Goal: Communication & Community: Answer question/provide support

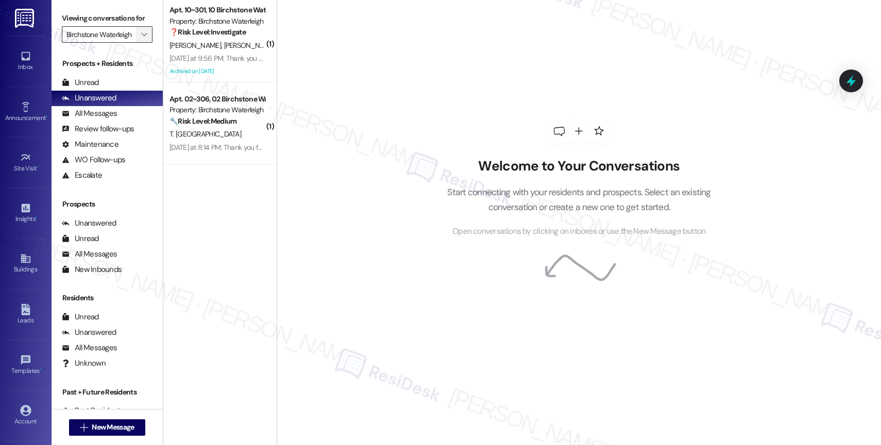
click at [141, 39] on icon "" at bounding box center [144, 34] width 6 height 8
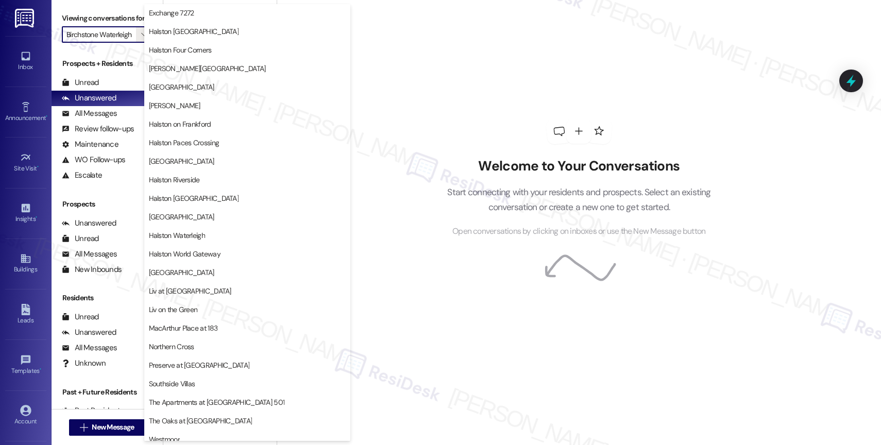
scroll to position [305, 0]
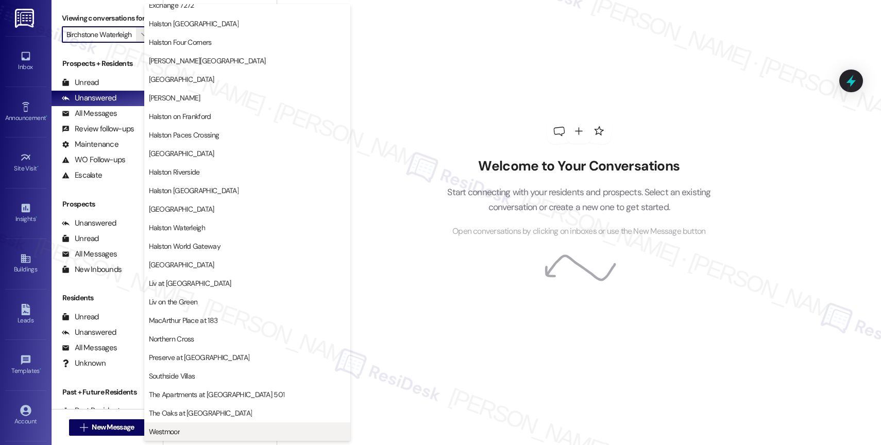
click at [206, 427] on span "Westmoor" at bounding box center [247, 431] width 197 height 10
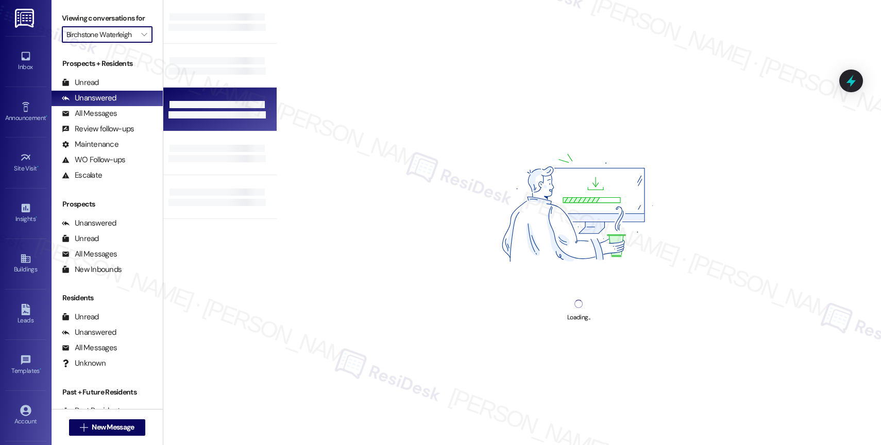
type input "Westmoor"
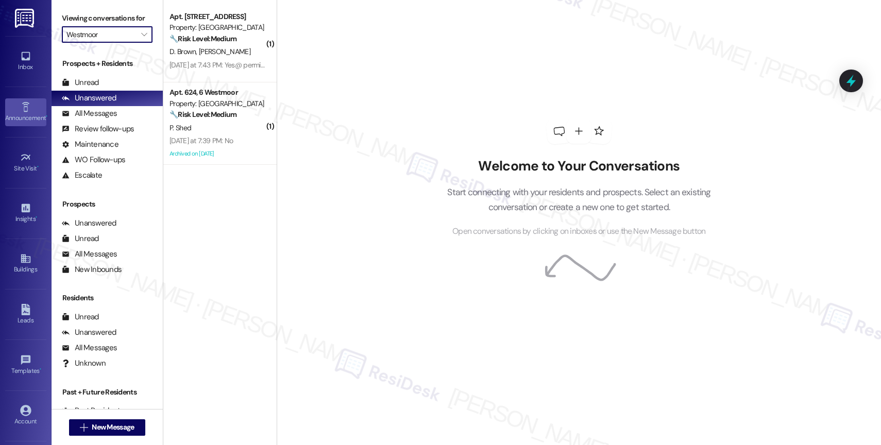
click at [25, 115] on div "Announcement •" at bounding box center [26, 118] width 52 height 10
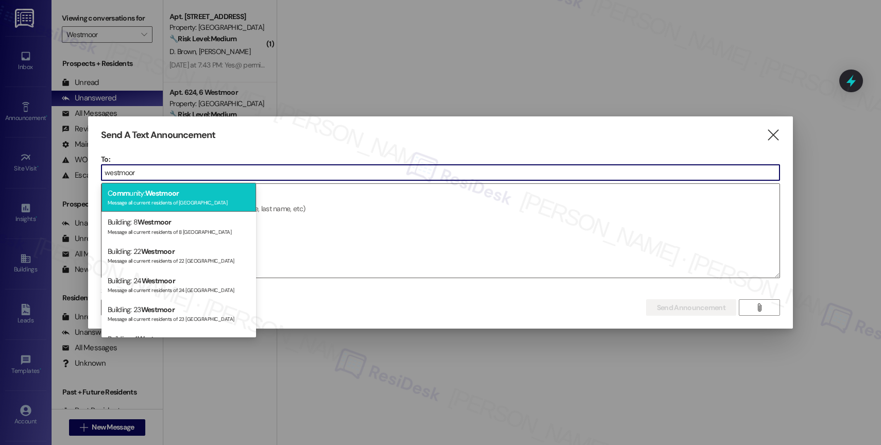
type input "westmoor"
click at [182, 194] on div "C omm unity: Westmoor Message all current residents of Westmoor" at bounding box center [178, 197] width 155 height 29
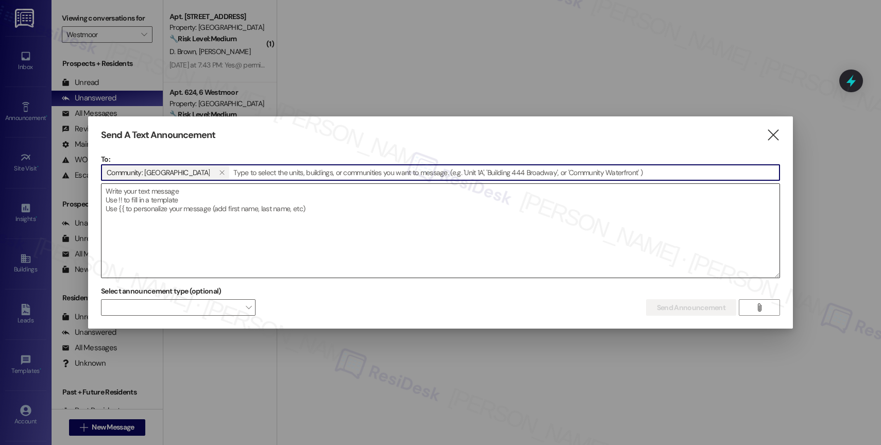
click at [173, 203] on textarea at bounding box center [440, 231] width 678 height 94
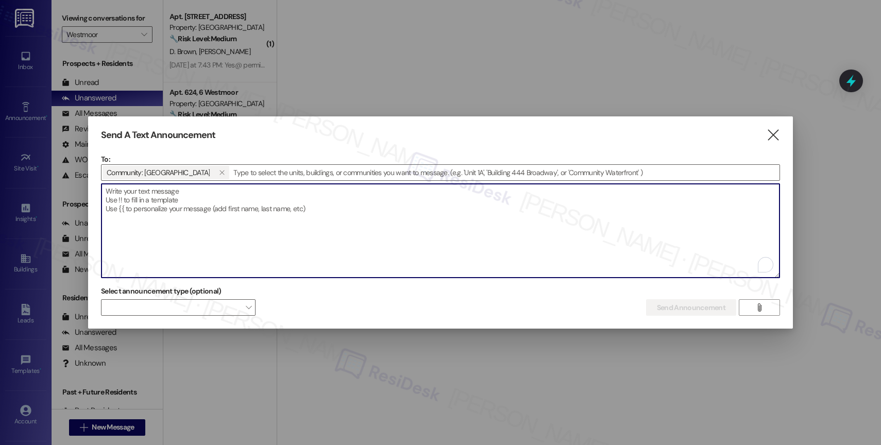
paste textarea "Hi {{first_name}}! Today’s the day! :pizza: Stop by the clubhouse from 4:30–5:3…"
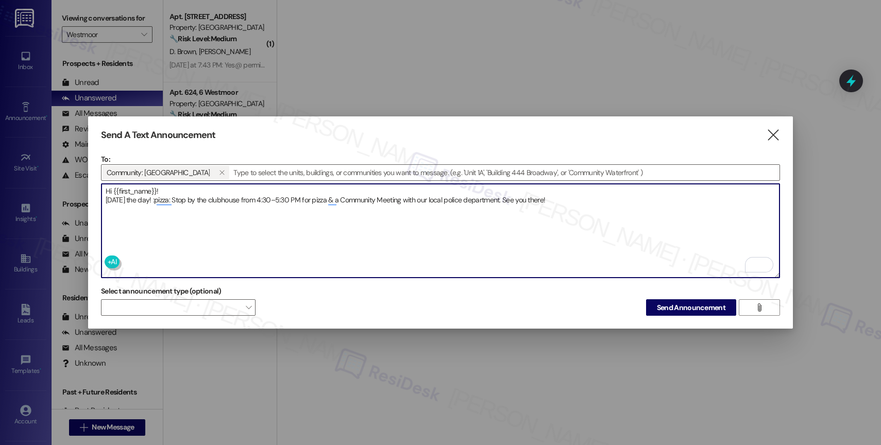
click at [173, 199] on textarea "Hi {{first_name}}! Today’s the day! :pizza: Stop by the clubhouse from 4:30–5:3…" at bounding box center [440, 231] width 678 height 94
click at [570, 200] on textarea "Hi {{first_name}}! Today’s the day! 🍕 Stop by the clubhouse from 4:30–5:30 PM f…" at bounding box center [440, 231] width 678 height 94
type textarea "Hi {{first_name}}! Today’s the day! 🍕 Stop by the clubhouse from 4:30–5:30 PM f…"
click at [570, 202] on textarea "Hi {{first_name}}! Today’s the day! 🍕 Stop by the clubhouse from 4:30–5:30 PM f…" at bounding box center [440, 231] width 678 height 94
click at [665, 307] on span "Send Announcement" at bounding box center [691, 307] width 68 height 11
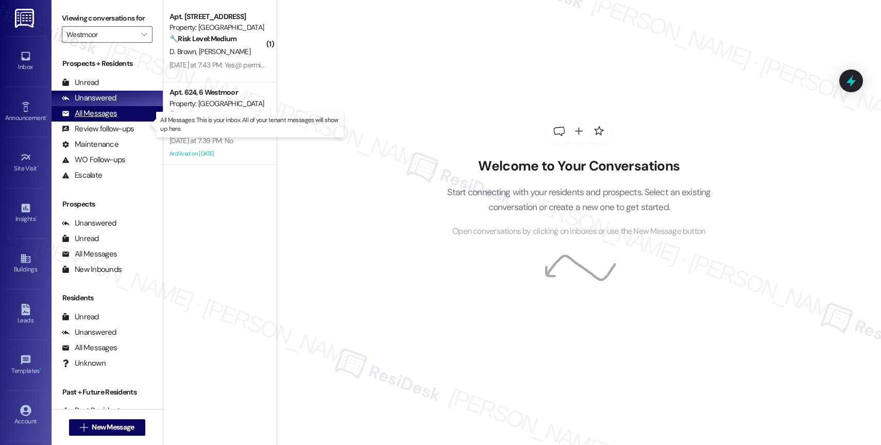
click at [84, 119] on div "All Messages" at bounding box center [89, 113] width 55 height 11
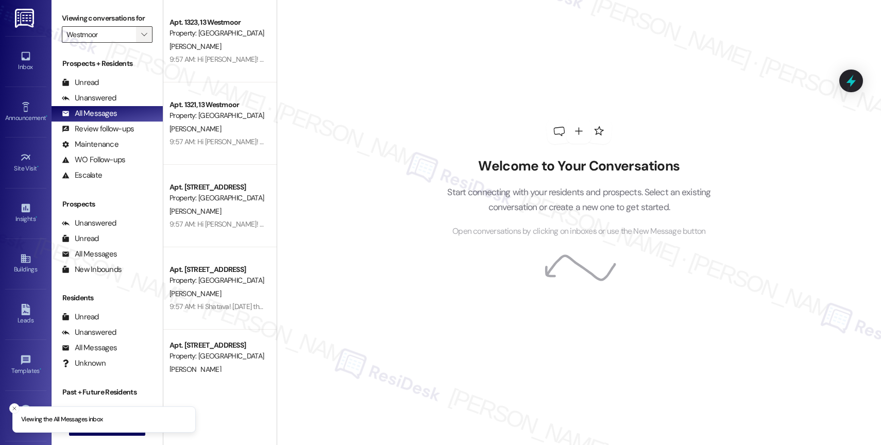
click at [141, 39] on icon "" at bounding box center [144, 34] width 6 height 8
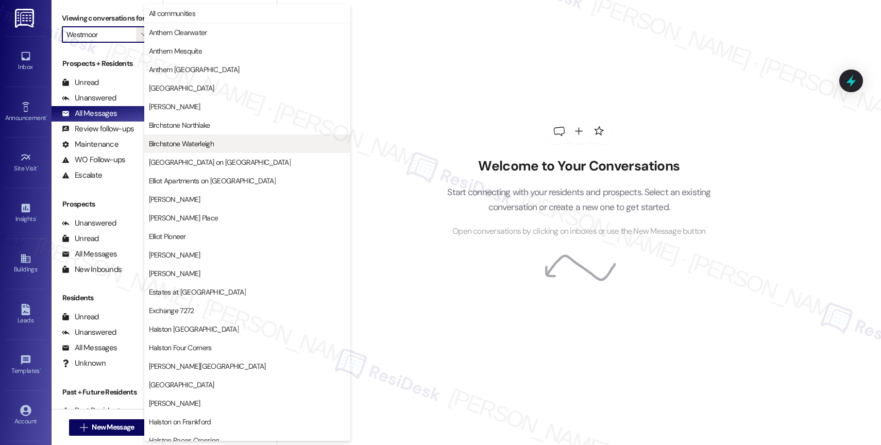
click at [190, 148] on span "Birchstone Waterleigh" at bounding box center [181, 144] width 65 height 10
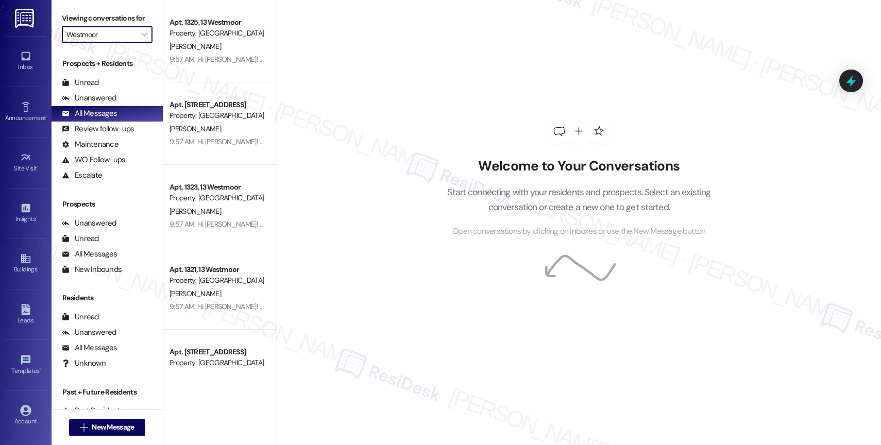
type input "Birchstone Waterleigh"
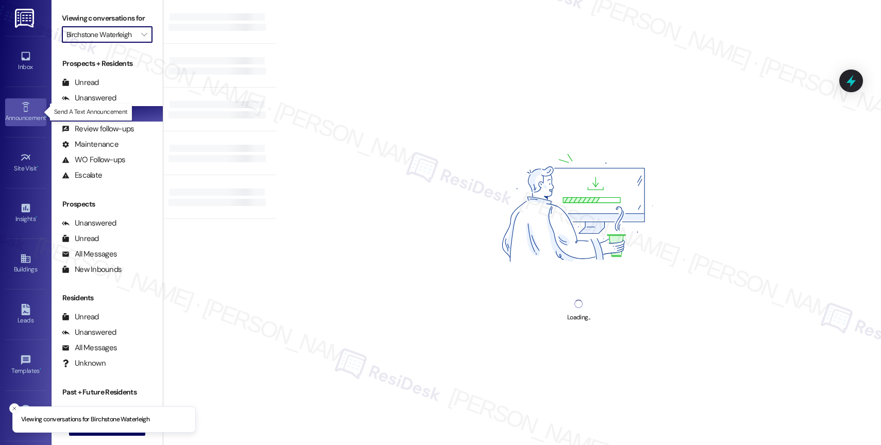
click at [18, 113] on div "Announcement •" at bounding box center [26, 118] width 52 height 10
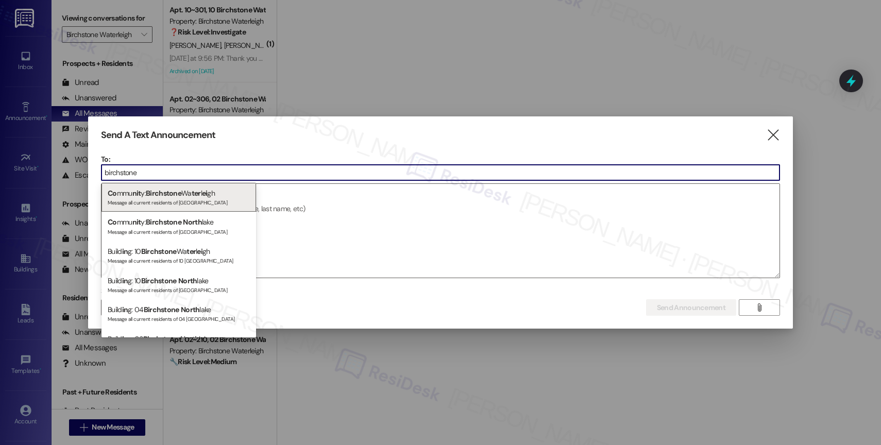
type input "birchstone"
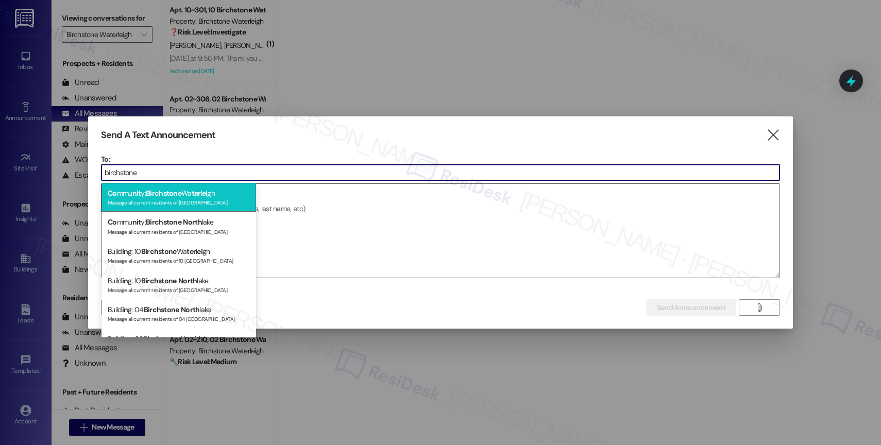
click at [188, 199] on div "Message all current residents of Birchstone Waterleigh" at bounding box center [179, 201] width 142 height 9
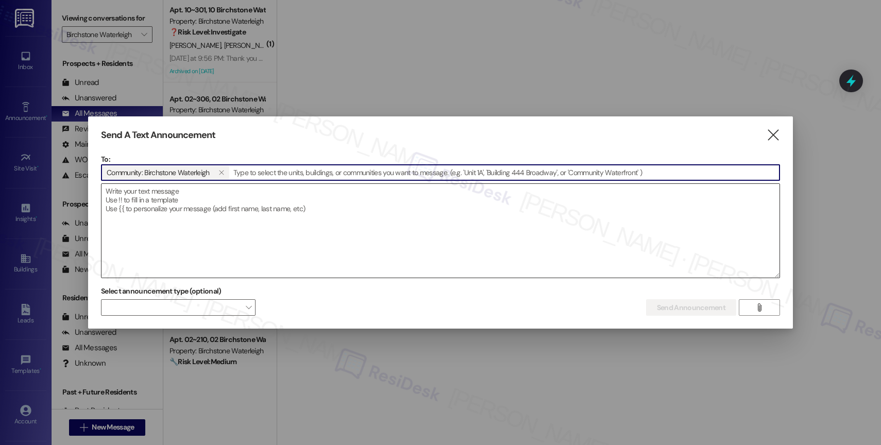
click at [178, 207] on textarea at bounding box center [440, 231] width 678 height 94
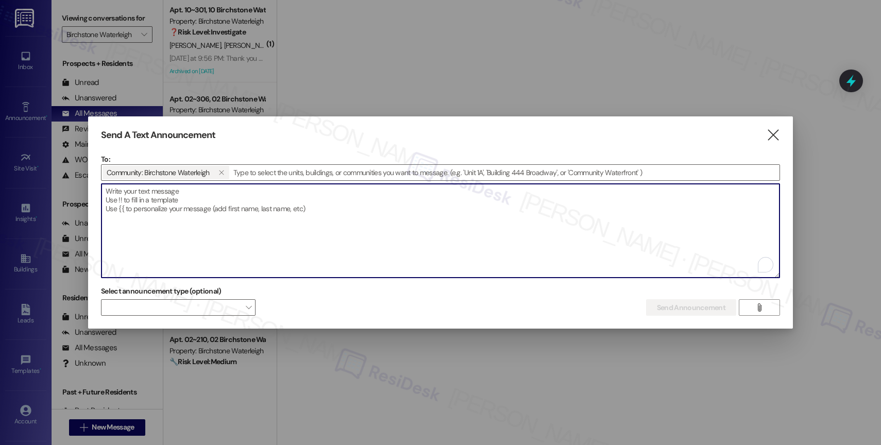
paste textarea "Hi {{first_name}}, Son Pastelito’s Food Truck will be on-site today, Thursday, …"
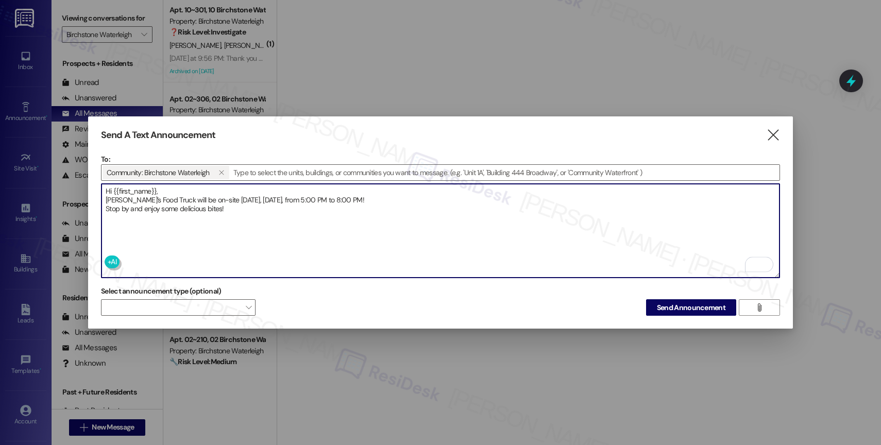
type textarea "Hi {{first_name}}, Son Pastelito’s Food Truck will be on-site today, Thursday, …"
click at [670, 302] on span "Send Announcement" at bounding box center [691, 307] width 68 height 11
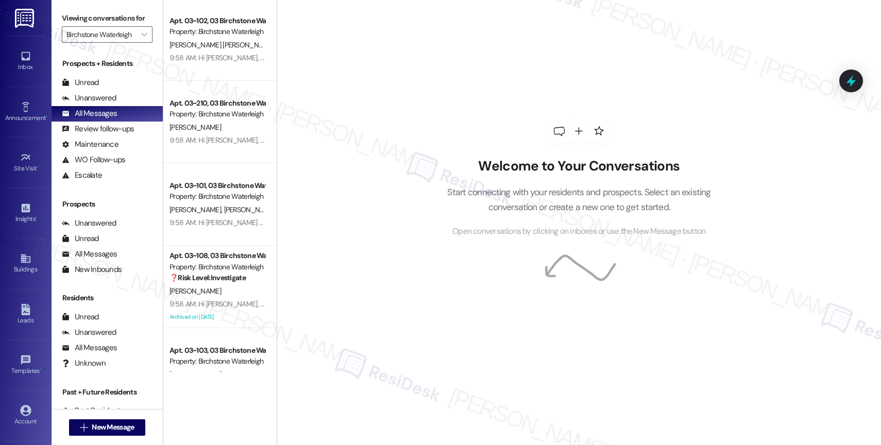
scroll to position [2, 0]
click at [141, 39] on icon "" at bounding box center [144, 34] width 6 height 8
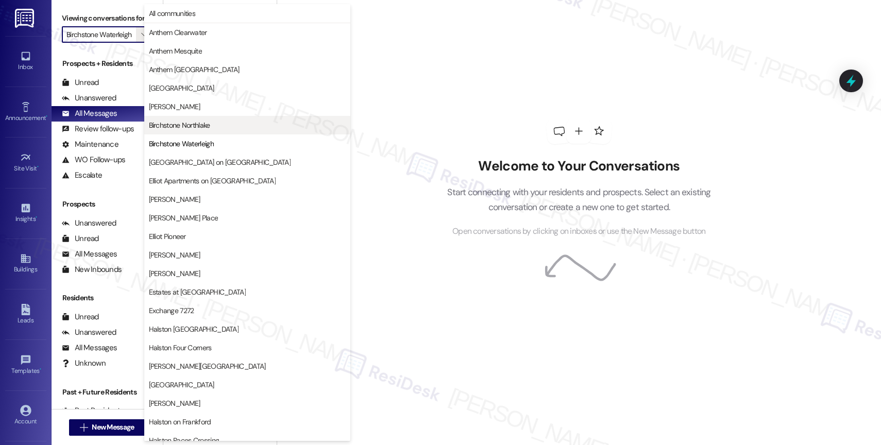
click at [191, 126] on span "Birchstone Northlake" at bounding box center [179, 125] width 61 height 10
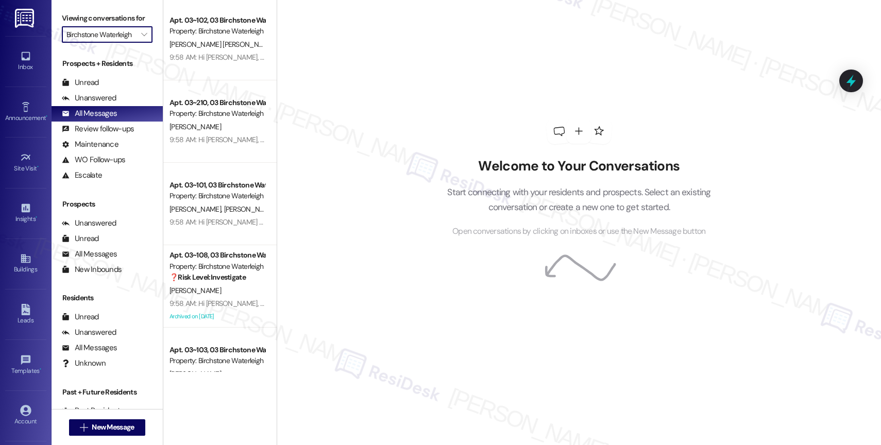
type input "Birchstone Northlake"
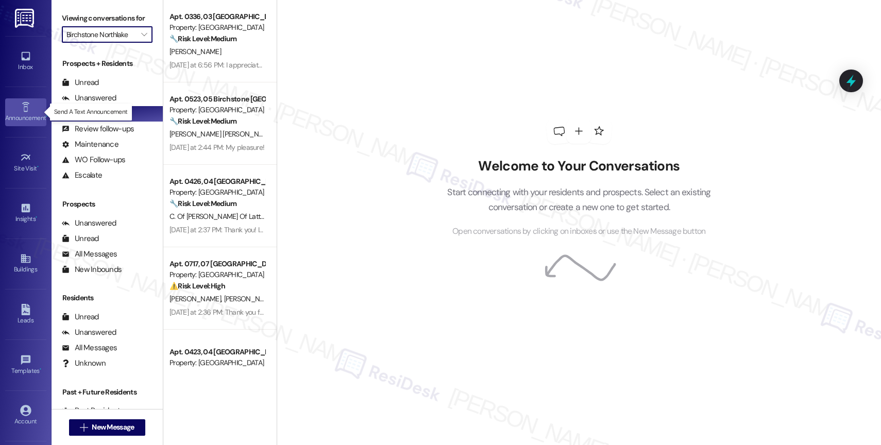
click at [22, 117] on div "Announcement •" at bounding box center [26, 118] width 52 height 10
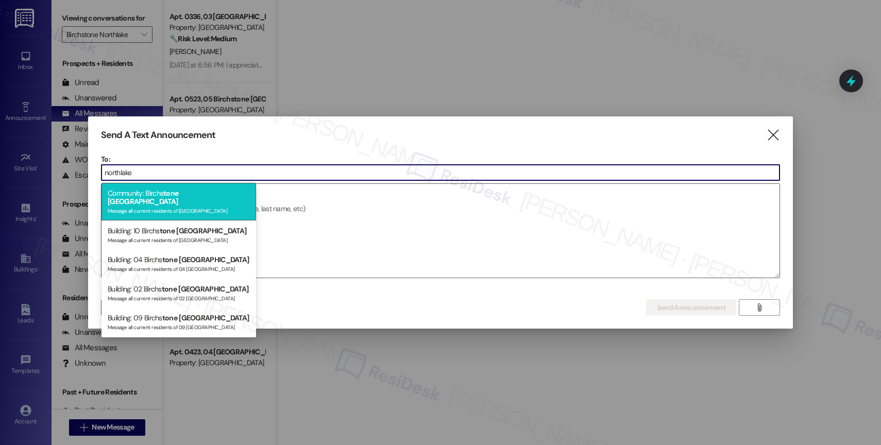
type input "northlake"
click at [167, 196] on span "tone" at bounding box center [170, 192] width 15 height 9
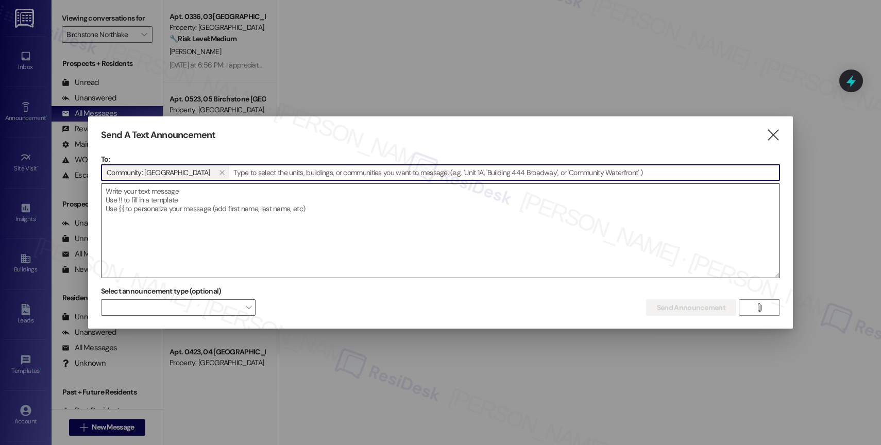
click at [165, 197] on textarea at bounding box center [440, 231] width 678 height 94
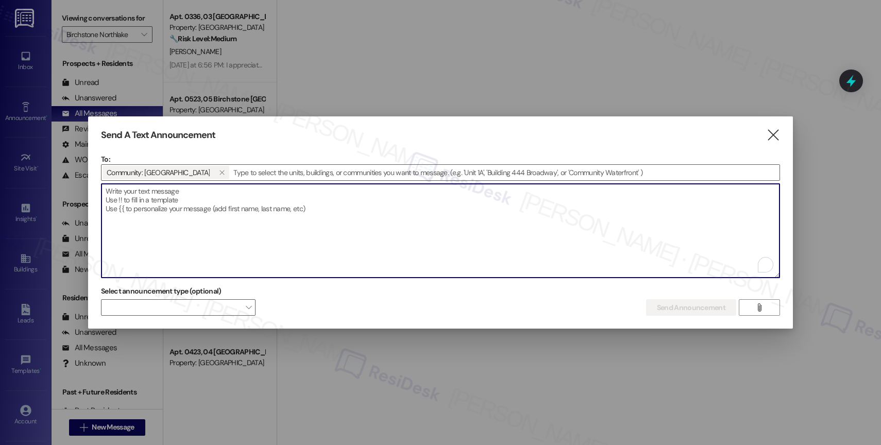
paste textarea "Hi {{first_name}}, Join us for Ice Cream at the Clubhouse today, Thursday, Augu…"
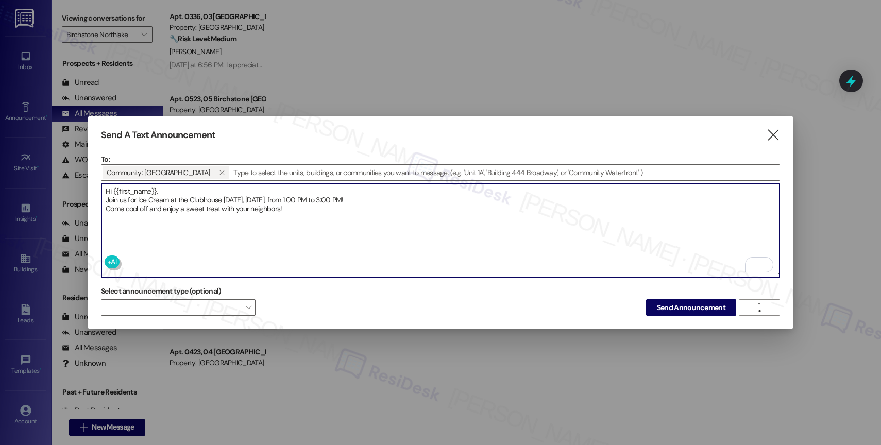
type textarea "Hi {{first_name}}, Join us for Ice Cream at the Clubhouse today, Thursday, Augu…"
click at [675, 304] on span "Send Announcement" at bounding box center [691, 307] width 68 height 11
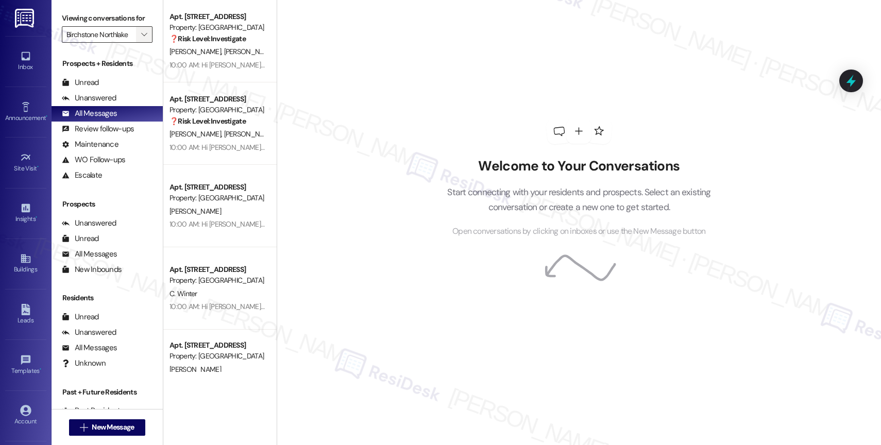
click at [139, 39] on span "" at bounding box center [144, 34] width 10 height 16
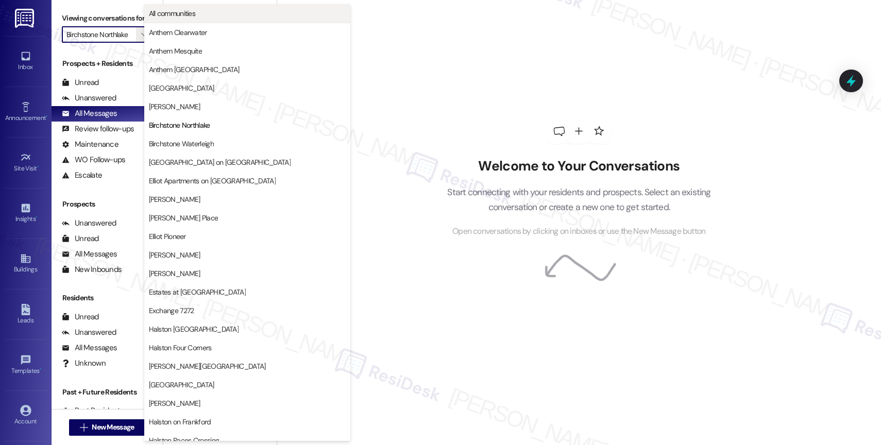
click at [182, 13] on span "All communities" at bounding box center [172, 13] width 47 height 10
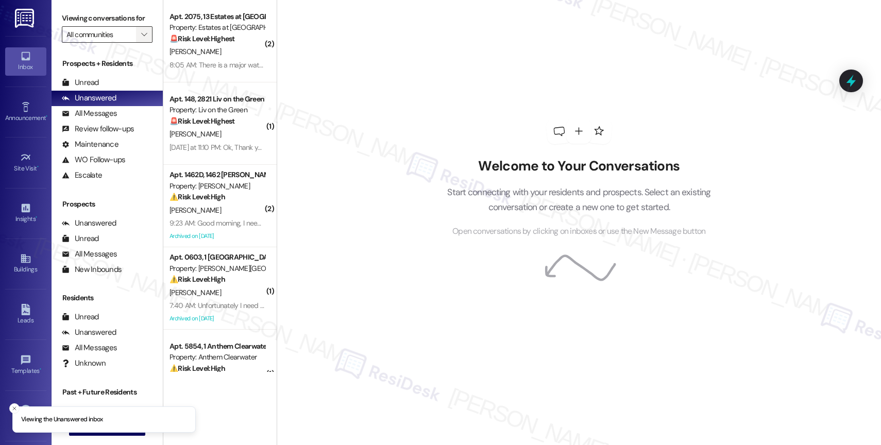
click at [139, 43] on span "" at bounding box center [144, 34] width 10 height 16
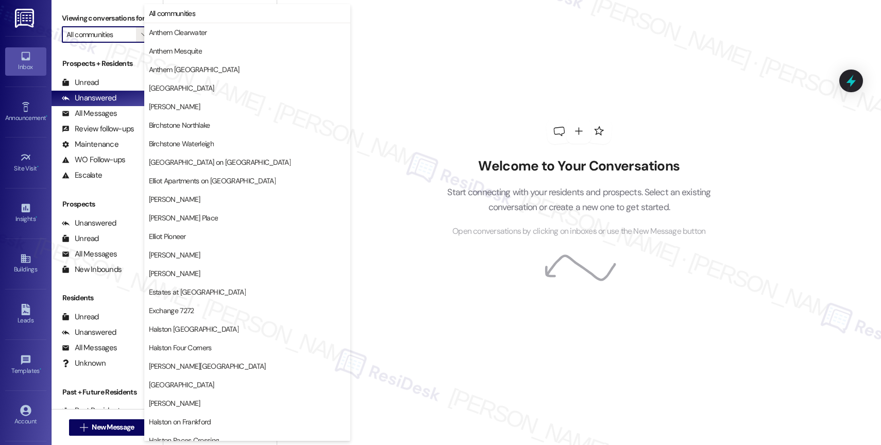
click at [475, 72] on div "Welcome to Your Conversations Start connecting with your residents and prospect…" at bounding box center [578, 178] width 309 height 356
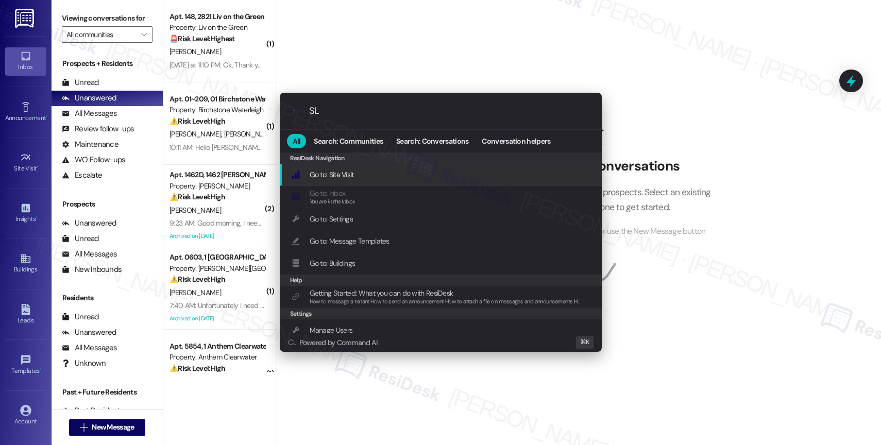
type input "SLA"
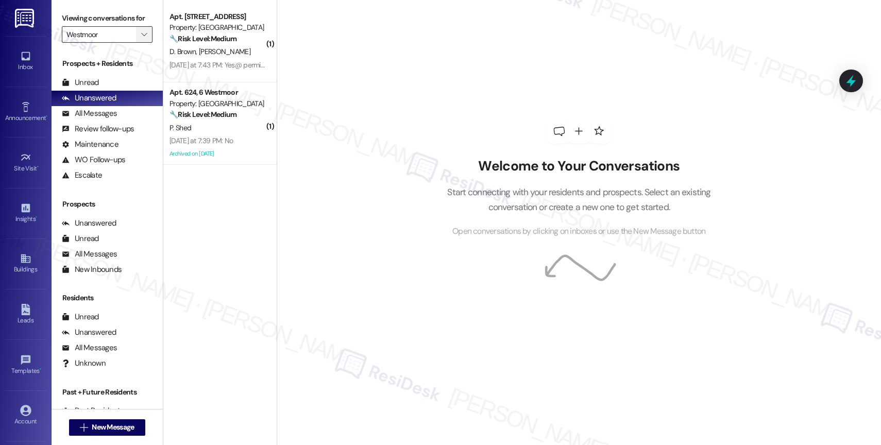
click at [140, 40] on span "" at bounding box center [144, 34] width 10 height 16
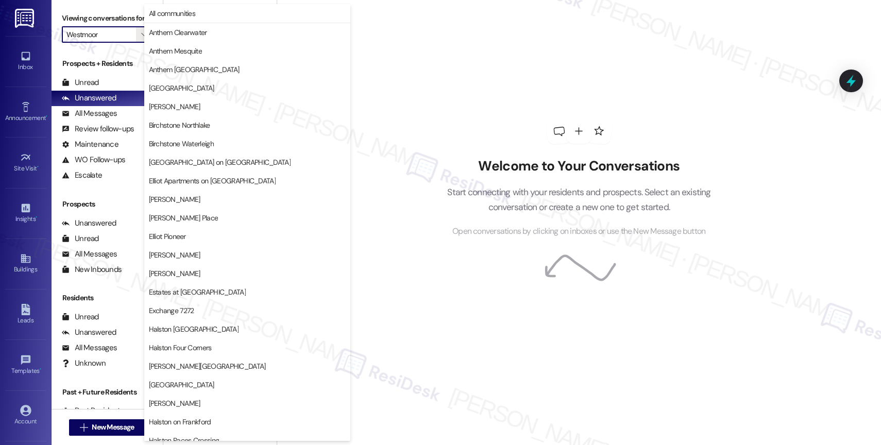
click at [220, 305] on button "Exchange 7272" at bounding box center [247, 310] width 206 height 19
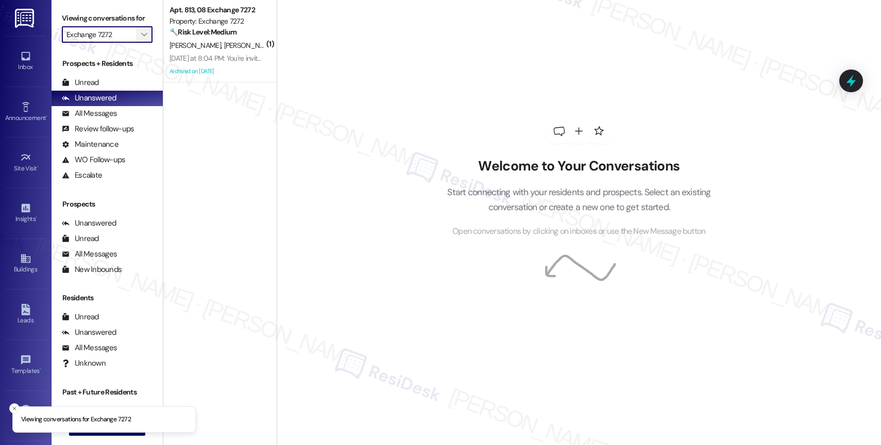
click at [141, 39] on icon "" at bounding box center [144, 34] width 6 height 8
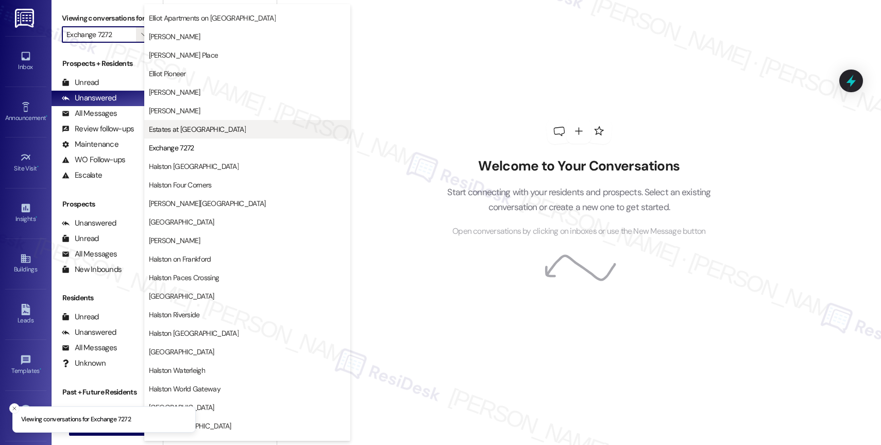
scroll to position [161, 0]
click at [200, 129] on span "Estates at Las Colinas" at bounding box center [197, 131] width 97 height 10
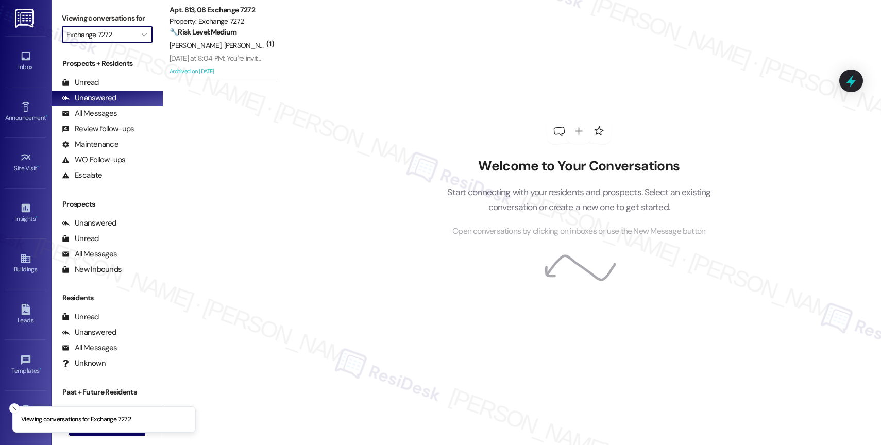
type input "Estates at Las Colinas"
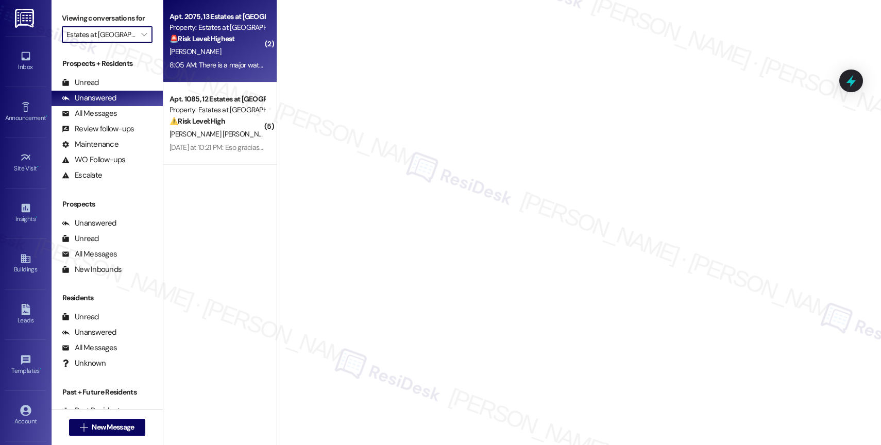
click at [212, 56] on div "M. Garza" at bounding box center [216, 51] width 97 height 13
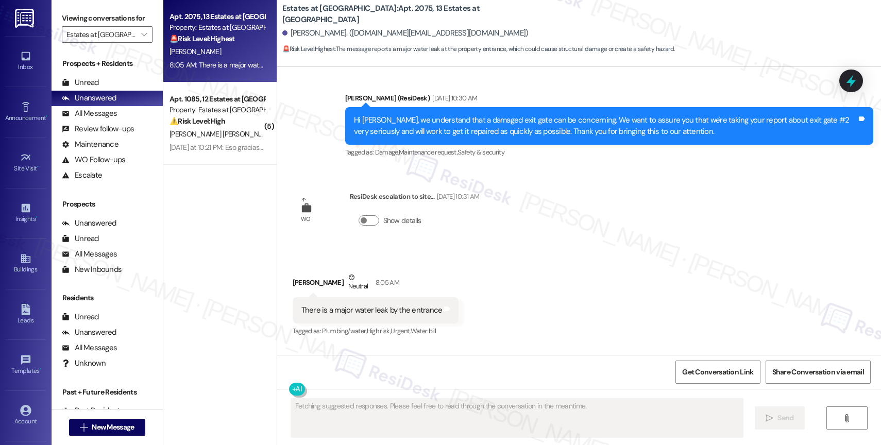
scroll to position [2515, 0]
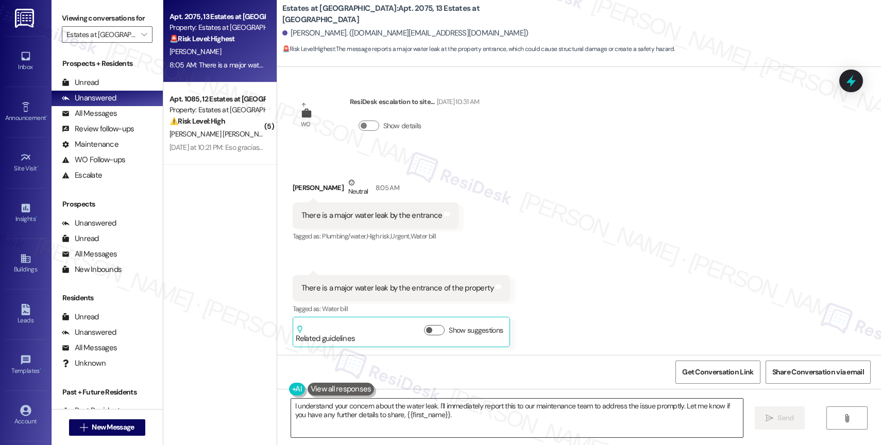
click at [354, 416] on textarea "I understand your concern about the water leak. I'll immediately report this to…" at bounding box center [517, 418] width 452 height 39
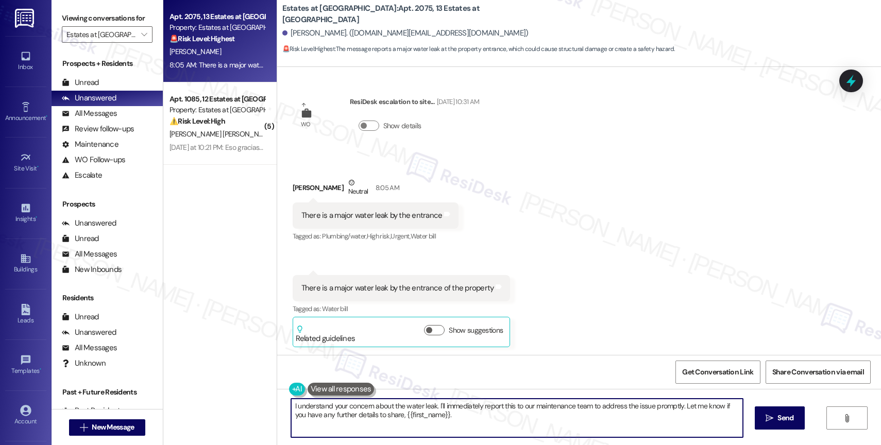
click at [354, 416] on textarea "I understand your concern about the water leak. I'll immediately report this to…" at bounding box center [517, 418] width 452 height 39
type textarea "Hi [PERSON_NAME], Good morning! Thank you for informing me about a water leak b…"
click at [729, 424] on icon "Open Grammarly. 0 Suggestions." at bounding box center [727, 425] width 8 height 8
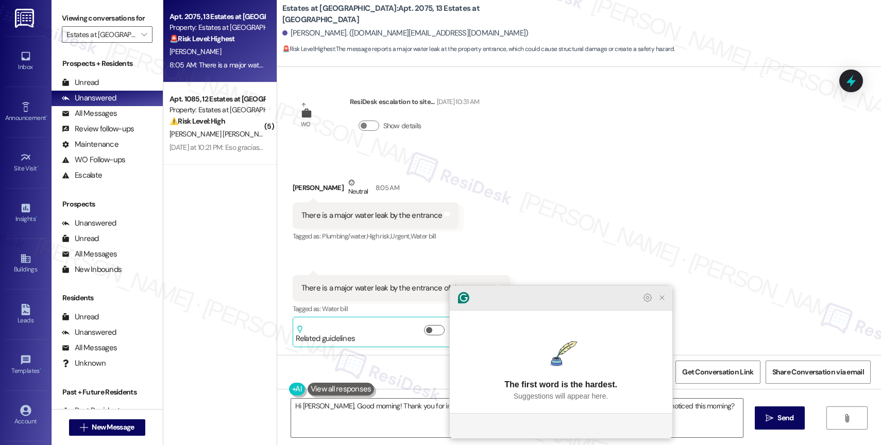
click at [659, 302] on icon "Close Grammarly Assistant" at bounding box center [662, 298] width 8 height 8
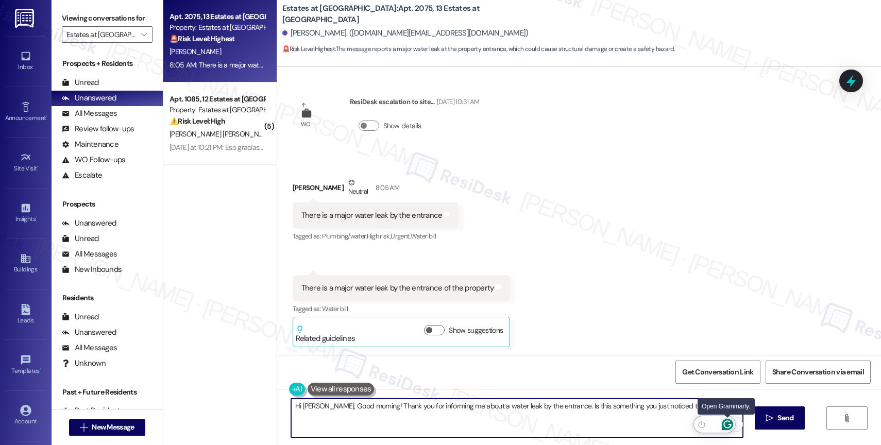
click at [727, 422] on icon "Open Grammarly. 0 Suggestions." at bounding box center [727, 424] width 11 height 11
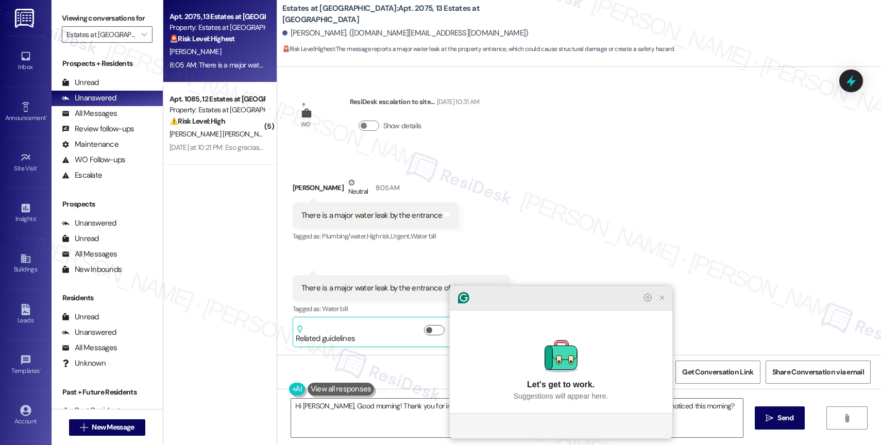
click at [664, 302] on icon "Close Grammarly Assistant" at bounding box center [662, 298] width 8 height 8
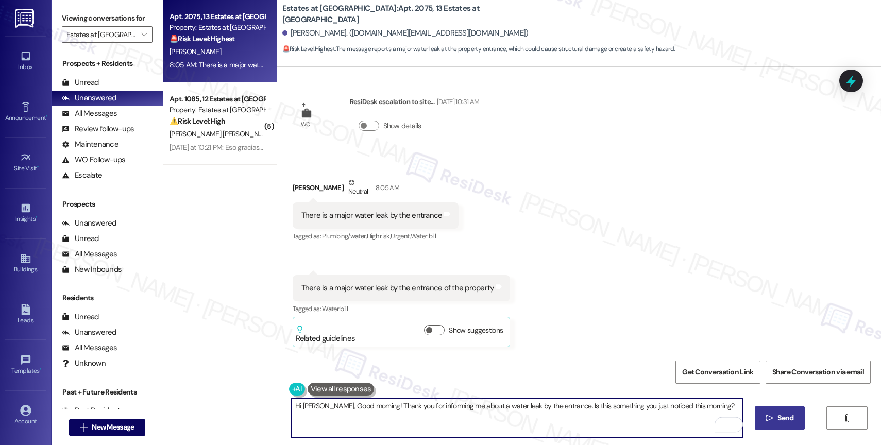
click at [775, 416] on span "Send" at bounding box center [785, 418] width 20 height 11
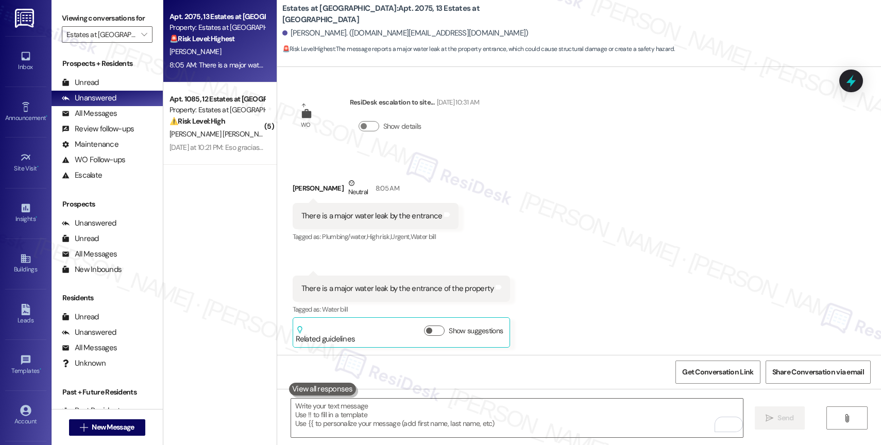
scroll to position [2587, 0]
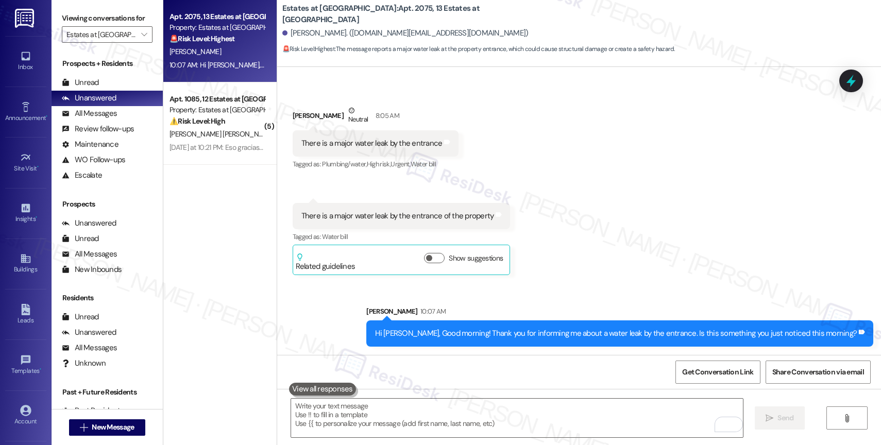
click at [360, 314] on div "Sent via SMS Sarah 10:07 AM Hi Melissa, Good morning! Thank you for informing m…" at bounding box center [579, 319] width 604 height 72
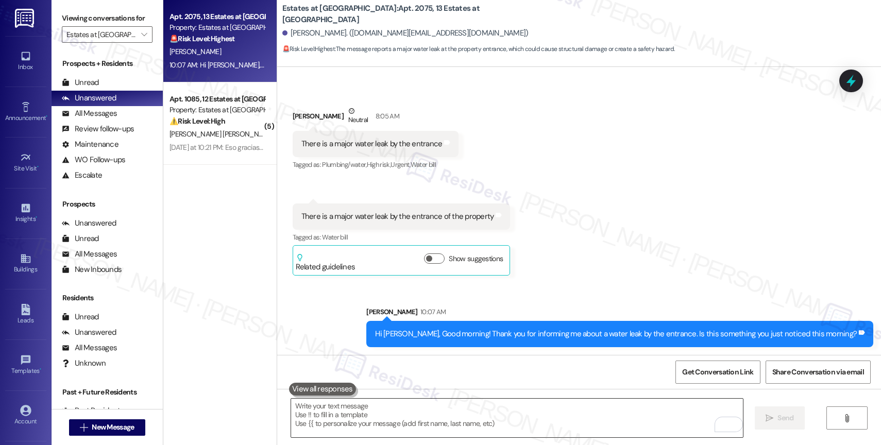
click at [325, 421] on textarea "To enrich screen reader interactions, please activate Accessibility in Grammarl…" at bounding box center [517, 418] width 452 height 39
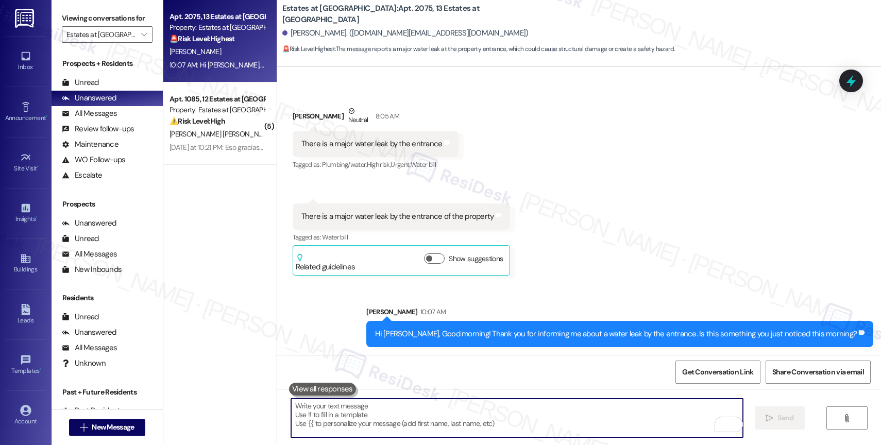
click at [345, 324] on div "Sent via SMS Sarah 10:07 AM Hi Melissa, Good morning! Thank you for informing m…" at bounding box center [579, 319] width 604 height 72
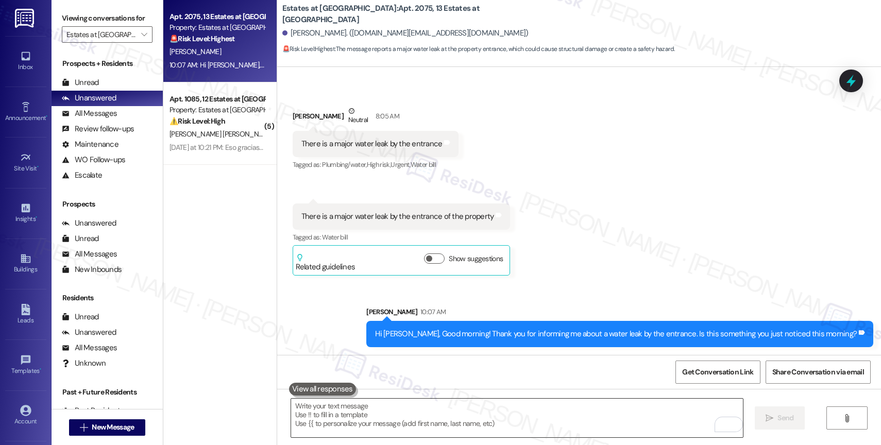
click at [366, 424] on textarea "To enrich screen reader interactions, please activate Accessibility in Grammarl…" at bounding box center [517, 418] width 452 height 39
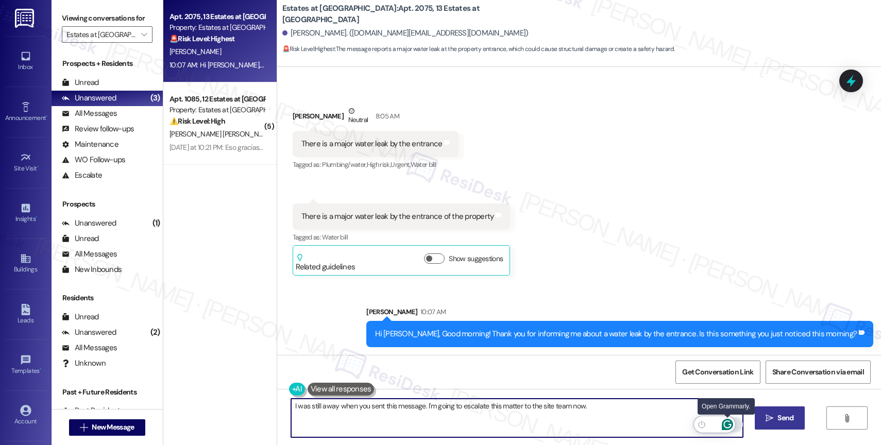
type textarea "I was still away when you sent this message. I'm going to escalate this matter …"
click at [730, 424] on icon "Open Grammarly. 0 Suggestions." at bounding box center [727, 425] width 8 height 8
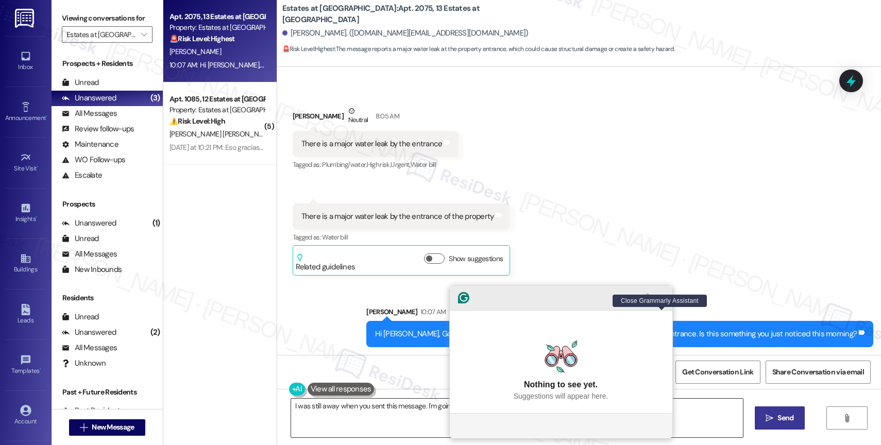
click at [662, 302] on icon "Close Grammarly Assistant" at bounding box center [662, 298] width 8 height 8
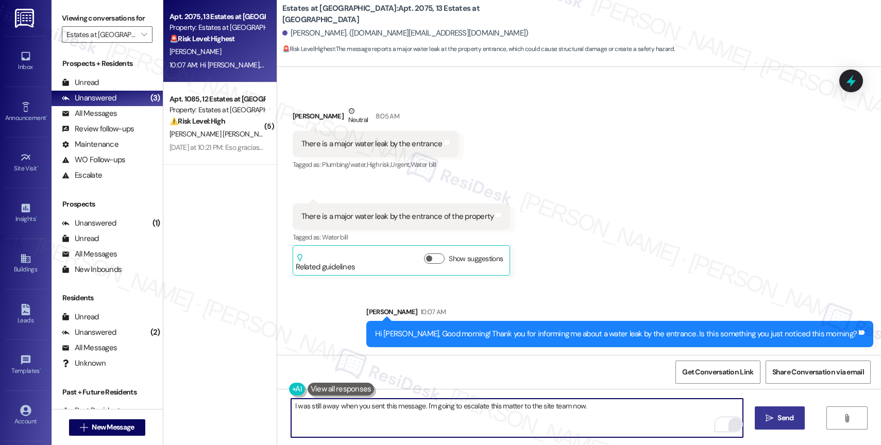
click at [765, 418] on icon "" at bounding box center [769, 418] width 8 height 8
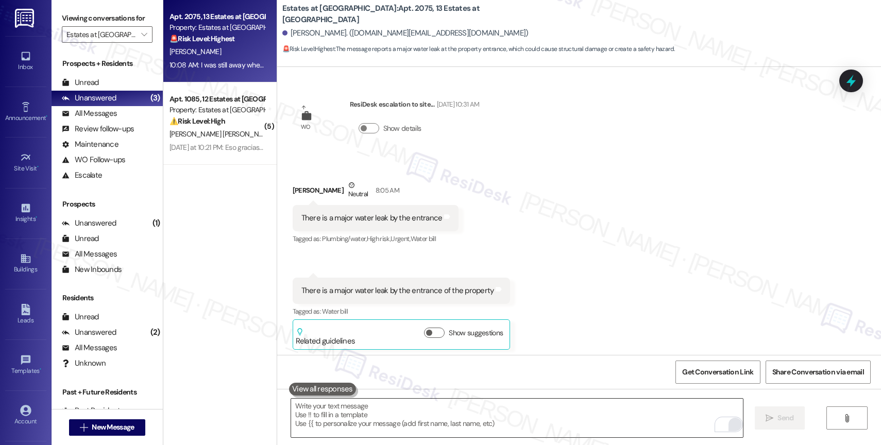
scroll to position [2658, 0]
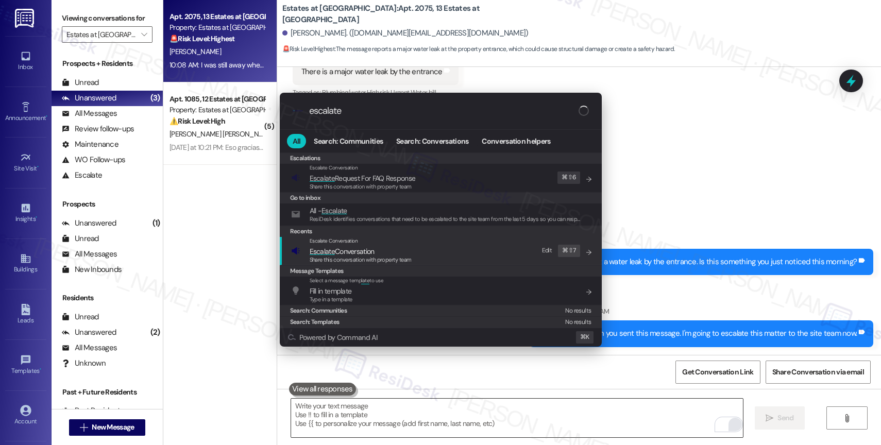
type input "escalate"
click at [358, 251] on span "Escalate Conversation" at bounding box center [342, 251] width 65 height 9
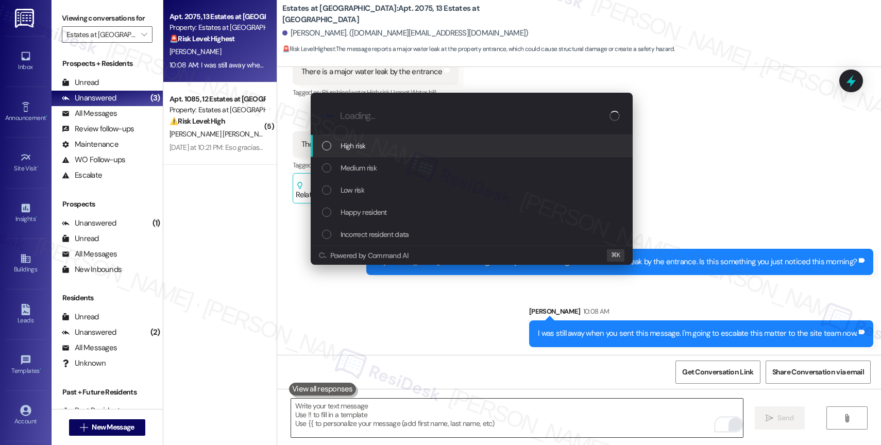
click at [357, 144] on span "High risk" at bounding box center [352, 145] width 25 height 11
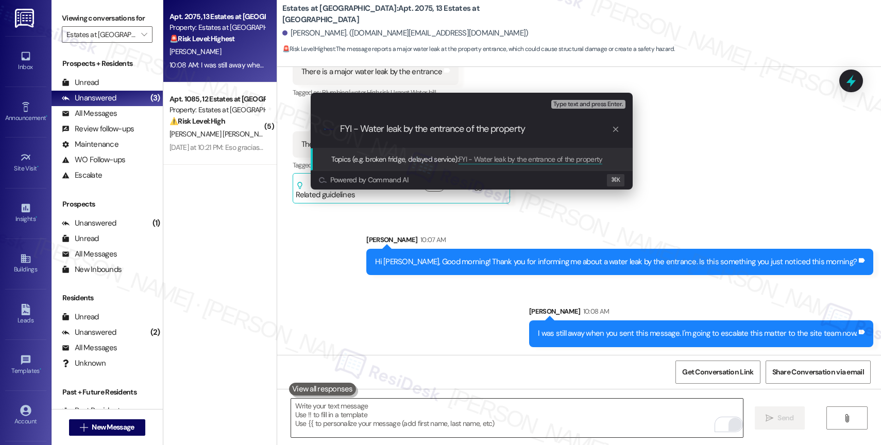
click at [352, 129] on input "FYI - Water leak by the entrance of the property" at bounding box center [475, 129] width 271 height 11
type input "IMPORTANT - Water leak by the entrance of the property"
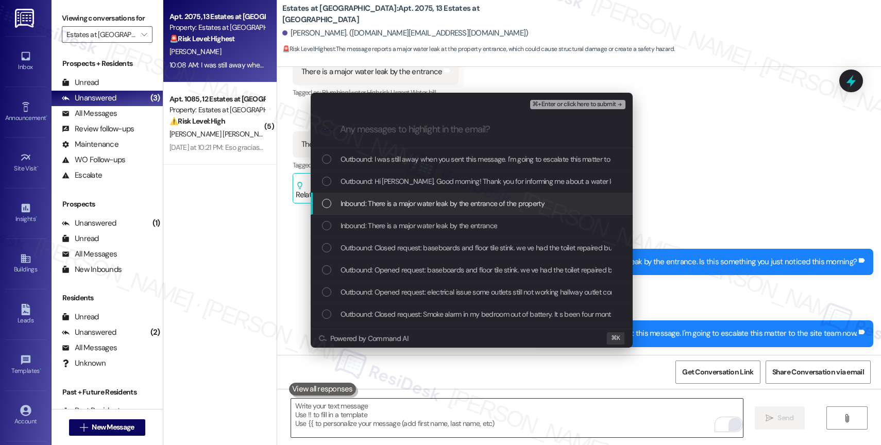
click at [400, 200] on span "Inbound: There is a major water leak by the entrance of the property" at bounding box center [442, 203] width 204 height 11
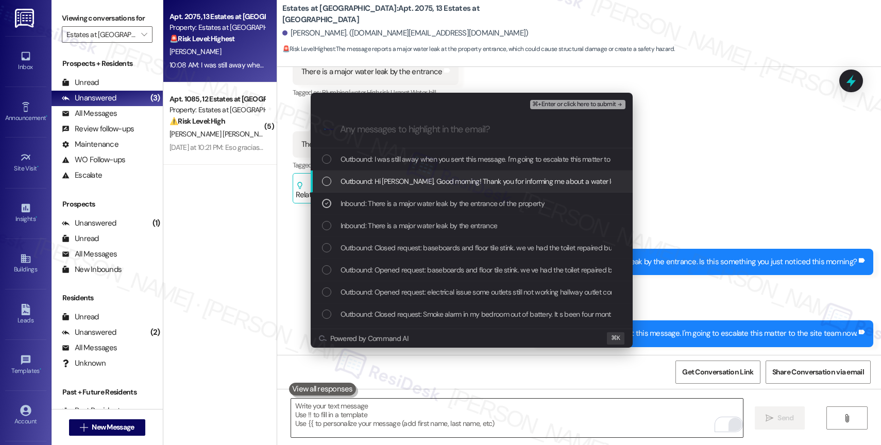
click at [402, 183] on span "Outbound: Hi Melissa, Good morning! Thank you for informing me about a water le…" at bounding box center [576, 181] width 473 height 11
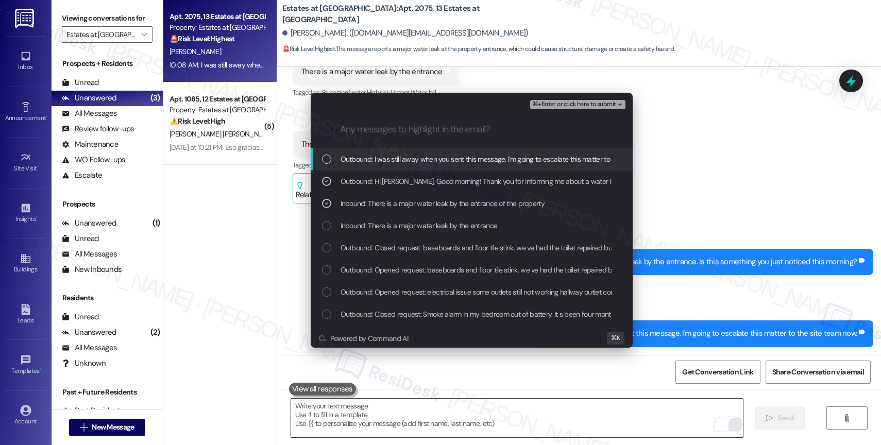
click at [409, 170] on div "Outbound: I was still away when you sent this message. I'm going to escalate th…" at bounding box center [472, 159] width 322 height 22
click at [587, 101] on span "⌘+Enter or click here to submit" at bounding box center [573, 104] width 83 height 7
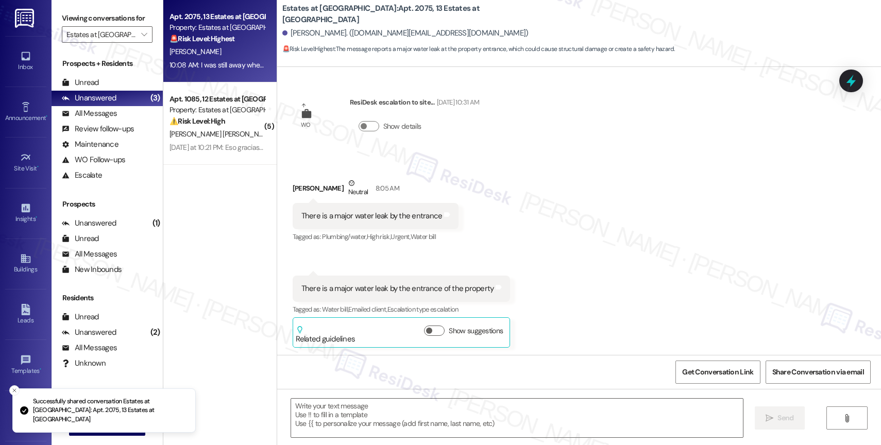
type textarea "Fetching suggested responses. Please feel free to read through the conversation…"
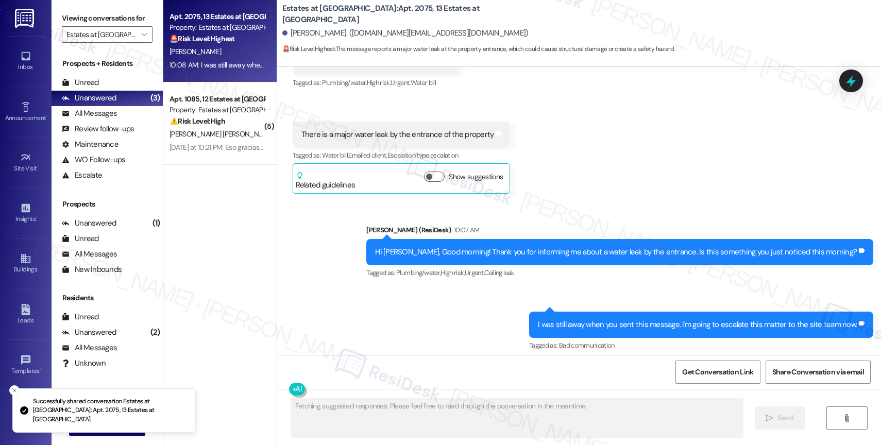
scroll to position [2674, 0]
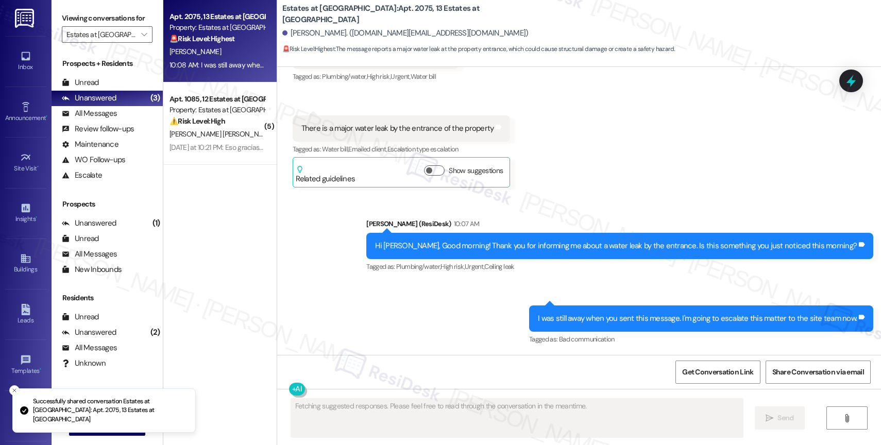
click at [205, 128] on div "Y. Zambrano Chaparro" at bounding box center [216, 134] width 97 height 13
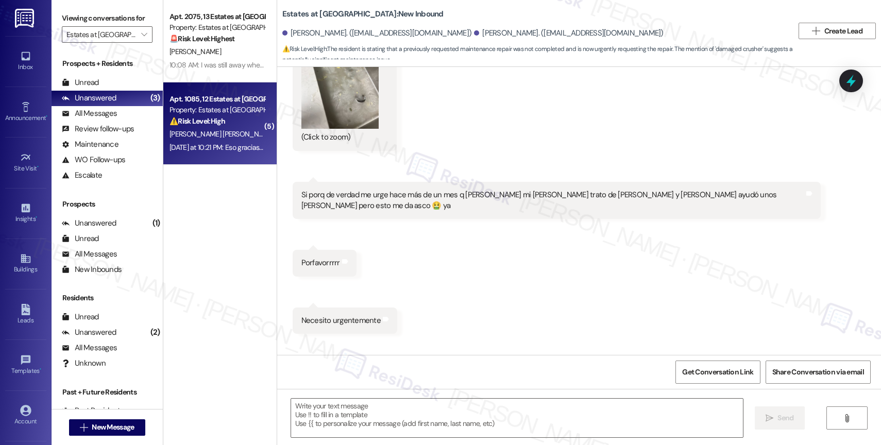
scroll to position [8921, 0]
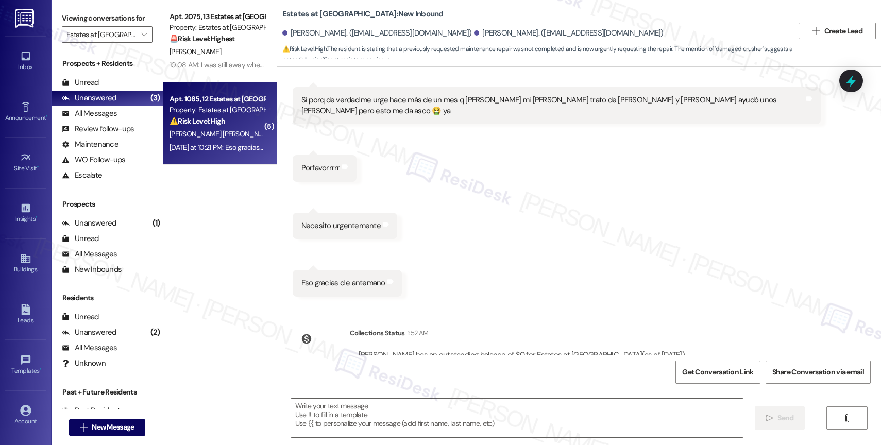
type textarea "Fetching suggested responses. Please feel free to read through the conversation…"
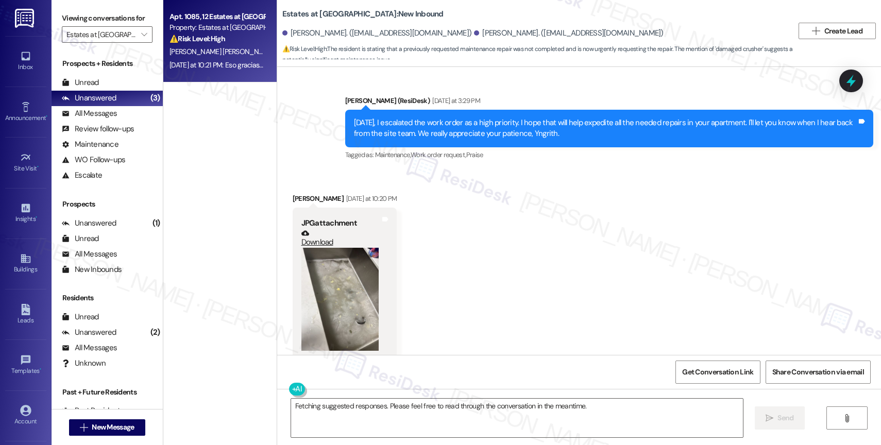
scroll to position [8594, 0]
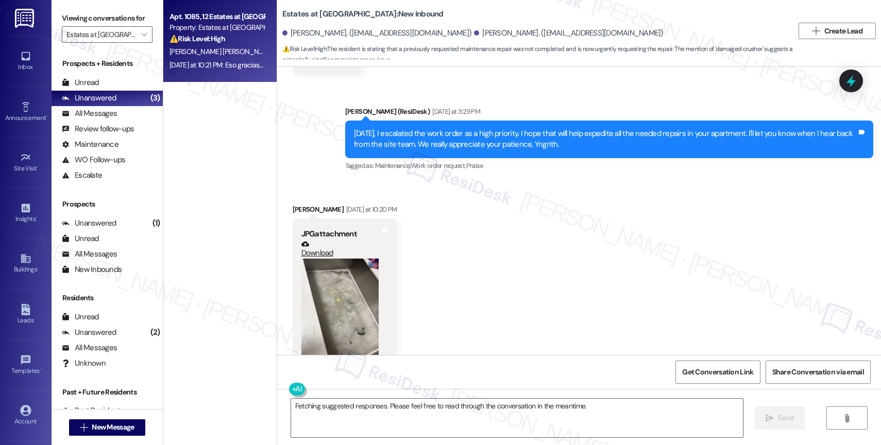
click at [334, 269] on button "Zoom image" at bounding box center [339, 310] width 77 height 103
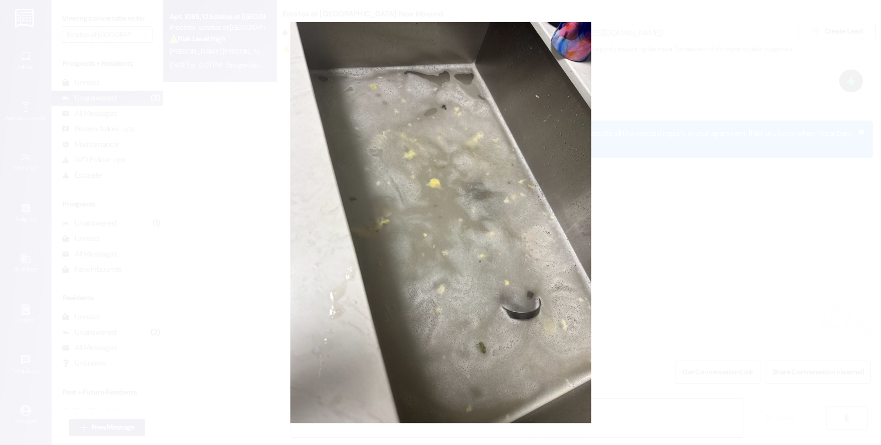
click at [493, 201] on button "Unzoom image" at bounding box center [440, 222] width 881 height 445
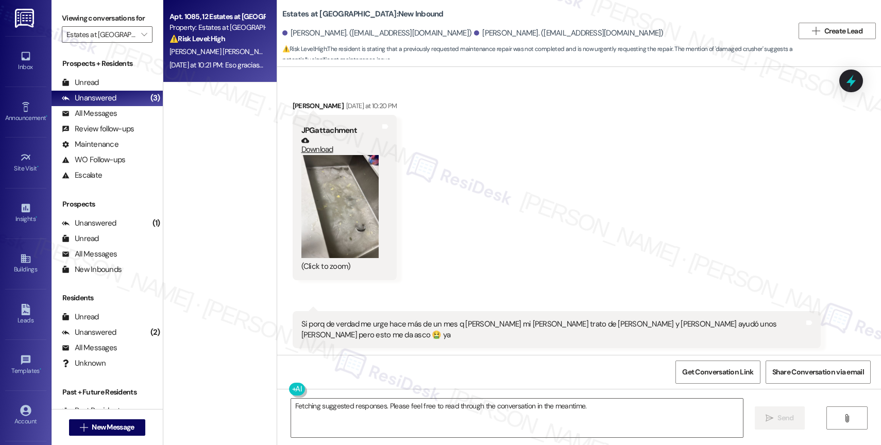
scroll to position [8921, 0]
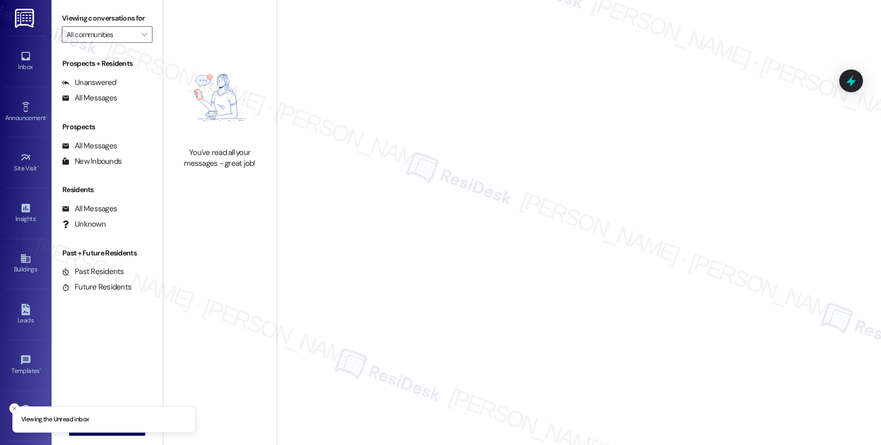
type input "Estates at Las Colinas"
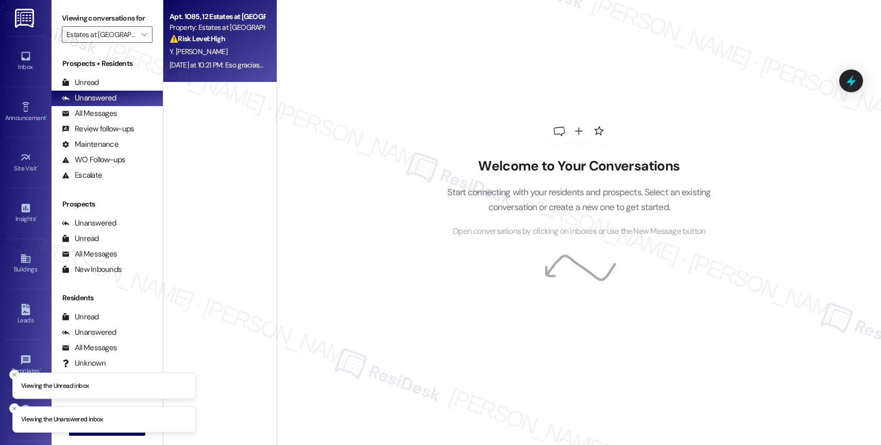
drag, startPoint x: 216, startPoint y: 85, endPoint x: 196, endPoint y: 59, distance: 33.1
click at [216, 85] on div "Apt. 1085, 12 Estates at Las Colinas Property: Estates at Las Colinas ⚠️ Risk L…" at bounding box center [219, 186] width 113 height 372
click at [196, 58] on div "Y. Zambrano Chaparro" at bounding box center [216, 51] width 97 height 13
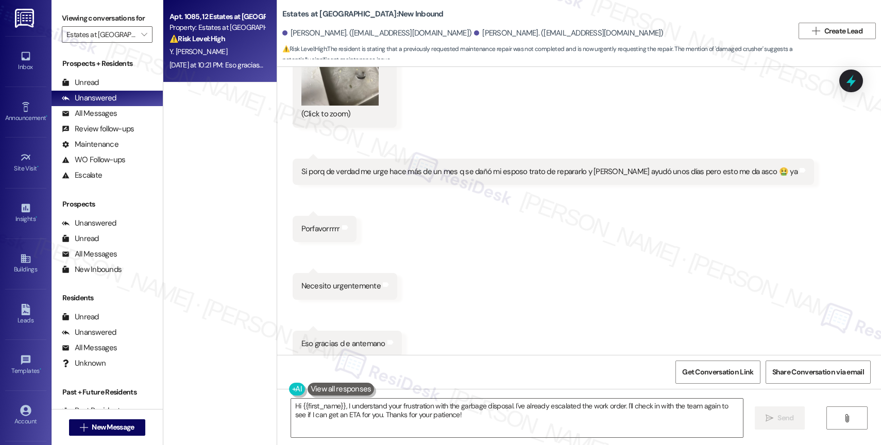
scroll to position [8791, 0]
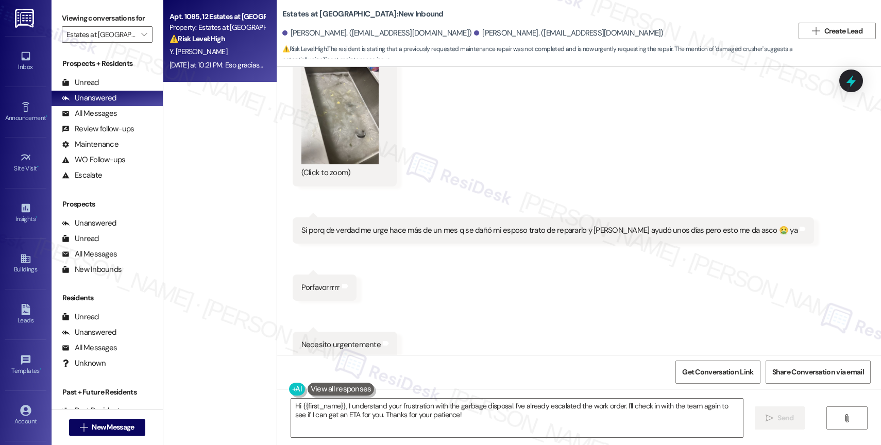
click at [456, 217] on div "Si porq de verdad me urge hace más de un mes q se dañó mi esposo trato de repar…" at bounding box center [553, 230] width 521 height 26
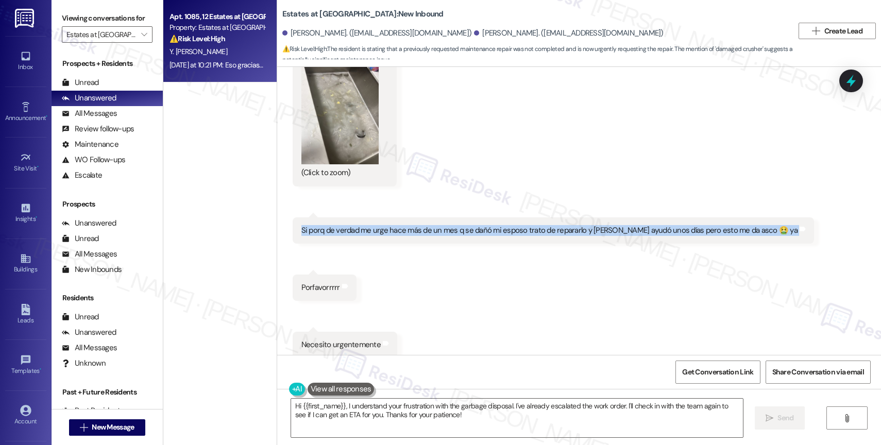
click at [456, 217] on div "Si porq de verdad me urge hace más de un mes q se dañó mi esposo trato de repar…" at bounding box center [553, 230] width 521 height 26
copy div "Si porq de verdad me urge hace más de un mes q se dañó mi esposo trato de repar…"
click at [411, 414] on textarea "Hi {{first_name}}, I understand your frustration with the garbage disposal. I'v…" at bounding box center [517, 418] width 452 height 39
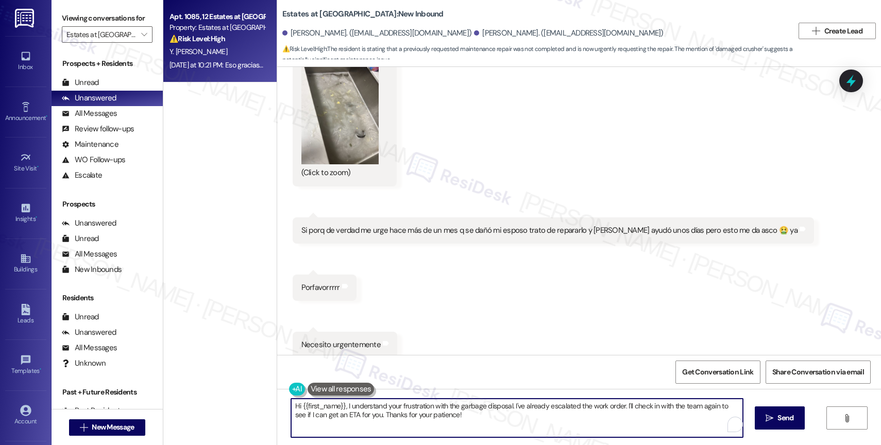
click at [411, 414] on textarea "Hi {{first_name}}, I understand your frustration with the garbage disposal. I'v…" at bounding box center [517, 418] width 452 height 39
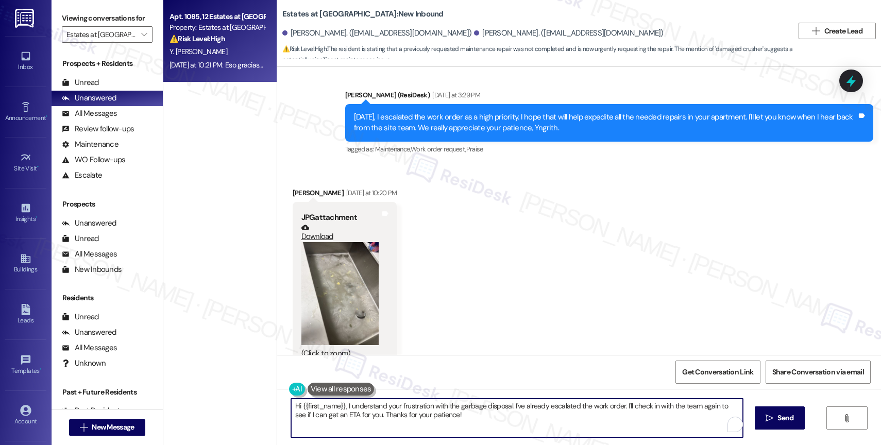
scroll to position [8480, 0]
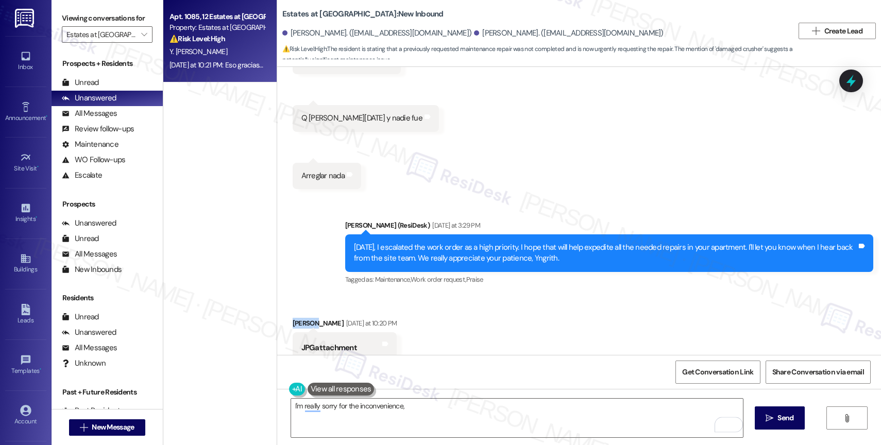
drag, startPoint x: 304, startPoint y: 289, endPoint x: 280, endPoint y: 287, distance: 24.8
click at [285, 310] on div "Received via SMS Yngrith Hernandez Yesterday at 10:20 PM JPG attachment Downloa…" at bounding box center [345, 407] width 120 height 195
copy div "Yngrith"
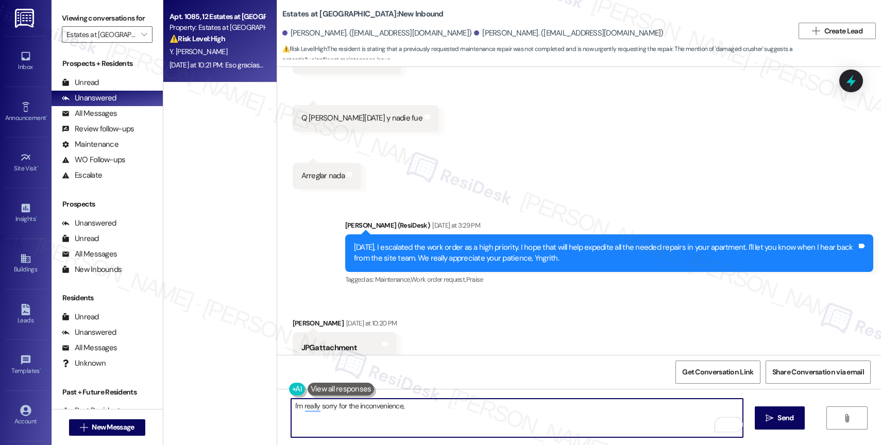
click at [460, 416] on textarea "I'm really sorry for the inconvenience," at bounding box center [517, 418] width 452 height 39
paste textarea "Yngrith"
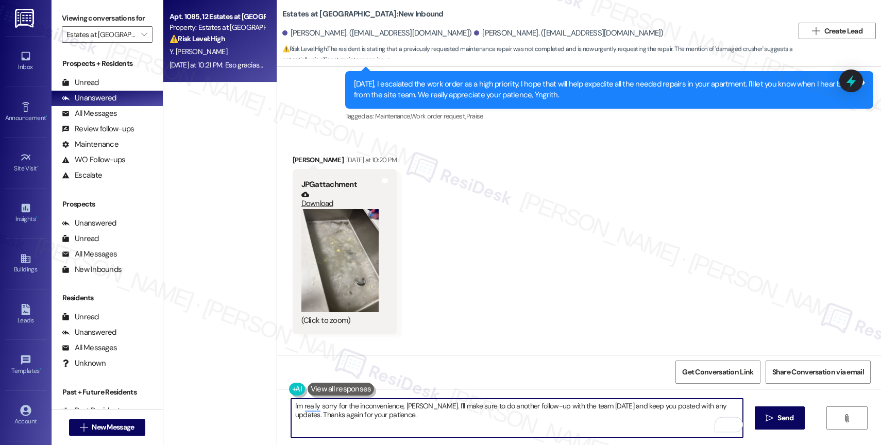
scroll to position [8549, 0]
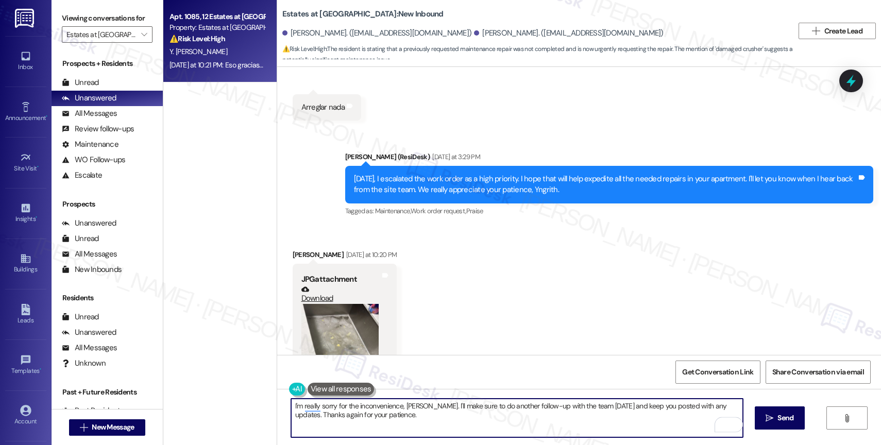
type textarea "I'm really sorry for the inconvenience, Yngrith. I'll make sure to do another f…"
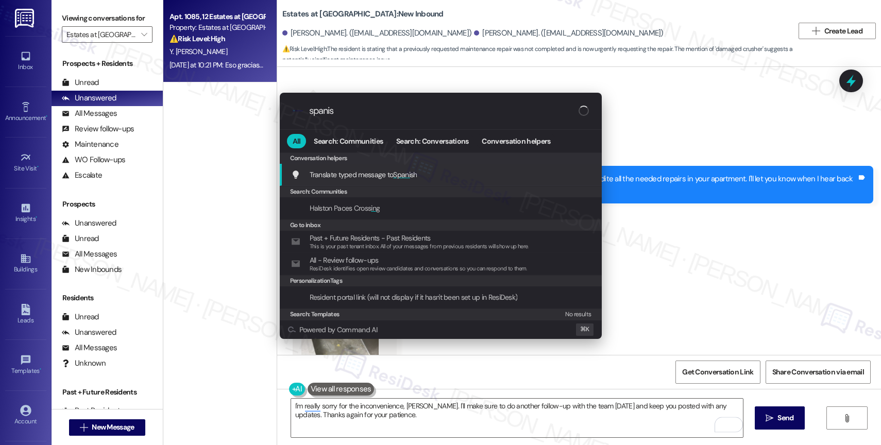
type input "spanish"
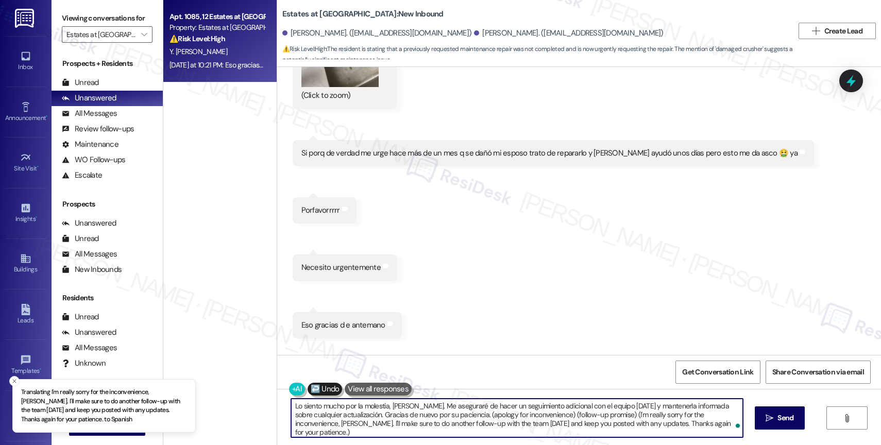
scroll to position [8921, 0]
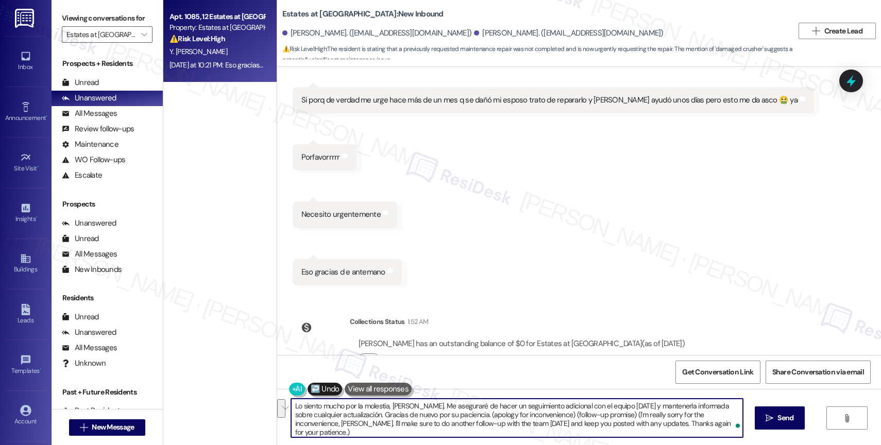
drag, startPoint x: 435, startPoint y: 415, endPoint x: 696, endPoint y: 435, distance: 261.9
click at [696, 435] on textarea "Lo siento mucho por la molestia, Yngrith. Me aseguraré de hacer un seguimiento …" at bounding box center [517, 418] width 452 height 39
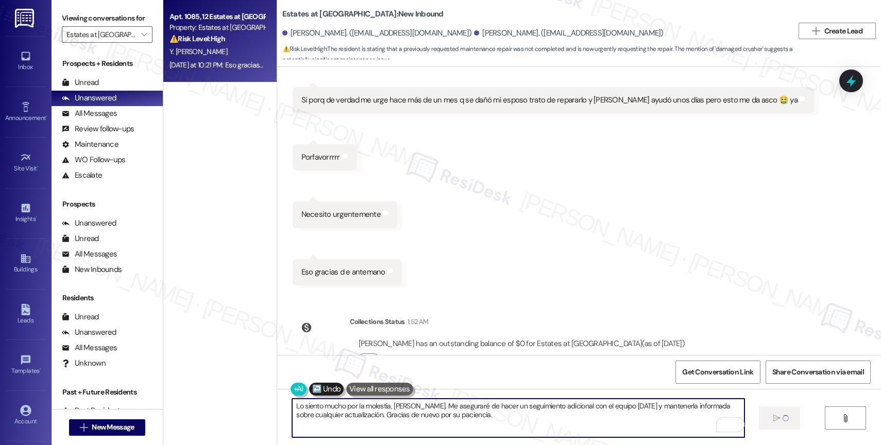
type textarea "Lo siento mucho por la molestia, Yngrith. Me aseguraré de hacer un seguimiento …"
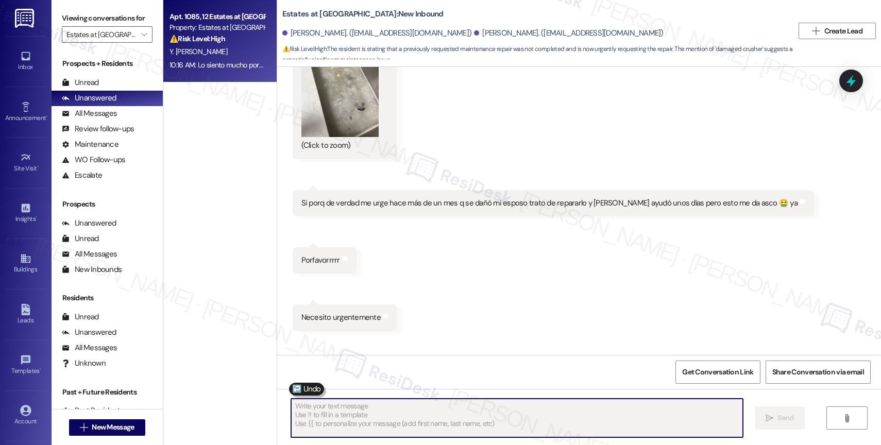
scroll to position [8558, 0]
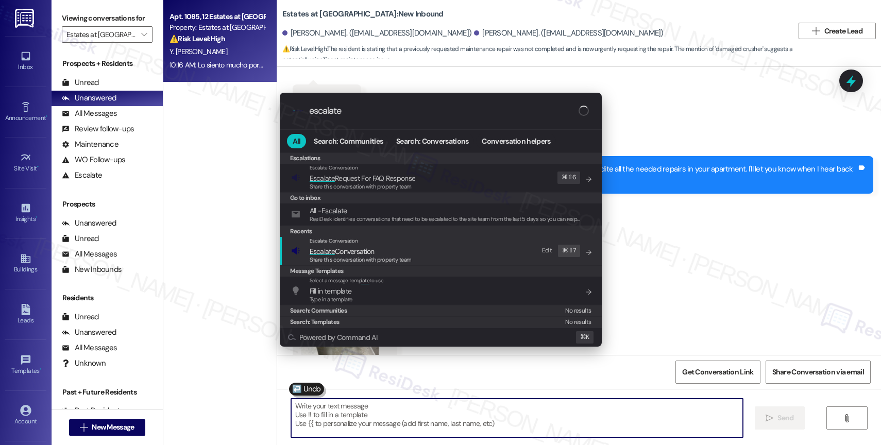
type input "escalate"
click at [346, 247] on span "Escalate Conversation" at bounding box center [342, 251] width 65 height 9
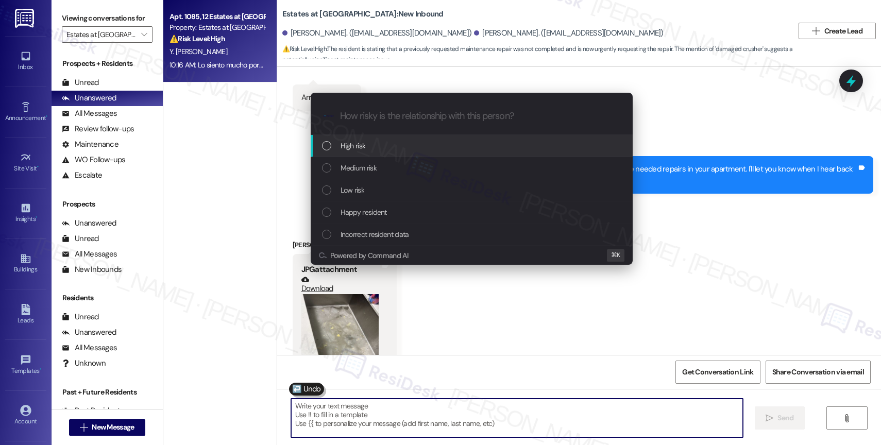
click at [354, 144] on span "High risk" at bounding box center [352, 145] width 25 height 11
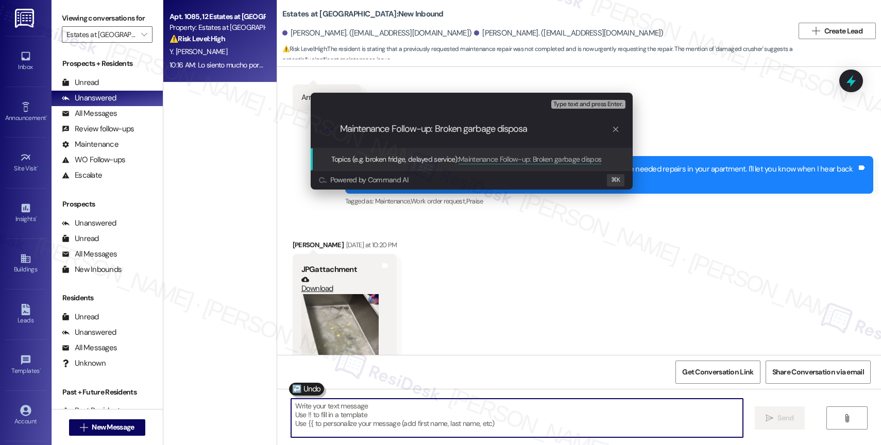
type input "Maintenance Follow-up: Broken garbage disposal"
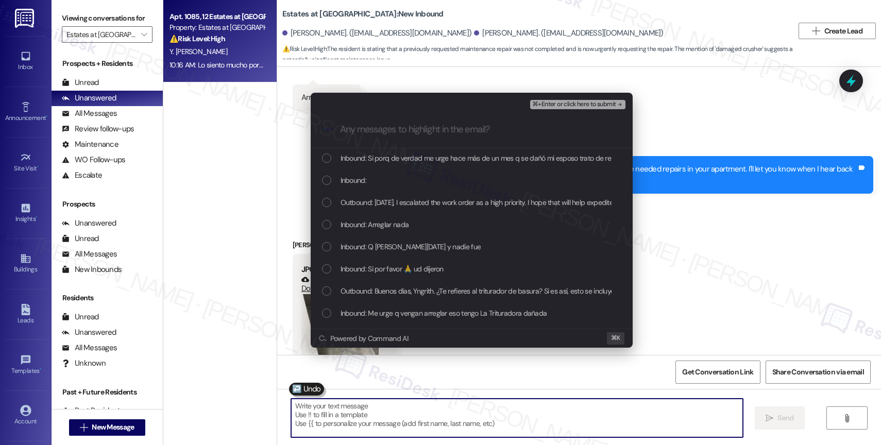
scroll to position [96, 0]
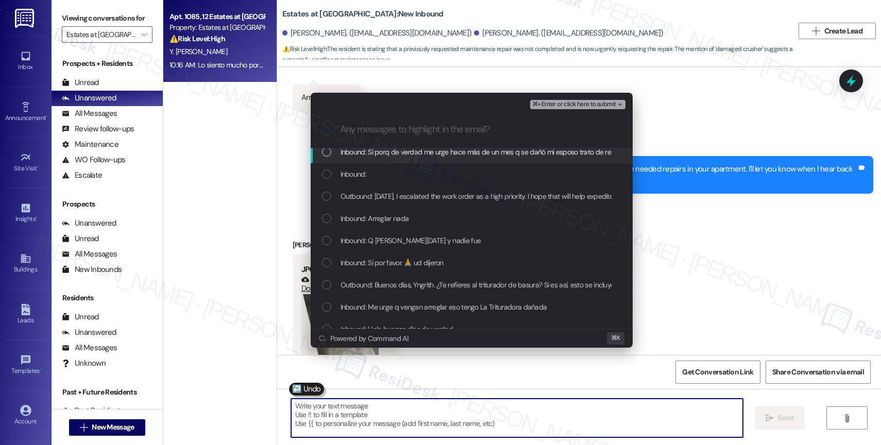
click at [608, 103] on span "⌘+Enter or click here to submit" at bounding box center [573, 104] width 83 height 7
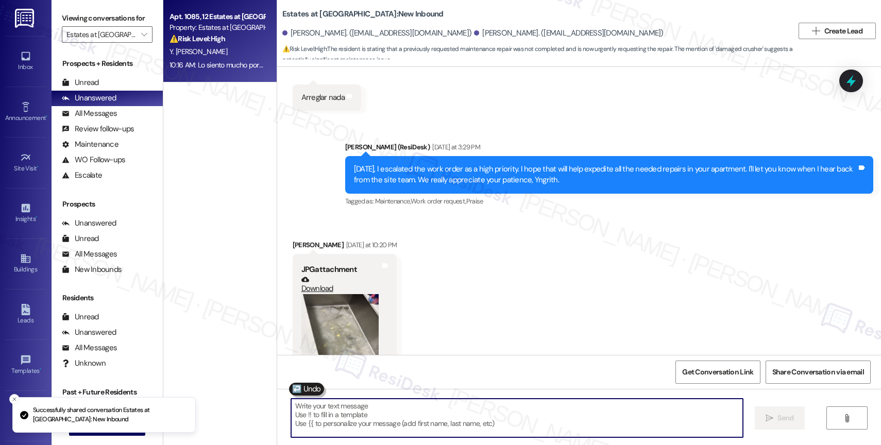
scroll to position [9004, 0]
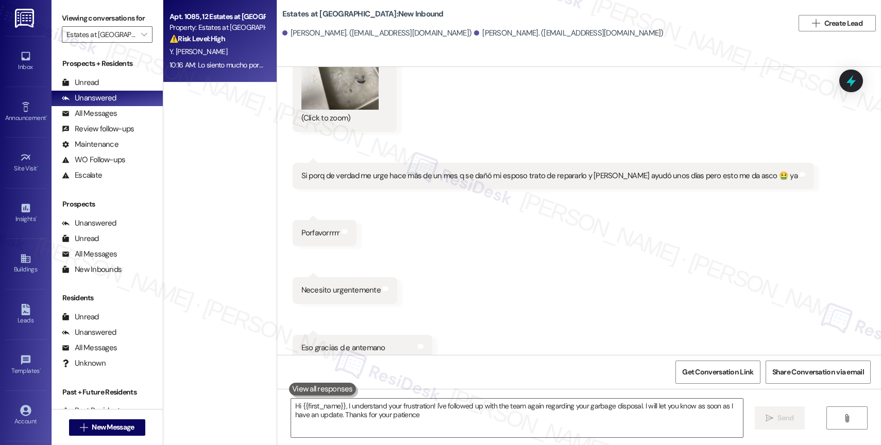
type textarea "Hi {{first_name}}, I understand your frustration! I've followed up with the tea…"
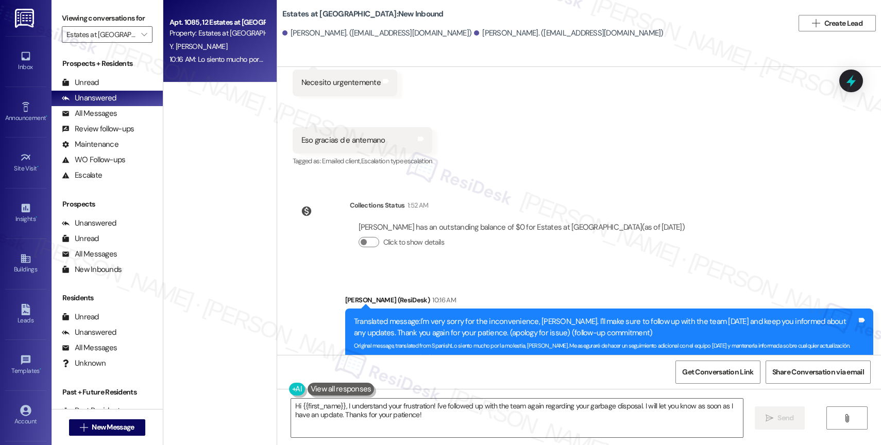
scroll to position [9057, 0]
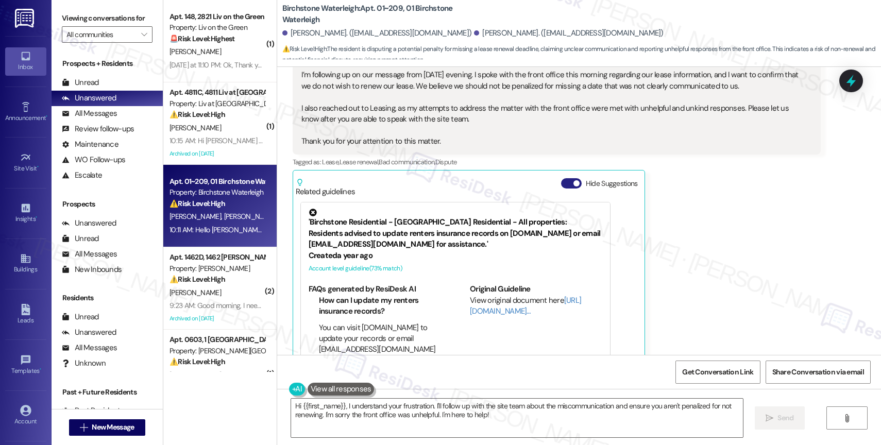
click at [562, 178] on button "Hide Suggestions" at bounding box center [571, 183] width 21 height 10
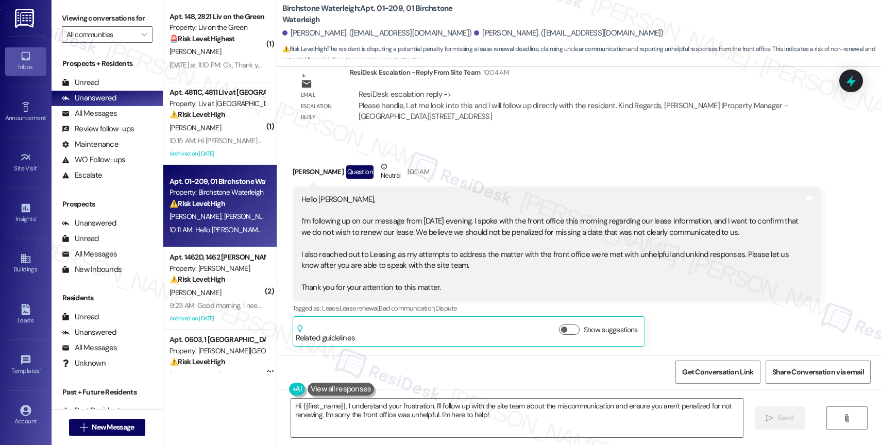
scroll to position [8571, 0]
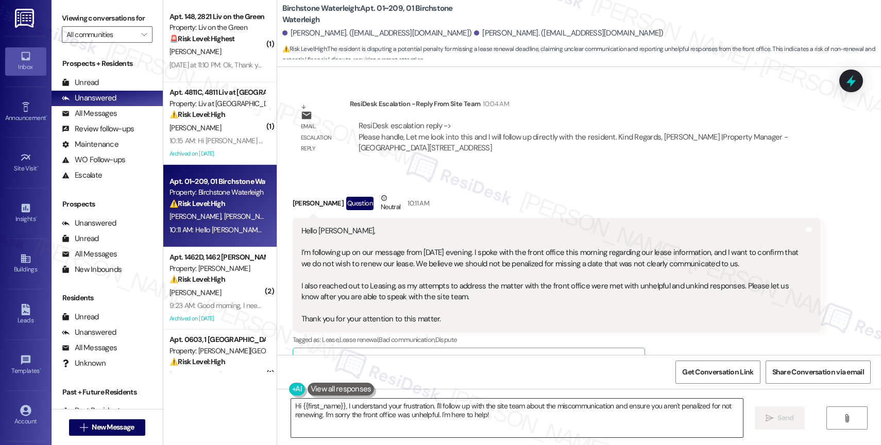
click at [389, 418] on textarea "Hi {{first_name}}, I understand your frustration. I'll follow up with the site …" at bounding box center [517, 418] width 452 height 39
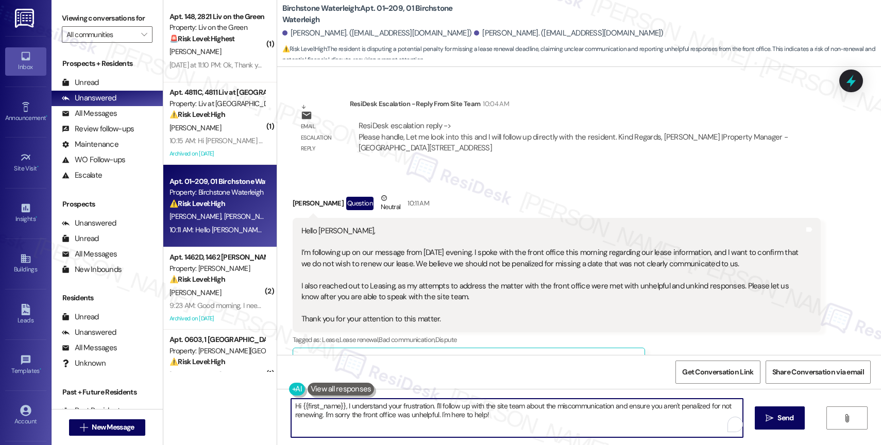
click at [389, 418] on textarea "Hi {{first_name}}, I understand your frustration. I'll follow up with the site …" at bounding box center [517, 418] width 452 height 39
click at [291, 416] on textarea "Hi [PERSON_NAME], Good morning! I was informed by the site team that they will …" at bounding box center [517, 418] width 452 height 39
drag, startPoint x: 661, startPoint y: 407, endPoint x: 628, endPoint y: 406, distance: 33.5
click at [628, 406] on textarea "Hi [PERSON_NAME], Good morning! The site team informed me that they will contac…" at bounding box center [517, 418] width 452 height 39
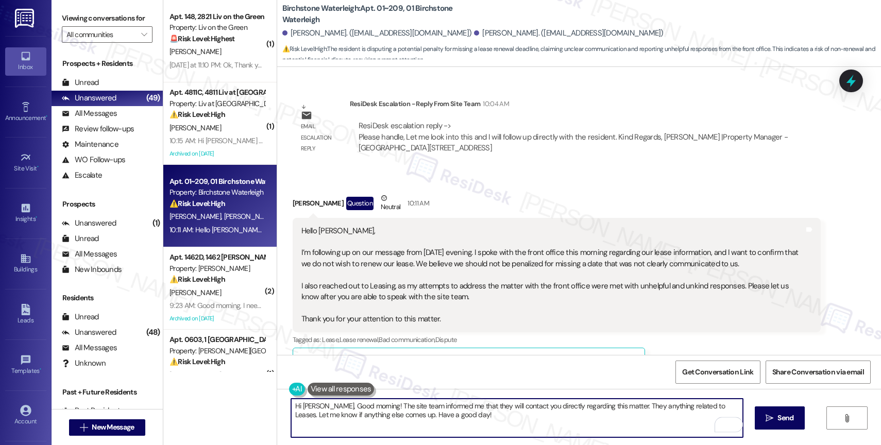
click at [621, 419] on textarea "Hi [PERSON_NAME], Good morning! The site team informed me that they will contac…" at bounding box center [517, 418] width 452 height 39
click at [625, 404] on textarea "Hi [PERSON_NAME], Good morning! The site team informed me that they will contac…" at bounding box center [517, 418] width 452 height 39
click at [555, 418] on textarea "Hi [PERSON_NAME], Good morning! The site team informed me that they will contac…" at bounding box center [517, 418] width 452 height 39
type textarea "Hi [PERSON_NAME], Good morning! The site team informed me that they will contac…"
click at [730, 424] on icon "Open Grammarly. 0 Suggestions." at bounding box center [727, 425] width 8 height 8
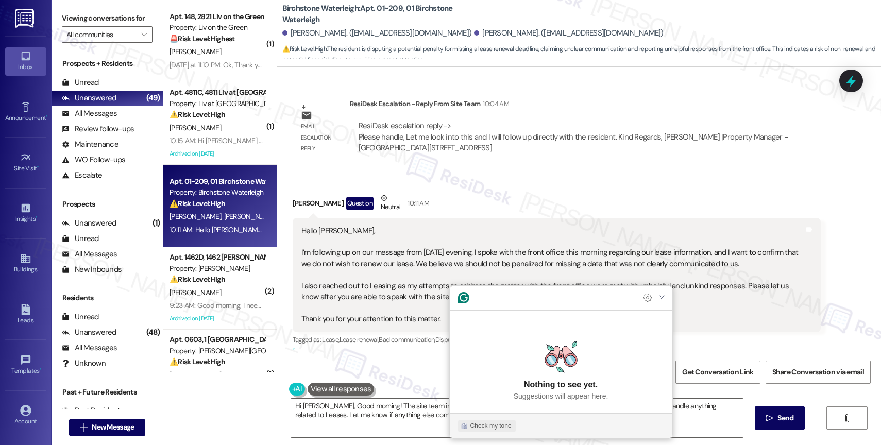
click at [491, 430] on div "Check my tone" at bounding box center [490, 425] width 41 height 9
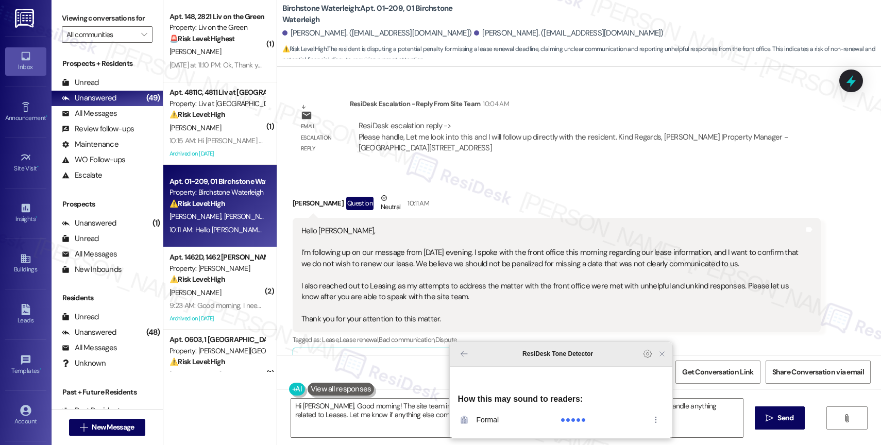
click at [664, 358] on icon "Close Grammarly Assistant" at bounding box center [662, 354] width 8 height 8
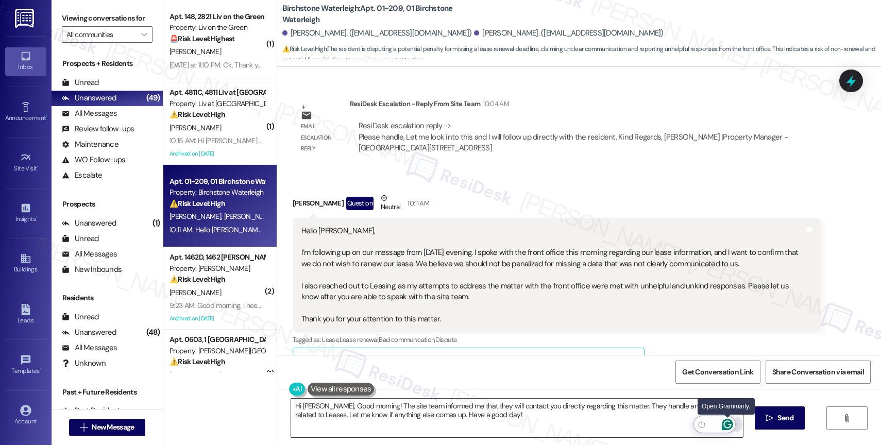
click at [727, 423] on icon "Open Grammarly. 0 Suggestions." at bounding box center [727, 424] width 11 height 11
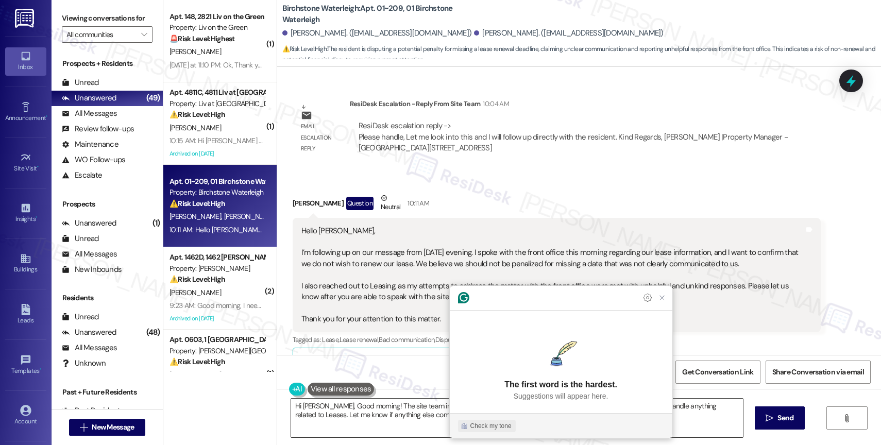
click at [508, 424] on div "Check my tone" at bounding box center [490, 425] width 41 height 9
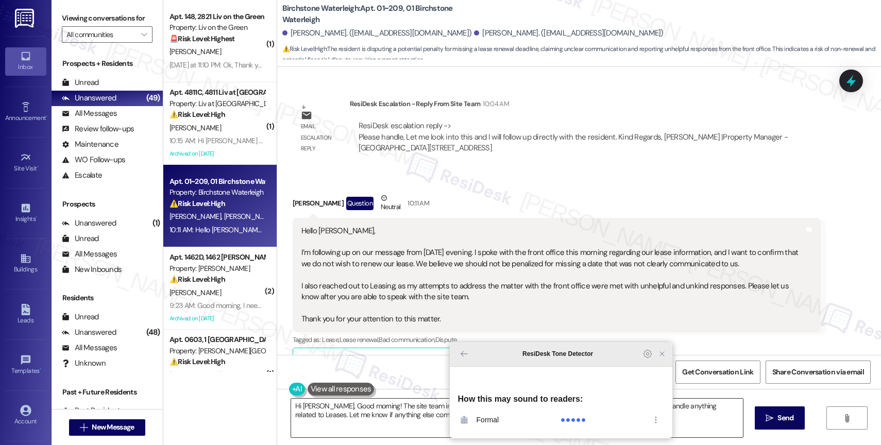
click at [663, 358] on icon "Close Grammarly Assistant" at bounding box center [662, 354] width 8 height 8
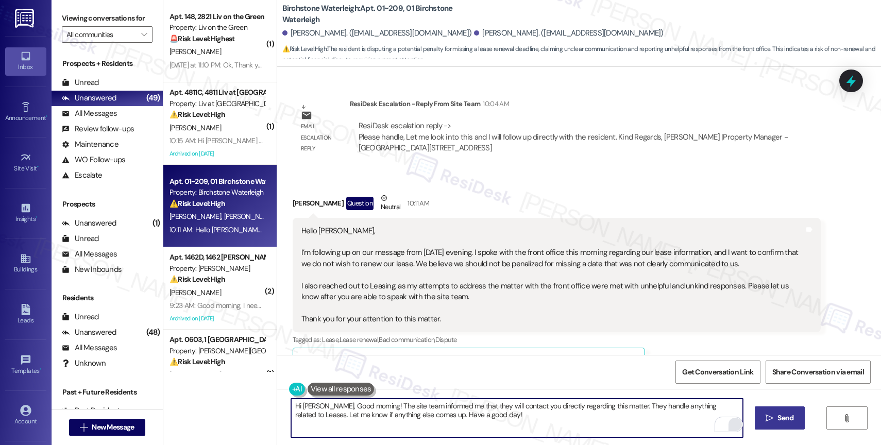
click at [786, 415] on span "Send" at bounding box center [785, 418] width 16 height 11
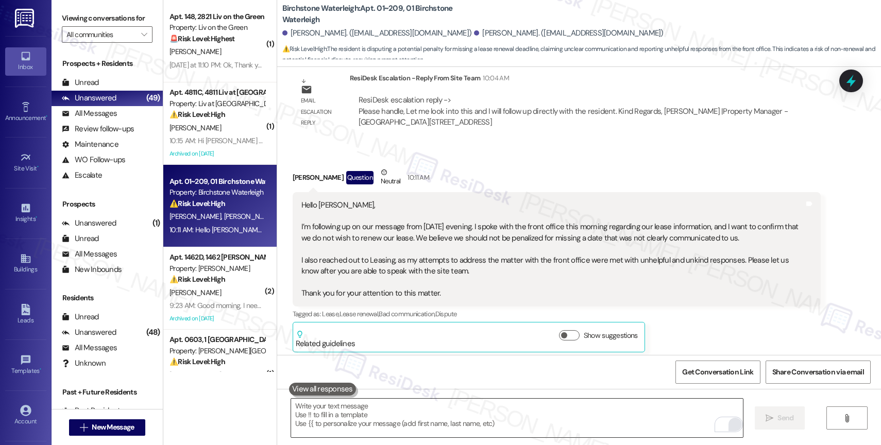
scroll to position [8654, 0]
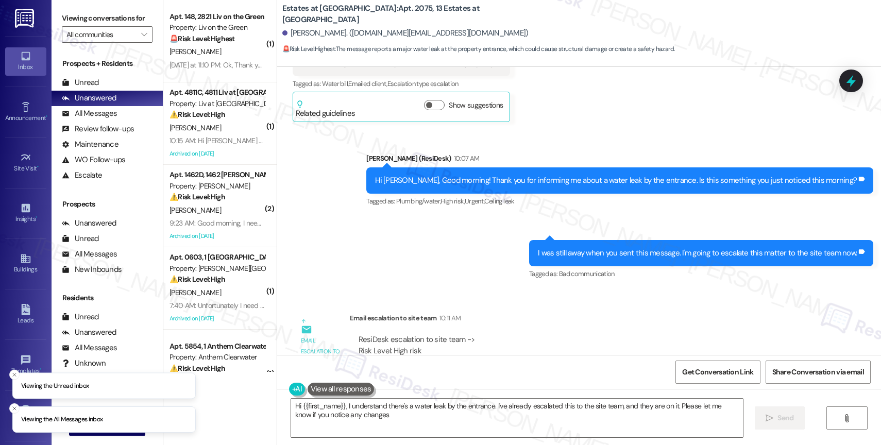
type textarea "Hi {{first_name}}, I understand there's a water leak by the entrance. I've alre…"
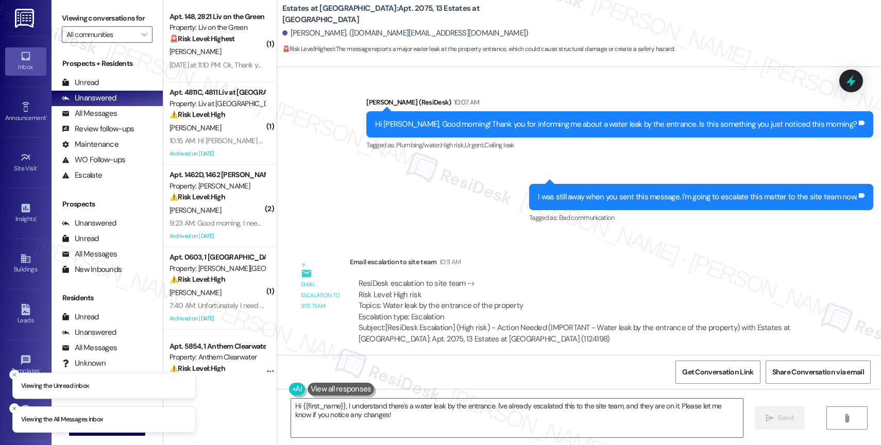
scroll to position [2802, 0]
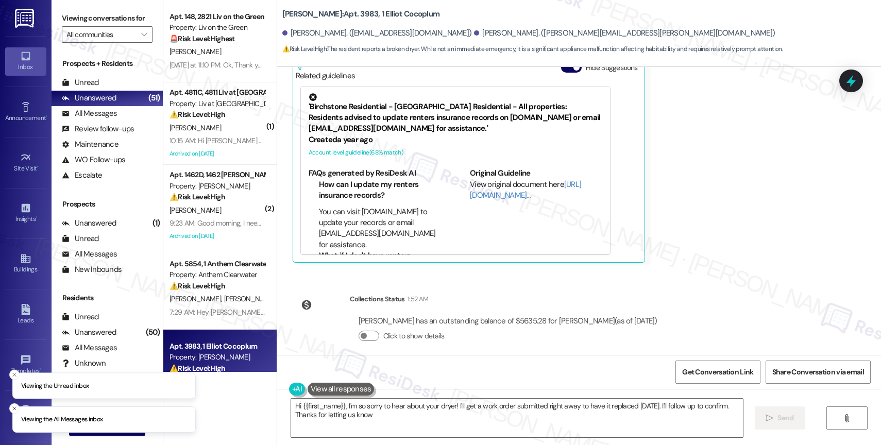
type textarea "Hi {{first_name}}, I'm so sorry to hear about your dryer! I'll get a work order…"
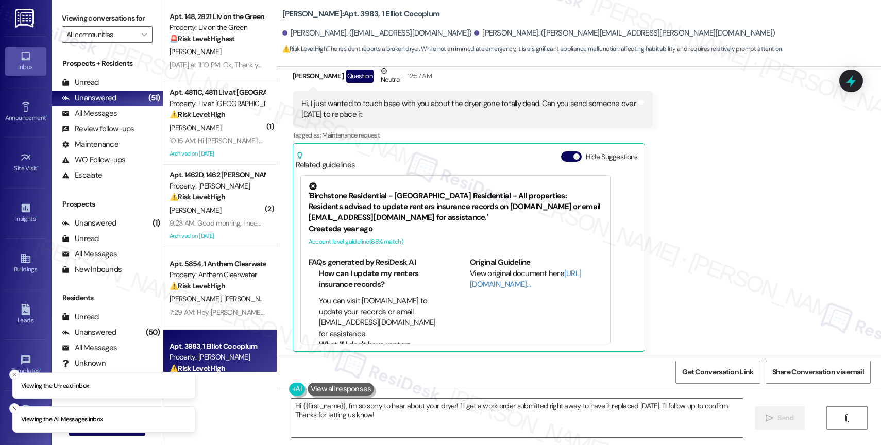
scroll to position [8815, 0]
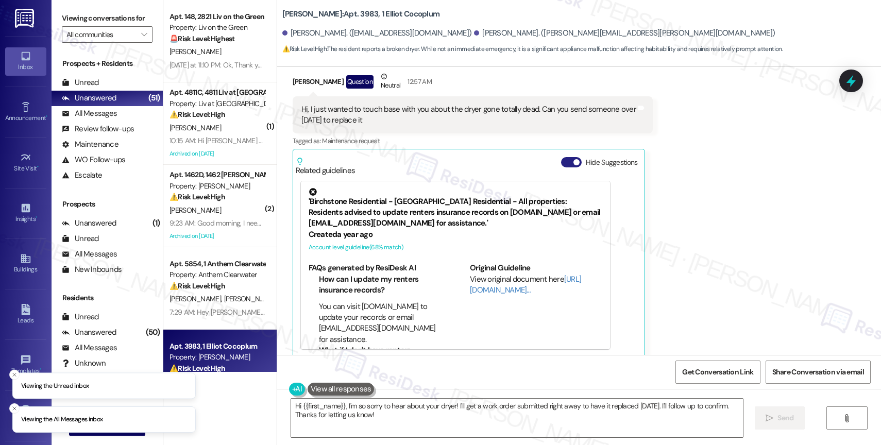
click at [562, 157] on button "Hide Suggestions" at bounding box center [571, 162] width 21 height 10
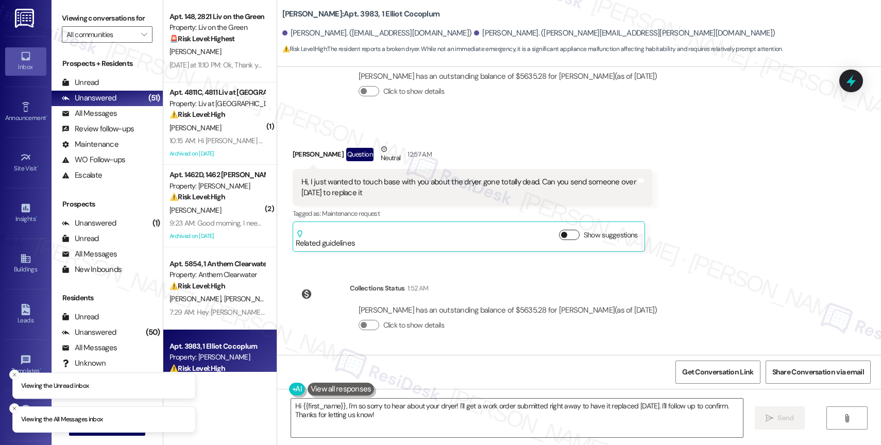
scroll to position [8732, 0]
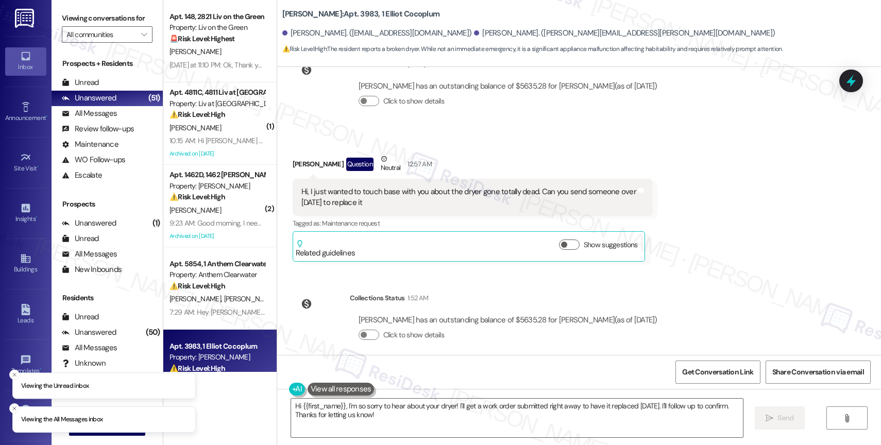
click at [444, 153] on div "Fetal [PERSON_NAME] Question Neutral 12:57 AM" at bounding box center [473, 165] width 360 height 25
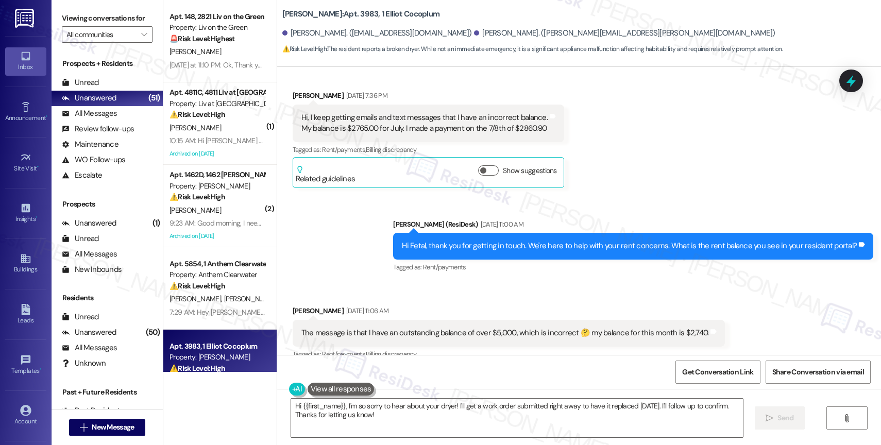
scroll to position [7130, 0]
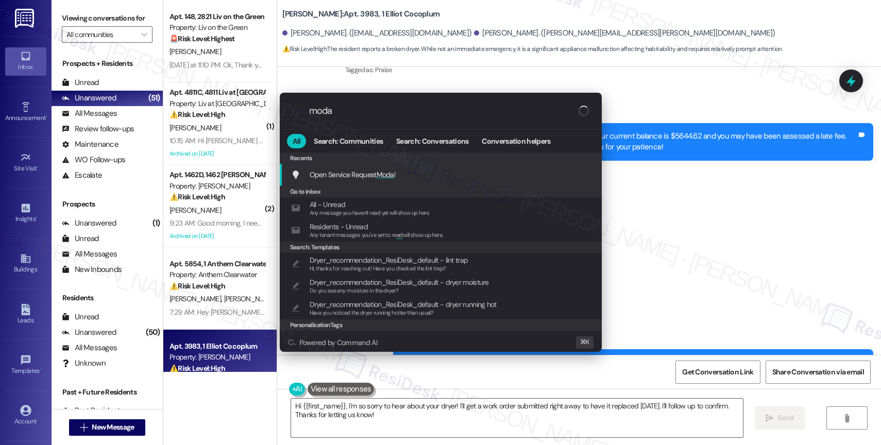
type input "modal"
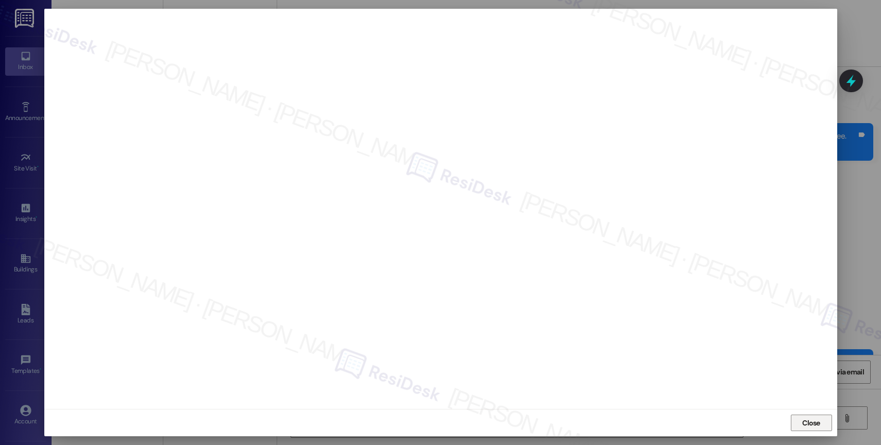
click at [815, 421] on span "Close" at bounding box center [811, 423] width 18 height 11
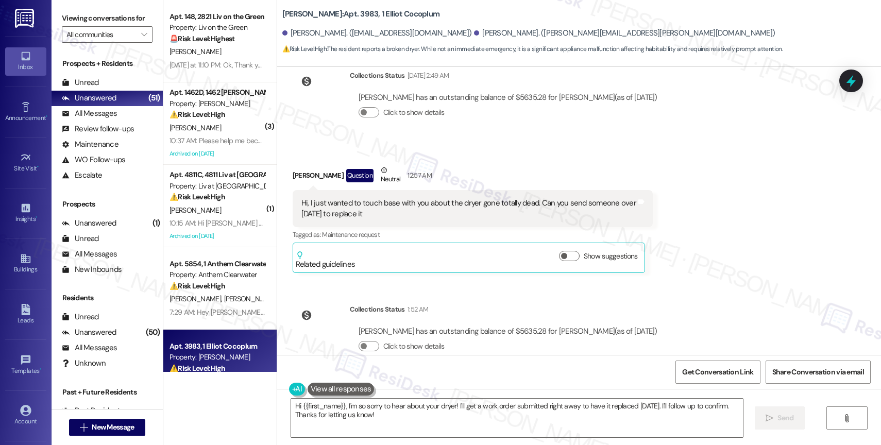
scroll to position [8706, 0]
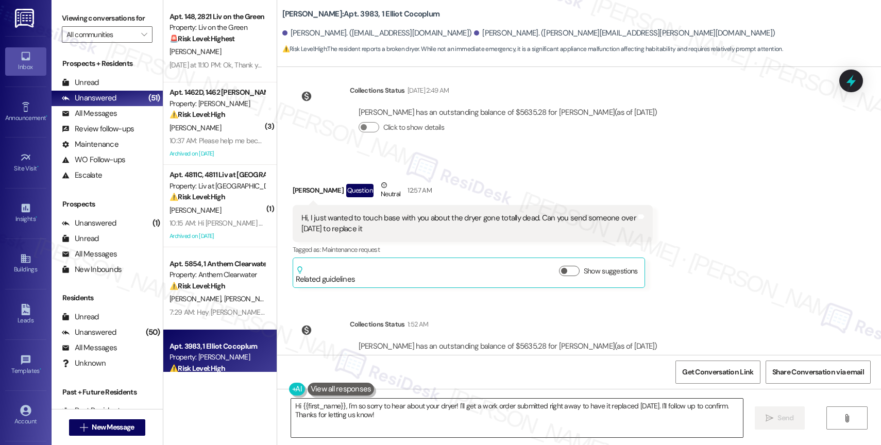
click at [360, 414] on textarea "Hi {{first_name}}, I'm so sorry to hear about your dryer! I'll get a work order…" at bounding box center [517, 418] width 452 height 39
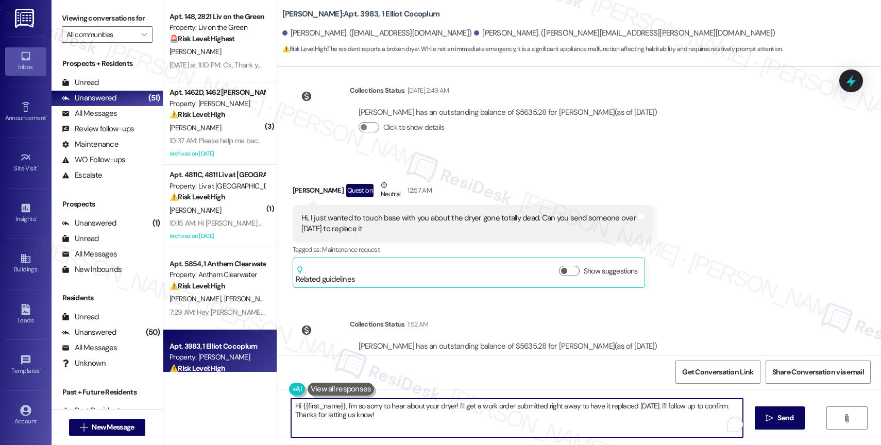
click at [360, 414] on textarea "Hi {{first_name}}, I'm so sorry to hear about your dryer! I'll get a work order…" at bounding box center [517, 418] width 452 height 39
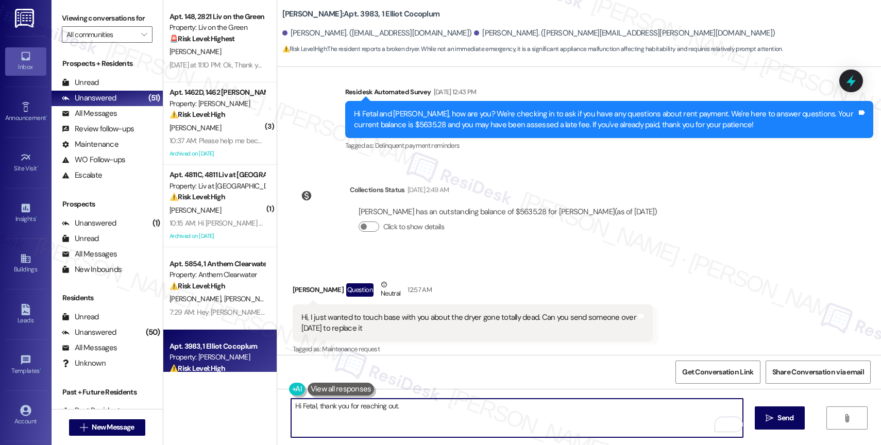
scroll to position [8732, 0]
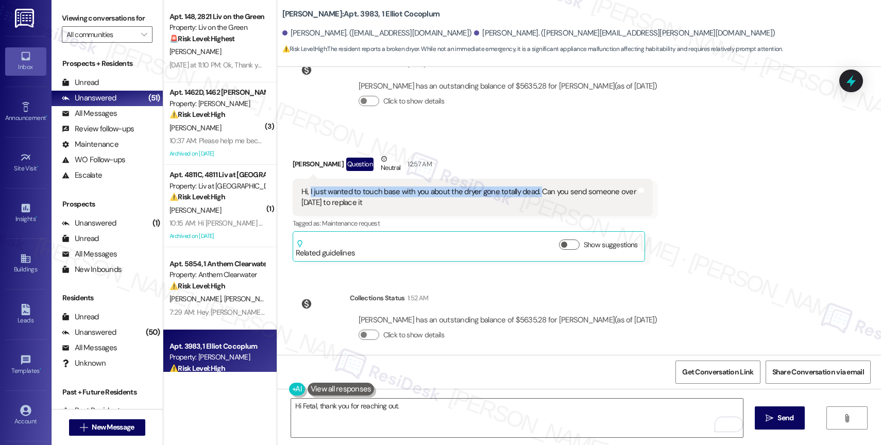
drag, startPoint x: 312, startPoint y: 181, endPoint x: 529, endPoint y: 181, distance: 217.3
click at [529, 186] on div "Hi, I just wanted to touch base with you about the dryer gone totally dead. Can…" at bounding box center [468, 197] width 335 height 22
click at [412, 411] on textarea "Hi Fetal, thank you for reaching out." at bounding box center [517, 418] width 452 height 39
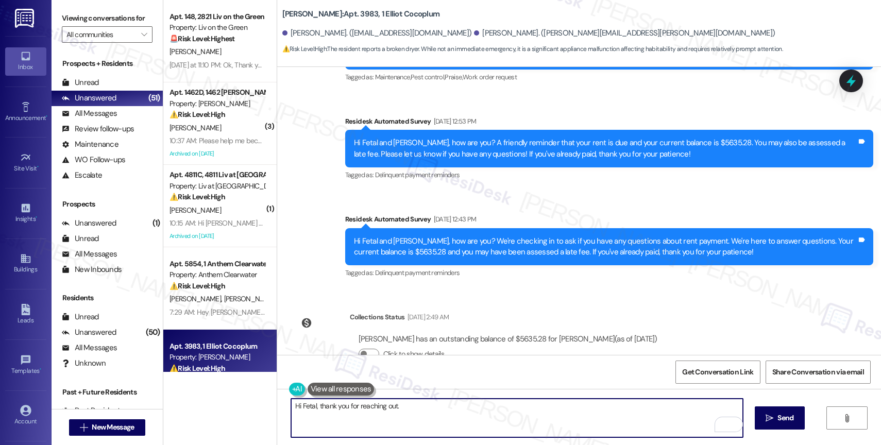
scroll to position [8628, 0]
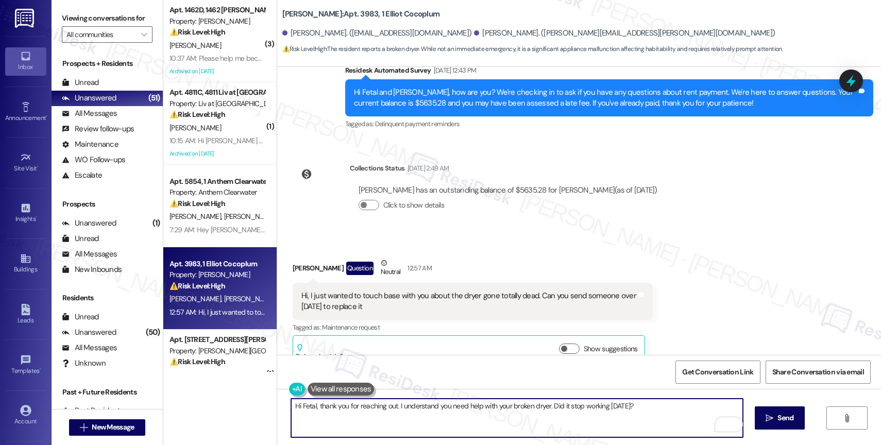
paste textarea "Also, please let me know if you haven't submitted a work order so I can do it o…"
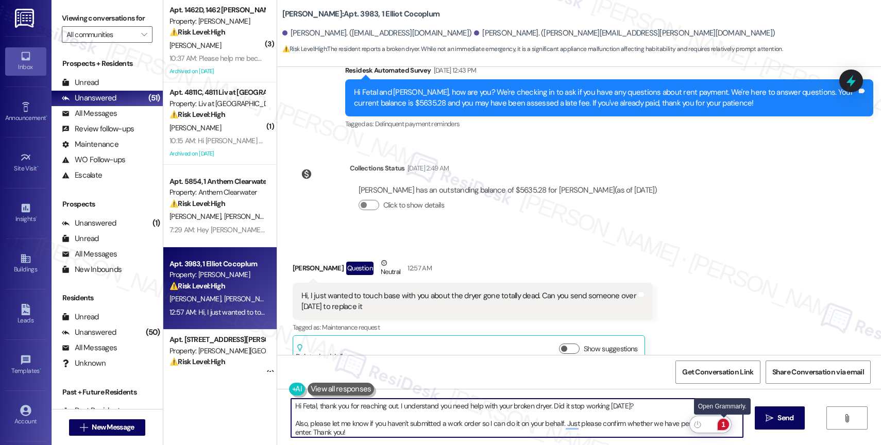
type textarea "Hi Fetal, thank you for reaching out. I understand you need help with your brok…"
click at [725, 424] on div "1" at bounding box center [722, 424] width 11 height 11
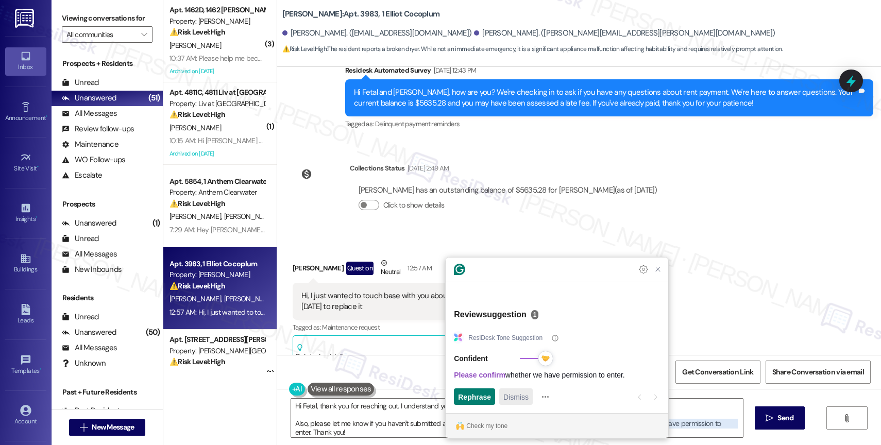
click at [516, 400] on span "Dismiss" at bounding box center [515, 396] width 25 height 11
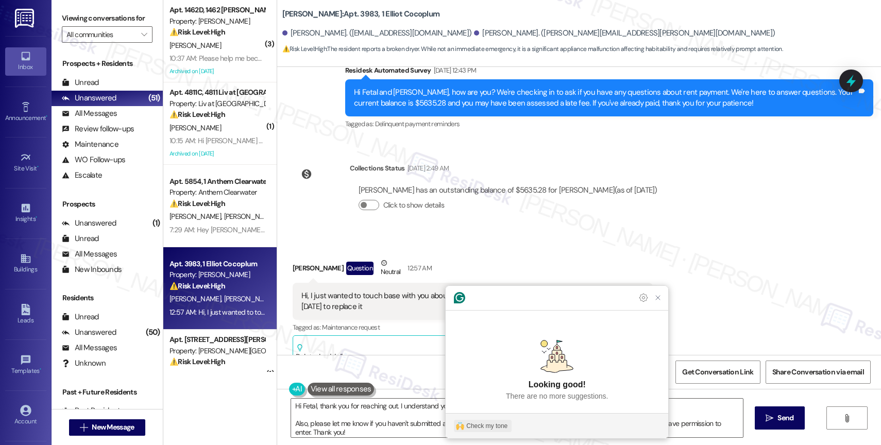
click at [499, 422] on div "Check my tone" at bounding box center [486, 425] width 41 height 9
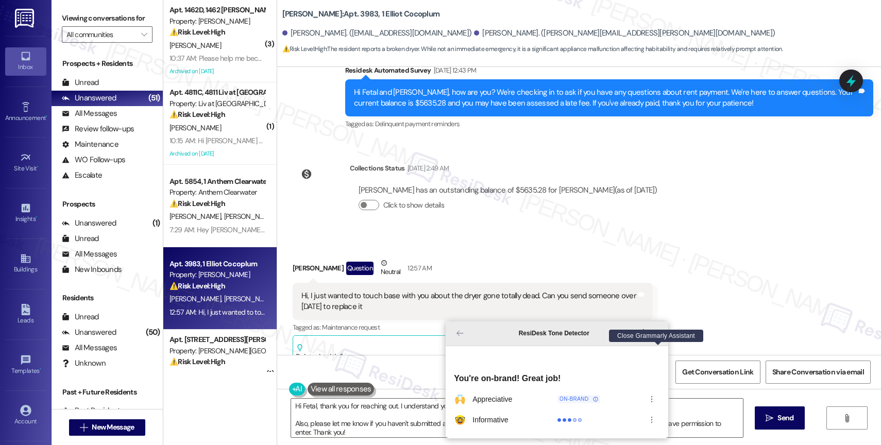
click at [660, 337] on icon "Close Grammarly Assistant" at bounding box center [658, 333] width 8 height 8
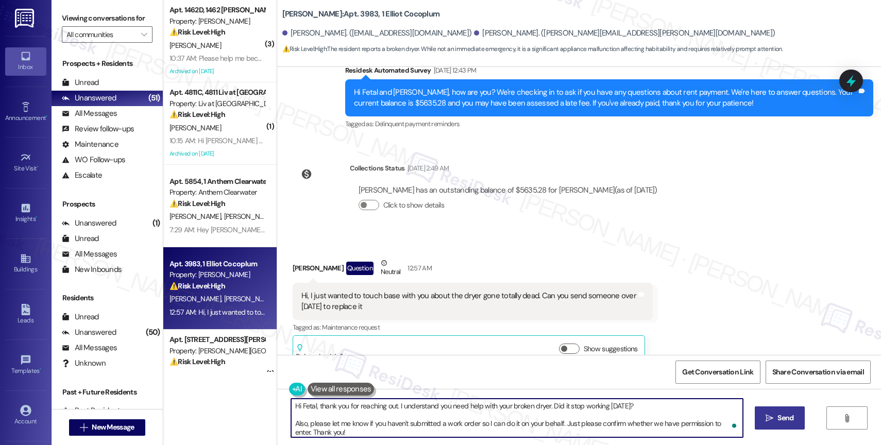
click at [784, 420] on span "Send" at bounding box center [785, 418] width 16 height 11
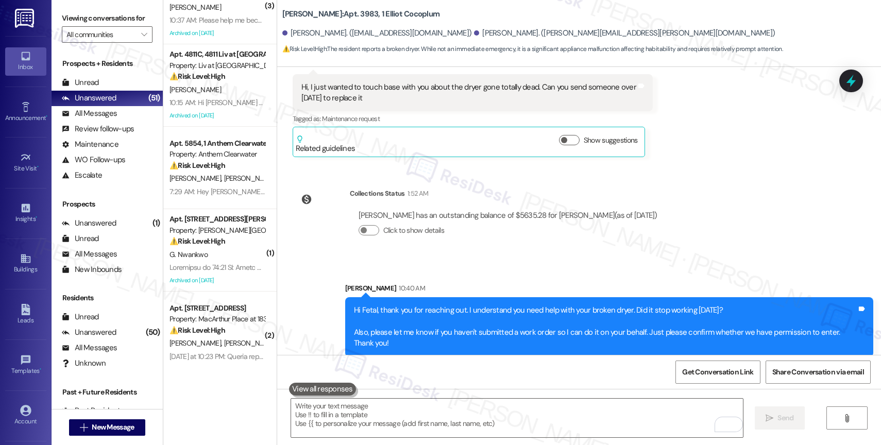
scroll to position [0, 0]
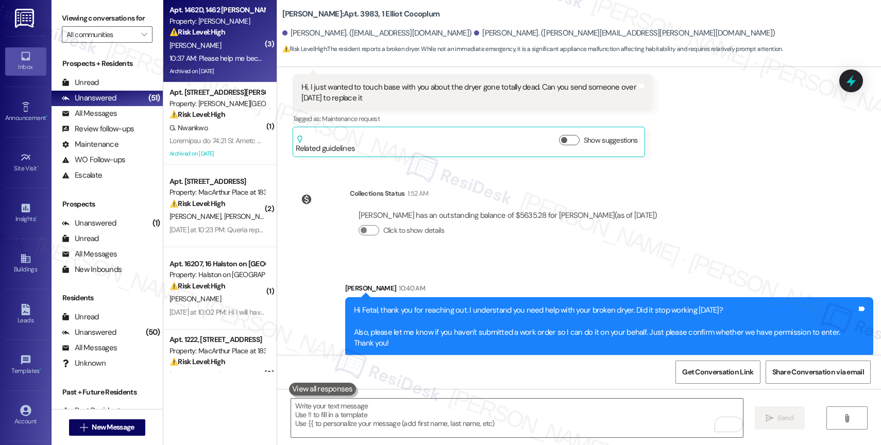
click at [233, 38] on div "Apt. 1462D, 1462 Elliot Roswell Property: Elliot Roswell ⚠️ Risk Level: High Th…" at bounding box center [216, 21] width 97 height 35
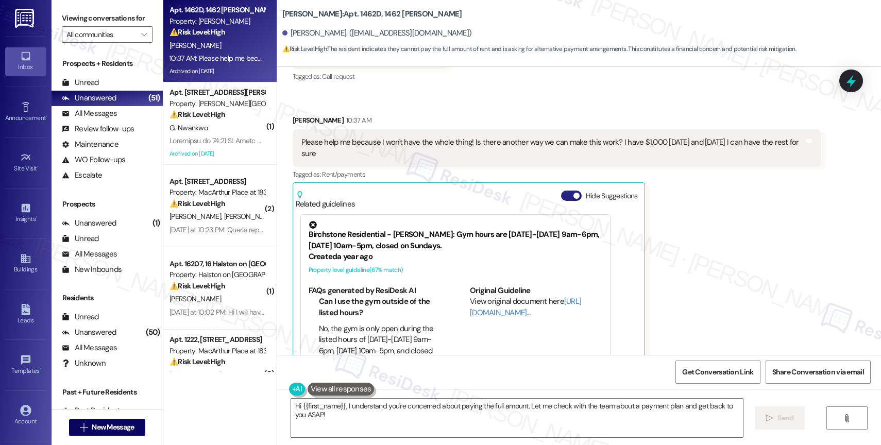
click at [563, 191] on button "Hide Suggestions" at bounding box center [571, 196] width 21 height 10
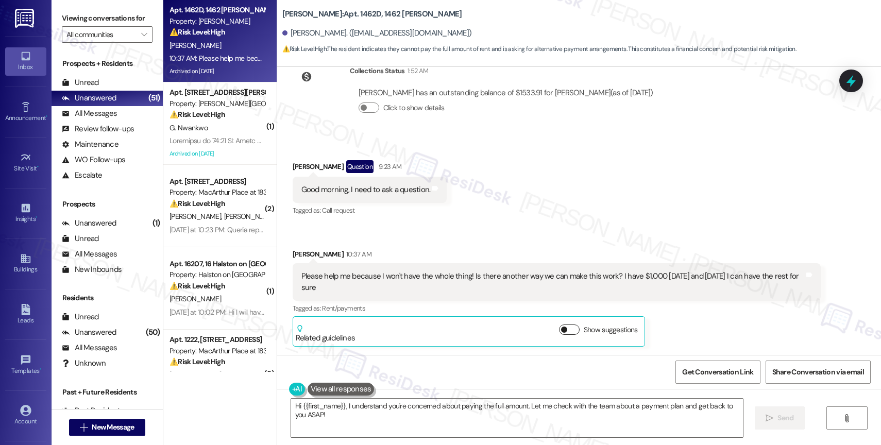
scroll to position [5072, 0]
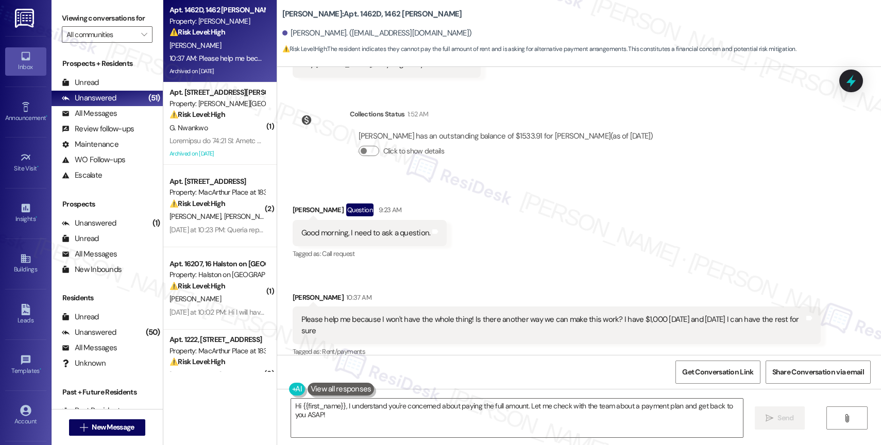
click at [414, 233] on div "Received via SMS Cyrus Benning Question 9:23 AM Good morning, I need to ask a q…" at bounding box center [370, 233] width 170 height 74
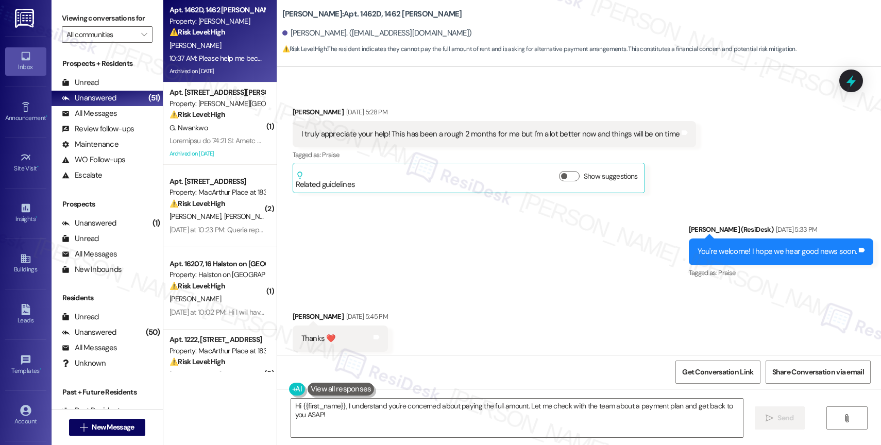
scroll to position [4364, 0]
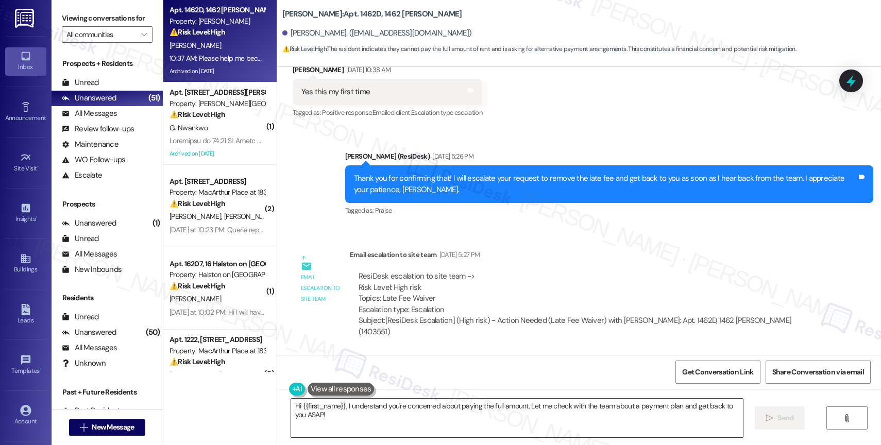
click at [372, 409] on textarea "Hi {{first_name}}, I understand you're concerned about paying the full amount. …" at bounding box center [517, 418] width 452 height 39
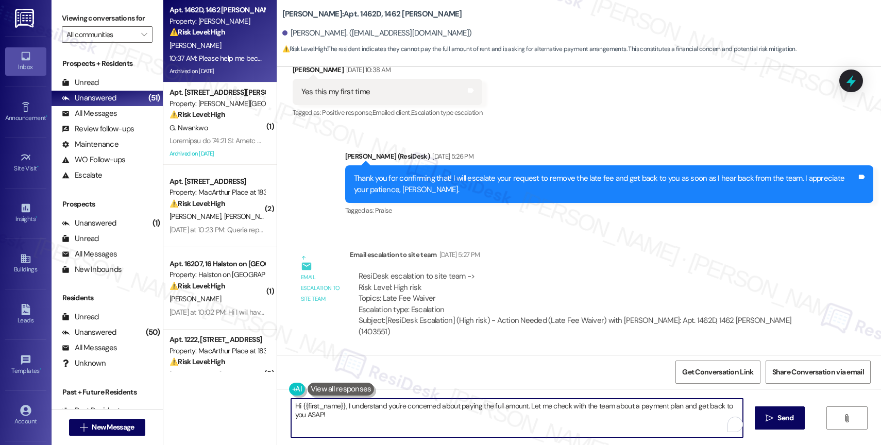
click at [372, 409] on textarea "Hi {{first_name}}, I understand you're concerned about paying the full amount. …" at bounding box center [517, 418] width 452 height 39
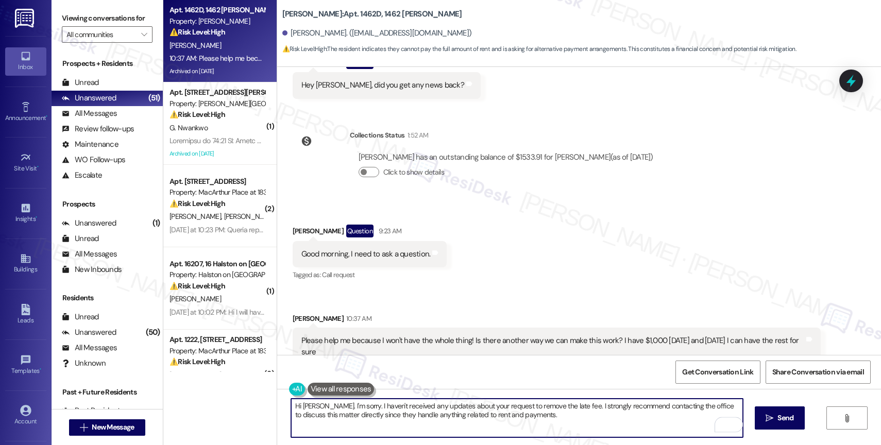
scroll to position [5072, 0]
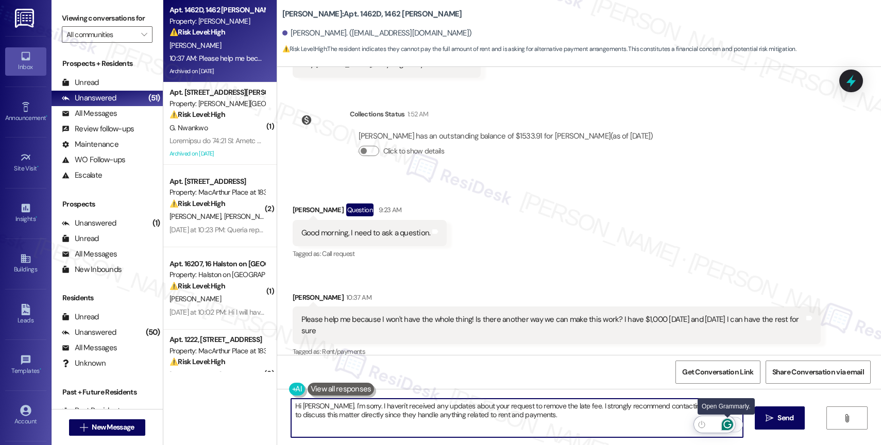
click at [727, 425] on icon "Open Grammarly. 0 Suggestions." at bounding box center [727, 424] width 11 height 11
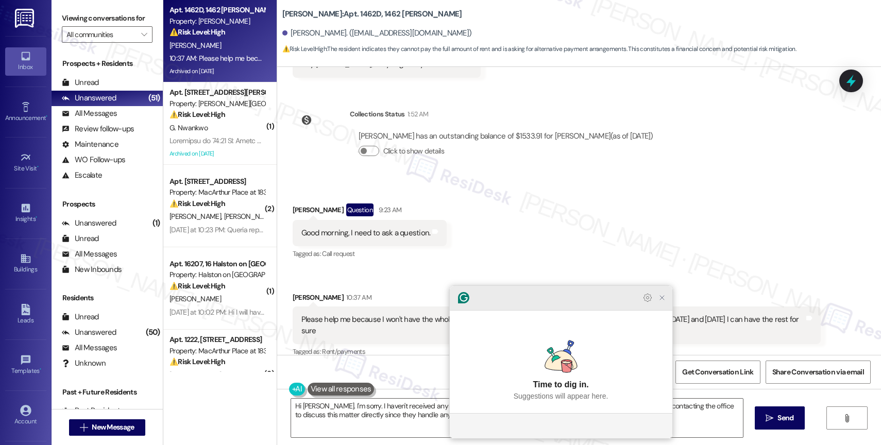
drag, startPoint x: 665, startPoint y: 317, endPoint x: 599, endPoint y: 367, distance: 83.1
click at [665, 304] on icon "Close Grammarly Assistant" at bounding box center [662, 297] width 12 height 12
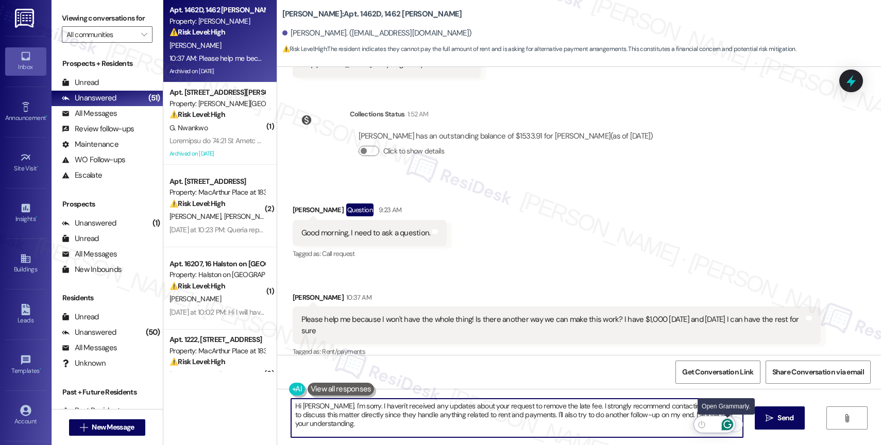
type textarea "Hi Cyrus. I'm sorry. I haven't received any updates about your request to remov…"
click at [728, 423] on icon "Open Grammarly. 0 Suggestions." at bounding box center [727, 424] width 11 height 11
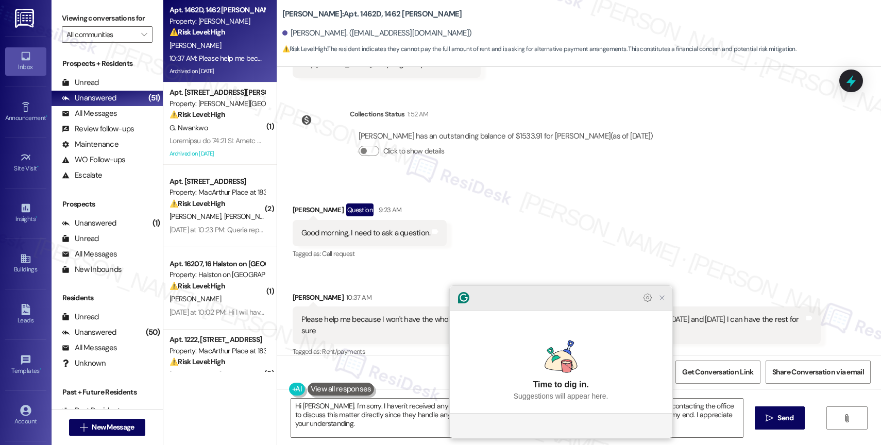
click at [663, 302] on icon "Close Grammarly Assistant" at bounding box center [662, 298] width 8 height 8
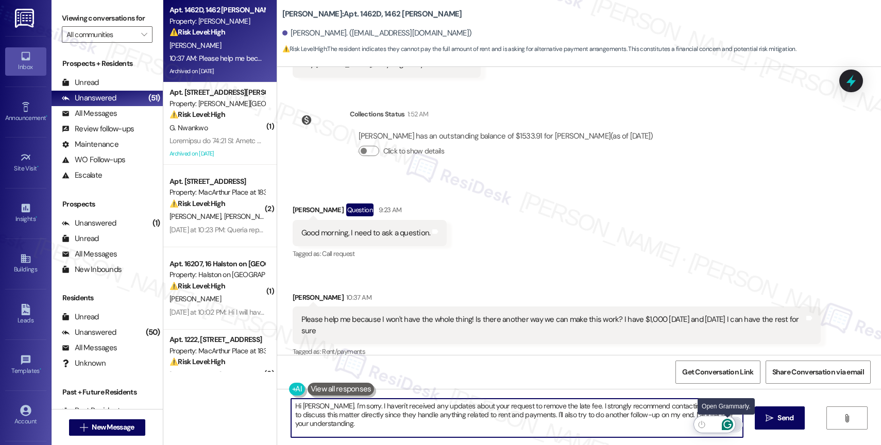
click at [728, 421] on icon "Open Grammarly. 0 Suggestions." at bounding box center [727, 425] width 8 height 8
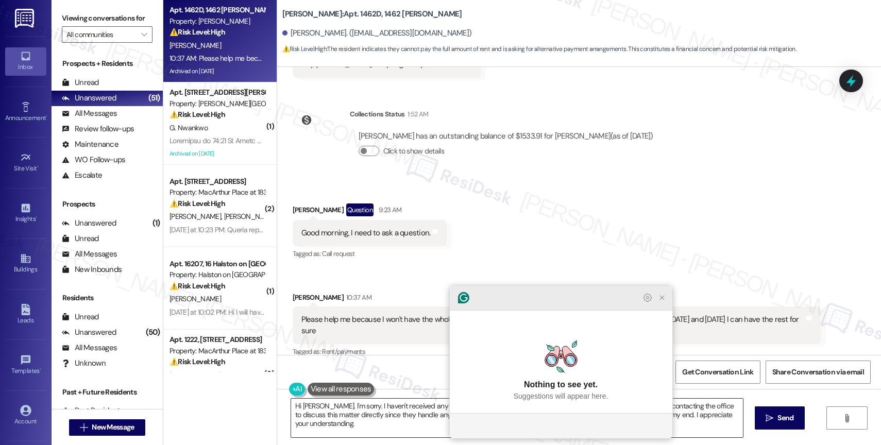
click at [658, 302] on icon "Close Grammarly Assistant" at bounding box center [662, 298] width 8 height 8
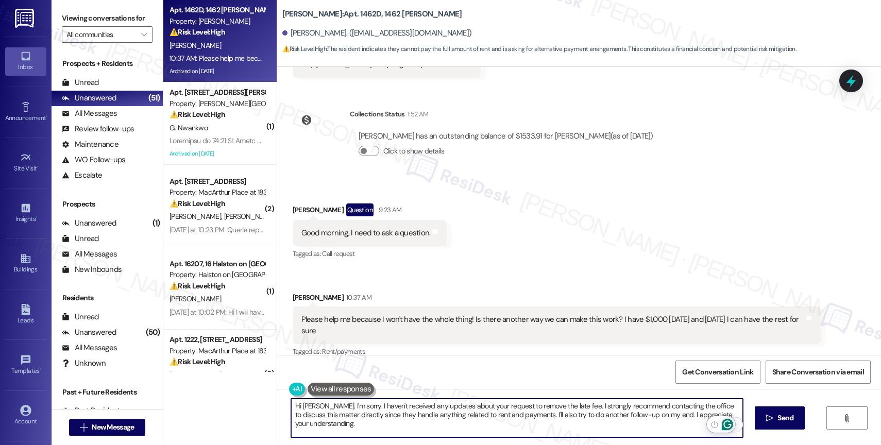
click at [729, 423] on icon "Open Grammarly. 0 Suggestions." at bounding box center [727, 424] width 11 height 11
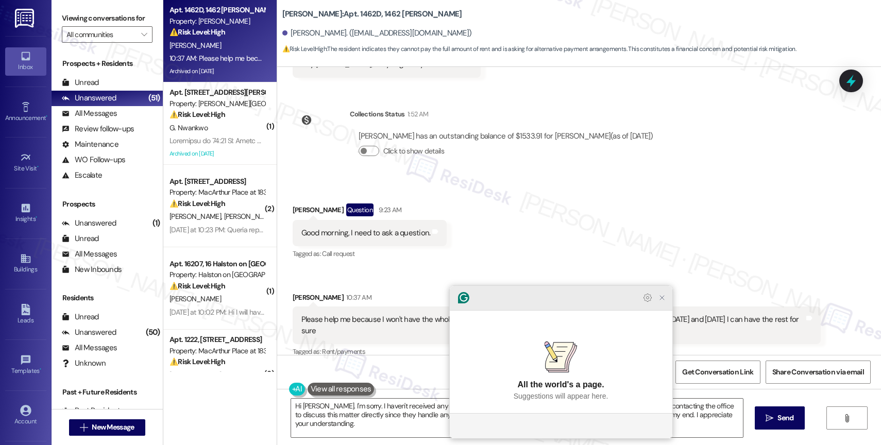
click at [659, 302] on icon "Close Grammarly Assistant" at bounding box center [662, 298] width 8 height 8
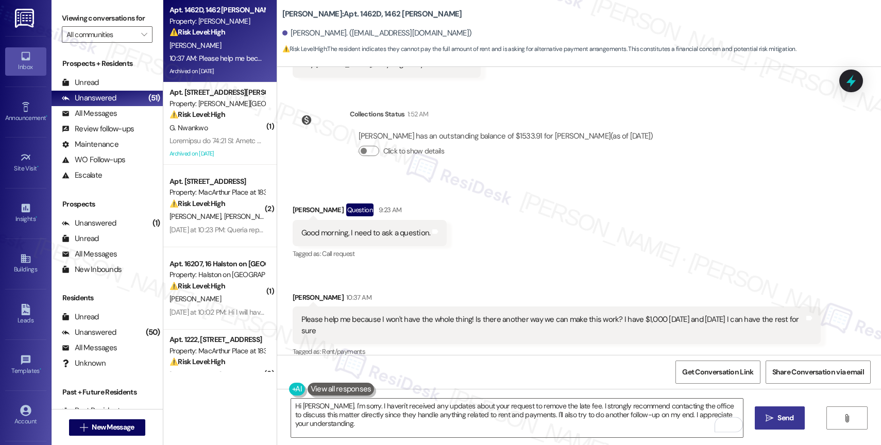
click at [767, 415] on icon "" at bounding box center [769, 418] width 8 height 8
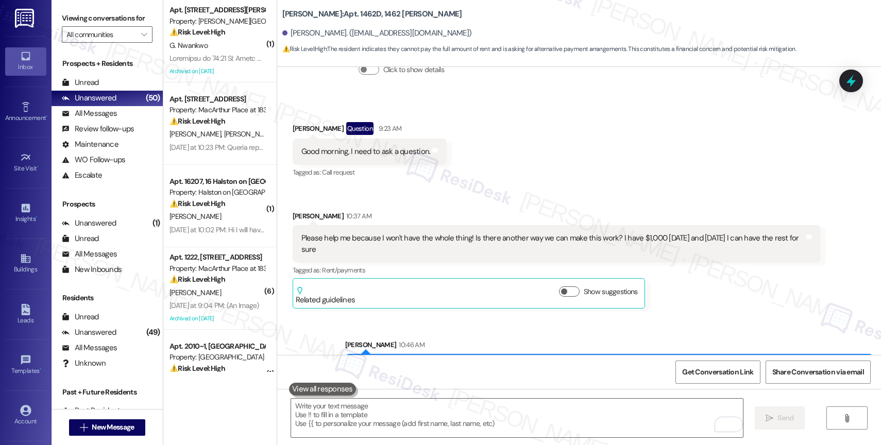
scroll to position [5154, 0]
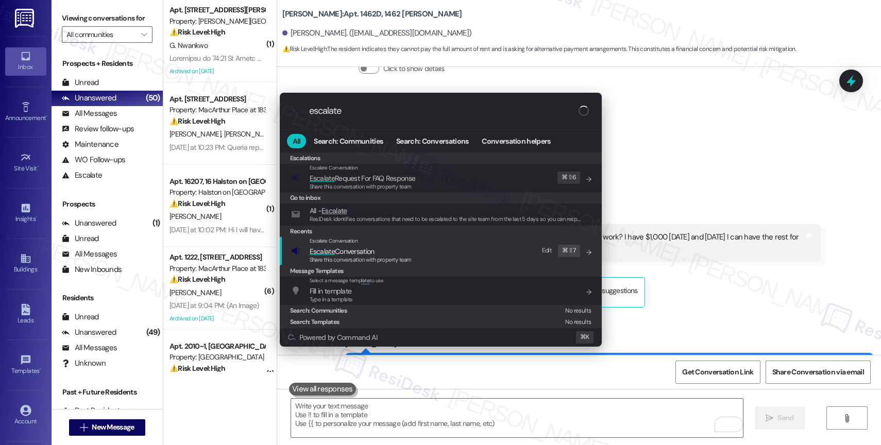
type input "escalate"
click at [382, 251] on span "Escalate Conversation" at bounding box center [361, 251] width 102 height 11
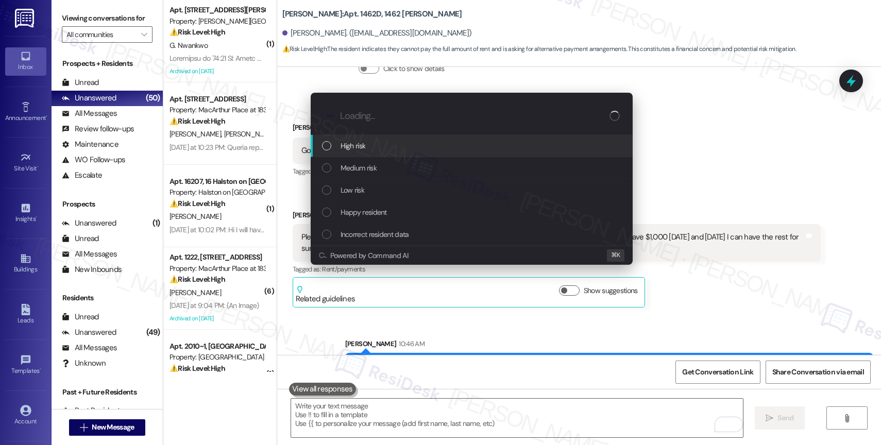
click at [377, 140] on div "High risk" at bounding box center [472, 145] width 301 height 11
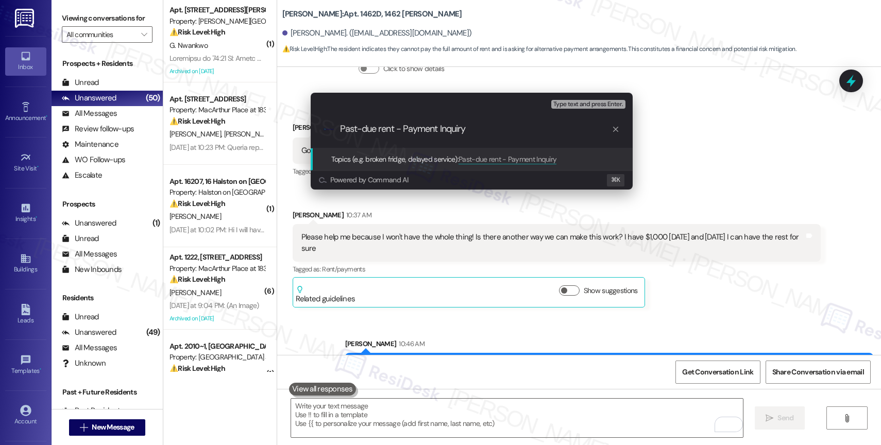
drag, startPoint x: 400, startPoint y: 128, endPoint x: 414, endPoint y: 125, distance: 14.1
click at [400, 128] on input "Past-due rent - Payment Inquiry" at bounding box center [475, 129] width 271 height 11
drag, startPoint x: 381, startPoint y: 130, endPoint x: 402, endPoint y: 130, distance: 21.1
click at [382, 130] on input "Past-due rent Payment Inquiry" at bounding box center [475, 129] width 271 height 11
type input "Past-due Rent Payment Inquiry"
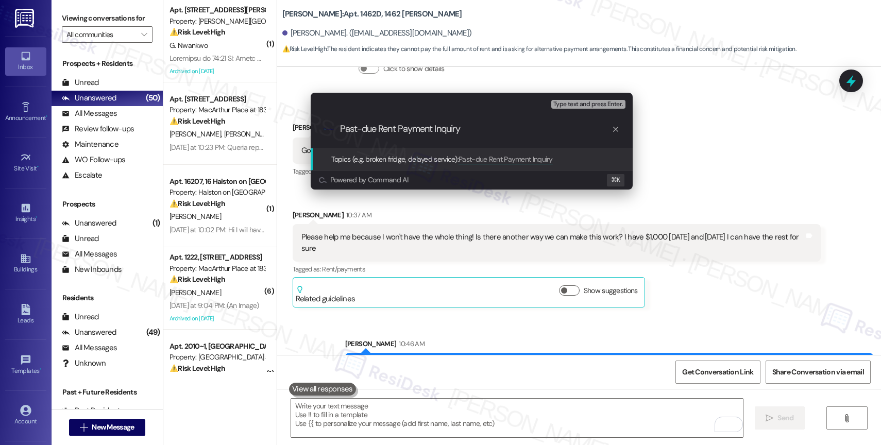
click at [464, 132] on input "Past-due Rent Payment Inquiry" at bounding box center [475, 129] width 271 height 11
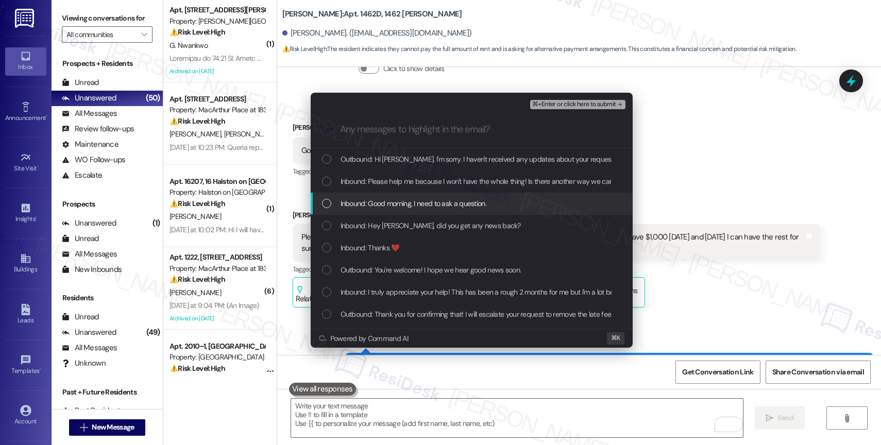
click at [431, 199] on span "Inbound: Good morning, I need to ask a question." at bounding box center [413, 203] width 146 height 11
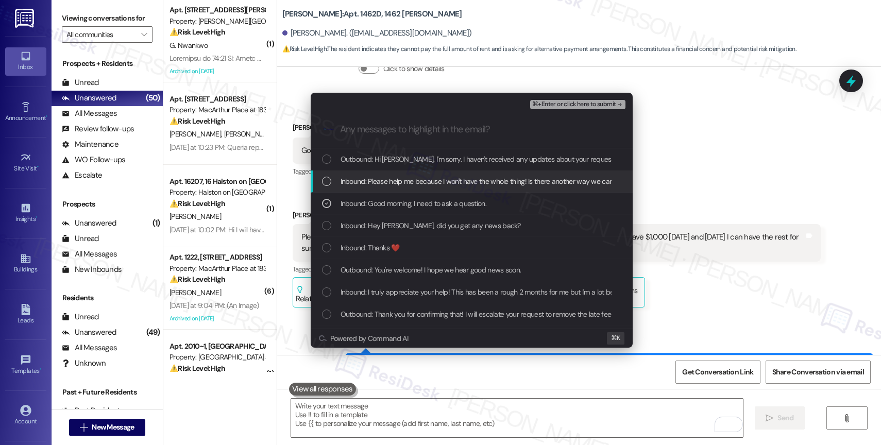
click at [433, 181] on span "Inbound: Please help me because I won't have the whole thing! Is there another …" at bounding box center [590, 181] width 500 height 11
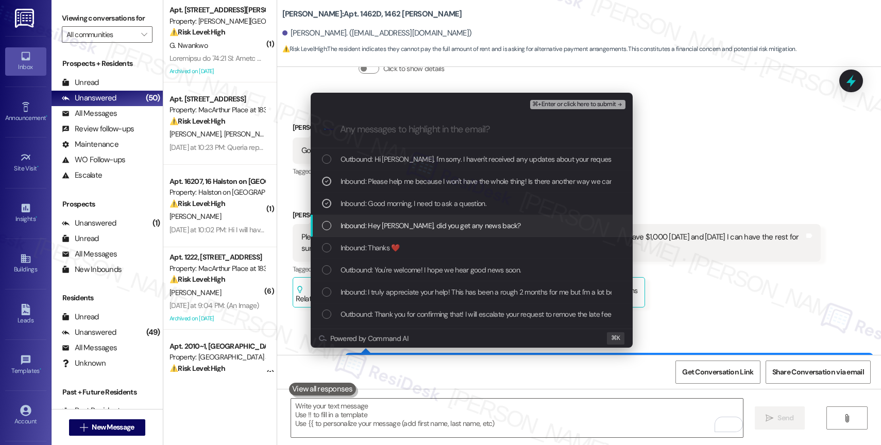
drag, startPoint x: 431, startPoint y: 224, endPoint x: 433, endPoint y: 199, distance: 24.9
click at [431, 224] on span "Inbound: Hey Sarah, did you get any news back?" at bounding box center [430, 225] width 180 height 11
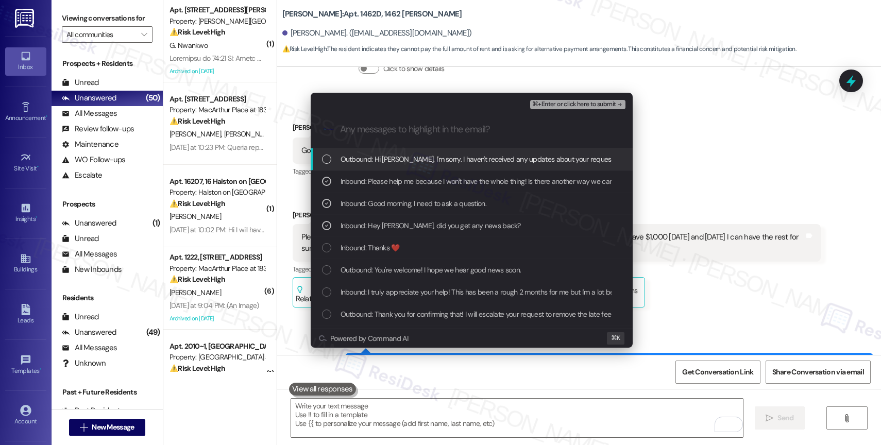
click at [436, 158] on span "Outbound: Hi Cyrus. I'm sorry. I haven't received any updates about your reques…" at bounding box center [826, 158] width 973 height 11
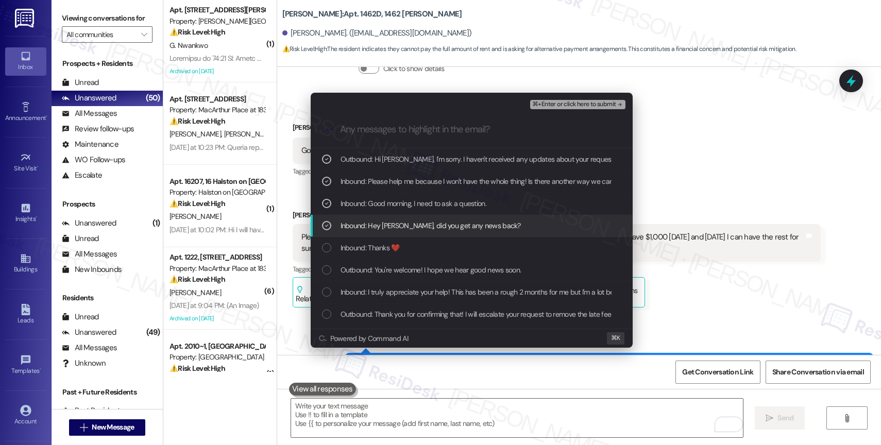
click at [431, 222] on span "Inbound: Hey Sarah, did you get any news back?" at bounding box center [430, 225] width 180 height 11
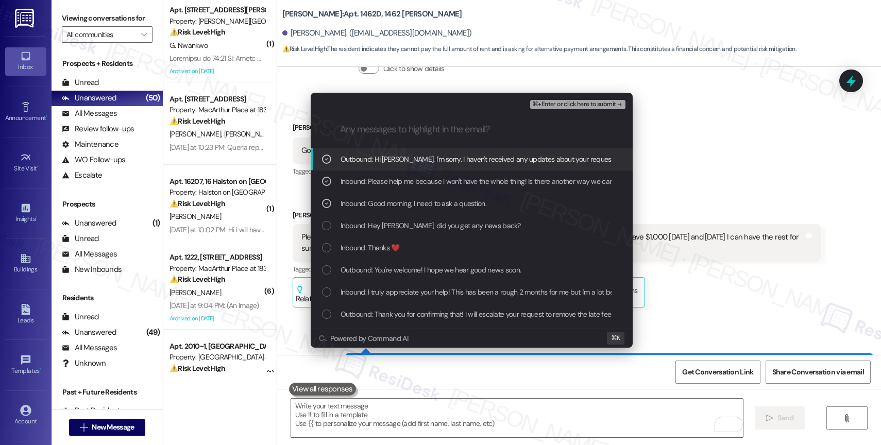
click at [573, 104] on span "⌘+Enter or click here to submit" at bounding box center [573, 104] width 83 height 7
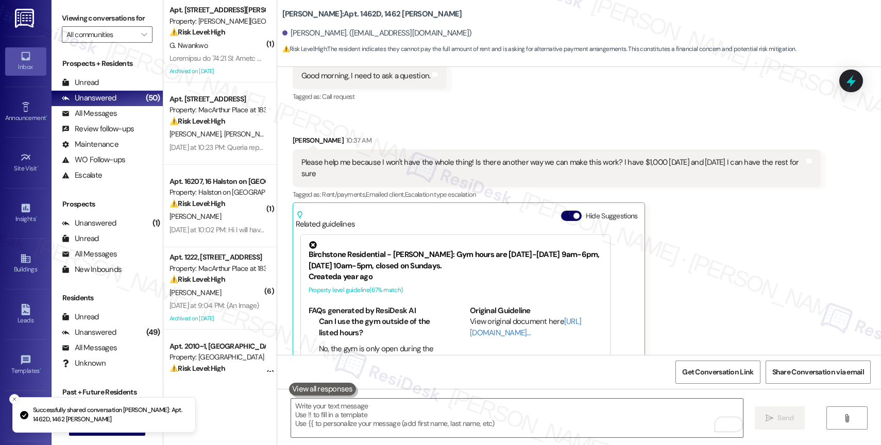
scroll to position [5249, 0]
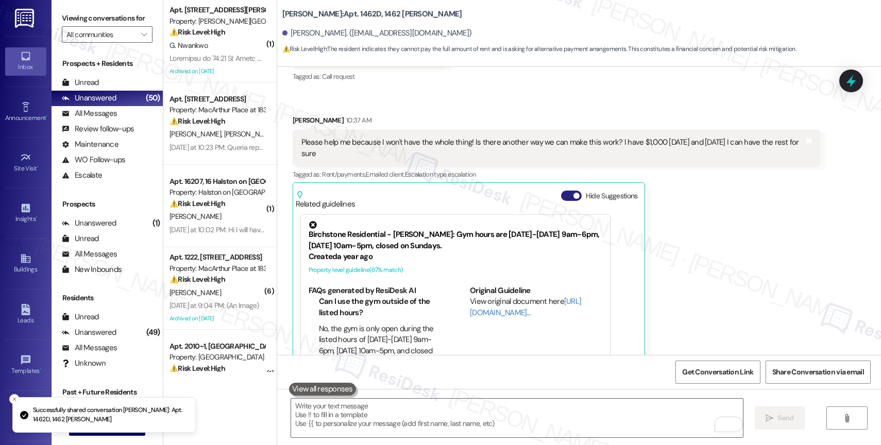
click at [573, 193] on span "button" at bounding box center [576, 196] width 6 height 6
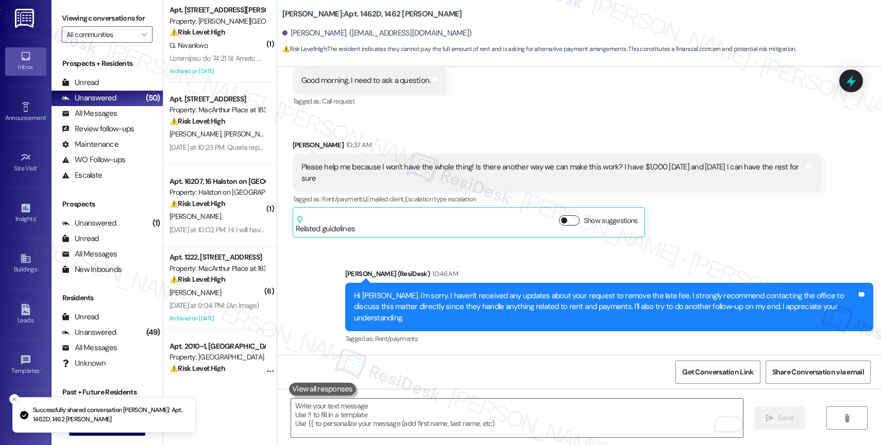
scroll to position [5170, 0]
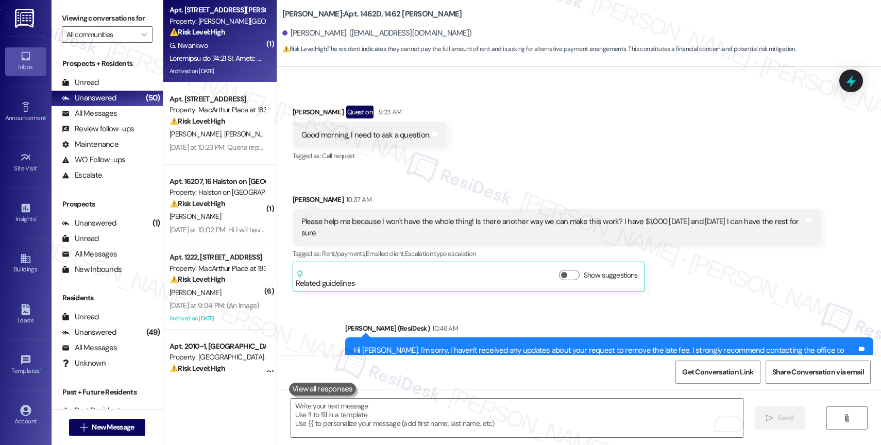
click at [232, 40] on div "G. Nwankwo" at bounding box center [216, 45] width 97 height 13
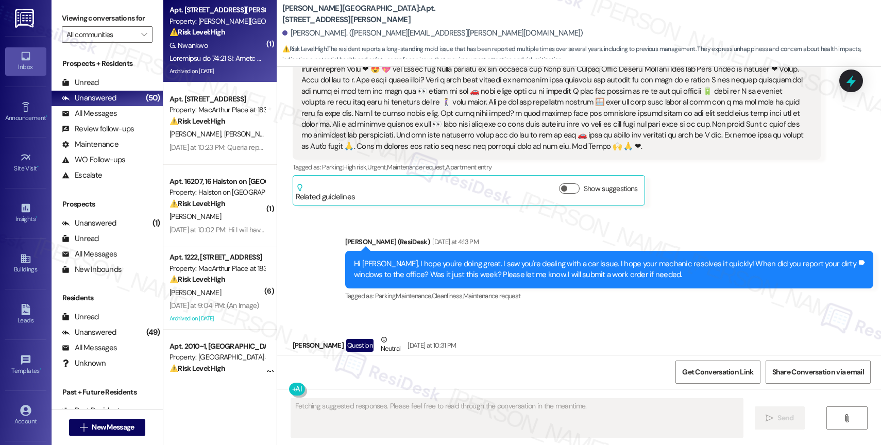
scroll to position [34715, 0]
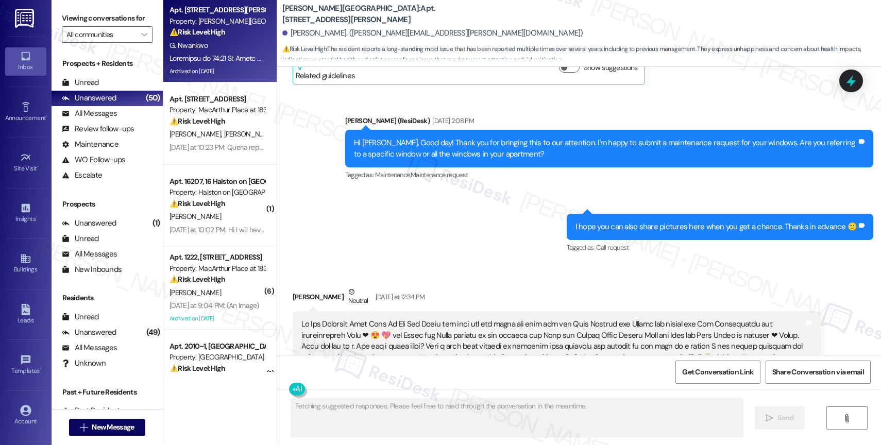
scroll to position [34565, 0]
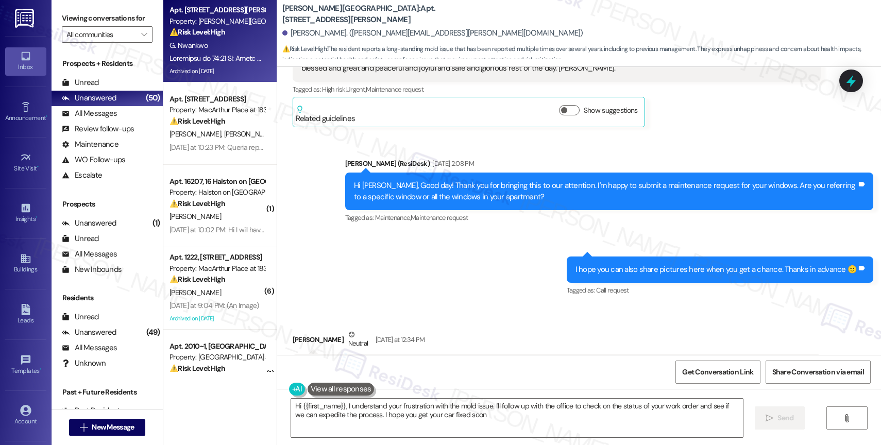
type textarea "Hi {{first_name}}, I understand your frustration with the mold issue. I'll foll…"
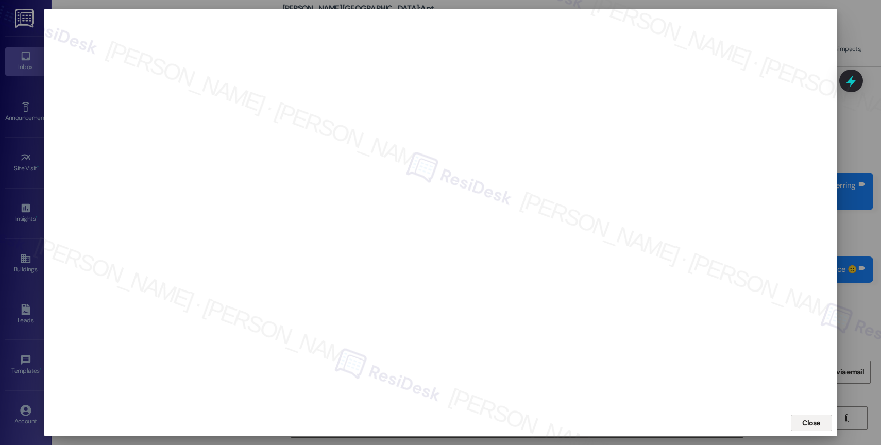
click at [799, 422] on button "Close" at bounding box center [811, 423] width 41 height 16
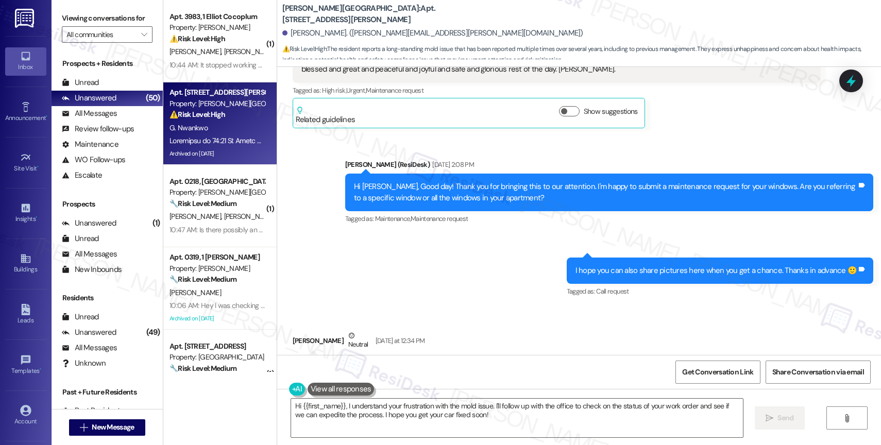
scroll to position [34535, 0]
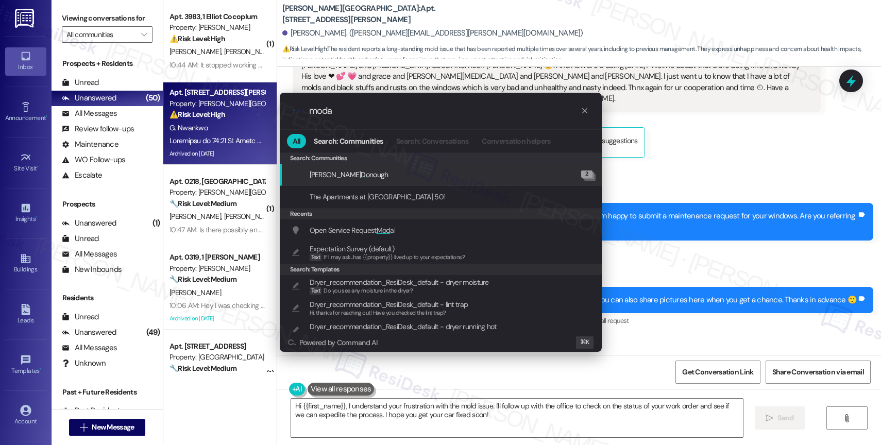
type input "modal"
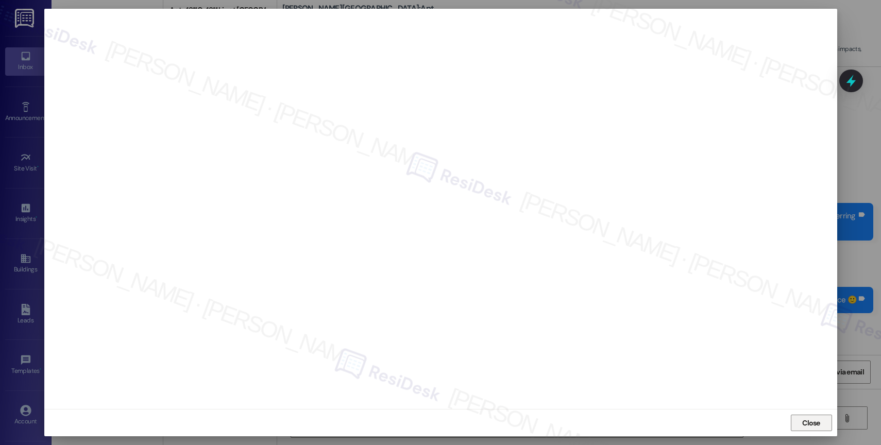
click at [813, 420] on span "Close" at bounding box center [811, 423] width 18 height 11
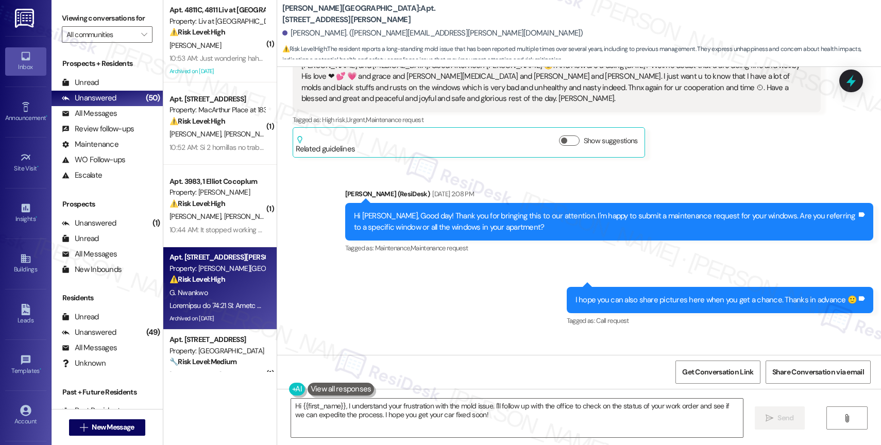
scroll to position [34696, 0]
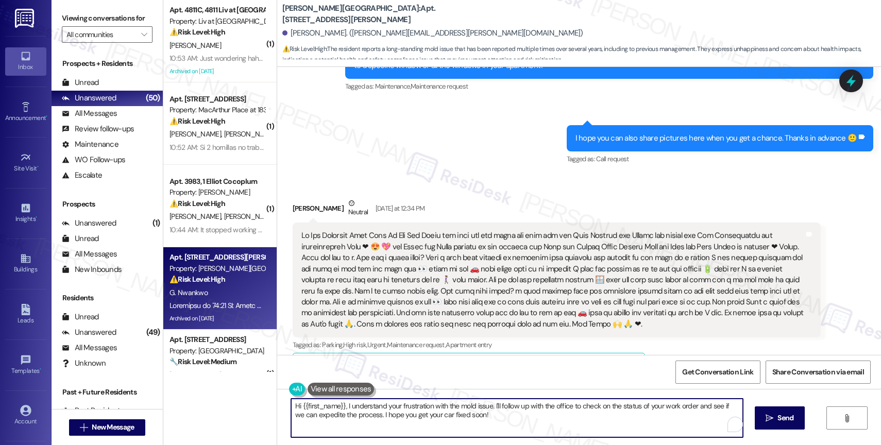
click at [436, 413] on textarea "Hi {{first_name}}, I understand your frustration with the mold issue. I'll foll…" at bounding box center [517, 418] width 452 height 39
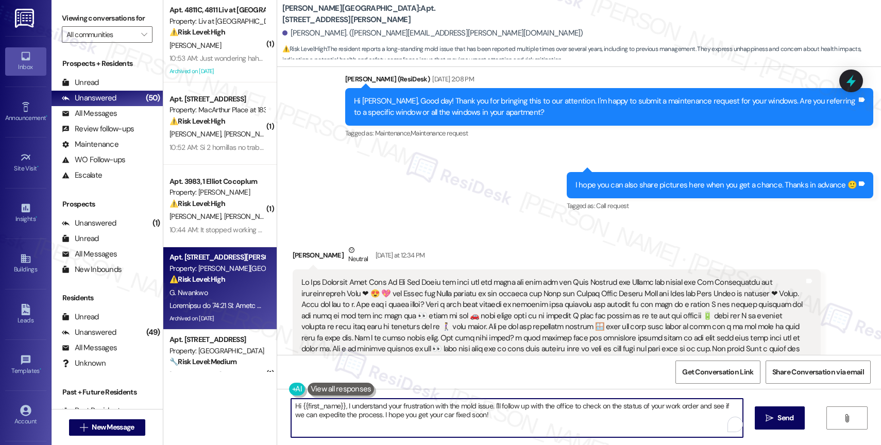
scroll to position [34648, 0]
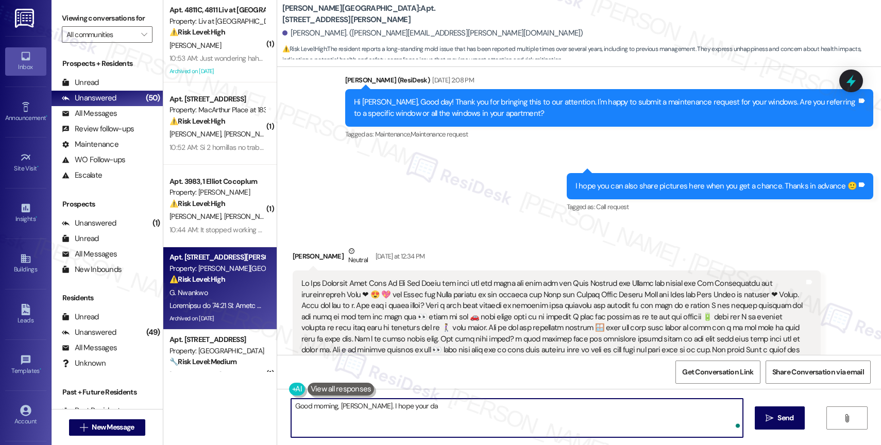
type textarea "Good morning, Gloria. I hope your day"
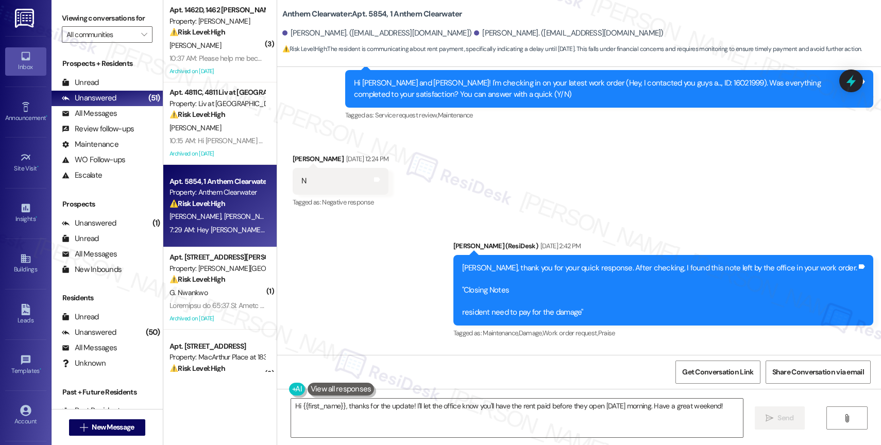
scroll to position [8066, 0]
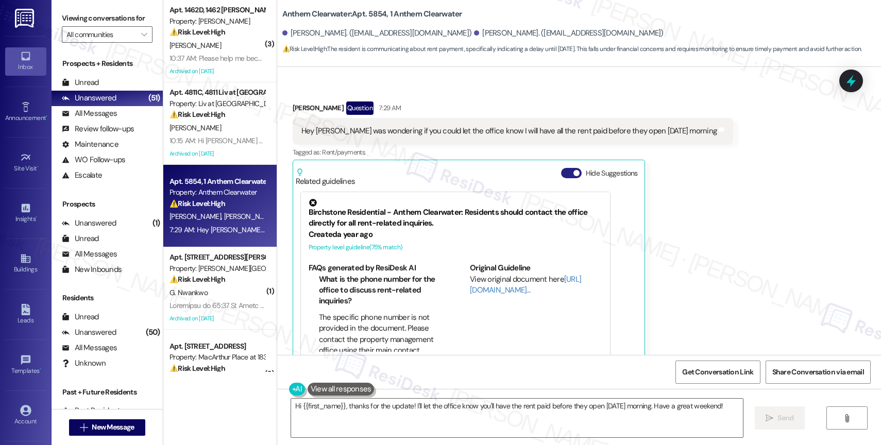
click at [573, 170] on span "button" at bounding box center [576, 173] width 6 height 6
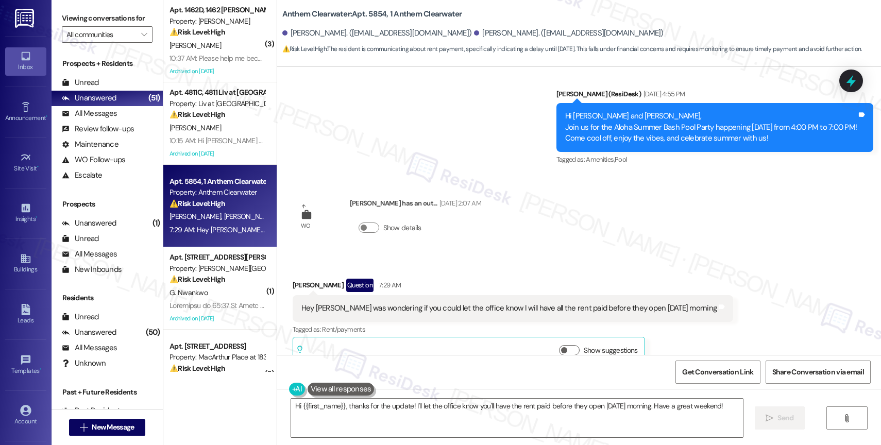
click at [422, 226] on div "Show details" at bounding box center [415, 230] width 131 height 36
click at [370, 401] on textarea "Hi {{first_name}}, thanks for the update! I'll let the office know you'll have …" at bounding box center [517, 418] width 452 height 39
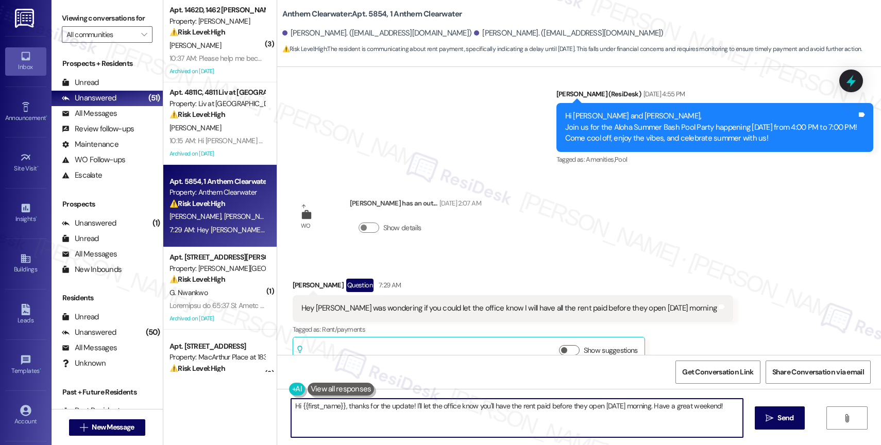
click at [370, 401] on textarea "Hi {{first_name}}, thanks for the update! I'll let the office know you'll have …" at bounding box center [517, 418] width 452 height 39
click at [734, 408] on textarea "Hi [PERSON_NAME], Good morning! I understand you need more time to pay rent. We…" at bounding box center [517, 418] width 452 height 39
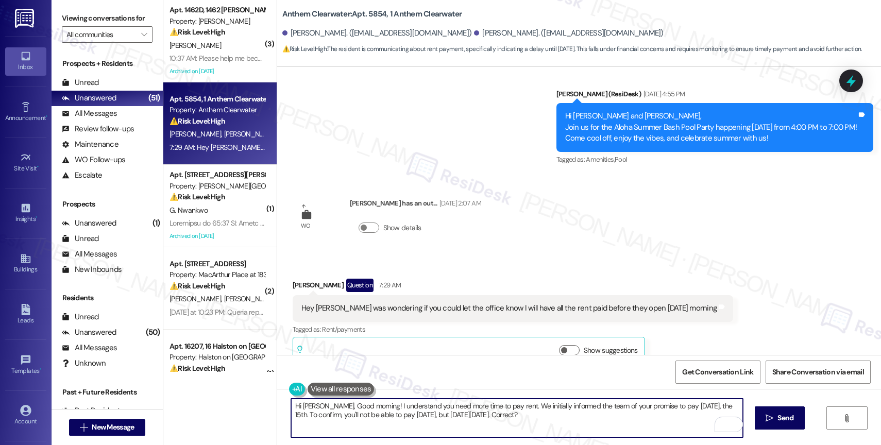
click at [558, 423] on textarea "Hi [PERSON_NAME], Good morning! I understand you need more time to pay rent. We…" at bounding box center [517, 418] width 452 height 39
type textarea "Hi [PERSON_NAME], Good morning! I understand you need more time to pay rent. We…"
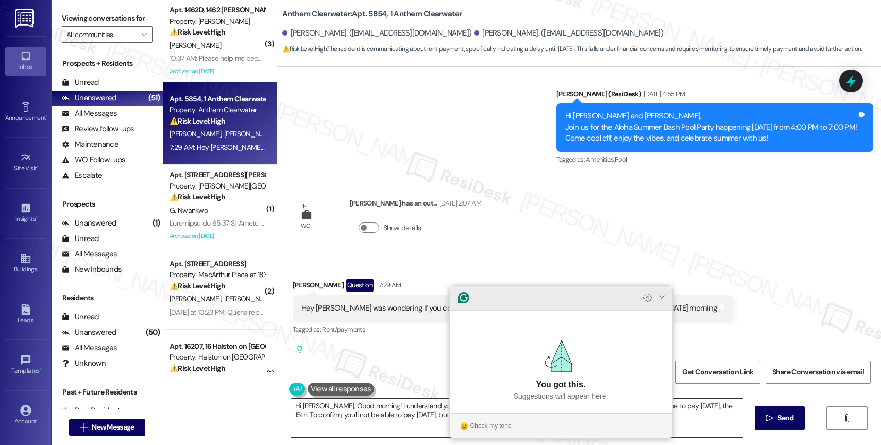
click at [664, 302] on icon "Close Grammarly Assistant" at bounding box center [662, 298] width 8 height 8
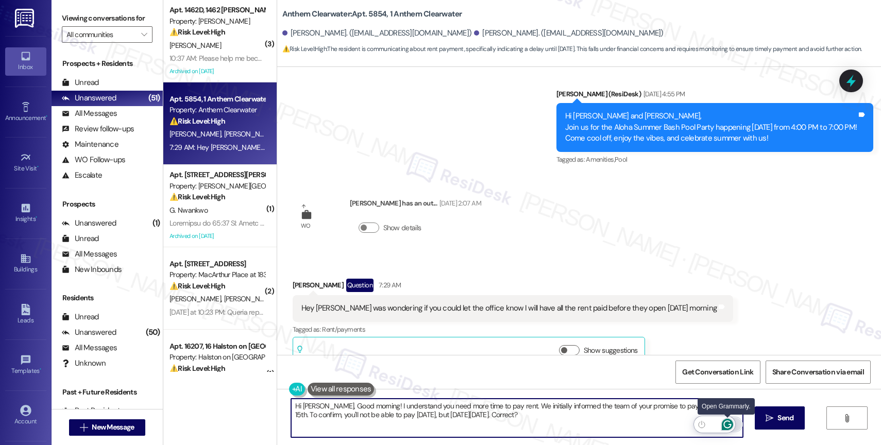
click at [726, 421] on icon "Open Grammarly. 0 Suggestions." at bounding box center [727, 424] width 11 height 11
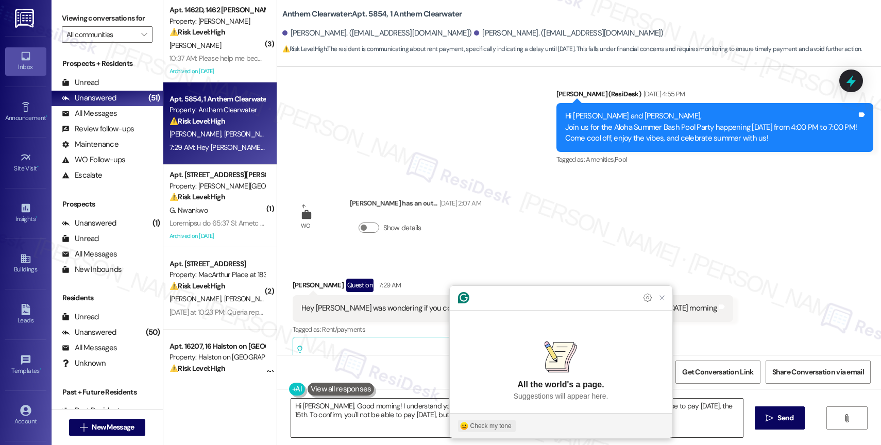
click at [494, 422] on div "Check my tone" at bounding box center [490, 425] width 41 height 9
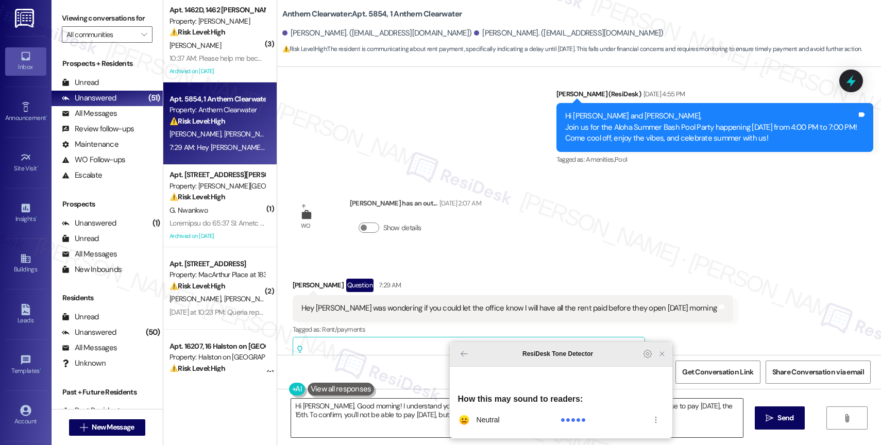
click at [664, 358] on icon "Close Grammarly Assistant" at bounding box center [662, 354] width 8 height 8
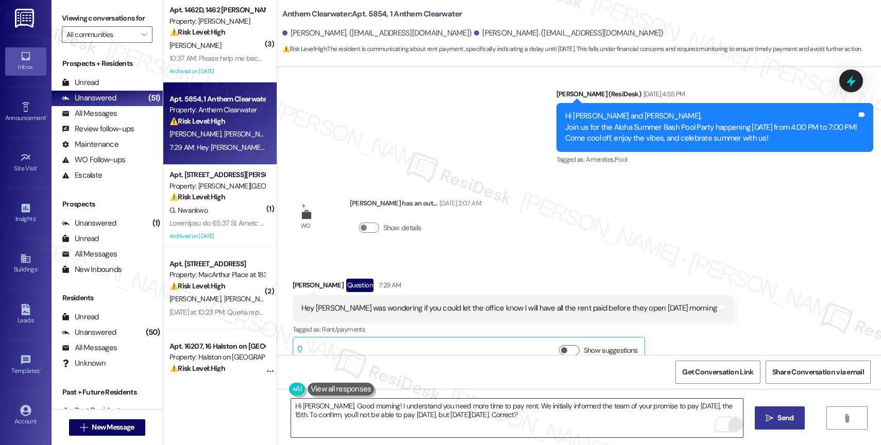
click at [781, 424] on button " Send" at bounding box center [779, 417] width 50 height 23
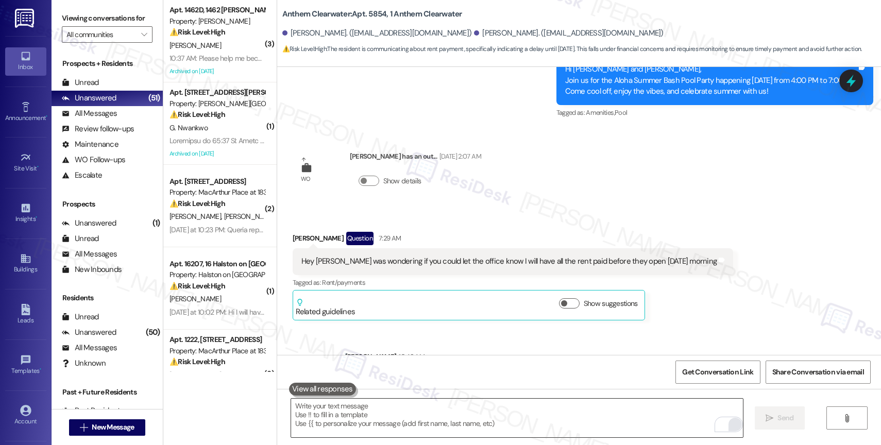
scroll to position [7972, 0]
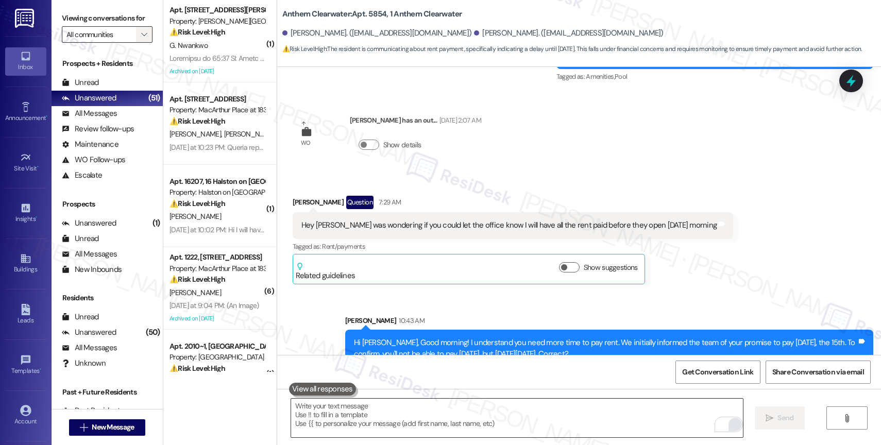
click at [141, 39] on icon "" at bounding box center [144, 34] width 6 height 8
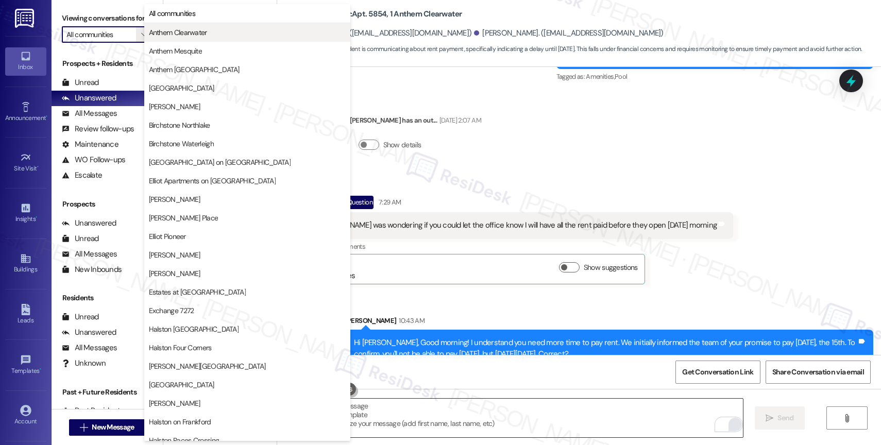
click at [172, 35] on span "Anthem Clearwater" at bounding box center [178, 32] width 58 height 10
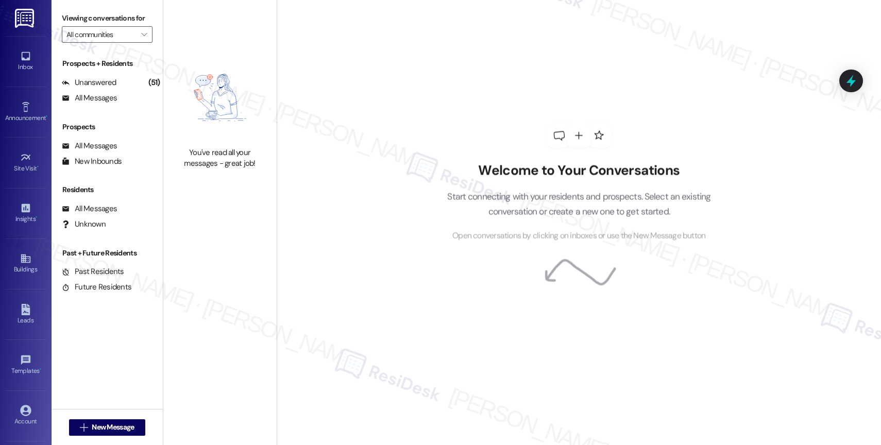
type input "Anthem Clearwater"
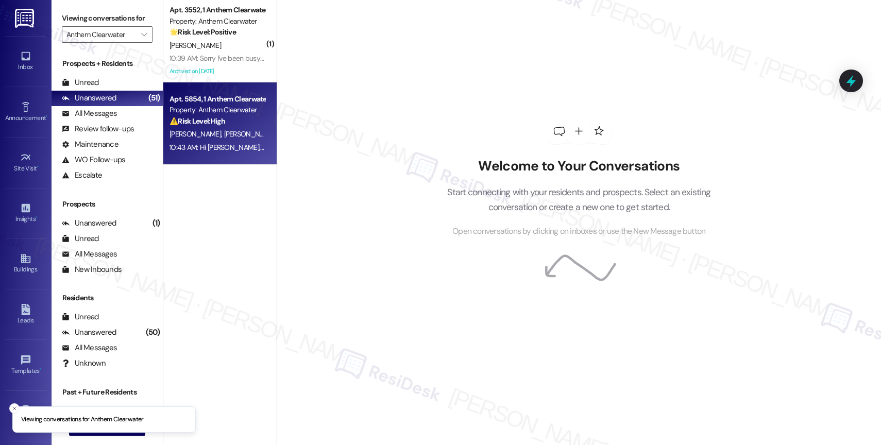
click at [200, 119] on strong "⚠️ Risk Level: High" at bounding box center [197, 120] width 56 height 9
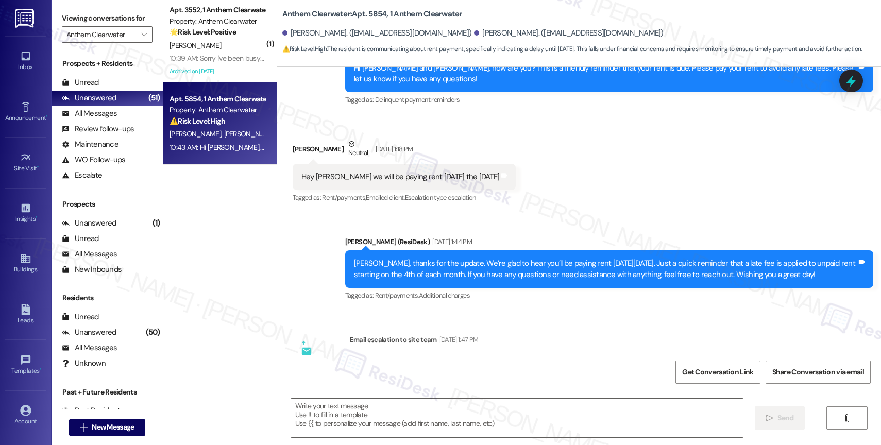
type textarea "Fetching suggested responses. Please feel free to read through the conversation…"
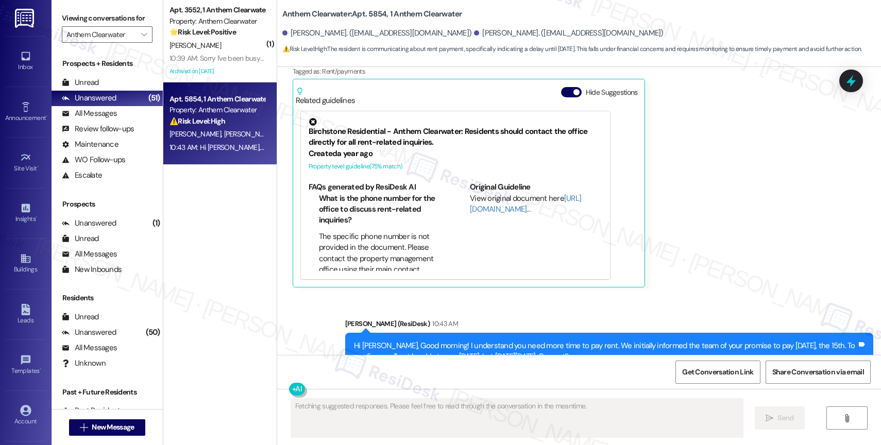
scroll to position [8165, 0]
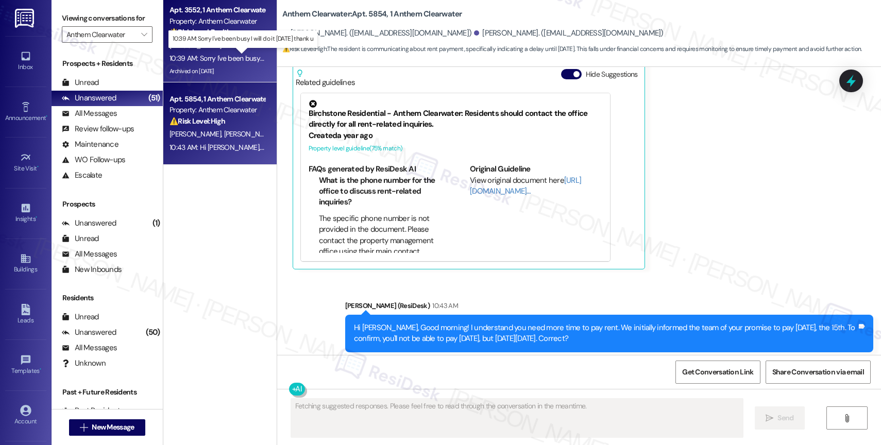
click at [229, 56] on div "10:39 AM: Sorry I've been busy I will do it [DATE] thank u 10:39 AM: Sorry I've…" at bounding box center [250, 58] width 163 height 9
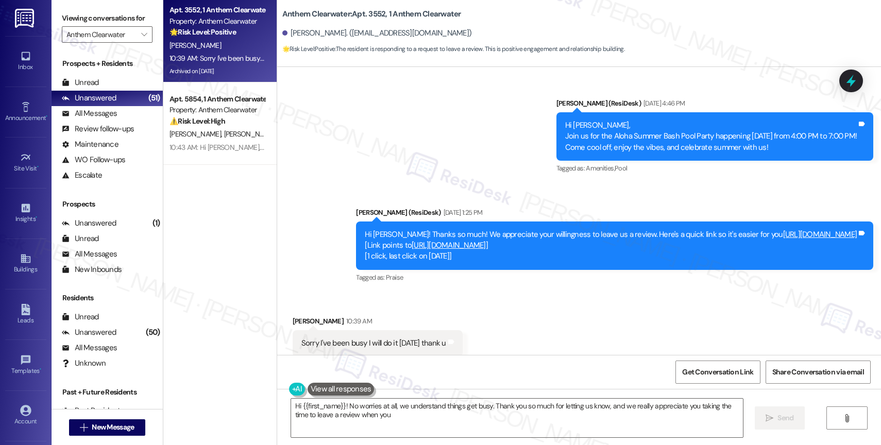
scroll to position [12398, 0]
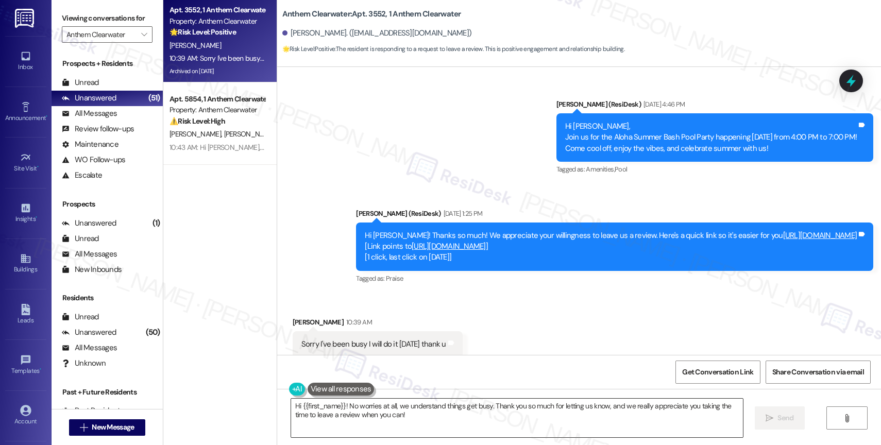
click at [390, 415] on textarea "Hi {{first_name}}! No worries at all, we understand things get busy. Thank you …" at bounding box center [517, 418] width 452 height 39
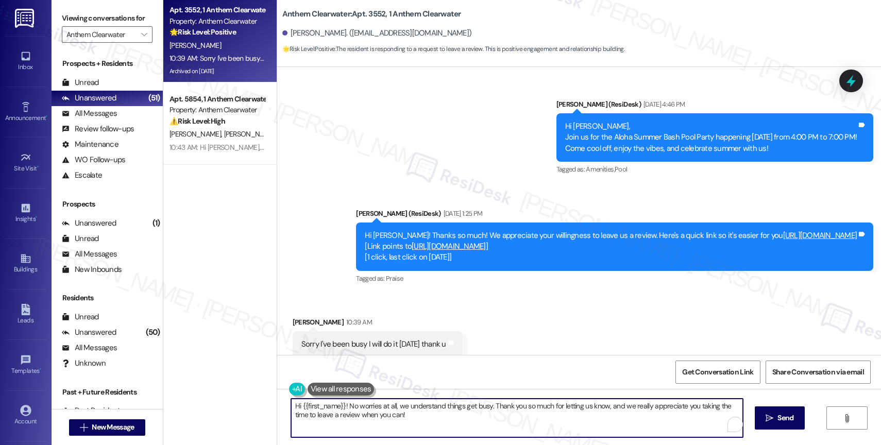
click at [390, 415] on textarea "Hi {{first_name}}! No worries at all, we understand things get busy. Thank you …" at bounding box center [517, 418] width 452 height 39
click at [415, 425] on textarea "Hi {{first_name}}! No worries at all, we understand things get busy. Thank you …" at bounding box center [517, 418] width 452 height 39
click at [447, 427] on textarea "Hi {{first_name}}! No worries at all, we understand things get busy. Thank you …" at bounding box center [517, 418] width 452 height 39
type textarea "Hi {{first_name}}! No worries at all, we understand things get busy. Thank you …"
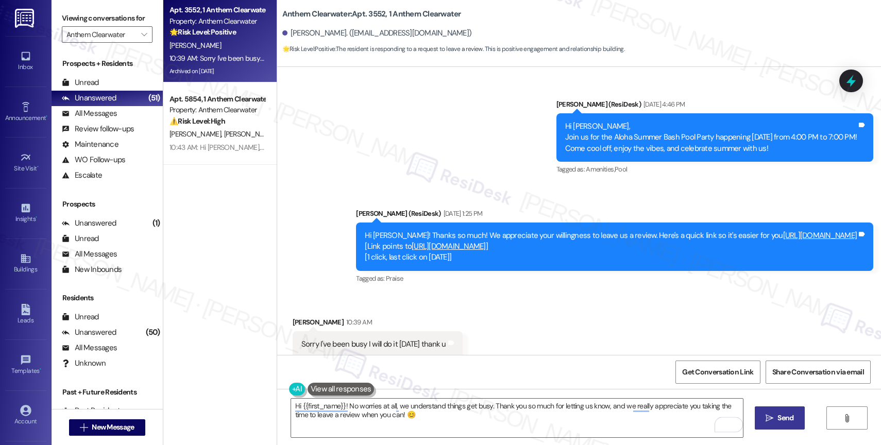
click at [784, 416] on span "Send" at bounding box center [785, 418] width 16 height 11
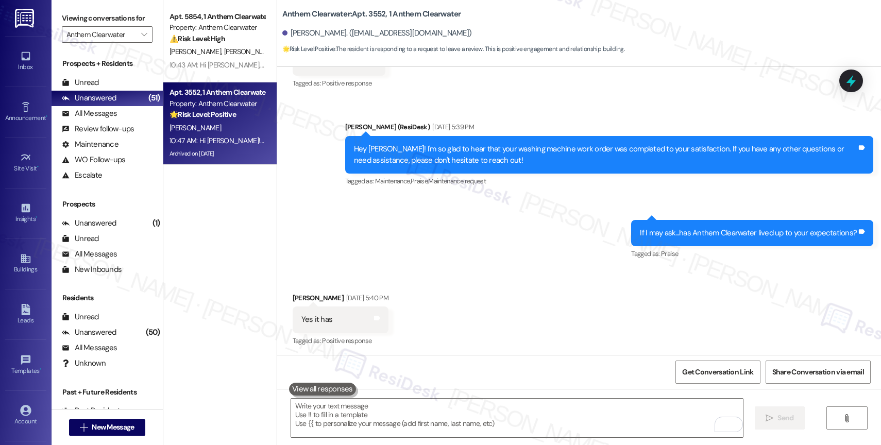
scroll to position [12498, 0]
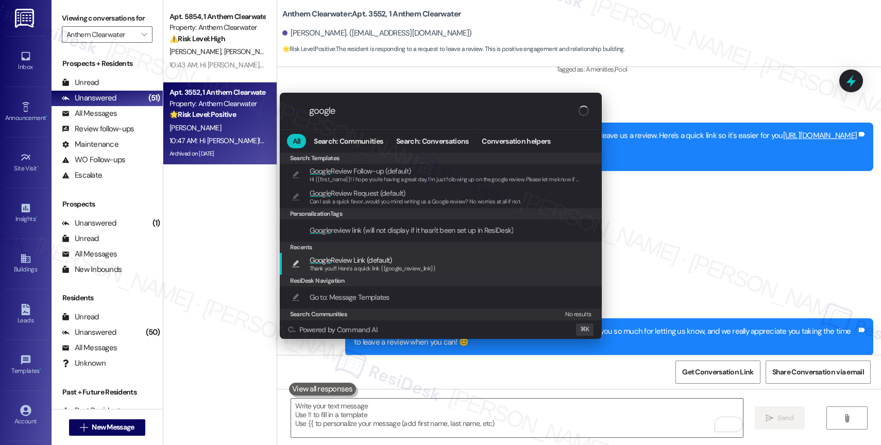
type input "google"
click at [363, 262] on span "Google Review Link (default)" at bounding box center [351, 259] width 82 height 11
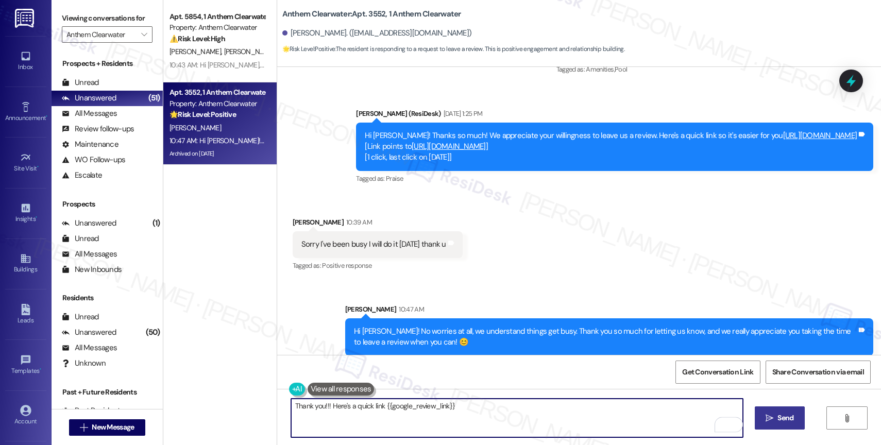
drag, startPoint x: 320, startPoint y: 407, endPoint x: 238, endPoint y: 402, distance: 81.5
click at [239, 402] on div "Apt. 5854, 1 Anthem Clearwater Property: Anthem Clearwater ⚠️ Risk Level: High …" at bounding box center [521, 222] width 717 height 445
type textarea "Here's a quick link {{google_review_link}}"
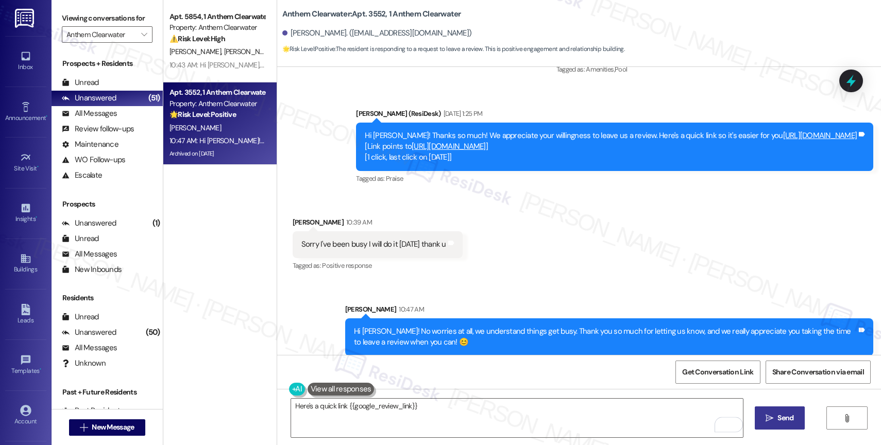
click at [785, 416] on span "Send" at bounding box center [785, 418] width 16 height 11
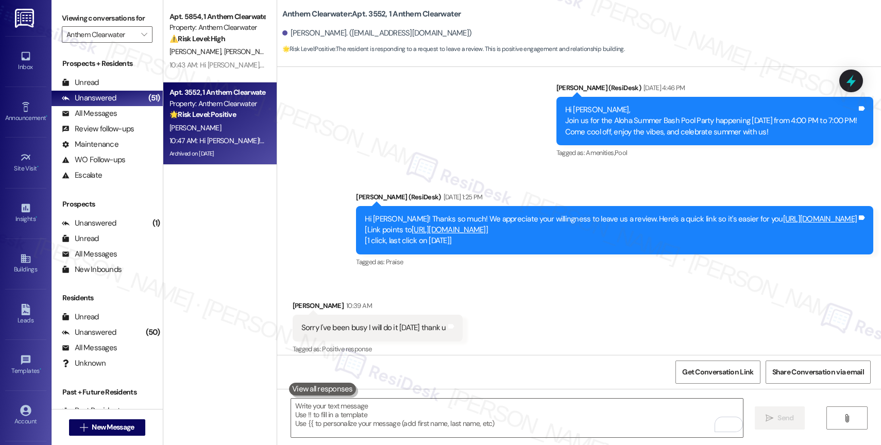
scroll to position [12570, 0]
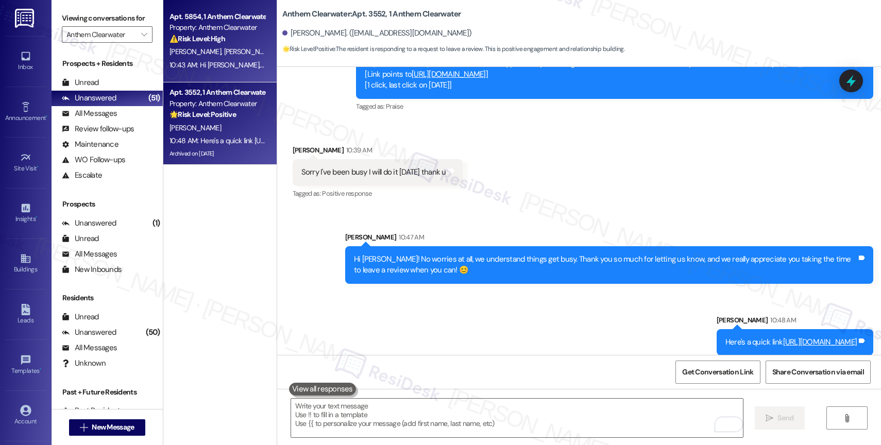
click at [224, 54] on span "[PERSON_NAME]" at bounding box center [250, 51] width 52 height 9
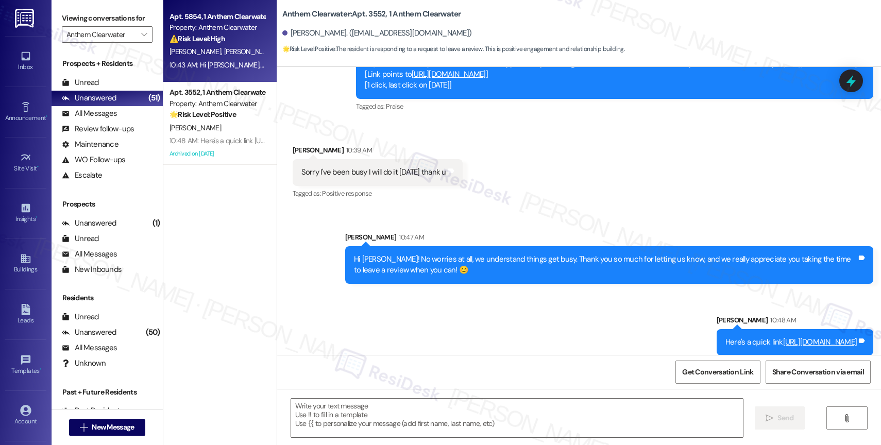
type textarea "Fetching suggested responses. Please feel free to read through the conversation…"
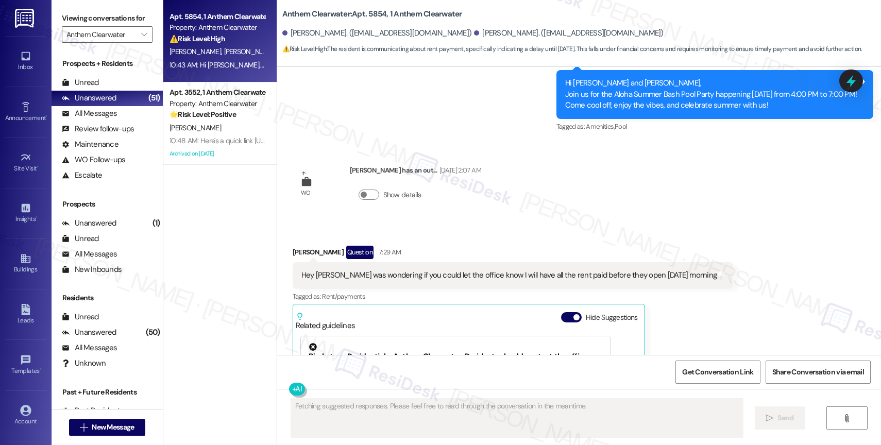
scroll to position [8066, 0]
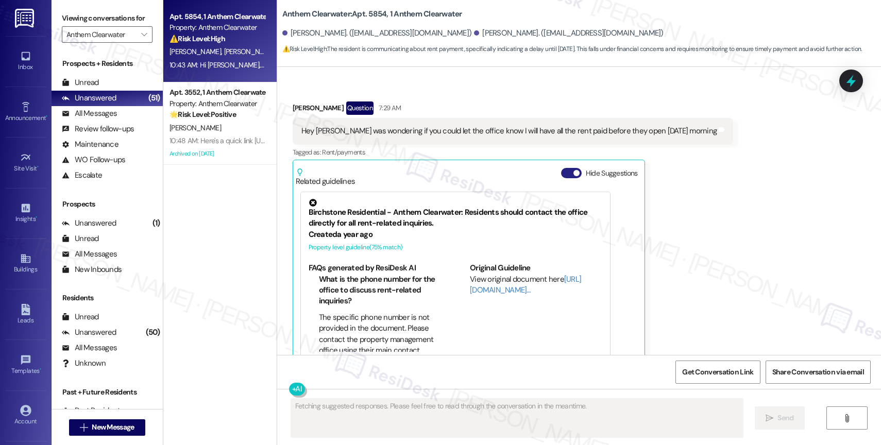
click at [564, 168] on button "Hide Suggestions" at bounding box center [571, 173] width 21 height 10
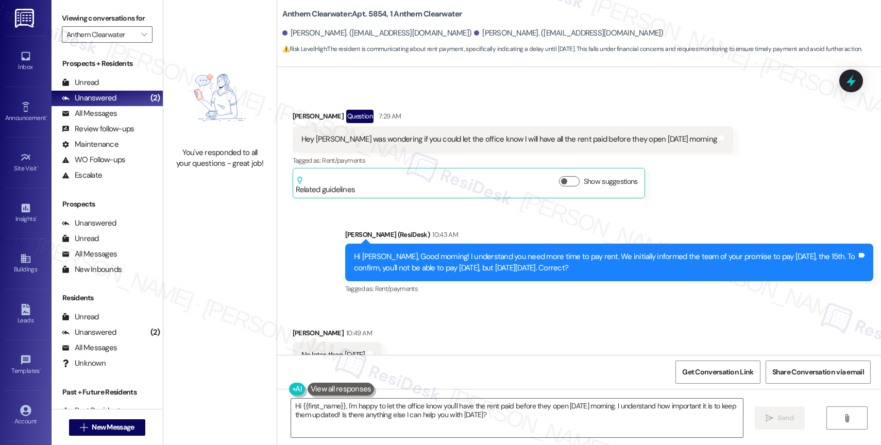
scroll to position [8059, 0]
click at [466, 304] on div "Received via SMS Kathleen Chester 10:49 AM No later than Monday Tags and notes" at bounding box center [579, 340] width 604 height 72
click at [399, 417] on textarea "Hi {{first_name}}, I'm happy to let the office know you'll have the rent paid b…" at bounding box center [517, 418] width 452 height 39
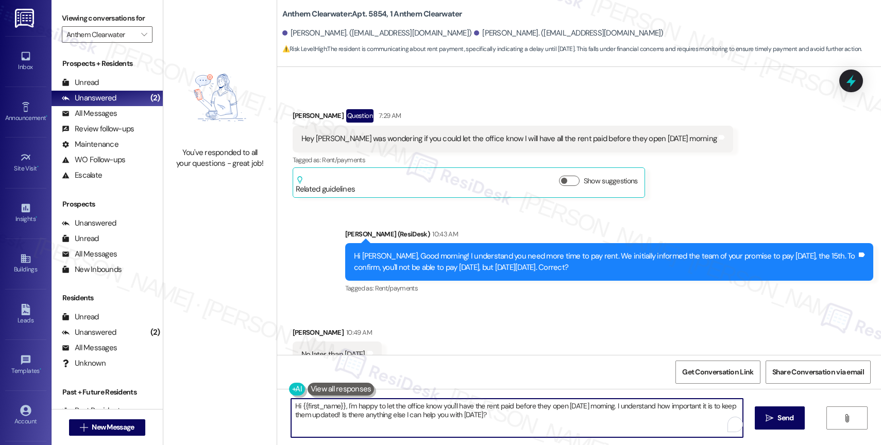
click at [399, 417] on textarea "Hi {{first_name}}, I'm happy to let the office know you'll have the rent paid b…" at bounding box center [517, 418] width 452 height 39
type textarea "I will bring this up with the site team and get back to you with any updates fr…"
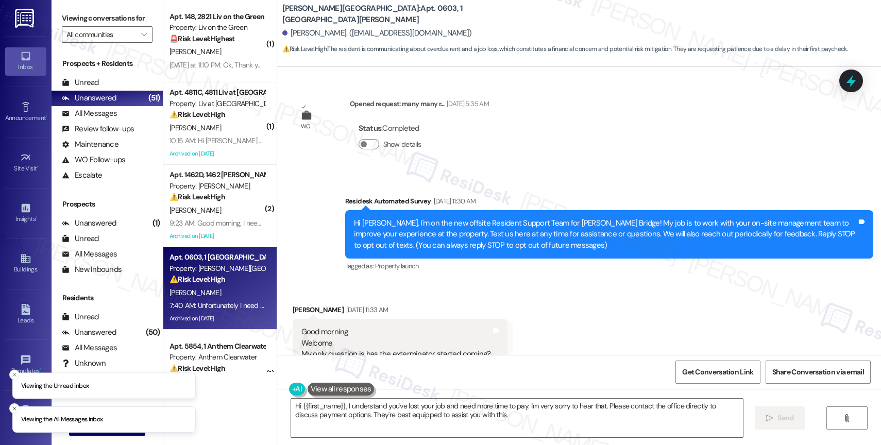
scroll to position [15149, 0]
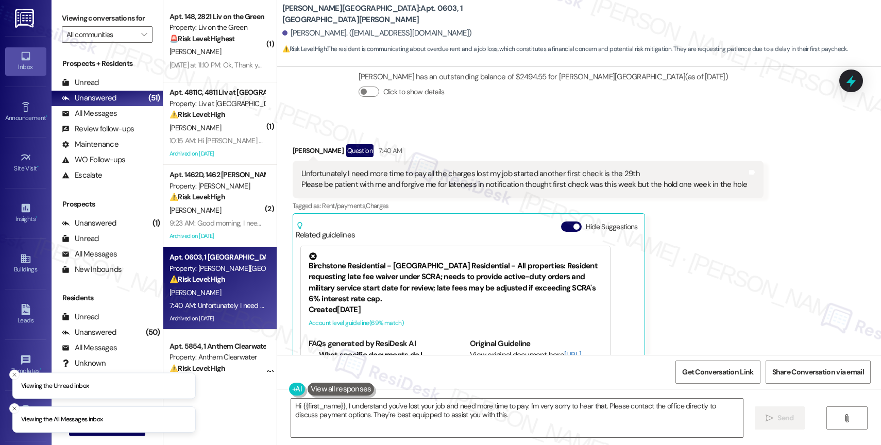
click at [551, 216] on div "Related guidelines Hide Suggestions" at bounding box center [469, 228] width 346 height 24
click at [561, 221] on button "Hide Suggestions" at bounding box center [571, 226] width 21 height 10
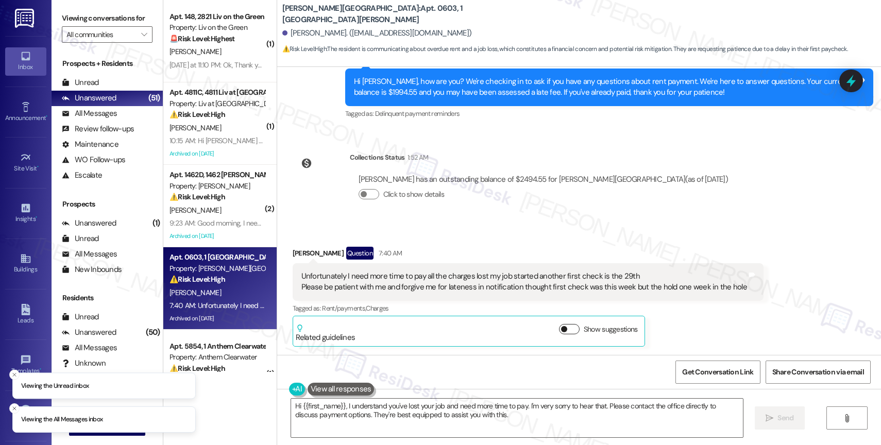
scroll to position [14971, 0]
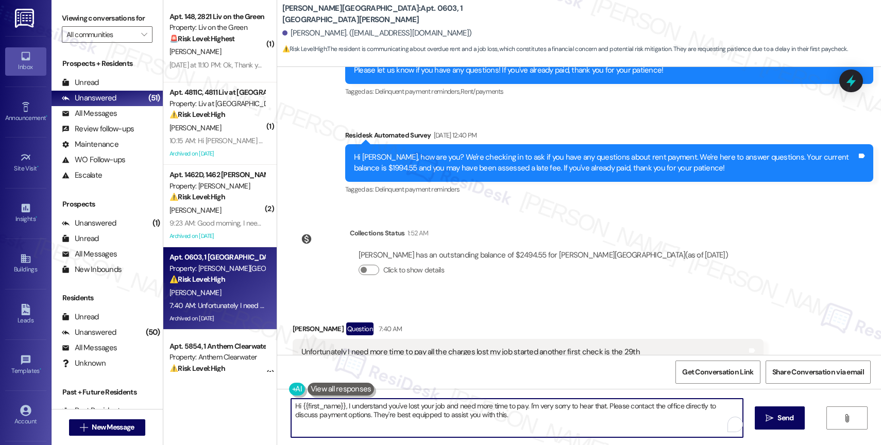
drag, startPoint x: 602, startPoint y: 405, endPoint x: 604, endPoint y: 415, distance: 9.5
click at [604, 415] on textarea "Hi {{first_name}}, I understand you've lost your job and need more time to pay.…" at bounding box center [517, 418] width 452 height 39
type textarea "Hi {{first_name}}, I understand you've lost your job and need more time to pay.…"
click at [730, 423] on div "1" at bounding box center [727, 424] width 11 height 11
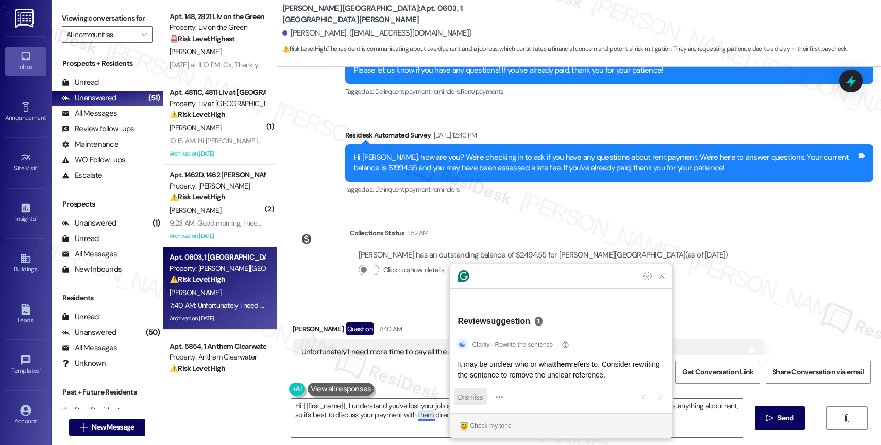
click at [473, 397] on span "Dismiss" at bounding box center [470, 396] width 25 height 11
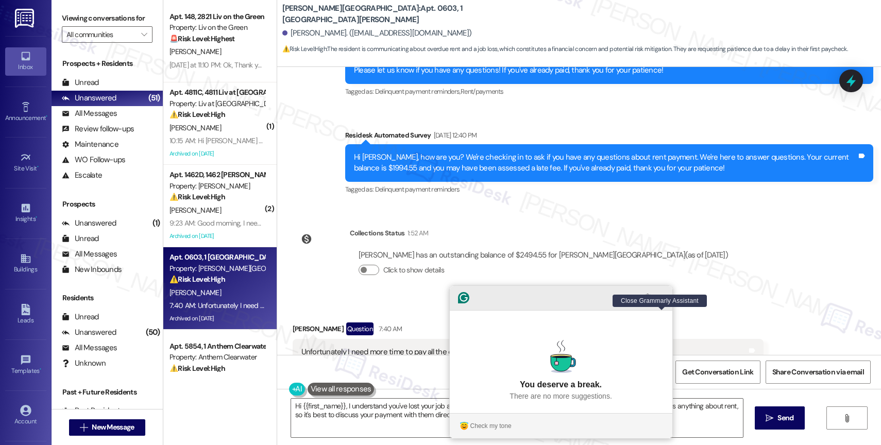
click at [663, 304] on icon "Close Grammarly Assistant" at bounding box center [662, 297] width 12 height 12
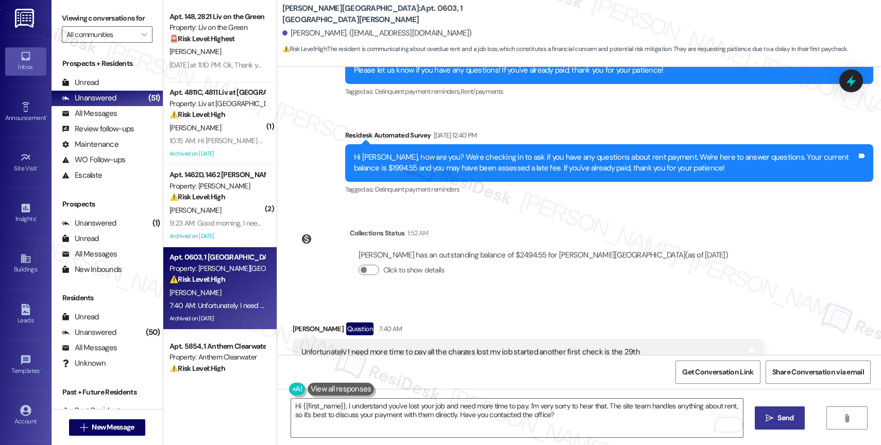
click at [787, 409] on button " Send" at bounding box center [779, 417] width 50 height 23
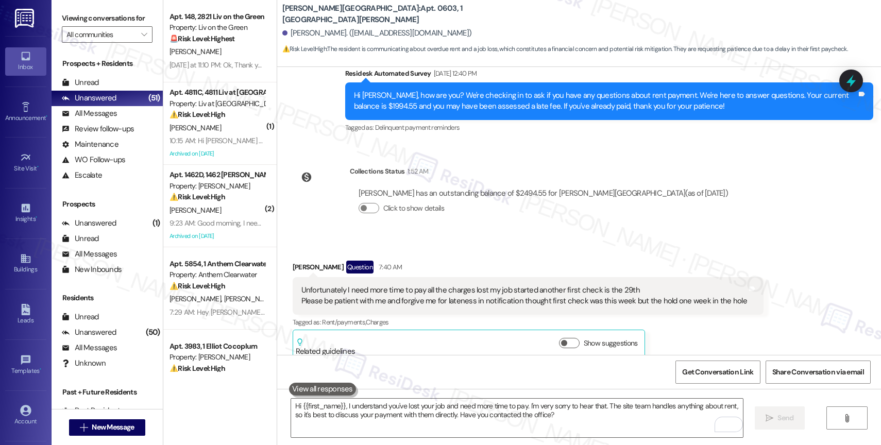
scroll to position [15054, 0]
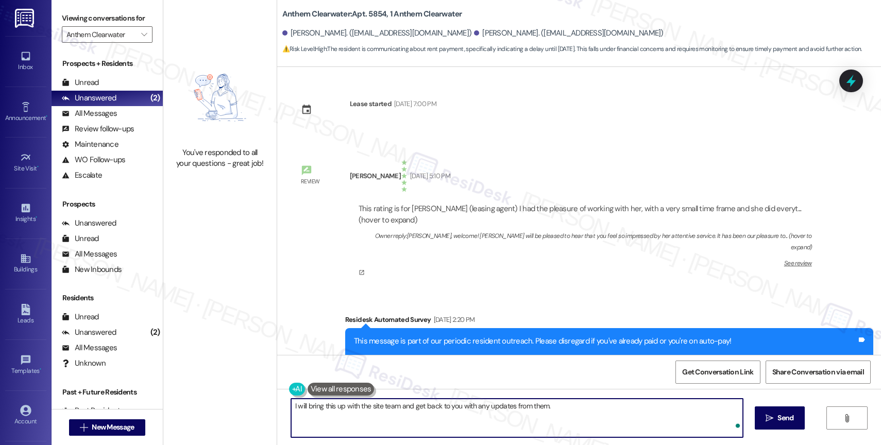
scroll to position [8059, 0]
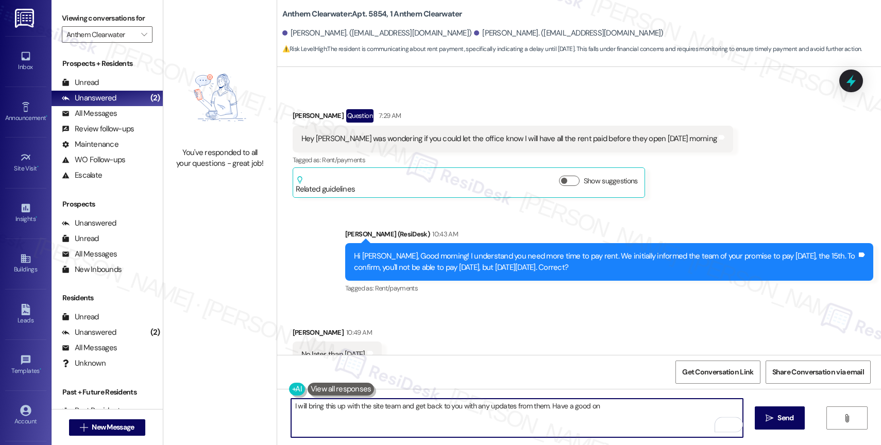
drag, startPoint x: 583, startPoint y: 410, endPoint x: 694, endPoint y: 410, distance: 110.7
click at [691, 411] on textarea "I will bring this up with the site team and get back to you with any updates fr…" at bounding box center [517, 418] width 452 height 39
click at [574, 410] on textarea "I will bring this up with the site team and get back to you with any updates fr…" at bounding box center [517, 418] width 452 height 39
click at [291, 406] on textarea "I will bring this up with the site team and get back to you with any updates fr…" at bounding box center [517, 418] width 452 height 39
click at [603, 408] on textarea "Got it! I will bring this up with the site team and get back to you with any up…" at bounding box center [517, 418] width 452 height 39
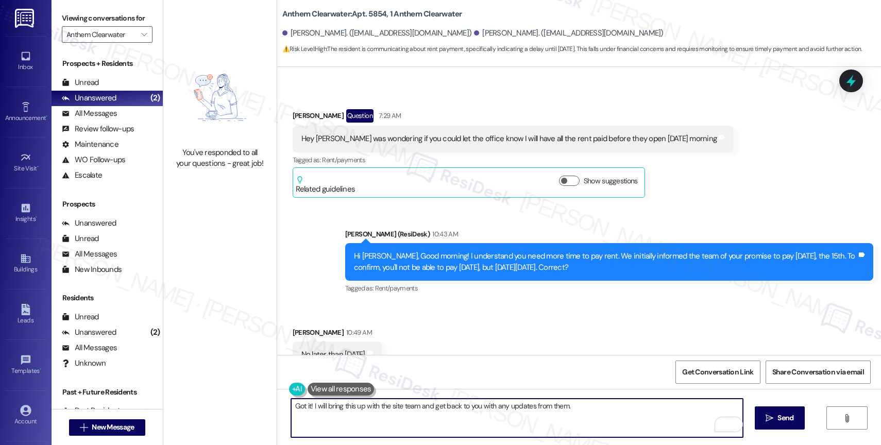
click at [588, 406] on textarea "Got it! I will bring this up with the site team and get back to you with any up…" at bounding box center [517, 418] width 452 height 39
click at [514, 408] on textarea "Got it! I will bring this up with the site team and get back to you with any up…" at bounding box center [517, 418] width 452 height 39
drag, startPoint x: 462, startPoint y: 405, endPoint x: 589, endPoint y: 405, distance: 126.7
click at [589, 405] on textarea "Got it! I will bring this up with the site team and get back to you with any up…" at bounding box center [517, 418] width 452 height 39
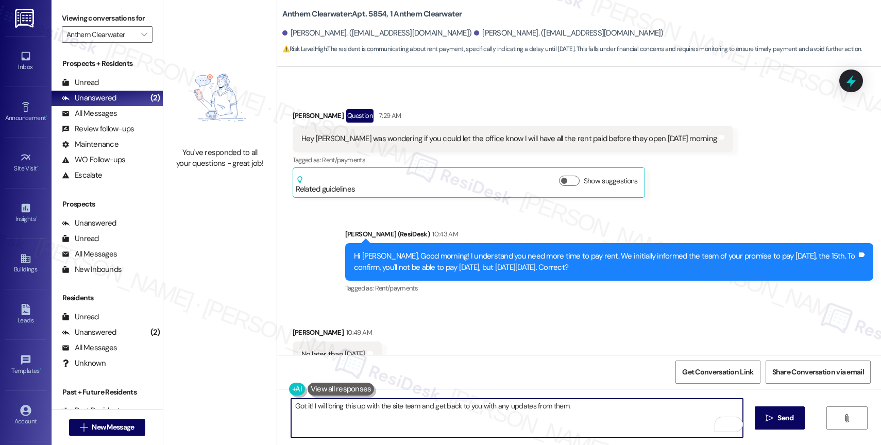
drag, startPoint x: 457, startPoint y: 407, endPoint x: 603, endPoint y: 409, distance: 145.8
click at [603, 409] on textarea "Got it! I will bring this up with the site team and get back to you with any up…" at bounding box center [517, 418] width 452 height 39
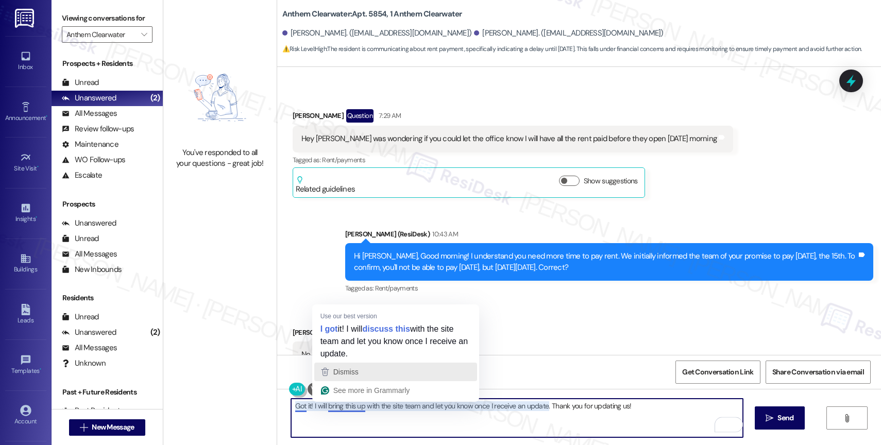
click at [372, 370] on div "Dismiss" at bounding box center [395, 371] width 153 height 15
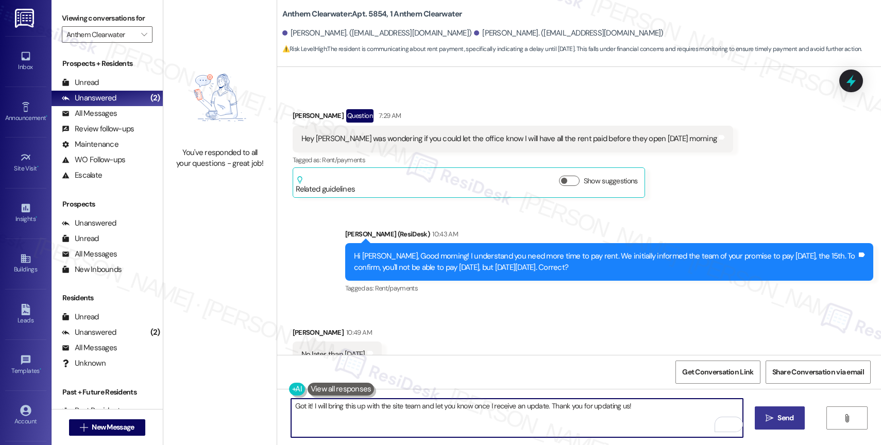
type textarea "Got it! I will bring this up with the site team and let you know once I receive…"
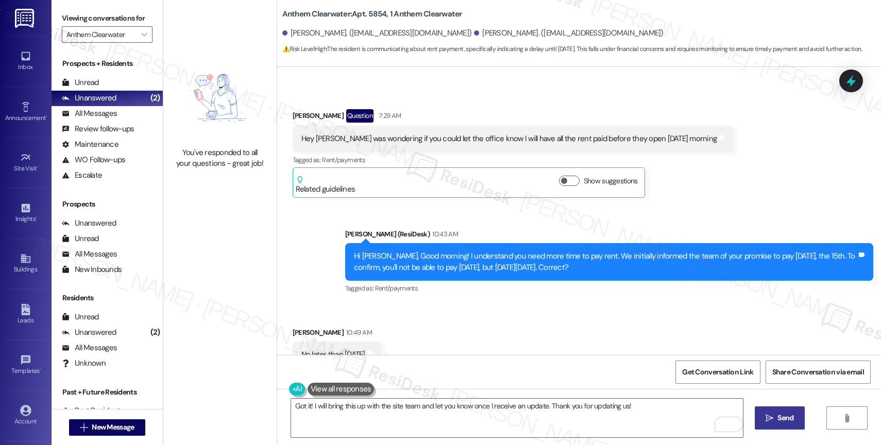
click at [768, 415] on icon "" at bounding box center [769, 418] width 8 height 8
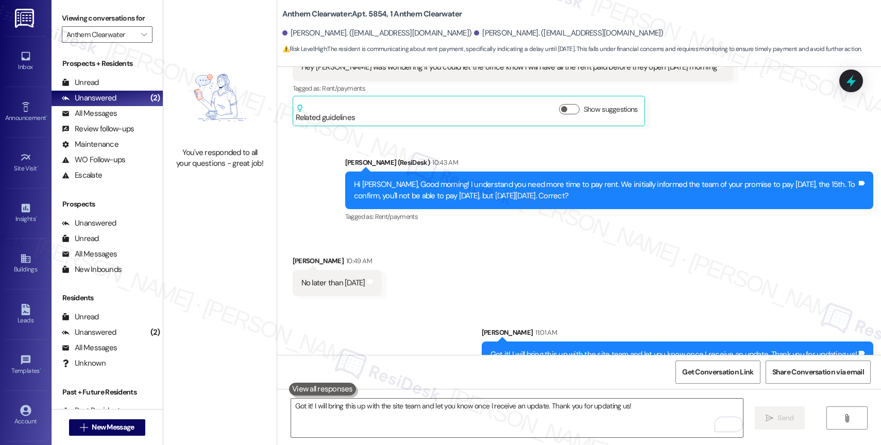
scroll to position [8131, 0]
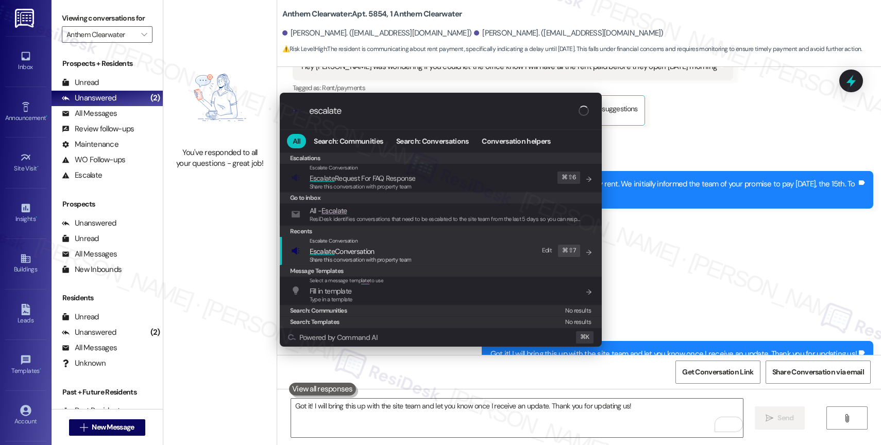
type input "escalate"
click at [324, 261] on span "Share this conversation with property team" at bounding box center [361, 259] width 102 height 7
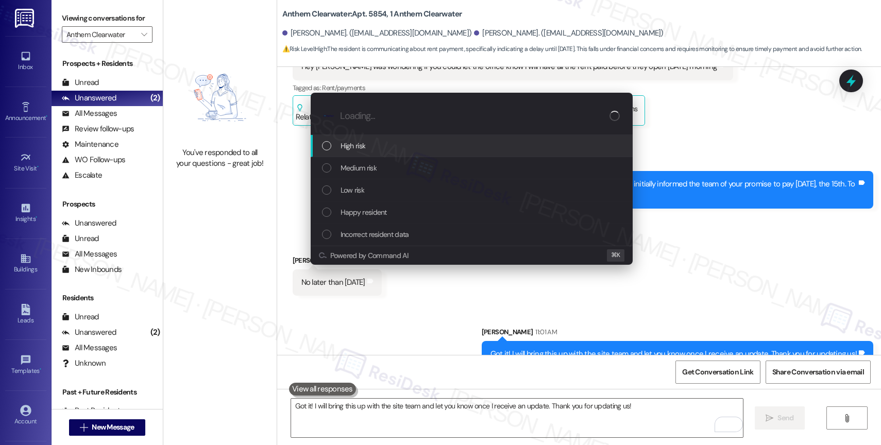
click at [359, 145] on span "High risk" at bounding box center [352, 145] width 25 height 11
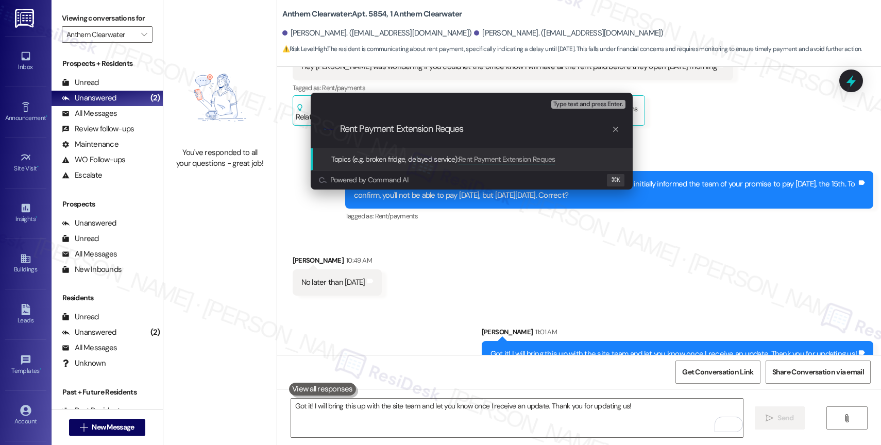
type input "Rent Payment Extension Request"
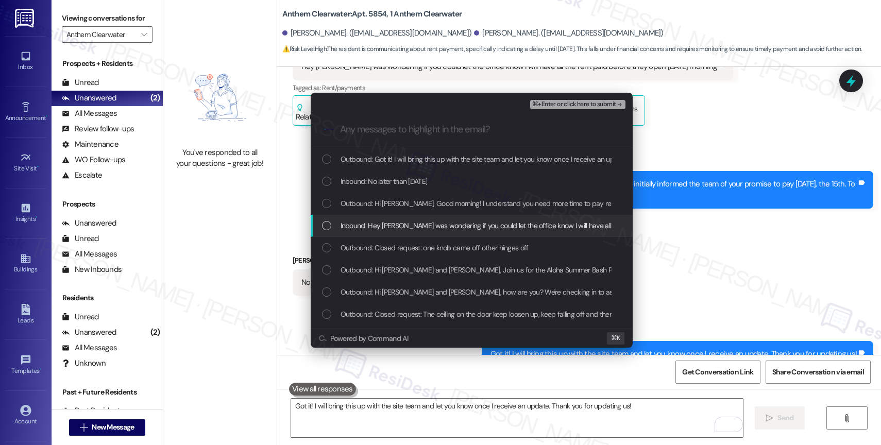
click at [409, 233] on div "Inbound: Hey Sarah was wondering if you could let the office know I will have a…" at bounding box center [472, 226] width 322 height 22
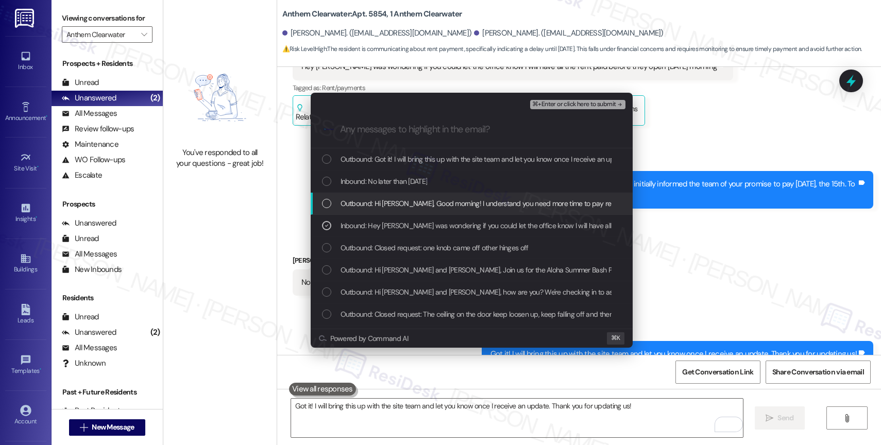
click at [407, 200] on span "Outbound: Hi Brian, Good morning! I understand you need more time to pay rent. …" at bounding box center [687, 203] width 695 height 11
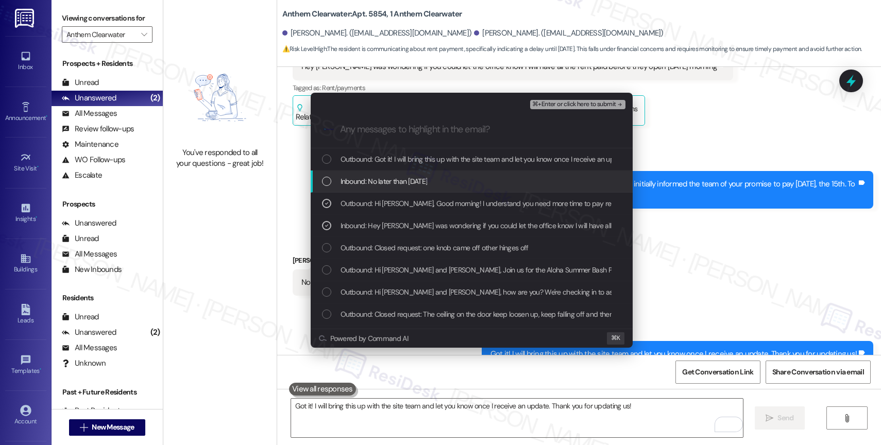
click at [404, 177] on span "Inbound: No later than Monday" at bounding box center [383, 181] width 87 height 11
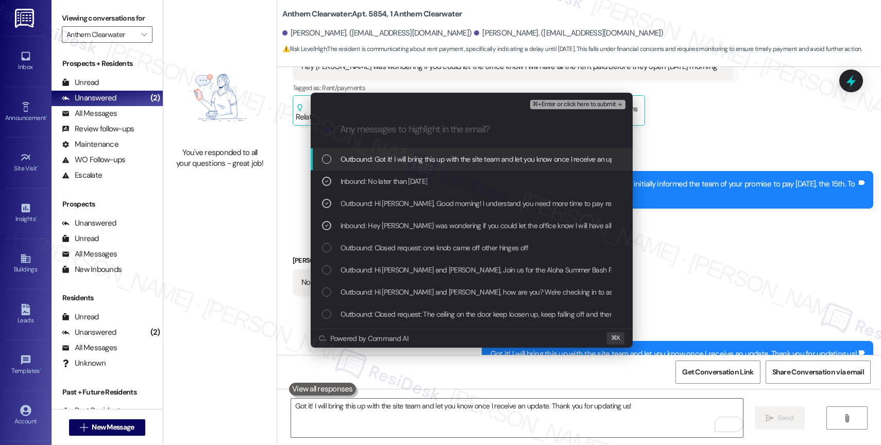
click at [427, 155] on span "Outbound: Got it! I will bring this up with the site team and let you know once…" at bounding box center [525, 158] width 370 height 11
click at [610, 104] on span "⌘+Enter or click here to submit" at bounding box center [573, 104] width 83 height 7
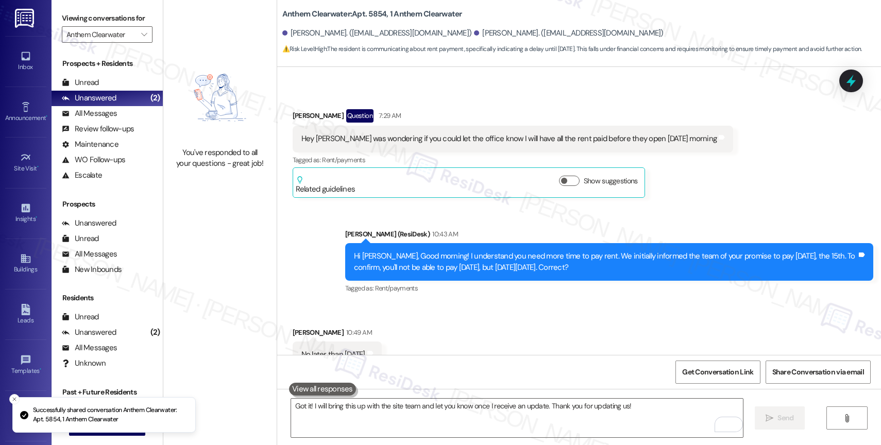
scroll to position [8058, 0]
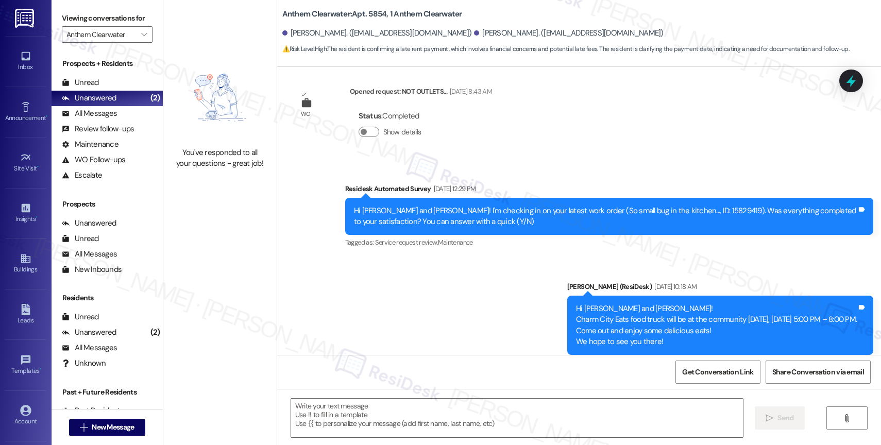
type textarea "Fetching suggested responses. Please feel free to read through the conversation…"
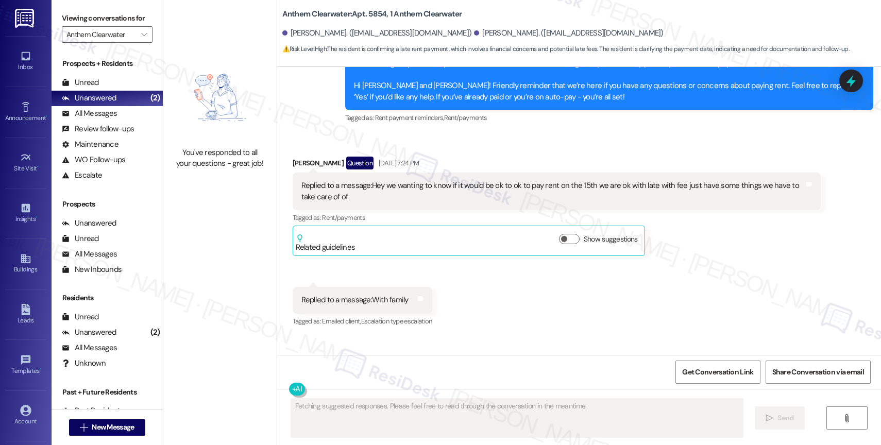
scroll to position [8074, 0]
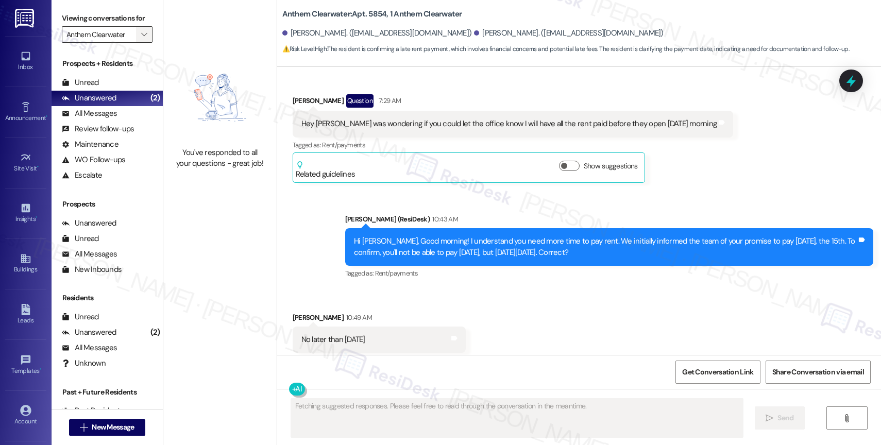
click at [139, 41] on span "" at bounding box center [144, 34] width 10 height 16
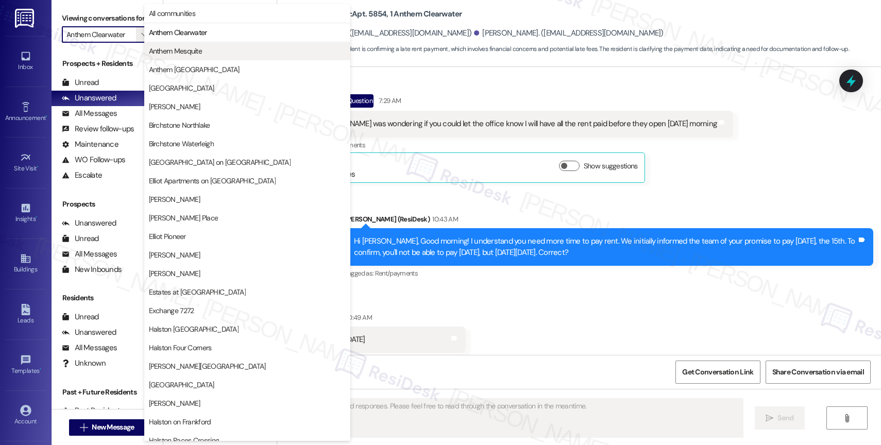
click at [179, 50] on span "Anthem Mesquite" at bounding box center [176, 51] width 54 height 10
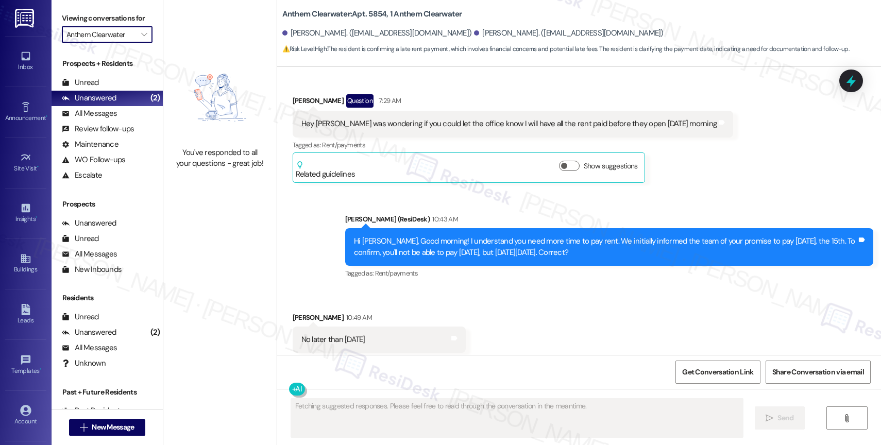
type input "Anthem Mesquite"
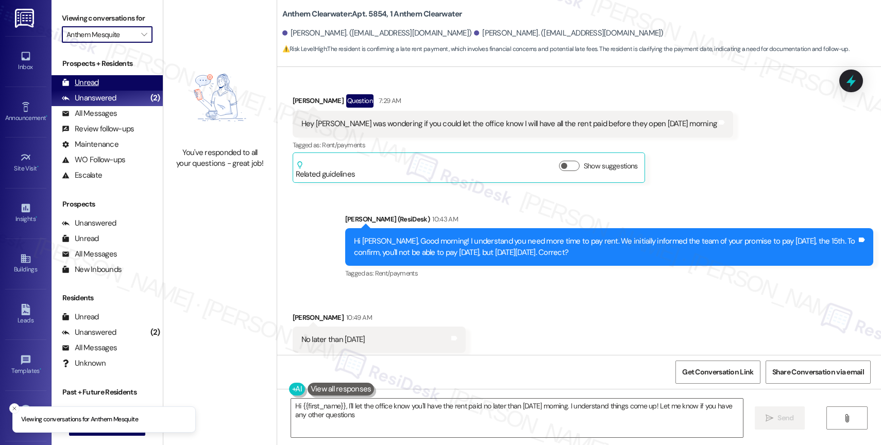
type textarea "Hi {{first_name}}, I'll let the office know you'll have the rent paid no later …"
click at [141, 39] on icon "" at bounding box center [144, 34] width 6 height 8
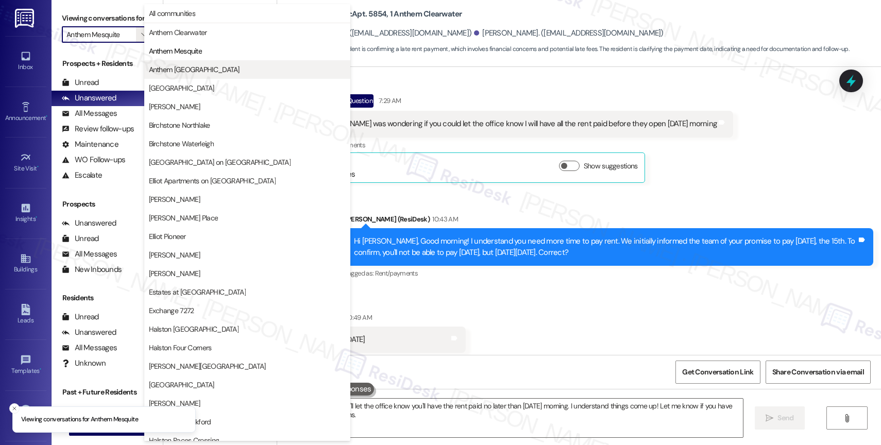
click at [192, 73] on span "Anthem Town East" at bounding box center [194, 69] width 91 height 10
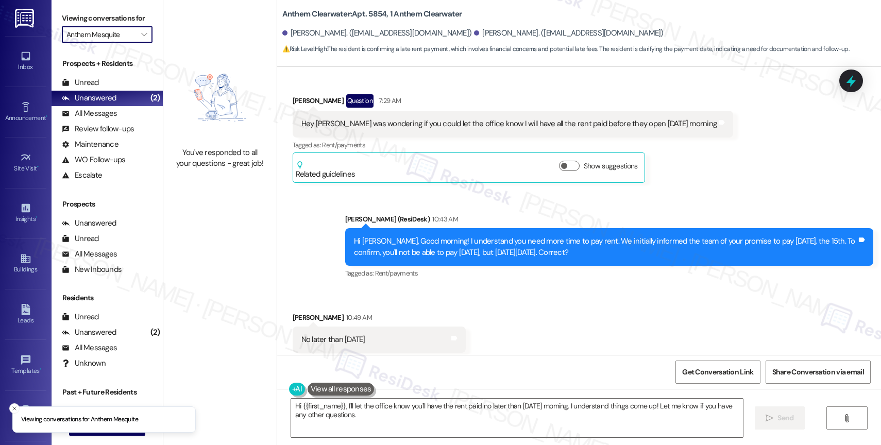
type input "Anthem Town East"
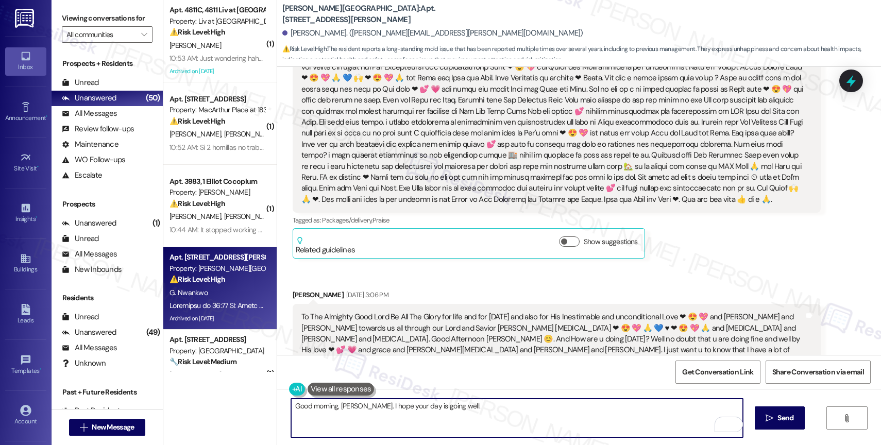
scroll to position [34526, 0]
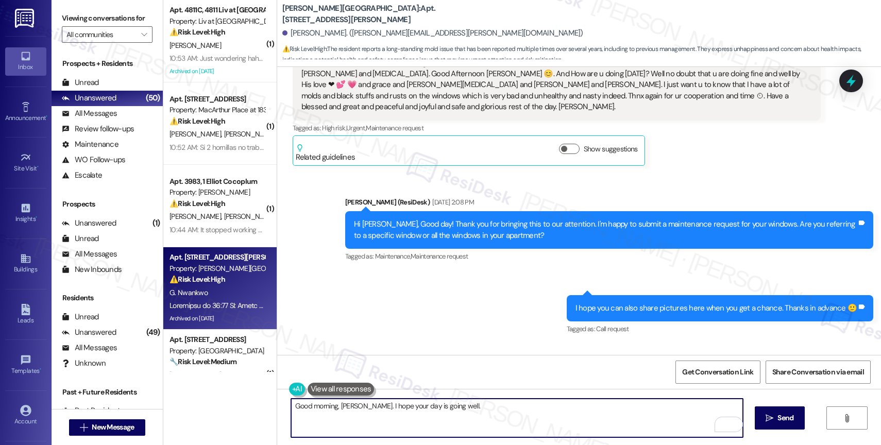
click at [464, 407] on textarea "Good morning, [PERSON_NAME]. I hope your day is going well." at bounding box center [517, 418] width 452 height 39
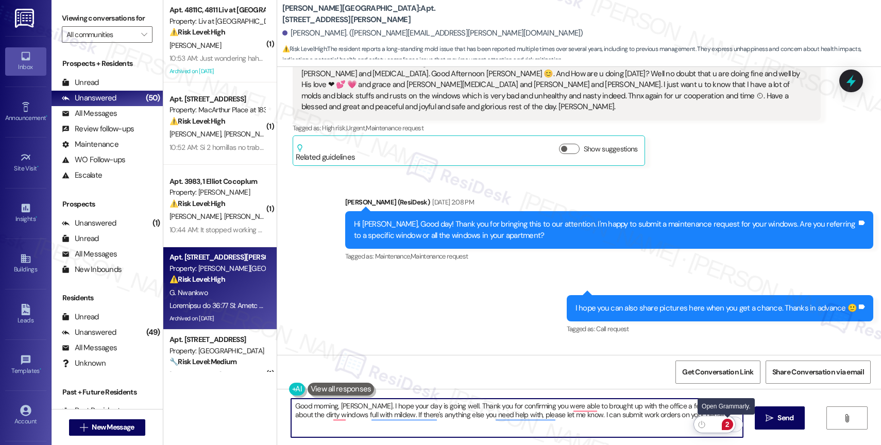
click at [727, 422] on div "2" at bounding box center [727, 424] width 11 height 11
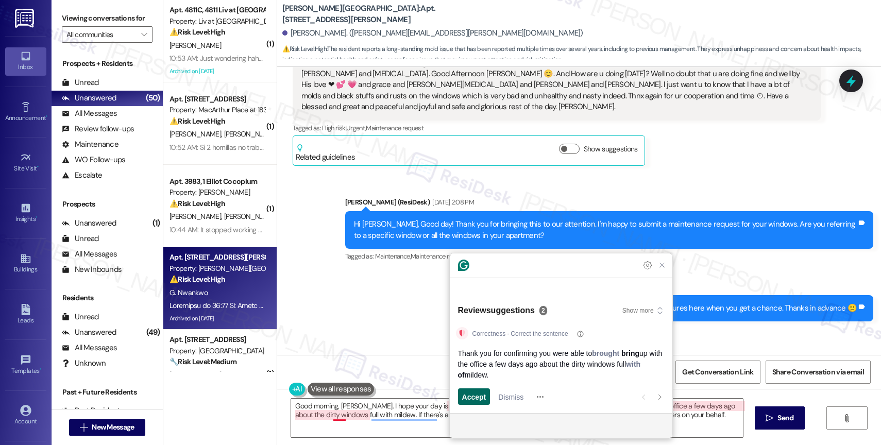
click at [477, 393] on span "Accept" at bounding box center [474, 396] width 24 height 11
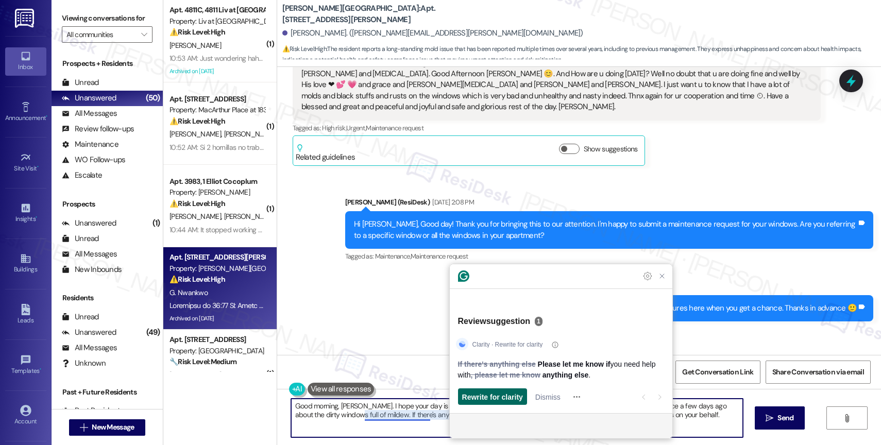
click at [506, 396] on span "Rewrite for clarity" at bounding box center [492, 396] width 61 height 11
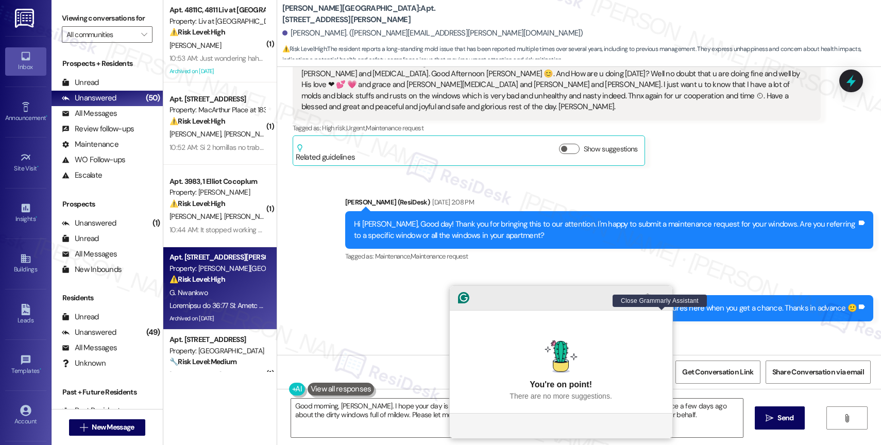
click at [660, 302] on icon "Close Grammarly Assistant" at bounding box center [662, 298] width 8 height 8
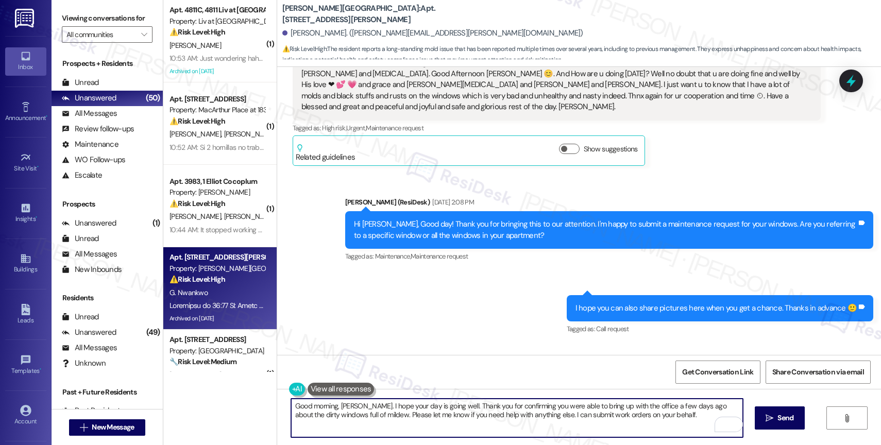
click at [671, 419] on textarea "Good morning, [PERSON_NAME]. I hope your day is going well. Thank you for confi…" at bounding box center [517, 418] width 452 height 39
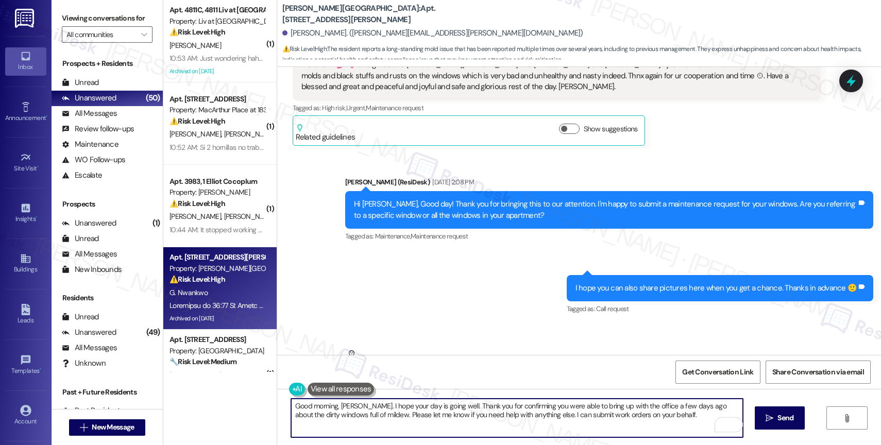
scroll to position [34547, 0]
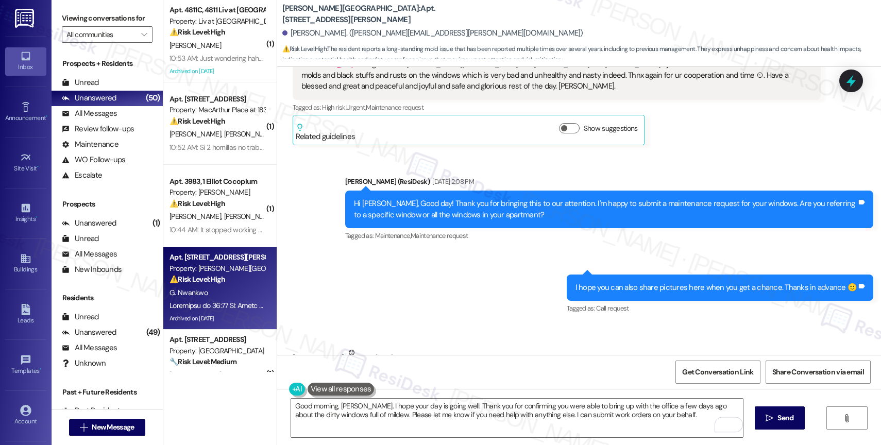
copy div "."
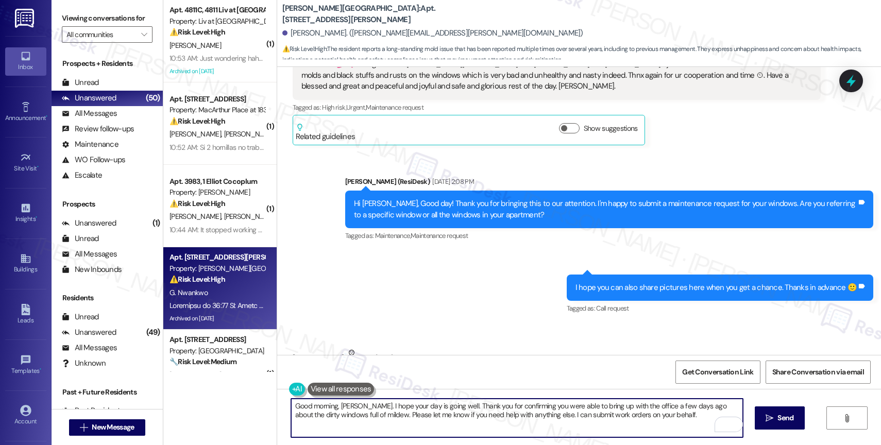
click at [656, 418] on textarea "Good morning, [PERSON_NAME]. I hope your day is going well. Thank you for confi…" at bounding box center [517, 418] width 452 height 39
paste textarea "😊"
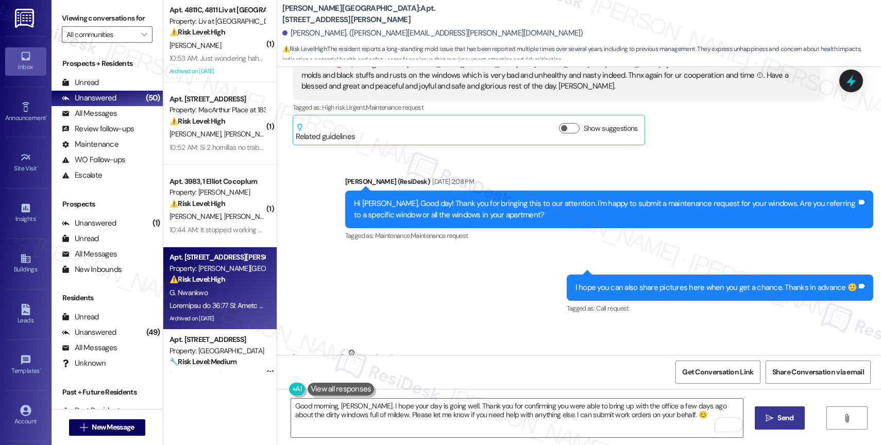
click at [783, 414] on span "Send" at bounding box center [785, 418] width 16 height 11
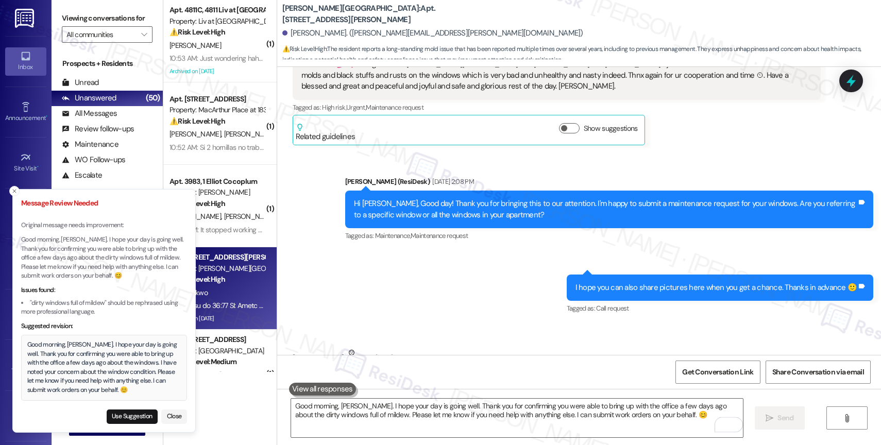
scroll to position [34675, 0]
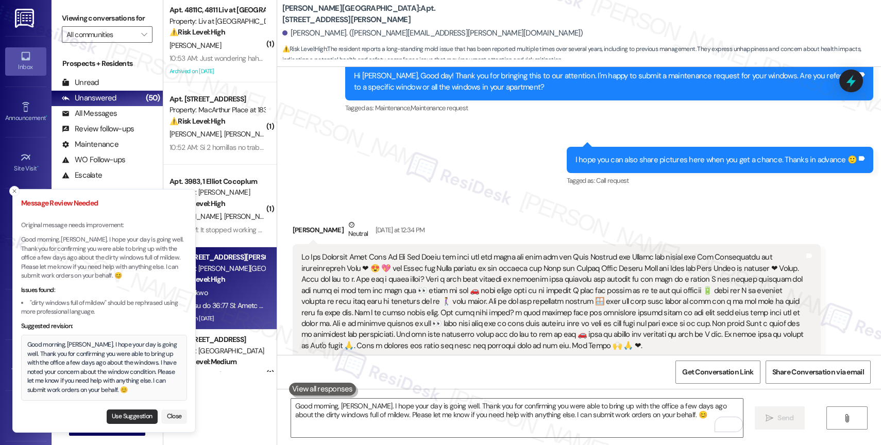
click at [139, 416] on button "Use Suggestion" at bounding box center [132, 416] width 51 height 14
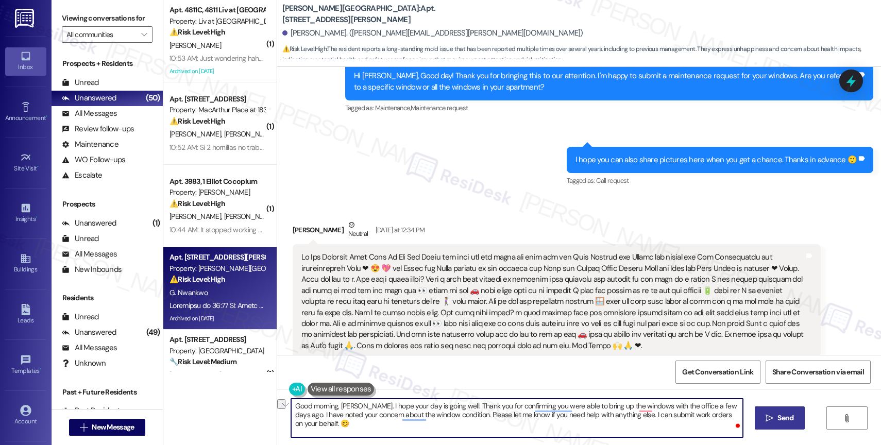
click at [366, 424] on textarea "Good morning, [PERSON_NAME]. I hope your day is going well. Thank you for confi…" at bounding box center [517, 418] width 452 height 39
click at [603, 404] on textarea "Good morning, [PERSON_NAME]. I hope your day is going well. Thank you for confi…" at bounding box center [517, 418] width 452 height 39
click at [433, 430] on textarea "Good morning, [PERSON_NAME]. I hope your day is going well. Thank you for confi…" at bounding box center [517, 418] width 452 height 39
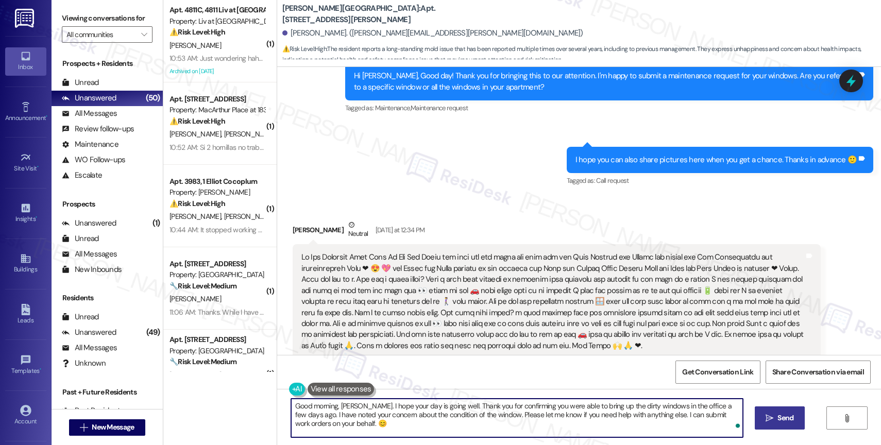
click at [302, 413] on textarea "Good morning, Gloria. I hope your day is going well. Thank you for confirming y…" at bounding box center [517, 418] width 452 height 39
click at [360, 429] on textarea "Good morning, Gloria. I hope your day is going well. Thank you for confirming y…" at bounding box center [517, 418] width 452 height 39
click at [387, 429] on textarea "Good morning, Gloria. I hope your day is going well. Thank you for confirming y…" at bounding box center [517, 418] width 452 height 39
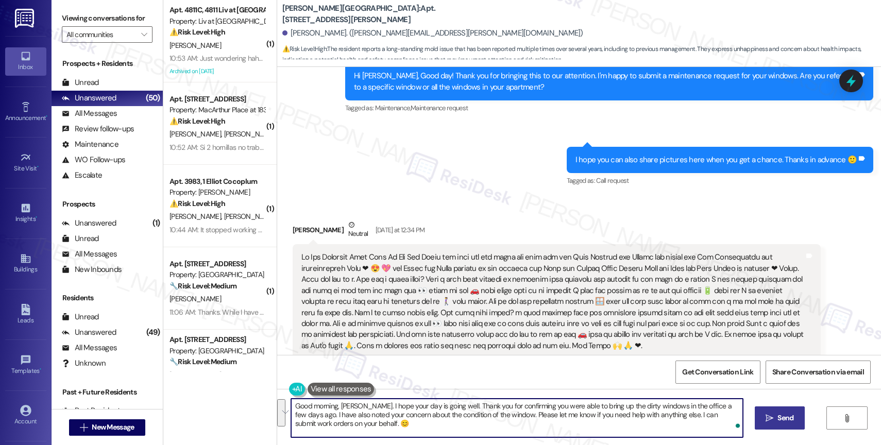
click at [387, 429] on textarea "Good morning, Gloria. I hope your day is going well. Thank you for confirming y…" at bounding box center [517, 418] width 452 height 39
type textarea "Good morning, Gloria. I hope your day is going well. Thank you for confirming y…"
click at [788, 419] on span "Send" at bounding box center [785, 418] width 16 height 11
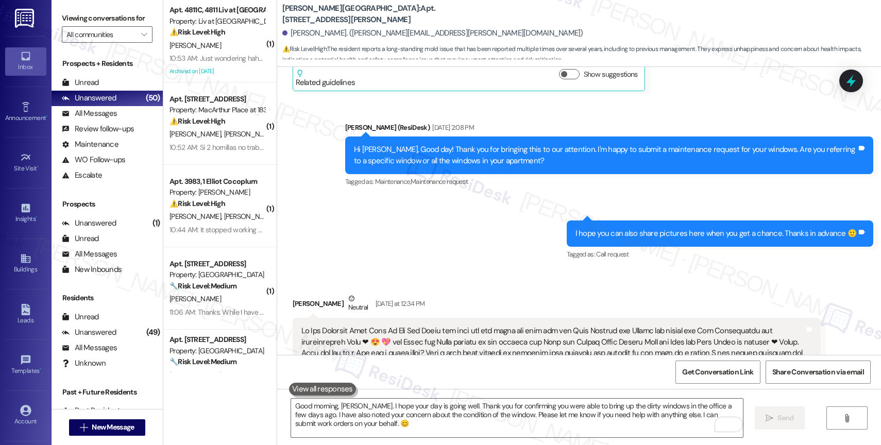
scroll to position [34779, 0]
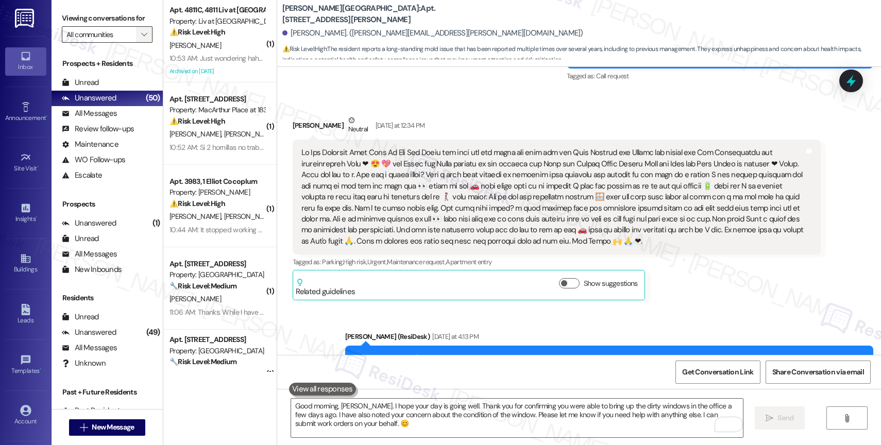
click at [141, 39] on icon "" at bounding box center [144, 34] width 6 height 8
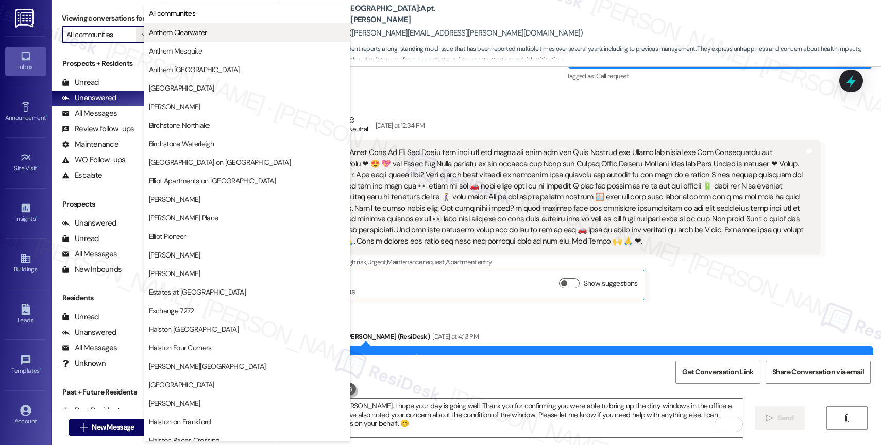
click at [169, 30] on span "Anthem Clearwater" at bounding box center [178, 32] width 58 height 10
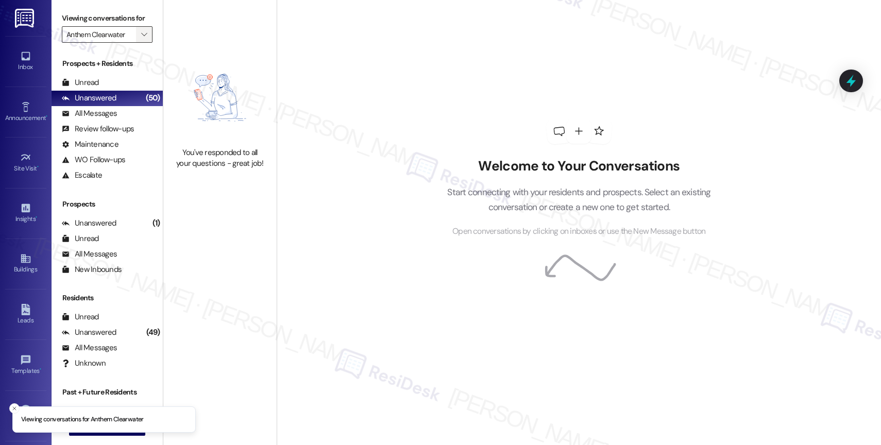
click at [141, 39] on icon "" at bounding box center [144, 34] width 6 height 8
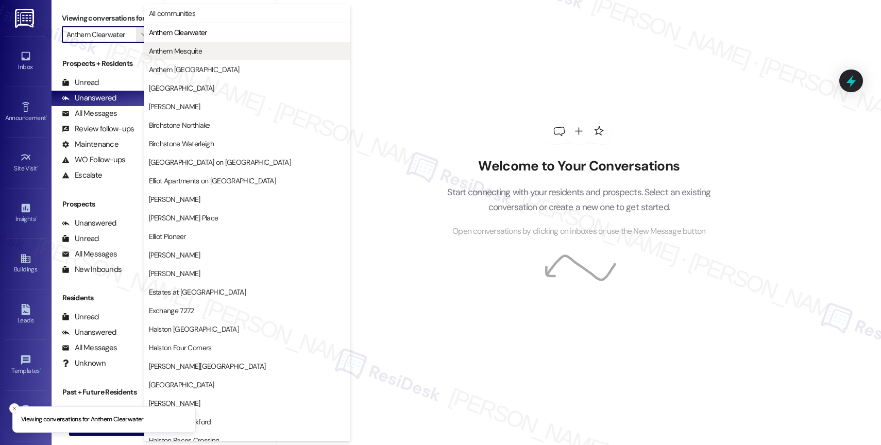
click at [168, 53] on span "Anthem Mesquite" at bounding box center [176, 51] width 54 height 10
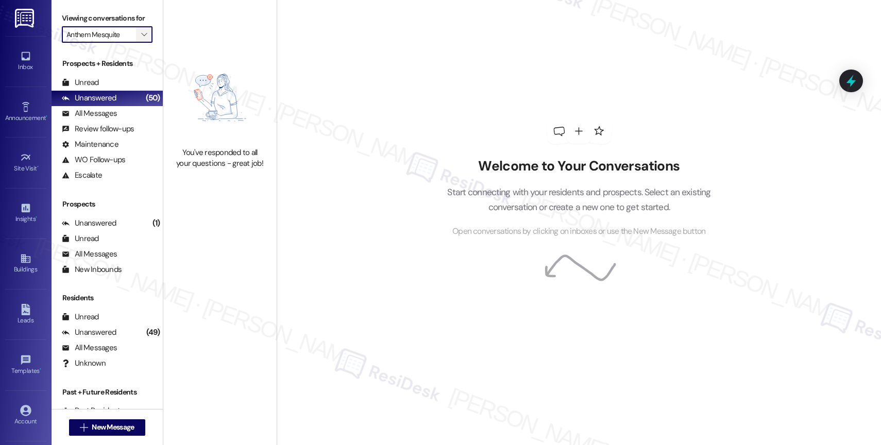
click at [140, 42] on span "" at bounding box center [144, 34] width 10 height 16
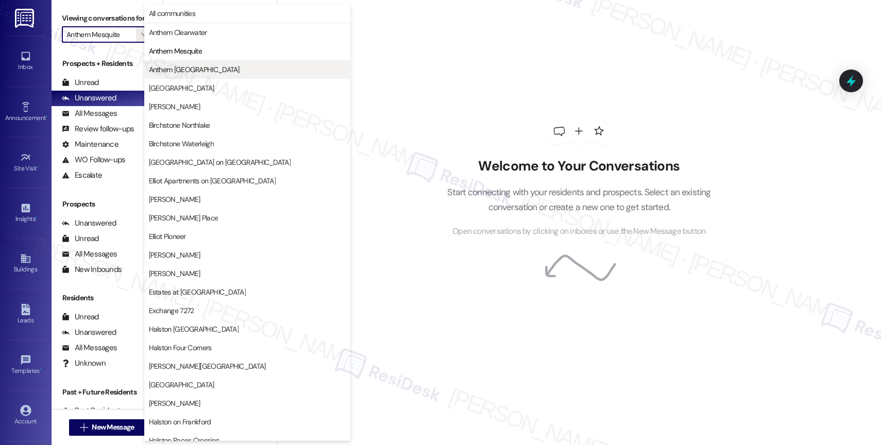
click at [175, 66] on span "Anthem Town East" at bounding box center [194, 69] width 91 height 10
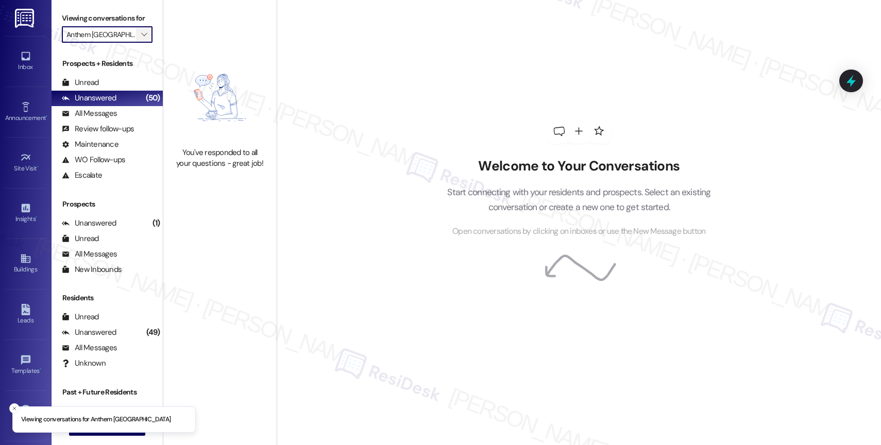
click at [141, 43] on button "" at bounding box center [144, 34] width 16 height 16
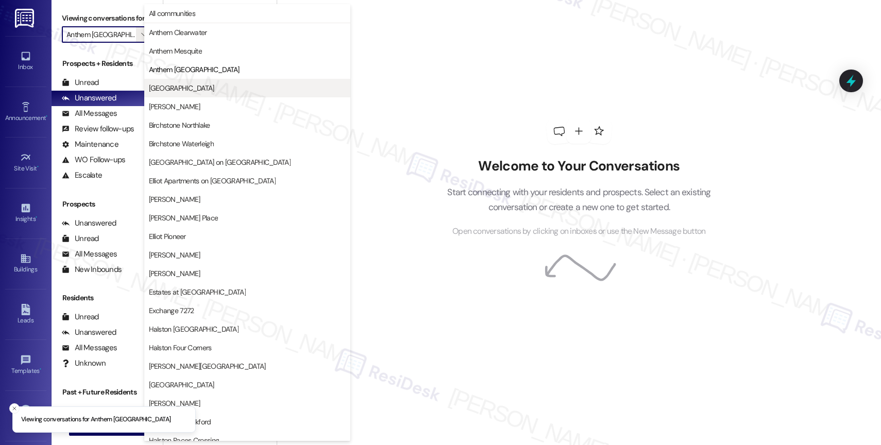
click at [216, 88] on span "Anthem Valley Ranch" at bounding box center [247, 88] width 197 height 10
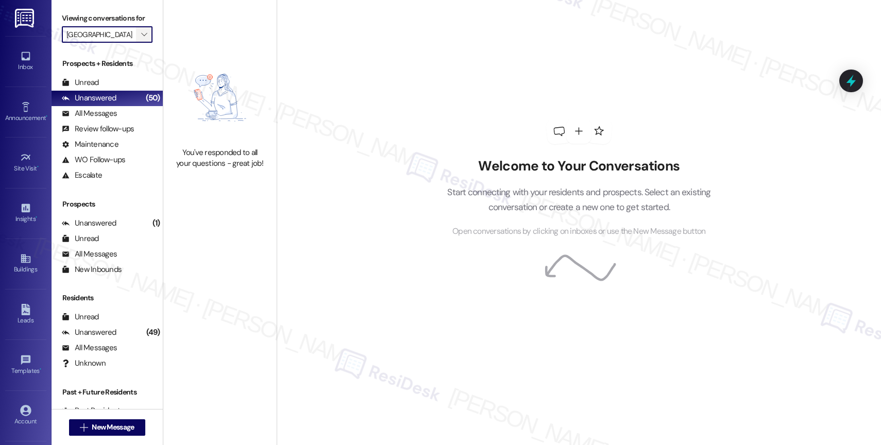
click at [142, 43] on button "" at bounding box center [144, 34] width 16 height 16
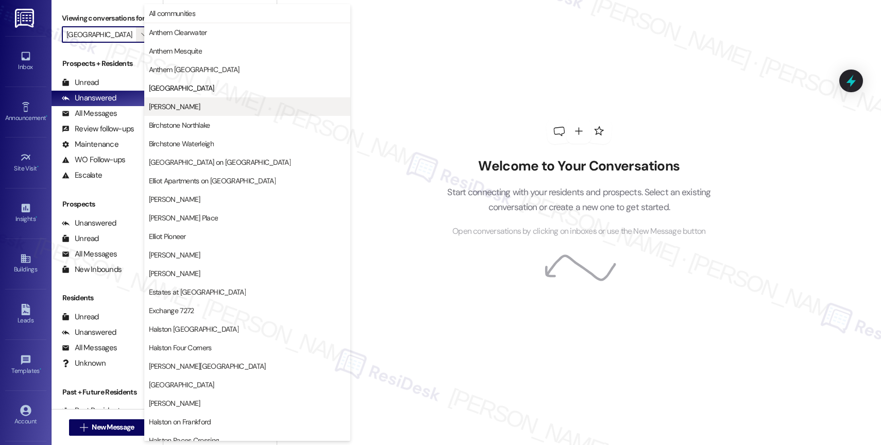
click at [209, 104] on span "Avery" at bounding box center [247, 106] width 197 height 10
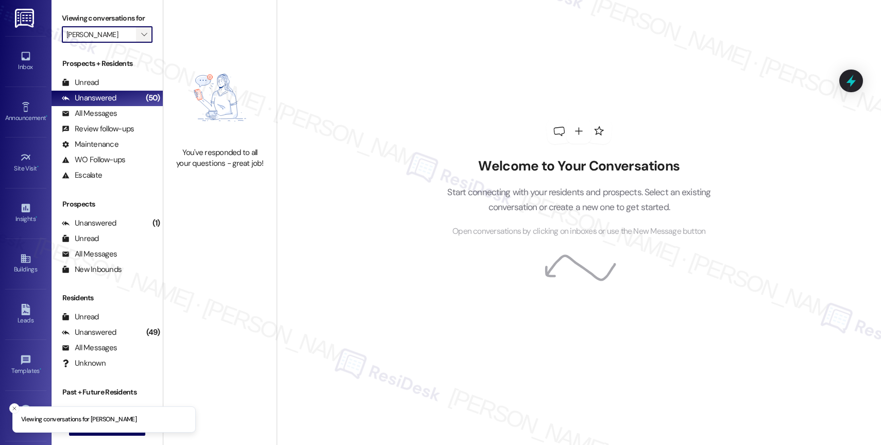
click at [139, 43] on span "" at bounding box center [144, 34] width 10 height 16
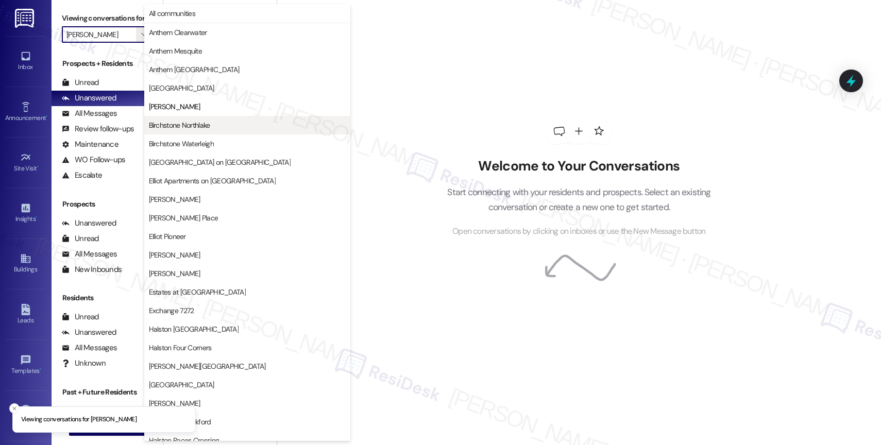
click at [193, 125] on span "Birchstone Northlake" at bounding box center [179, 125] width 61 height 10
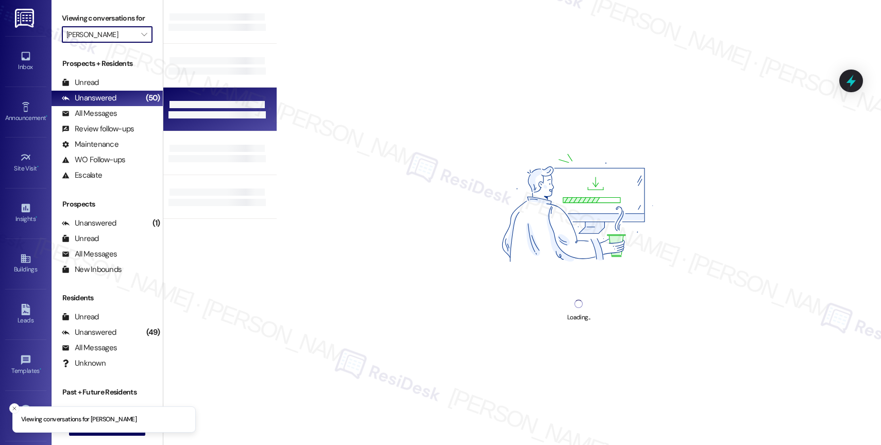
type input "Birchstone Northlake"
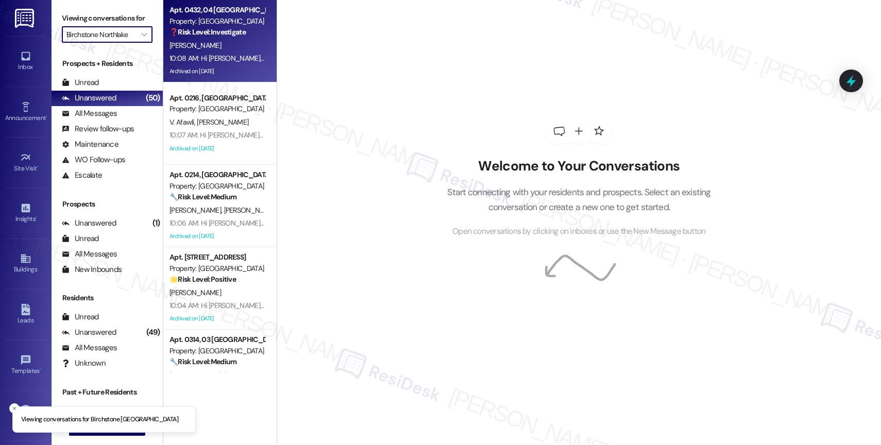
scroll to position [287, 0]
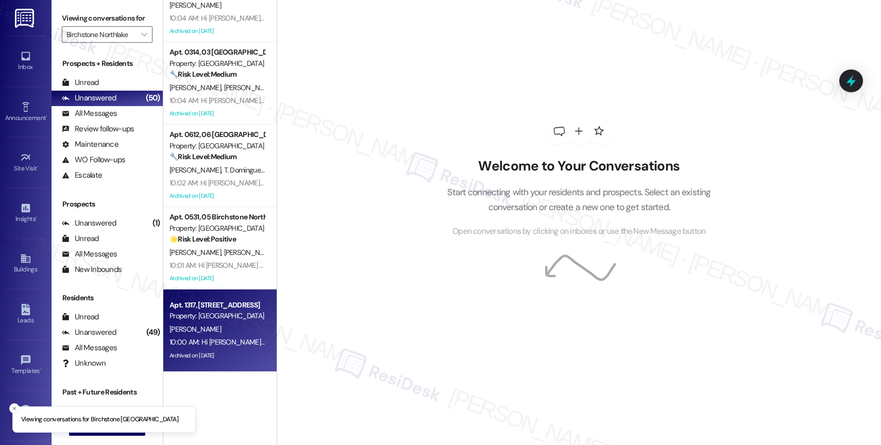
click at [195, 313] on div "Property: [GEOGRAPHIC_DATA]" at bounding box center [216, 316] width 95 height 11
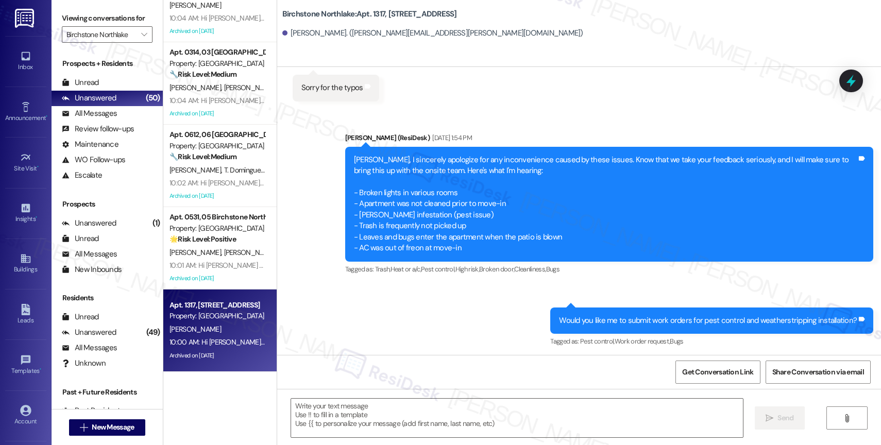
type textarea "Fetching suggested responses. Please feel free to read through the conversation…"
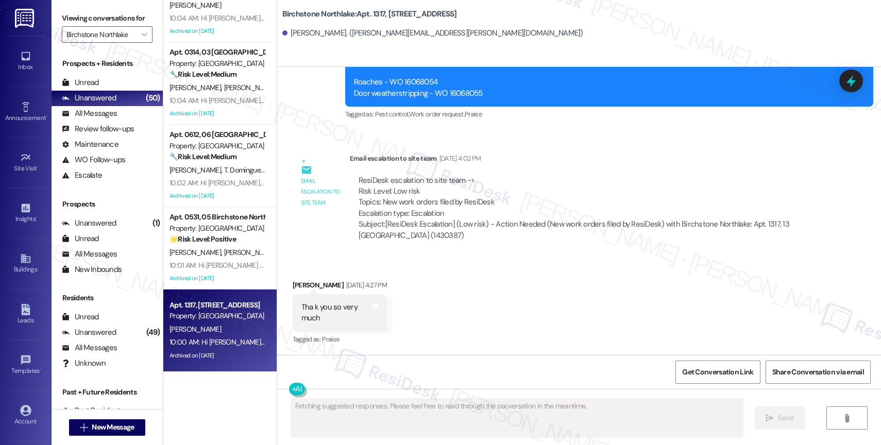
scroll to position [1876, 0]
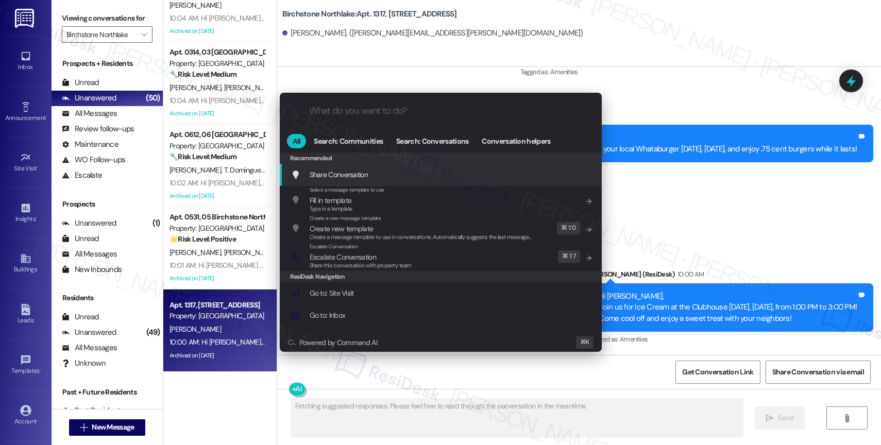
type input "a"
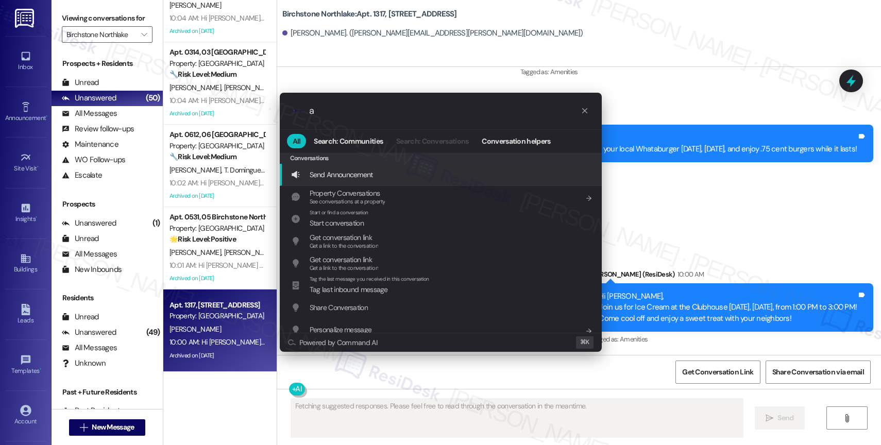
type textarea "Updating..."
type input "ar"
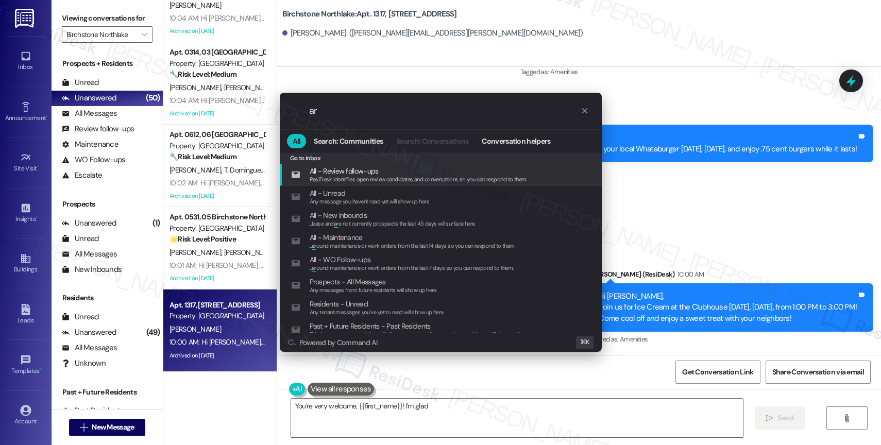
type textarea "You're very welcome, {{first_name}}! I'm glad I"
type input "arc"
type textarea "You're very welcome, {{first_name}}! I'm glad I could assist"
type input "arch"
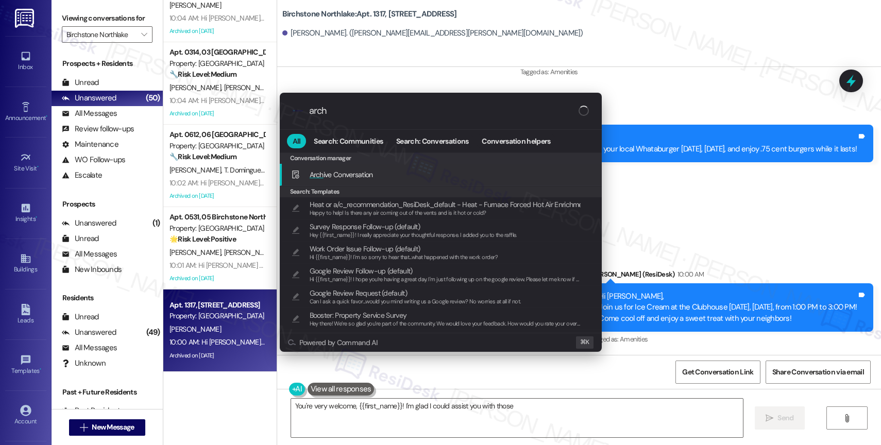
type textarea "You're very welcome, {{first_name}}! I'm glad I could assist you with those work"
type input "archi"
type textarea "You're very welcome, {{first_name}}! I'm glad I could assist you with those wor…"
type input "archiv"
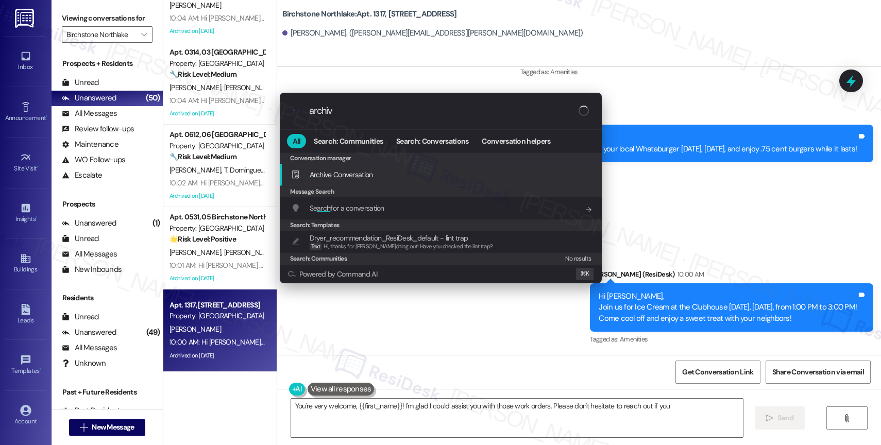
type textarea "You're very welcome, {{first_name}}! I'm glad I could assist you with those wor…"
type input "archive"
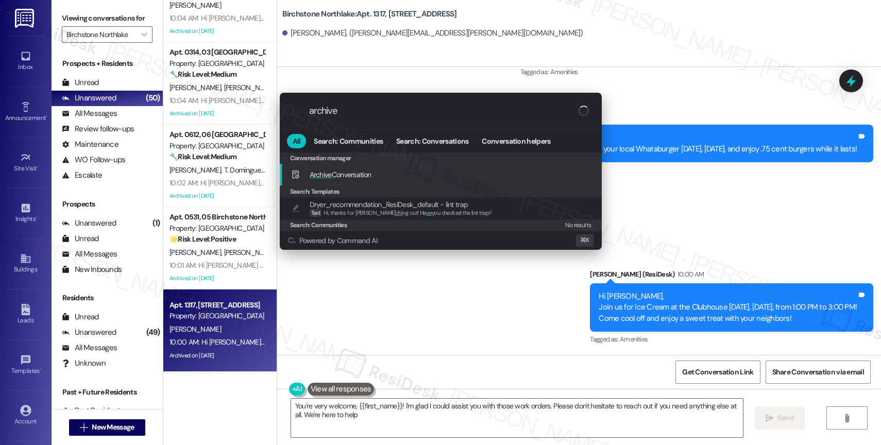
type textarea "You're very welcome, {{first_name}}! I'm glad I could assist you with those wor…"
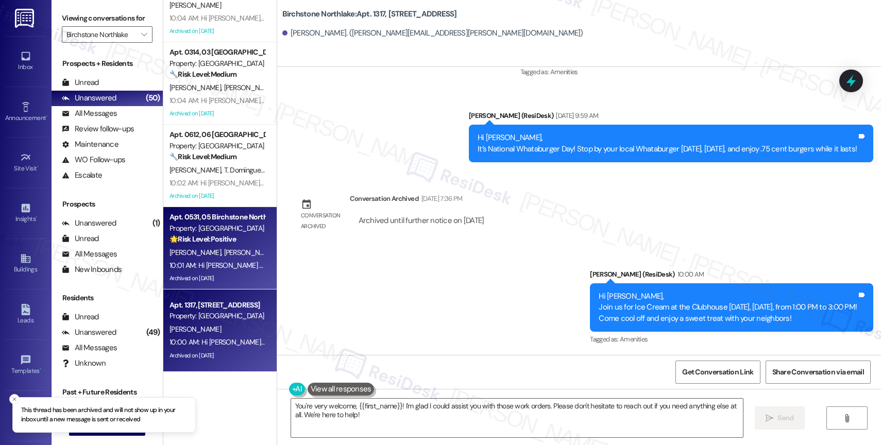
click at [201, 232] on div "Property: [GEOGRAPHIC_DATA]" at bounding box center [216, 228] width 95 height 11
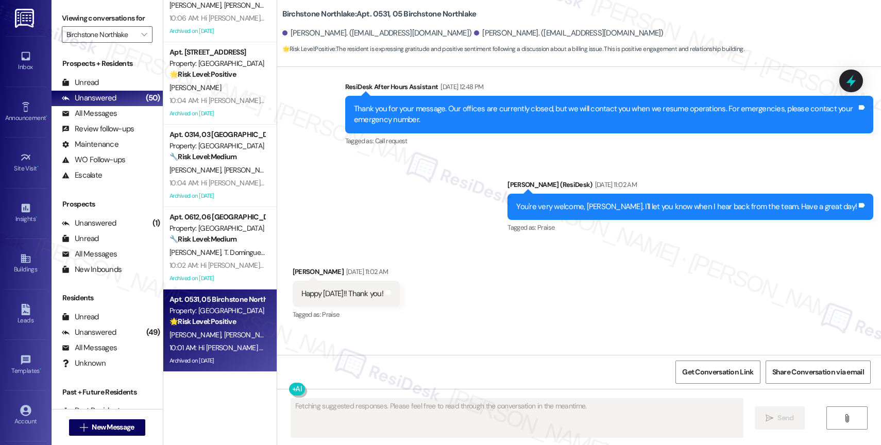
scroll to position [5694, 0]
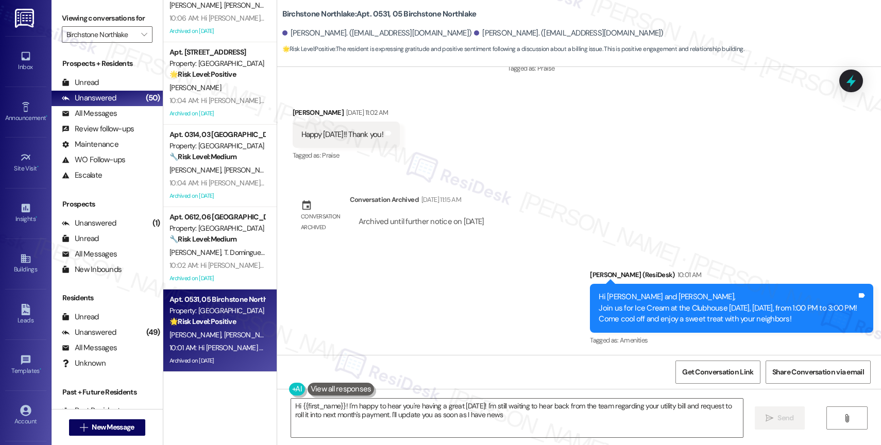
type textarea "Hi {{first_name}}! I'm happy to hear you're having a great Monday! I'm still wa…"
click at [426, 283] on div "Announcement, sent via SMS Sarah (ResiDesk) 10:01 AM Hi Damon and Kayla, Join u…" at bounding box center [579, 300] width 604 height 109
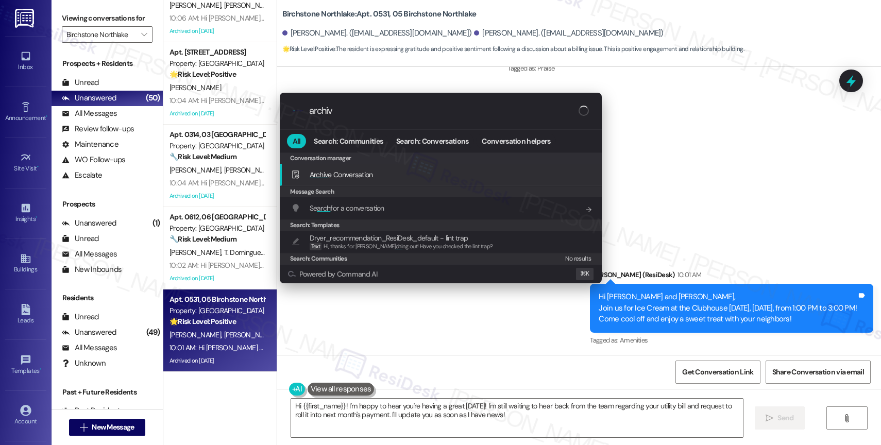
type input "archive"
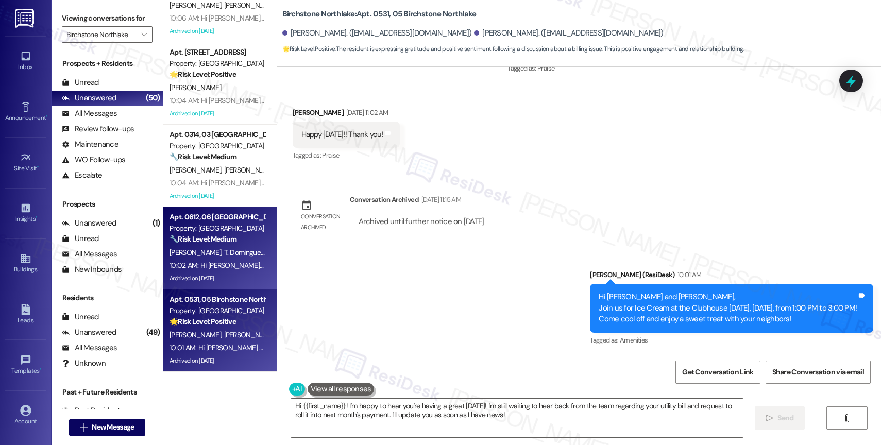
click at [224, 252] on span "T. Dominguezloeser" at bounding box center [252, 252] width 57 height 9
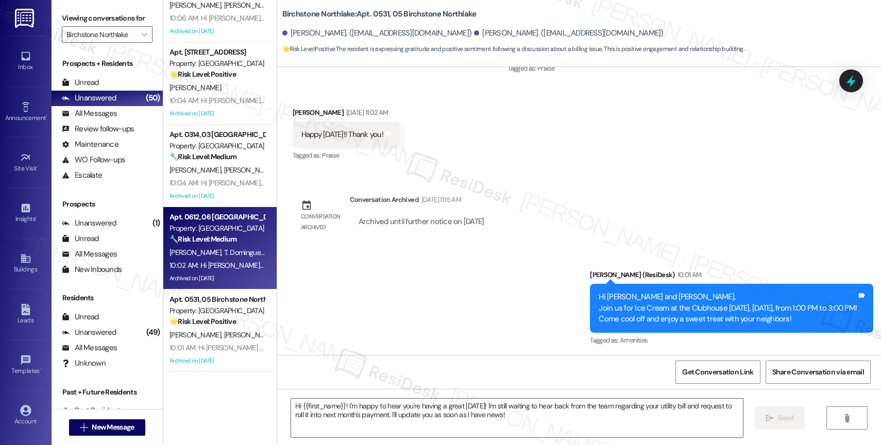
type textarea "Fetching suggested responses. Please feel free to read through the conversation…"
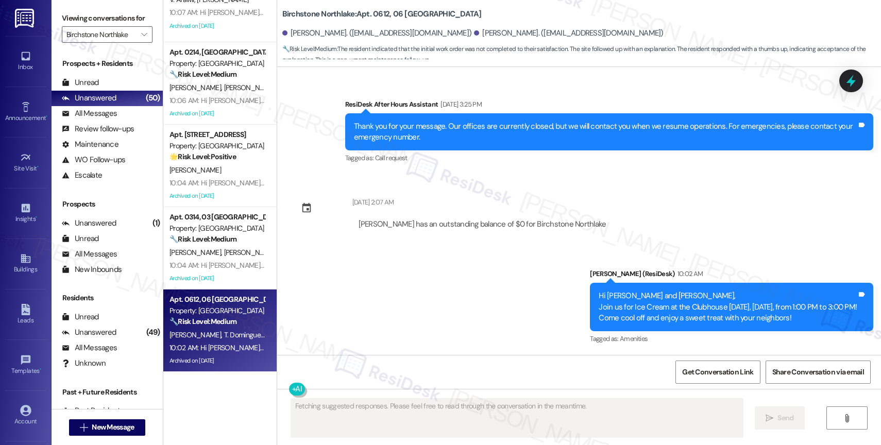
scroll to position [123, 0]
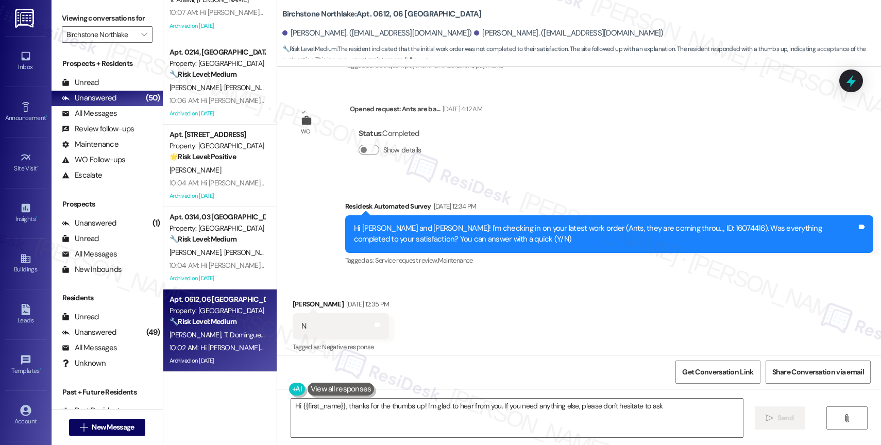
type textarea "Hi {{first_name}}, thanks for the thumbs up! I'm glad to hear from you. If you …"
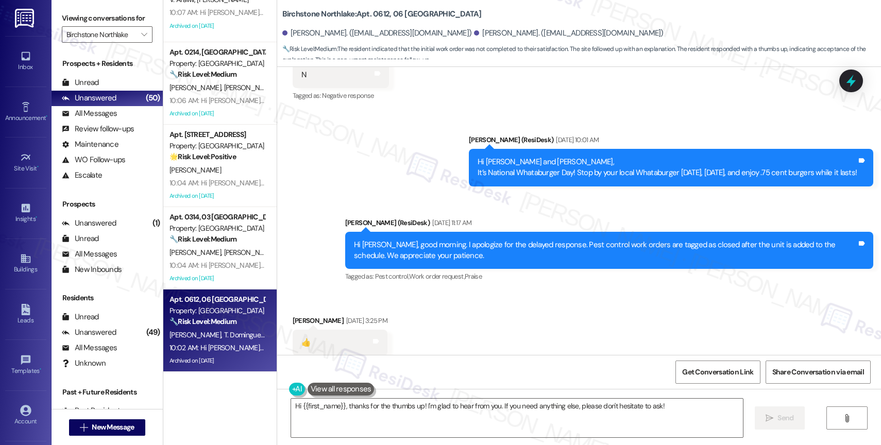
scroll to position [2786, 0]
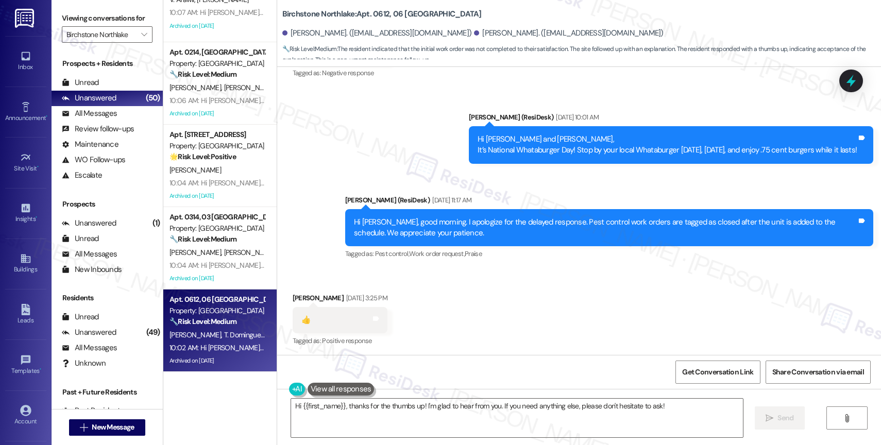
click at [479, 285] on div "Received via SMS Andrew Campbell Aug 10, 2025 at 3:25 PM 👍 Tags and notes Tagge…" at bounding box center [579, 312] width 604 height 87
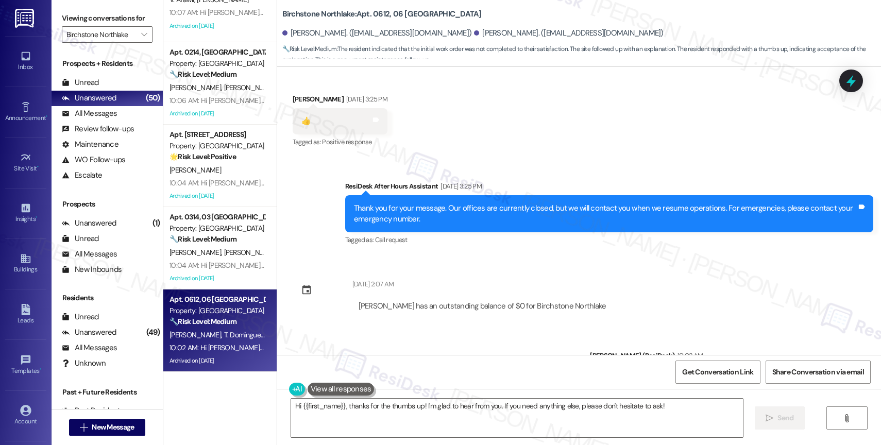
scroll to position [3067, 0]
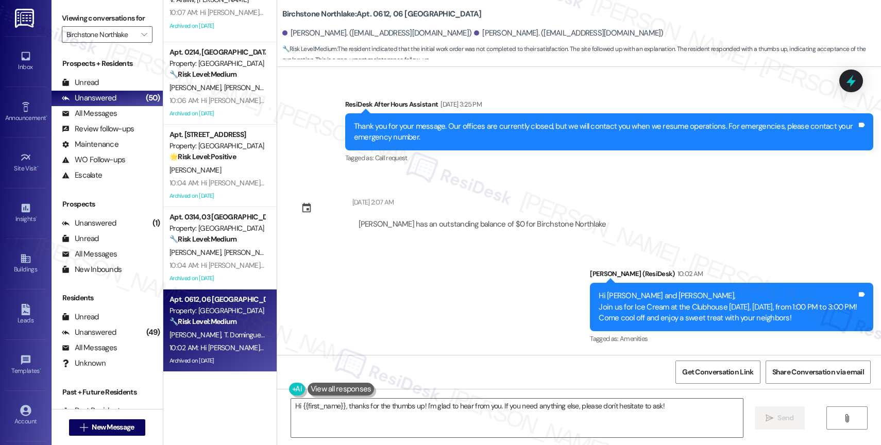
click at [409, 314] on div "Announcement, sent via SMS Sarah (ResiDesk) 10:02 AM Hi Tevia and Andrew, Join …" at bounding box center [579, 299] width 604 height 109
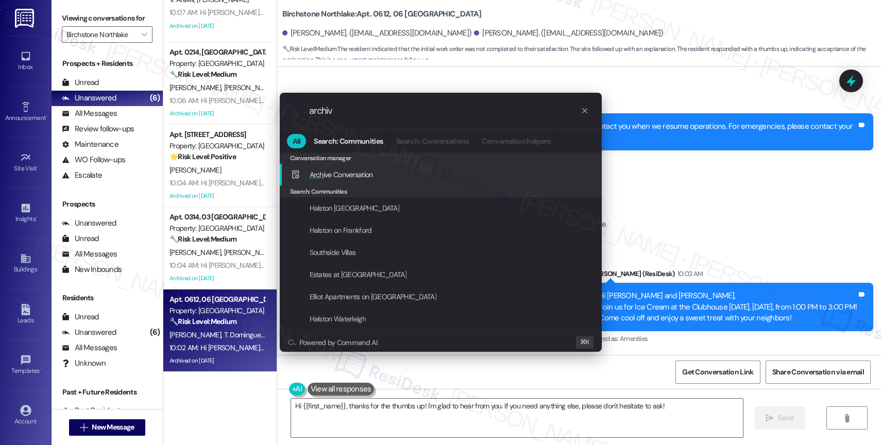
type input "archive"
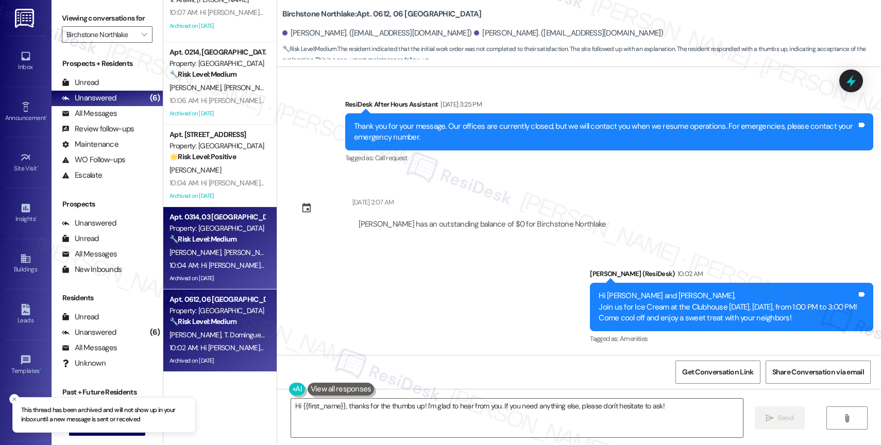
click at [195, 245] on div "Apt. 0314, 03 Birchstone Northlake Property: Birchstone Northlake 🔧 Risk Level:…" at bounding box center [216, 228] width 97 height 35
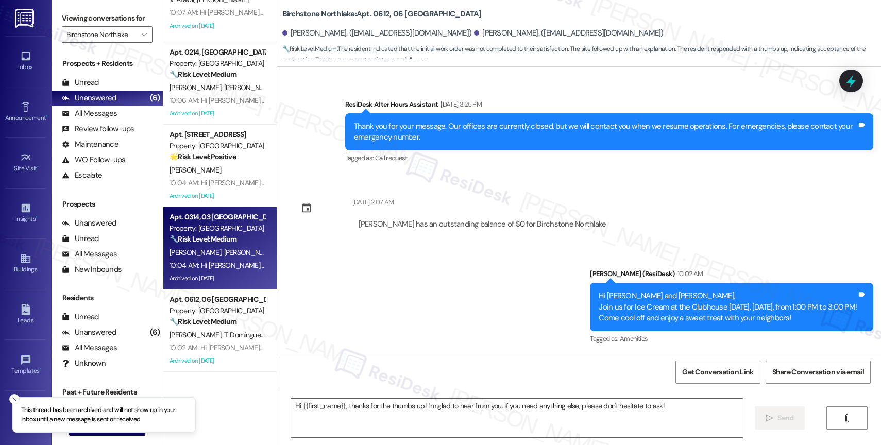
type textarea "Fetching suggested responses. Please feel free to read through the conversation…"
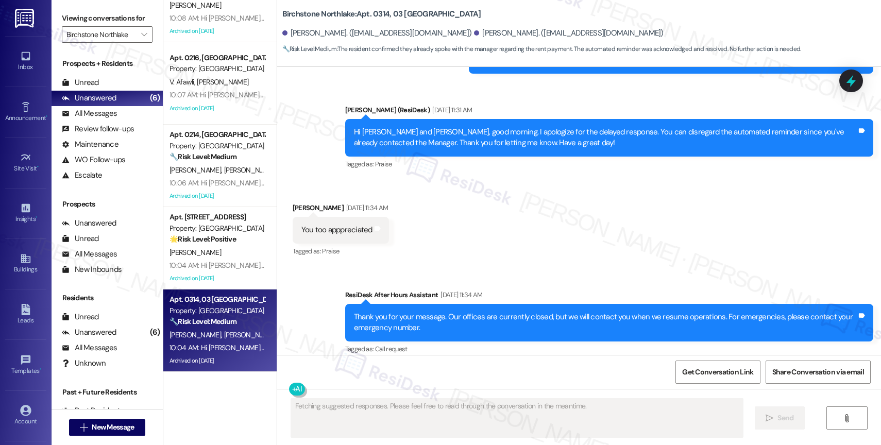
scroll to position [4221, 0]
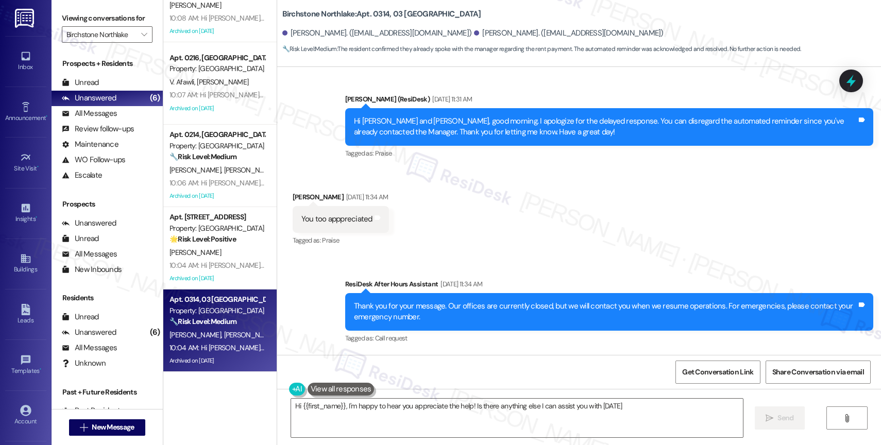
type textarea "Hi {{first_name}}, I'm happy to hear you appreciate the help! Is there anything…"
click at [533, 237] on div "Received via SMS Hector Medina Aug 10, 2025 at 11:34 AM You too apppreciated Ta…" at bounding box center [579, 211] width 604 height 87
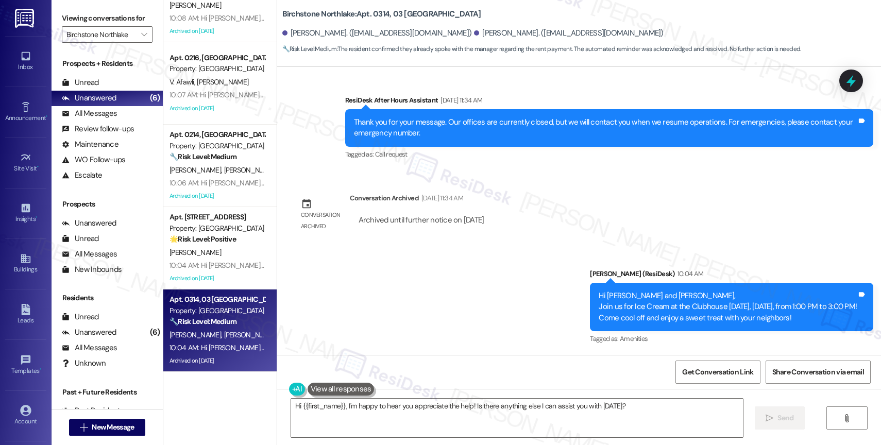
click at [453, 301] on div "Announcement, sent via SMS Sarah (ResiDesk) 10:04 AM Hi Hector and Nilda, Join …" at bounding box center [579, 299] width 604 height 109
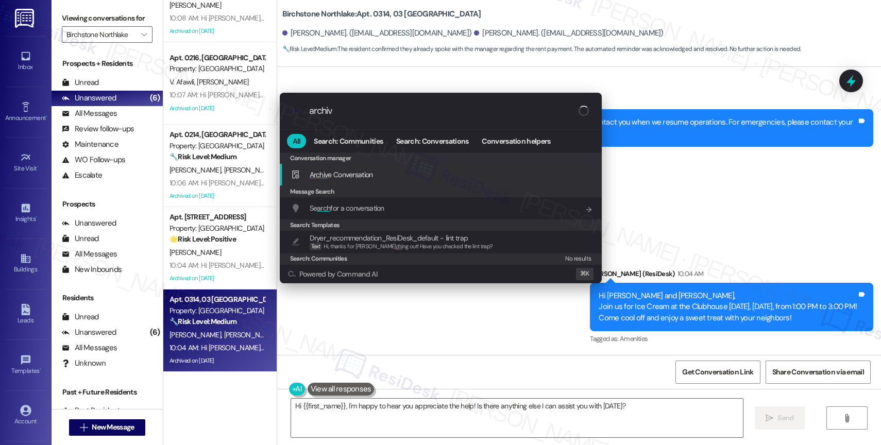
type input "archive"
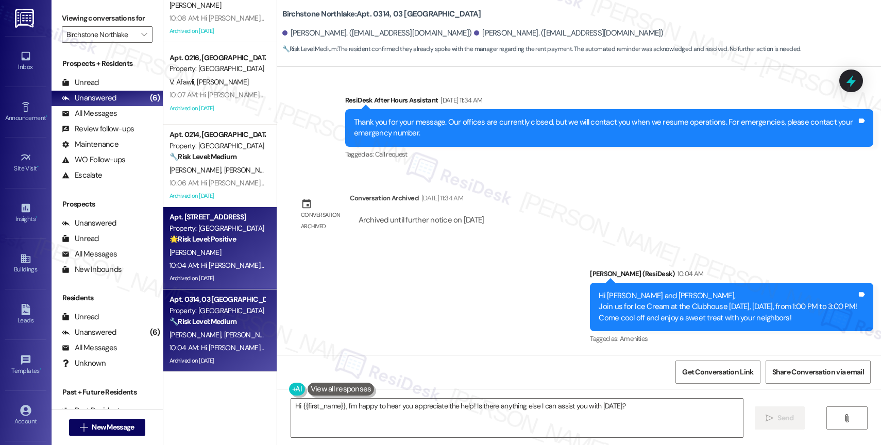
click at [208, 240] on strong "🌟 Risk Level: Positive" at bounding box center [202, 238] width 66 height 9
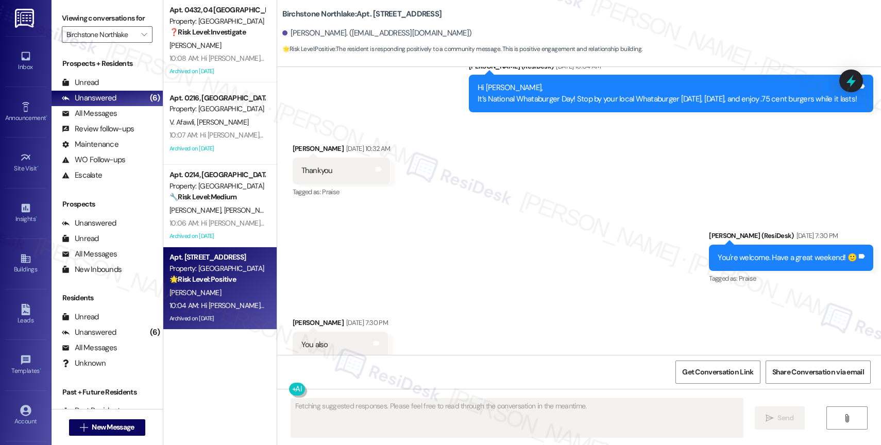
scroll to position [0, 0]
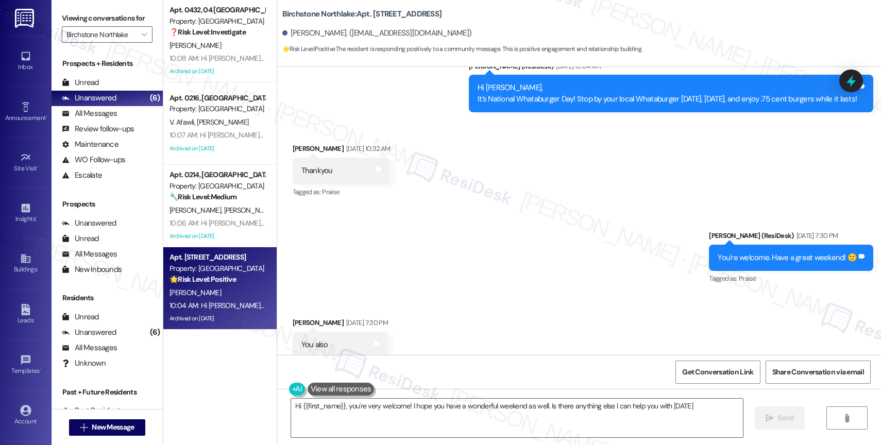
type textarea "Hi {{first_name}}, you're very welcome! I hope you have a wonderful weekend as …"
click at [411, 230] on div "Sent via SMS Sarah (ResiDesk) Aug 08, 2025 at 7:30 PM You're welcome. Have a gr…" at bounding box center [579, 250] width 604 height 87
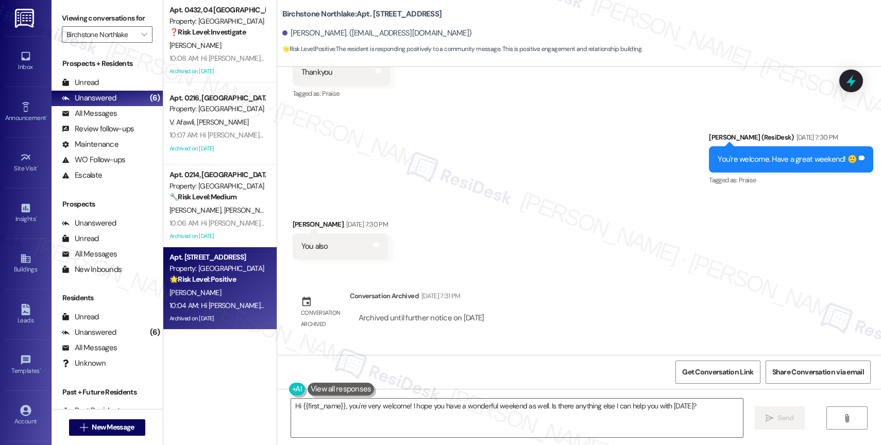
scroll to position [1627, 0]
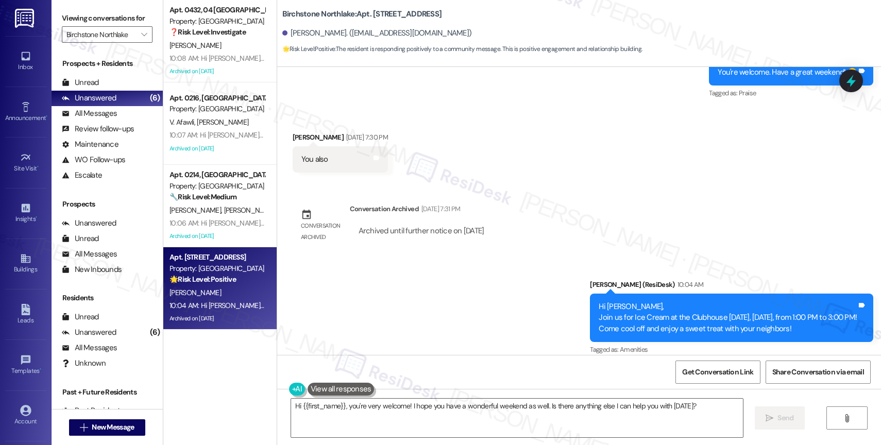
click at [420, 299] on div "Announcement, sent via SMS Sarah (ResiDesk) 10:04 AM Hi Roland, Join us for Ice…" at bounding box center [579, 310] width 604 height 109
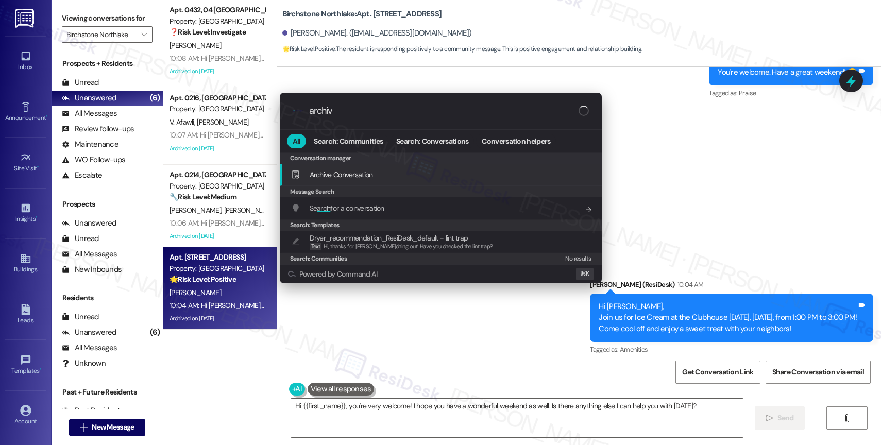
type input "archive"
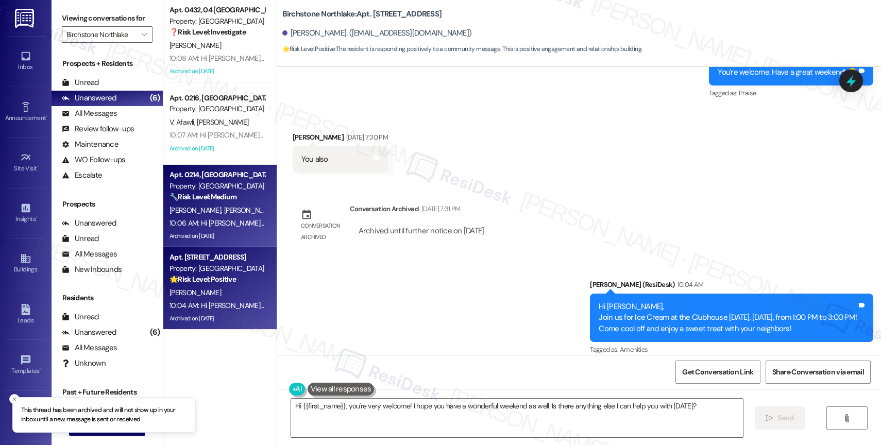
click at [224, 210] on span "W. Bradberry" at bounding box center [250, 209] width 52 height 9
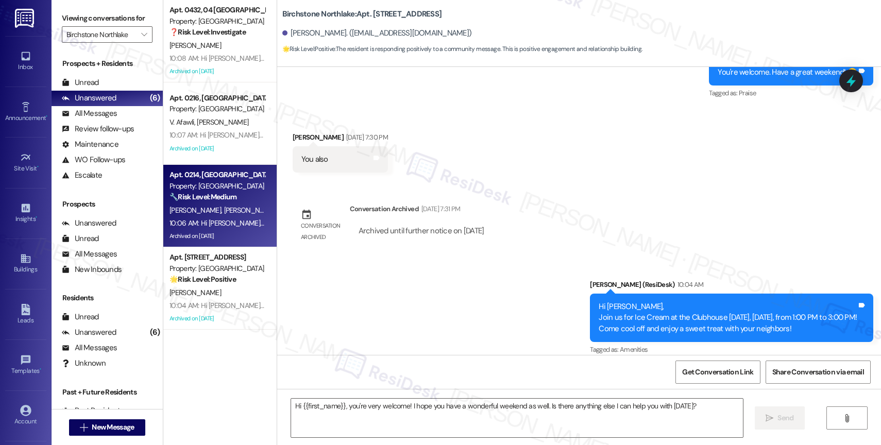
type textarea "Fetching suggested responses. Please feel free to read through the conversation…"
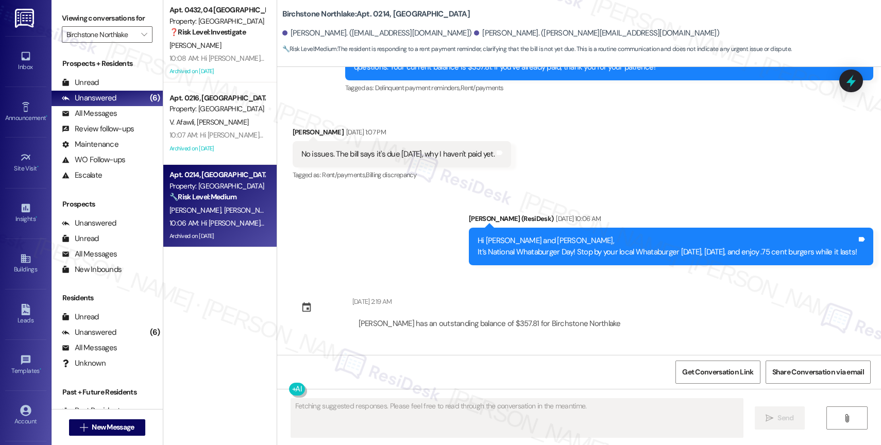
scroll to position [5177, 0]
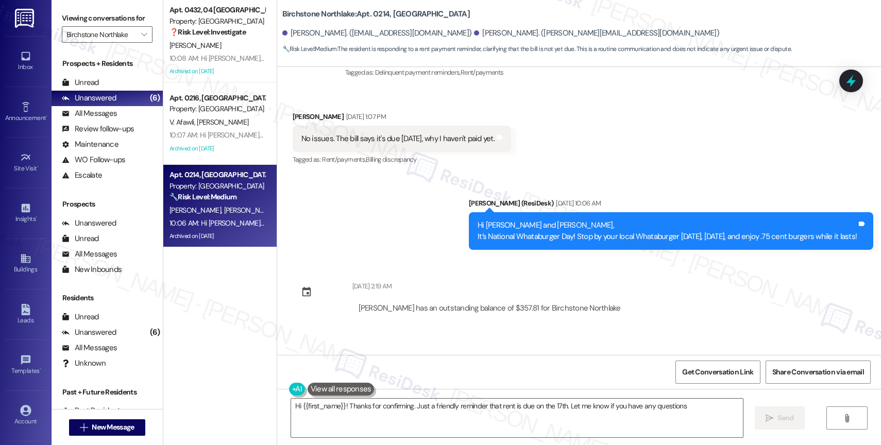
type textarea "Hi {{first_name}}! Thanks for confirming. Just a friendly reminder that rent is…"
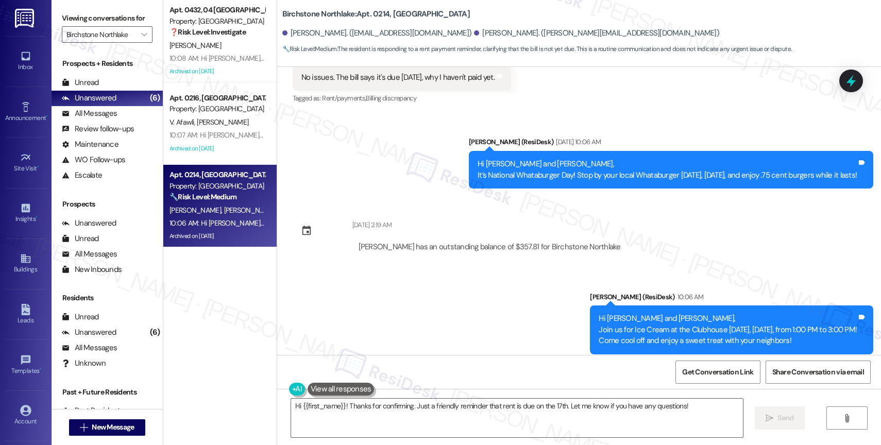
scroll to position [5283, 0]
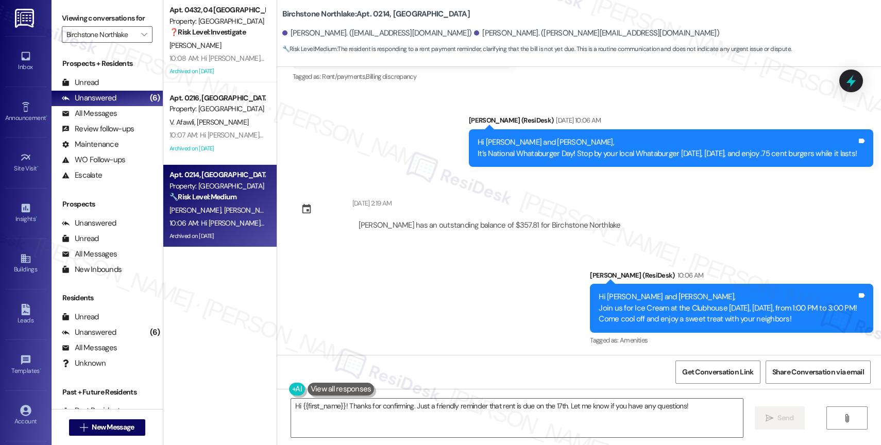
click at [390, 289] on div "Announcement, sent via SMS Sarah (ResiDesk) 10:06 AM Hi Carlotta and William, J…" at bounding box center [579, 301] width 604 height 109
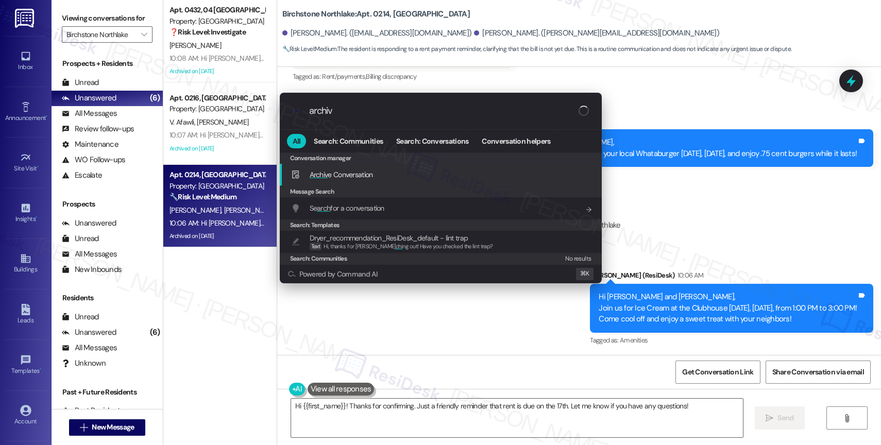
type input "archive"
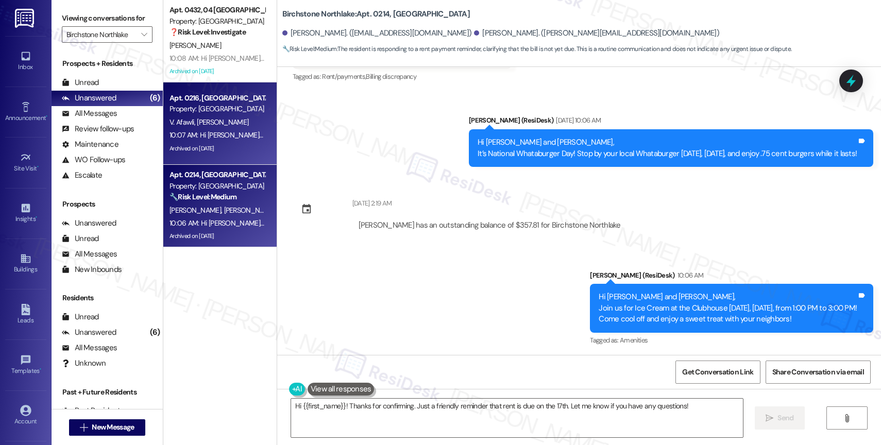
click at [233, 116] on div "V. Afawli B. Hernandez" at bounding box center [216, 122] width 97 height 13
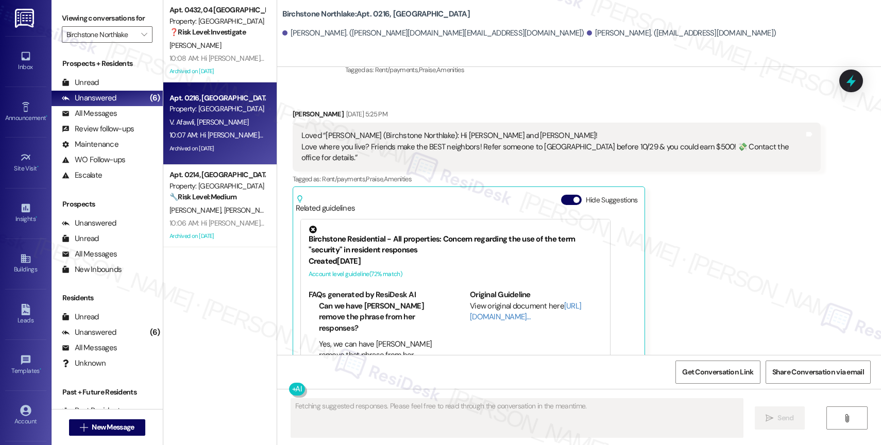
scroll to position [647, 0]
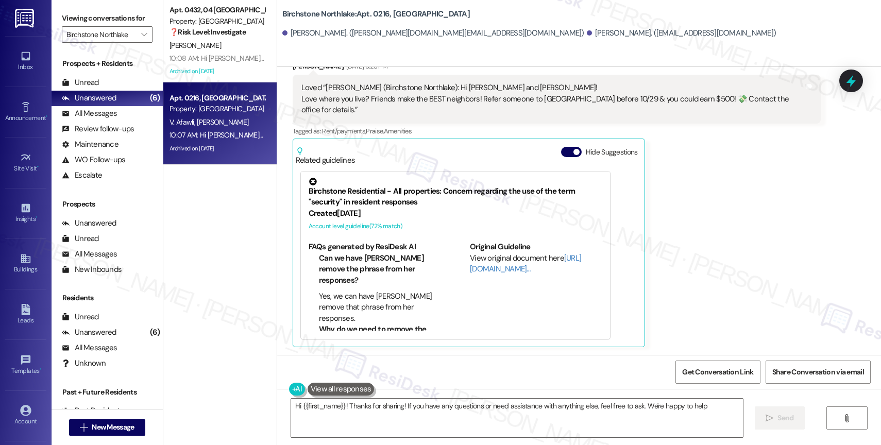
type textarea "Hi {{first_name}}! Thanks for sharing! If you have any questions or need assist…"
click at [561, 150] on button "Hide Suggestions" at bounding box center [571, 152] width 21 height 10
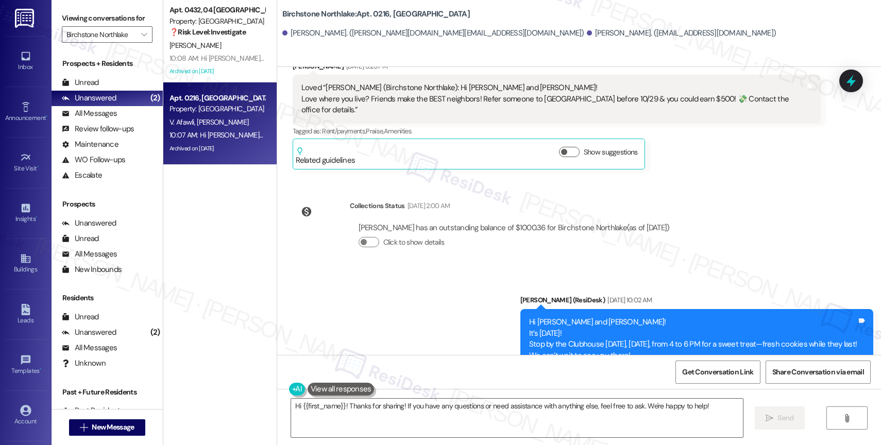
click at [436, 283] on div "Announcement, sent via SMS Sarah (ResiDesk) Aug 04, 2025 at 10:02 AM Hi Valerie…" at bounding box center [579, 331] width 604 height 120
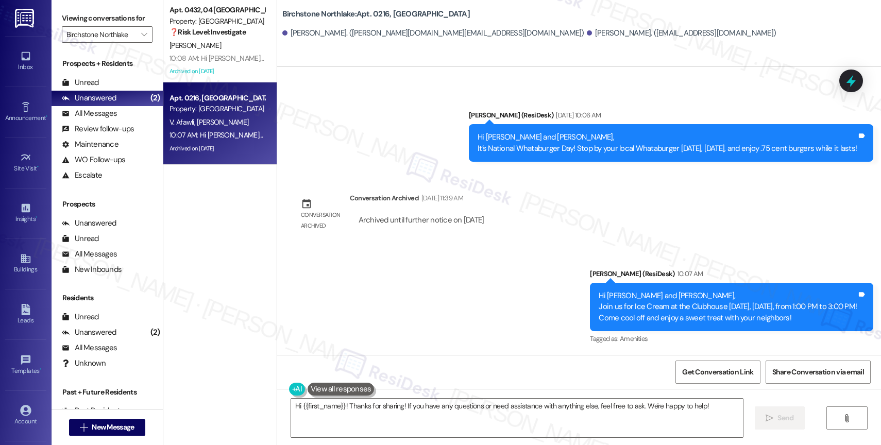
click at [418, 295] on div "Announcement, sent via SMS Sarah (ResiDesk) 10:07 AM Hi Valerie and Bryan, Join…" at bounding box center [579, 299] width 604 height 109
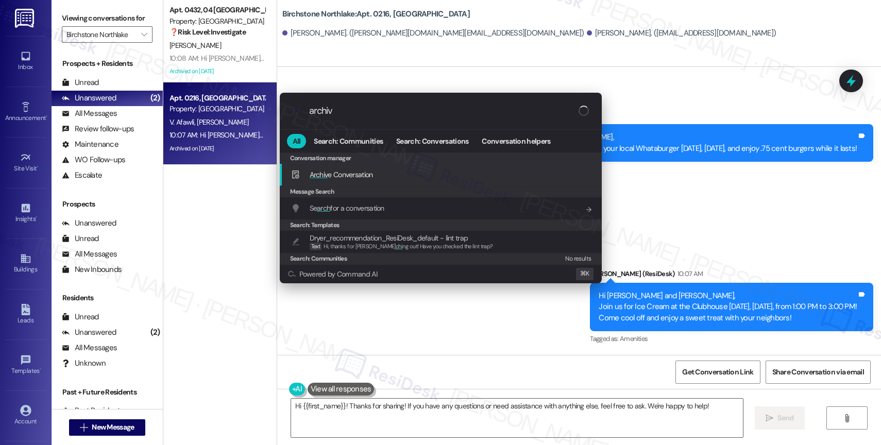
type input "archive"
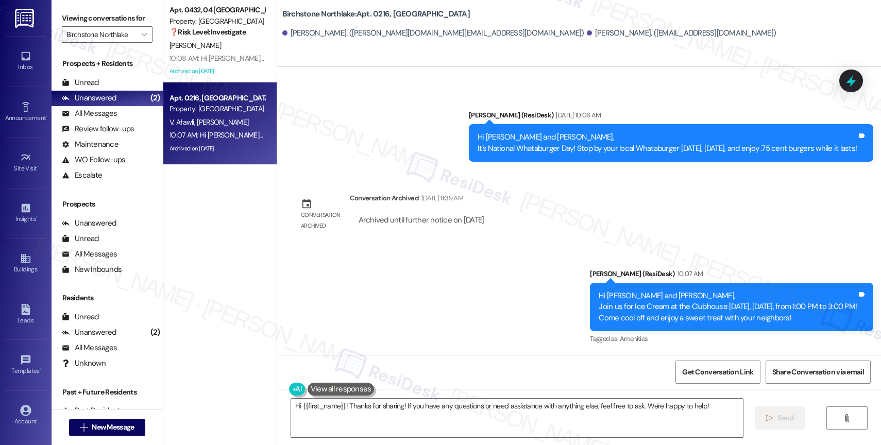
click at [377, 163] on div "Announcement, sent via SMS Sarah (ResiDesk) Aug 08, 2025 at 10:06 AM Hi Valerie…" at bounding box center [579, 128] width 604 height 83
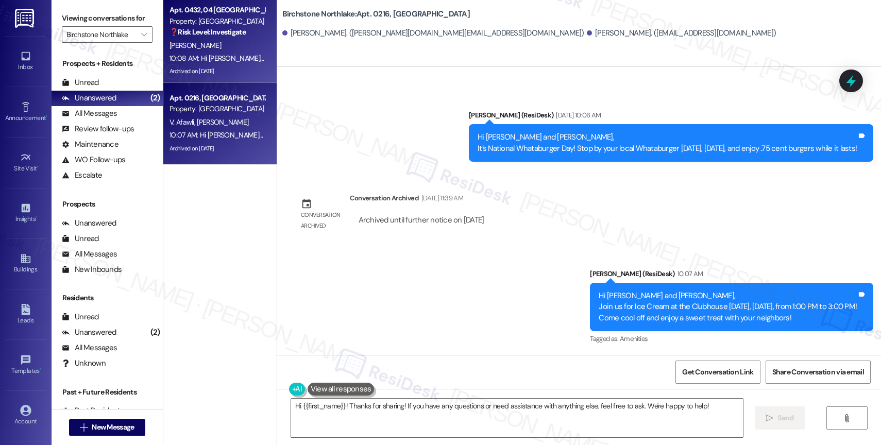
click at [230, 42] on div "D. Linton" at bounding box center [216, 45] width 97 height 13
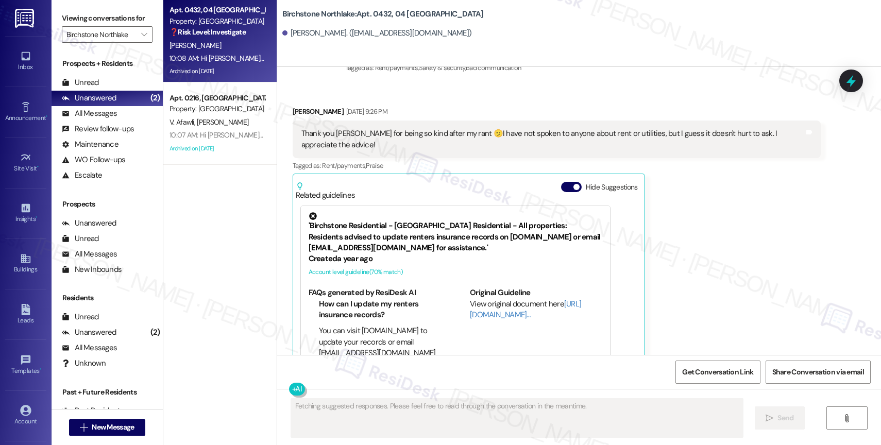
scroll to position [1323, 0]
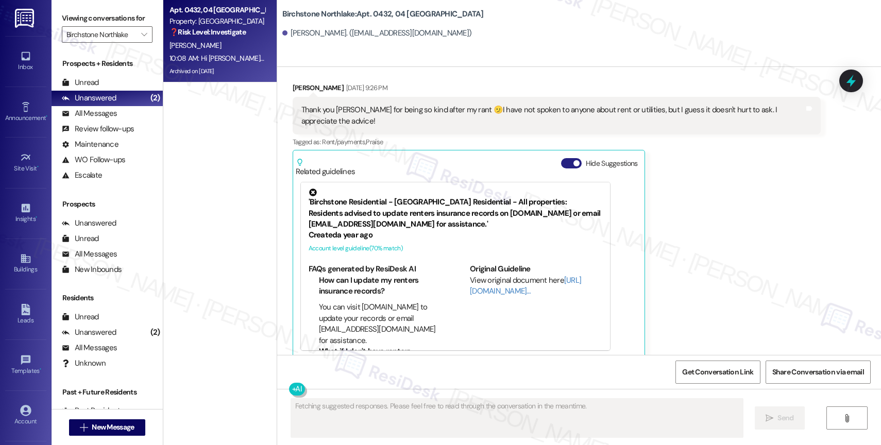
click at [563, 158] on button "Hide Suggestions" at bounding box center [571, 163] width 21 height 10
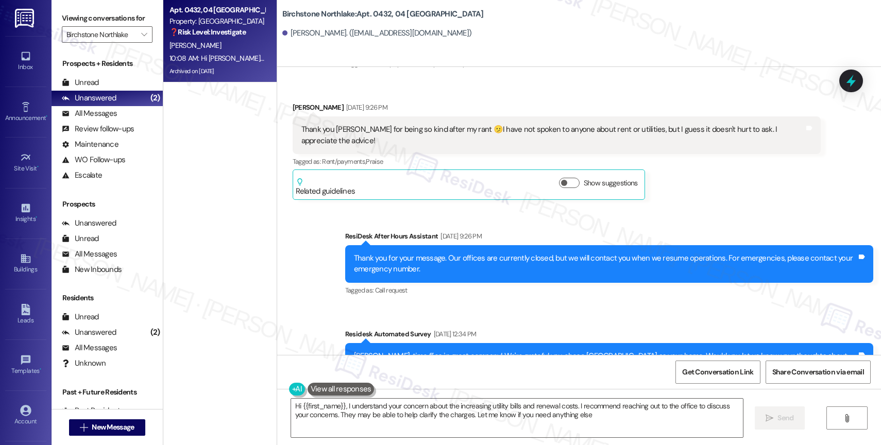
type textarea "Hi {{first_name}}, I understand your concern about the increasing utility bills…"
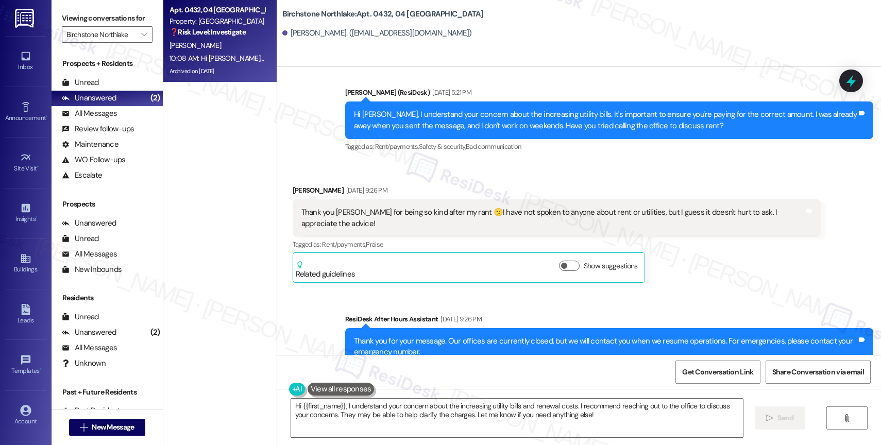
scroll to position [1609, 0]
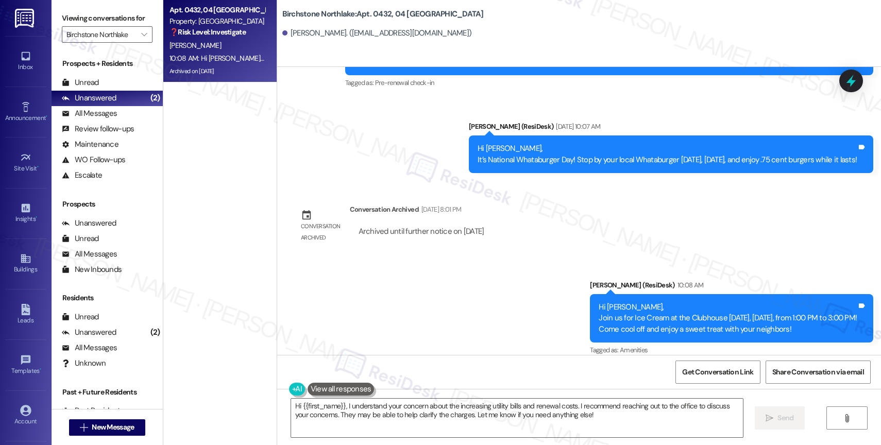
click at [428, 297] on div "Announcement, sent via SMS Sarah (ResiDesk) 10:08 AM Hi Dawn, Join us for Ice C…" at bounding box center [579, 310] width 604 height 109
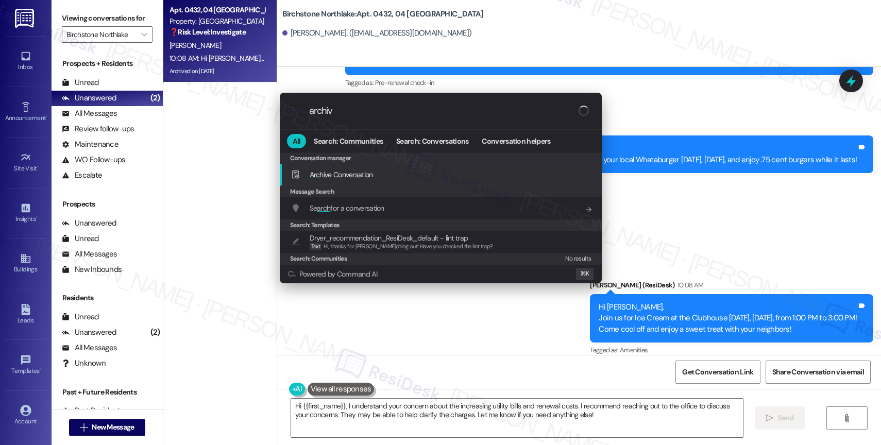
type input "archive"
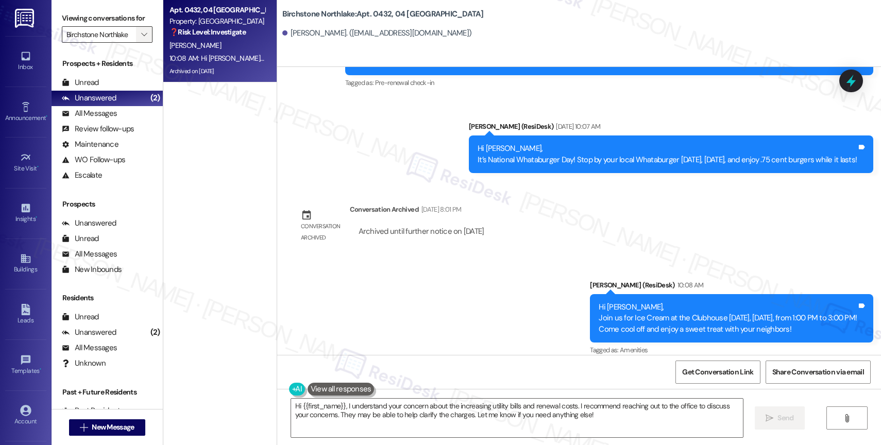
click at [141, 39] on icon "" at bounding box center [144, 34] width 6 height 8
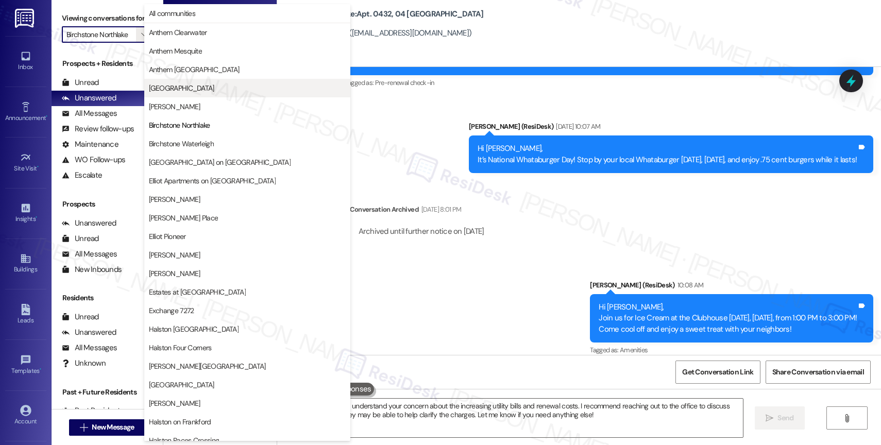
scroll to position [0, 1]
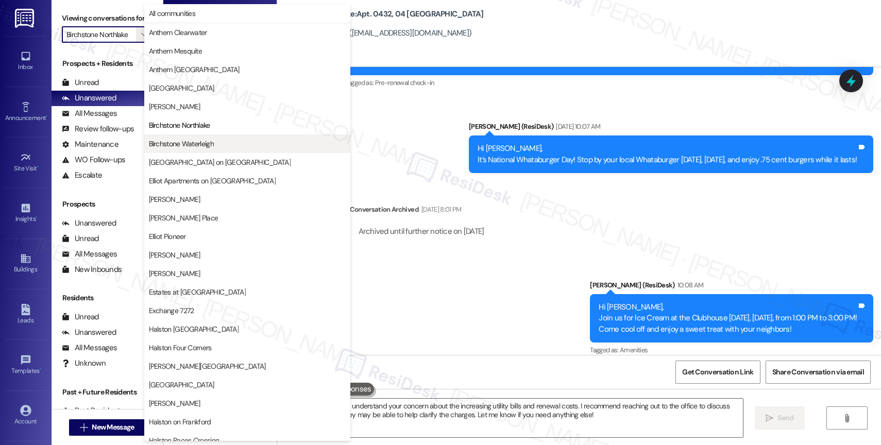
click at [232, 147] on span "Birchstone Waterleigh" at bounding box center [247, 144] width 197 height 10
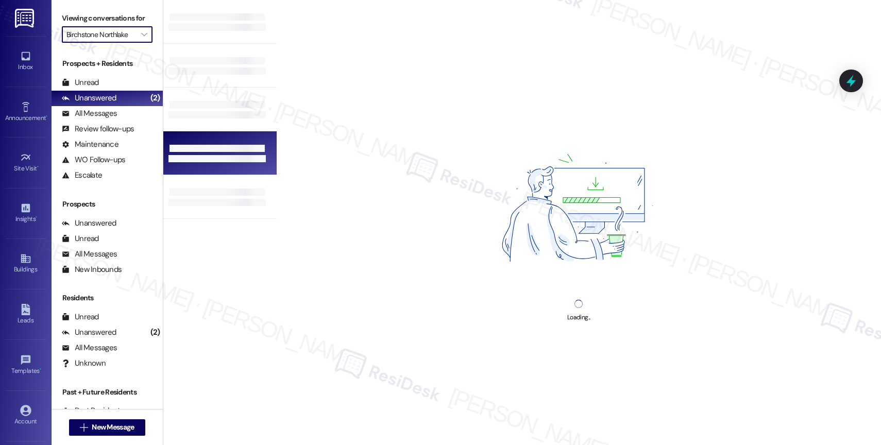
type input "Birchstone Waterleigh"
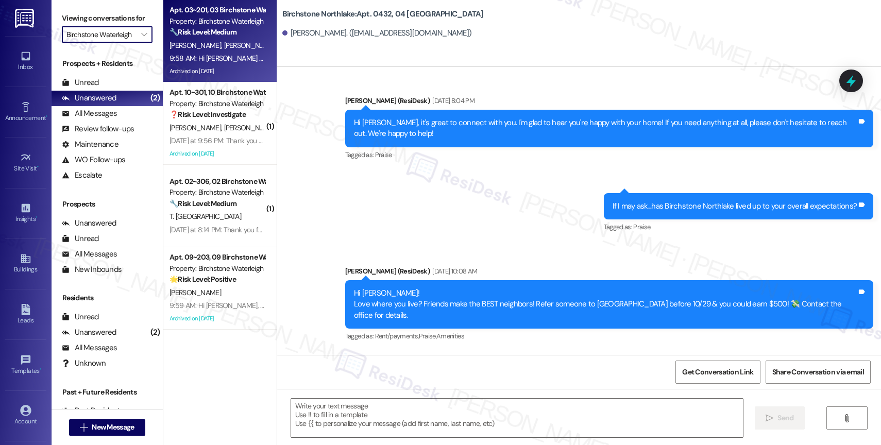
click at [215, 55] on div "9:58 AM: Hi Fernanda and Roni Evaristo, Son Pastelito’s Food Truck will be on-s…" at bounding box center [437, 58] width 536 height 9
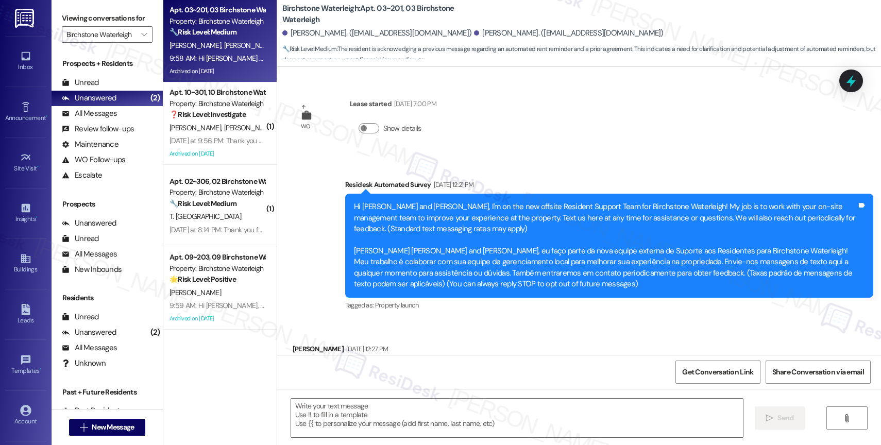
scroll to position [12831, 0]
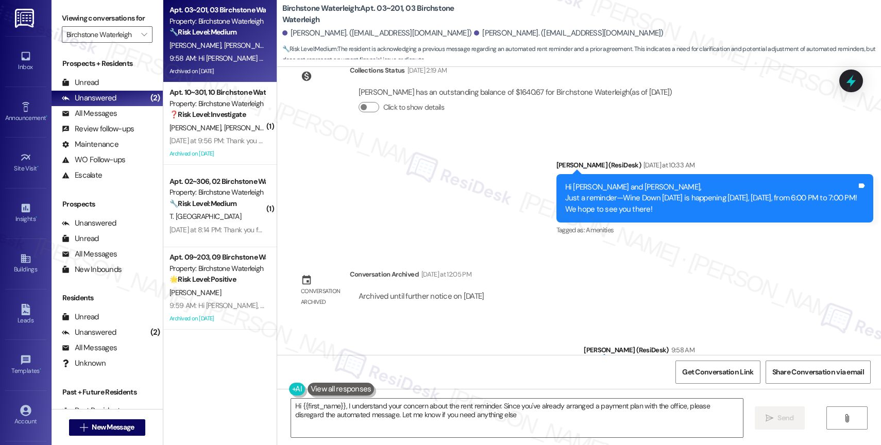
type textarea "Hi {{first_name}}, I understand your concern about the rent reminder. Since you…"
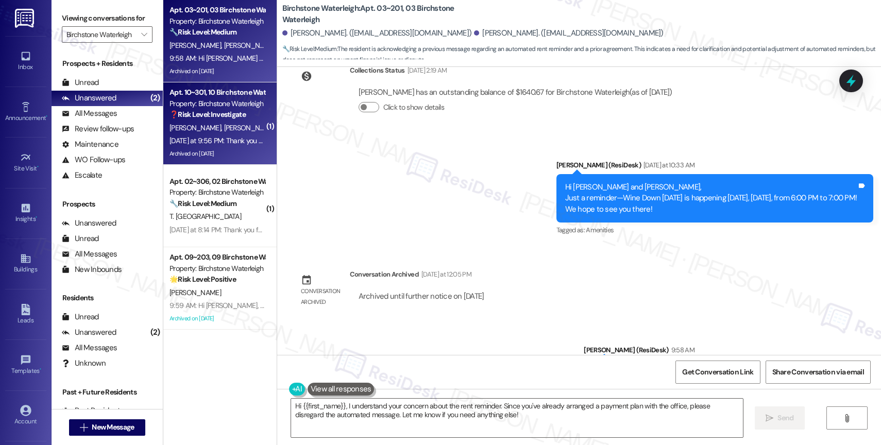
click at [205, 121] on div "Apt. 10~301, 10 Birchstone Waterleigh Property: Birchstone Waterleigh ❓ Risk Le…" at bounding box center [216, 103] width 97 height 35
click at [219, 17] on div "Property: Birchstone Waterleigh" at bounding box center [216, 21] width 95 height 11
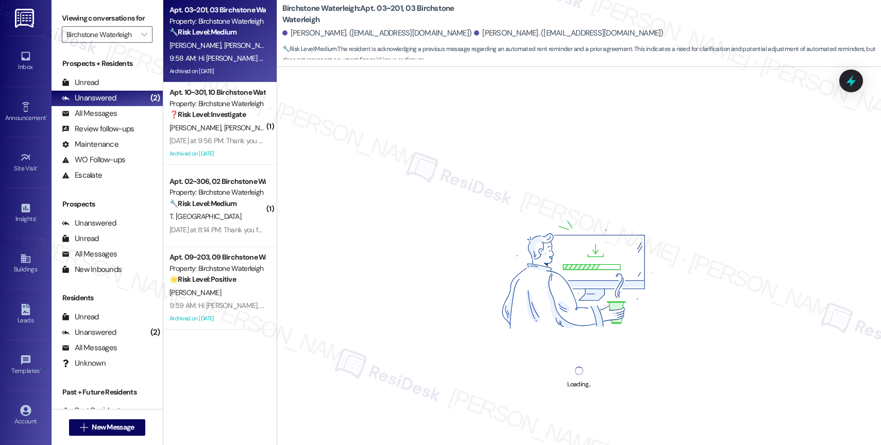
click at [222, 51] on div "F. Broering R. Broering" at bounding box center [216, 45] width 97 height 13
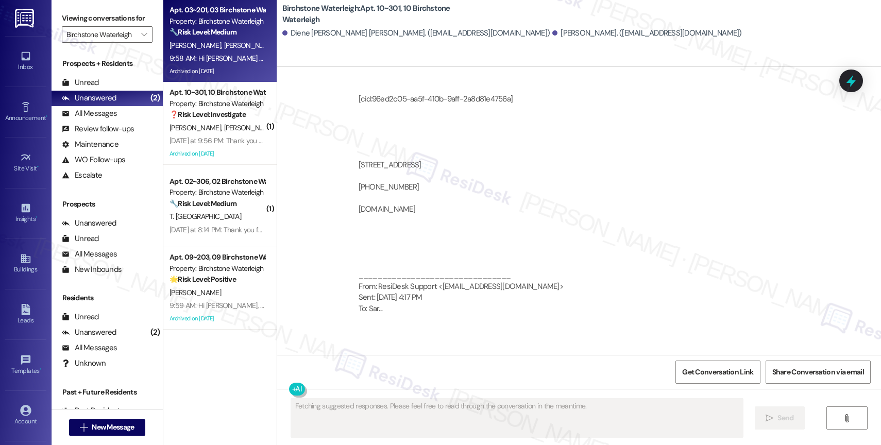
scroll to position [18535, 0]
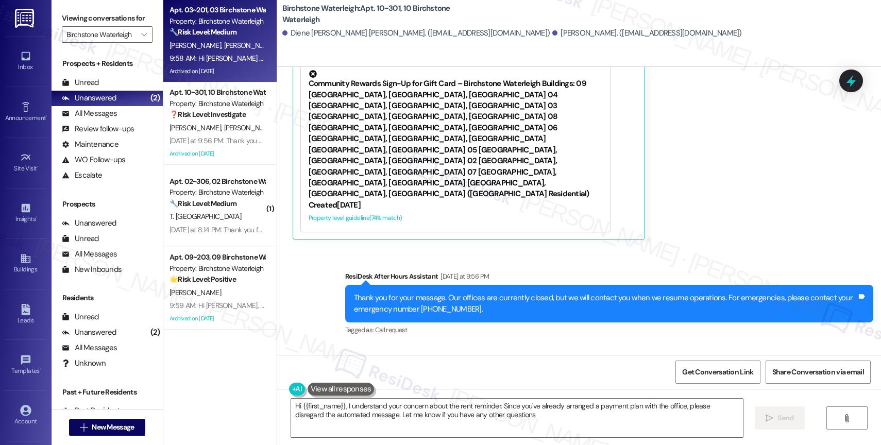
type textarea "Hi {{first_name}}, I understand your concern about the rent reminder. Since you…"
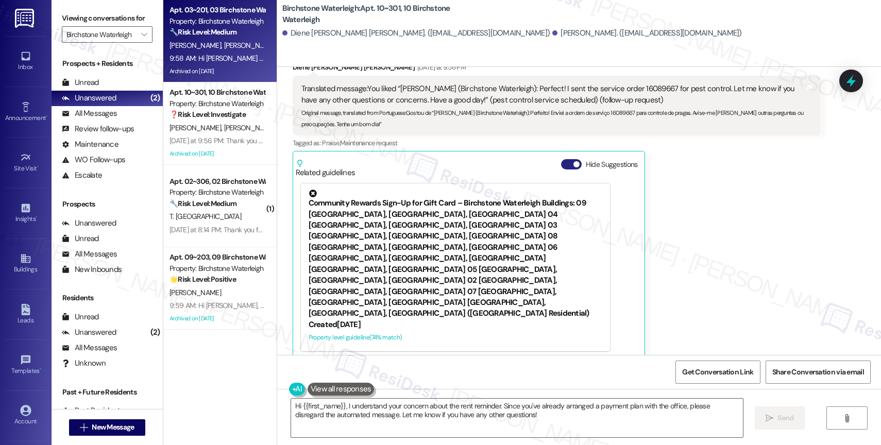
click at [563, 159] on button "Hide Suggestions" at bounding box center [571, 164] width 21 height 10
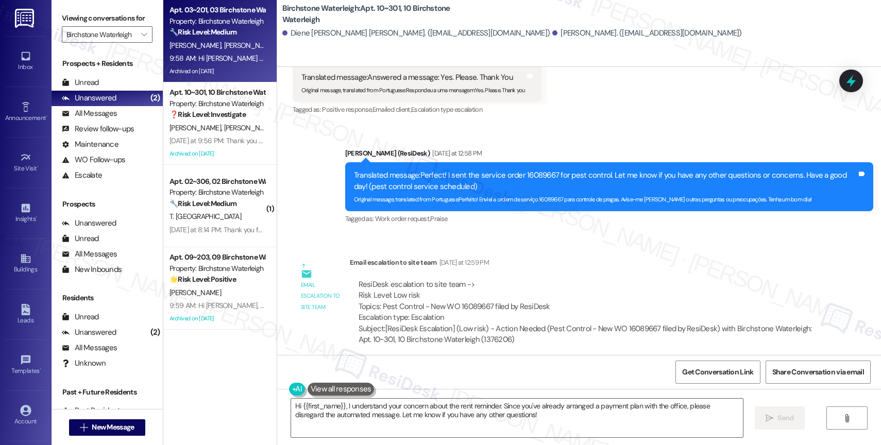
scroll to position [18069, 0]
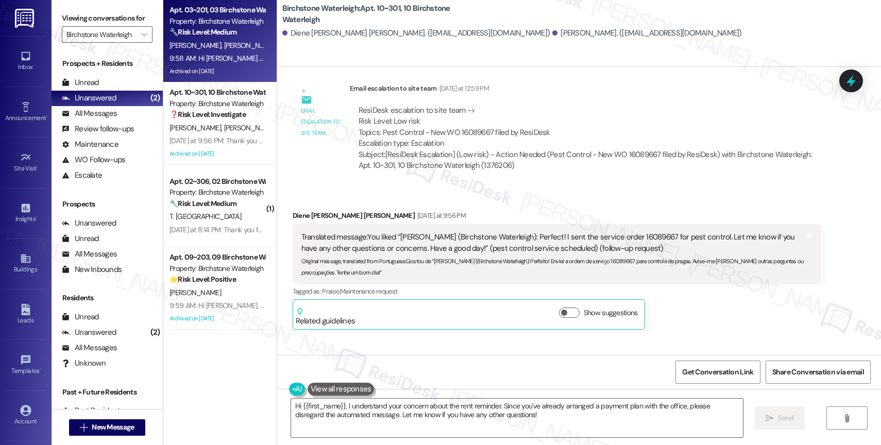
scroll to position [18357, 0]
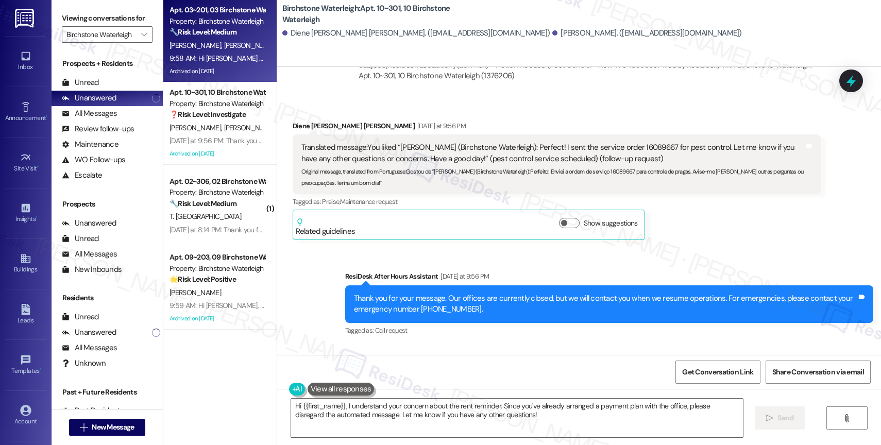
click at [480, 369] on div "Collections Status 1:52 AM" at bounding box center [506, 376] width 312 height 14
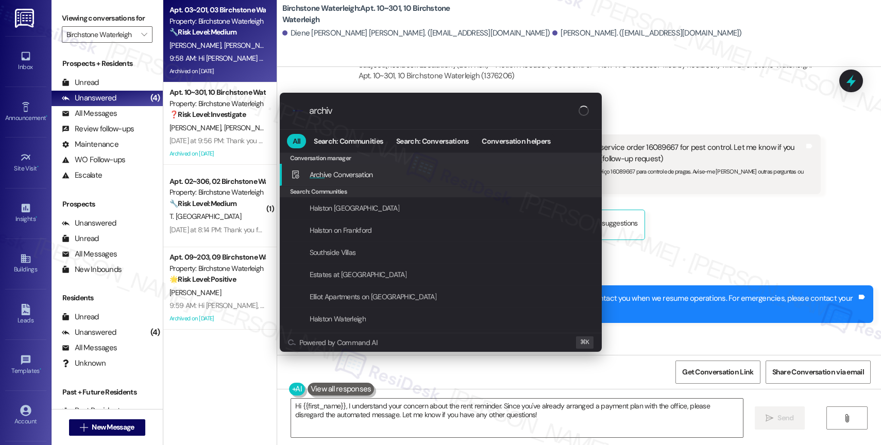
type input "archive"
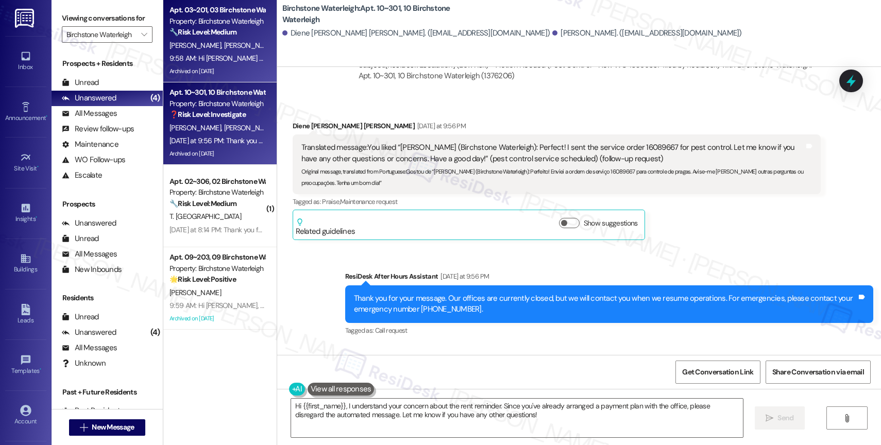
click at [224, 125] on span "A. Santos" at bounding box center [250, 127] width 52 height 9
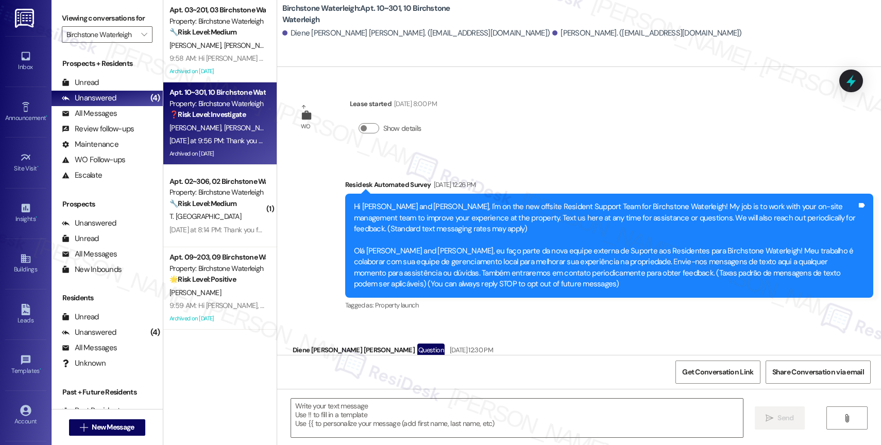
type textarea "Fetching suggested responses. Please feel free to read through the conversation…"
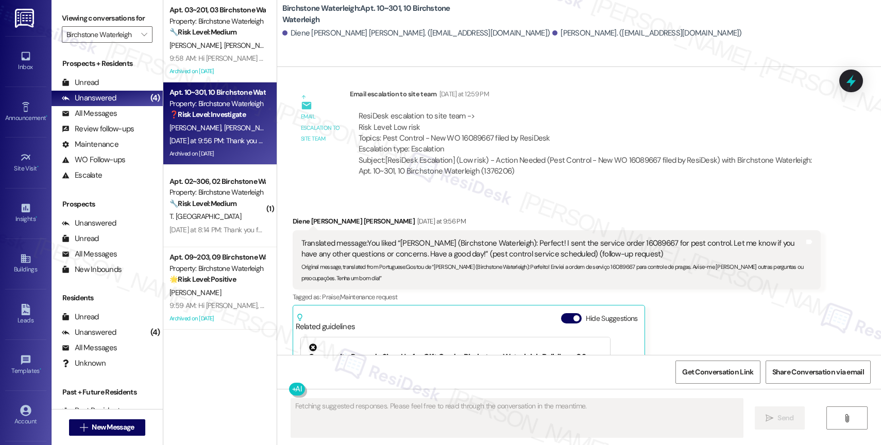
scroll to position [18188, 0]
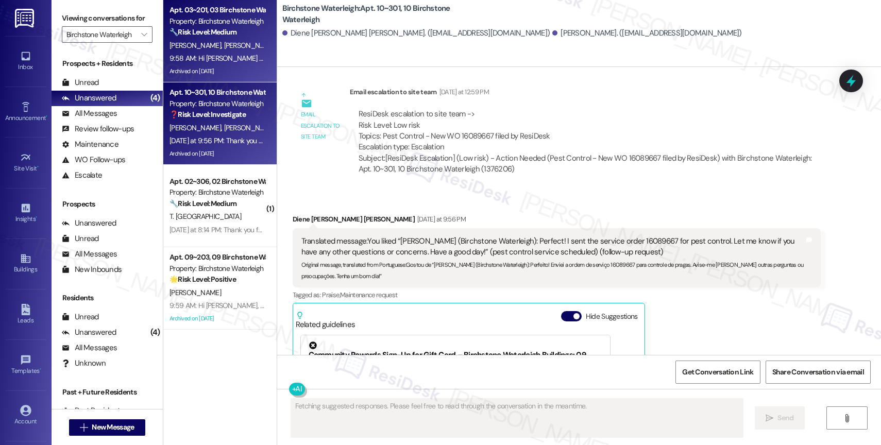
click at [224, 49] on span "R. Broering" at bounding box center [250, 45] width 52 height 9
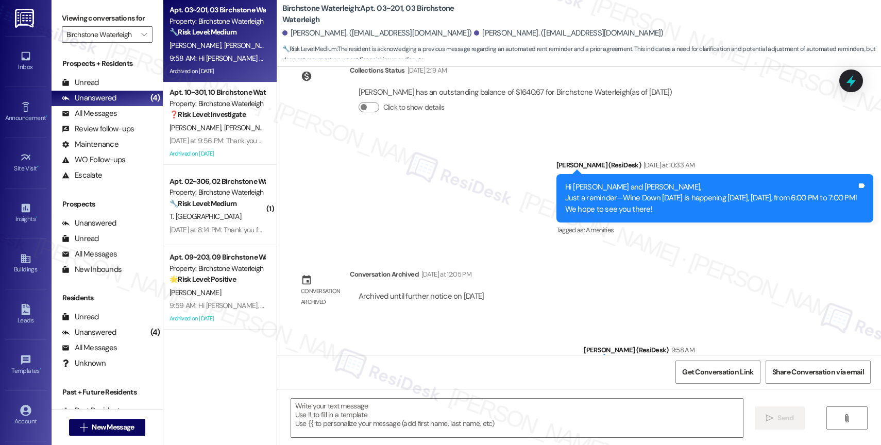
type textarea "Fetching suggested responses. Please feel free to read through the conversation…"
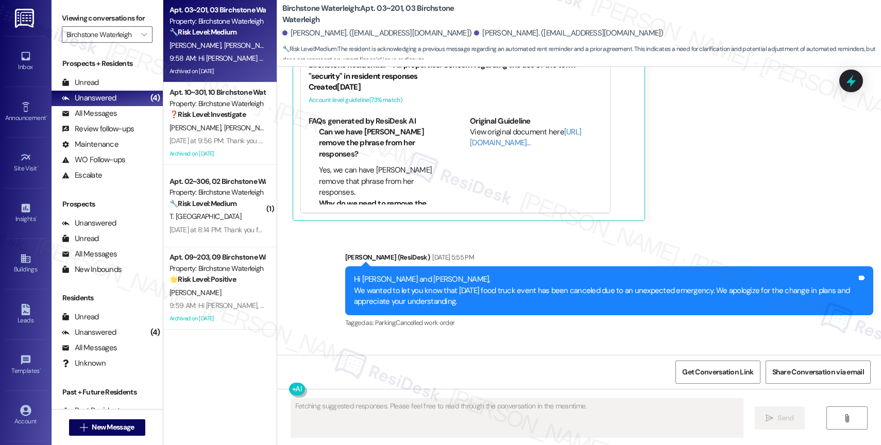
scroll to position [12264, 0]
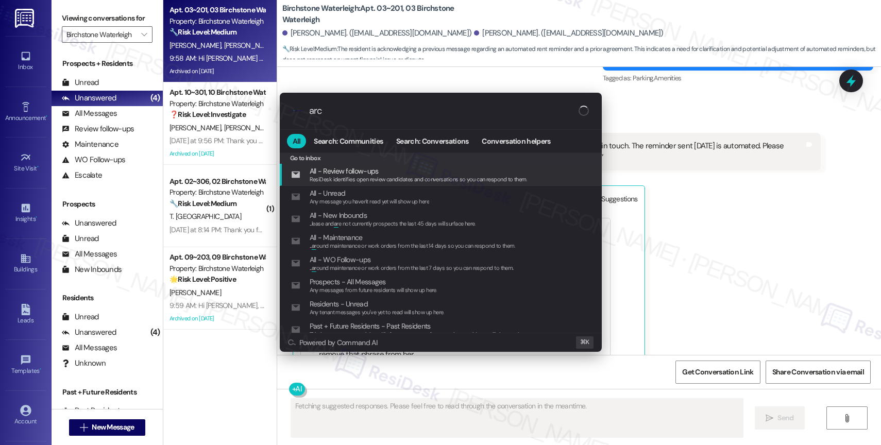
type input "arch"
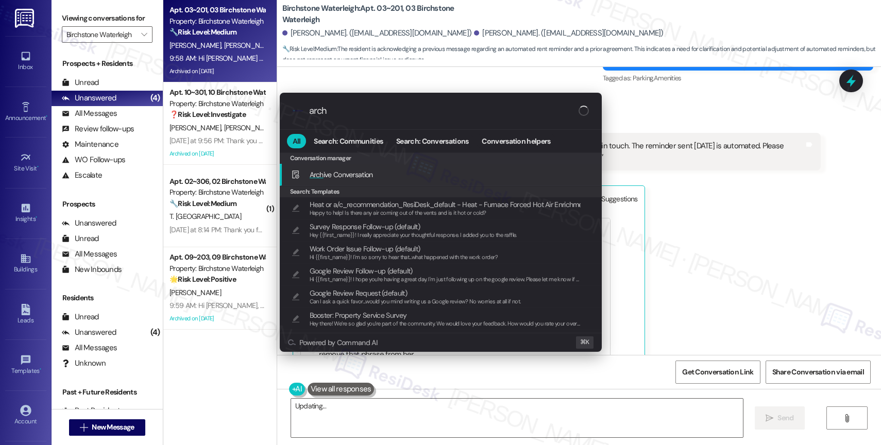
type textarea "Hi"
type input "archi"
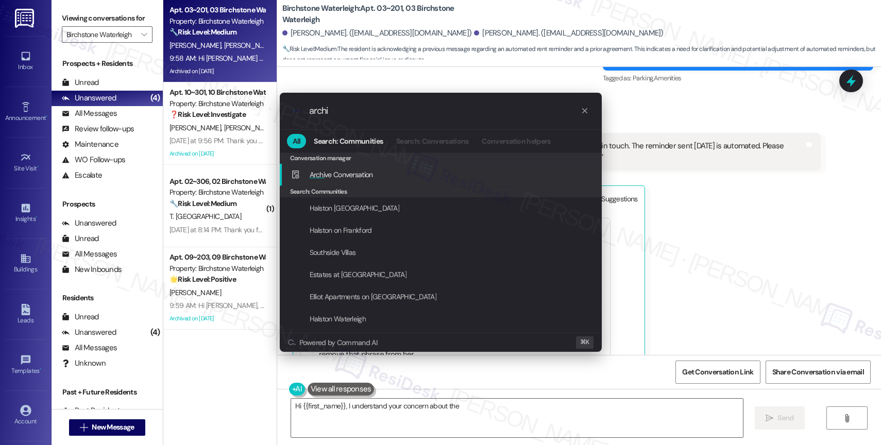
type textarea "Hi {{first_name}}, I understand your concern about the rent"
type input "archiv"
type textarea "Hi {{first_name}}, I understand your concern about the rent reminder. Since you…"
type input "archive"
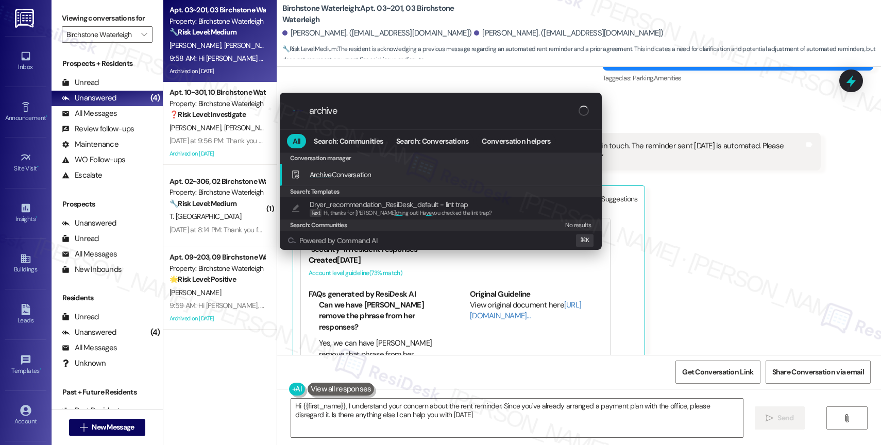
type textarea "Hi {{first_name}}, I understand your concern about the rent reminder. Since you…"
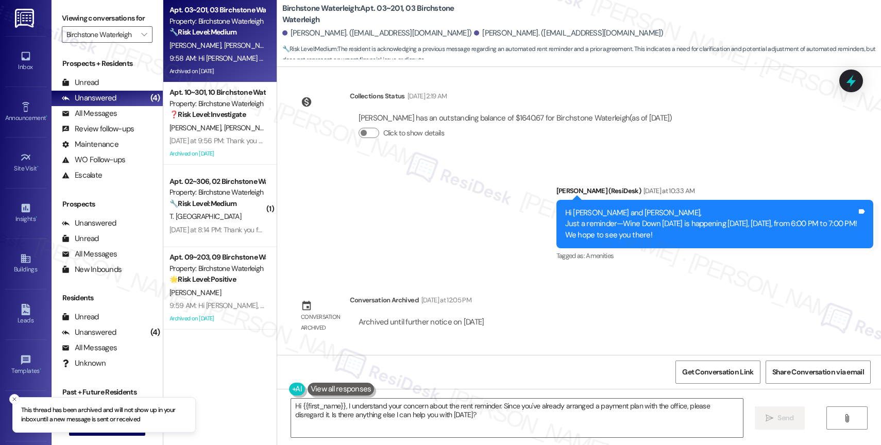
scroll to position [12831, 0]
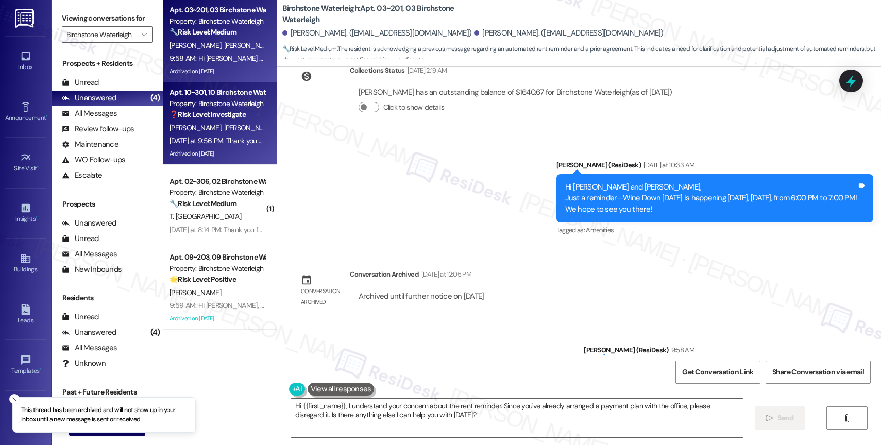
click at [204, 121] on div "Apt. 10~301, 10 Birchstone Waterleigh Property: Birchstone Waterleigh ❓ Risk Le…" at bounding box center [219, 123] width 113 height 82
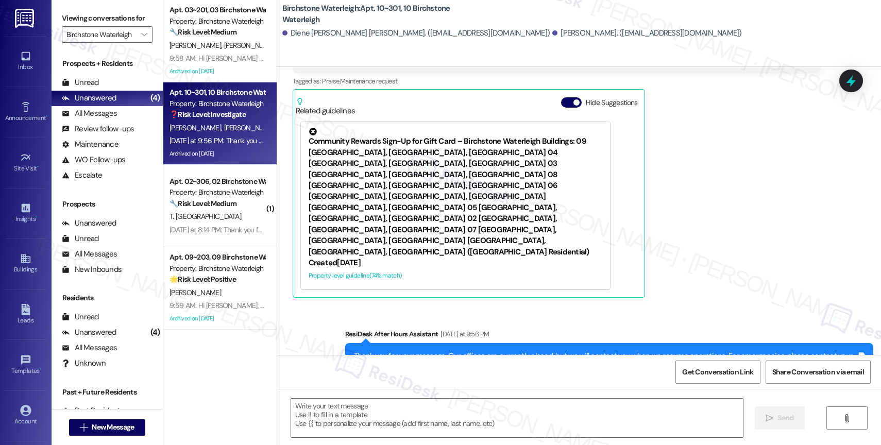
type textarea "Fetching suggested responses. Please feel free to read through the conversation…"
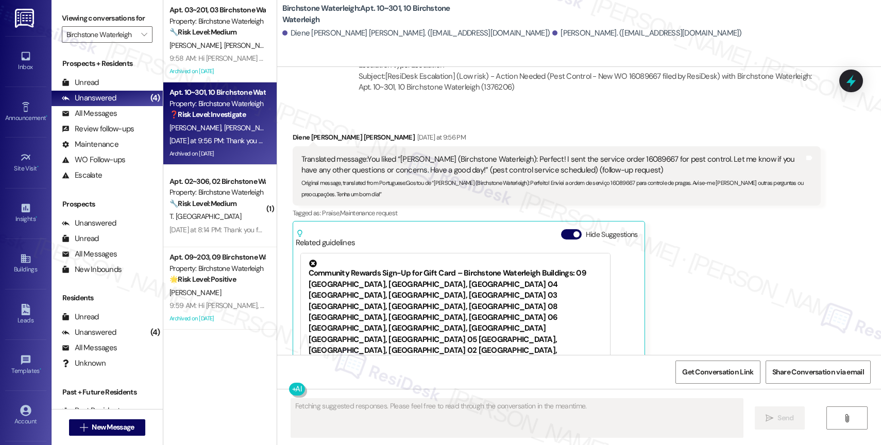
scroll to position [18267, 0]
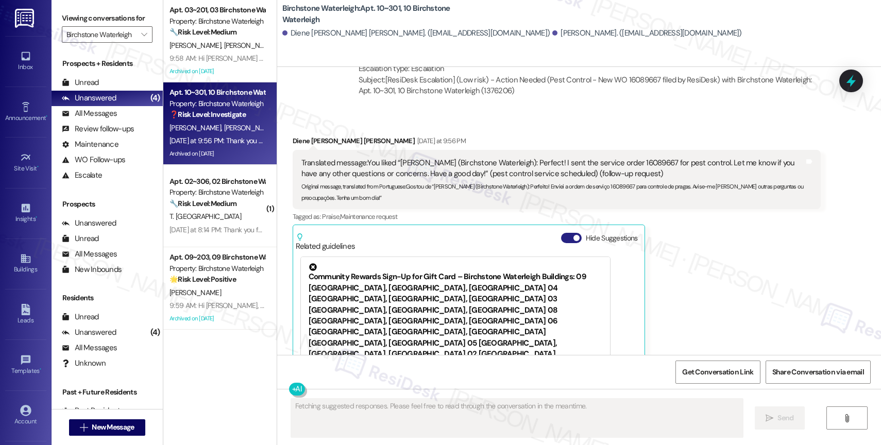
click at [561, 233] on button "Hide Suggestions" at bounding box center [571, 238] width 21 height 10
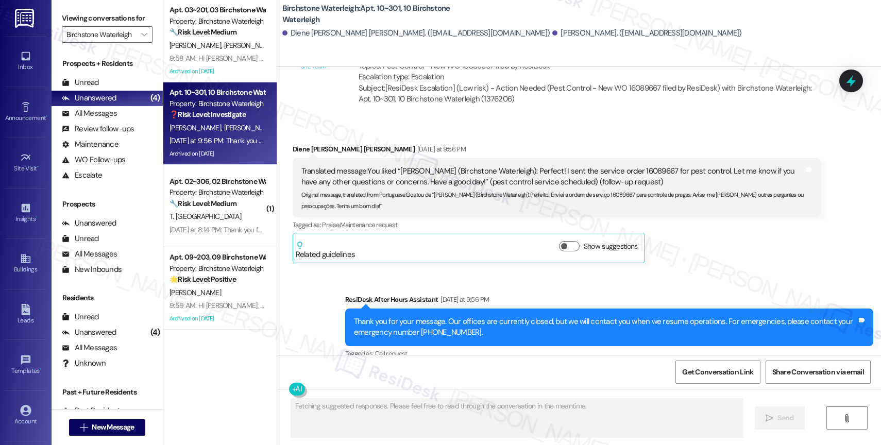
scroll to position [18259, 0]
click at [457, 286] on div "Sent via SMS ResiDesk After Hours Assistant Yesterday at 9:56 PM Thank you for …" at bounding box center [608, 327] width 543 height 82
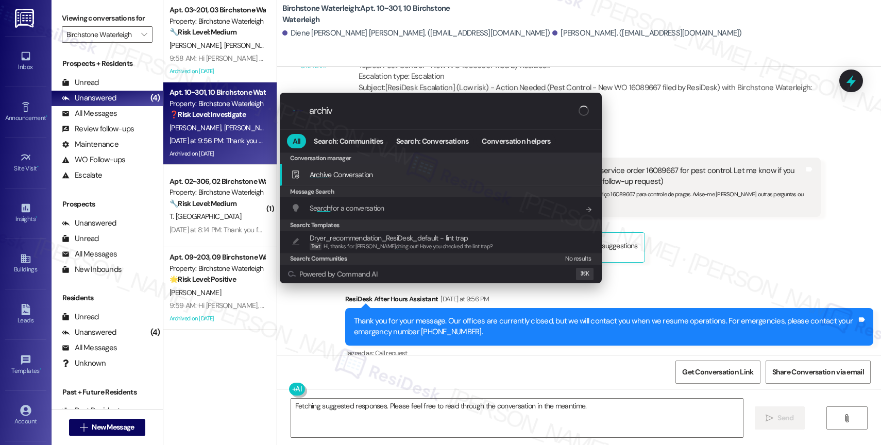
type input "archive"
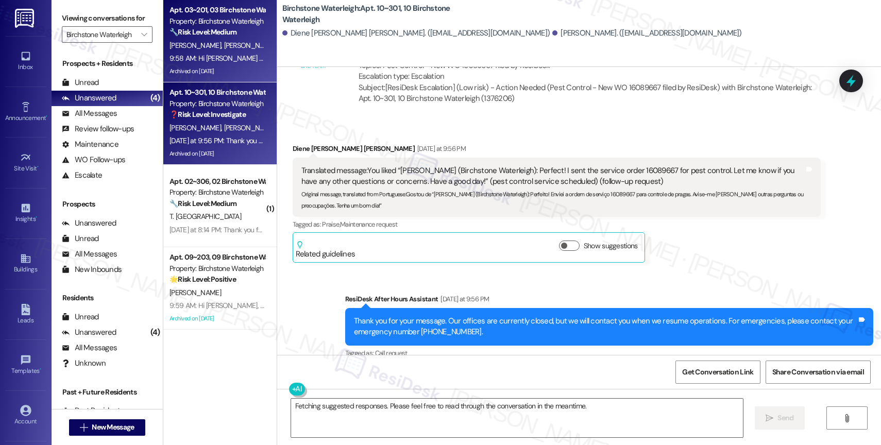
click at [234, 44] on div "F. Broering R. Broering" at bounding box center [216, 45] width 97 height 13
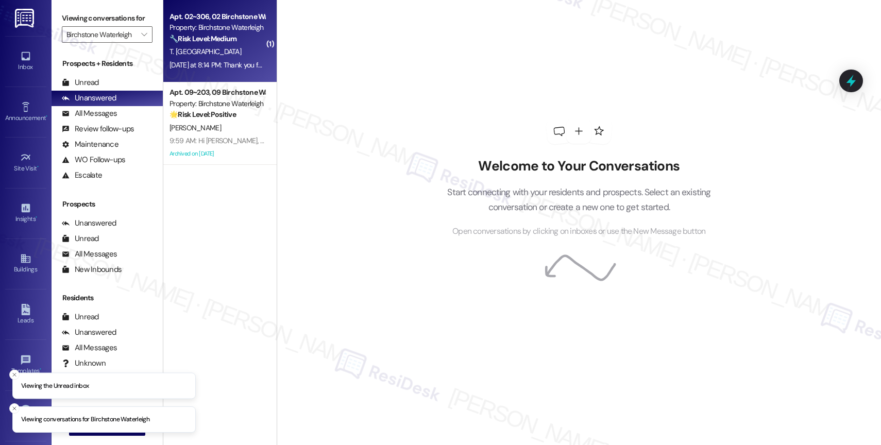
click at [200, 47] on div "T. [GEOGRAPHIC_DATA]" at bounding box center [216, 51] width 97 height 13
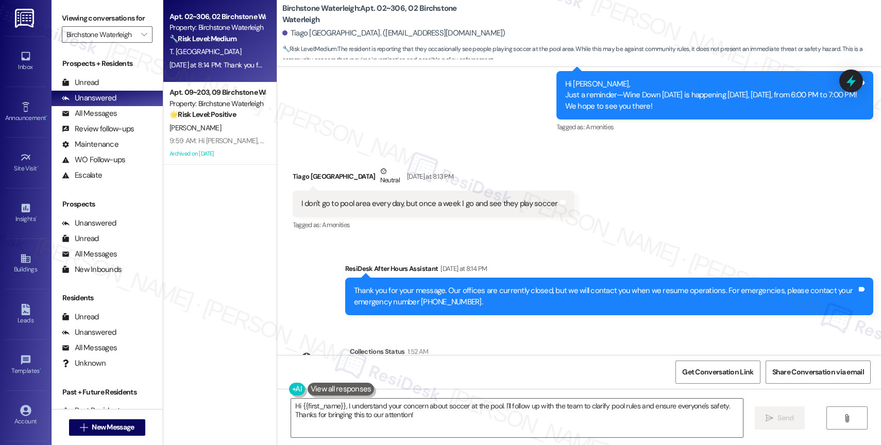
scroll to position [10942, 0]
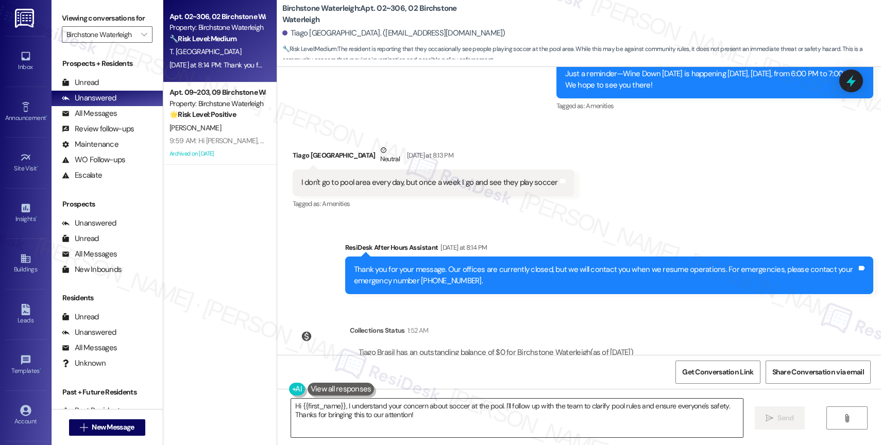
click at [348, 417] on textarea "Hi {{first_name}}, I understand your concern about soccer at the pool. I'll fol…" at bounding box center [517, 418] width 452 height 39
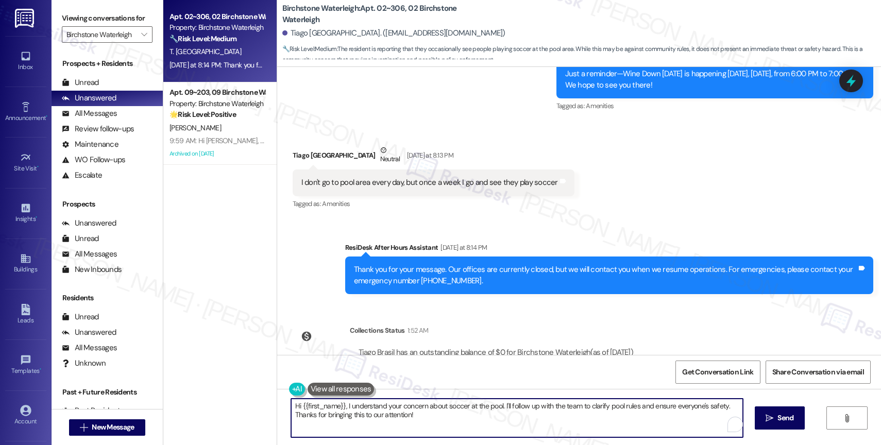
click at [348, 417] on textarea "Hi {{first_name}}, I understand your concern about soccer at the pool. I'll fol…" at bounding box center [517, 418] width 452 height 39
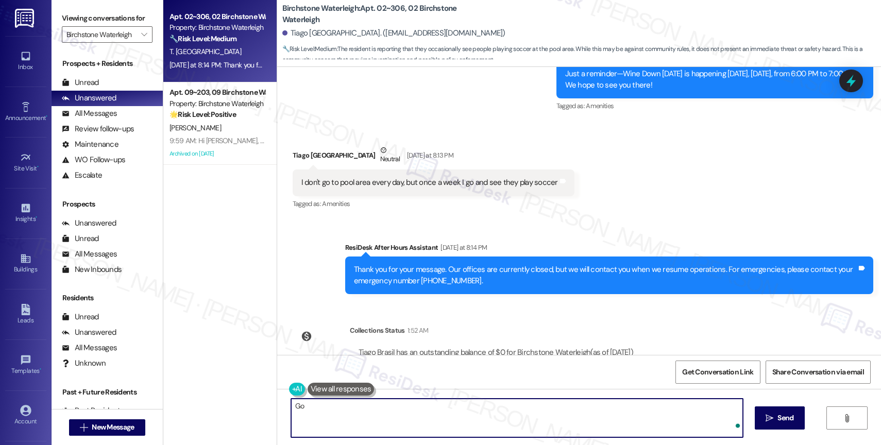
type textarea "G"
click at [572, 407] on textarea "Tiago, I have brought this up with the onsite team so we can take appropriate a…" at bounding box center [517, 418] width 452 height 39
paste textarea "If anything else comes up or you have more questions, feel free to reach out an…"
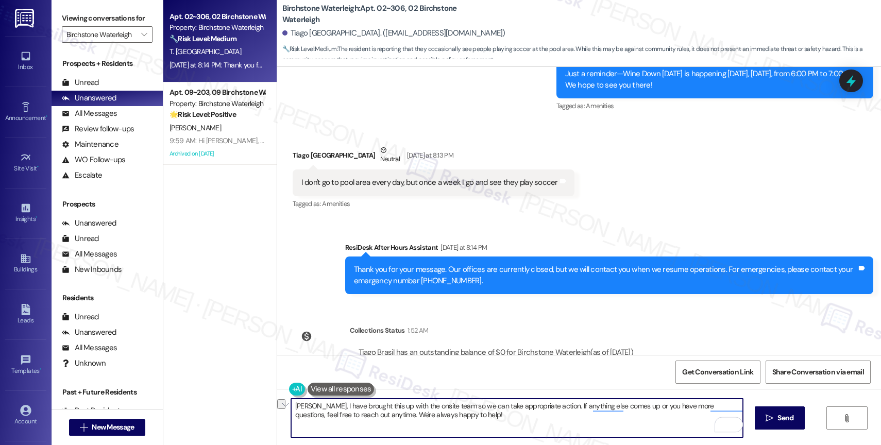
drag, startPoint x: 414, startPoint y: 419, endPoint x: 500, endPoint y: 422, distance: 86.1
click at [500, 422] on textarea "Tiago, I have brought this up with the onsite team so we can take appropriate a…" at bounding box center [517, 418] width 452 height 39
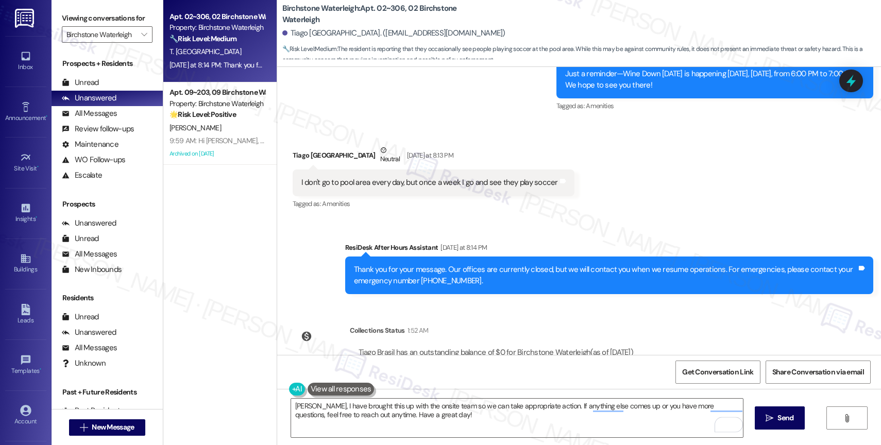
click at [391, 345] on div "Tiago Brasil has an outstanding balance of $0 for Birchstone Waterleigh (as of …" at bounding box center [496, 363] width 292 height 49
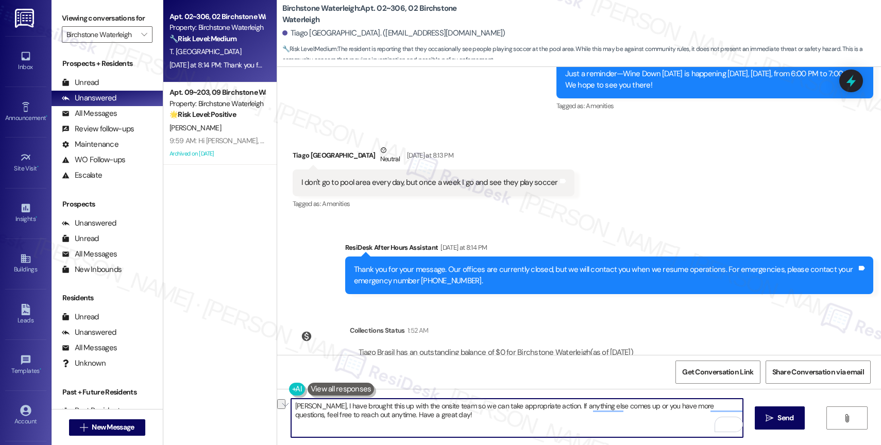
drag, startPoint x: 325, startPoint y: 403, endPoint x: 370, endPoint y: 404, distance: 45.3
click at [370, 404] on textarea "Tiago, I have brought this up with the onsite team so we can take appropriate a…" at bounding box center [517, 418] width 452 height 39
click at [403, 406] on textarea "Tiago, I have escalated this matter with the onsite team so we can take appropr…" at bounding box center [517, 418] width 452 height 39
click at [478, 424] on textarea "Tiago, I have escalated this matter to the onsite team so we can take appropria…" at bounding box center [517, 418] width 452 height 39
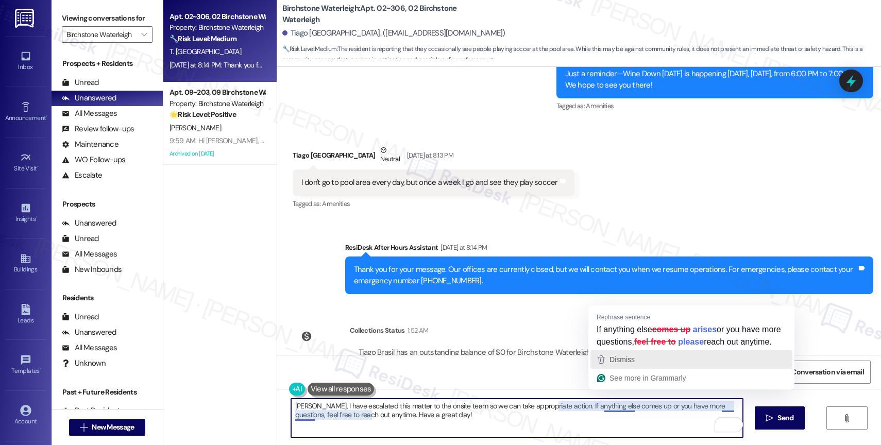
click at [618, 364] on span "Dismiss" at bounding box center [621, 359] width 25 height 8
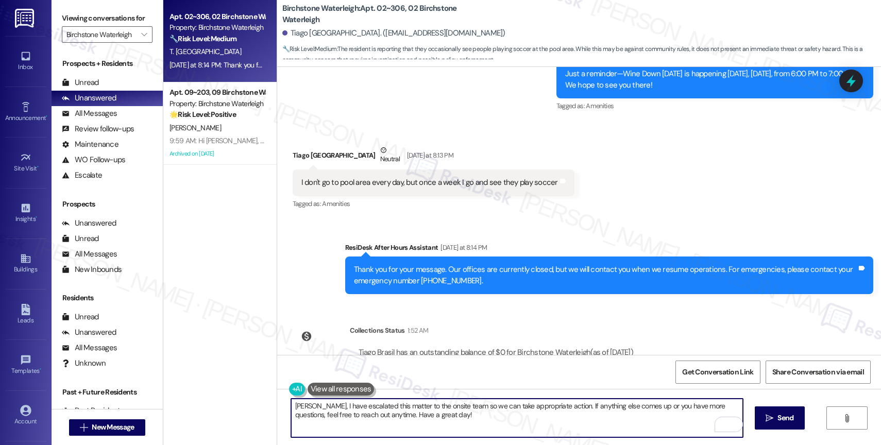
click at [447, 418] on textarea "Tiago, I have escalated this matter to the onsite team so we can take appropria…" at bounding box center [517, 418] width 452 height 39
type textarea "Tiago, I have escalated this matter to the onsite team so we can take appropria…"
click at [763, 416] on span " Send" at bounding box center [779, 418] width 32 height 11
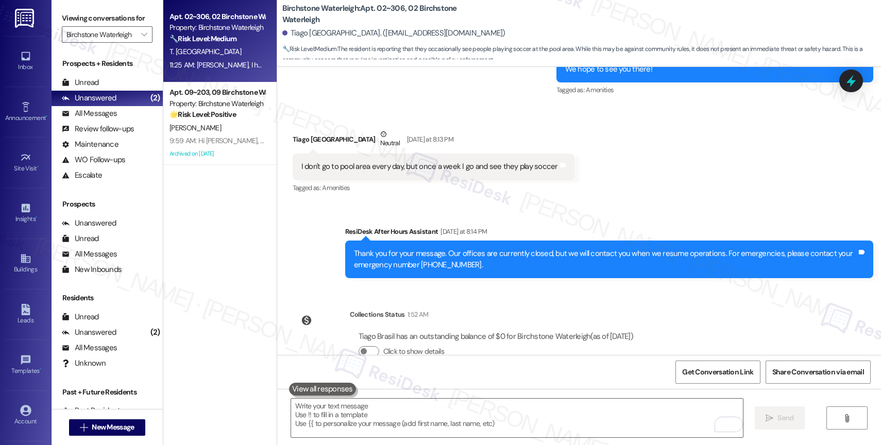
scroll to position [11024, 0]
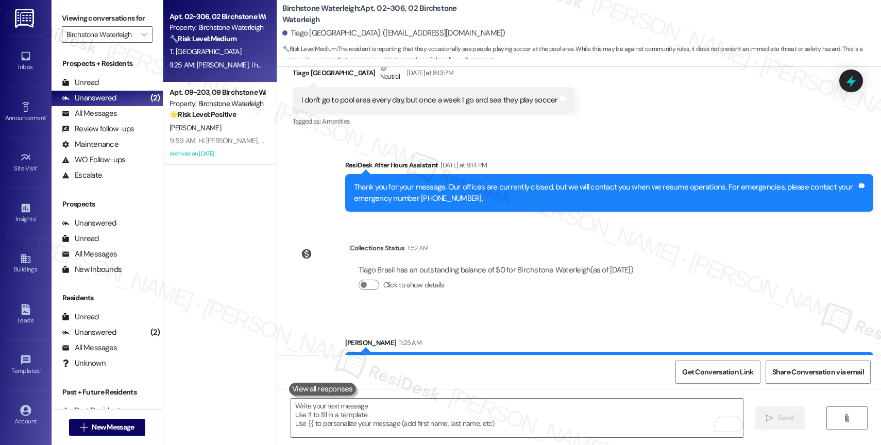
click at [499, 314] on div "Sent via SMS Sarah 11:25 AM Tiago, I have escalated this matter to the onsite t…" at bounding box center [579, 355] width 604 height 83
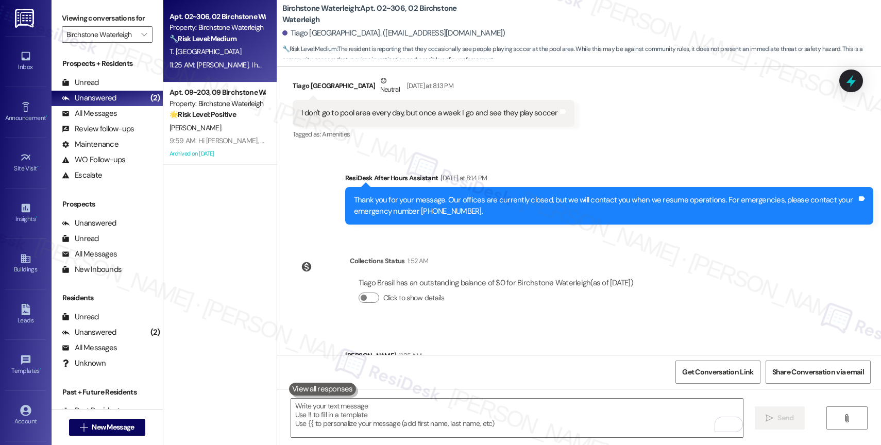
scroll to position [10996, 0]
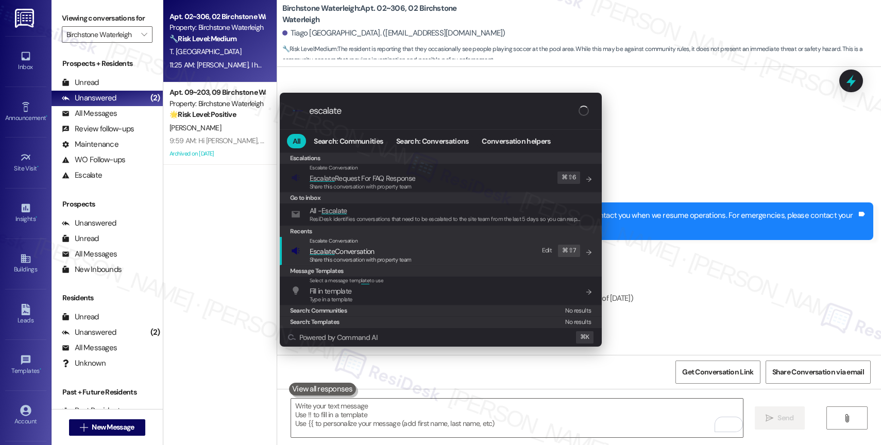
type input "escalate"
click at [367, 251] on span "Escalate Conversation" at bounding box center [342, 251] width 65 height 9
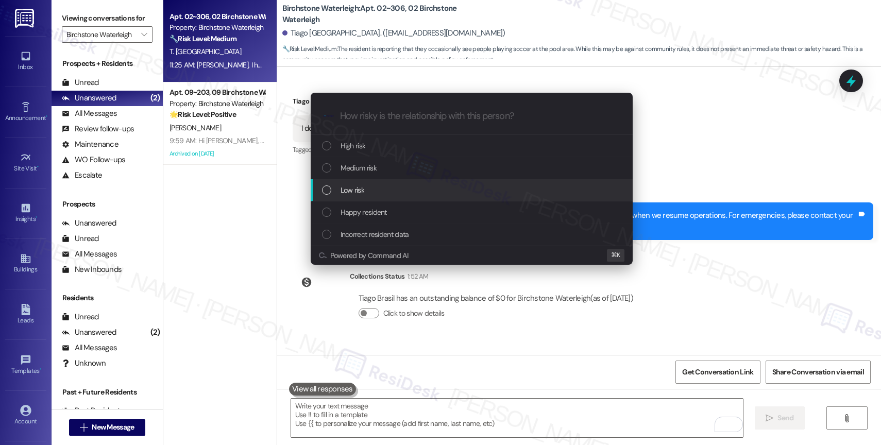
click at [359, 190] on span "Low risk" at bounding box center [352, 189] width 24 height 11
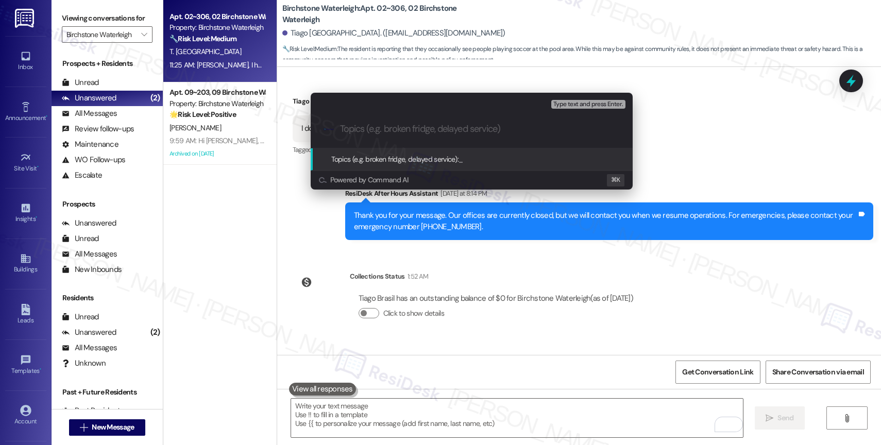
type input "p"
type input "R"
type input "People playing soccer at the pool area"
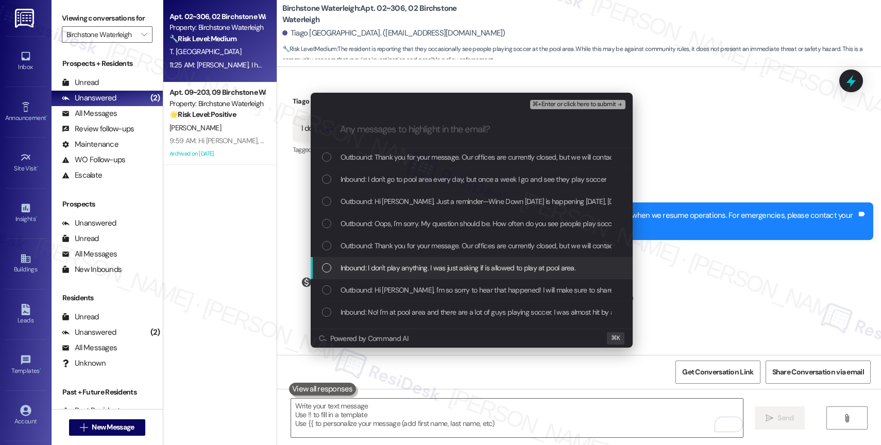
scroll to position [24, 0]
click at [420, 311] on span "Inbound: No! I'm at pool area and there are a lot of guys playing soccer. I was…" at bounding box center [483, 311] width 287 height 11
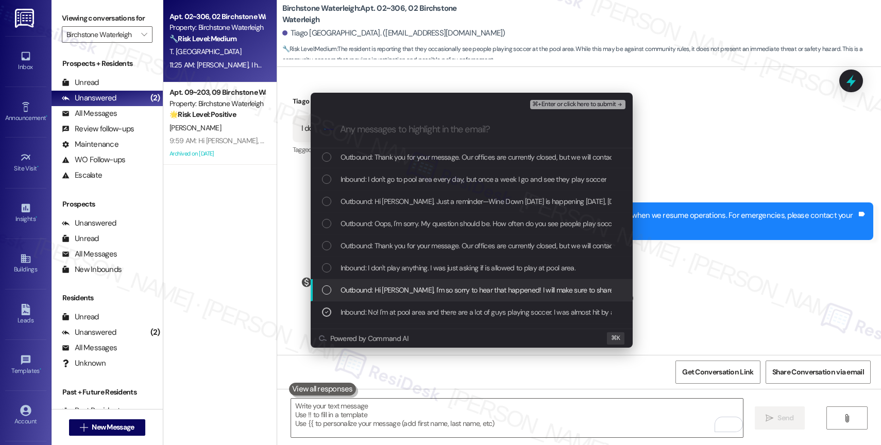
click at [417, 289] on span "Outbound: Hi Tiago, I'm so sorry to hear that happened! I will make sure to sha…" at bounding box center [586, 289] width 493 height 11
click at [409, 288] on span "Outbound: Hi Tiago, I'm so sorry to hear that happened! I will make sure to sha…" at bounding box center [586, 289] width 493 height 11
drag, startPoint x: 406, startPoint y: 288, endPoint x: 406, endPoint y: 279, distance: 9.3
click at [406, 288] on span "Outbound: Hi Tiago, I'm so sorry to hear that happened! I will make sure to sha…" at bounding box center [586, 289] width 493 height 11
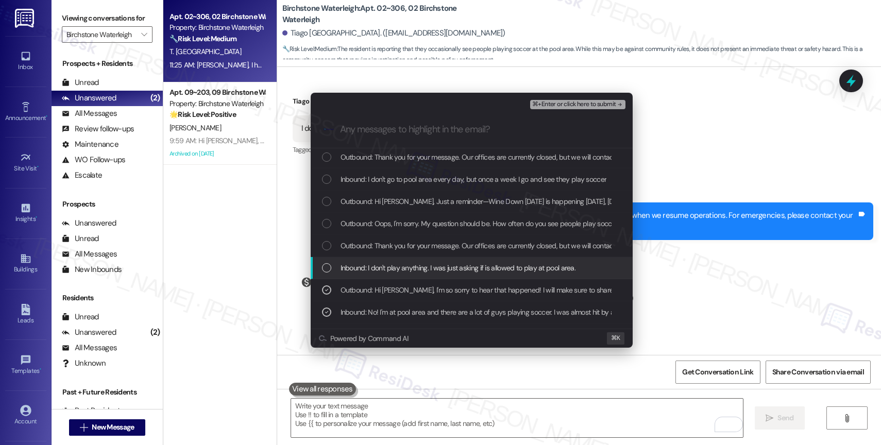
click at [407, 266] on span "Inbound: I don't play anything. I was just asking if is allowed to play at pool…" at bounding box center [457, 267] width 235 height 11
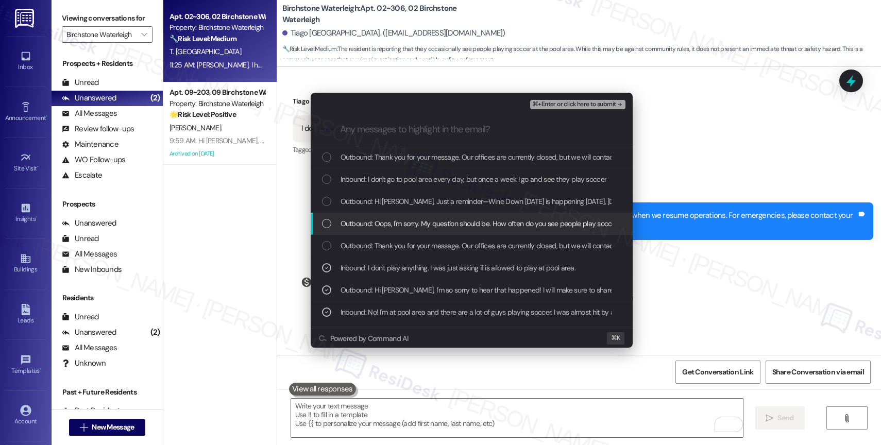
click at [415, 224] on span "Outbound: Oops, I'm sorry. My question should be. How often do you see people p…" at bounding box center [505, 223] width 330 height 11
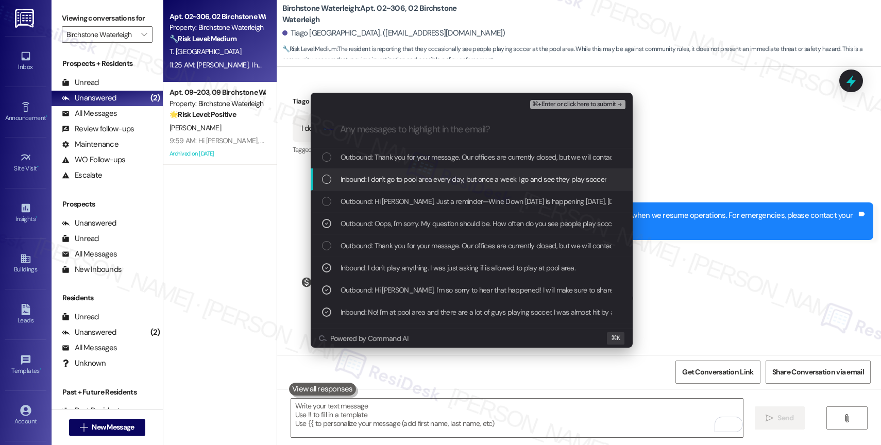
click at [436, 181] on span "Inbound: I don't go to pool area every day, but once a week I go and see they p…" at bounding box center [473, 179] width 266 height 11
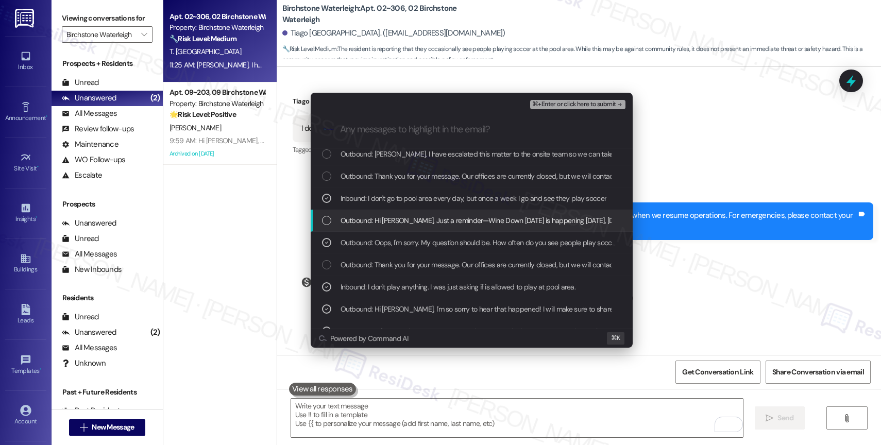
scroll to position [5, 0]
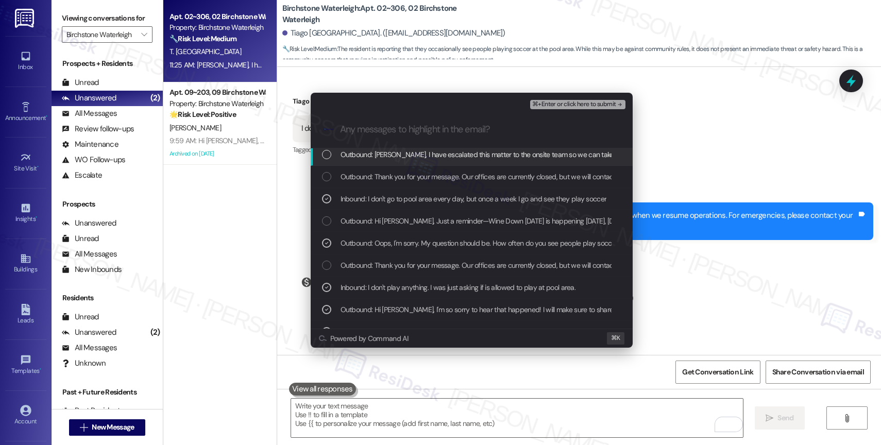
click at [425, 159] on span "Outbound: Tiago, I have escalated this matter to the onsite team so we can take…" at bounding box center [661, 154] width 643 height 11
click at [585, 108] on button "⌘+Enter or click here to submit" at bounding box center [577, 104] width 95 height 9
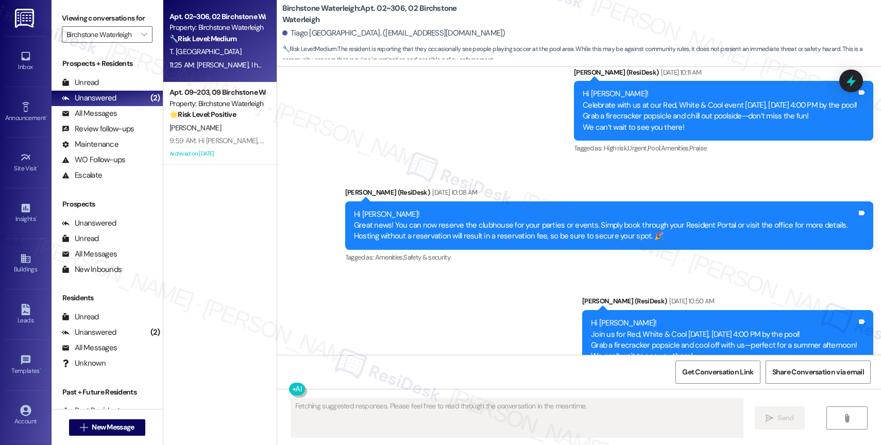
scroll to position [10764, 0]
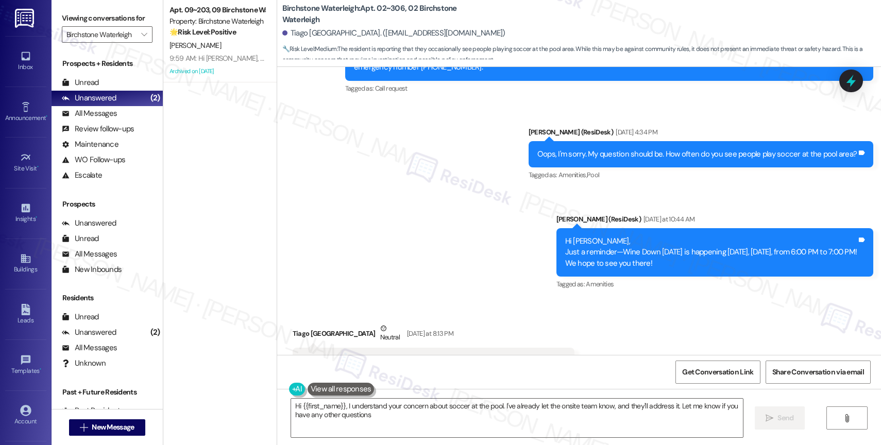
type textarea "Hi {{first_name}}, I understand your concern about soccer at the pool. I've alr…"
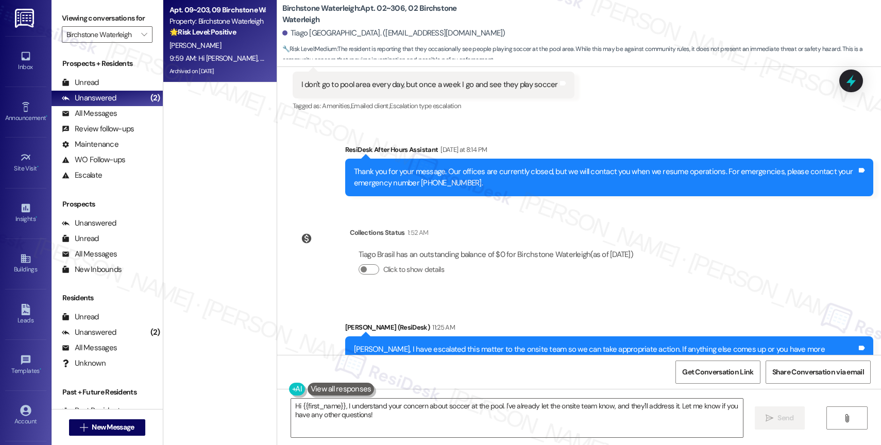
click at [206, 28] on strong "🌟 Risk Level: Positive" at bounding box center [202, 31] width 66 height 9
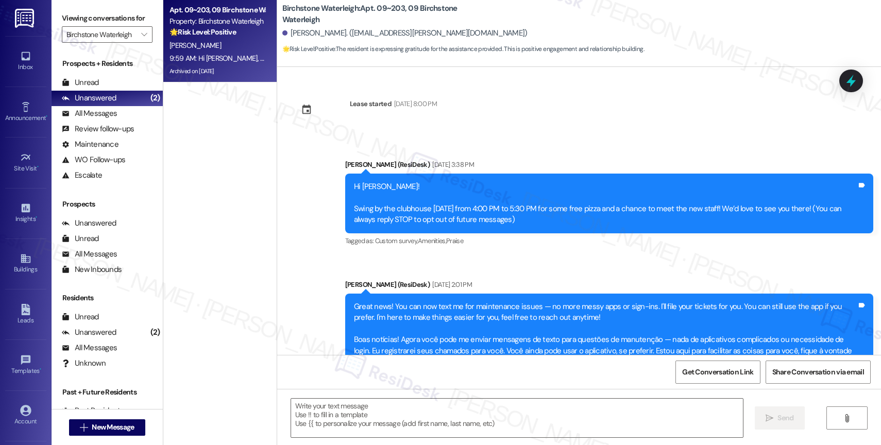
scroll to position [10286, 0]
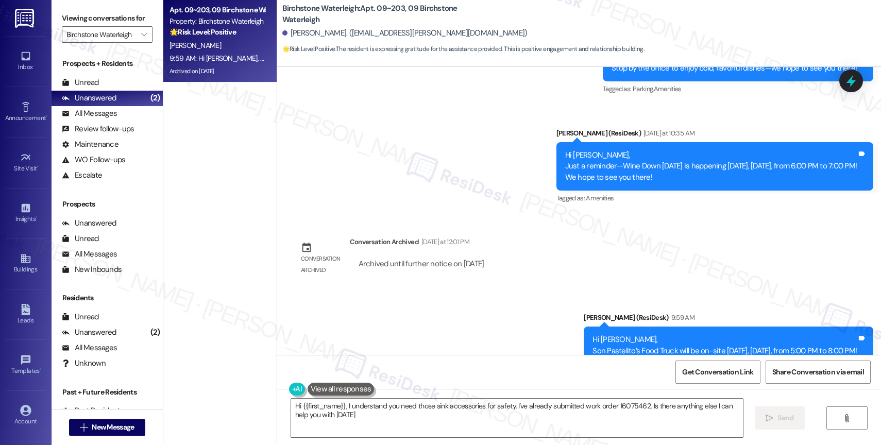
type textarea "Hi {{first_name}}, I understand you need those sink accessories for safety. I'v…"
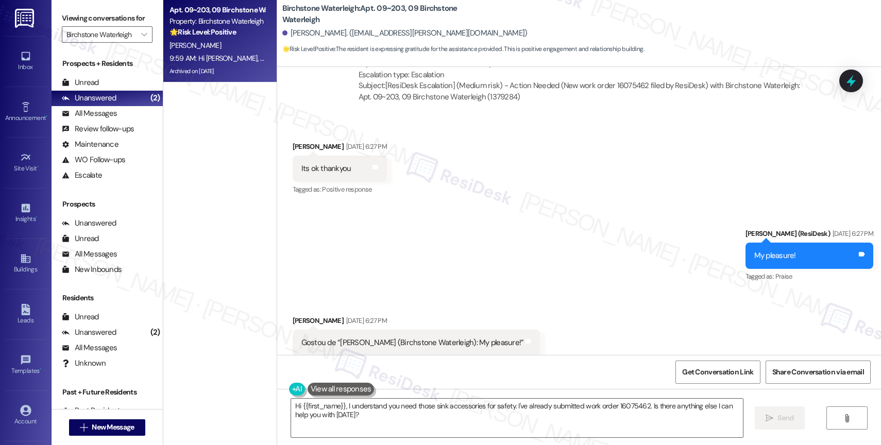
scroll to position [9836, 0]
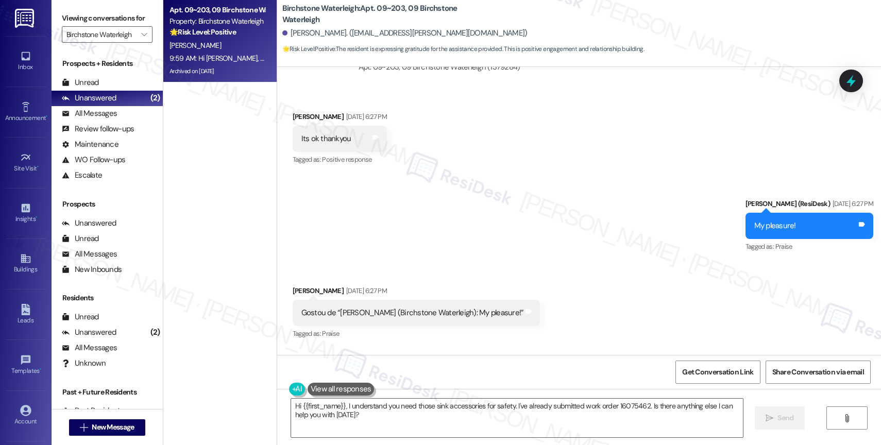
click at [521, 262] on div "Received via SMS Daiane Ornela Aug 05, 2025 at 6:27 PM Gostou de “Jane (Birchst…" at bounding box center [579, 305] width 604 height 87
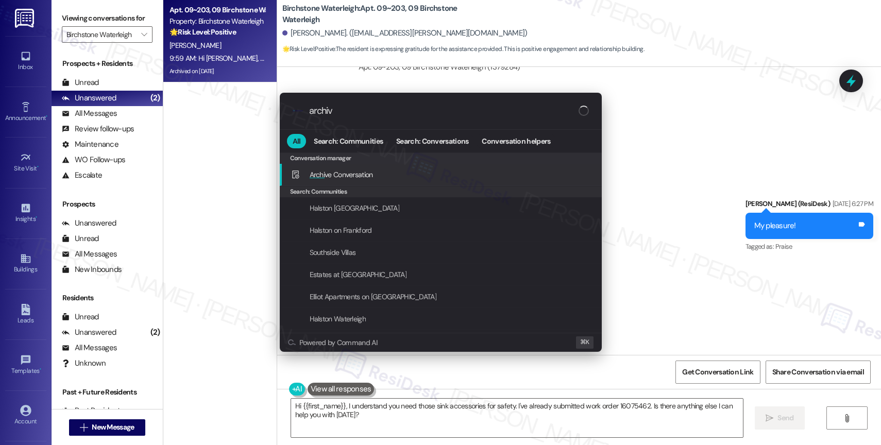
type input "archive"
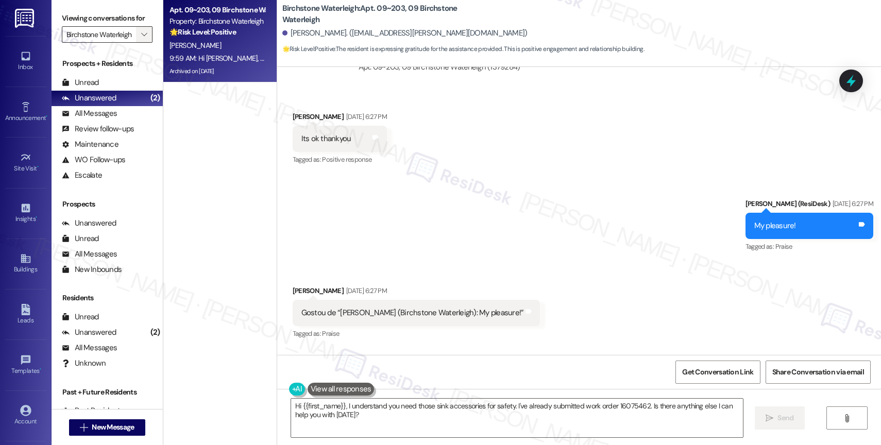
click at [141, 39] on icon "" at bounding box center [144, 34] width 6 height 8
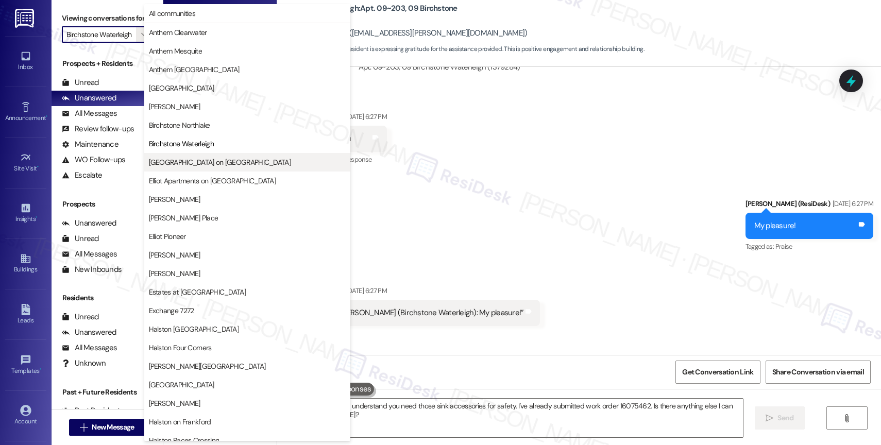
click at [203, 162] on span "[GEOGRAPHIC_DATA] on [GEOGRAPHIC_DATA]" at bounding box center [220, 162] width 142 height 10
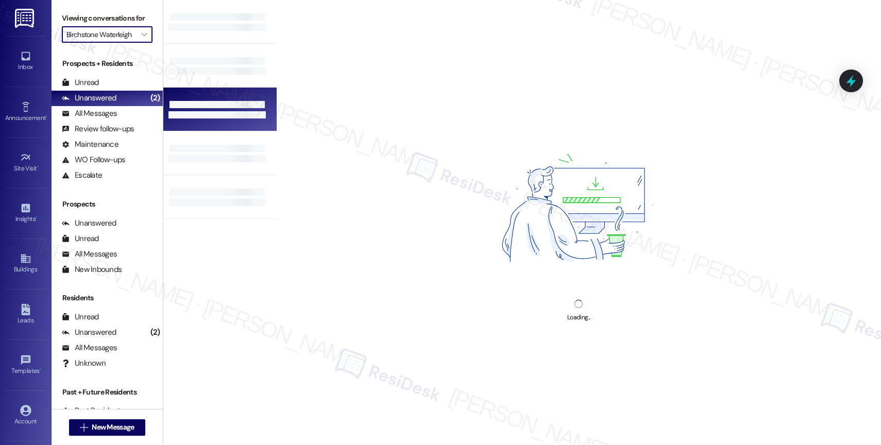
type input "[GEOGRAPHIC_DATA] on [GEOGRAPHIC_DATA]"
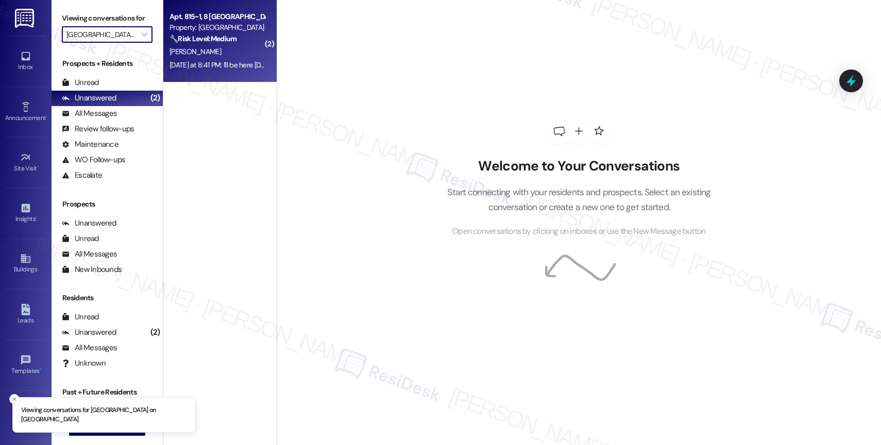
click at [208, 43] on strong "🔧 Risk Level: Medium" at bounding box center [202, 38] width 67 height 9
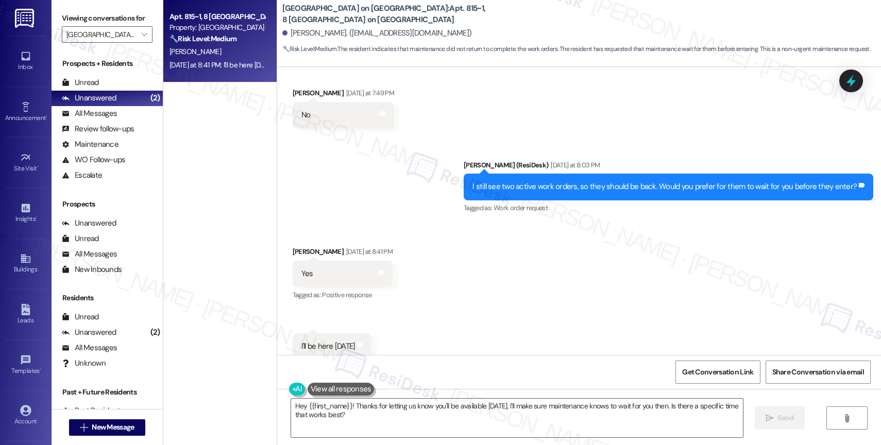
scroll to position [3432, 0]
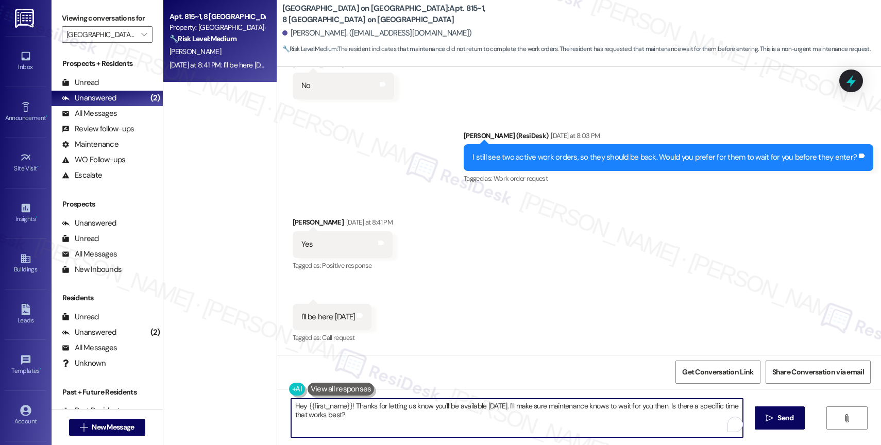
click at [373, 410] on textarea "Hey {{first_name}}! Thanks for letting us know you'll be available tomorrow. I'…" at bounding box center [517, 418] width 452 height 39
click at [373, 409] on textarea "Hey {{first_name}}! Thanks for letting us know you'll be available tomorrow. I'…" at bounding box center [517, 418] width 452 height 39
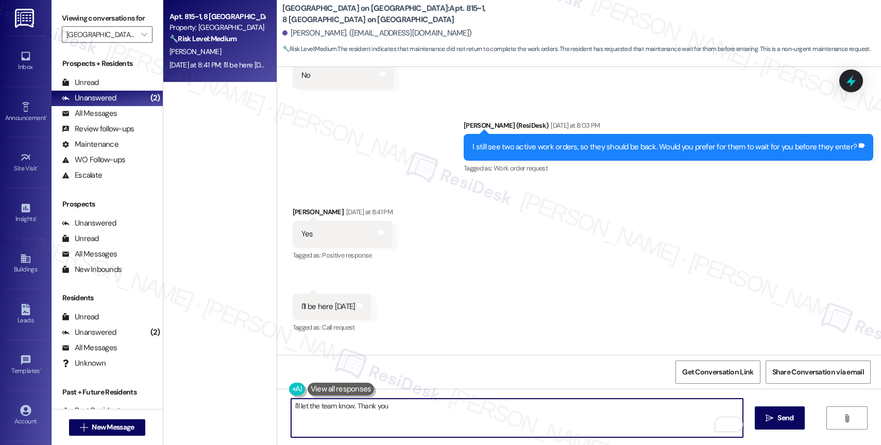
scroll to position [3451, 0]
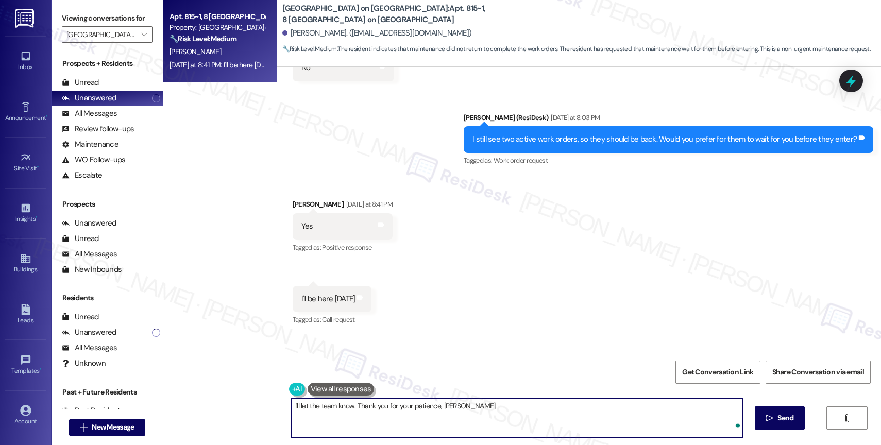
type textarea "I'll let the team know. Thank you for your patience, Toni."
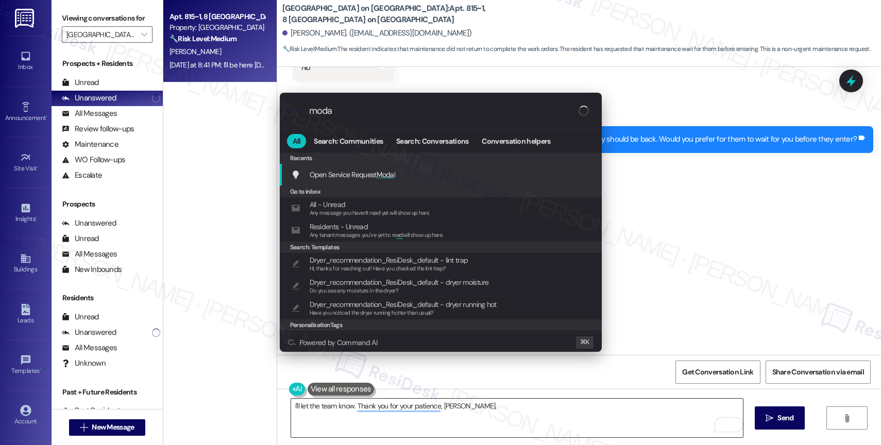
type input "modal"
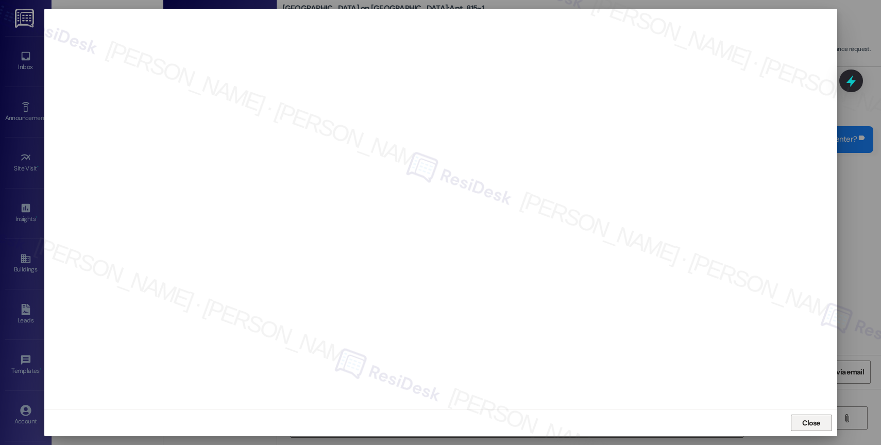
click at [806, 416] on span "Close" at bounding box center [811, 422] width 22 height 15
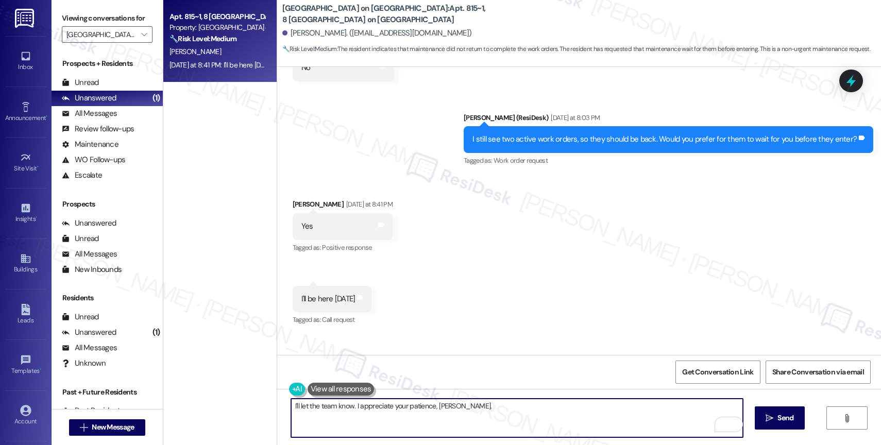
click at [460, 406] on textarea "I'll let the team know. I appreciate your patience, Toni." at bounding box center [517, 418] width 452 height 39
type textarea "I'll let the team know. I appreciate your patience, Toni."
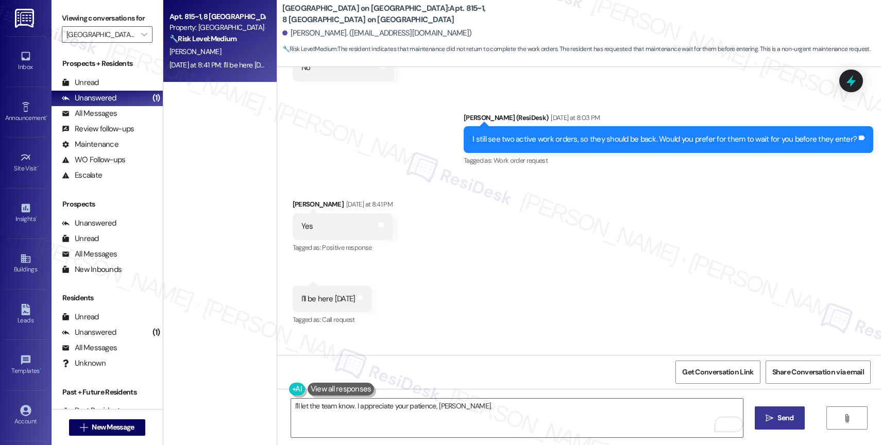
click at [768, 423] on button " Send" at bounding box center [779, 417] width 50 height 23
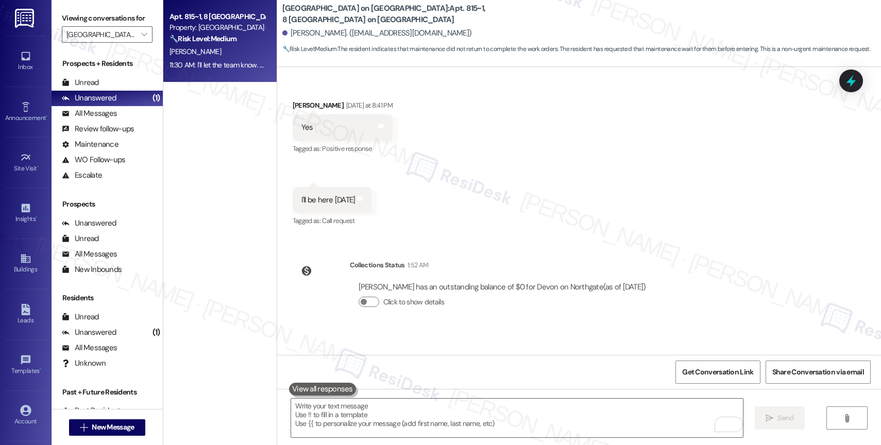
scroll to position [3576, 0]
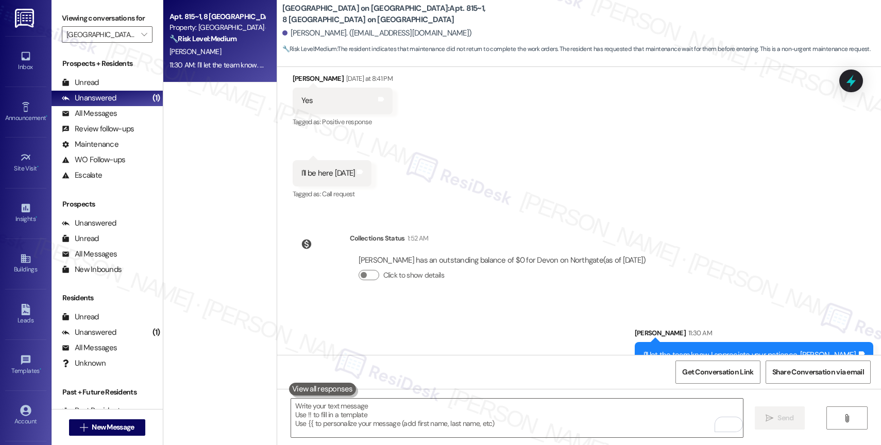
click at [469, 304] on div "Sent via SMS Sarah 11:30 AM I'll let the team know. I appreciate your patience,…" at bounding box center [579, 340] width 604 height 72
click at [442, 317] on div "Sent via SMS Sarah 11:30 AM I'll let the team know. I appreciate your patience,…" at bounding box center [579, 340] width 604 height 72
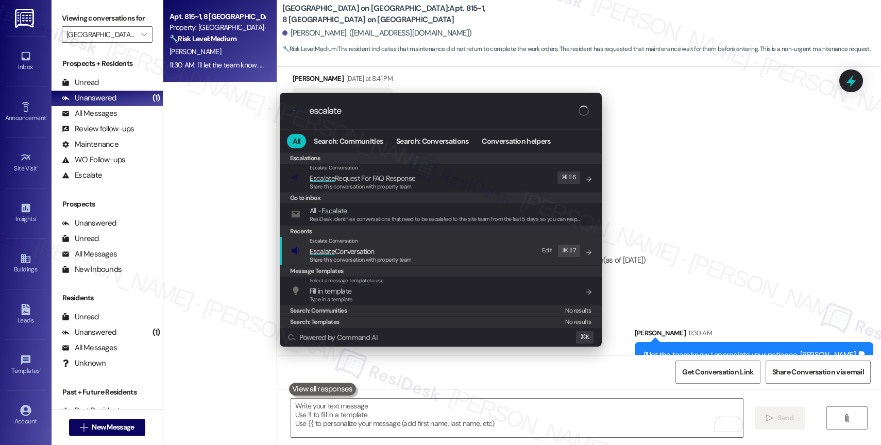
type input "escalate"
click at [359, 248] on span "Escalate Conversation" at bounding box center [342, 251] width 65 height 9
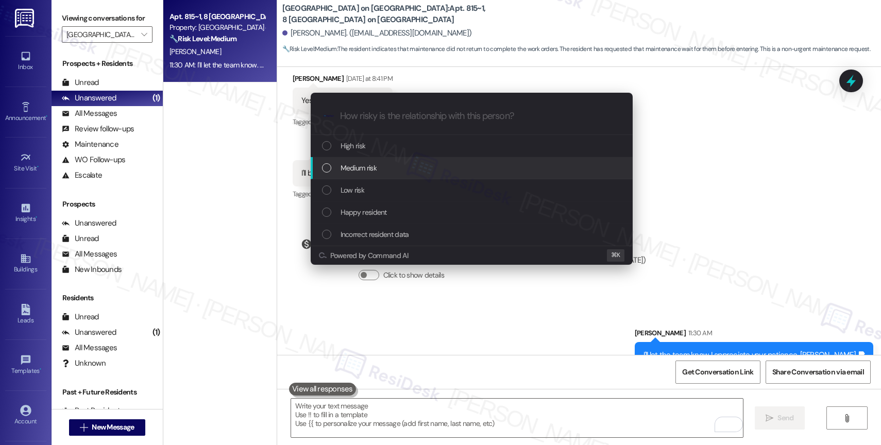
click at [382, 164] on div "Medium risk" at bounding box center [472, 167] width 301 height 11
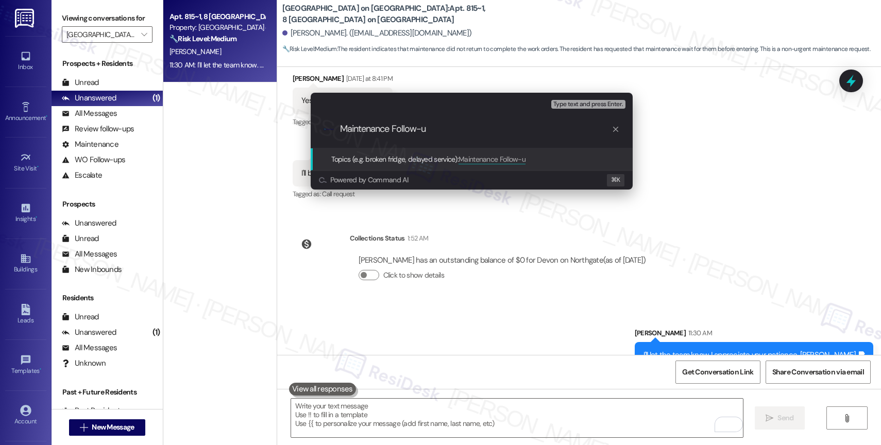
type input "Maintenance Follow-up"
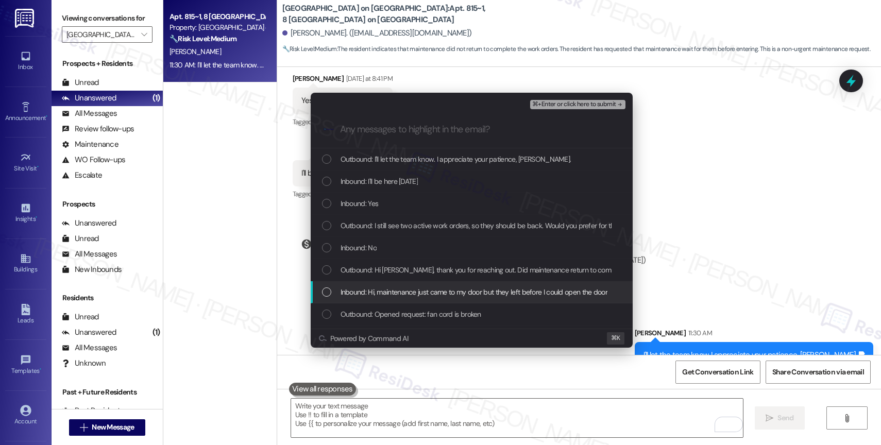
drag, startPoint x: 397, startPoint y: 286, endPoint x: 394, endPoint y: 276, distance: 10.5
click at [396, 286] on span "Inbound: Hi, maintenance just came to my door but they left before I could open…" at bounding box center [473, 291] width 267 height 11
click at [394, 294] on span "Inbound: Hi, maintenance just came to my door but they left before I could open…" at bounding box center [473, 291] width 267 height 11
click at [390, 290] on span "Inbound: Hi, maintenance just came to my door but they left before I could open…" at bounding box center [473, 291] width 267 height 11
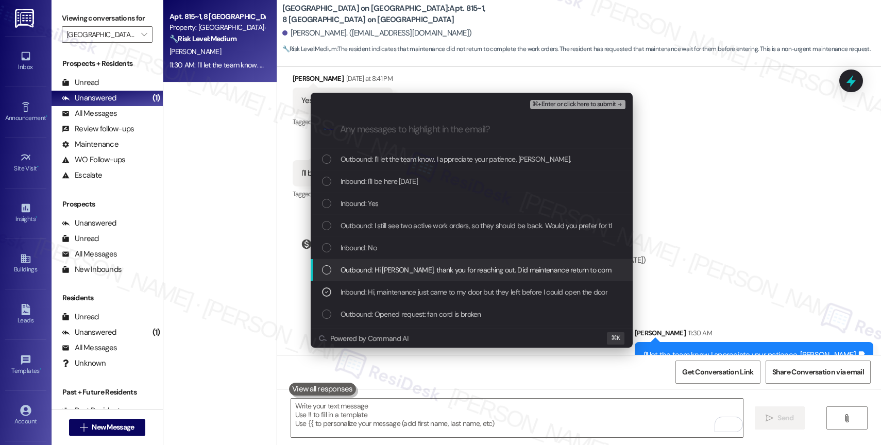
drag, startPoint x: 388, startPoint y: 271, endPoint x: 386, endPoint y: 262, distance: 9.6
click at [388, 270] on span "Outbound: Hi Toni, thank you for reaching out. Did maintenance return to comple…" at bounding box center [510, 269] width 341 height 11
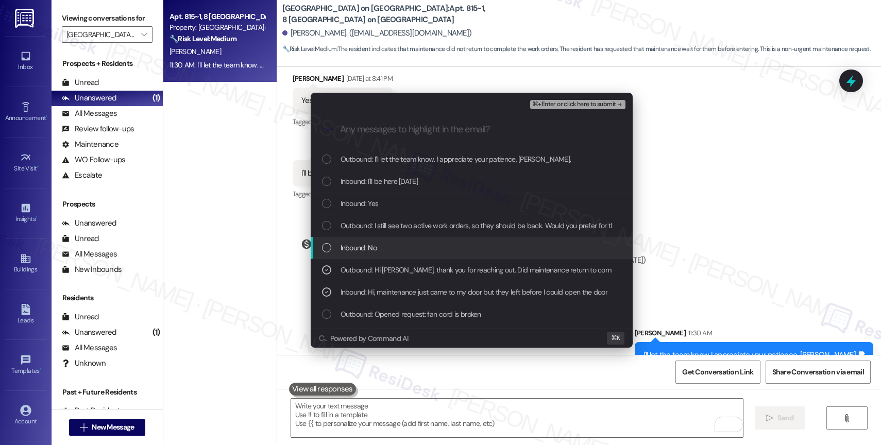
click at [376, 245] on div "Inbound: No" at bounding box center [472, 247] width 301 height 11
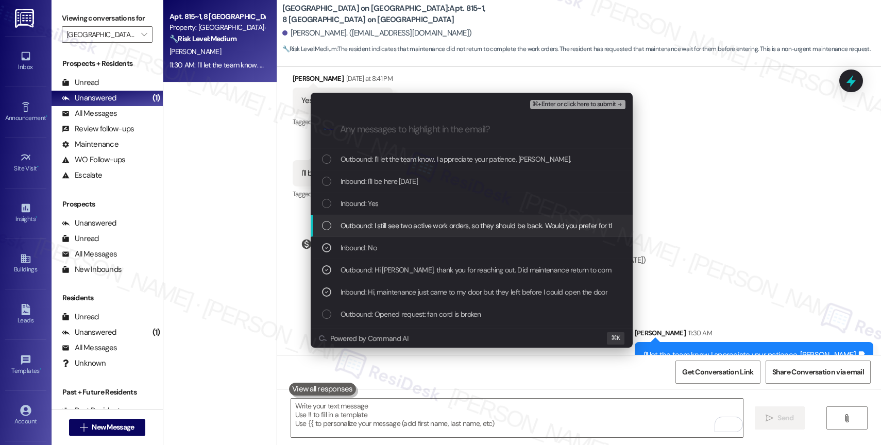
click at [381, 230] on span "Outbound: I still see two active work orders, so they should be back. Would you…" at bounding box center [532, 225] width 385 height 11
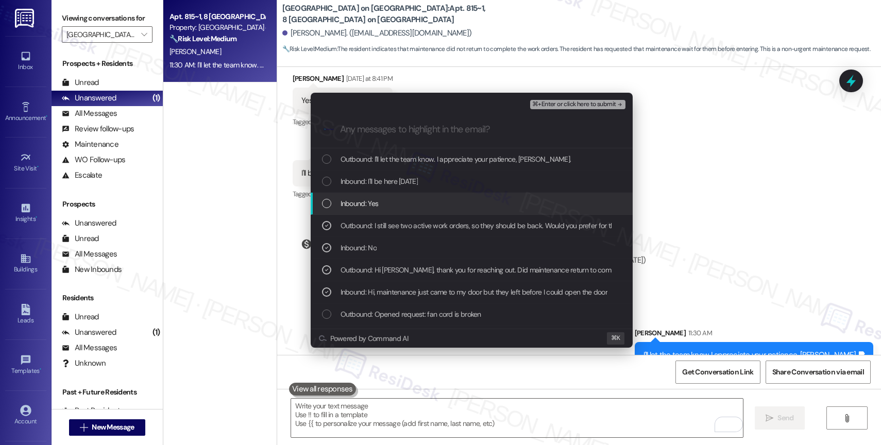
click at [367, 201] on span "Inbound: Yes" at bounding box center [359, 203] width 38 height 11
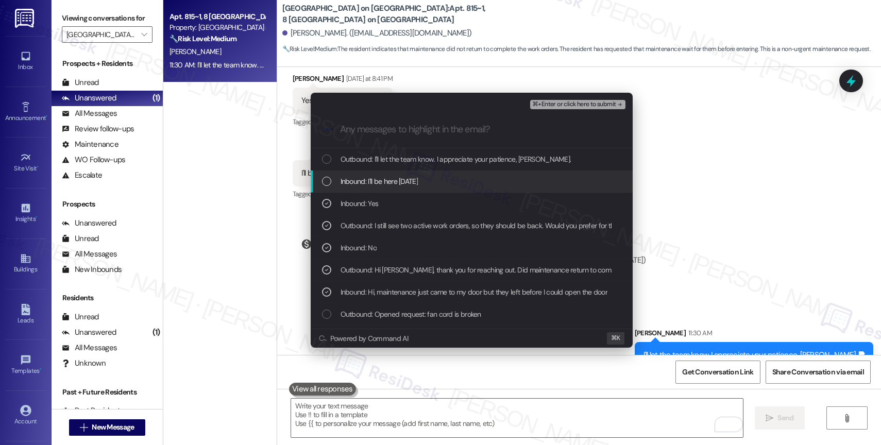
drag, startPoint x: 375, startPoint y: 181, endPoint x: 385, endPoint y: 158, distance: 25.4
click at [375, 181] on span "Inbound: I'll be here tomorrow" at bounding box center [378, 181] width 77 height 11
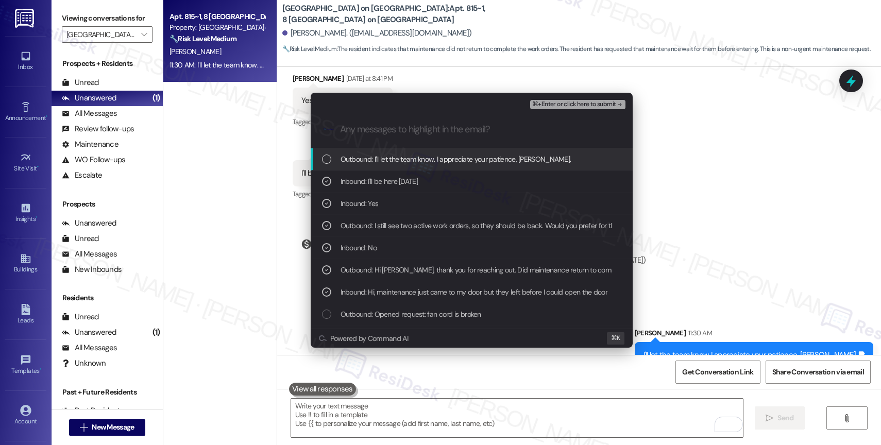
click at [385, 157] on span "Outbound: I'll let the team know. I appreciate your patience, Toni." at bounding box center [455, 158] width 231 height 11
click at [579, 103] on span "⌘+Enter or click here to submit" at bounding box center [573, 104] width 83 height 7
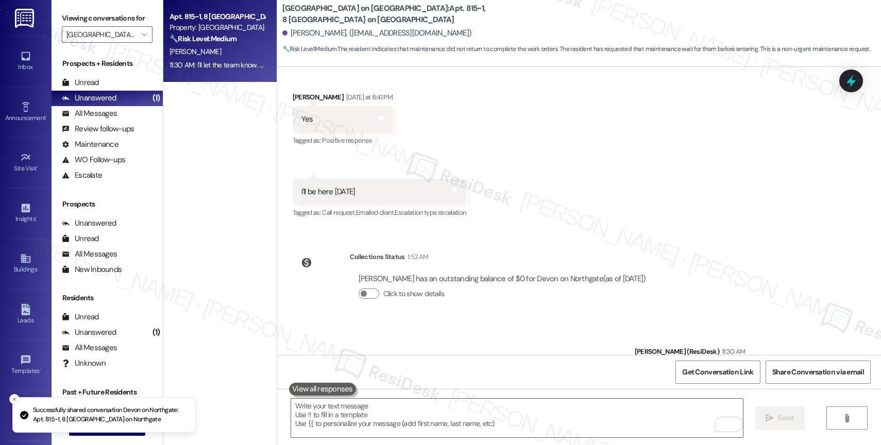
scroll to position [3591, 0]
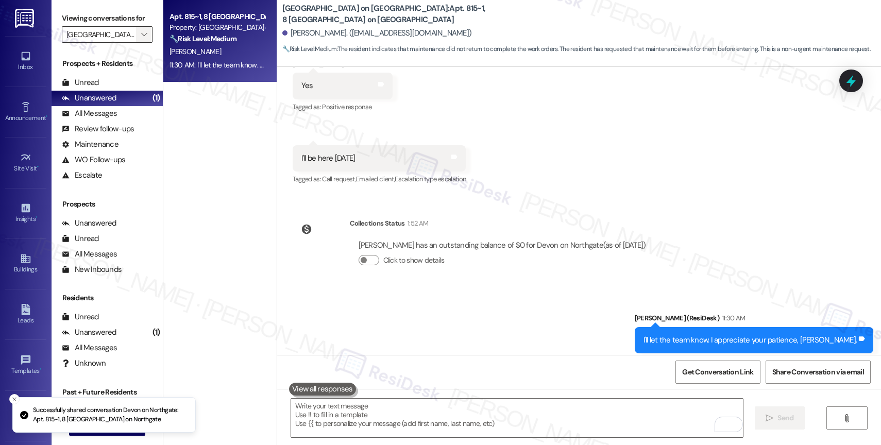
click at [141, 39] on icon "" at bounding box center [144, 34] width 6 height 8
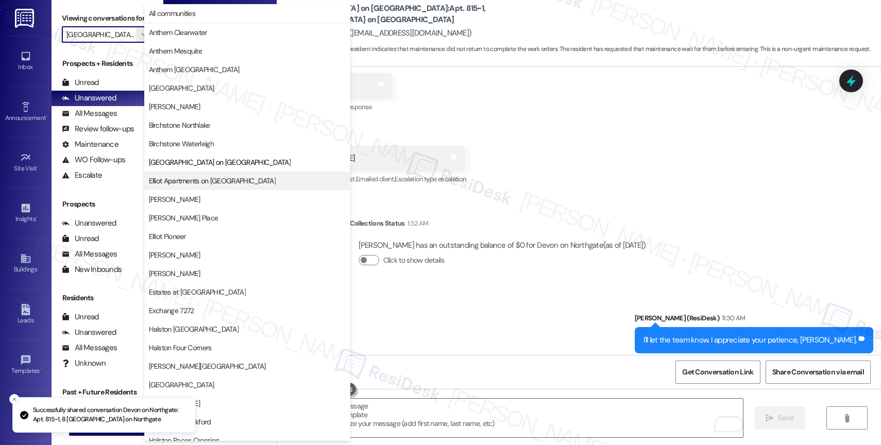
click at [193, 175] on button "Elliot Apartments on [GEOGRAPHIC_DATA]" at bounding box center [247, 180] width 206 height 19
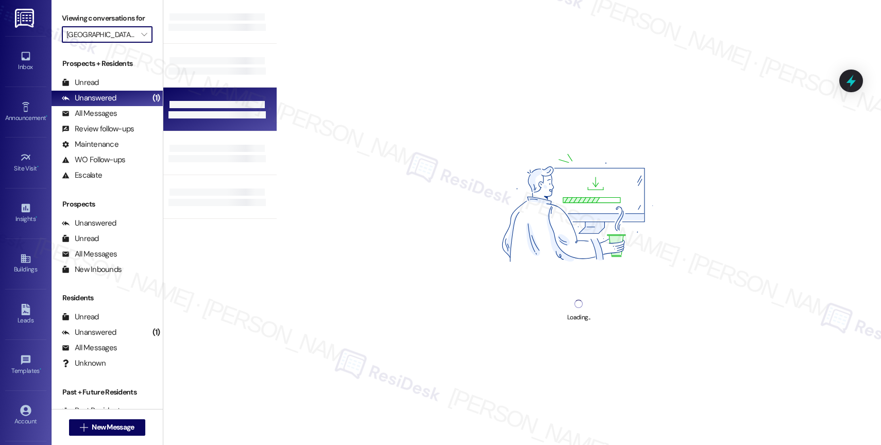
type input "Elliot Apartments on [GEOGRAPHIC_DATA]"
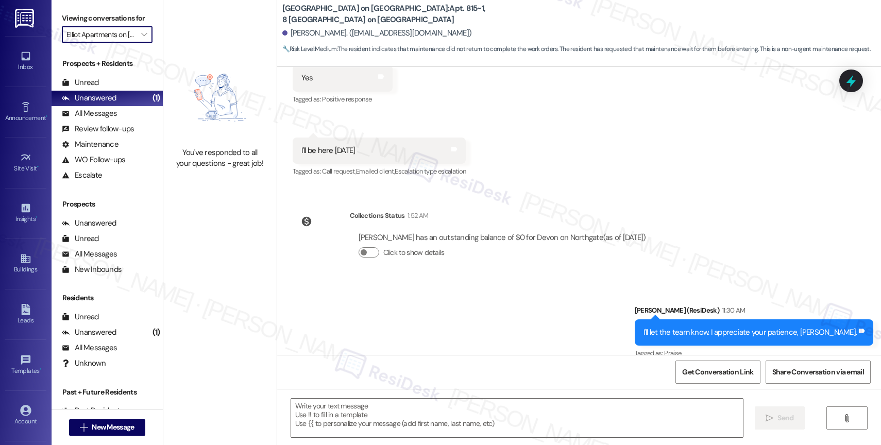
type textarea "Fetching suggested responses. Please feel free to read through the conversation…"
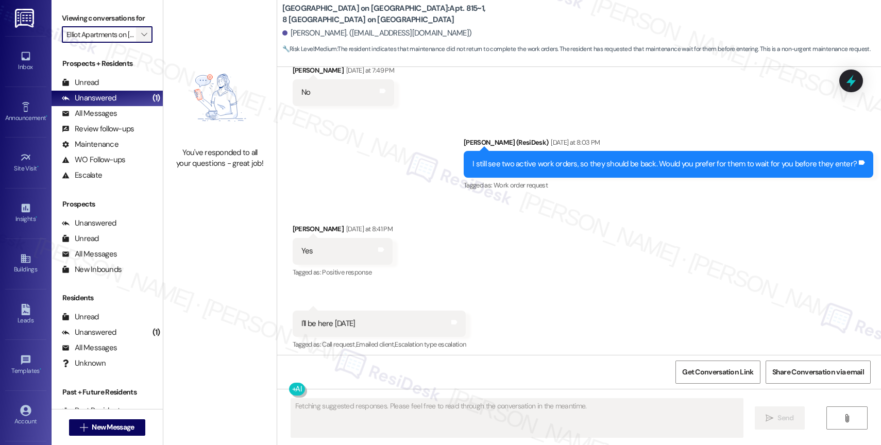
scroll to position [3409, 0]
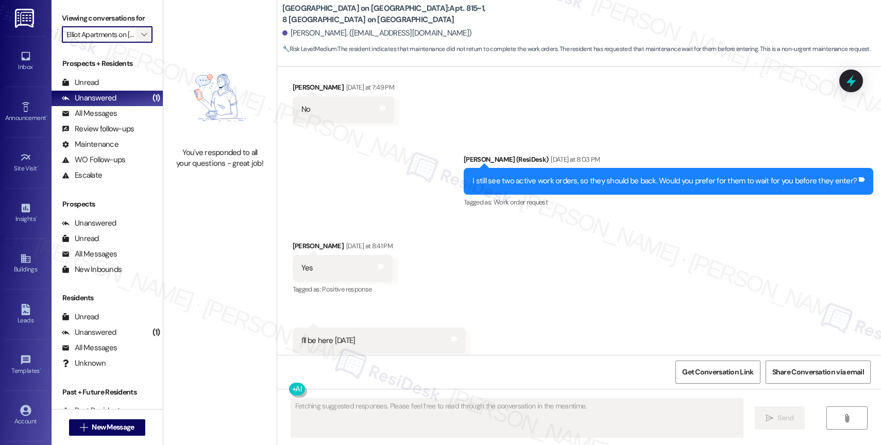
click at [139, 42] on span "" at bounding box center [144, 34] width 10 height 16
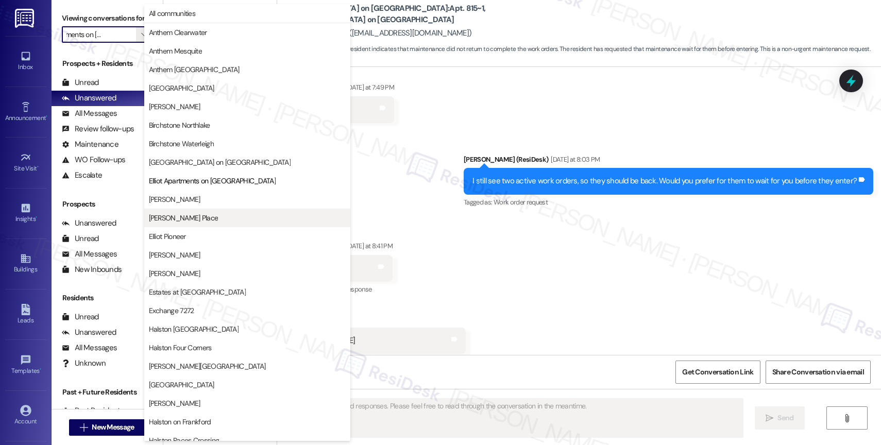
scroll to position [167, 0]
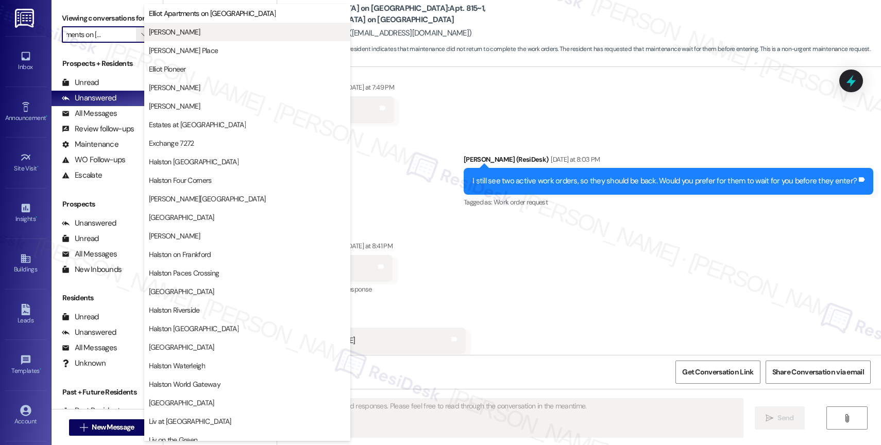
click at [197, 31] on span "[PERSON_NAME]" at bounding box center [247, 32] width 197 height 10
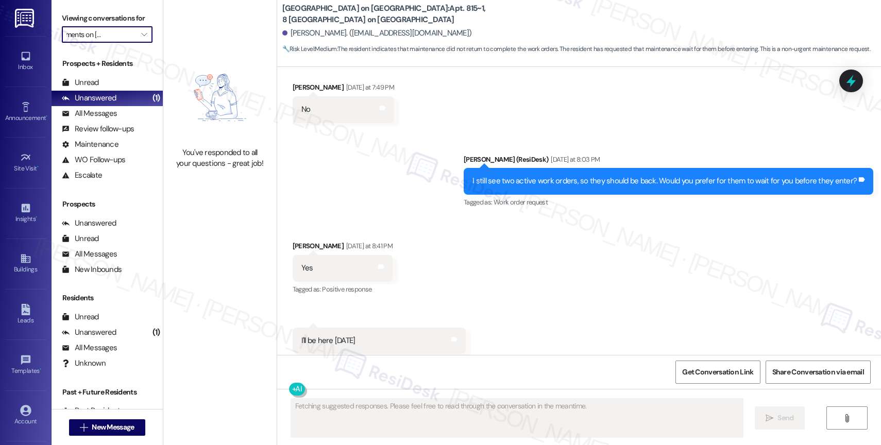
type input "[PERSON_NAME]"
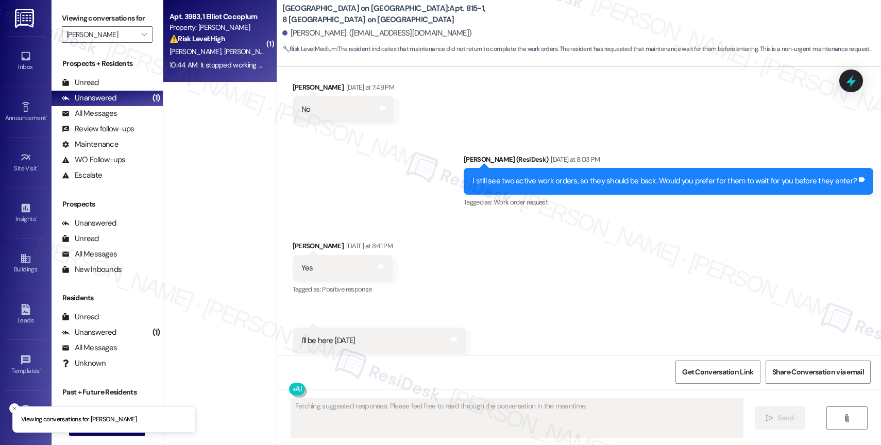
click at [224, 50] on span "[PERSON_NAME]" at bounding box center [250, 51] width 52 height 9
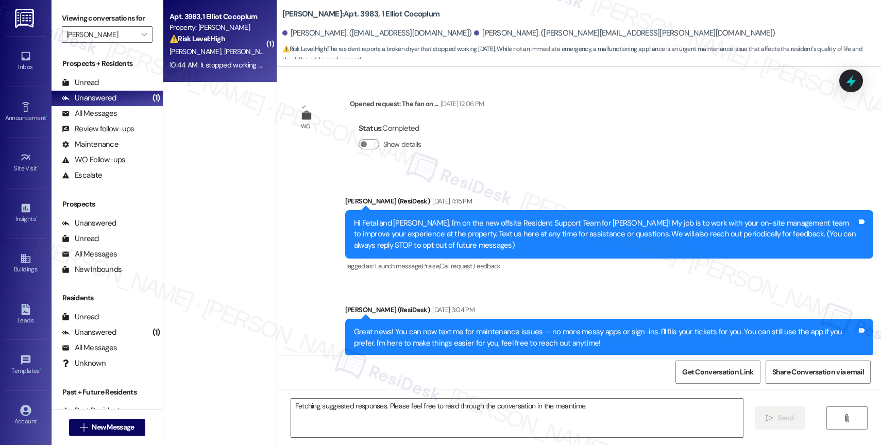
scroll to position [8939, 0]
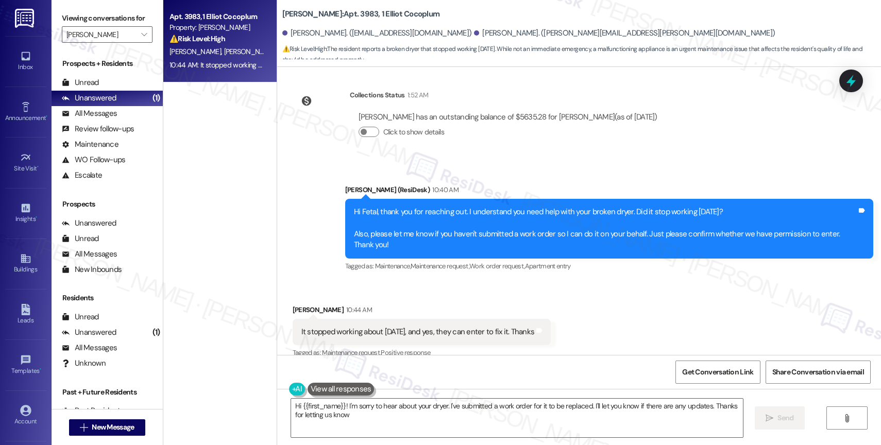
type textarea "Hi {{first_name}}! I'm sorry to hear about your dryer. I've submitted a work or…"
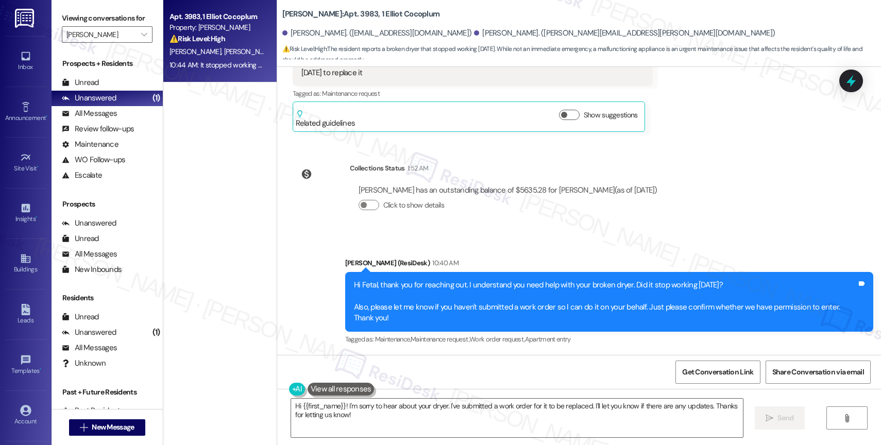
scroll to position [8799, 0]
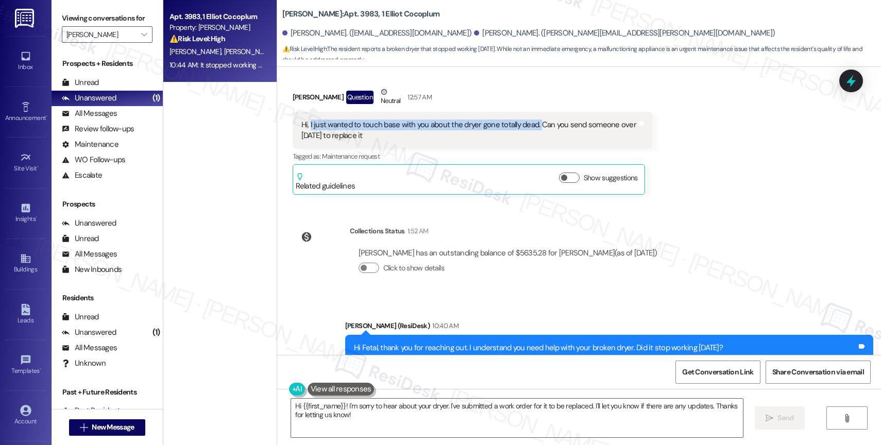
drag, startPoint x: 301, startPoint y: 115, endPoint x: 529, endPoint y: 113, distance: 228.2
click at [529, 119] on div "Hi, I just wanted to touch base with you about the dryer gone totally dead. Can…" at bounding box center [468, 130] width 335 height 22
copy div "I just wanted to touch base with you about the dryer gone totally dead."
click at [487, 248] on div "Fetal Lewis has an outstanding balance of $5635.28 for Elliot Cocoplum (as of A…" at bounding box center [507, 253] width 299 height 11
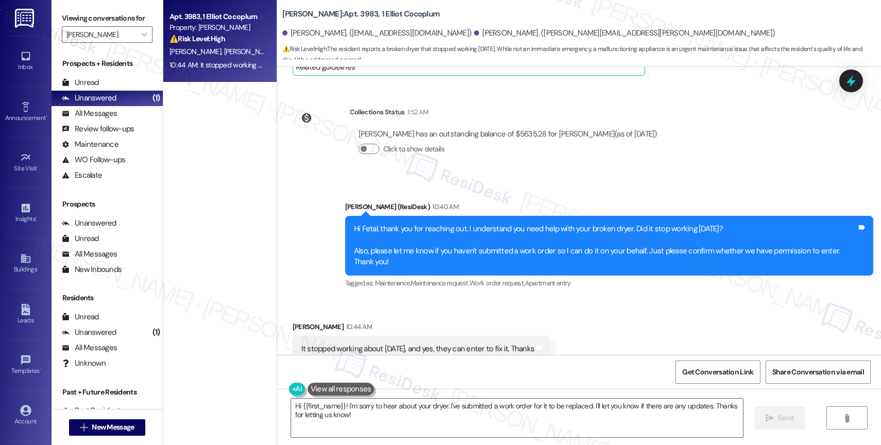
scroll to position [8939, 0]
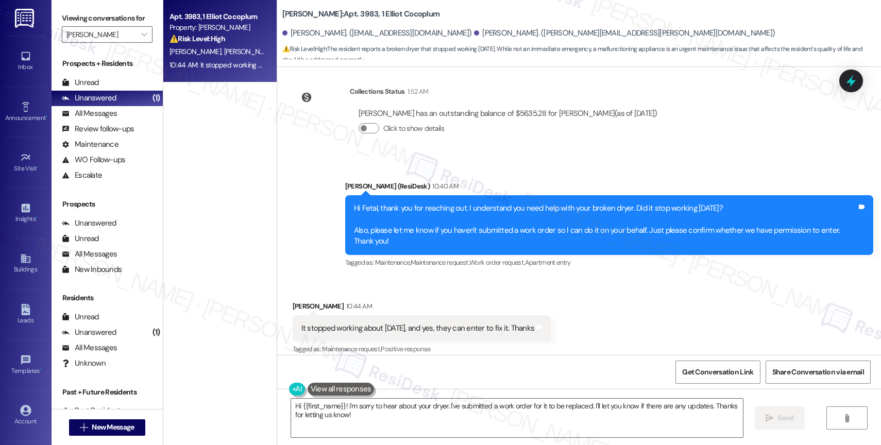
click at [492, 301] on div "Fetal Lewis 10:44 AM" at bounding box center [422, 308] width 259 height 14
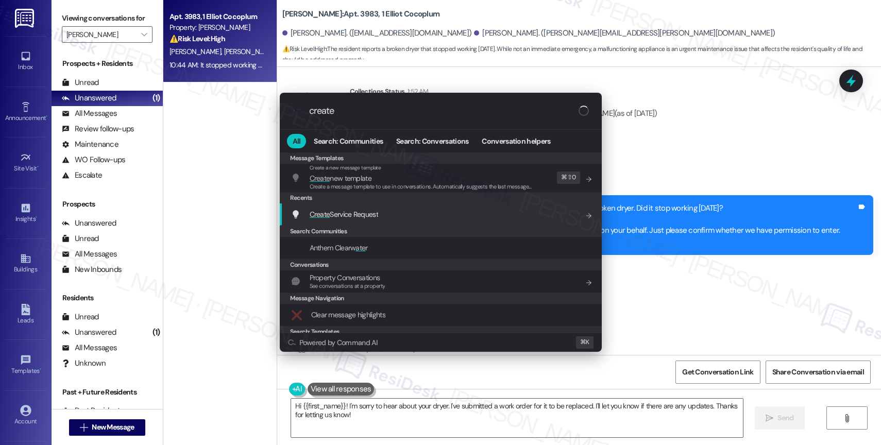
type input "create"
click at [355, 218] on span "Create Service Request" at bounding box center [344, 214] width 68 height 9
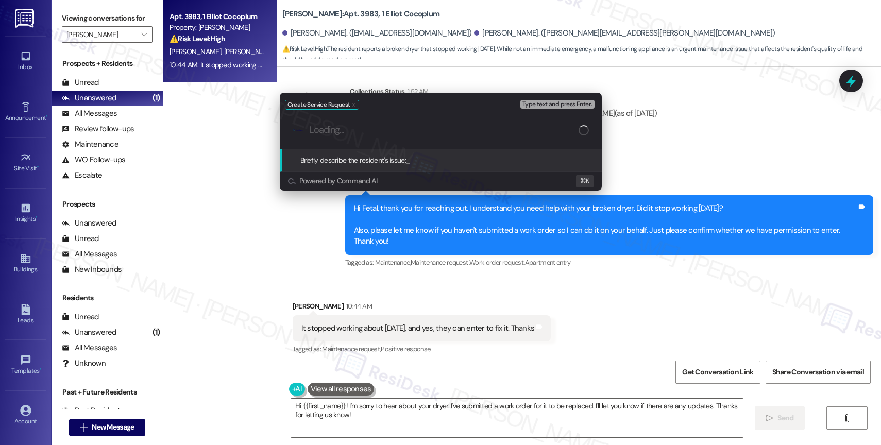
paste input "I just wanted to touch base with you about the dryer gone totally dead."
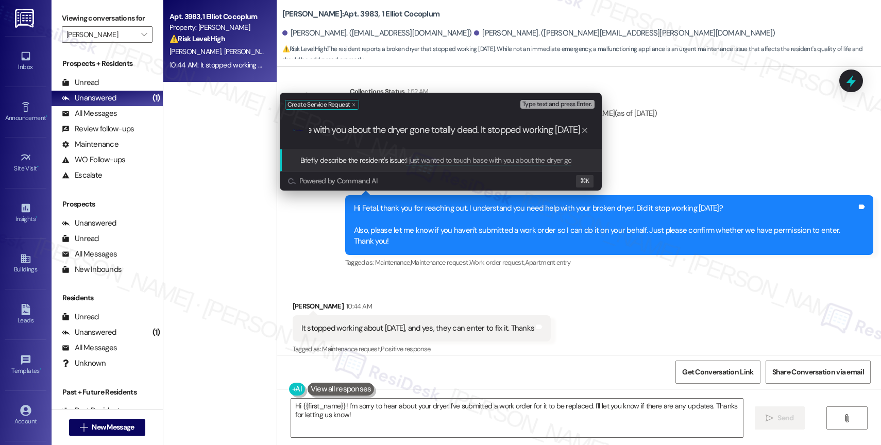
type input "I just wanted to touch base with you about the dryer gone totally dead. It stop…"
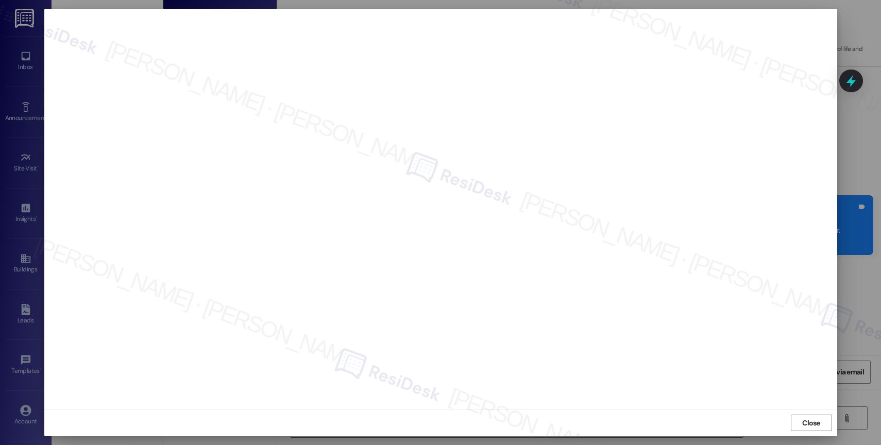
click at [821, 426] on span "Close" at bounding box center [811, 423] width 22 height 11
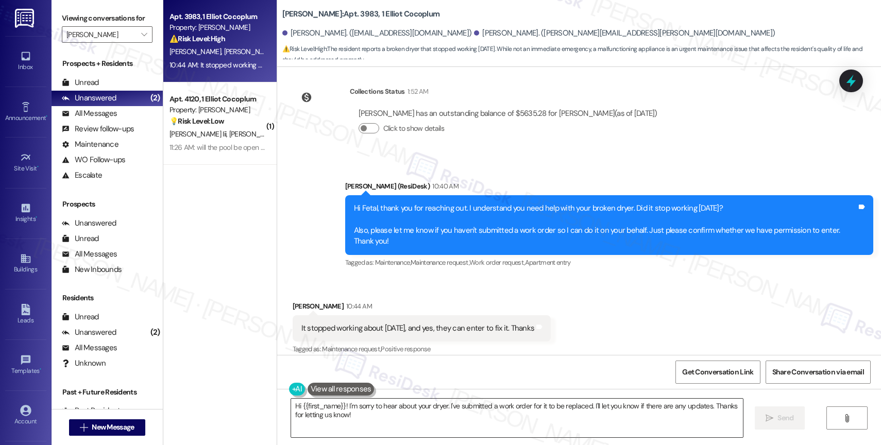
click at [367, 413] on textarea "Hi {{first_name}}! I'm sorry to hear about your dryer. I've submitted a work or…" at bounding box center [517, 418] width 452 height 39
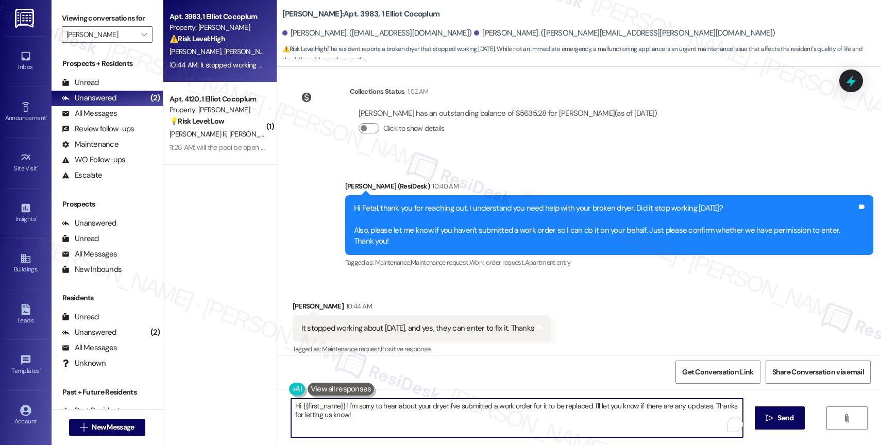
click at [367, 413] on textarea "Hi {{first_name}}! I'm sorry to hear about your dryer. I've submitted a work or…" at bounding box center [517, 418] width 452 height 39
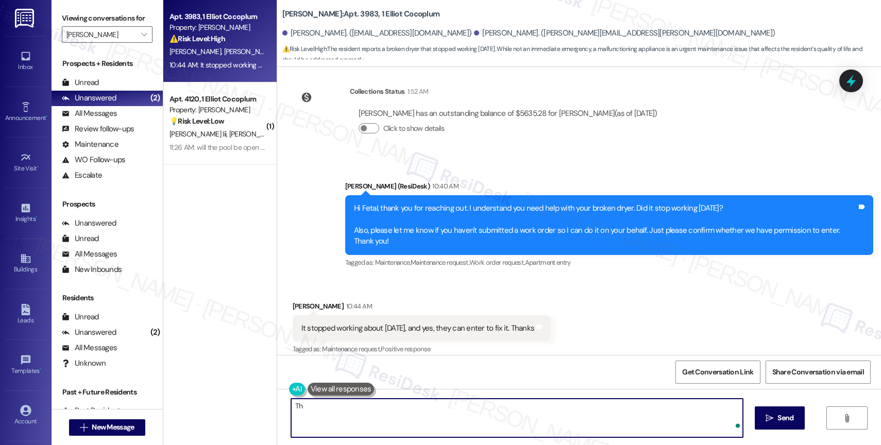
type textarea "T"
type textarea "G"
type textarea "I"
paste textarea "16091154"
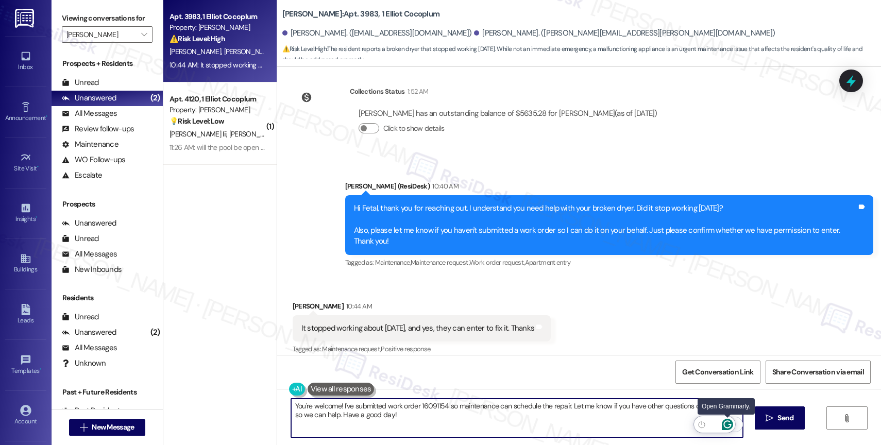
type textarea "You're welcome! I've submitted work order 16091154 so maintenance can schedule …"
click at [727, 424] on icon "Open Grammarly. 0 Suggestions." at bounding box center [727, 424] width 11 height 11
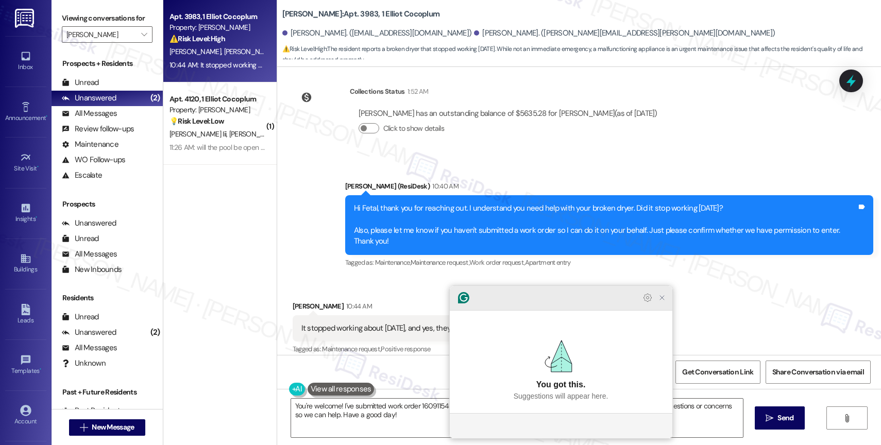
click at [661, 304] on icon "Close Grammarly Assistant" at bounding box center [662, 297] width 12 height 12
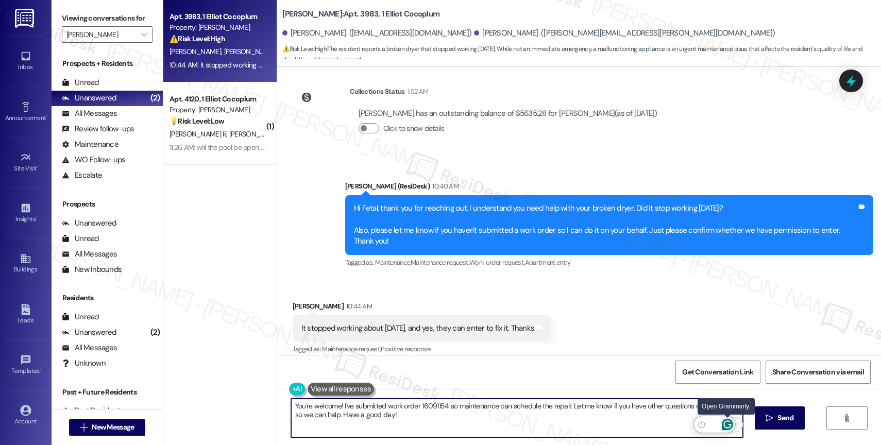
click at [727, 423] on icon "Open Grammarly. 0 Suggestions." at bounding box center [727, 424] width 11 height 11
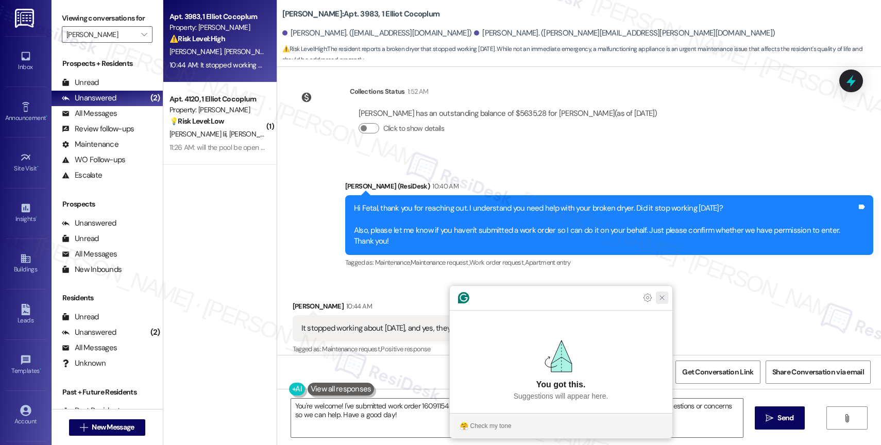
drag, startPoint x: 664, startPoint y: 315, endPoint x: 688, endPoint y: 336, distance: 31.4
click at [664, 302] on icon "Close Grammarly Assistant" at bounding box center [662, 298] width 8 height 8
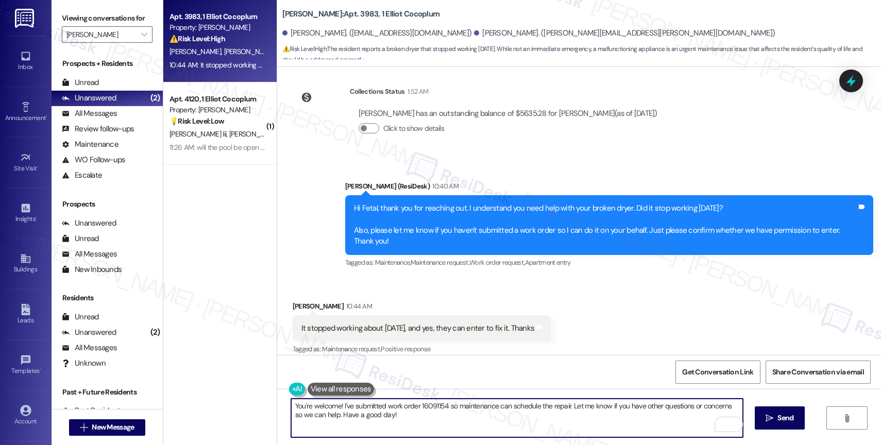
drag, startPoint x: 779, startPoint y: 416, endPoint x: 669, endPoint y: 357, distance: 124.4
click at [779, 415] on span "Send" at bounding box center [785, 418] width 16 height 11
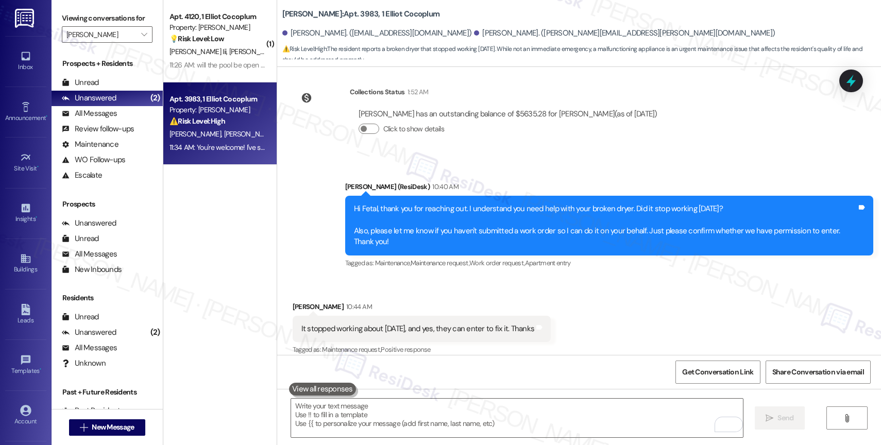
scroll to position [9022, 0]
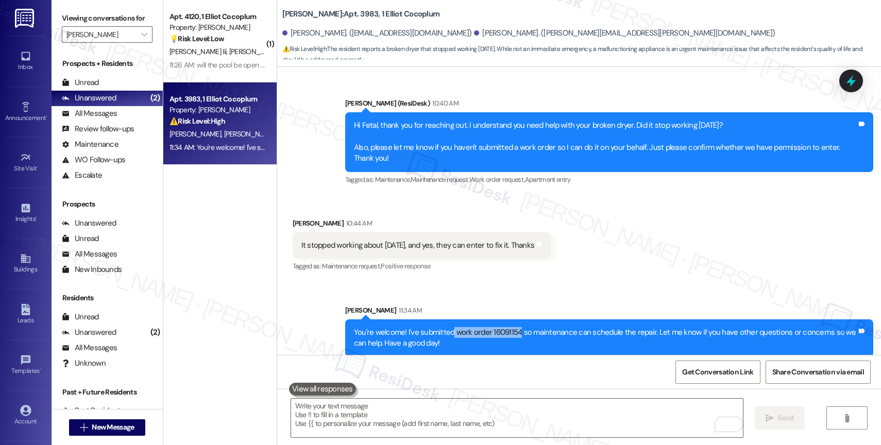
drag, startPoint x: 444, startPoint y: 323, endPoint x: 510, endPoint y: 320, distance: 66.0
click at [510, 327] on div "You're welcome! I've submitted work order 16091154 so maintenance can schedule …" at bounding box center [605, 338] width 503 height 22
copy div "work order 16091154"
click at [483, 283] on div "Sent via SMS Sarah 11:34 AM You're welcome! I've submitted work order 16091154 …" at bounding box center [579, 323] width 604 height 83
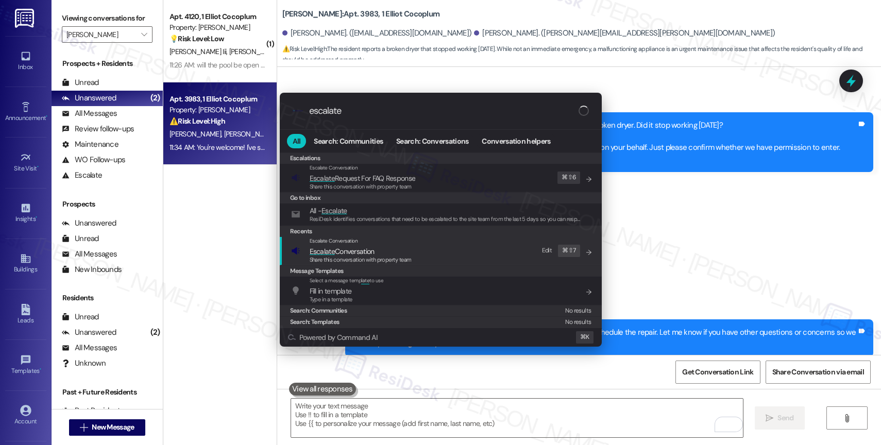
type input "escalate"
click at [363, 245] on div "Escalate Conversation Escalate Conversation Share this conversation with proper…" at bounding box center [361, 251] width 102 height 28
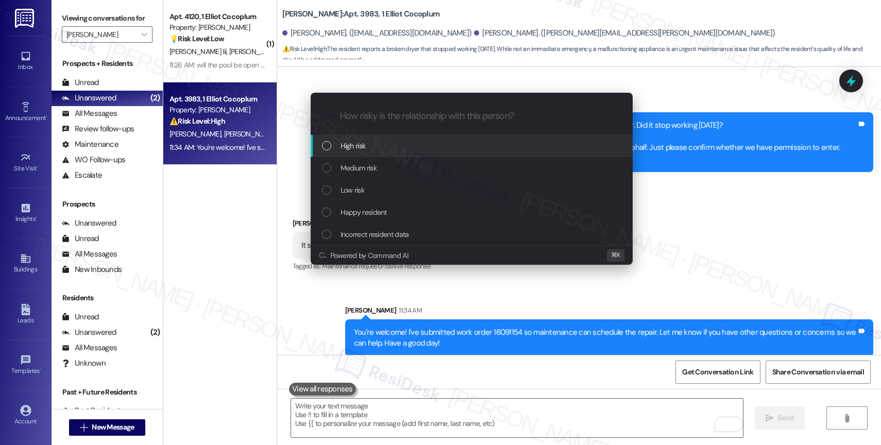
click at [356, 168] on span "Medium risk" at bounding box center [358, 167] width 36 height 11
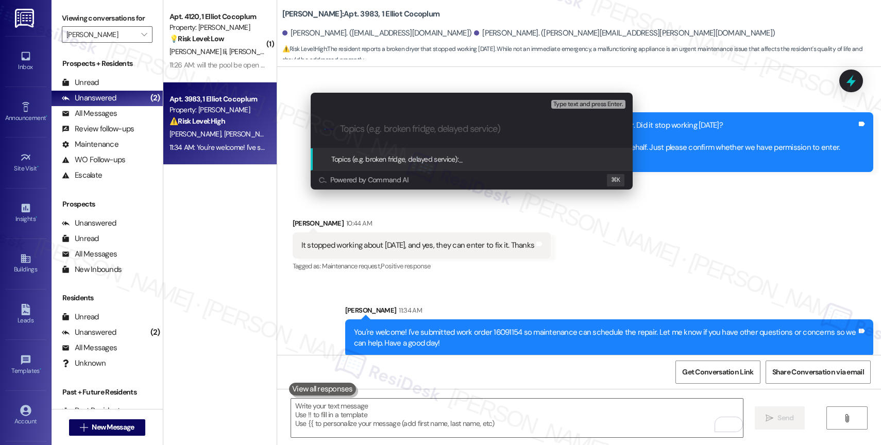
type input "D"
paste input "work order 16091154"
click at [421, 132] on input "Broken Dryer - New work order 16091154" at bounding box center [475, 129] width 271 height 11
click at [517, 127] on input "Broken Dryer - New work order 16091154" at bounding box center [475, 129] width 271 height 11
type input "Broken Dryer - New work order 16091154 filed by ResiDesk"
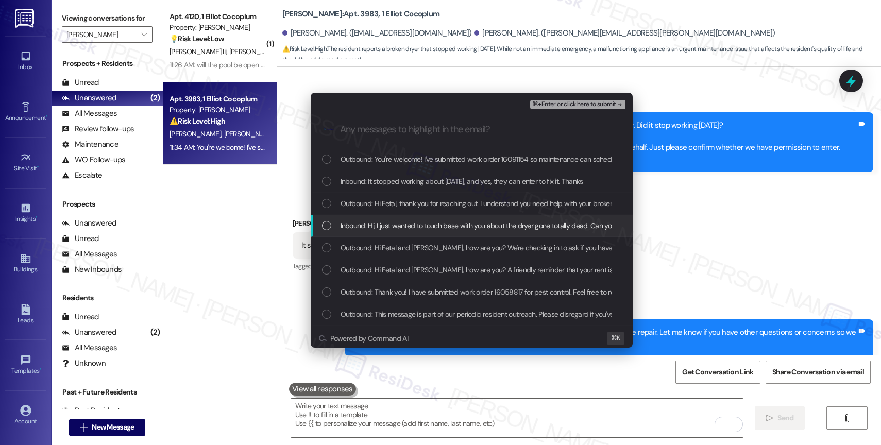
click at [411, 228] on span "Inbound: Hi, I just wanted to touch base with you about the dryer gone totally …" at bounding box center [536, 225] width 393 height 11
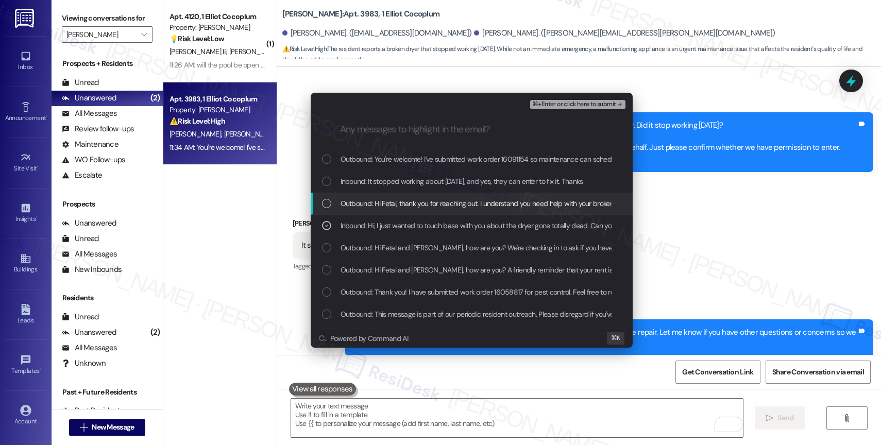
click at [411, 210] on div "Outbound: Hi Fetal, thank you for reaching out. I understand you need help with…" at bounding box center [472, 204] width 322 height 22
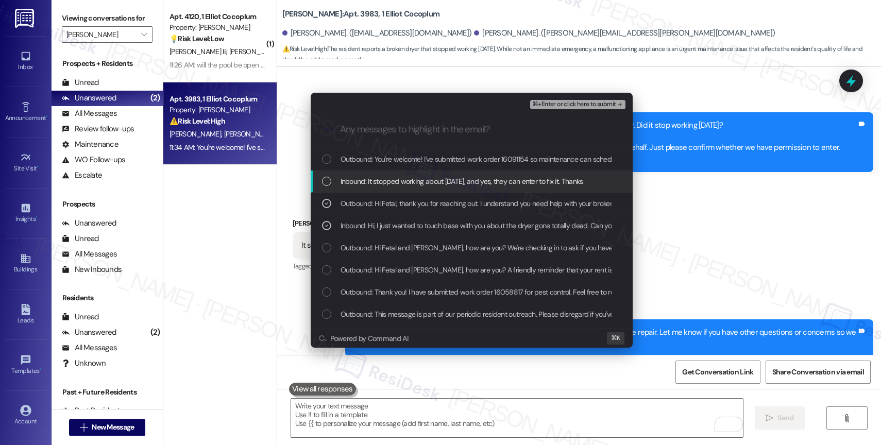
drag, startPoint x: 416, startPoint y: 187, endPoint x: 424, endPoint y: 174, distance: 15.7
click at [417, 185] on div "Inbound: It stopped working about 3 days ago, and yes, they can enter to fix it…" at bounding box center [472, 181] width 322 height 22
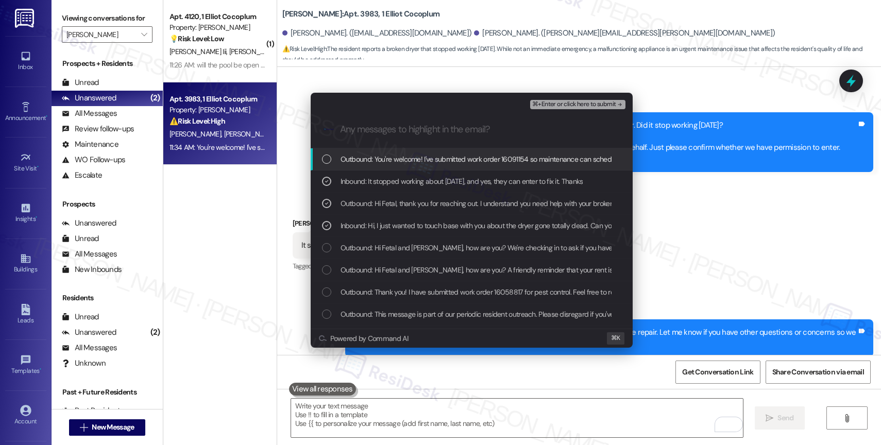
drag, startPoint x: 433, startPoint y: 163, endPoint x: 561, endPoint y: 111, distance: 138.9
click at [433, 162] on span "Outbound: You're welcome! I've submitted work order 16091154 so maintenance can…" at bounding box center [627, 158] width 574 height 11
click at [590, 104] on span "⌘+Enter or click here to submit" at bounding box center [573, 104] width 83 height 7
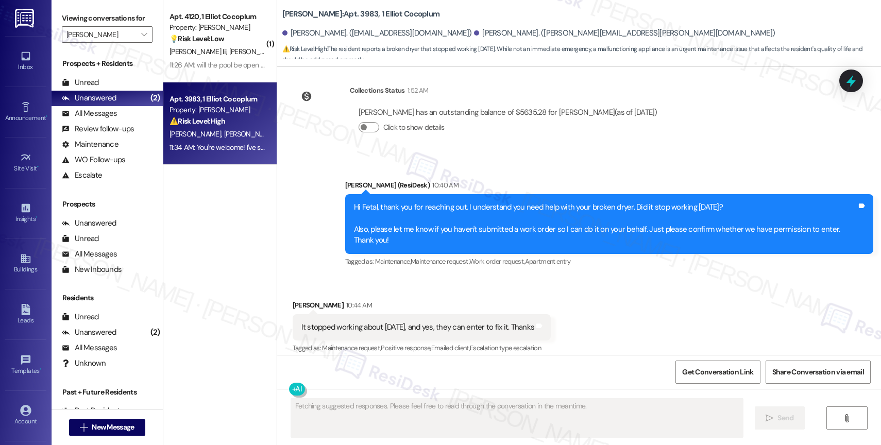
scroll to position [8938, 0]
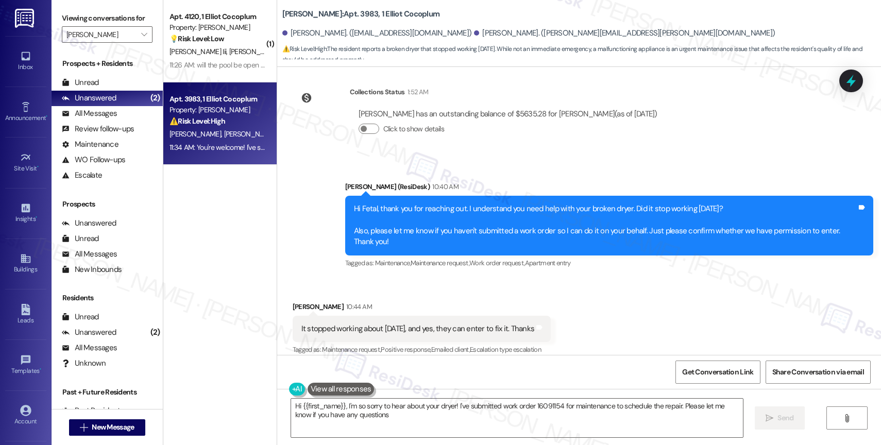
type textarea "Hi {{first_name}}, I'm so sorry to hear about your dryer! I've submitted work o…"
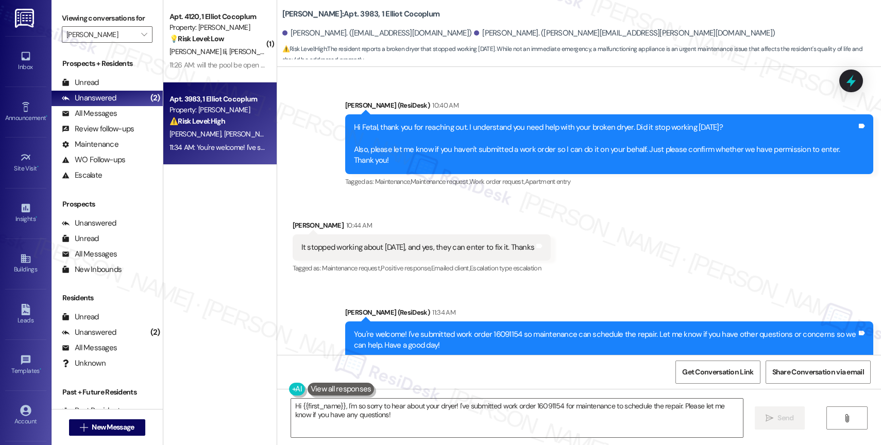
scroll to position [9037, 0]
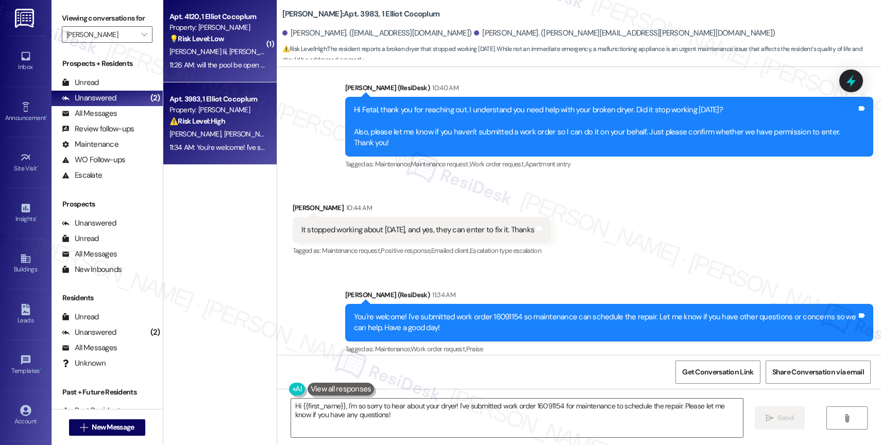
click at [229, 47] on span "[PERSON_NAME]" at bounding box center [256, 51] width 55 height 9
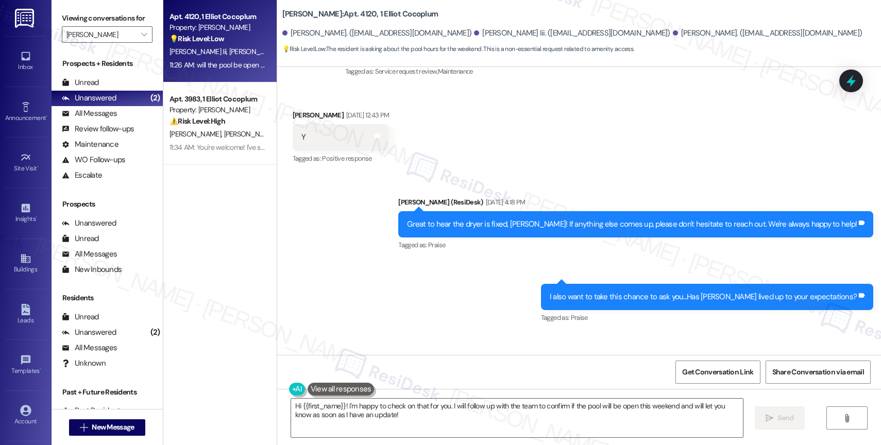
scroll to position [7322, 0]
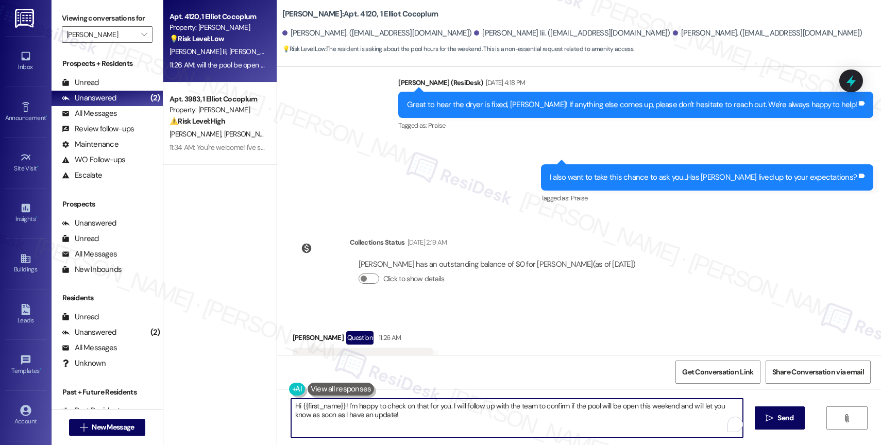
drag, startPoint x: 337, startPoint y: 404, endPoint x: 298, endPoint y: 401, distance: 38.8
click at [298, 401] on textarea "Hi {{first_name}}! I'm happy to check on that for you. I will follow up with th…" at bounding box center [517, 418] width 452 height 39
click at [381, 415] on textarea "Hi {{first_name}}! I'm happy to check on that for you. I will follow up with th…" at bounding box center [517, 418] width 452 height 39
drag, startPoint x: 338, startPoint y: 405, endPoint x: 286, endPoint y: 405, distance: 52.0
click at [286, 405] on div "Hi {{first_name}}! I'm happy to check on that for you. I will follow up with th…" at bounding box center [579, 427] width 604 height 77
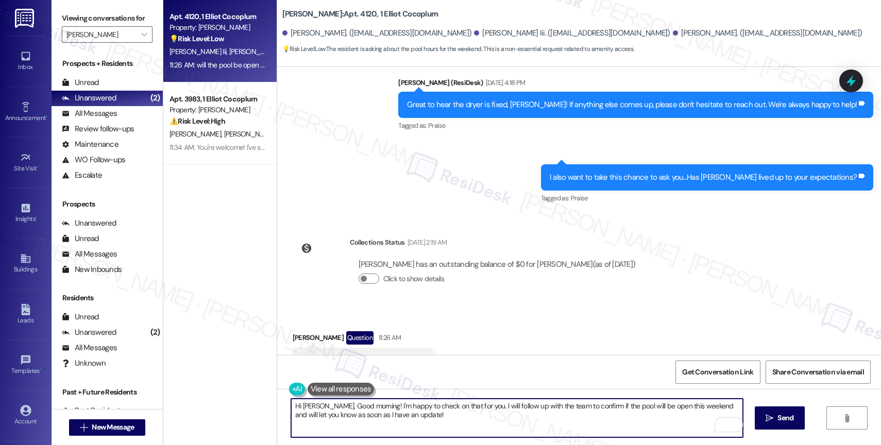
click at [461, 418] on textarea "Hi [PERSON_NAME], Good morning! I'm happy to check on that for you. I will foll…" at bounding box center [517, 418] width 452 height 39
type textarea "Hi [PERSON_NAME], Good morning! I'm happy to check on that for you. I will foll…"
click at [424, 417] on textarea "Hi [PERSON_NAME], Good morning! I'm happy to check on that for you. I will foll…" at bounding box center [517, 418] width 452 height 39
click at [453, 421] on textarea "Hi [PERSON_NAME], Good morning! I'm happy to check on that for you. I will foll…" at bounding box center [517, 418] width 452 height 39
click at [419, 417] on textarea "Hi [PERSON_NAME], Good morning! I'm happy to check on that for you. I will foll…" at bounding box center [517, 418] width 452 height 39
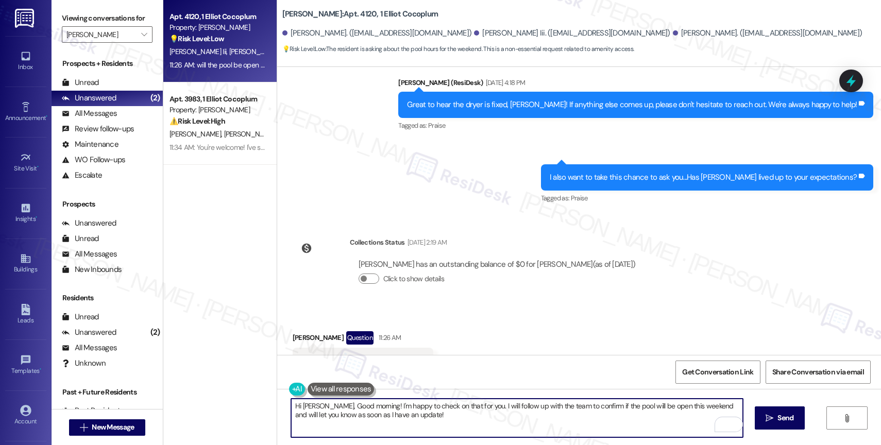
click at [456, 424] on textarea "Hi [PERSON_NAME], Good morning! I'm happy to check on that for you. I will foll…" at bounding box center [517, 418] width 452 height 39
click at [773, 417] on span " Send" at bounding box center [779, 418] width 32 height 11
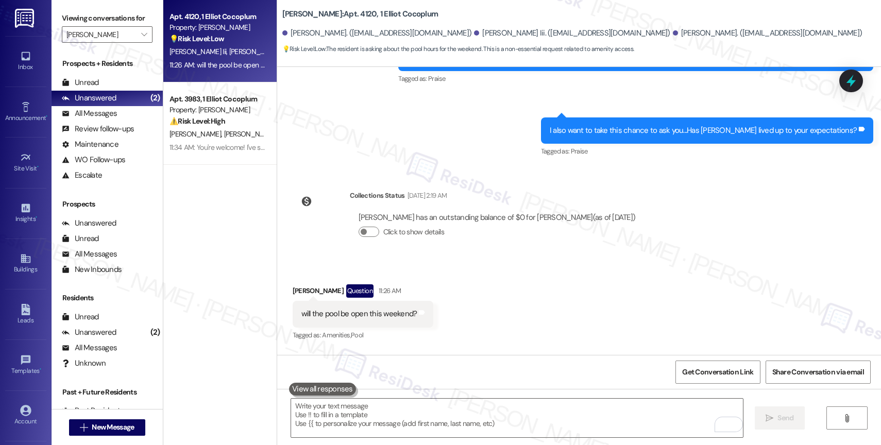
scroll to position [7404, 0]
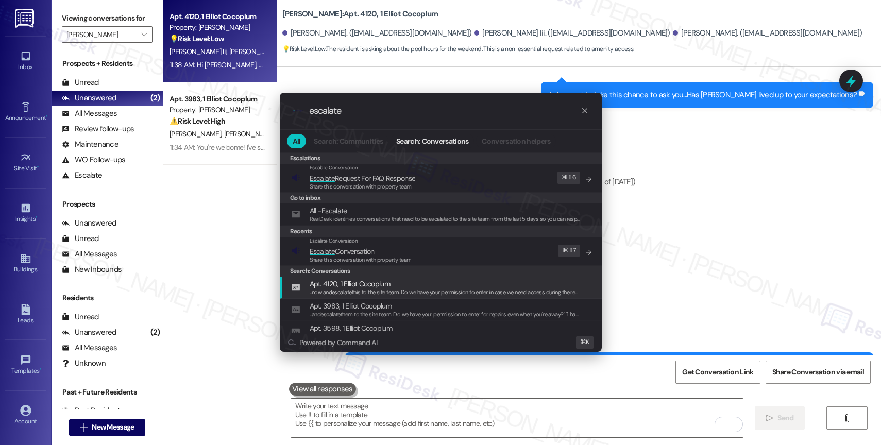
click at [664, 256] on div ".cls-1{fill:#0a055f;}.cls-2{fill:#0cc4c4;} resideskLogoBlueOrange escalate All …" at bounding box center [440, 222] width 881 height 445
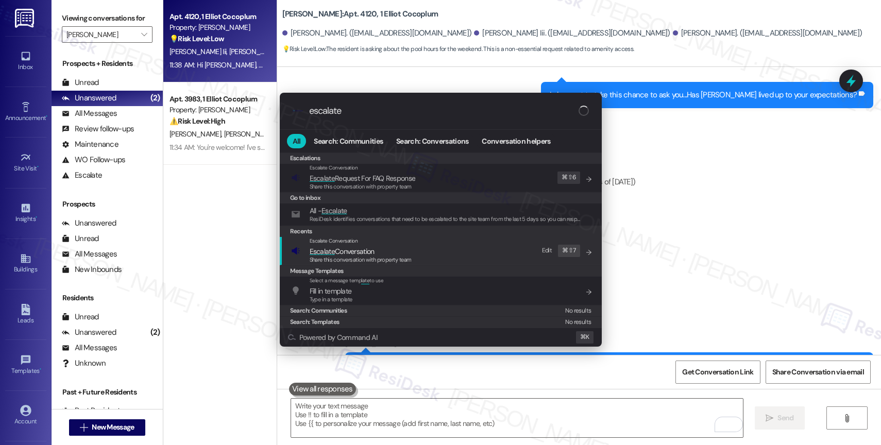
type input "escalate"
click at [365, 252] on span "Escalate Conversation" at bounding box center [342, 251] width 65 height 9
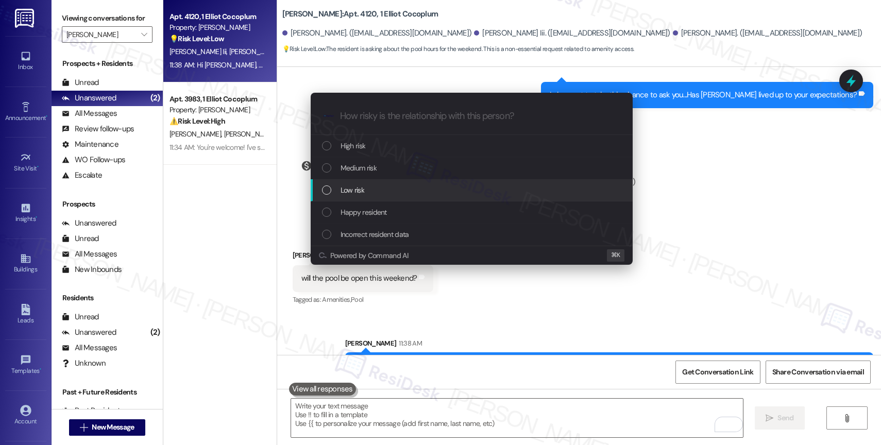
click at [379, 181] on div "Low risk" at bounding box center [472, 190] width 322 height 22
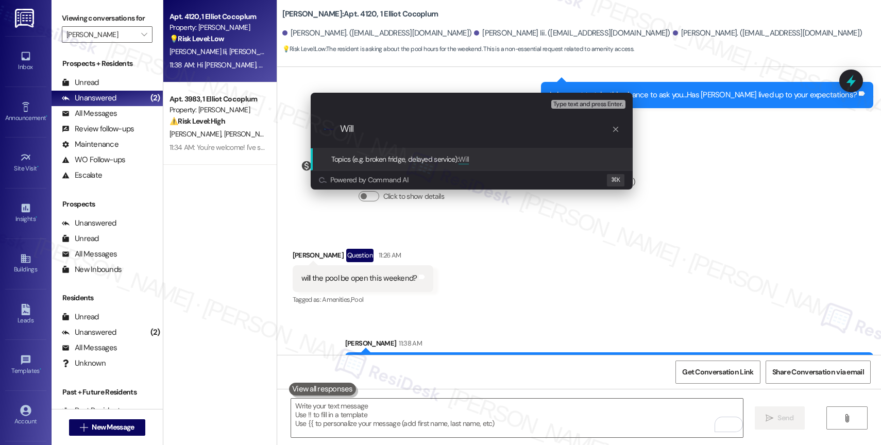
type input "Will"
click at [468, 266] on div "Escalate Conversation Low risk Topics (e.g. broken fridge, delayed service) Any…" at bounding box center [440, 222] width 881 height 445
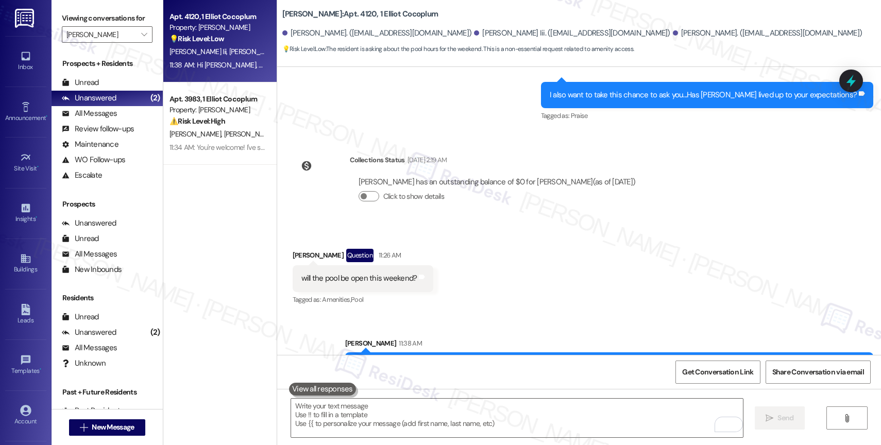
click at [333, 273] on div "will the pool be open this weekend?" at bounding box center [359, 278] width 116 height 11
copy div "will the pool be open this weekend? Tags and notes"
click at [486, 246] on div "Received via SMS Amanda Johnson Question 11:26 AM will the pool be open this we…" at bounding box center [579, 270] width 604 height 89
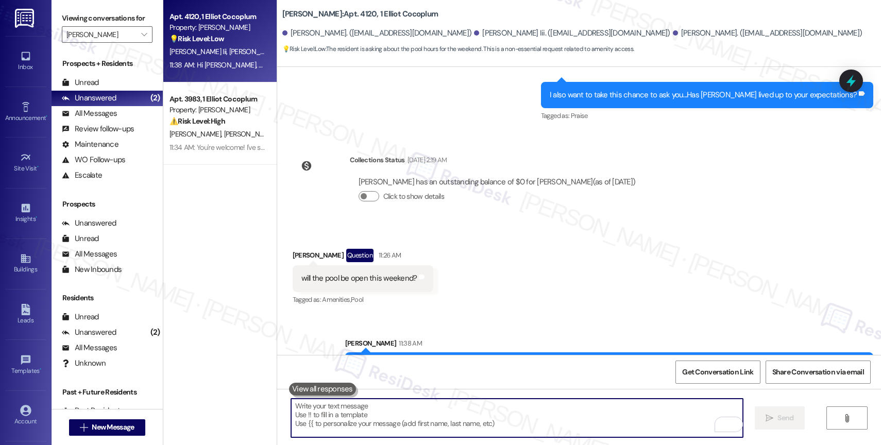
click at [369, 418] on textarea "To enrich screen reader interactions, please activate Accessibility in Grammarl…" at bounding box center [517, 418] width 452 height 39
paste textarea "will the pool be open this weekend?"
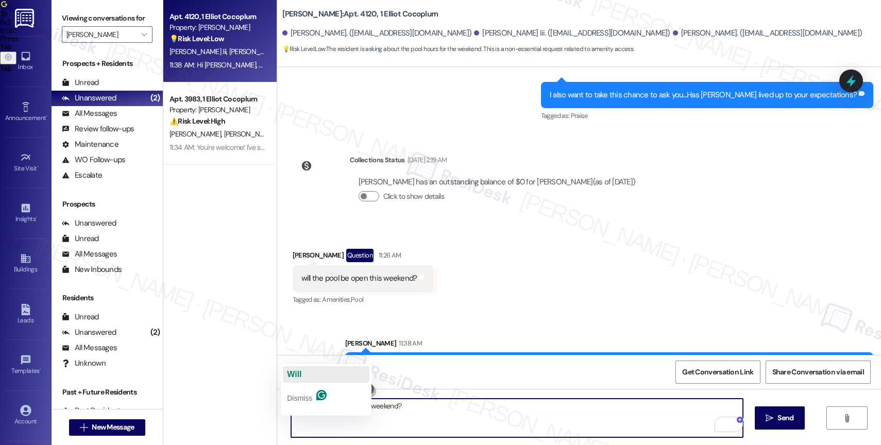
click at [299, 375] on span "Will" at bounding box center [294, 374] width 14 height 9
type textarea "Will the pool be open this weekend?"
click at [441, 410] on textarea "Will the pool be open this weekend?" at bounding box center [517, 418] width 452 height 39
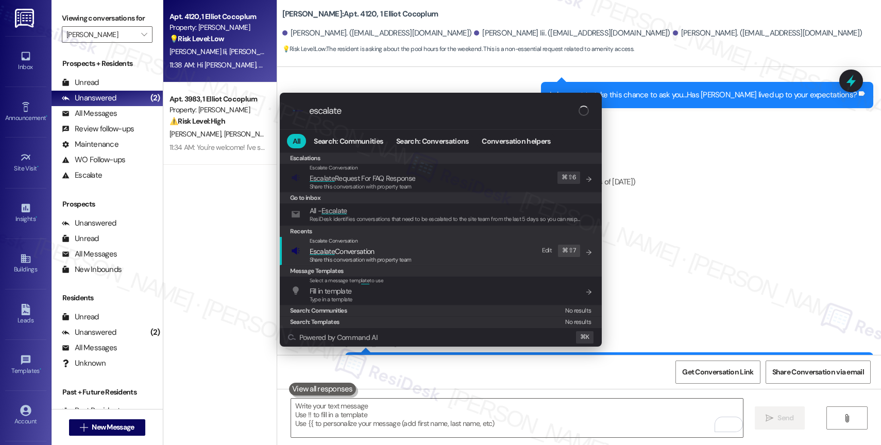
type input "escalate"
click at [361, 249] on span "Escalate Conversation" at bounding box center [342, 251] width 65 height 9
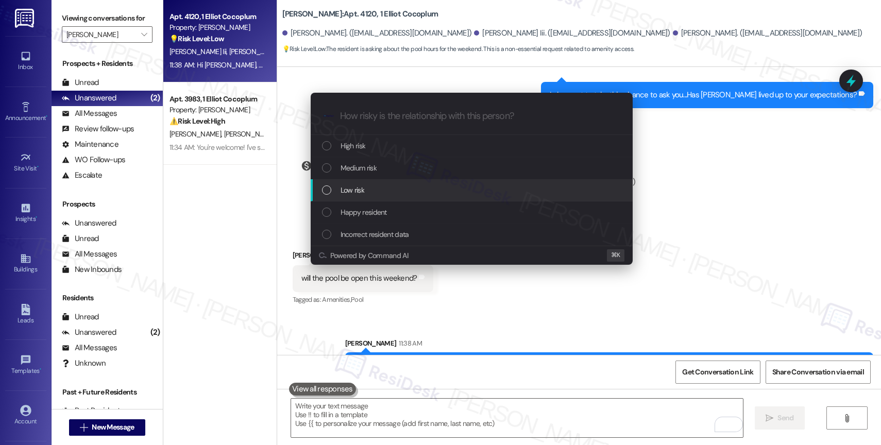
click at [364, 184] on div "Low risk" at bounding box center [472, 189] width 301 height 11
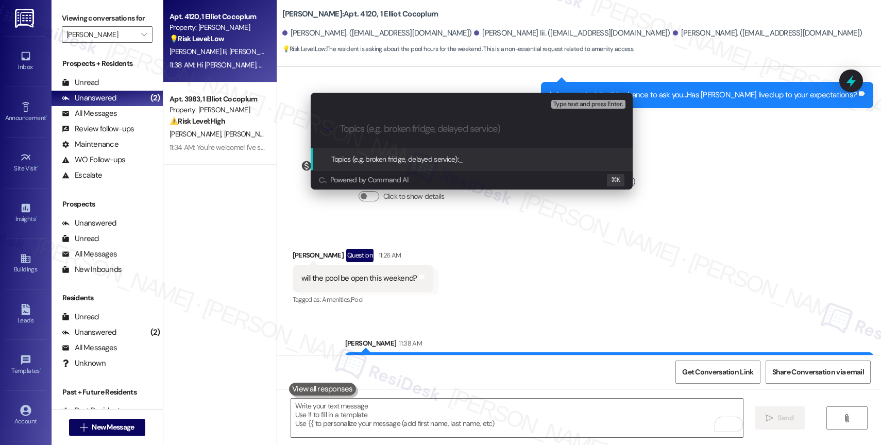
paste input "Will the pool be open this weekend?"
type input "Will the pool be open this weekend?"
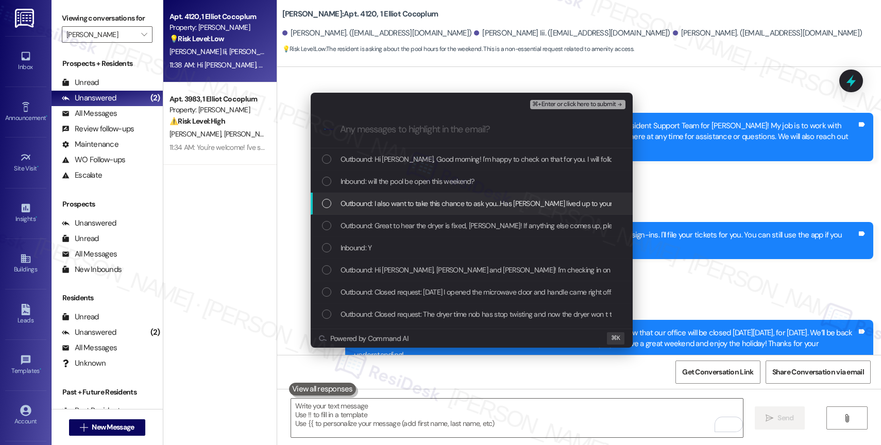
scroll to position [7404, 0]
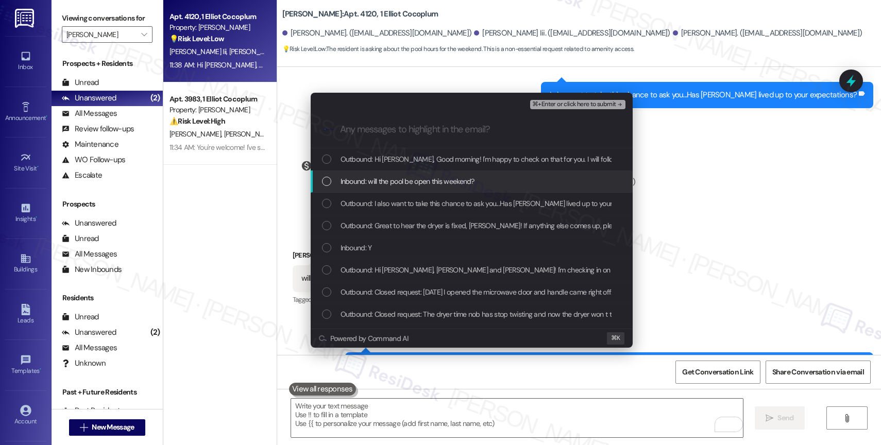
click at [423, 183] on span "Inbound: will the pool be open this weekend?" at bounding box center [407, 181] width 134 height 11
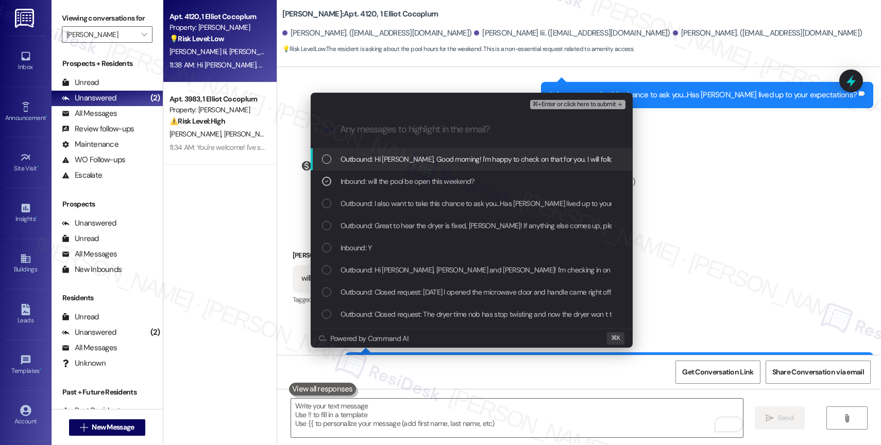
click at [506, 153] on span "Outbound: Hi [PERSON_NAME], Good morning! I'm happy to check on that for you. I…" at bounding box center [651, 158] width 623 height 11
click at [571, 101] on span "⌘+Enter or click here to submit" at bounding box center [573, 104] width 83 height 7
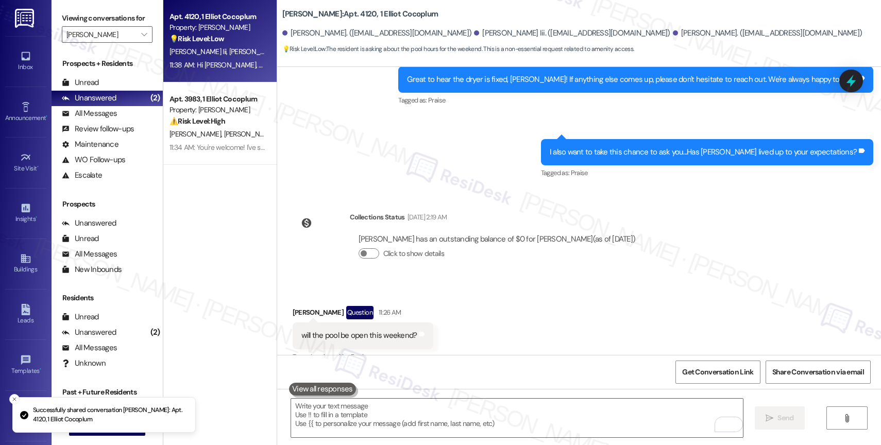
scroll to position [7321, 0]
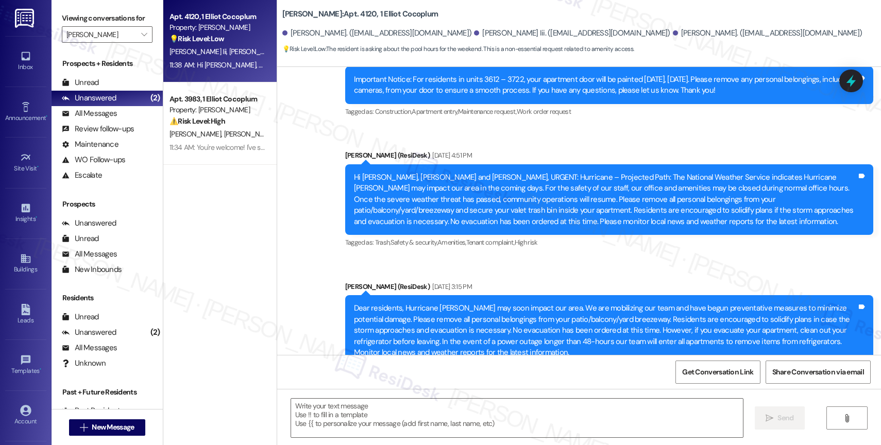
type textarea "Fetching suggested responses. Please feel free to read through the conversation…"
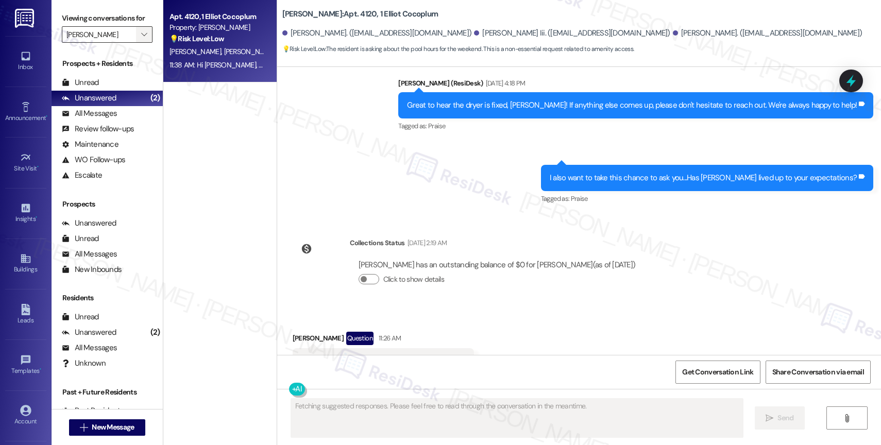
click at [139, 41] on span "" at bounding box center [144, 34] width 10 height 16
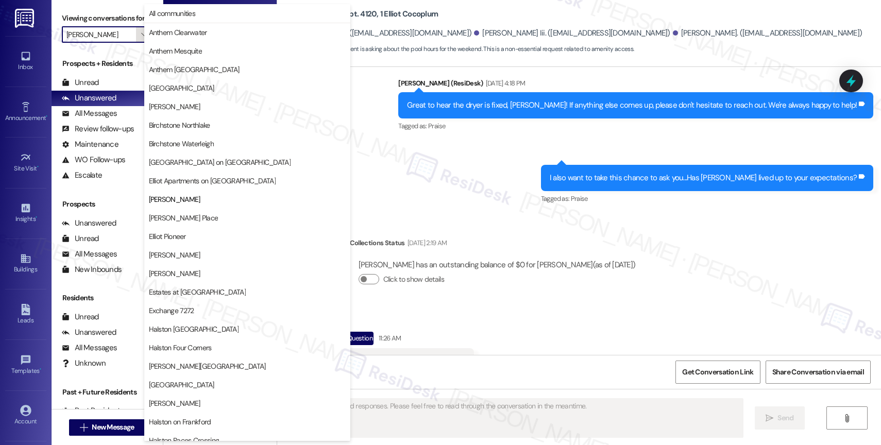
scroll to position [167, 0]
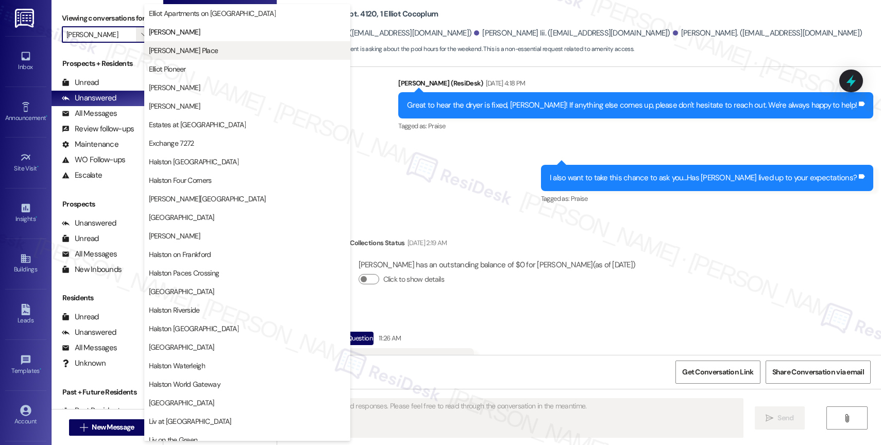
click at [196, 49] on span "[PERSON_NAME] Place" at bounding box center [184, 50] width 70 height 10
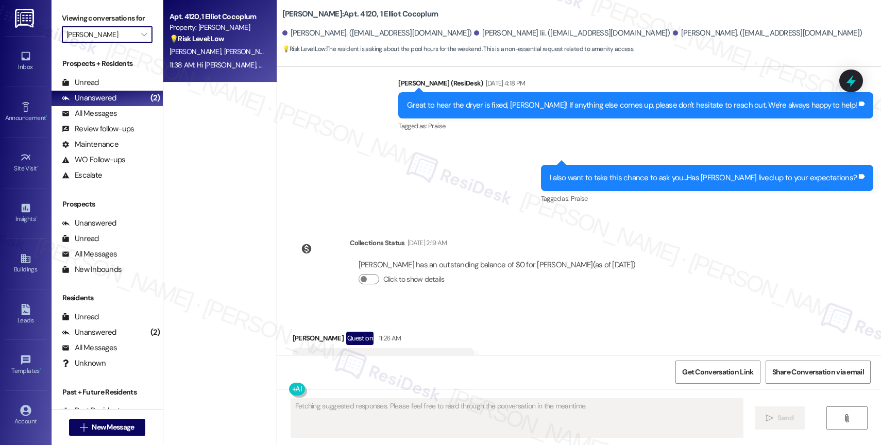
type input "[PERSON_NAME] Place"
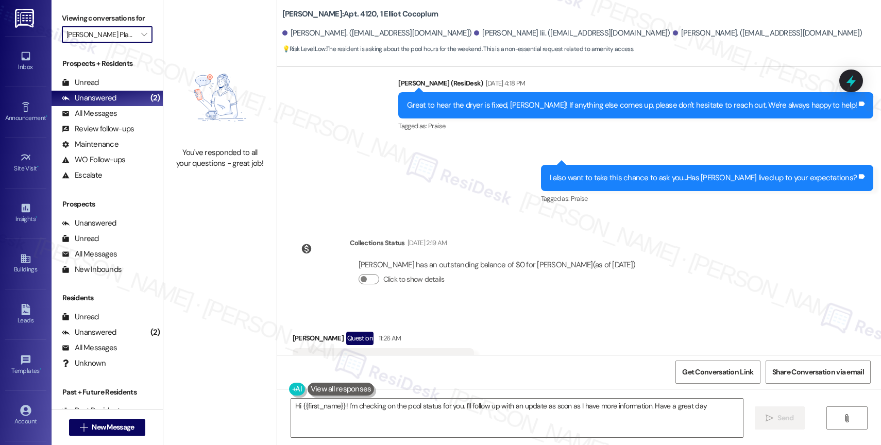
type textarea "Hi {{first_name}}! I'm checking on the pool status for you. I'll follow up with…"
click at [141, 39] on icon "" at bounding box center [144, 34] width 6 height 8
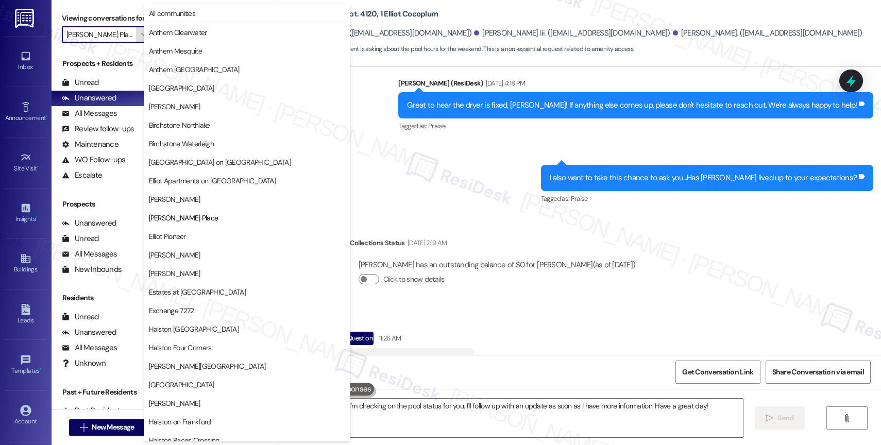
scroll to position [167, 0]
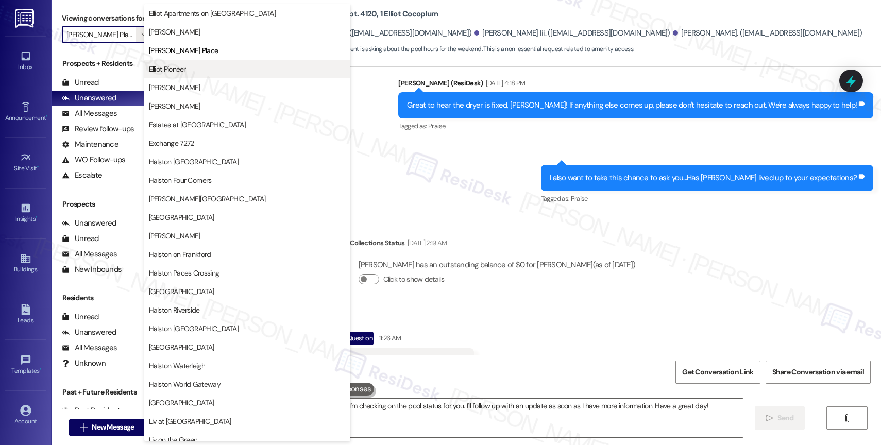
click at [194, 74] on button "Elliot Pioneer" at bounding box center [247, 69] width 206 height 19
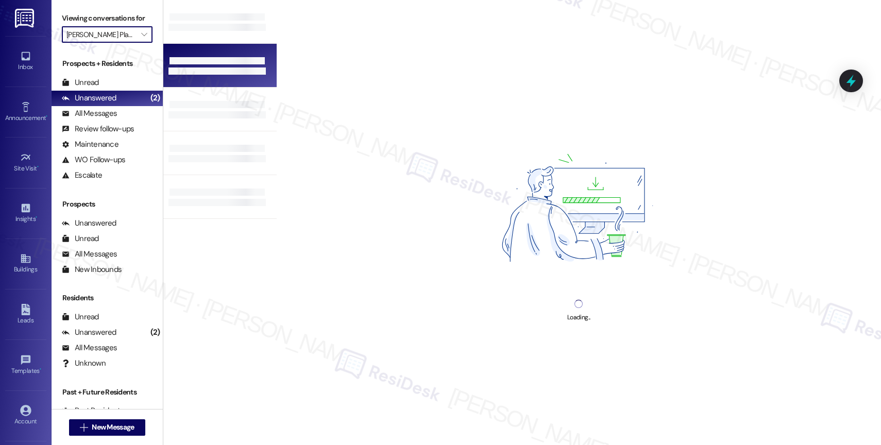
type input "Elliot Pioneer"
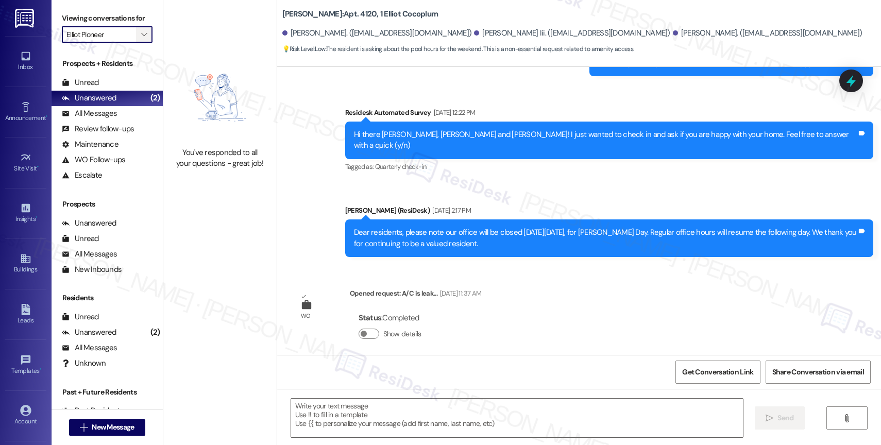
type textarea "Fetching suggested responses. Please feel free to read through the conversation…"
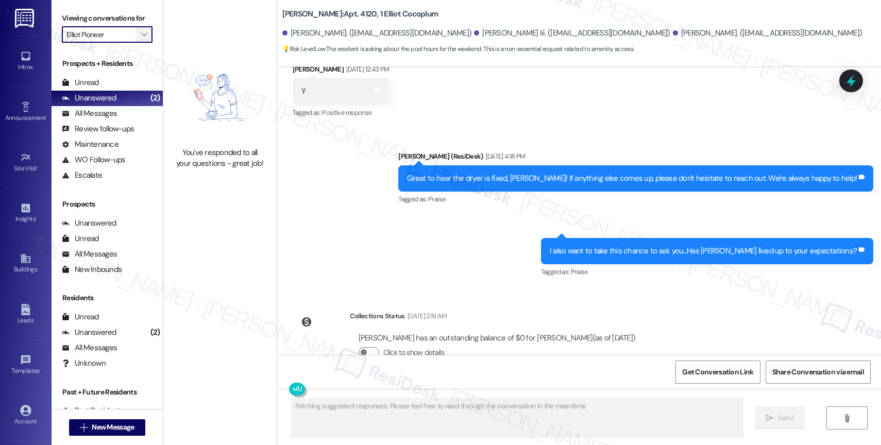
scroll to position [7321, 0]
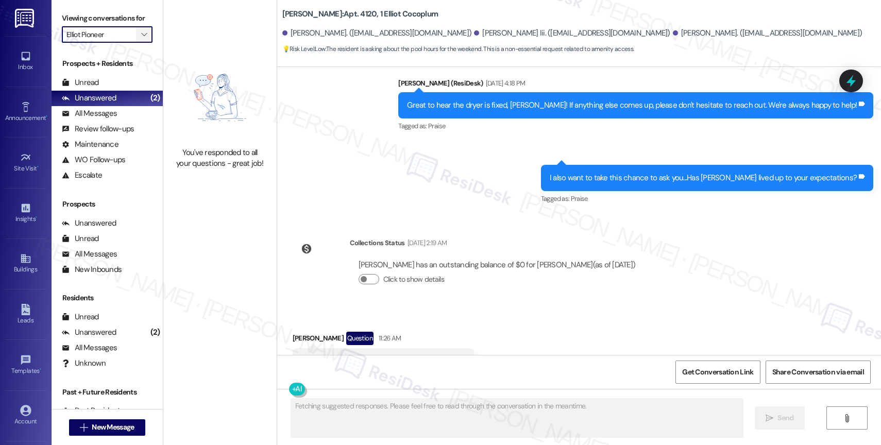
click at [141, 39] on icon "" at bounding box center [144, 34] width 6 height 8
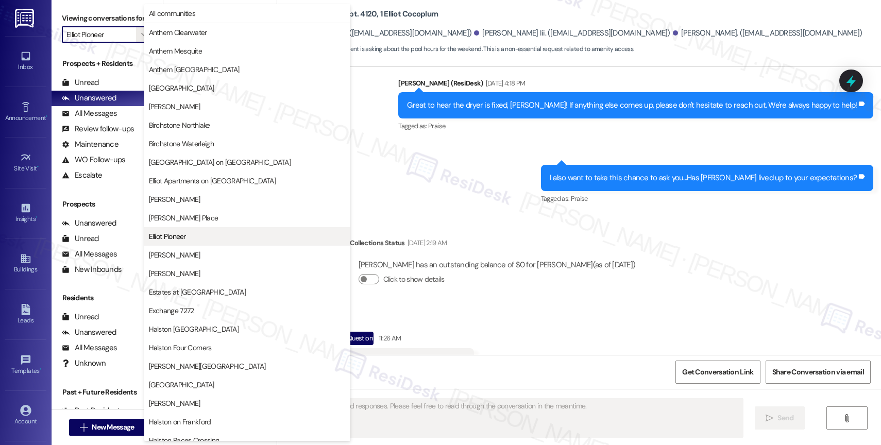
scroll to position [167, 0]
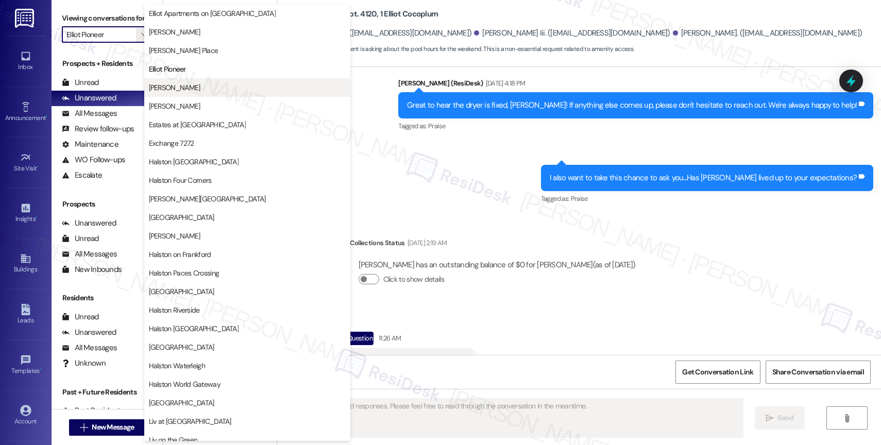
click at [172, 88] on span "[PERSON_NAME]" at bounding box center [175, 87] width 52 height 10
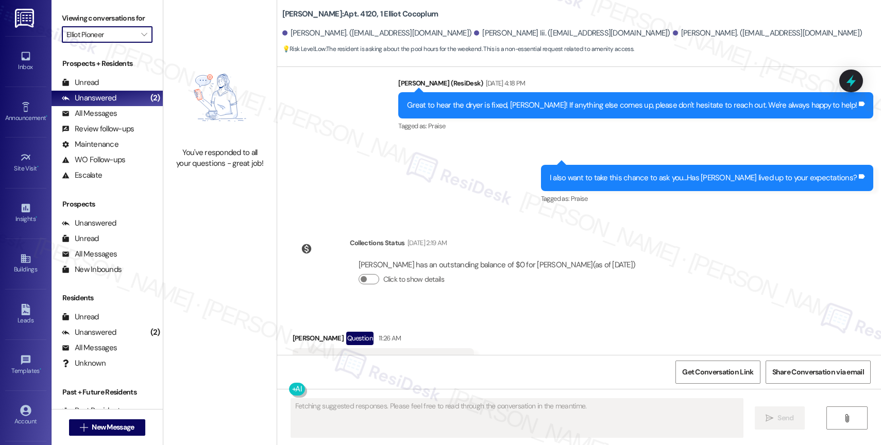
type input "[PERSON_NAME]"
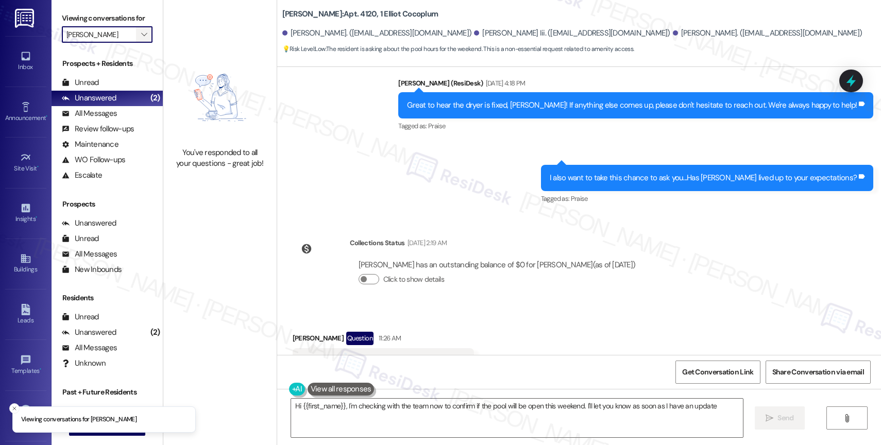
type textarea "Hi {{first_name}}, I'm checking with the team now to confirm if the pool will b…"
click at [141, 39] on icon "" at bounding box center [144, 34] width 6 height 8
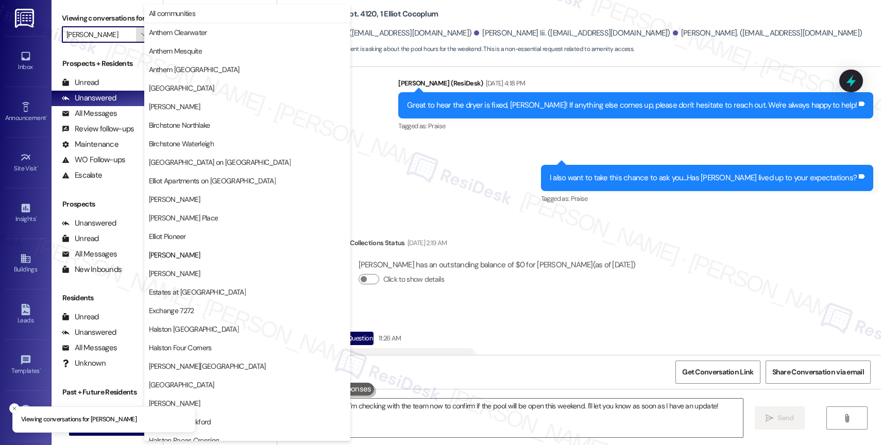
scroll to position [167, 0]
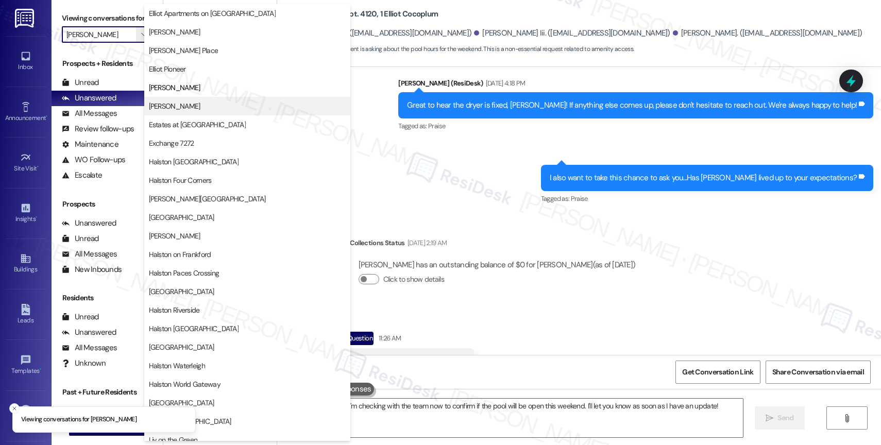
click at [187, 101] on span "[PERSON_NAME]" at bounding box center [175, 106] width 52 height 10
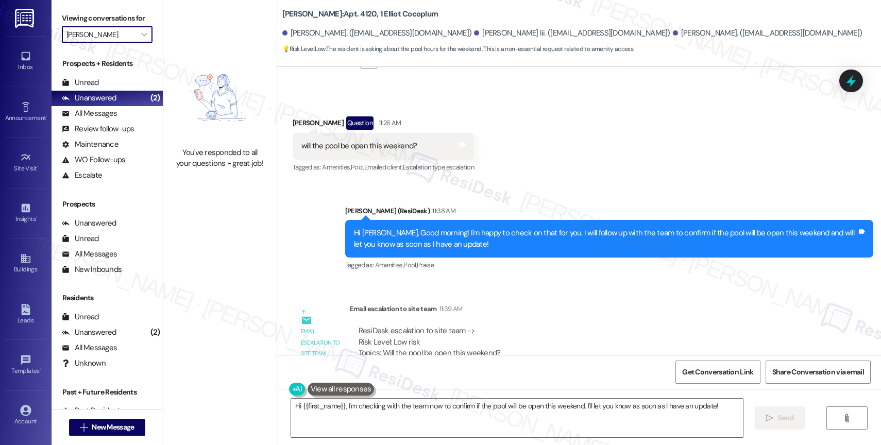
scroll to position [7546, 0]
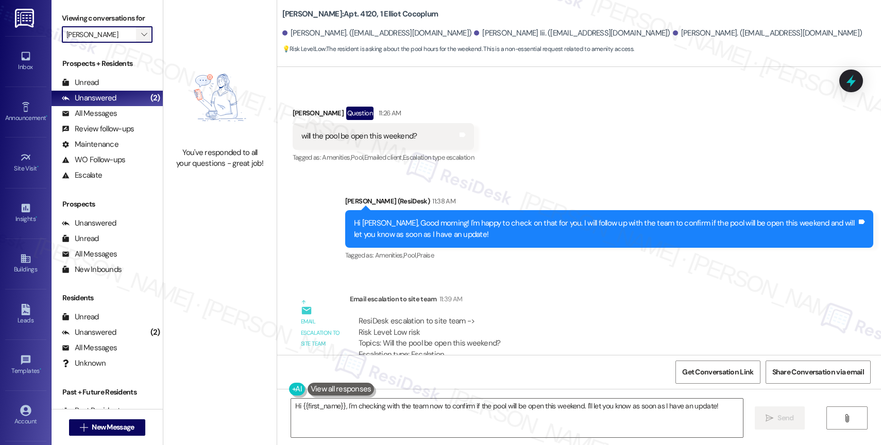
click at [139, 41] on span "" at bounding box center [144, 34] width 10 height 16
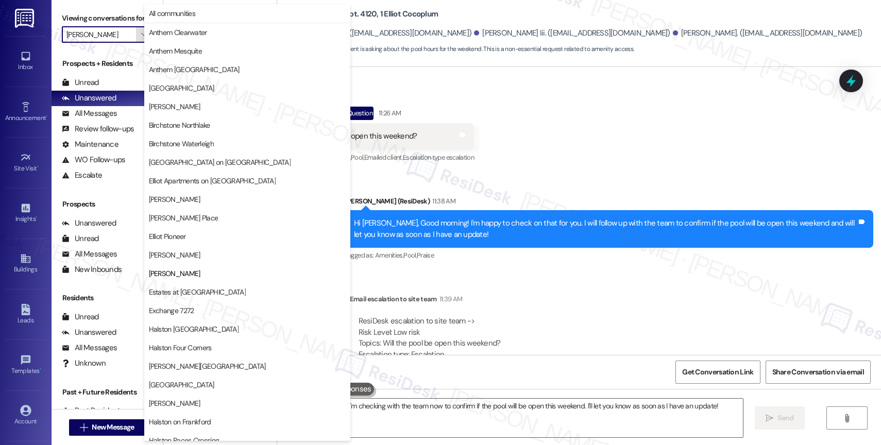
scroll to position [167, 0]
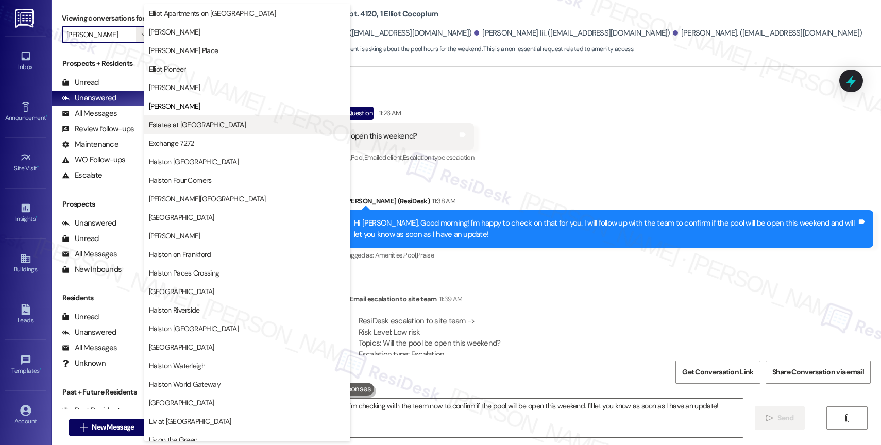
click at [203, 123] on span "Estates at [GEOGRAPHIC_DATA]" at bounding box center [197, 124] width 97 height 10
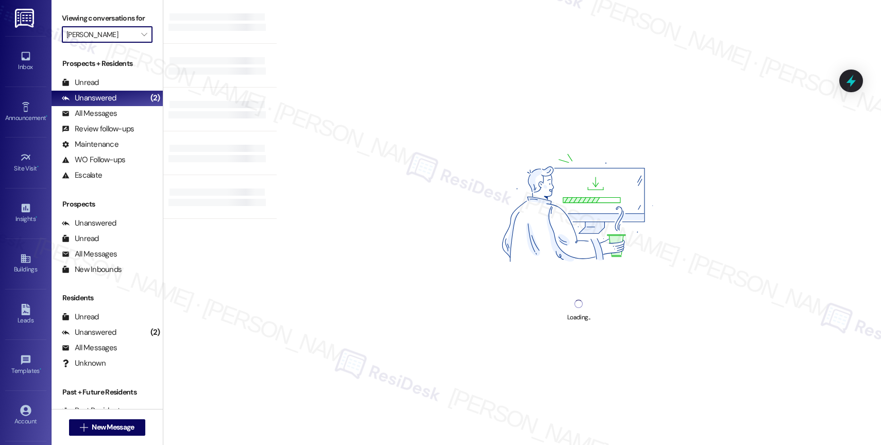
type input "Estates at [GEOGRAPHIC_DATA]"
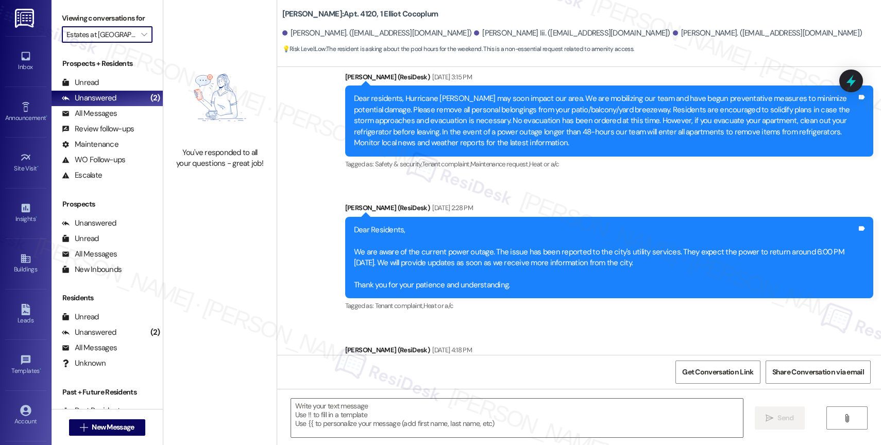
type textarea "Fetching suggested responses. Please feel free to read through the conversation…"
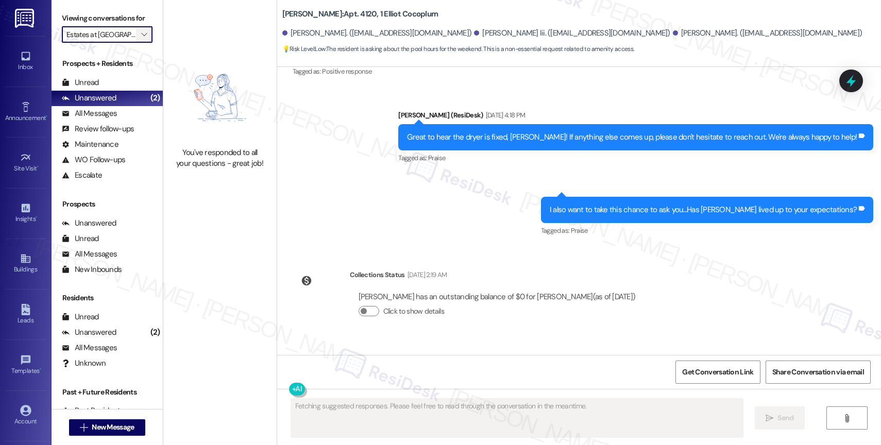
scroll to position [7321, 0]
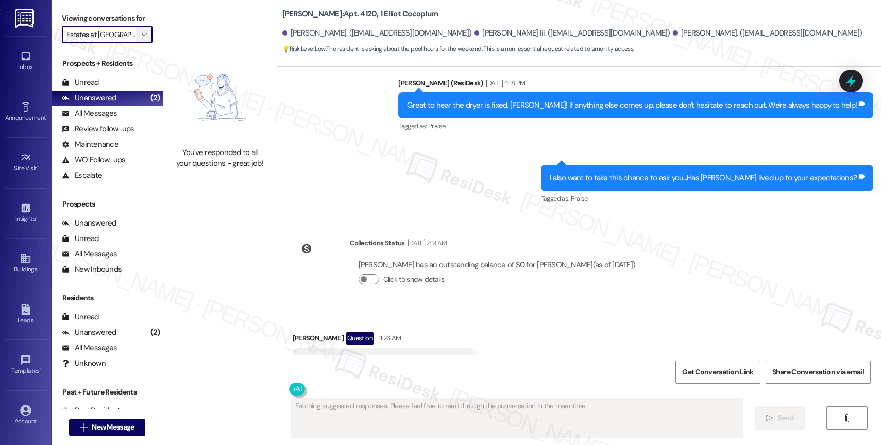
click at [141, 39] on icon "" at bounding box center [144, 34] width 6 height 8
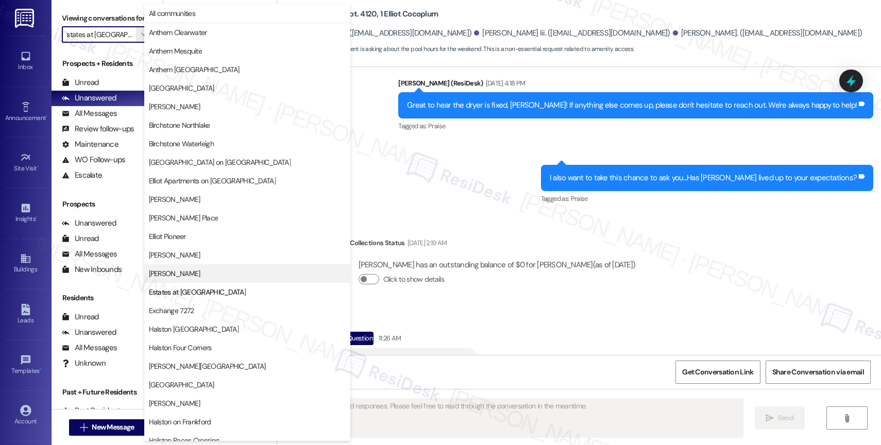
scroll to position [167, 0]
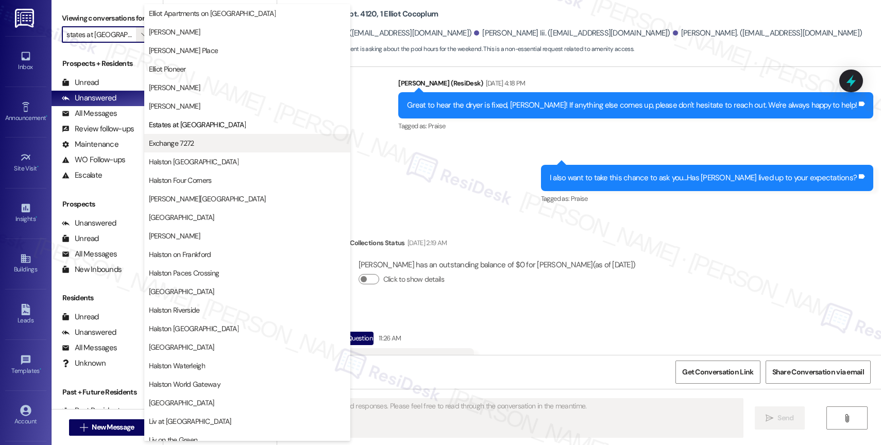
click at [207, 144] on span "Exchange 7272" at bounding box center [247, 143] width 197 height 10
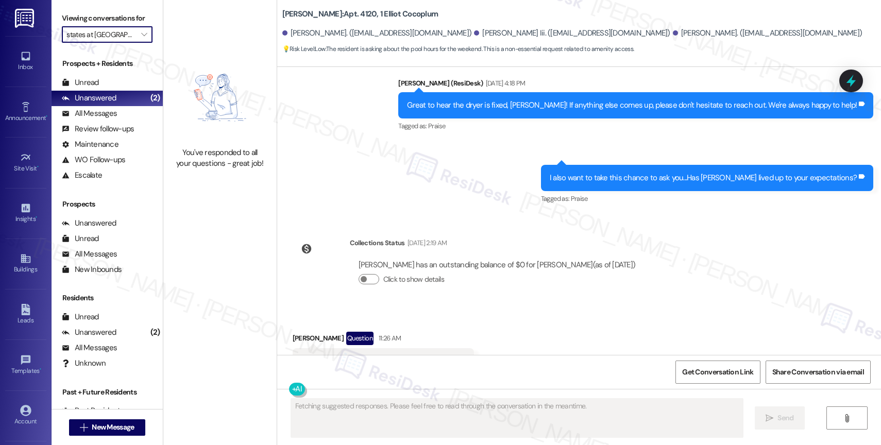
type input "Exchange 7272"
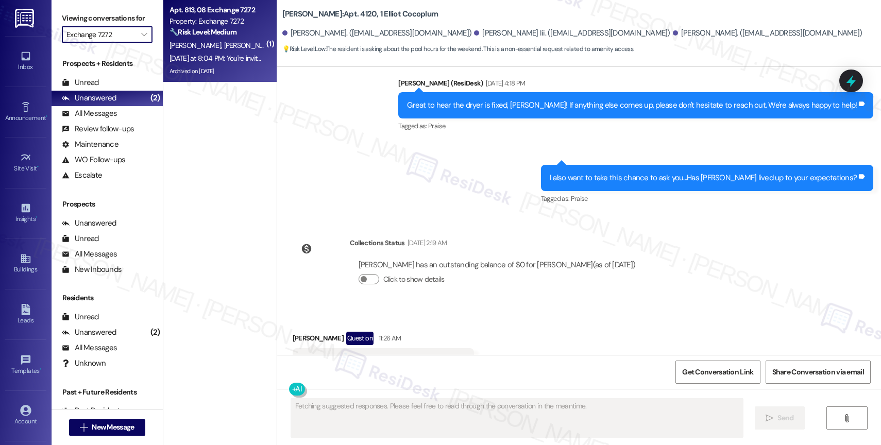
click at [215, 62] on div "[DATE] at 8:04 PM: You're invited to Wedensday Night [DEMOGRAPHIC_DATA] Study […" at bounding box center [379, 58] width 420 height 9
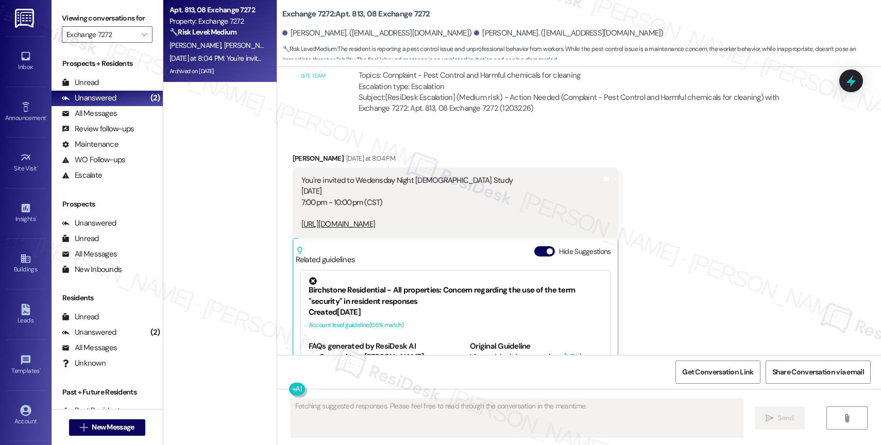
scroll to position [27590, 0]
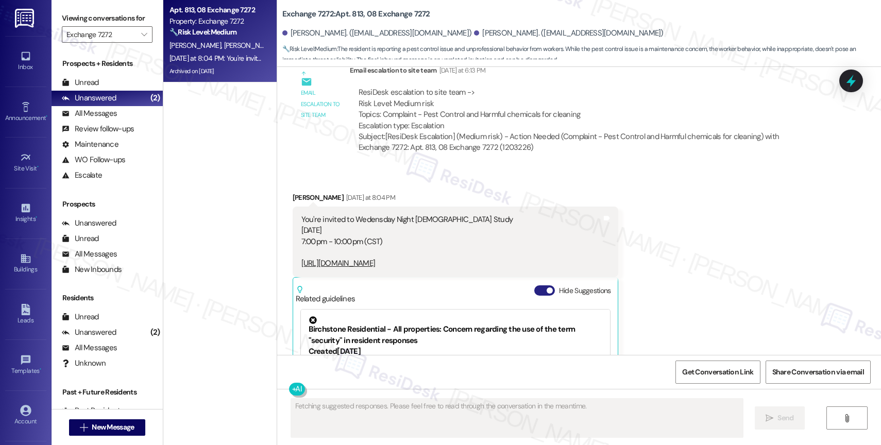
click at [555, 285] on button "Hide Suggestions" at bounding box center [544, 290] width 21 height 10
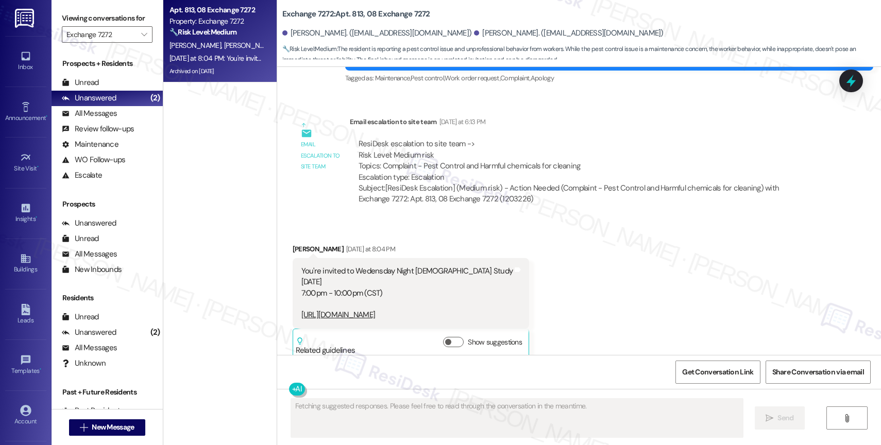
scroll to position [27510, 0]
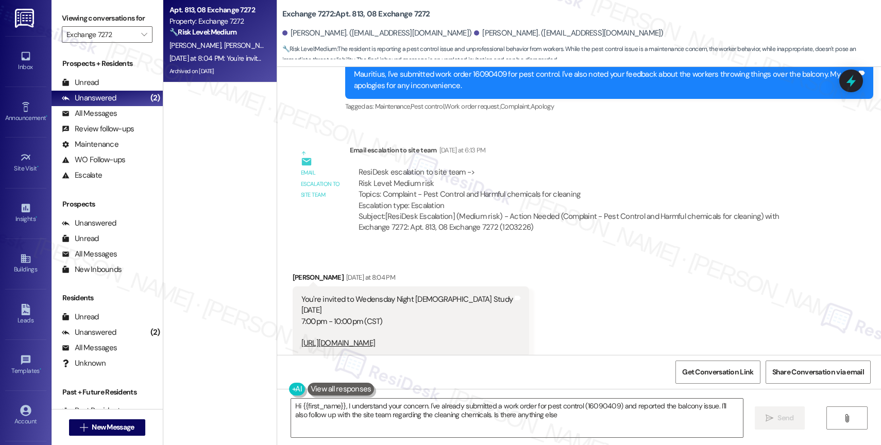
type textarea "Hi {{first_name}}, I understand your concern. I've already submitted a work ord…"
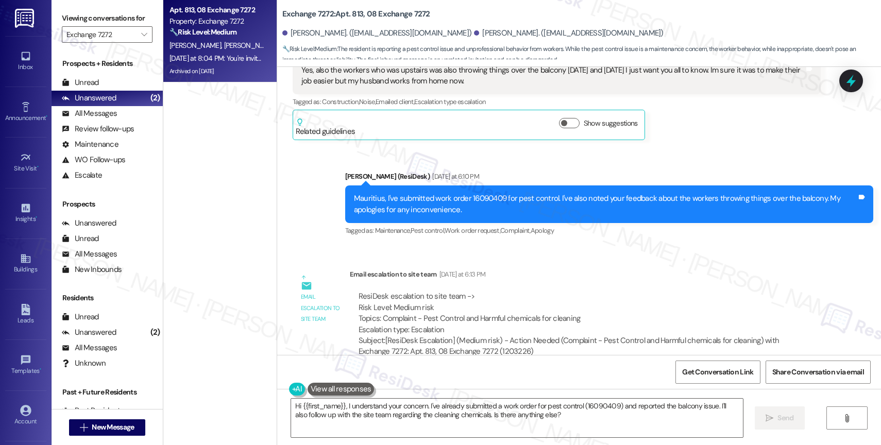
scroll to position [27382, 0]
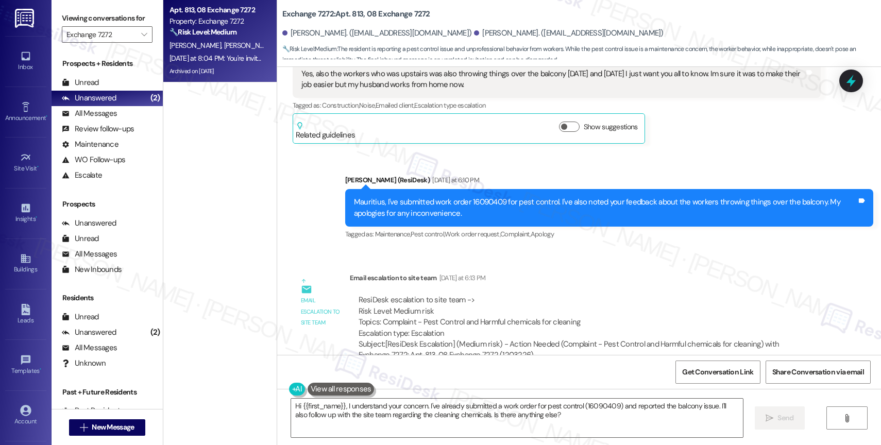
click at [452, 376] on div "Received via SMS [PERSON_NAME] [DATE] at 8:04 PM You're invited to Wedensday Ni…" at bounding box center [579, 449] width 604 height 146
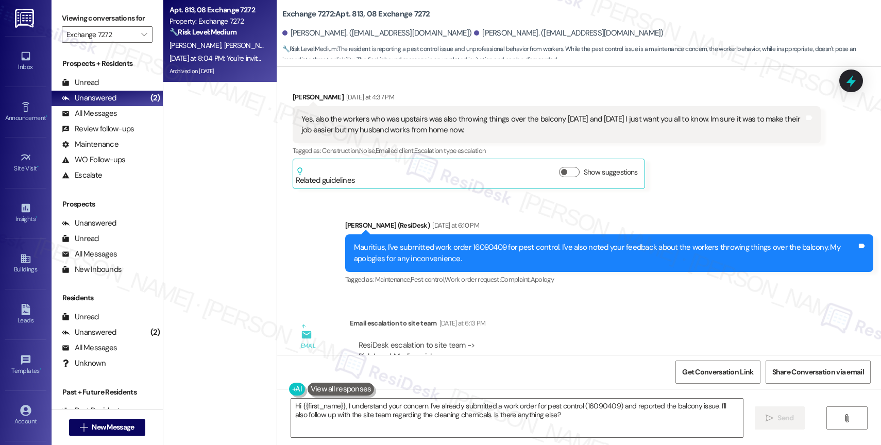
scroll to position [27336, 0]
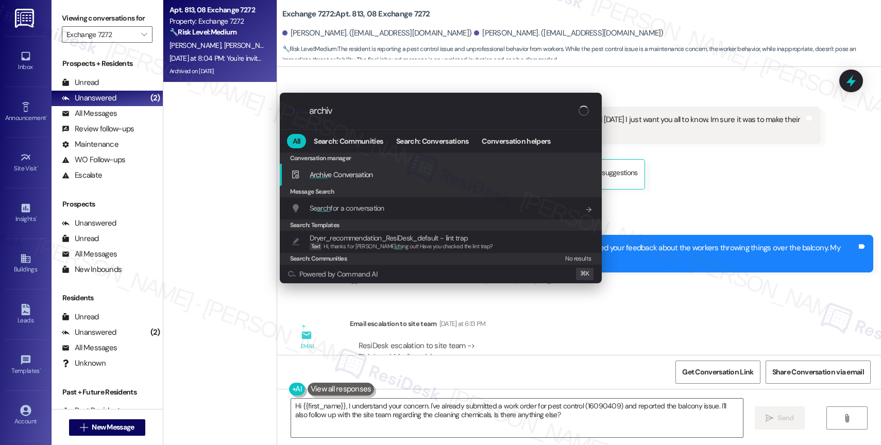
type input "archive"
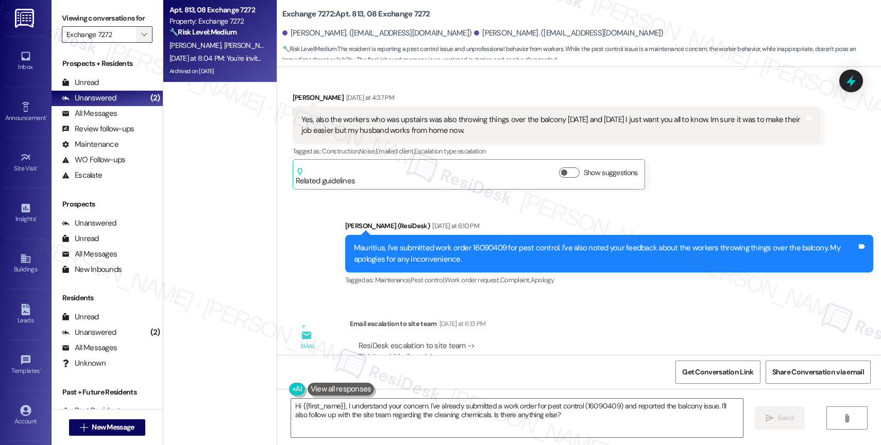
click at [141, 39] on icon "" at bounding box center [144, 34] width 6 height 8
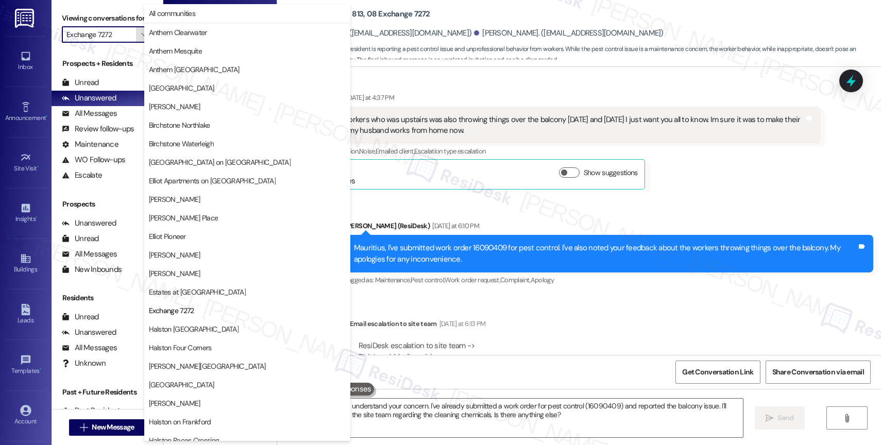
scroll to position [167, 0]
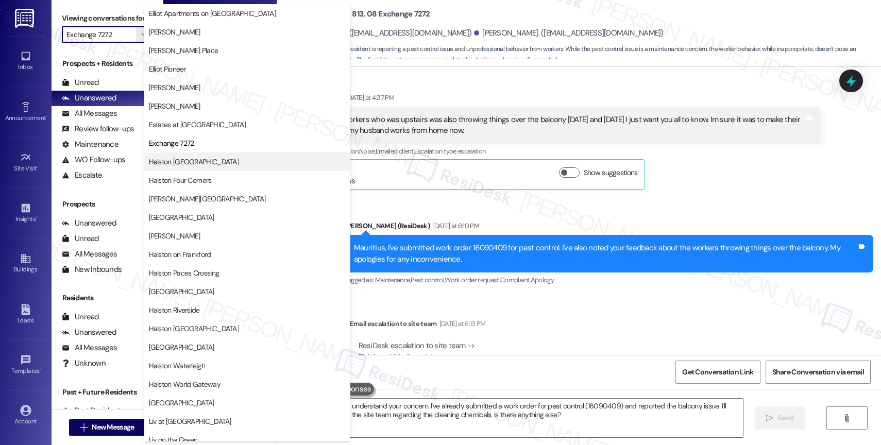
click at [203, 168] on button "Halston [GEOGRAPHIC_DATA]" at bounding box center [247, 161] width 206 height 19
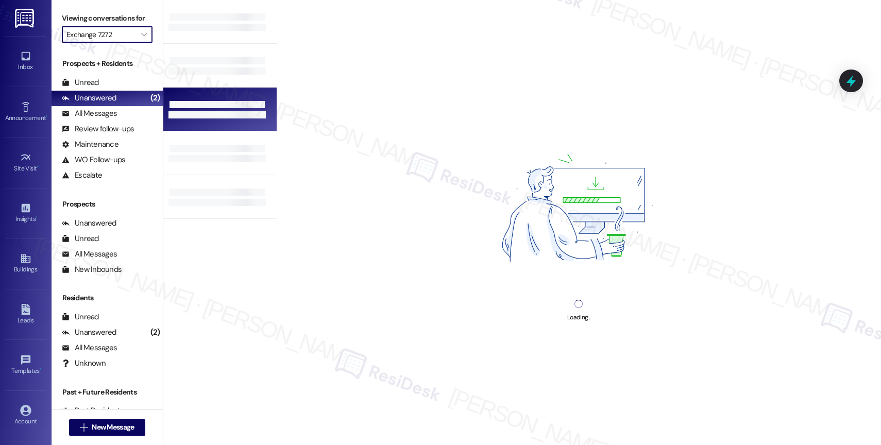
type input "Halston Citrus Ridge"
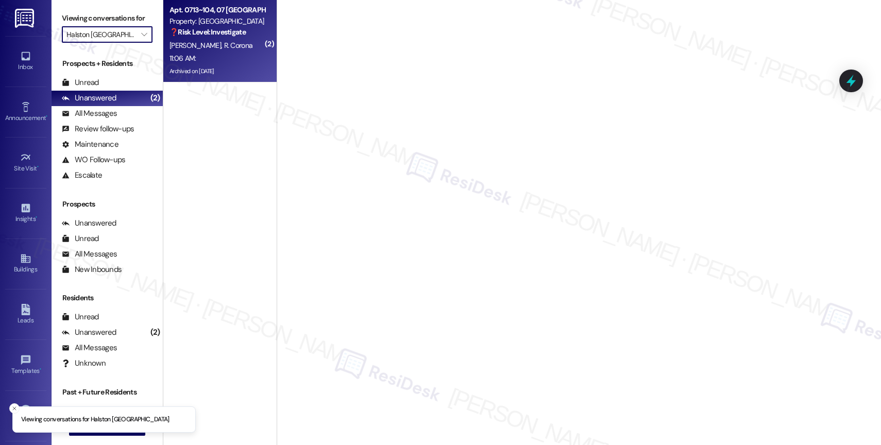
click at [215, 54] on div "11:06 AM: 11:06 AM:" at bounding box center [216, 58] width 97 height 13
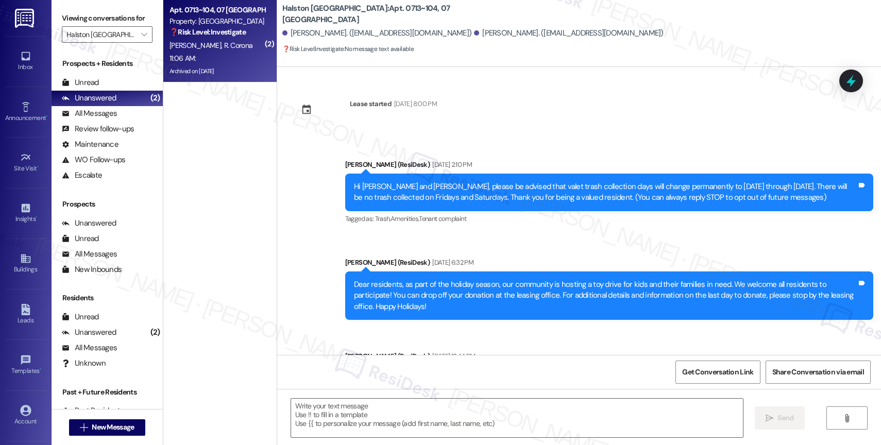
scroll to position [9774, 0]
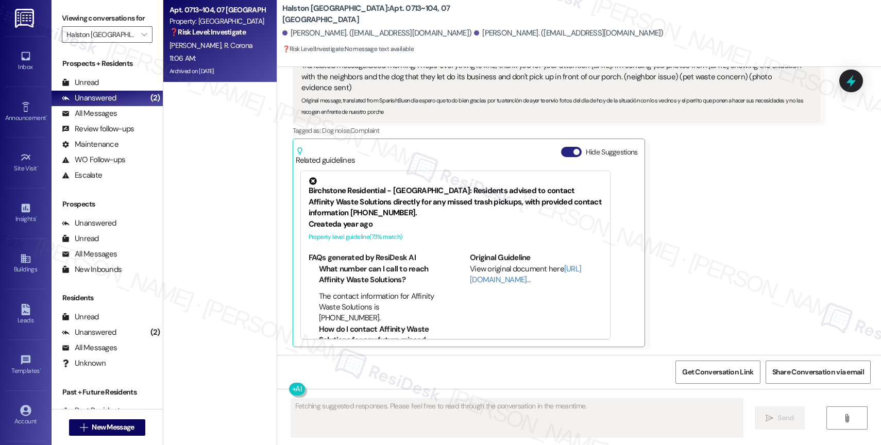
click at [561, 147] on button "Hide Suggestions" at bounding box center [571, 152] width 21 height 10
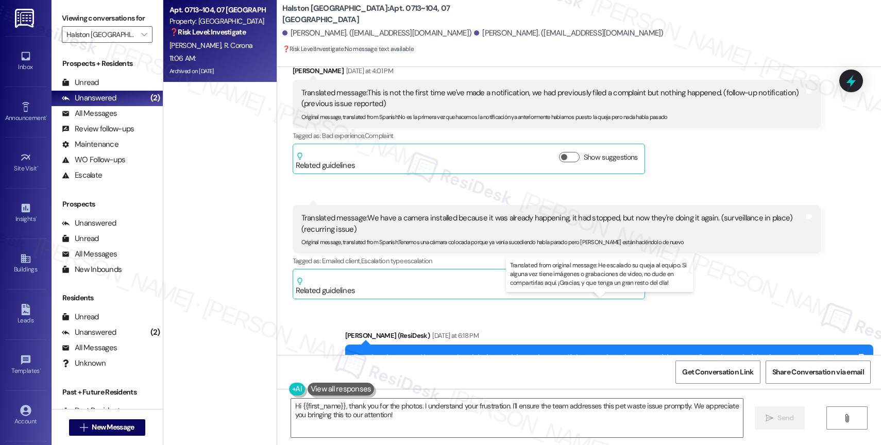
scroll to position [9571, 0]
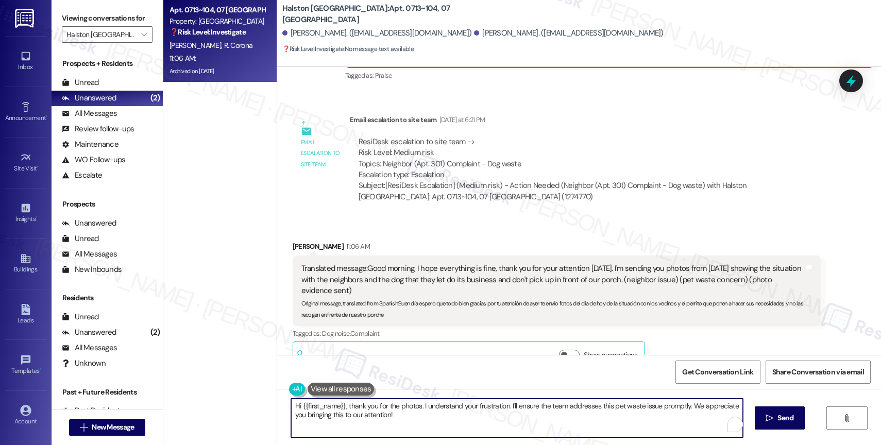
drag, startPoint x: 341, startPoint y: 404, endPoint x: 407, endPoint y: 433, distance: 72.2
click at [407, 433] on textarea "Hi {{first_name}}, thank you for the photos. I understand your frustration. I'l…" at bounding box center [517, 418] width 452 height 39
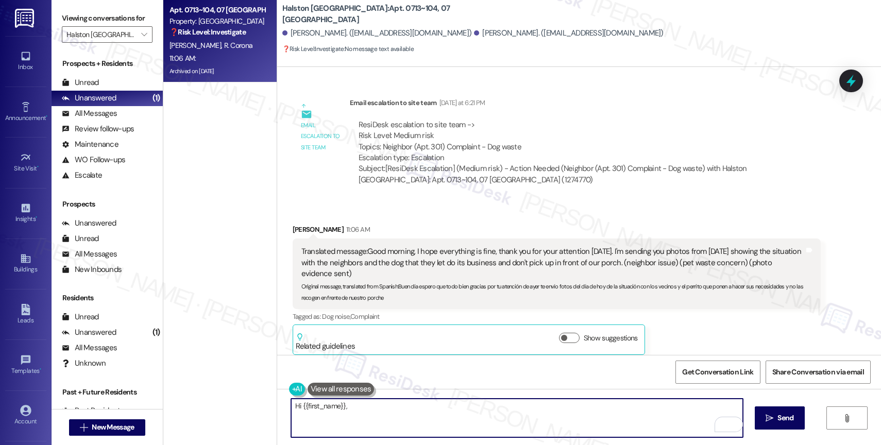
scroll to position [9596, 0]
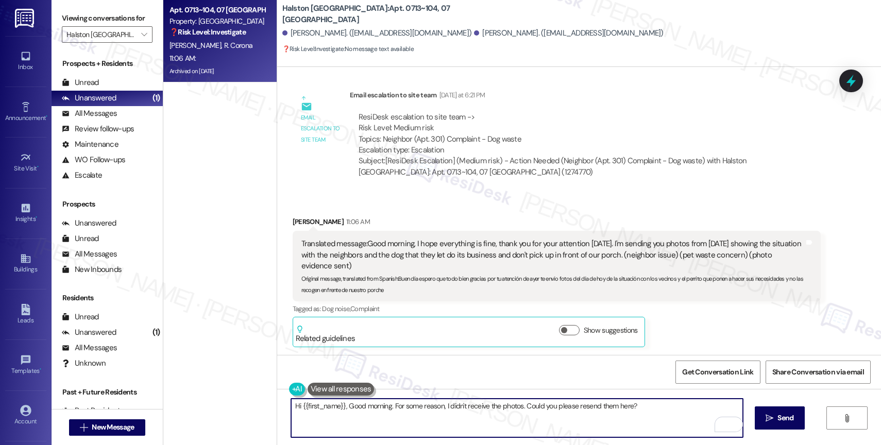
click at [385, 405] on textarea "Hi {{first_name}}, Good morning. For some reason, I didn't receive the photos. …" at bounding box center [517, 418] width 452 height 39
click at [656, 402] on textarea "Hi {{first_name}}, Good morning! For some reason, I didn't receive the photos. …" at bounding box center [517, 418] width 452 height 39
click at [726, 421] on icon "Open Grammarly. 0 Suggestions." at bounding box center [727, 425] width 8 height 8
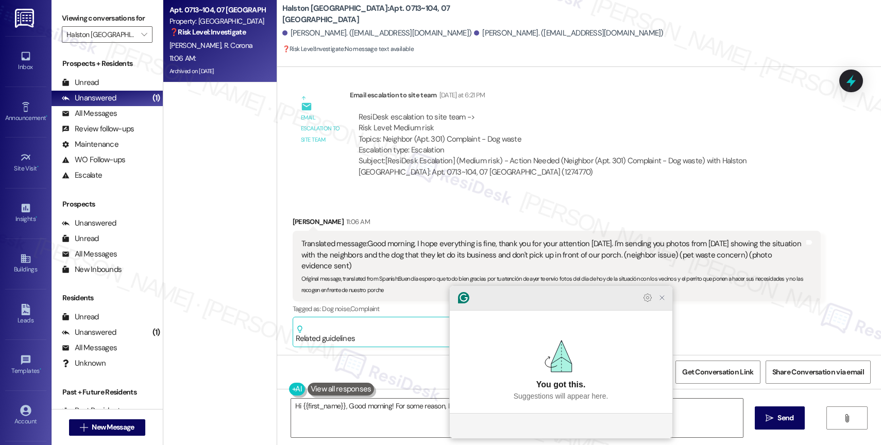
click at [664, 302] on icon "Close Grammarly Assistant" at bounding box center [662, 298] width 8 height 8
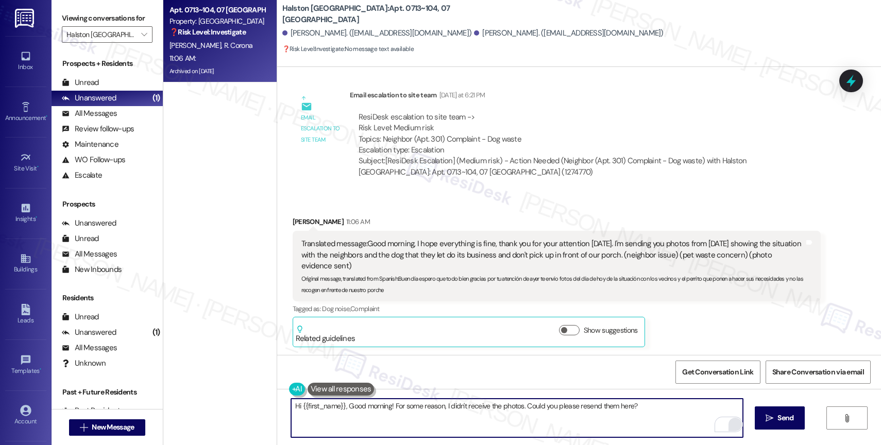
click at [728, 422] on html "Inbox Go to Inbox Announcement • Send A Text Announcement Site Visit • Go to Si…" at bounding box center [440, 222] width 881 height 445
click at [658, 408] on textarea "Hi {{first_name}}, Good morning! For some reason, I didn't receive the photos. …" at bounding box center [517, 418] width 452 height 39
type textarea "Hi {{first_name}}, Good morning! For some reason, I didn't receive the photos. …"
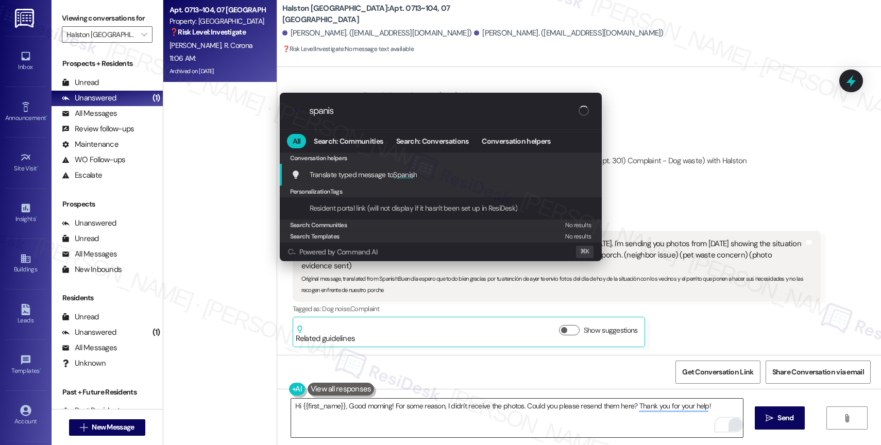
type input "spanish"
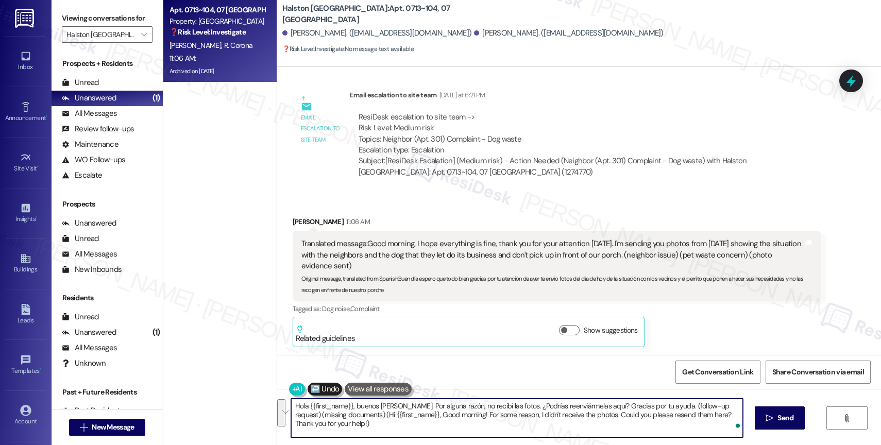
drag, startPoint x: 654, startPoint y: 415, endPoint x: 658, endPoint y: 425, distance: 10.9
click at [658, 425] on textarea "Hola {{first_name}}, buenos días. Por alguna razón, no recibí las fotos. ¿Podrí…" at bounding box center [517, 418] width 452 height 39
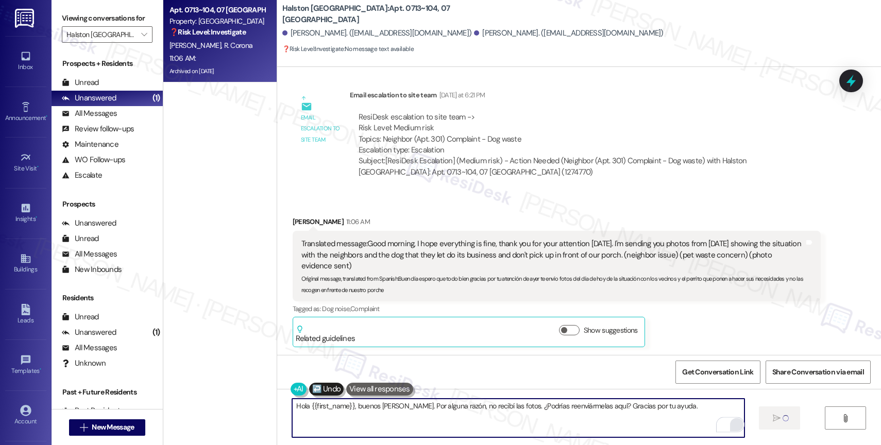
type textarea "Hola {{first_name}}, buenos días. Por alguna razón, no recibí las fotos. ¿Podrí…"
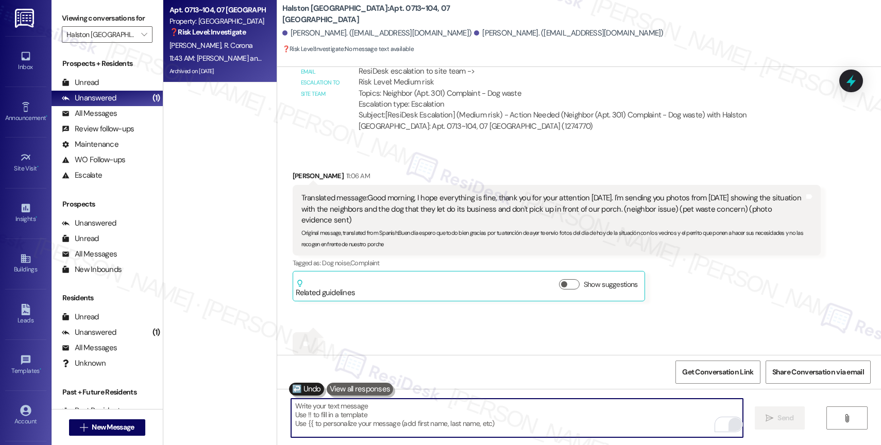
scroll to position [9668, 0]
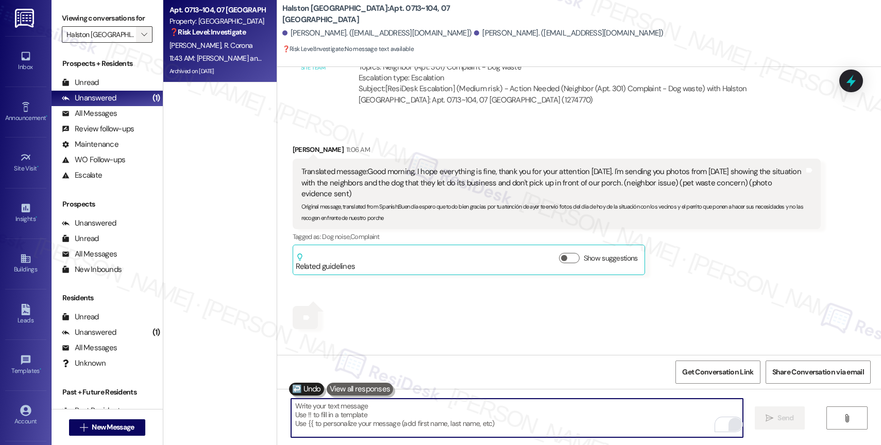
click at [141, 39] on icon "" at bounding box center [144, 34] width 6 height 8
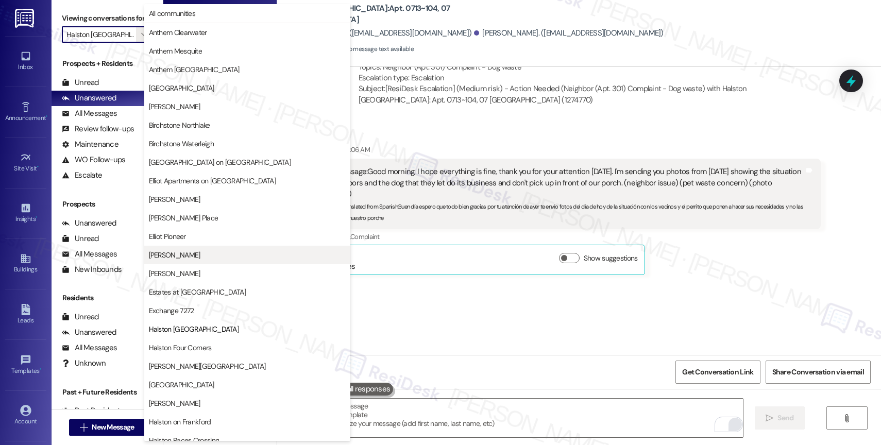
scroll to position [167, 0]
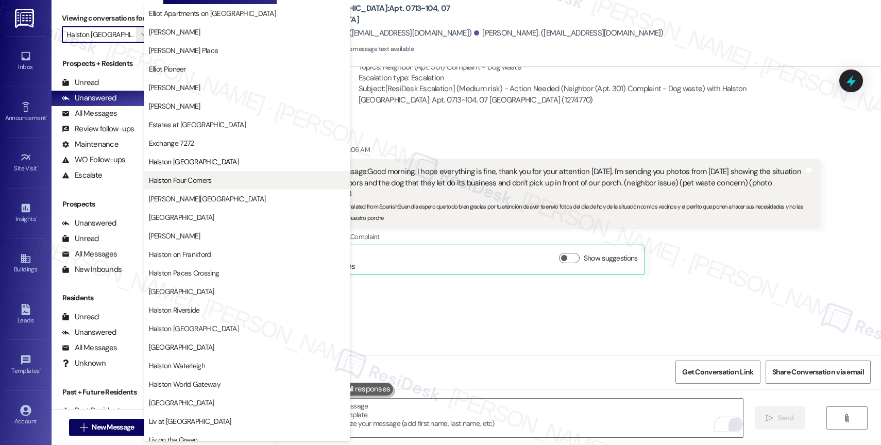
click at [198, 175] on span "Halston Four Corners" at bounding box center [180, 180] width 63 height 10
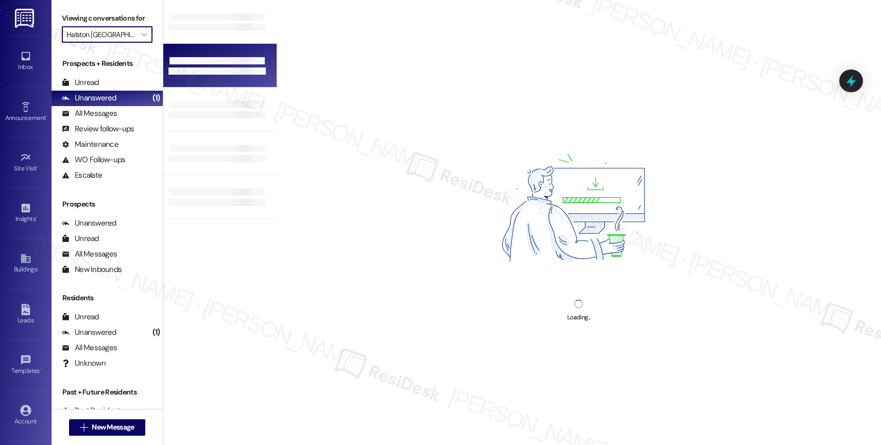
type input "Halston Four Corners"
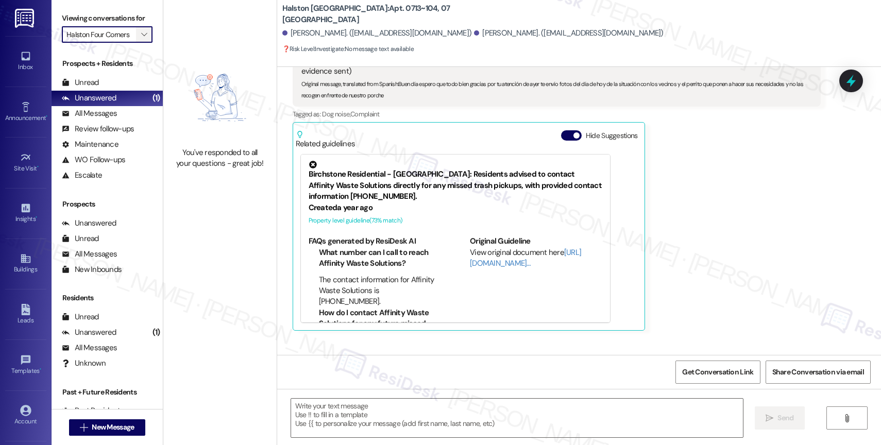
type textarea "Fetching suggested responses. Please feel free to read through the conversation…"
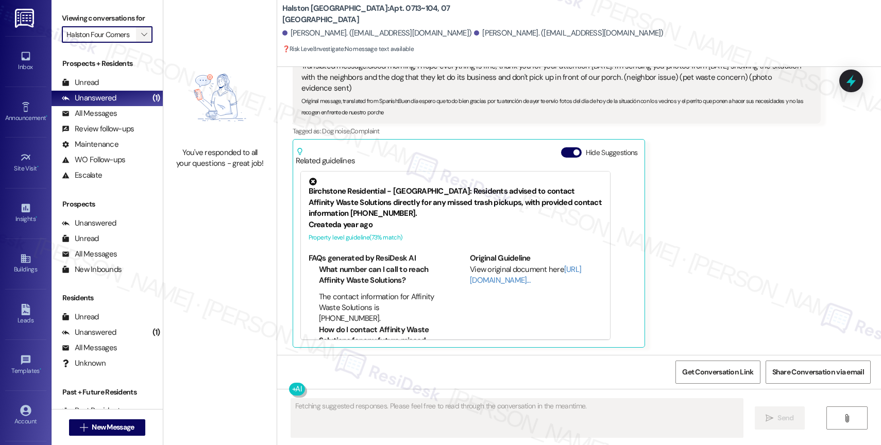
click at [140, 43] on span "" at bounding box center [144, 34] width 10 height 16
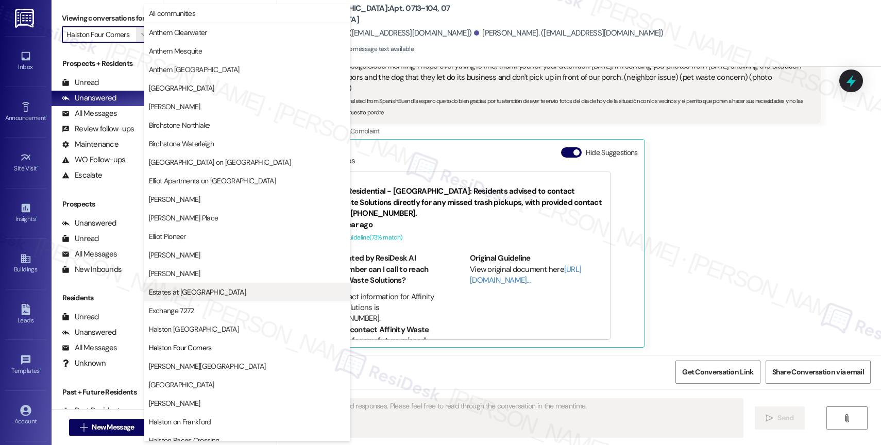
scroll to position [167, 0]
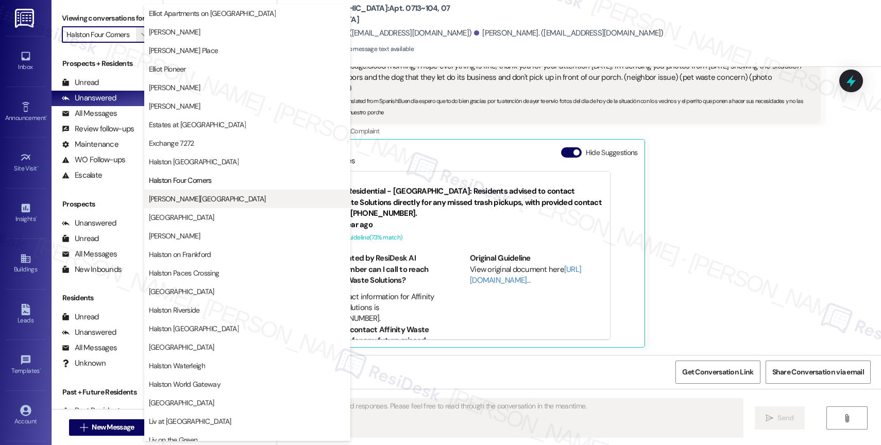
click at [206, 194] on span "Halston Harris Bridge" at bounding box center [207, 199] width 117 height 10
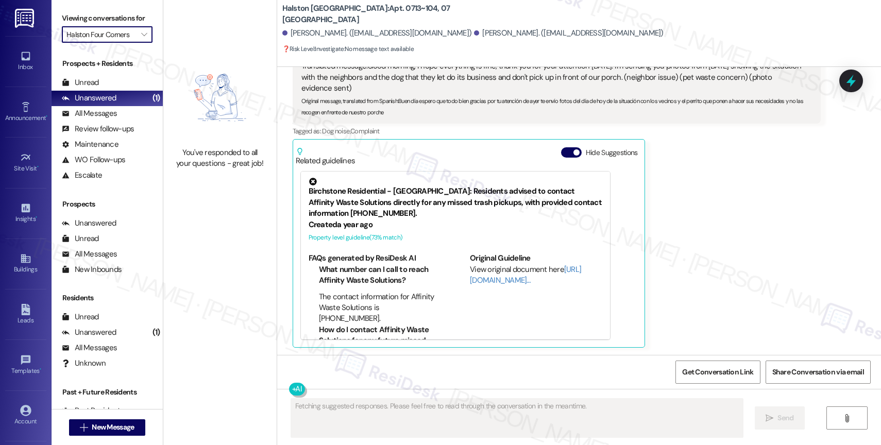
type input "Halston Harris Bridge"
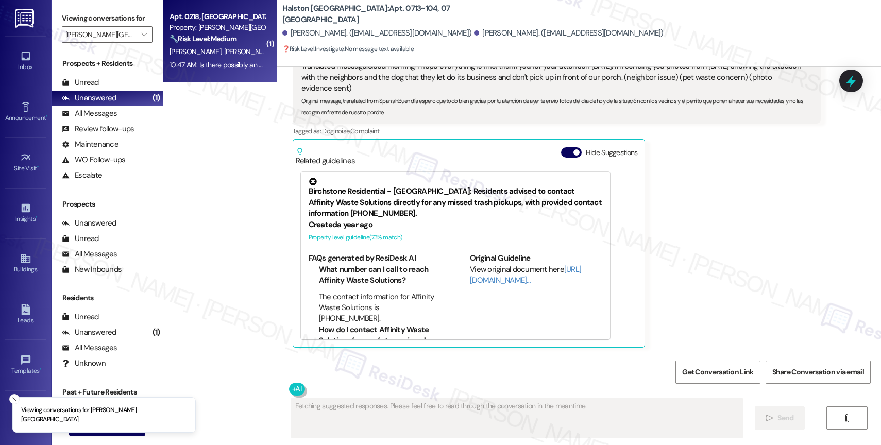
click at [224, 52] on span "S. Grantham" at bounding box center [250, 51] width 52 height 9
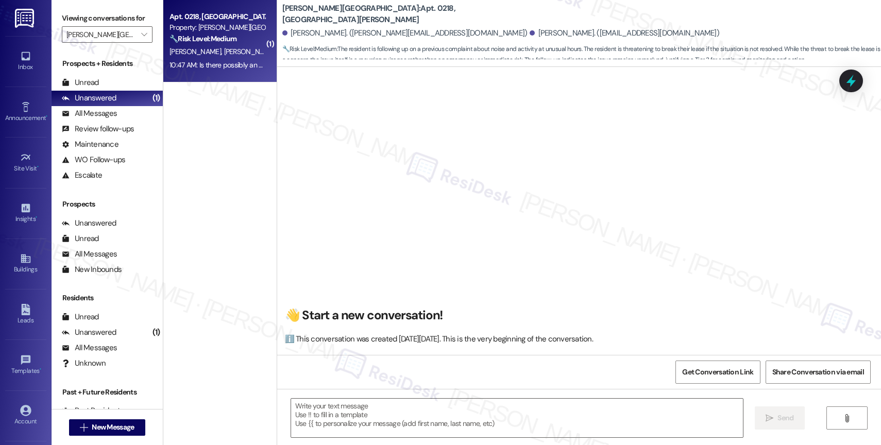
scroll to position [9142, 0]
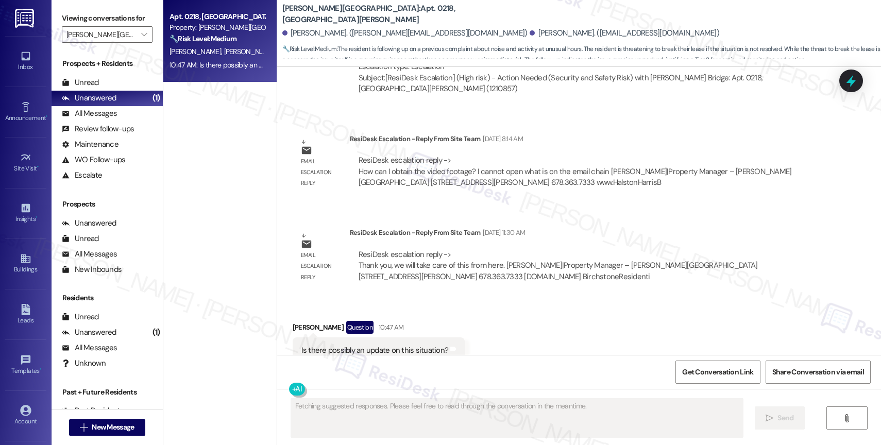
click at [483, 298] on div "Received via SMS Ashlie Broom Question 10:47 AM Is there possibly an update on …" at bounding box center [579, 342] width 604 height 89
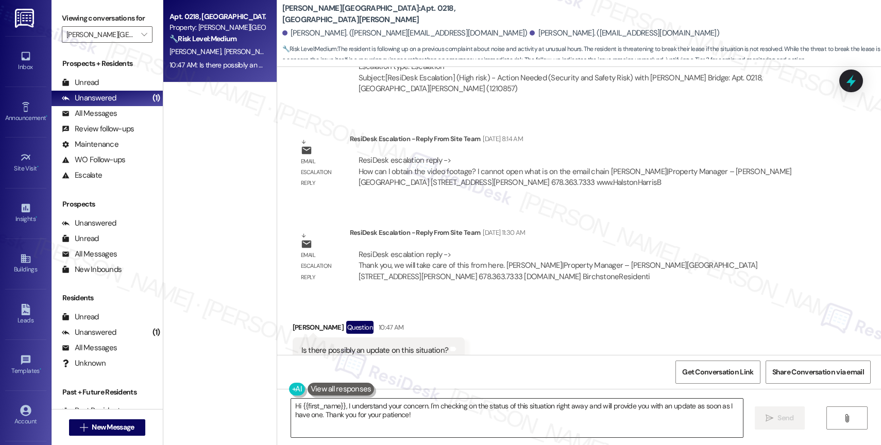
click at [369, 414] on textarea "Hi {{first_name}}, I understand your concern. I'm checking on the status of thi…" at bounding box center [517, 418] width 452 height 39
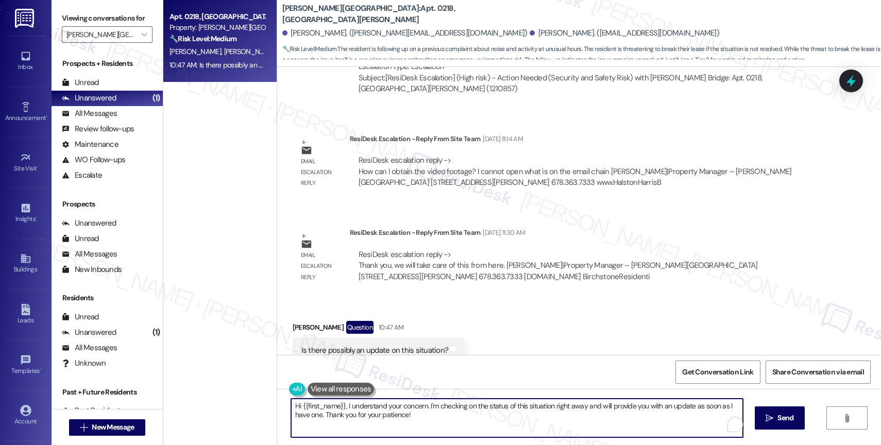
click at [369, 414] on textarea "Hi {{first_name}}, I understand your concern. I'm checking on the status of thi…" at bounding box center [517, 418] width 452 height 39
drag, startPoint x: 362, startPoint y: 407, endPoint x: 551, endPoint y: 432, distance: 190.5
click at [580, 409] on textarea "Hi Ashlie, Good morning! I have escalated this to the site team, and the manage…" at bounding box center [517, 418] width 452 height 39
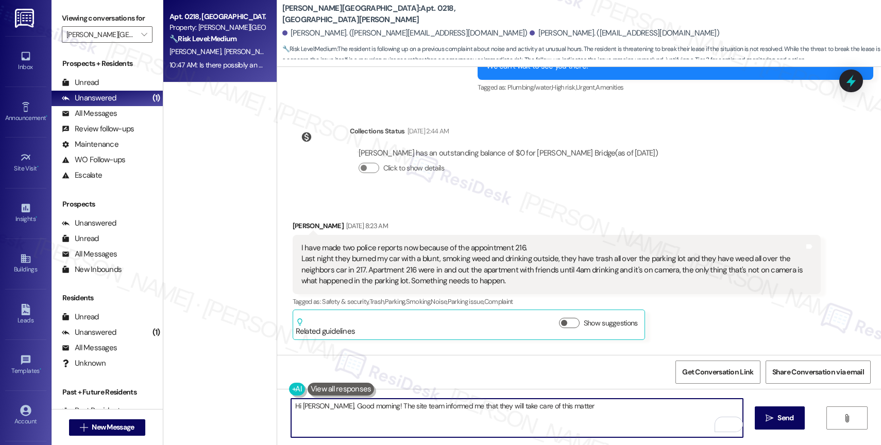
scroll to position [7624, 0]
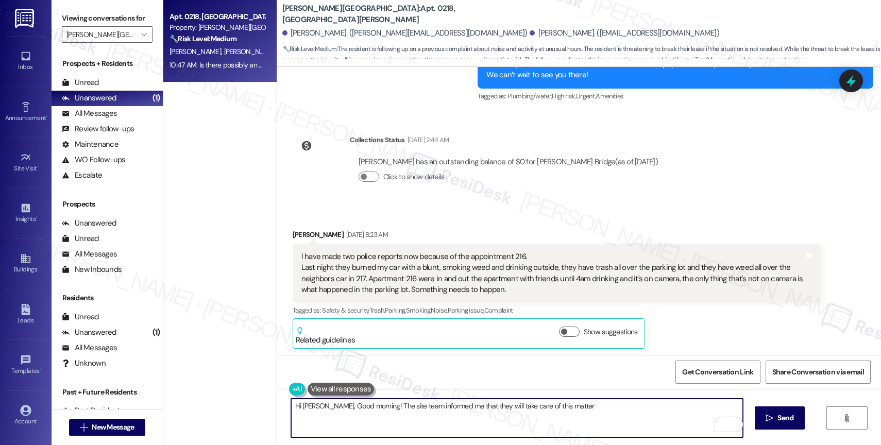
click at [532, 407] on textarea "Hi Ashlie, Good morning! The site team informed me that they will take care of …" at bounding box center [517, 418] width 452 height 39
click at [556, 408] on textarea "Hi Ashlie, Good morning! The site team informed me that they will take care of …" at bounding box center [517, 418] width 452 height 39
click at [562, 421] on textarea "Hi Ashlie, Good morning! The site team informed me that they will take care of …" at bounding box center [517, 418] width 452 height 39
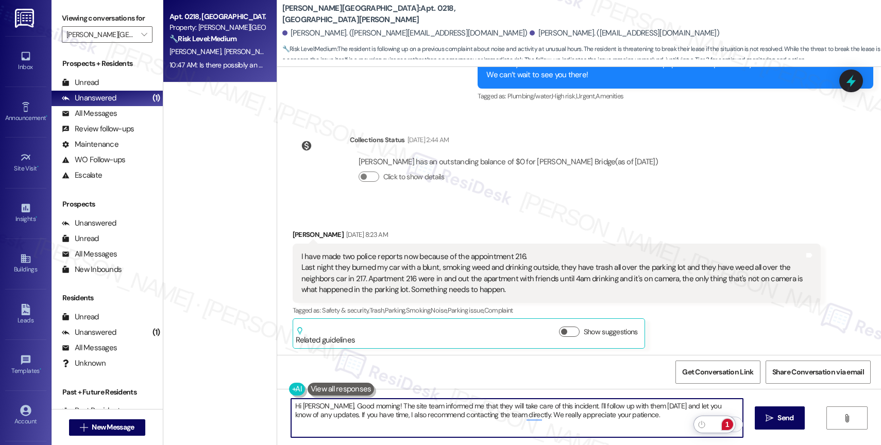
type textarea "Hi Ashlie, Good morning! The site team informed me that they will take care of …"
click at [729, 424] on div "1" at bounding box center [727, 424] width 11 height 11
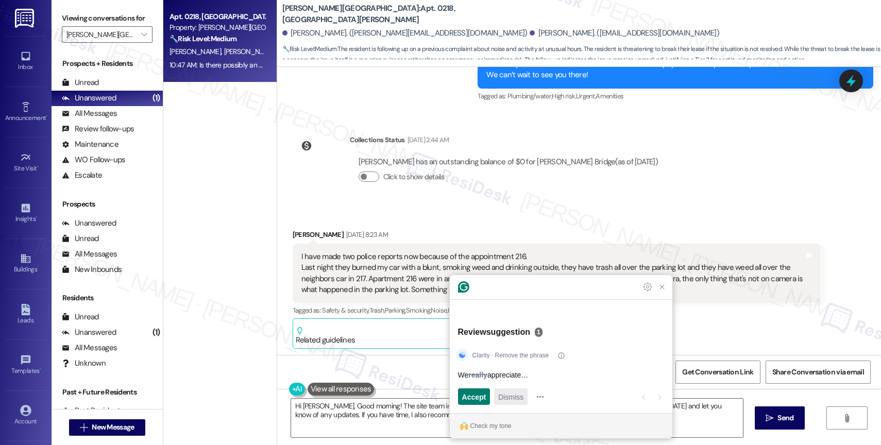
click at [521, 397] on span "Dismiss" at bounding box center [510, 396] width 25 height 11
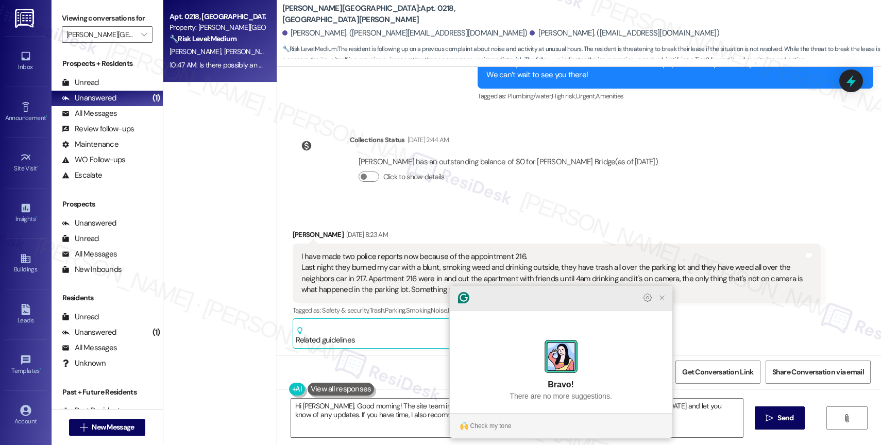
click at [659, 302] on icon "Close Grammarly Assistant" at bounding box center [662, 298] width 8 height 8
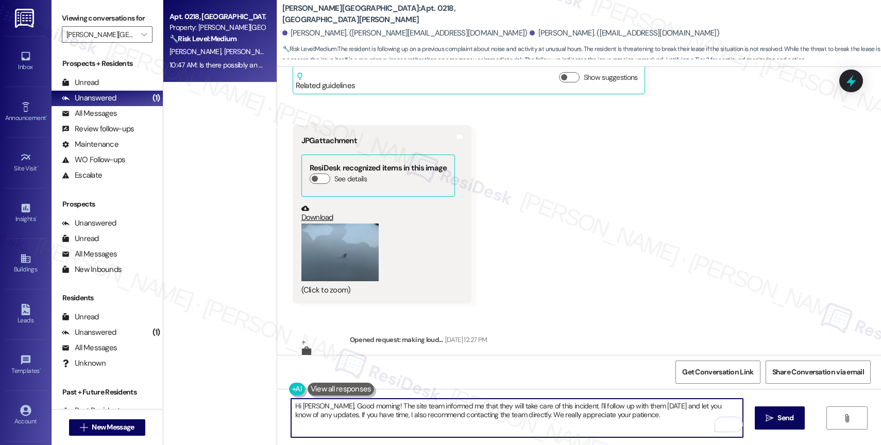
scroll to position [8032, 0]
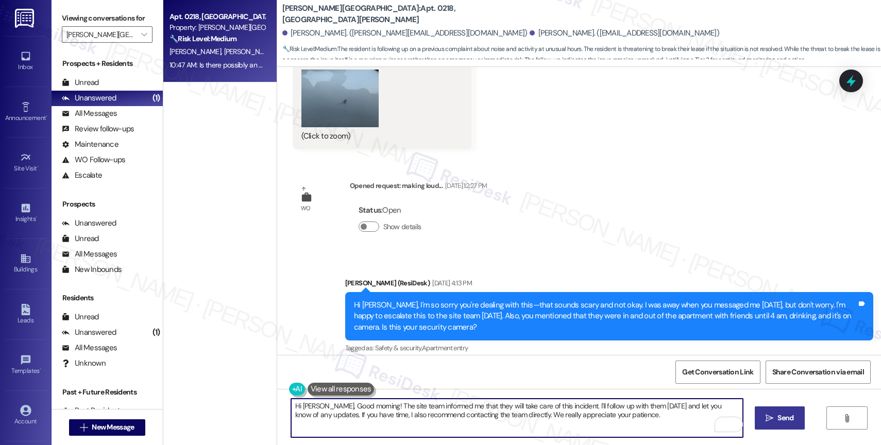
click at [785, 416] on span "Send" at bounding box center [785, 418] width 16 height 11
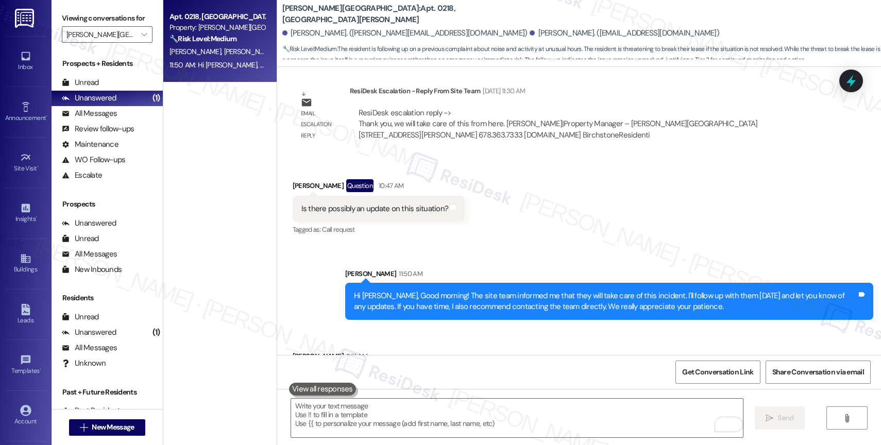
scroll to position [9296, 0]
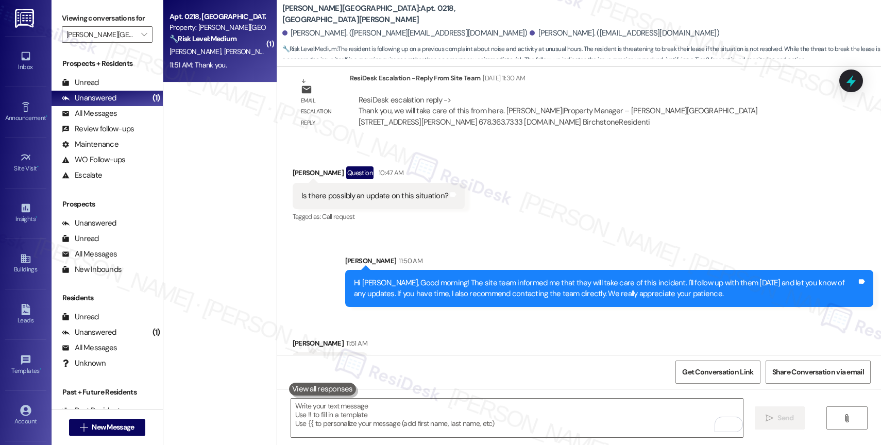
click at [444, 333] on div "Received via SMS Ashlie Broom 11:51 AM Thank you. Tags and notes" at bounding box center [579, 351] width 604 height 72
click at [391, 408] on textarea "To enrich screen reader interactions, please activate Accessibility in Grammarl…" at bounding box center [517, 418] width 452 height 39
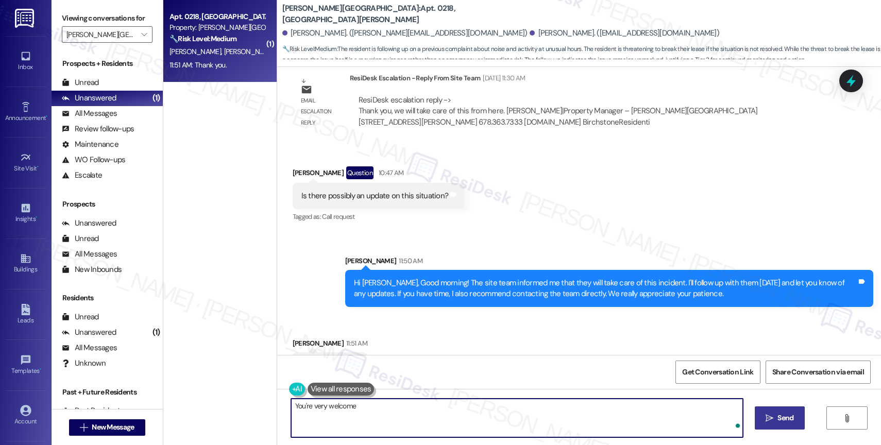
type textarea "You're very welcome!"
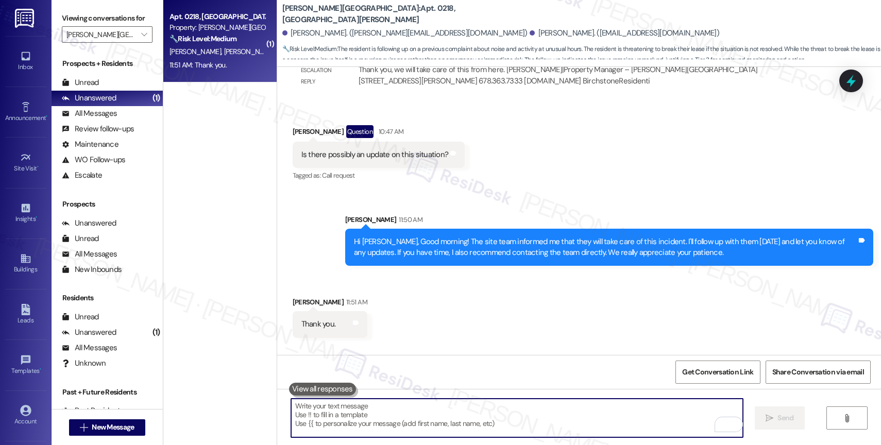
scroll to position [9368, 0]
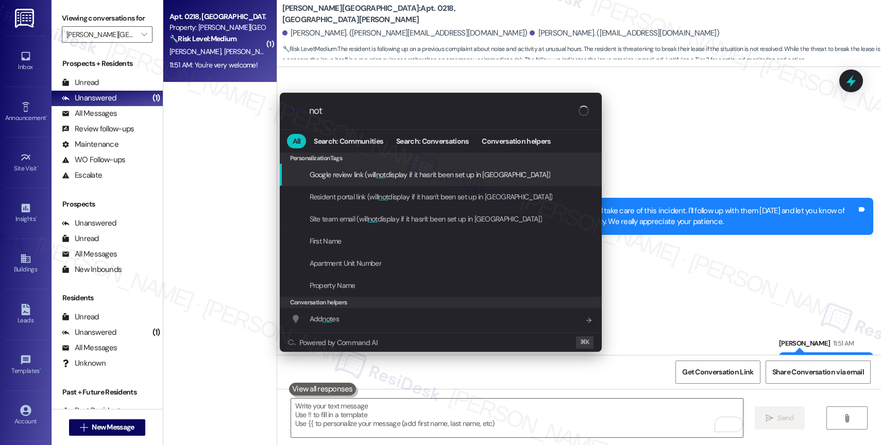
type input "note"
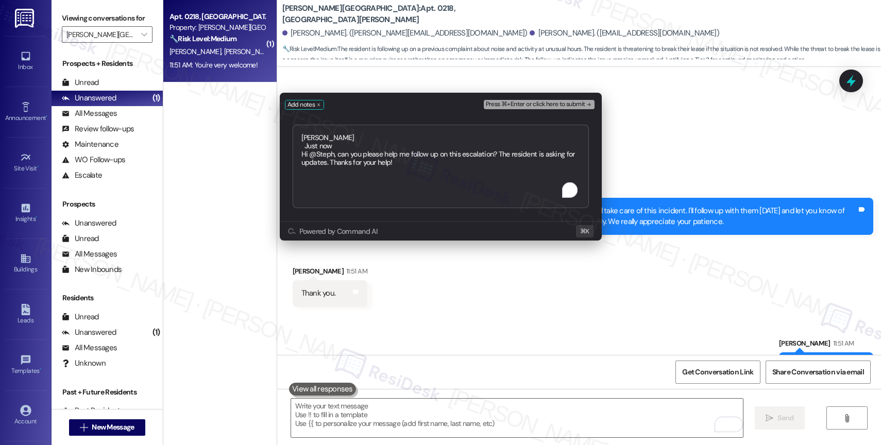
type textarea "Alethea Just now Hi @Steph, can you please help me follow up on this escalation…"
click at [562, 104] on span "Press ⌘+Enter or click here to submit" at bounding box center [535, 104] width 99 height 7
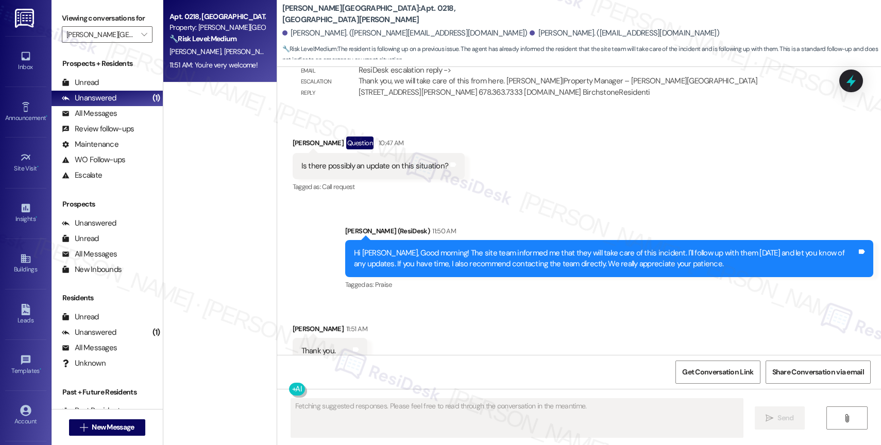
scroll to position [9523, 0]
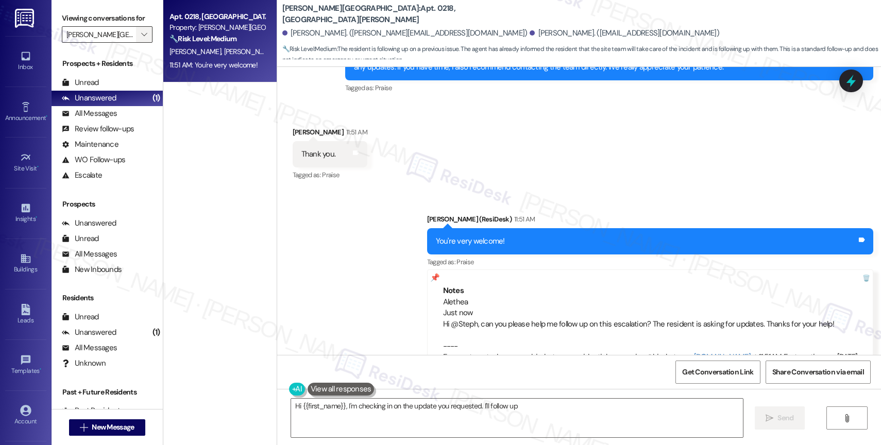
click at [141, 39] on icon "" at bounding box center [144, 34] width 6 height 8
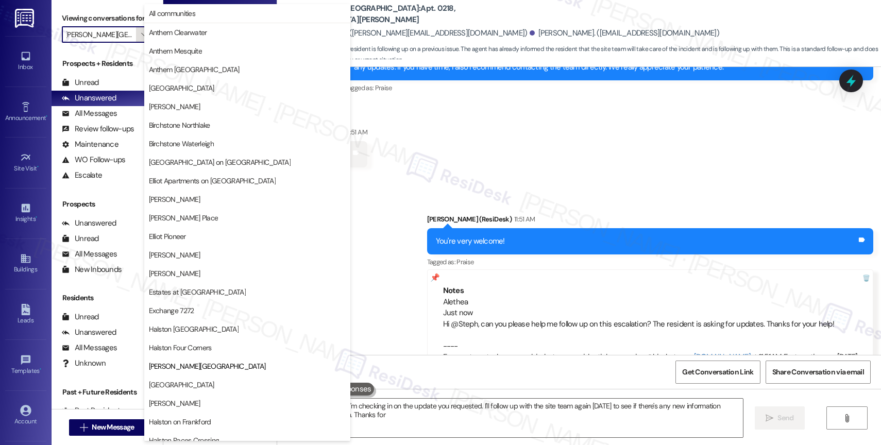
scroll to position [305, 0]
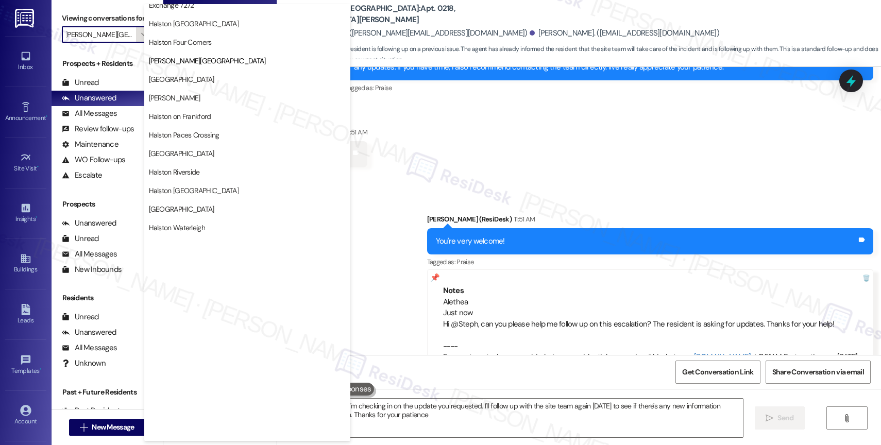
type textarea "Hi {{first_name}}, I'm checking in on the update you requested. I'll follow up …"
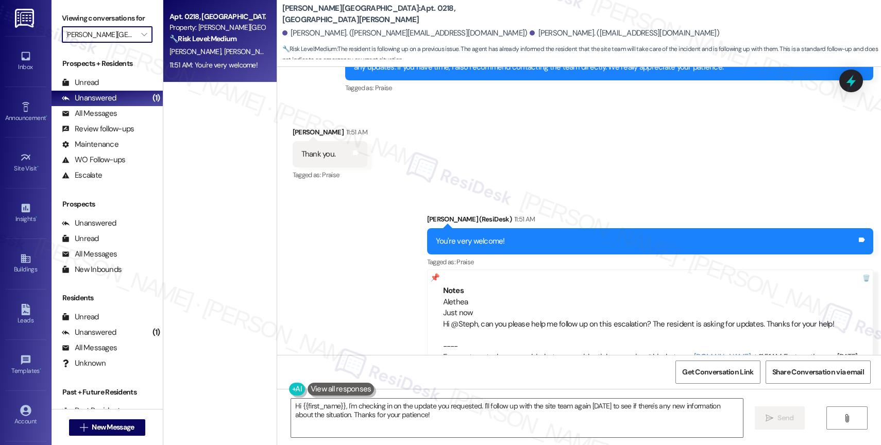
click at [210, 83] on div "Apt. 0218, 1 Halston Harris Bridge Property: Halston Harris Bridge 🔧 Risk Level…" at bounding box center [219, 186] width 113 height 372
click at [141, 39] on icon "" at bounding box center [144, 34] width 6 height 8
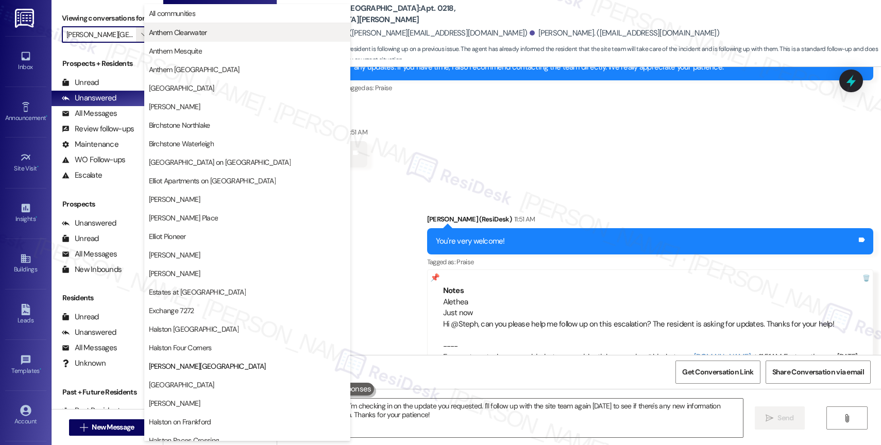
click at [204, 28] on span "Anthem Clearwater" at bounding box center [178, 32] width 58 height 10
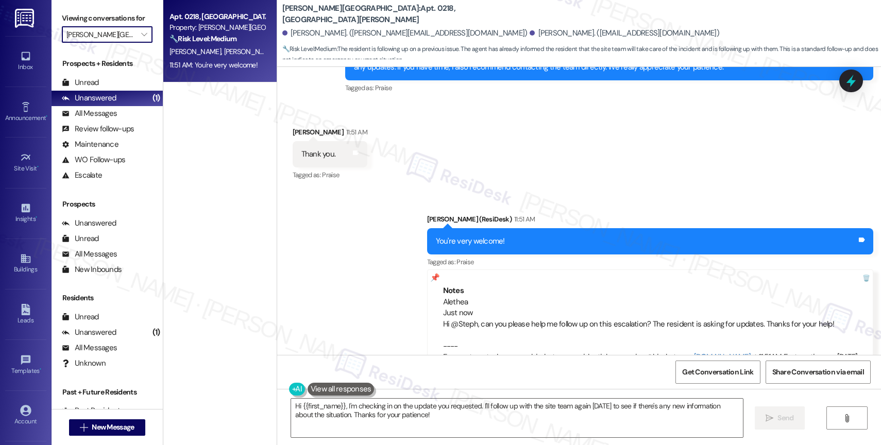
type input "Anthem Clearwater"
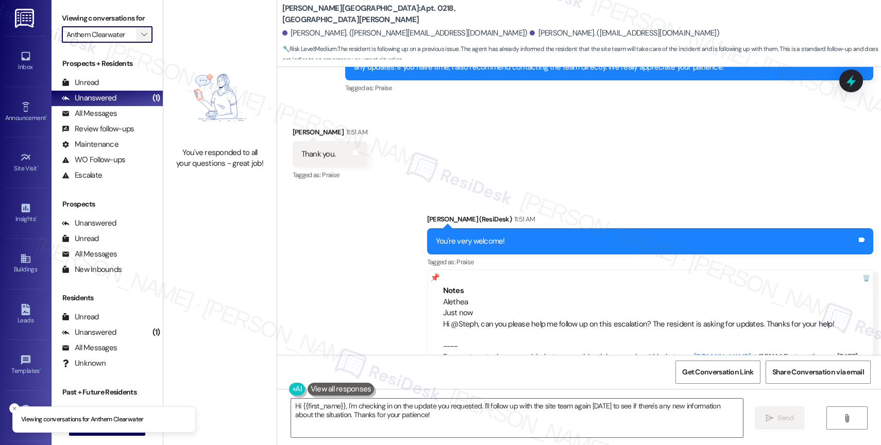
click at [141, 39] on icon "" at bounding box center [144, 34] width 6 height 8
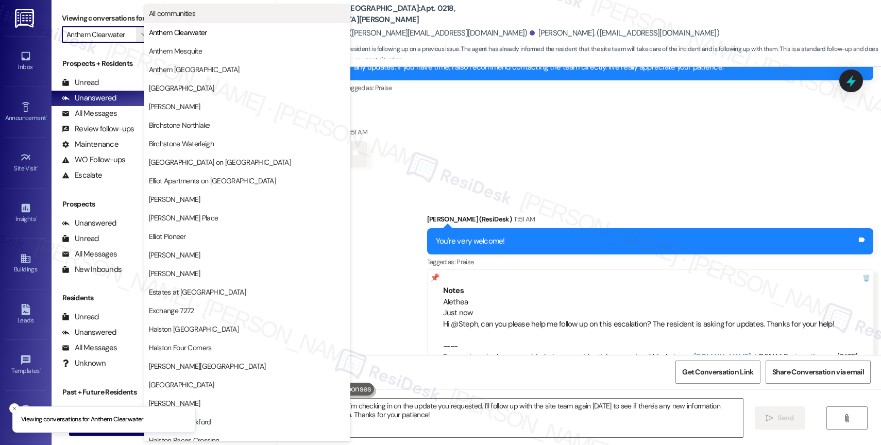
click at [180, 11] on span "All communities" at bounding box center [172, 13] width 47 height 10
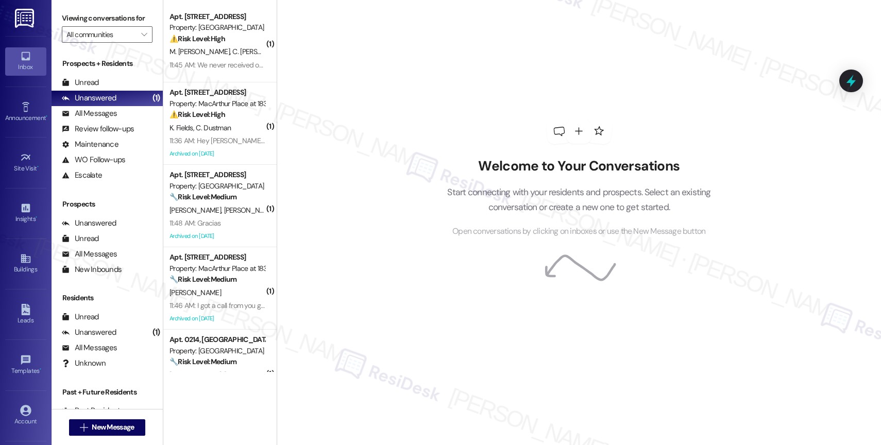
scroll to position [273, 0]
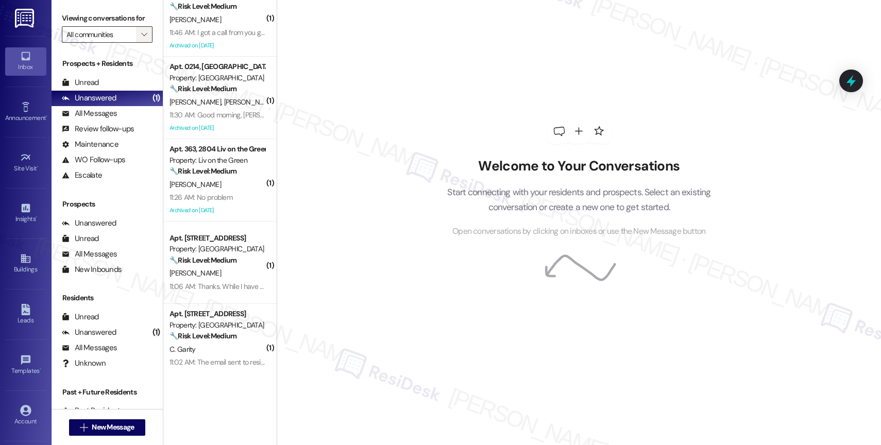
click at [141, 39] on icon "" at bounding box center [144, 34] width 6 height 8
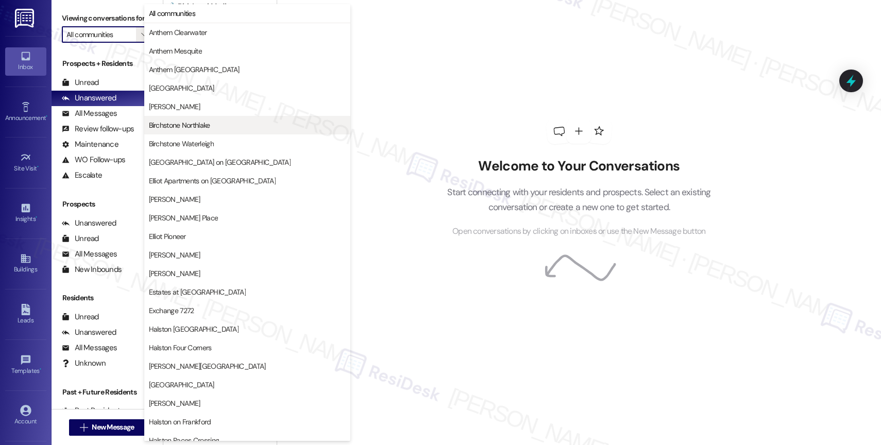
click at [200, 129] on span "Birchstone Northlake" at bounding box center [179, 125] width 61 height 10
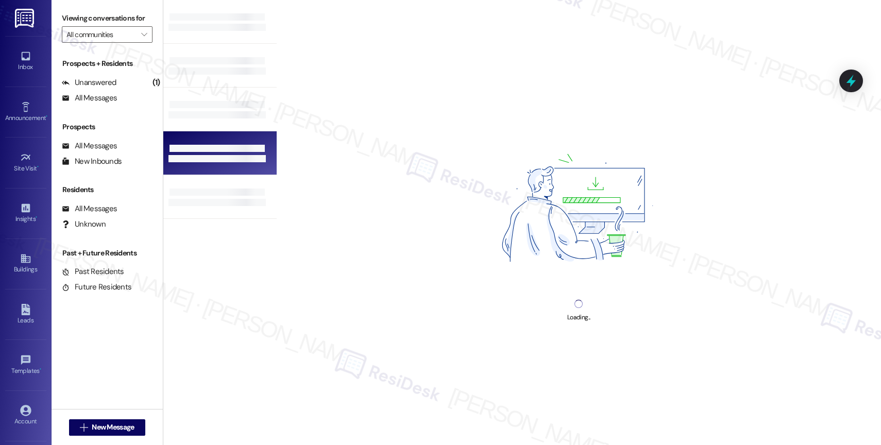
type input "Birchstone Northlake"
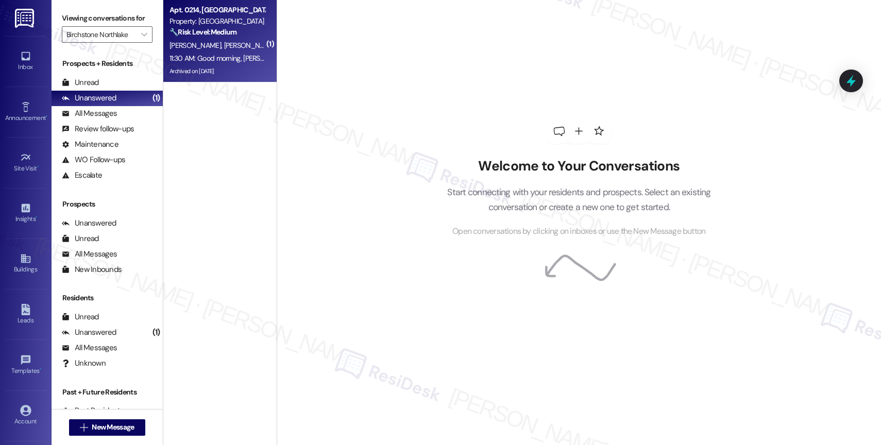
click at [226, 31] on strong "🔧 Risk Level: Medium" at bounding box center [202, 31] width 67 height 9
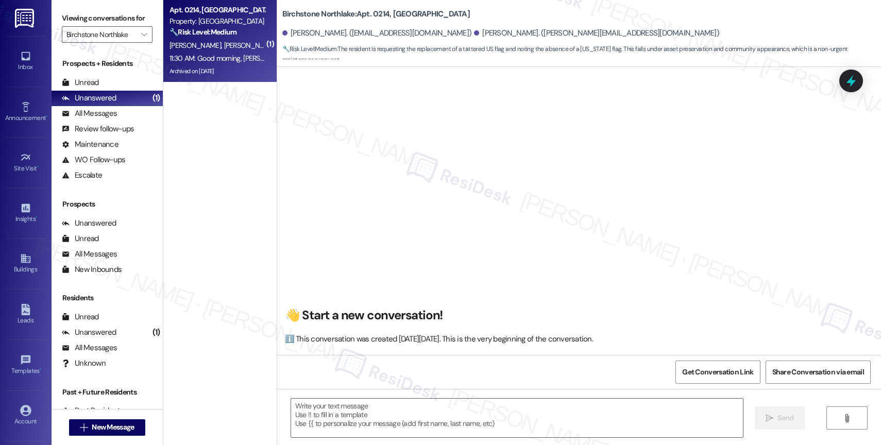
scroll to position [5702, 0]
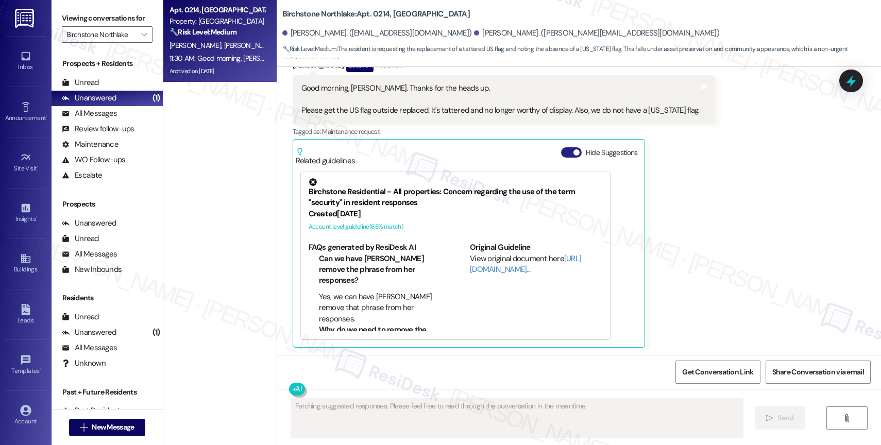
click at [561, 155] on button "Hide Suggestions" at bounding box center [571, 152] width 21 height 10
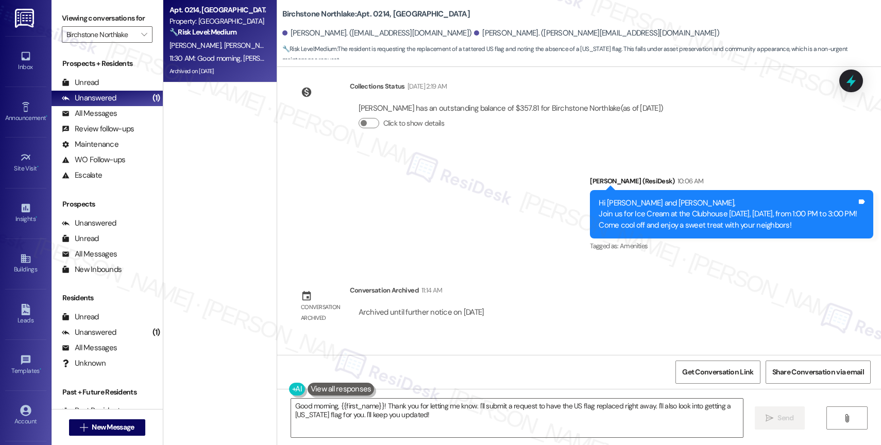
scroll to position [5524, 0]
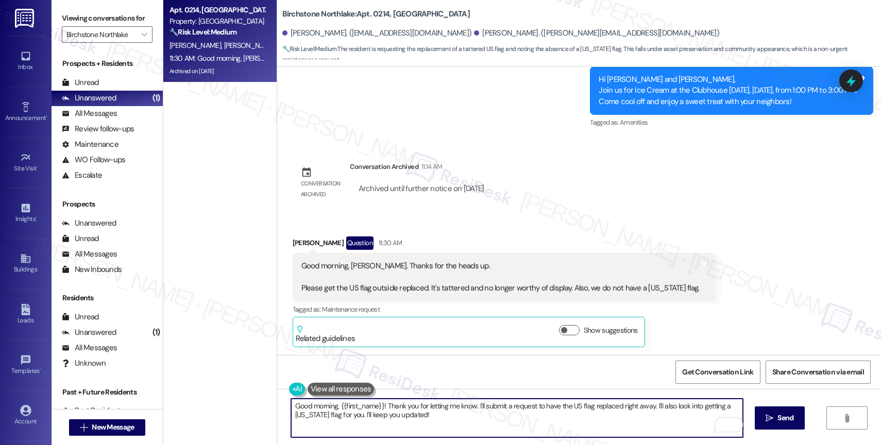
drag, startPoint x: 376, startPoint y: 405, endPoint x: 333, endPoint y: 403, distance: 43.3
click at [333, 403] on textarea "Good morning, {{first_name}}! Thank you for letting me know. I'll submit a requ…" at bounding box center [517, 418] width 452 height 39
type textarea "Good morning, Carlotta! Thank you for letting me know. I'll submit a request to…"
click at [333, 384] on button at bounding box center [340, 389] width 67 height 13
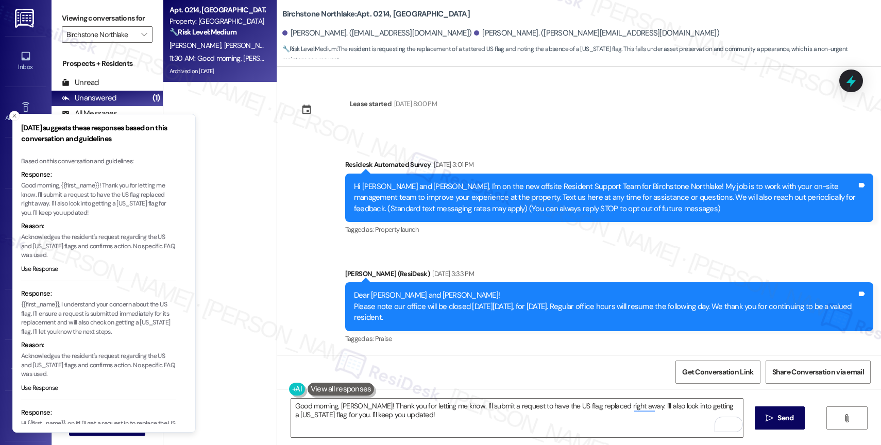
scroll to position [5524, 0]
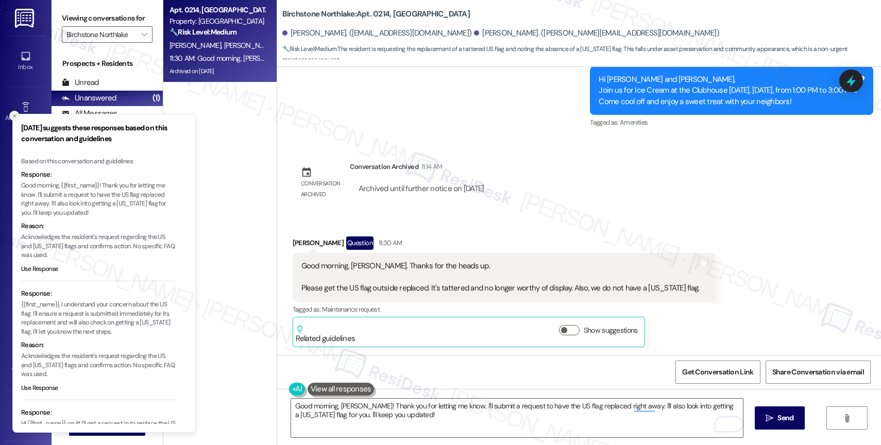
click at [14, 113] on icon "Close toast" at bounding box center [14, 116] width 6 height 6
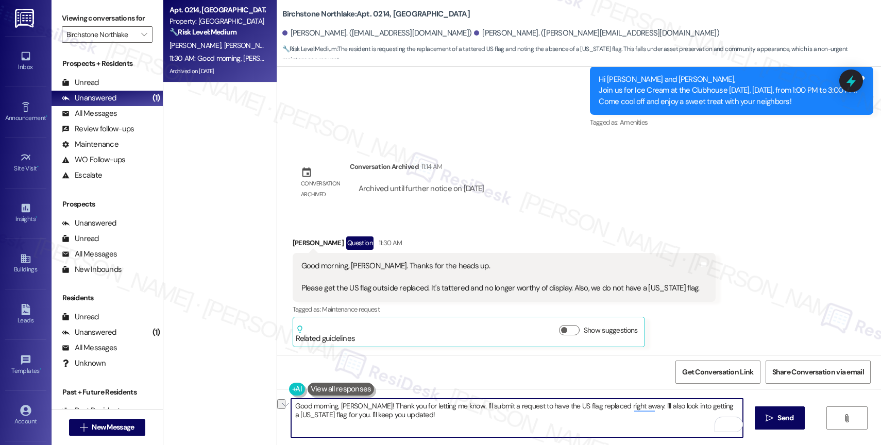
drag, startPoint x: 459, startPoint y: 405, endPoint x: 509, endPoint y: 408, distance: 50.1
click at [509, 408] on textarea "Good morning, [PERSON_NAME]! Thank you for letting me know. I'll submit a reque…" at bounding box center [517, 418] width 452 height 39
click at [710, 406] on textarea "Good morning, [PERSON_NAME]! Thank you for letting me know. I'll let the site t…" at bounding box center [517, 418] width 452 height 39
click at [364, 415] on textarea "Good morning, [PERSON_NAME]! Thank you for letting me know. I'll let the site t…" at bounding box center [517, 418] width 452 height 39
click at [442, 410] on textarea "Good morning, [PERSON_NAME]! Thank you for letting me know. I'll let the site t…" at bounding box center [517, 418] width 452 height 39
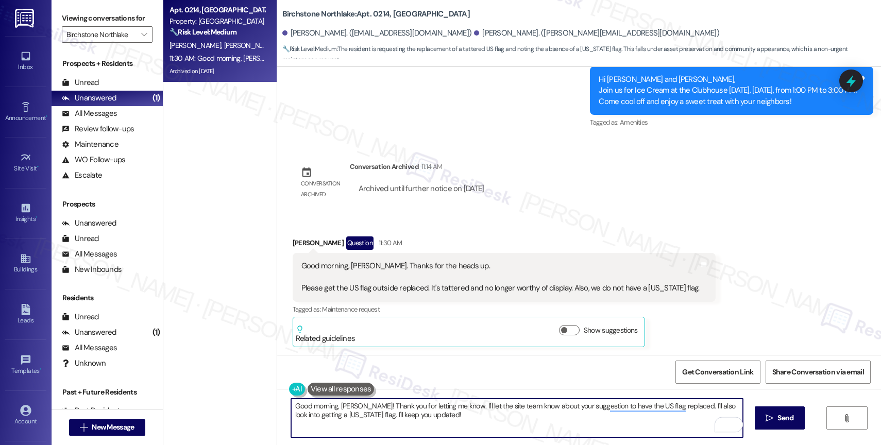
drag, startPoint x: 345, startPoint y: 416, endPoint x: 424, endPoint y: 411, distance: 78.9
click at [424, 411] on textarea "Good morning, [PERSON_NAME]! Thank you for letting me know. I'll let the site t…" at bounding box center [517, 418] width 452 height 39
drag, startPoint x: 420, startPoint y: 414, endPoint x: 347, endPoint y: 417, distance: 73.2
click at [347, 417] on textarea "Good morning, Carlotta! Thank you for letting me know. I'll let the site team k…" at bounding box center [517, 418] width 452 height 39
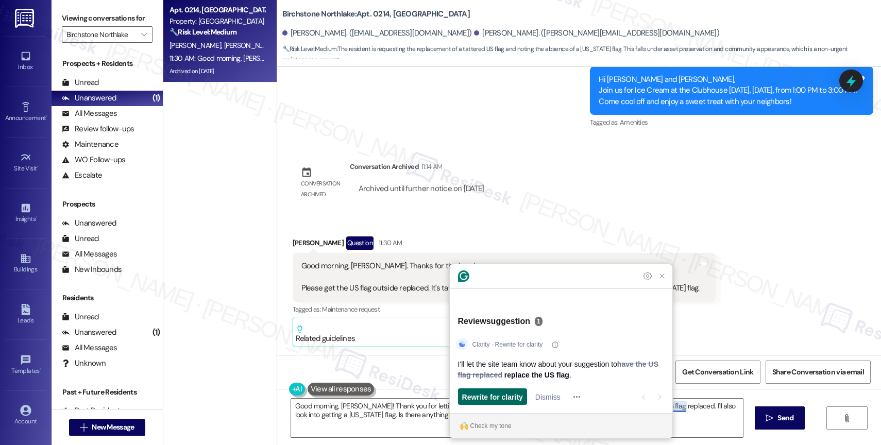
click at [502, 399] on span "Rewrite for clarity" at bounding box center [492, 396] width 61 height 11
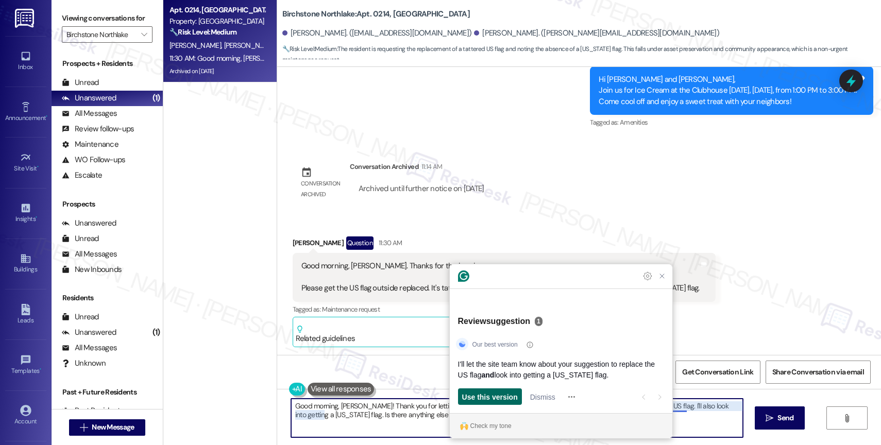
click at [501, 398] on span "Use this version" at bounding box center [490, 396] width 56 height 11
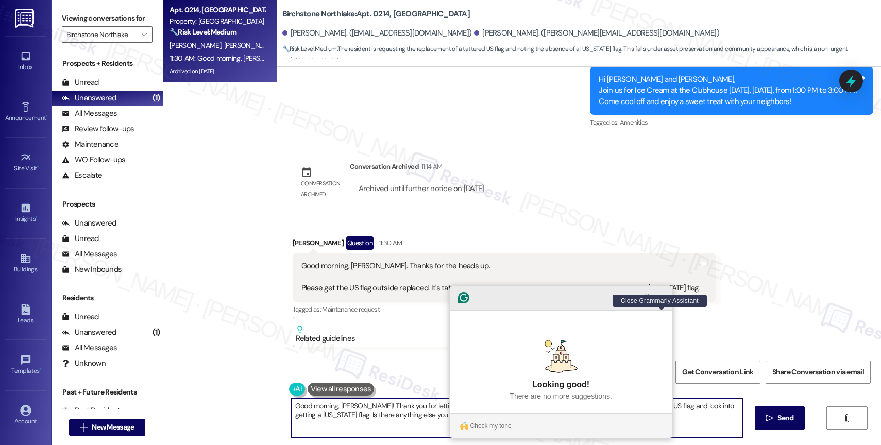
click at [666, 304] on icon "Close Grammarly Assistant" at bounding box center [662, 297] width 12 height 12
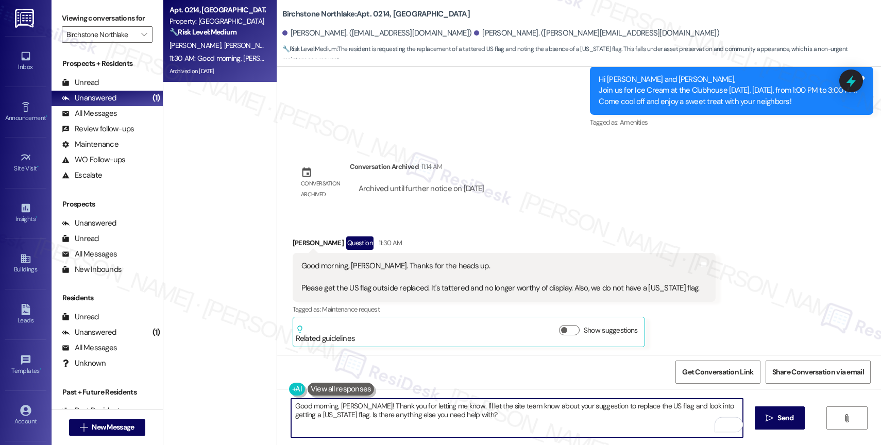
click at [469, 419] on textarea "Good morning, Carlotta! Thank you for letting me know. I'll let the site team k…" at bounding box center [517, 418] width 452 height 39
click at [440, 415] on textarea "Good morning, Carlotta! Thank you for letting me know. I'll let the site team k…" at bounding box center [517, 418] width 452 height 39
type textarea "Good morning, Carlotta! Thank you for letting me know. I'll let the site team k…"
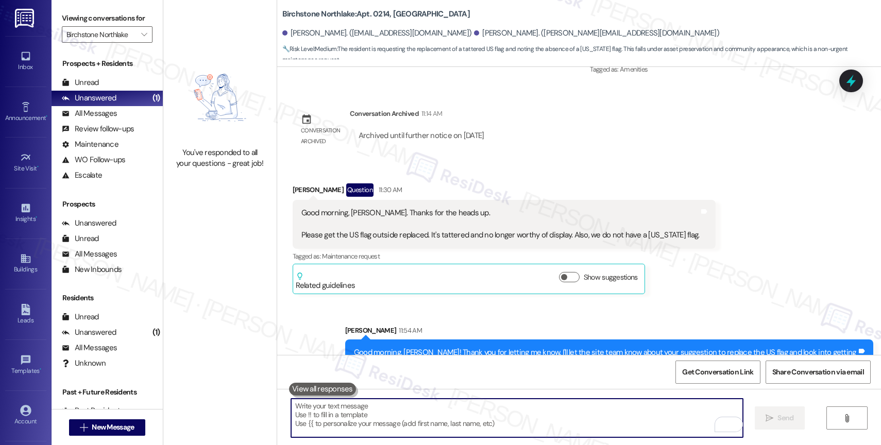
scroll to position [5678, 0]
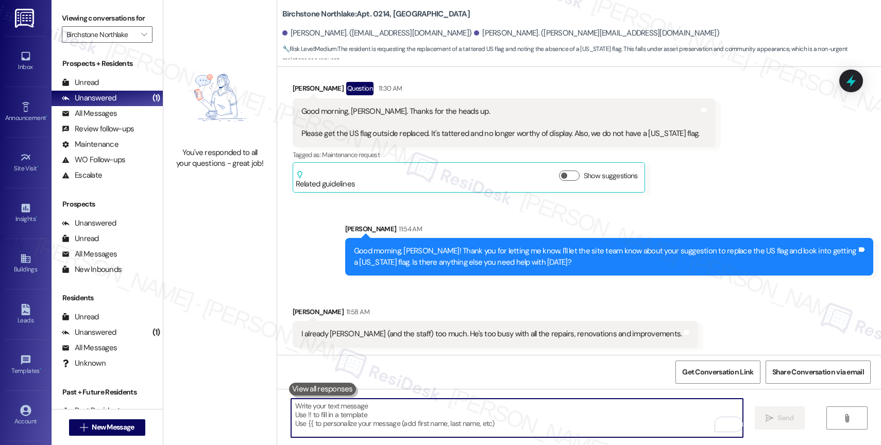
click at [427, 420] on textarea "To enrich screen reader interactions, please activate Accessibility in Grammarl…" at bounding box center [517, 418] width 452 height 39
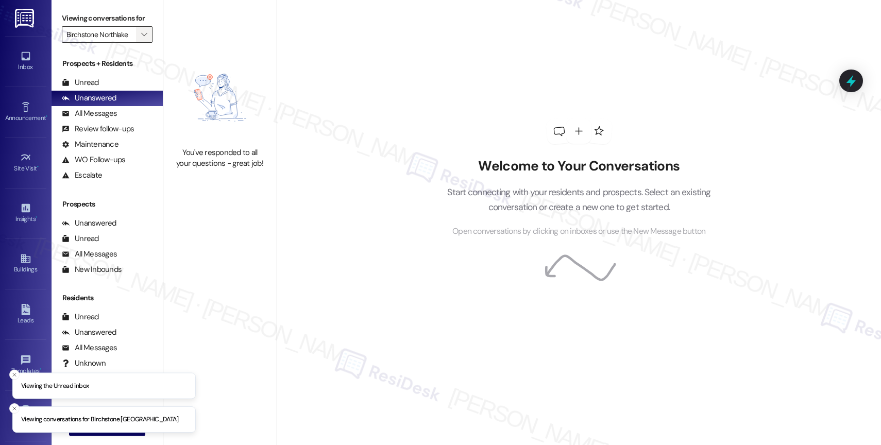
click at [139, 43] on span "" at bounding box center [144, 34] width 10 height 16
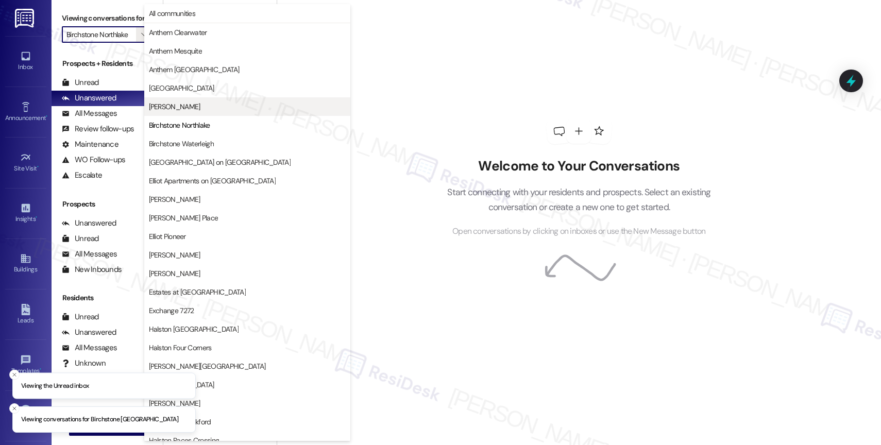
scroll to position [0, 1]
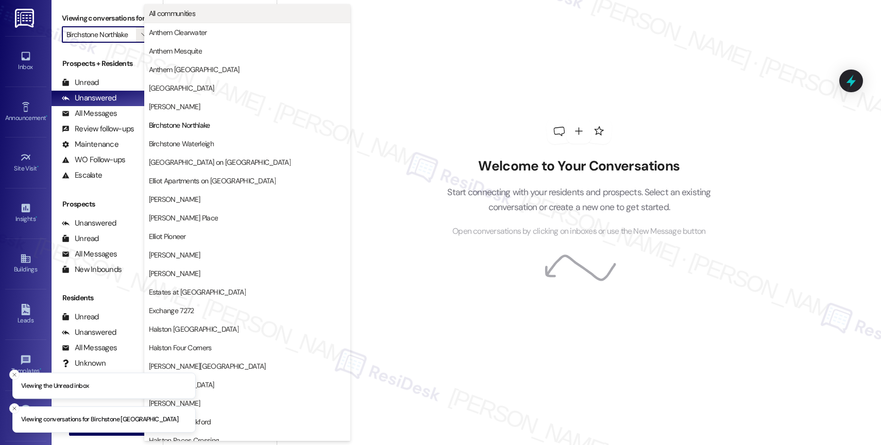
click at [218, 18] on span "All communities" at bounding box center [247, 13] width 197 height 10
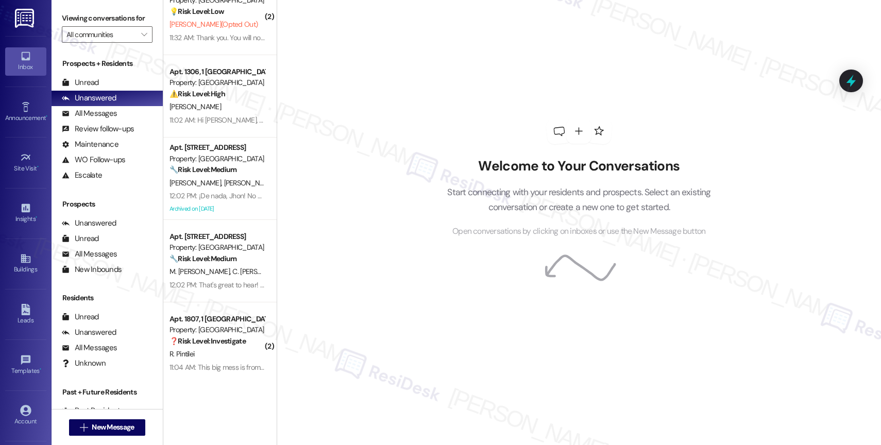
scroll to position [479, 0]
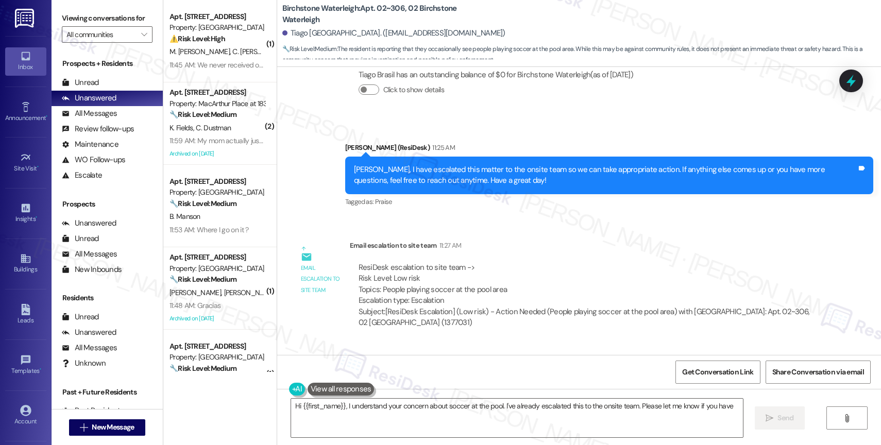
scroll to position [11261, 0]
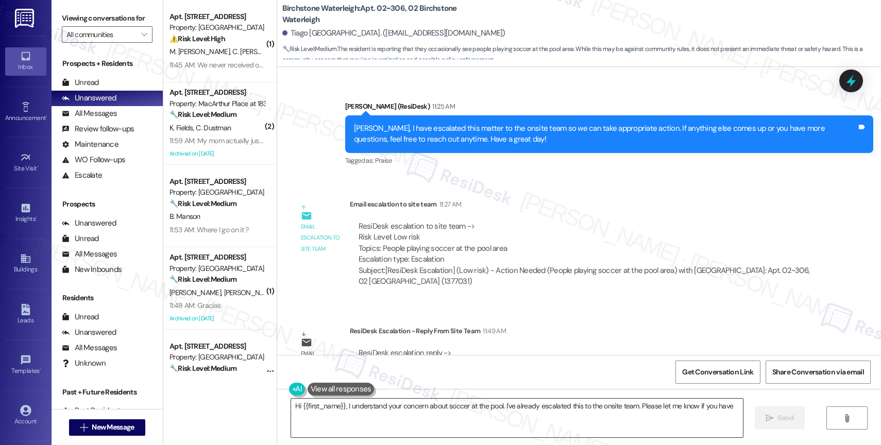
click at [363, 415] on textarea "Hi {{first_name}}, I understand your concern about soccer at the pool. I've alr…" at bounding box center [517, 418] width 452 height 39
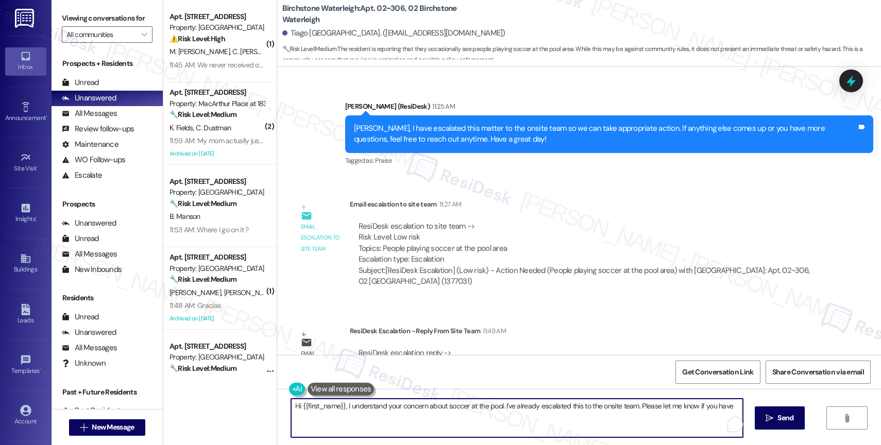
click at [363, 415] on textarea "Hi {{first_name}}, I understand your concern about soccer at the pool. I've alr…" at bounding box center [517, 418] width 452 height 39
drag, startPoint x: 340, startPoint y: 405, endPoint x: 372, endPoint y: 439, distance: 46.6
click at [372, 439] on div "Hi {{first_name}}, I understand your concern about soccer at the pool. I've alr…" at bounding box center [579, 427] width 604 height 77
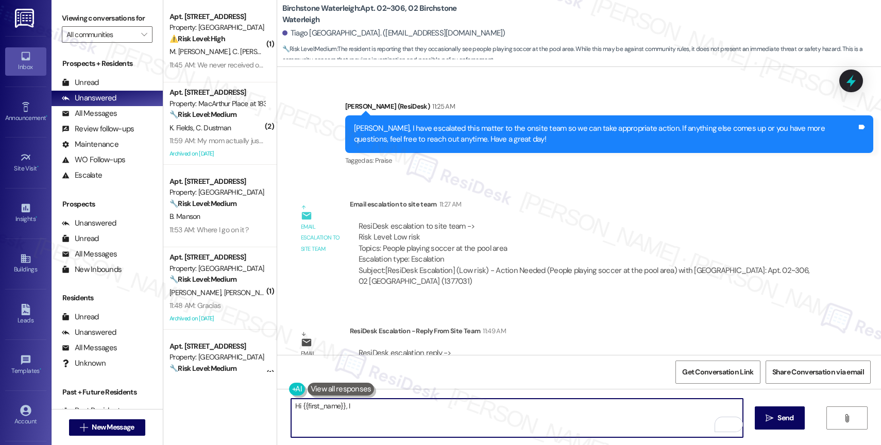
click at [374, 411] on textarea "Hi {{first_name}}, I" at bounding box center [517, 418] width 452 height 39
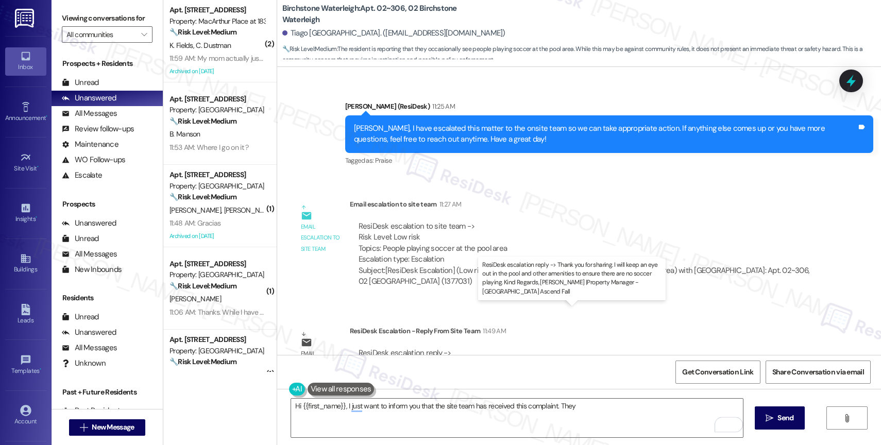
drag, startPoint x: 425, startPoint y: 319, endPoint x: 712, endPoint y: 321, distance: 287.4
click at [712, 348] on div "ResiDesk escalation reply -> Thank you for sharing. I will keep an eye out in t…" at bounding box center [565, 364] width 415 height 32
copy div "will keep an eye out in the pool and other amenities to ensure there are no soc…"
click at [605, 407] on textarea "Hi {{first_name}}, I just want to inform you that the site team has received th…" at bounding box center [517, 418] width 452 height 39
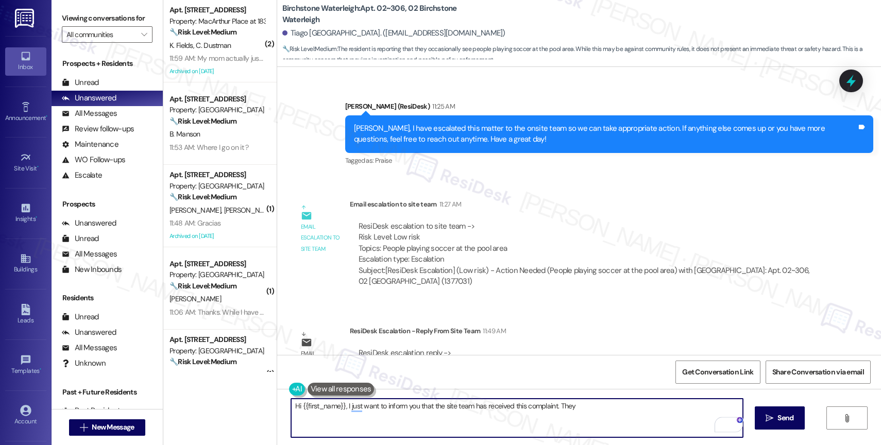
paste textarea "will keep an eye out in the pool and other amenities to ensure there are no soc…"
click at [462, 419] on textarea "Hi {{first_name}}, I just want to inform you that the site team has received th…" at bounding box center [517, 418] width 452 height 39
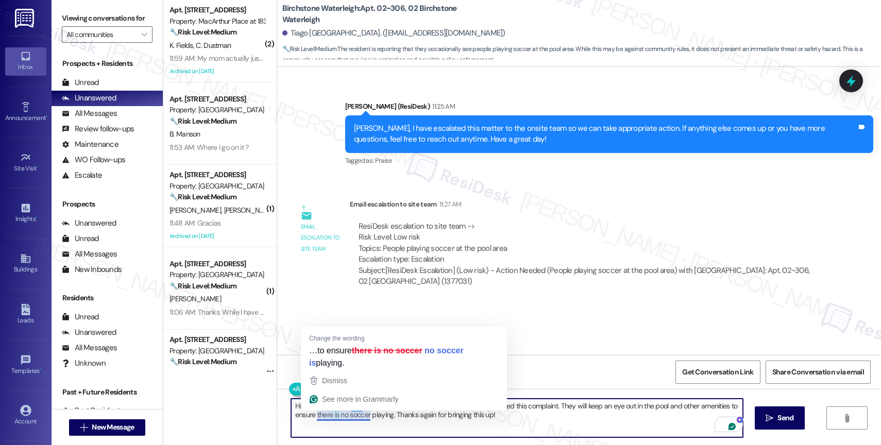
click at [345, 417] on textarea "Hi {{first_name}}, I just want to inform you that the site team has received th…" at bounding box center [517, 418] width 452 height 39
click at [388, 420] on textarea "Hi {{first_name}}, I just want to inform you that the site team has received th…" at bounding box center [517, 418] width 452 height 39
click at [340, 416] on textarea "Hi {{first_name}}, I just want to inform you that the site team has received th…" at bounding box center [517, 418] width 452 height 39
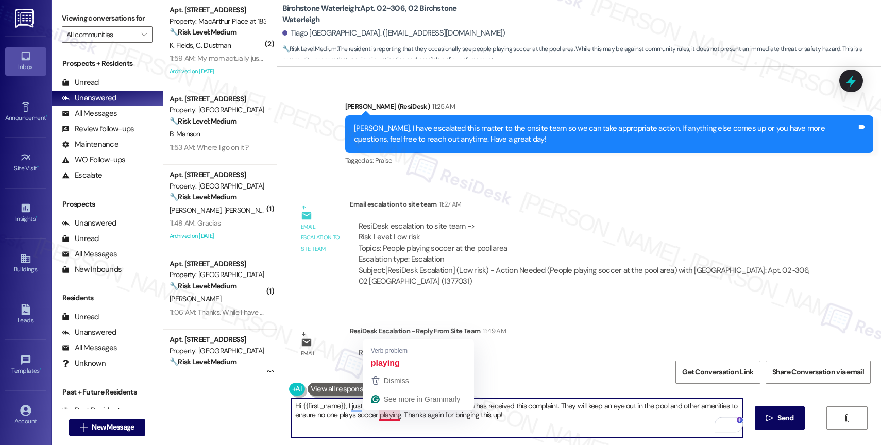
click at [391, 415] on textarea "Hi {{first_name}}, I just want to inform you that the site team has received th…" at bounding box center [517, 418] width 452 height 39
type textarea "Hi {{first_name}}, I just want to inform you that the site team has received th…"
click at [541, 420] on textarea "Hi {{first_name}}, I just want to inform you that the site team has received th…" at bounding box center [517, 418] width 452 height 39
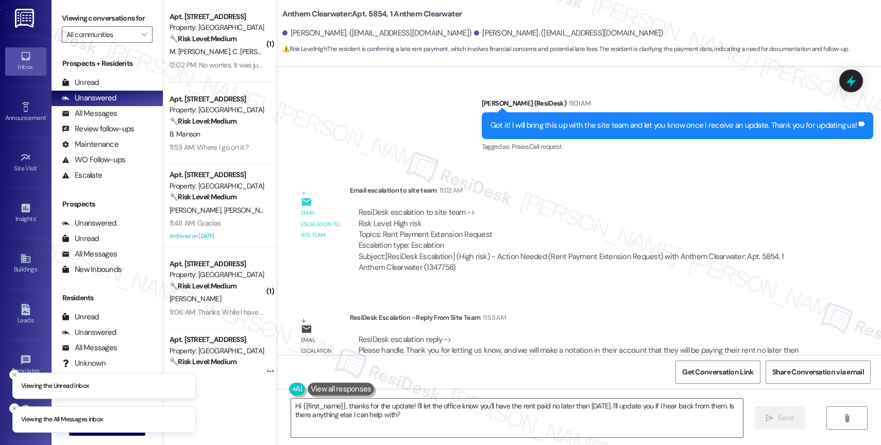
scroll to position [8382, 0]
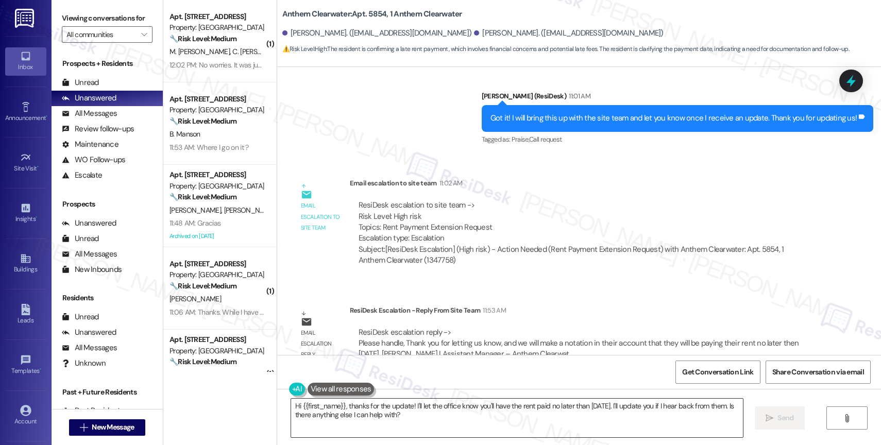
click at [375, 413] on textarea "Hi {{first_name}}, thanks for the update! I'll let the office know you'll have …" at bounding box center [517, 418] width 452 height 39
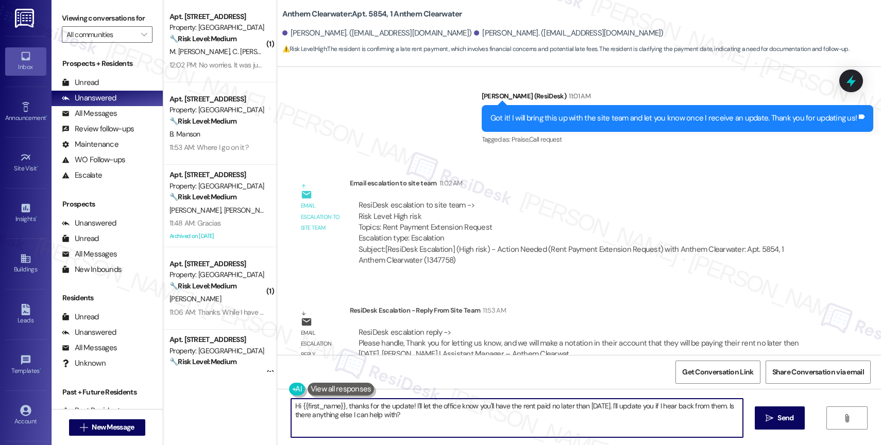
click at [375, 413] on textarea "Hi {{first_name}}, thanks for the update! I'll let the office know you'll have …" at bounding box center [517, 418] width 452 height 39
click at [393, 414] on textarea "Hi {{first_name}}, thanks for the update! I'll let the office know you'll have …" at bounding box center [517, 418] width 452 height 39
drag, startPoint x: 342, startPoint y: 406, endPoint x: 443, endPoint y: 424, distance: 103.0
click at [443, 424] on textarea "Hi {{first_name}}, thanks for the update! I'll let the office know you'll have …" at bounding box center [517, 418] width 452 height 39
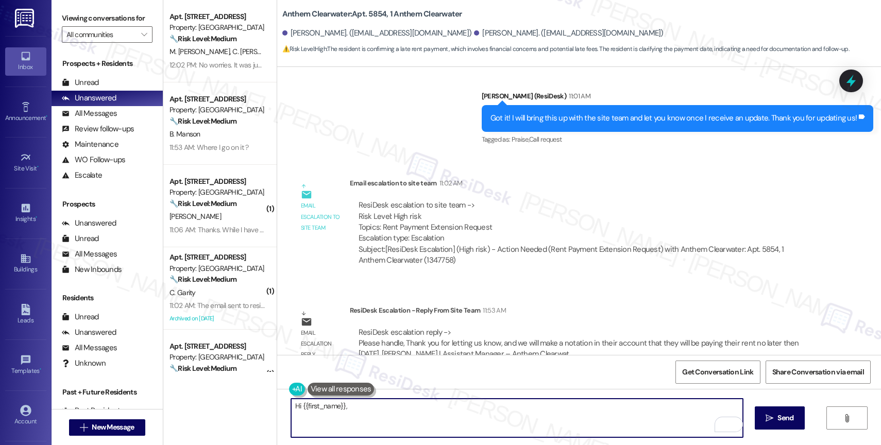
click at [389, 421] on textarea "Hi {{first_name}}," at bounding box center [517, 418] width 452 height 39
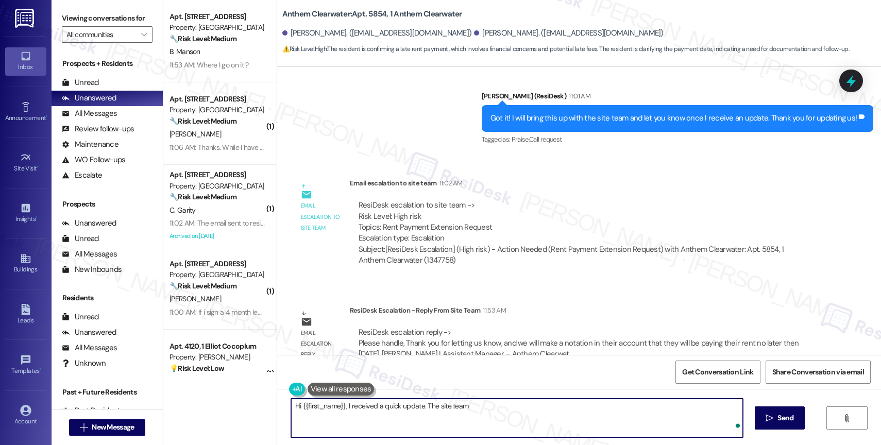
paste textarea "will make a notation in their account that they will be paying their rent no la…"
click at [540, 406] on textarea "Hi {{first_name}}, I received a quick update. The site team will make a notatio…" at bounding box center [517, 418] width 452 height 39
click at [596, 405] on textarea "Hi {{first_name}}, I received a quick update. The site team will make a notatio…" at bounding box center [517, 418] width 452 height 39
click at [651, 404] on textarea "Hi {{first_name}}, I received a quick update. The site team will make a notatio…" at bounding box center [517, 418] width 452 height 39
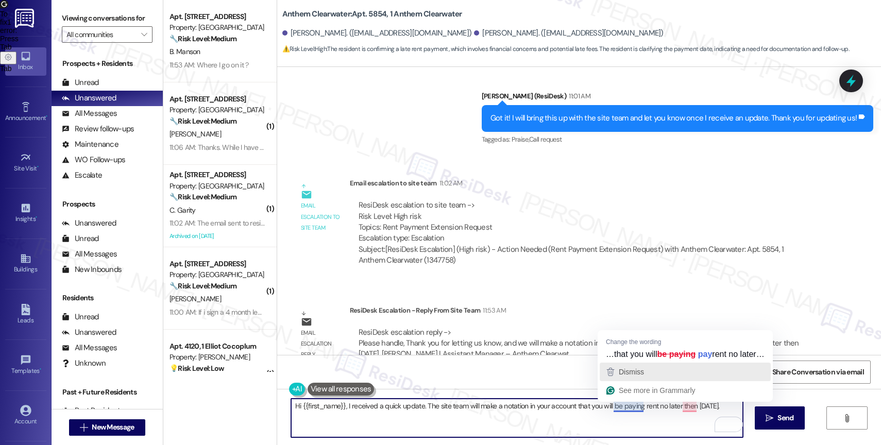
click at [634, 379] on div "Dismiss" at bounding box center [629, 371] width 27 height 15
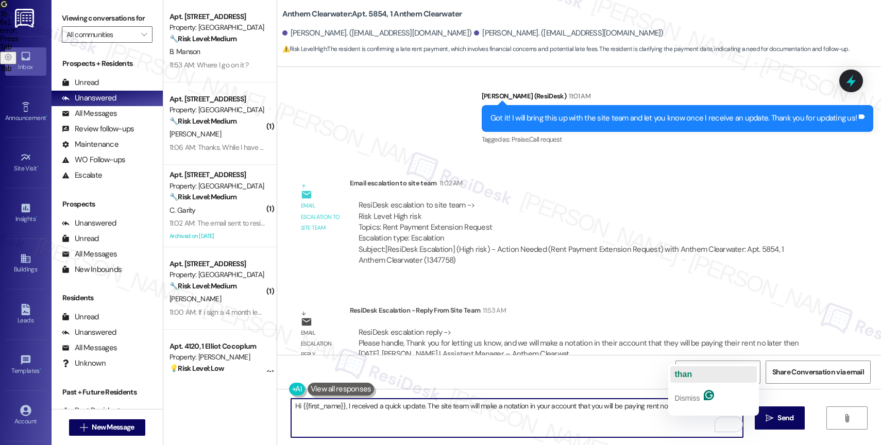
click at [687, 373] on span "than" at bounding box center [683, 374] width 18 height 9
click at [723, 406] on textarea "Hi {{first_name}}, I received a quick update. The site team will make a notatio…" at bounding box center [517, 418] width 452 height 39
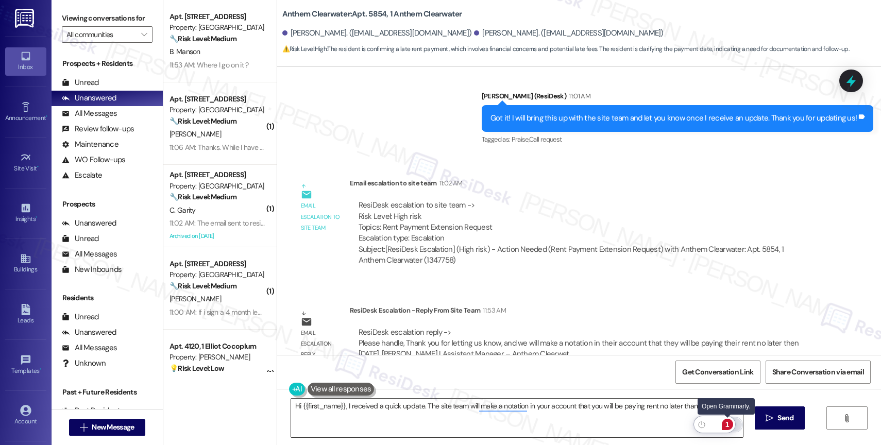
click at [729, 425] on div "1" at bounding box center [727, 424] width 11 height 11
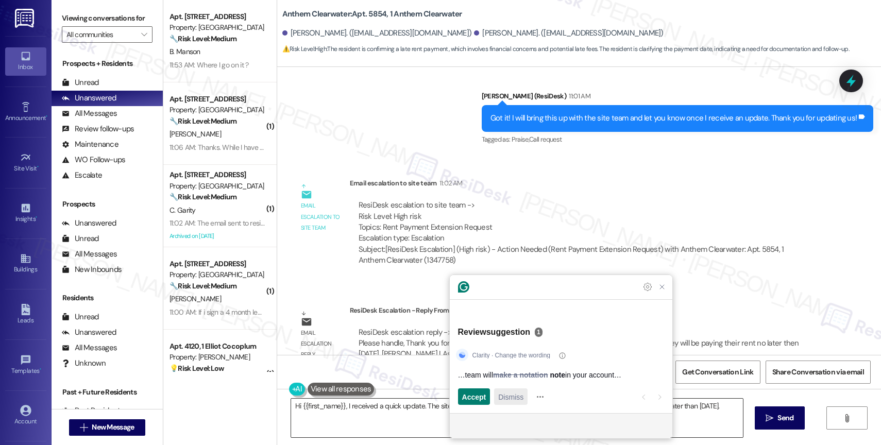
click at [518, 395] on span "Dismiss" at bounding box center [510, 396] width 25 height 11
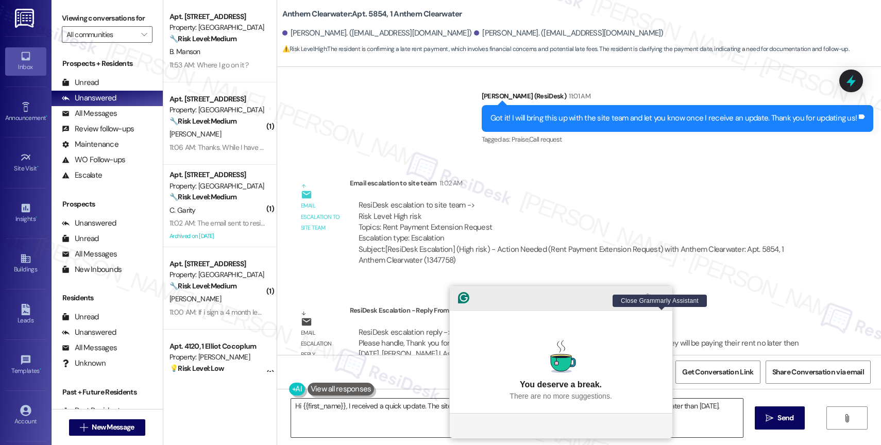
click at [664, 302] on icon "Close Grammarly Assistant" at bounding box center [662, 298] width 8 height 8
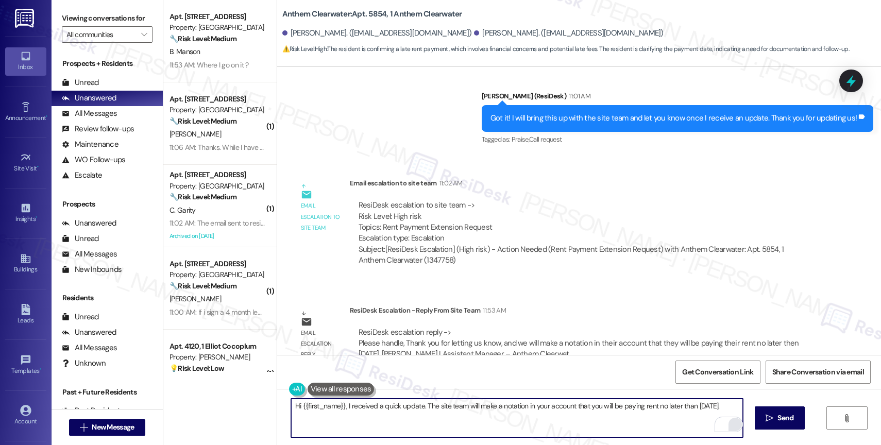
click at [736, 409] on textarea "Hi {{first_name}}, I received a quick update. The site team will make a notatio…" at bounding box center [517, 418] width 452 height 39
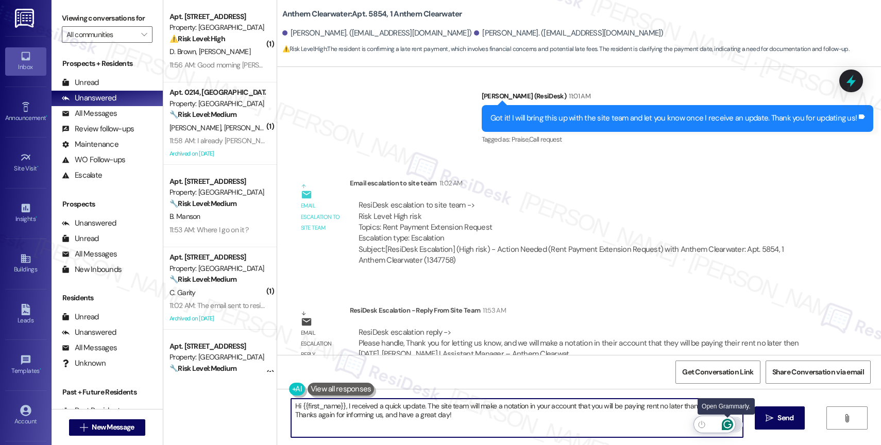
type textarea "Hi {{first_name}}, I received a quick update. The site team will make a notatio…"
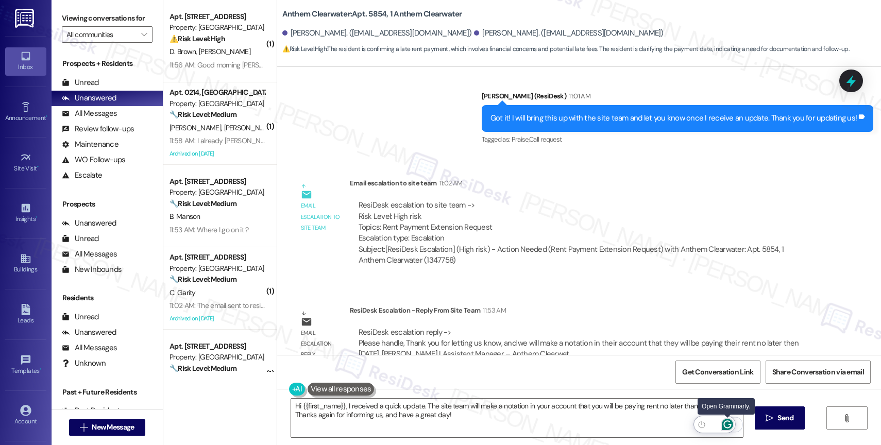
click at [727, 424] on icon "Open Grammarly. 0 Suggestions." at bounding box center [727, 424] width 11 height 11
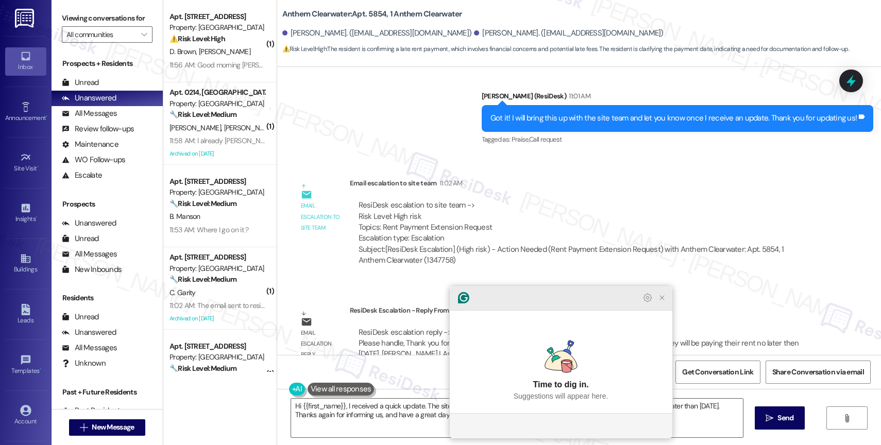
click at [657, 304] on icon "Close Grammarly Assistant" at bounding box center [662, 297] width 12 height 12
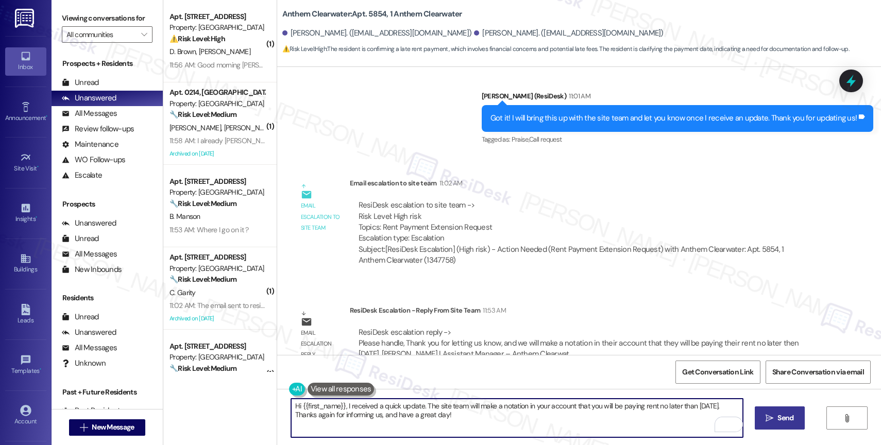
click at [780, 418] on span "Send" at bounding box center [785, 418] width 16 height 11
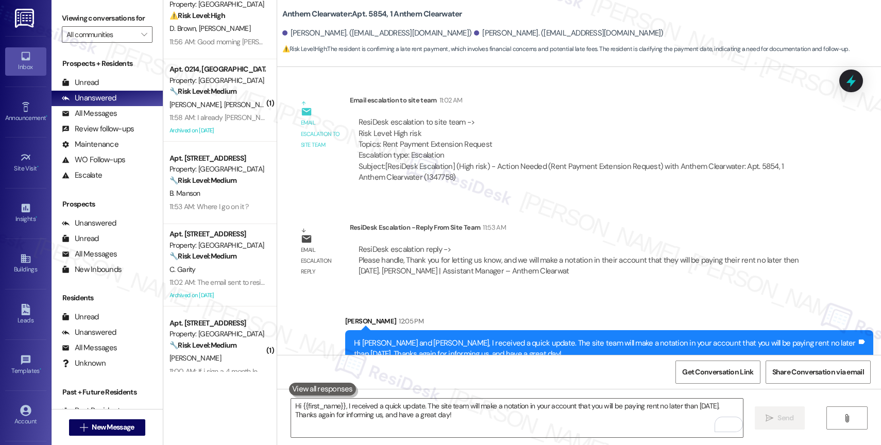
scroll to position [0, 0]
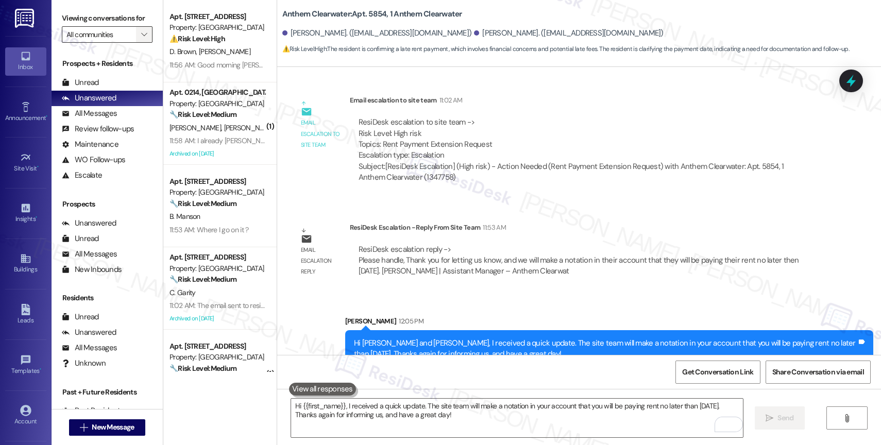
click at [141, 39] on icon "" at bounding box center [144, 34] width 6 height 8
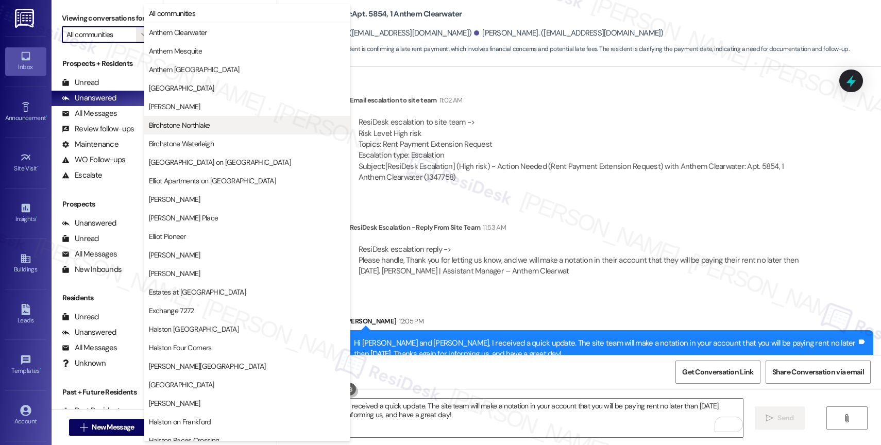
click at [229, 130] on span "Birchstone Northlake" at bounding box center [247, 125] width 197 height 10
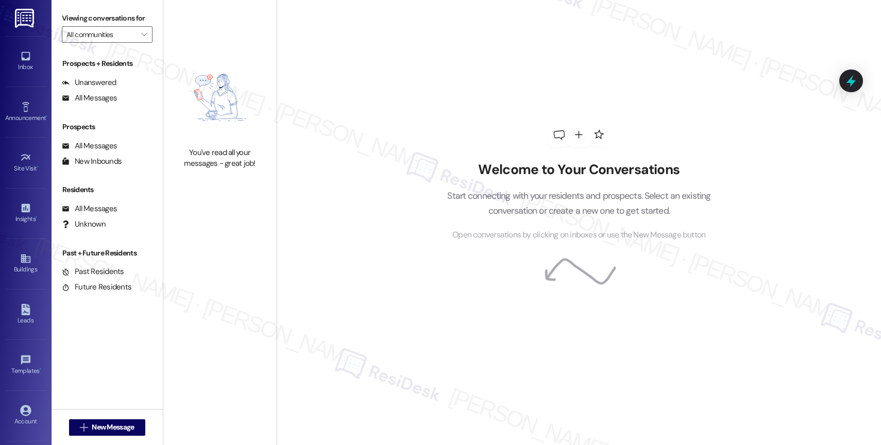
type input "Birchstone Northlake"
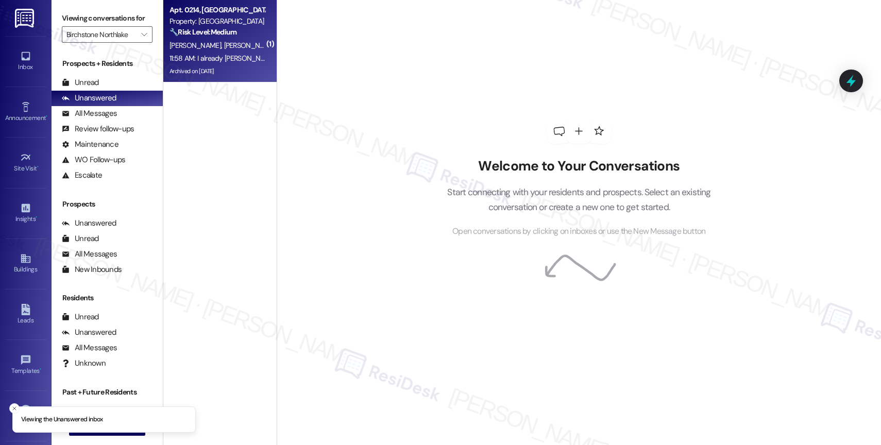
click at [222, 71] on div "Archived on [DATE]" at bounding box center [216, 71] width 97 height 13
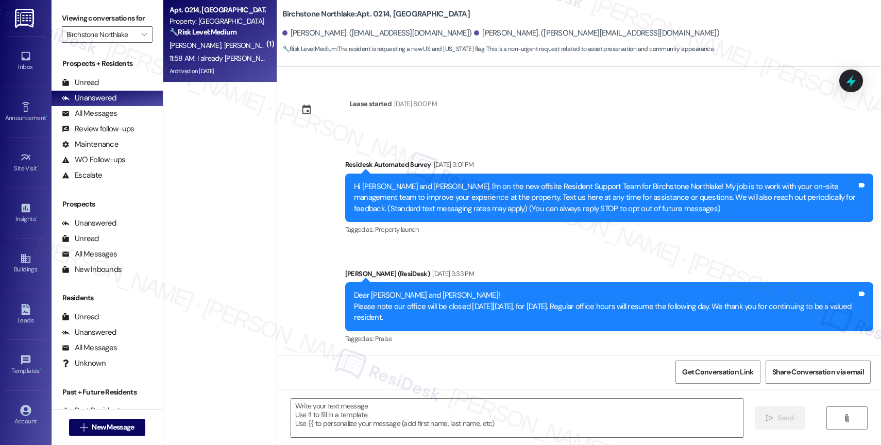
scroll to position [5917, 0]
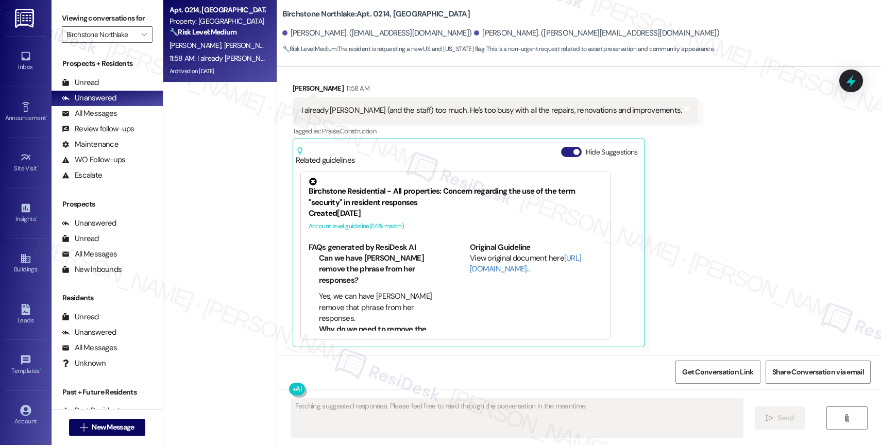
click at [562, 155] on button "Hide Suggestions" at bounding box center [571, 152] width 21 height 10
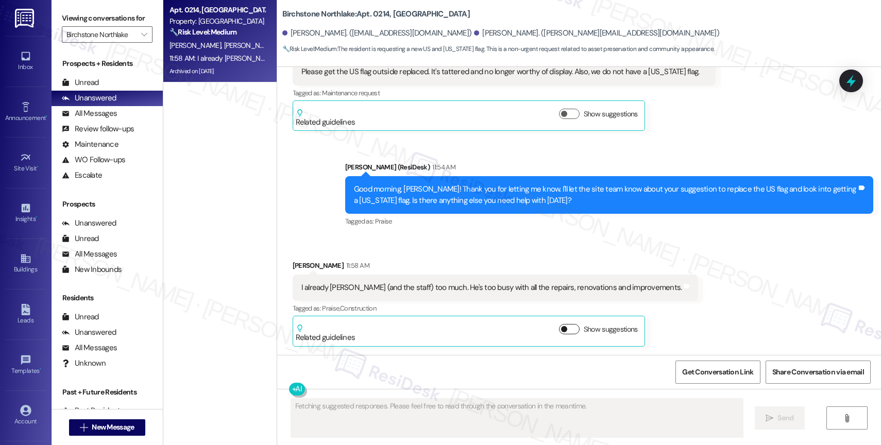
scroll to position [5739, 0]
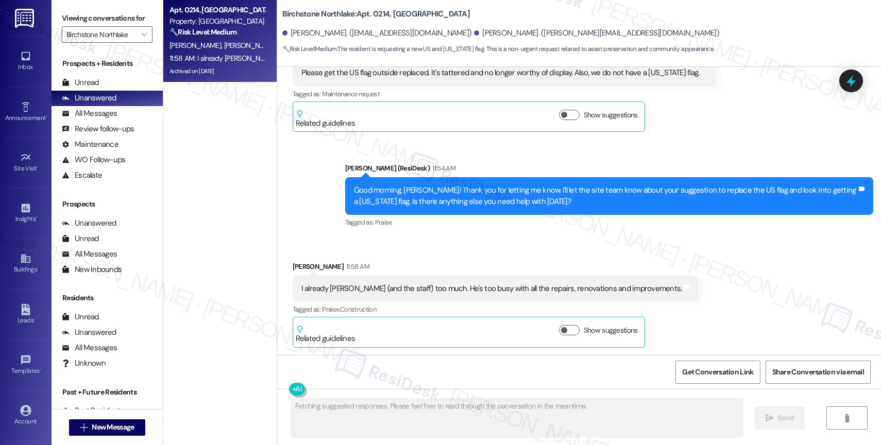
click at [477, 243] on div "Received via SMS Carlotta Bradberry 11:58 AM I already nag Joseph (and the staf…" at bounding box center [579, 296] width 604 height 117
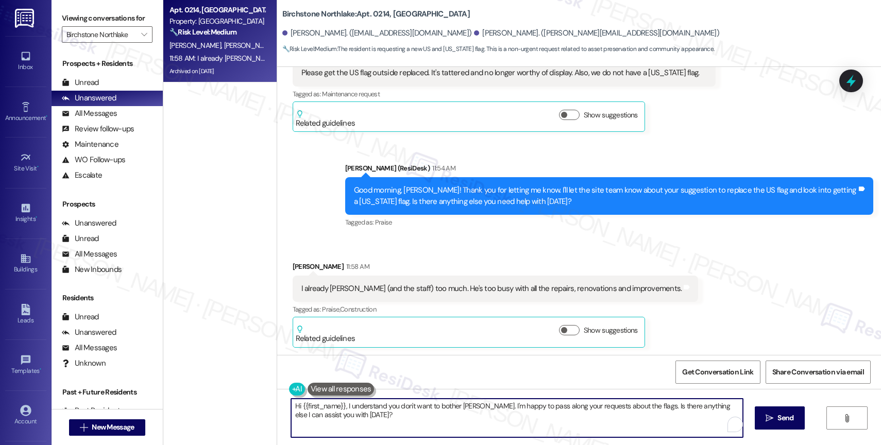
drag, startPoint x: 339, startPoint y: 405, endPoint x: 276, endPoint y: 405, distance: 63.9
click at [277, 405] on div "Hi {{first_name}}, I understand you don't want to bother Joseph. I'm happy to p…" at bounding box center [579, 427] width 604 height 77
drag, startPoint x: 425, startPoint y: 405, endPoint x: 483, endPoint y: 394, distance: 58.7
click at [425, 405] on textarea "I understand you don't want to bother Joseph. I'm happy to pass along your requ…" at bounding box center [517, 418] width 452 height 39
drag, startPoint x: 624, startPoint y: 405, endPoint x: 638, endPoint y: 427, distance: 26.1
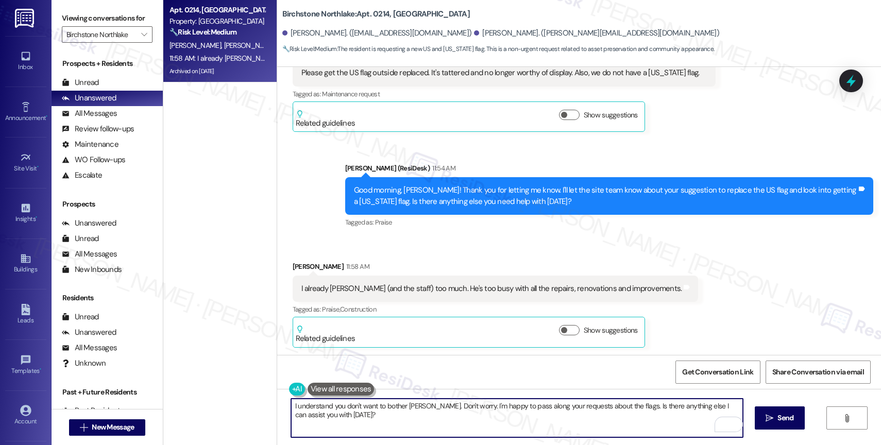
click at [638, 427] on textarea "I understand you don't want to bother Joseph. Don't worry. I'm happy to pass al…" at bounding box center [517, 418] width 452 height 39
paste textarea "If anything else comes up or you have more questions, feel free to reach out an…"
drag, startPoint x: 428, startPoint y: 415, endPoint x: 538, endPoint y: 415, distance: 109.2
click at [538, 415] on textarea "I understand you don't want to bother Joseph. Don't worry. I'm happy to pass al…" at bounding box center [517, 418] width 452 height 39
type textarea "I understand you don't want to bother Joseph. Don't worry. I'm happy to pass al…"
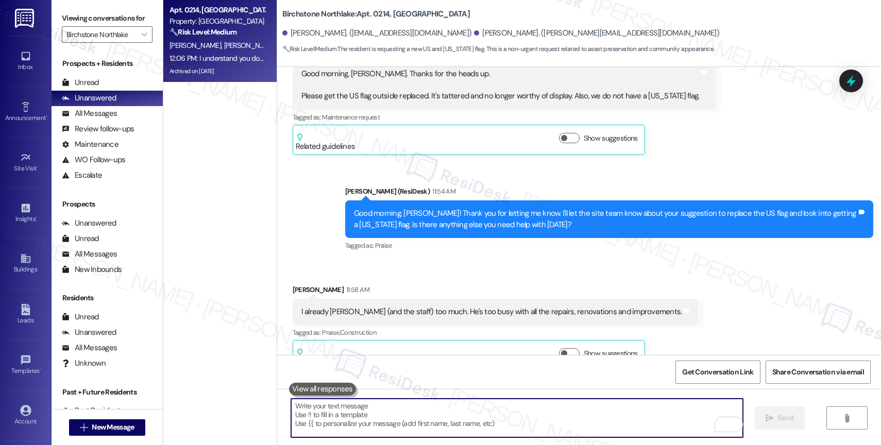
scroll to position [5676, 0]
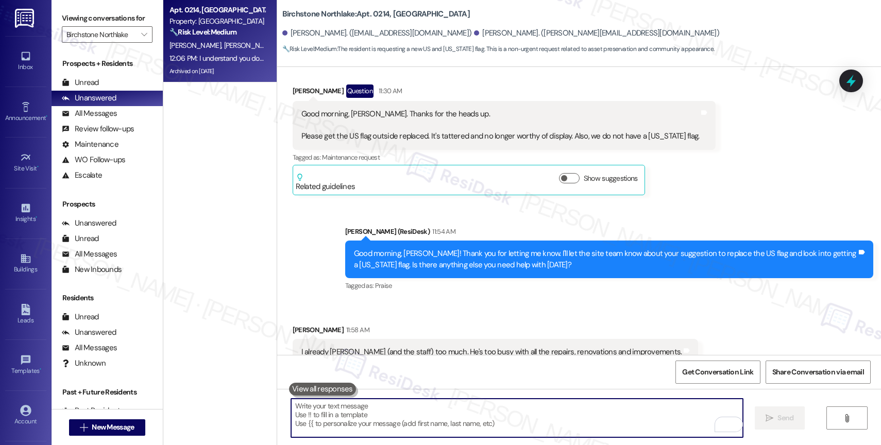
click at [430, 224] on div "Sent via SMS Sarah (ResiDesk) 11:54 AM Good morning, Carlotta! Thank you for le…" at bounding box center [608, 259] width 543 height 82
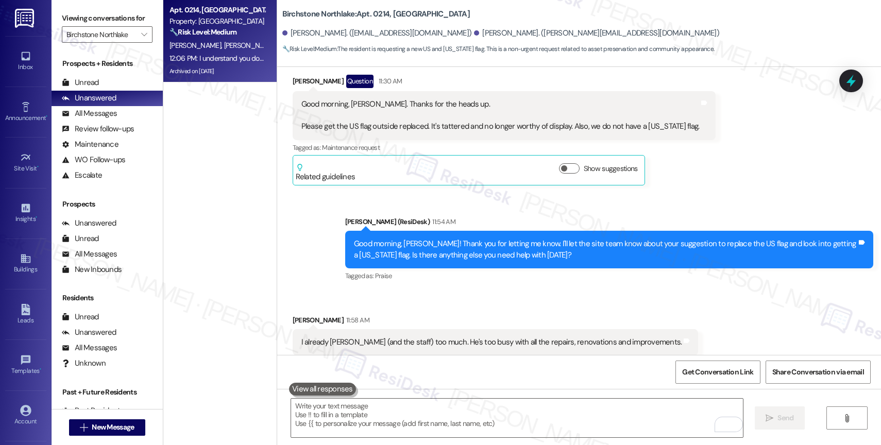
scroll to position [5689, 0]
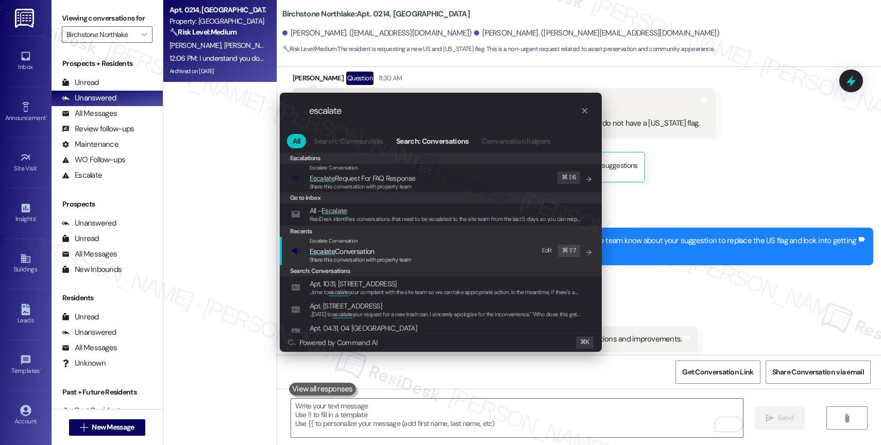
type input "escalate"
click at [360, 252] on span "Escalate Conversation" at bounding box center [342, 251] width 65 height 9
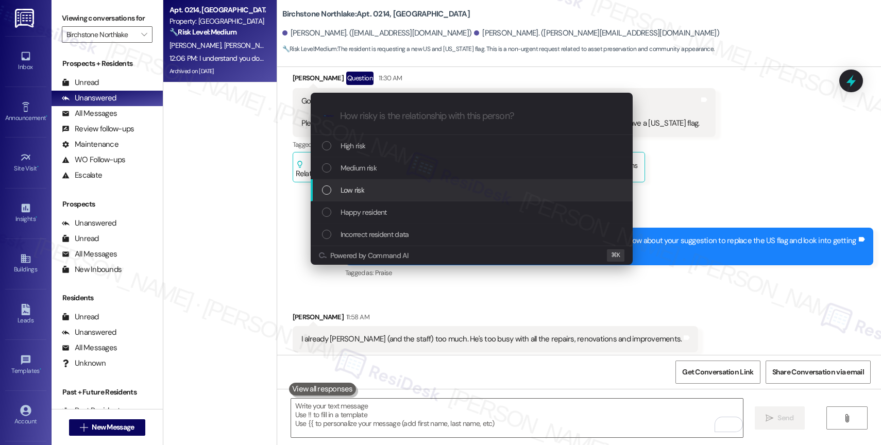
click at [364, 190] on span "Low risk" at bounding box center [352, 189] width 24 height 11
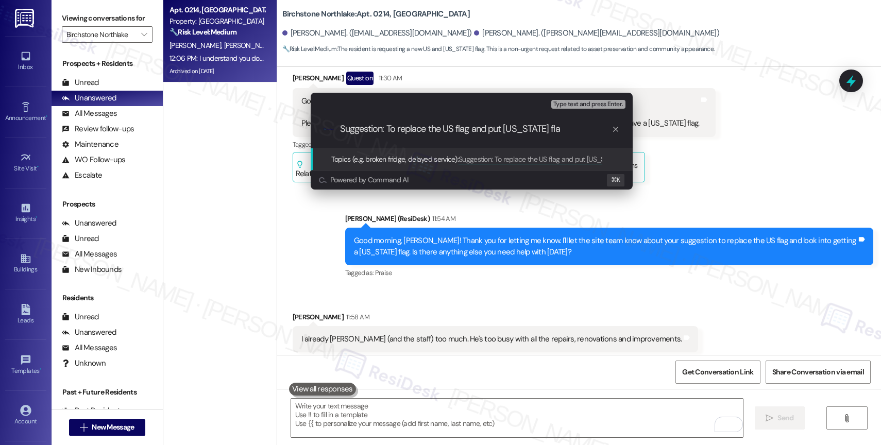
type input "Suggestion: To replace the US flag and put Texas flag"
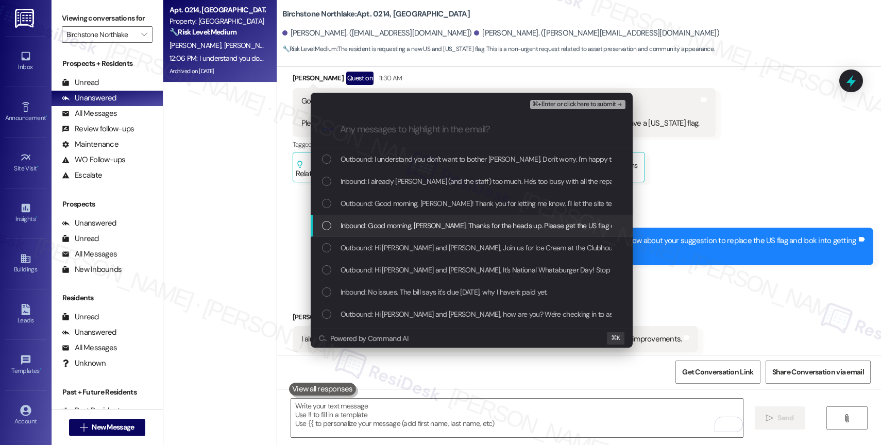
click at [402, 222] on span "Inbound: Good morning, Sarah. Thanks for the heads up. Please get the US flag o…" at bounding box center [626, 225] width 573 height 11
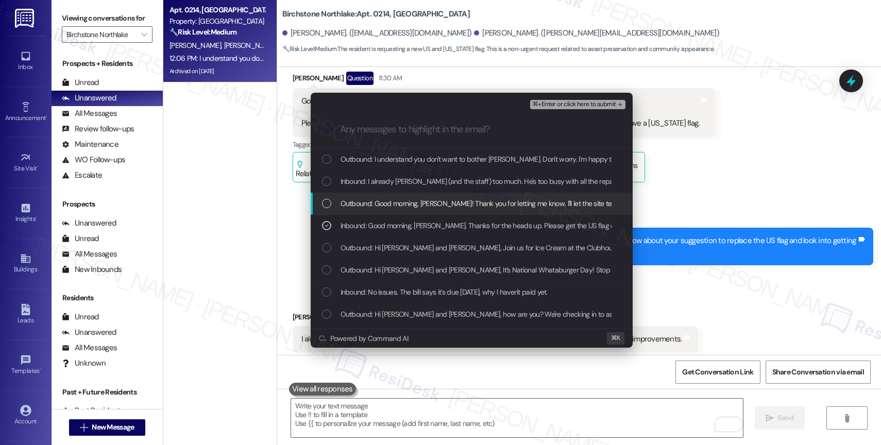
click at [410, 203] on span "Outbound: Good morning, Carlotta! Thank you for letting me know. I'll let the s…" at bounding box center [688, 203] width 697 height 11
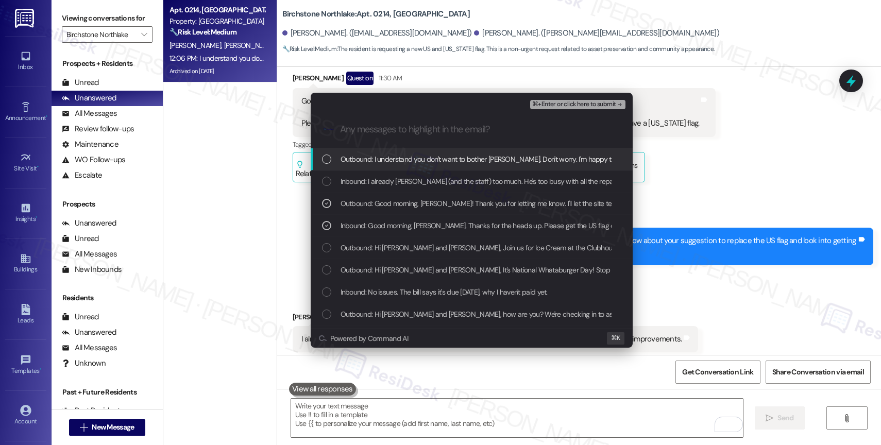
click at [594, 102] on span "⌘+Enter or click here to submit" at bounding box center [573, 104] width 83 height 7
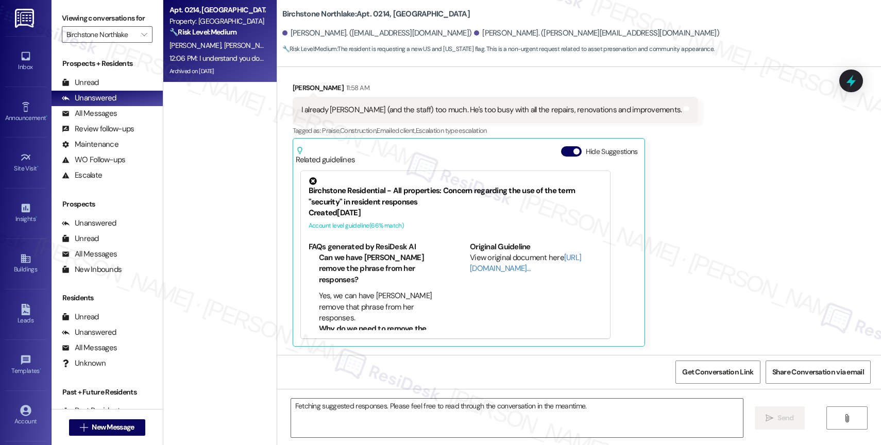
scroll to position [5917, 0]
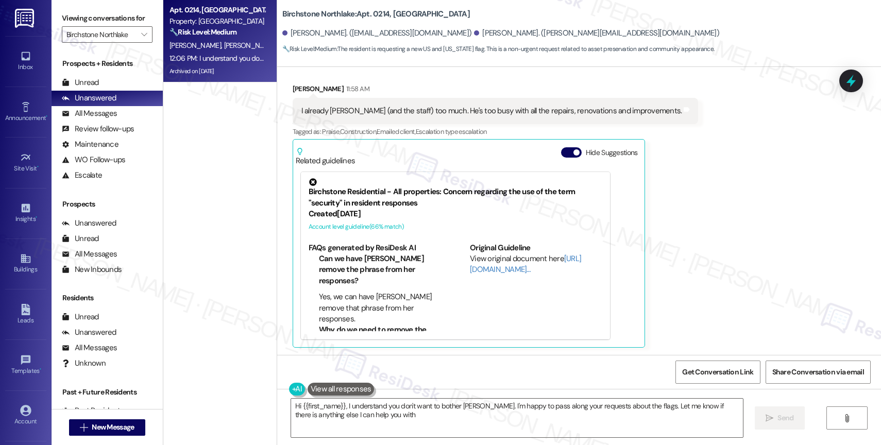
type textarea "Hi {{first_name}}, I understand you don't want to bother Joseph. I'm happy to p…"
click at [564, 152] on button "Hide Suggestions" at bounding box center [571, 152] width 21 height 10
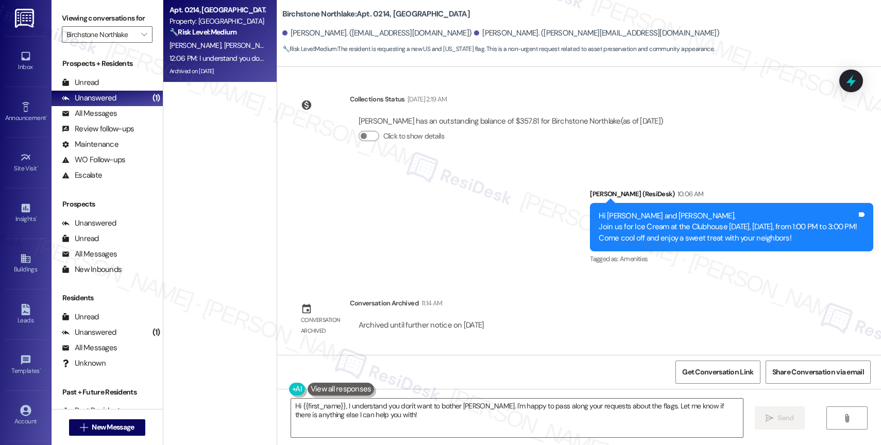
scroll to position [5837, 0]
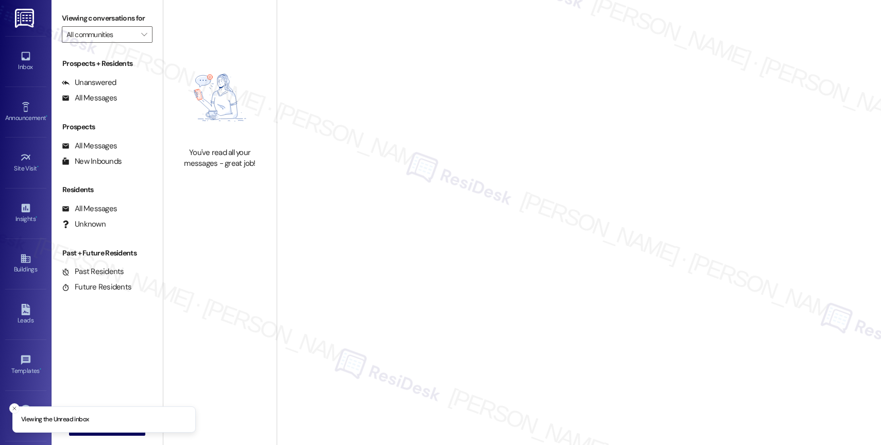
type input "Birchstone Northlake"
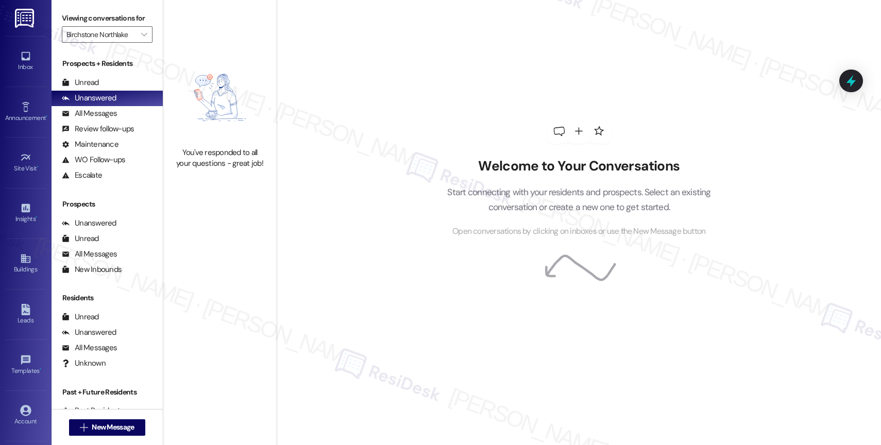
click at [332, 83] on div "Welcome to Your Conversations Start connecting with your residents and prospect…" at bounding box center [579, 222] width 604 height 445
click at [139, 43] on span "" at bounding box center [144, 34] width 10 height 16
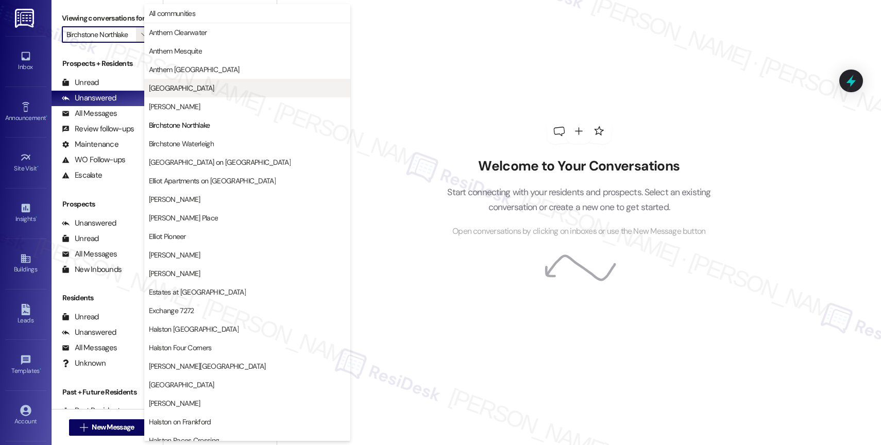
scroll to position [0, 1]
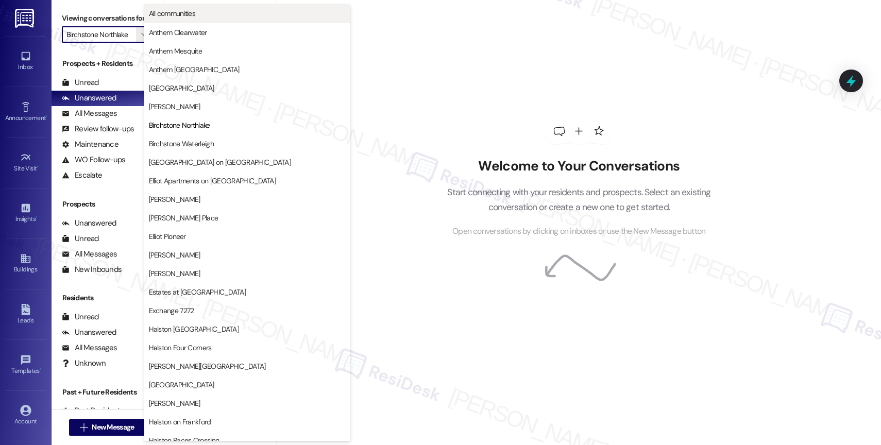
click at [206, 6] on button "All communities" at bounding box center [247, 13] width 206 height 19
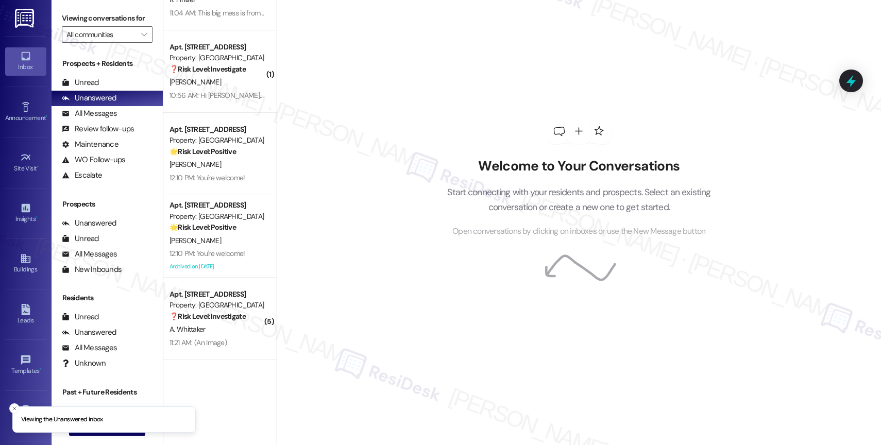
scroll to position [782, 0]
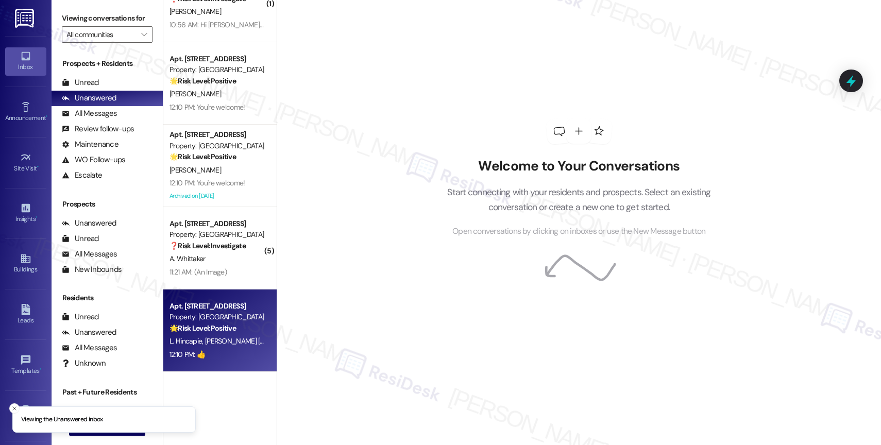
click at [220, 327] on strong "🌟 Risk Level: Positive" at bounding box center [202, 327] width 66 height 9
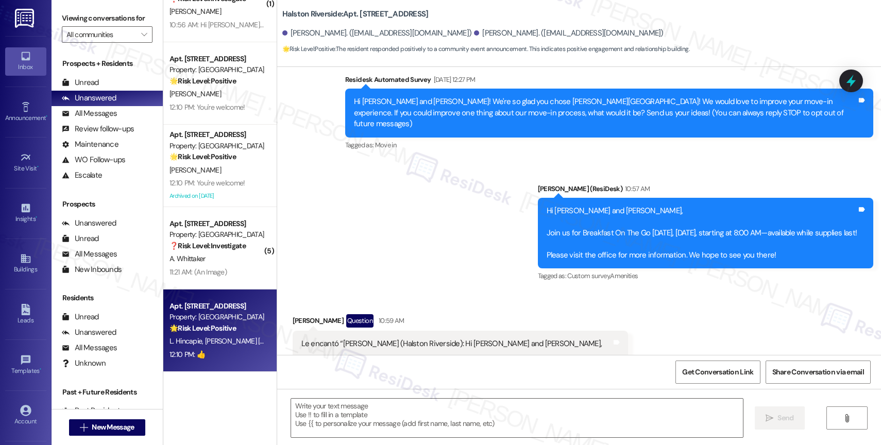
type textarea "Fetching suggested responses. Please feel free to read through the conversation…"
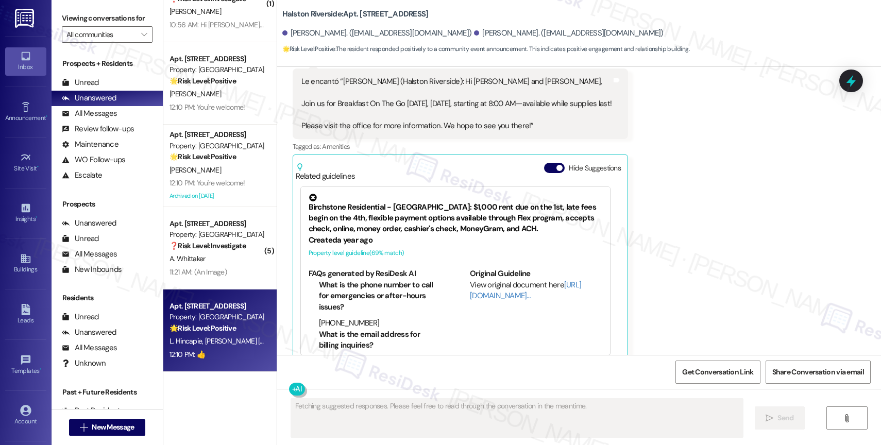
scroll to position [372, 0]
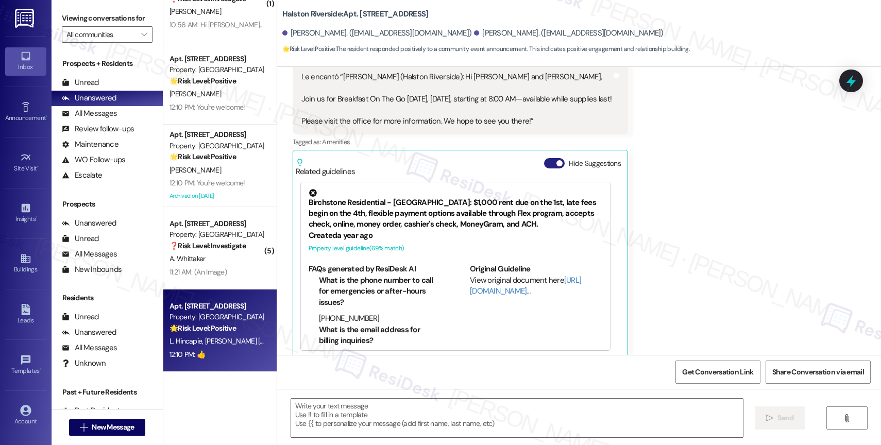
click at [561, 158] on button "Hide Suggestions" at bounding box center [554, 163] width 21 height 10
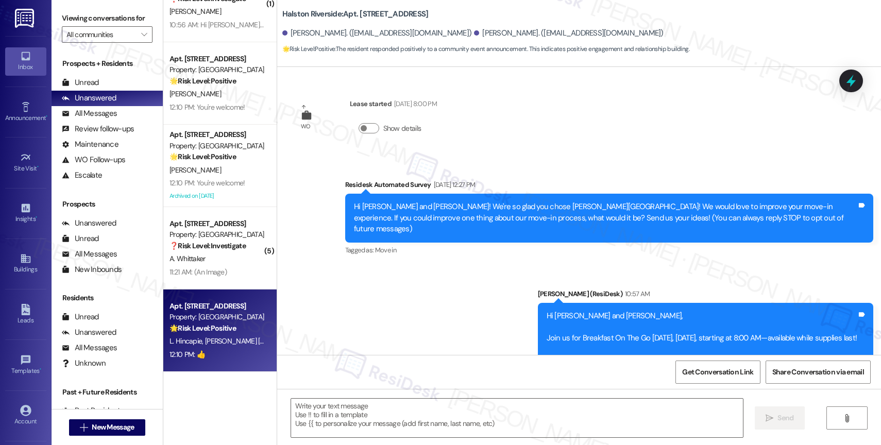
scroll to position [282, 0]
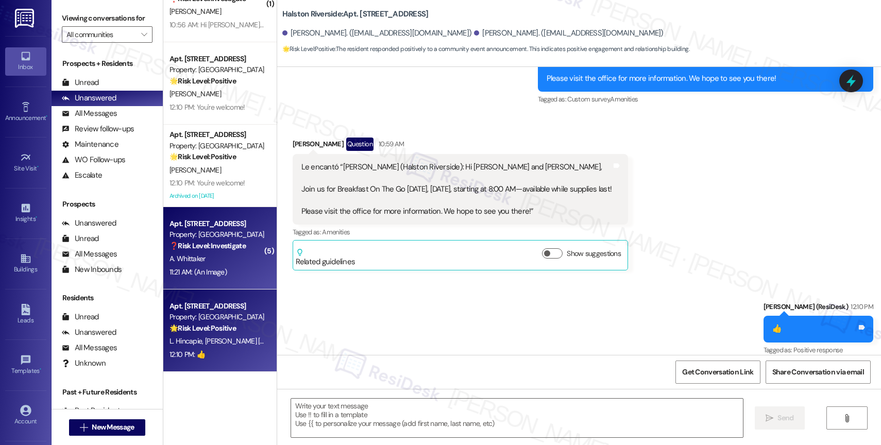
click at [225, 256] on div "A. Whittaker" at bounding box center [216, 258] width 97 height 13
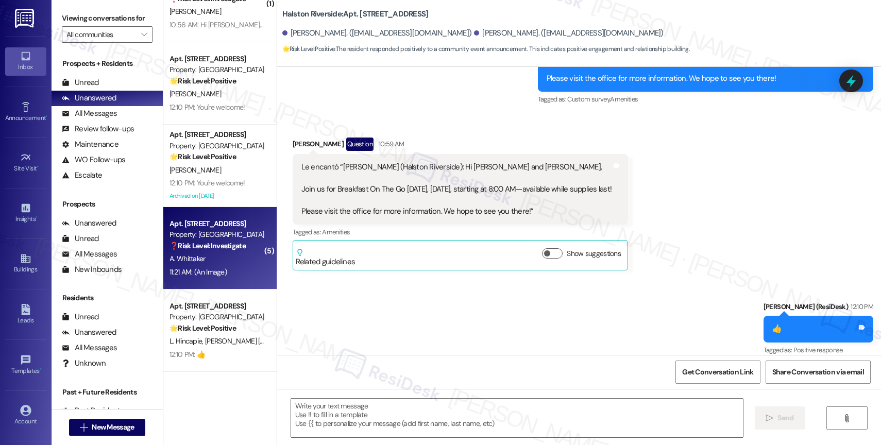
type textarea "Fetching suggested responses. Please feel free to read through the conversation…"
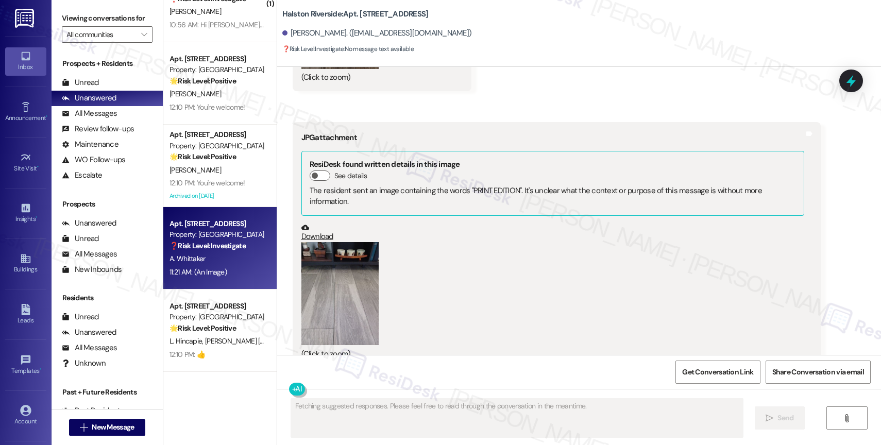
scroll to position [10547, 0]
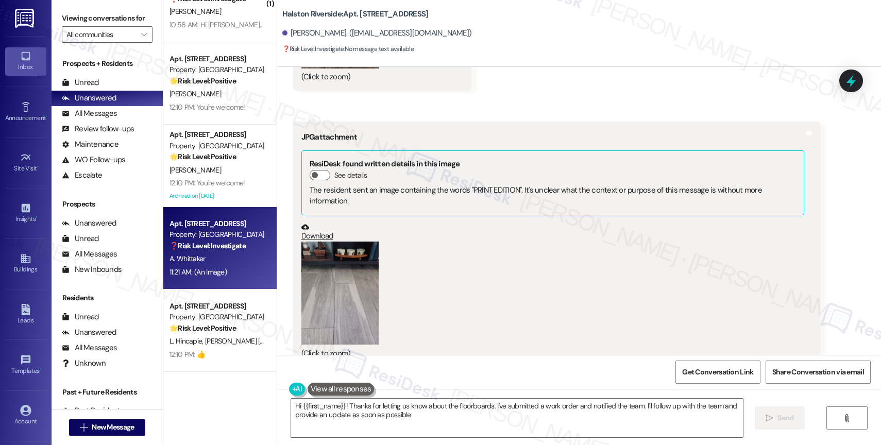
type textarea "Hi {{first_name}}! Thanks for letting us know about the floorboards. I've submi…"
click at [139, 43] on span "" at bounding box center [144, 34] width 10 height 16
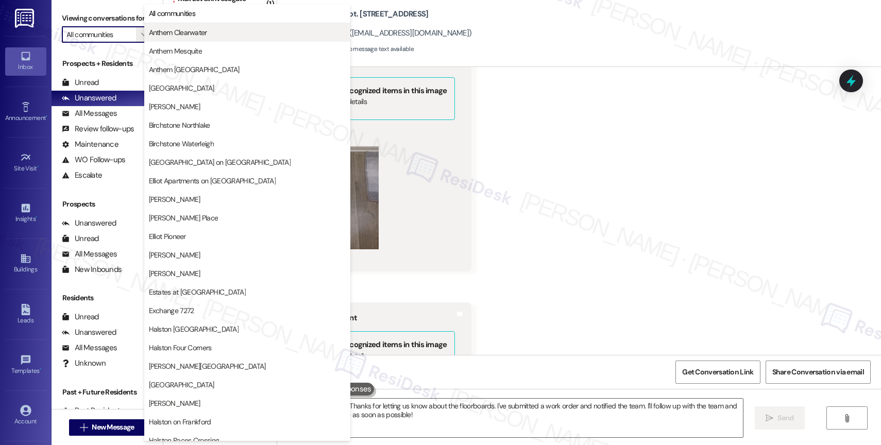
scroll to position [11084, 0]
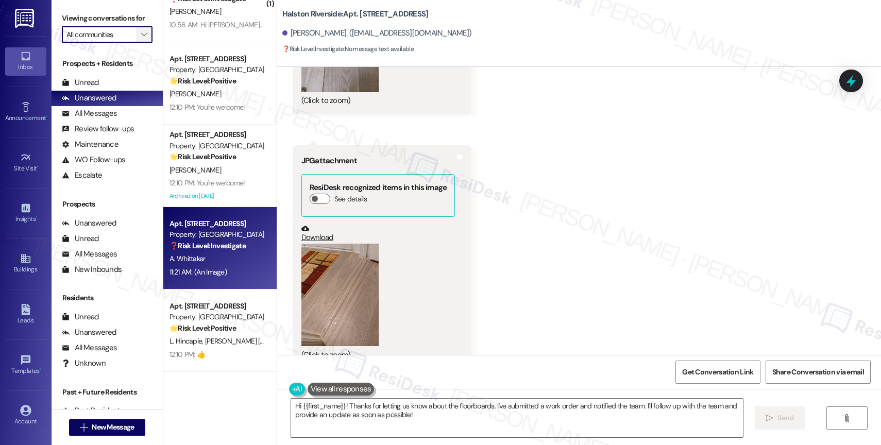
click at [141, 39] on icon "" at bounding box center [144, 34] width 6 height 8
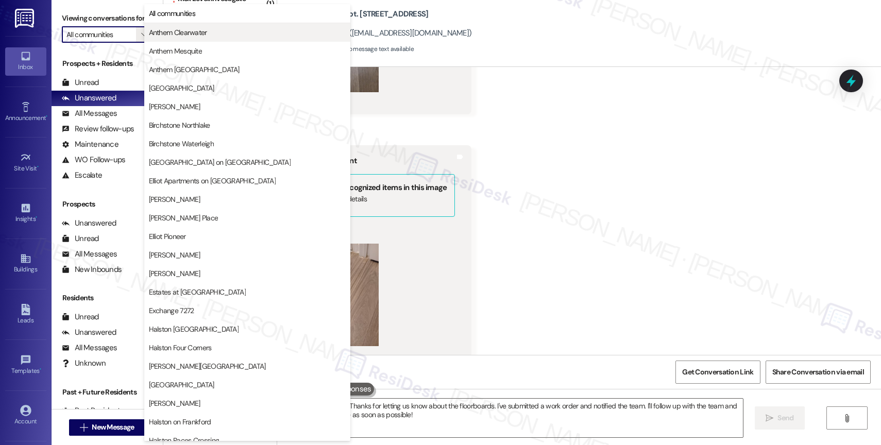
click at [208, 30] on span "Anthem Clearwater" at bounding box center [247, 32] width 197 height 10
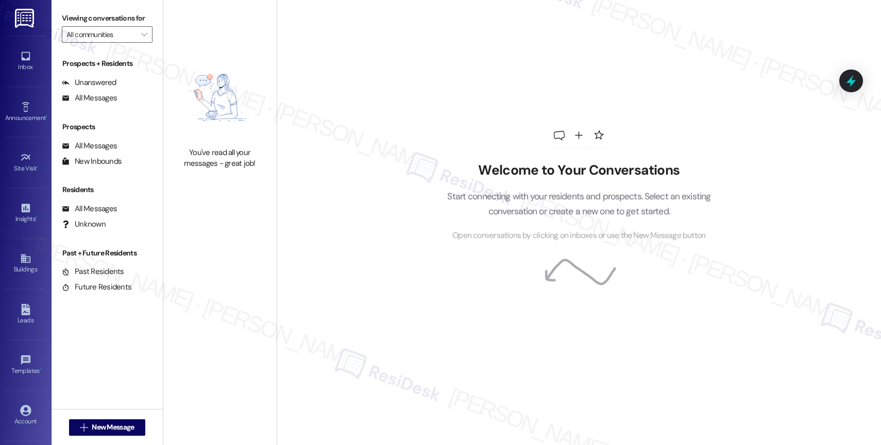
type input "Anthem Clearwater"
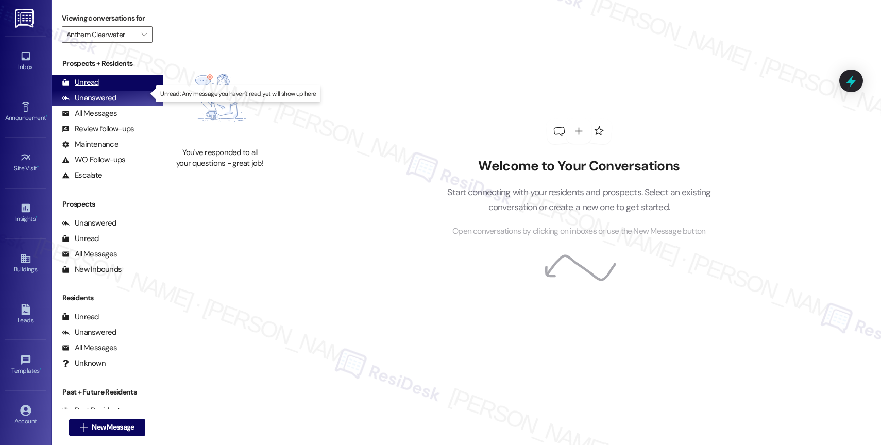
click at [133, 91] on div "Unread (0)" at bounding box center [107, 82] width 111 height 15
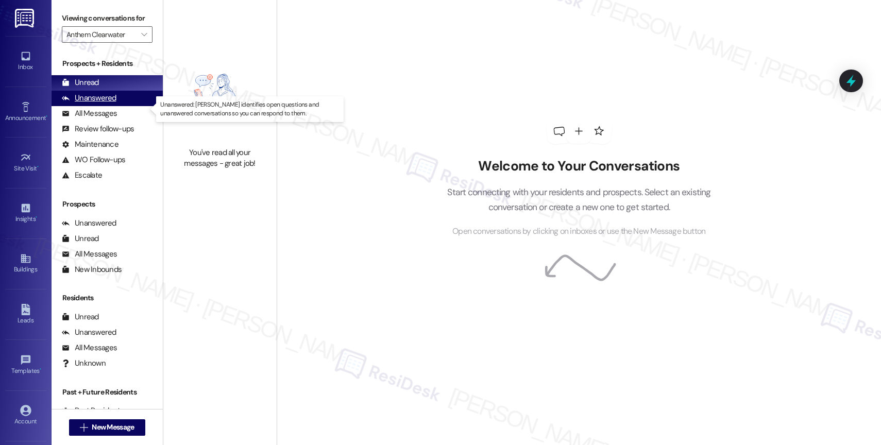
click at [136, 106] on div "Unanswered (0)" at bounding box center [107, 98] width 111 height 15
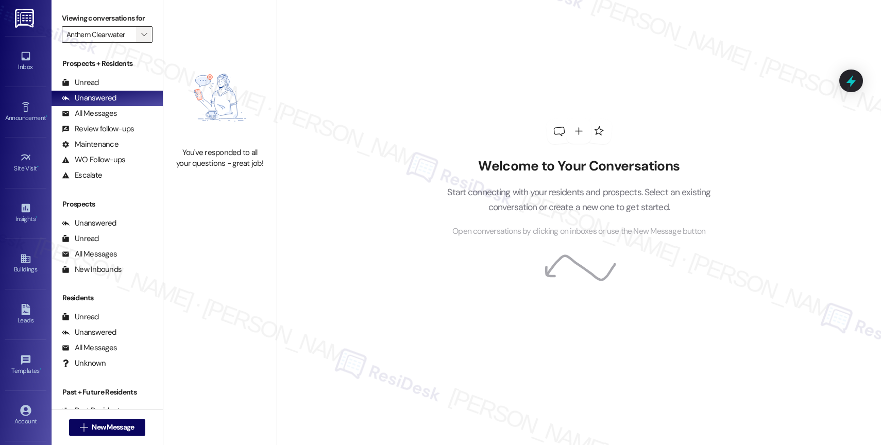
click at [141, 39] on icon "" at bounding box center [144, 34] width 6 height 8
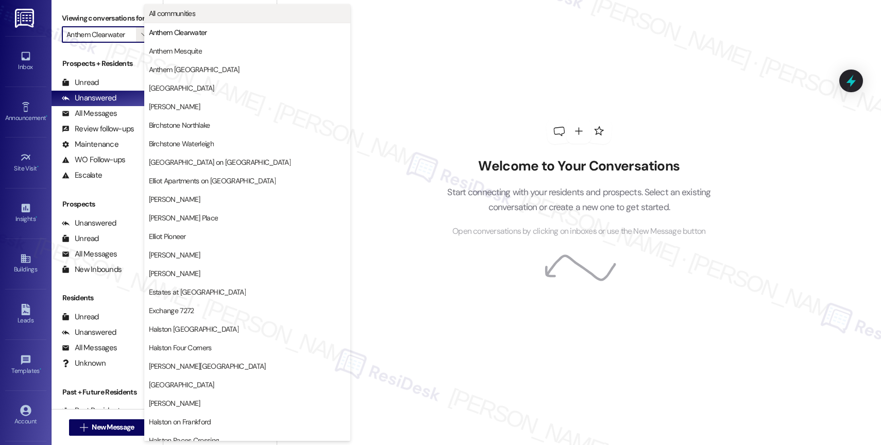
click at [185, 6] on button "All communities" at bounding box center [247, 13] width 206 height 19
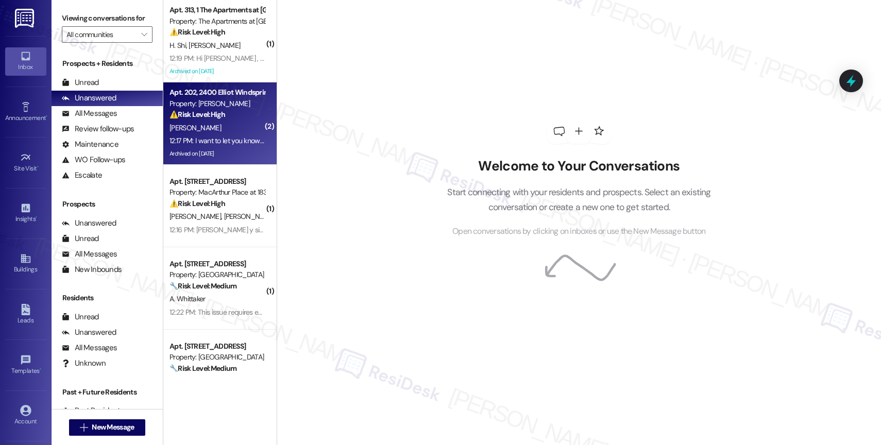
click at [216, 127] on div "[PERSON_NAME]" at bounding box center [216, 128] width 97 height 13
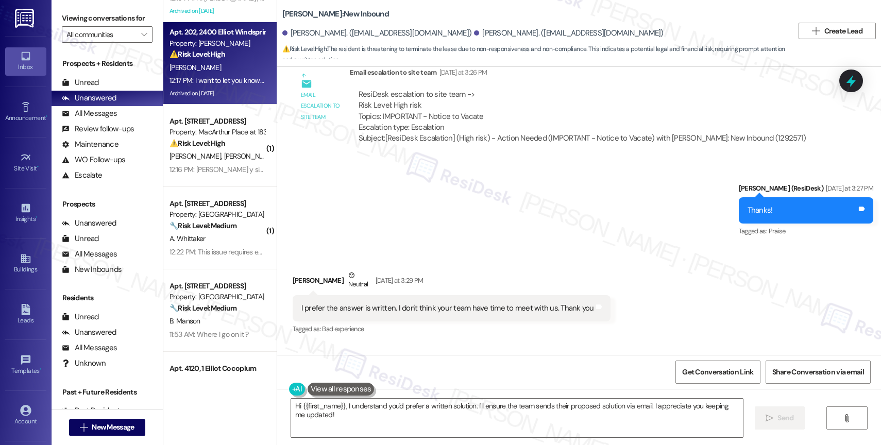
scroll to position [16492, 0]
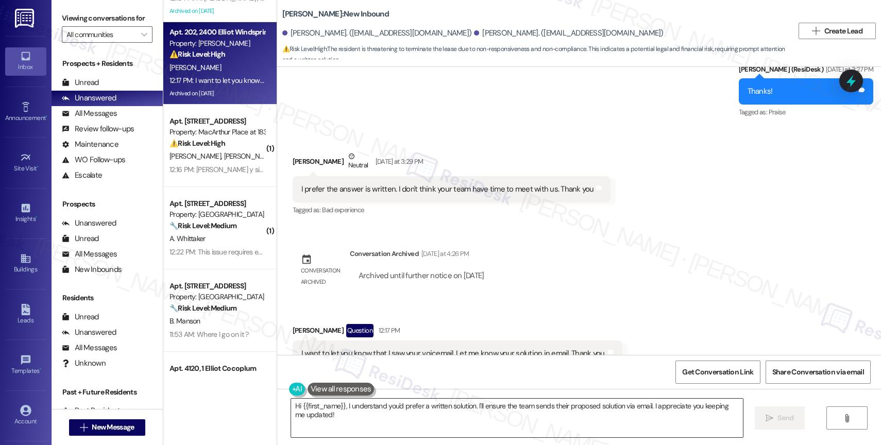
click at [367, 417] on textarea "Hi {{first_name}}, I understand you'd prefer a written solution. I'll ensure th…" at bounding box center [517, 418] width 452 height 39
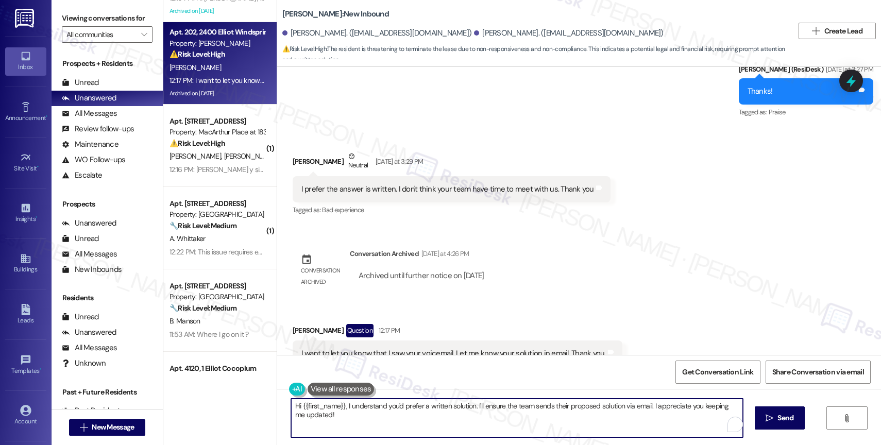
click at [367, 417] on textarea "Hi {{first_name}}, I understand you'd prefer a written solution. I'll ensure th…" at bounding box center [517, 418] width 452 height 39
click at [309, 406] on textarea "Hi [PERSON_NAME], this is the only way I communicate with residents." at bounding box center [517, 418] width 452 height 39
click at [368, 406] on textarea "Hi [PERSON_NAME], I can't make calls. this is the only way I communicate with r…" at bounding box center [517, 418] width 452 height 39
drag, startPoint x: 360, startPoint y: 408, endPoint x: 310, endPoint y: 404, distance: 50.6
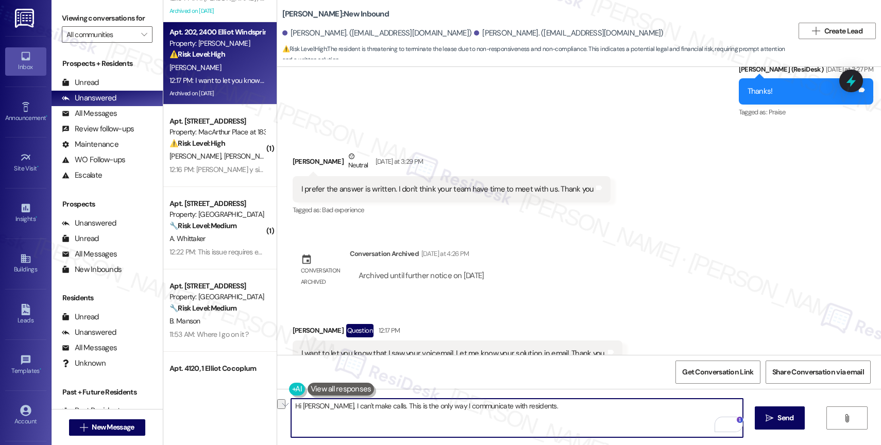
click at [310, 404] on textarea "Hi [PERSON_NAME], I can't make calls. This is the only way I communicate with r…" at bounding box center [517, 418] width 452 height 39
click at [482, 406] on textarea "Hi [PERSON_NAME], this is the only way I communicate with residents." at bounding box center [517, 418] width 452 height 39
paste textarea "I can't make calls."
type textarea "Hi [PERSON_NAME], this is the only way I communicate with residents. I can't ma…"
click at [775, 420] on span "Send" at bounding box center [785, 418] width 20 height 11
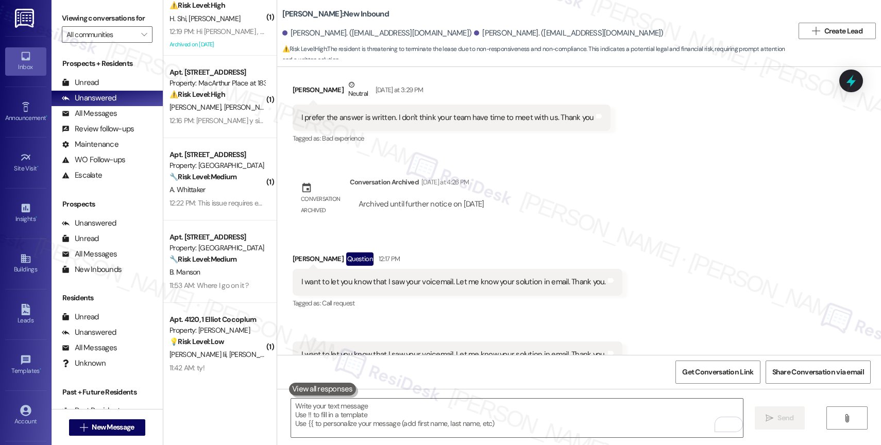
scroll to position [0, 0]
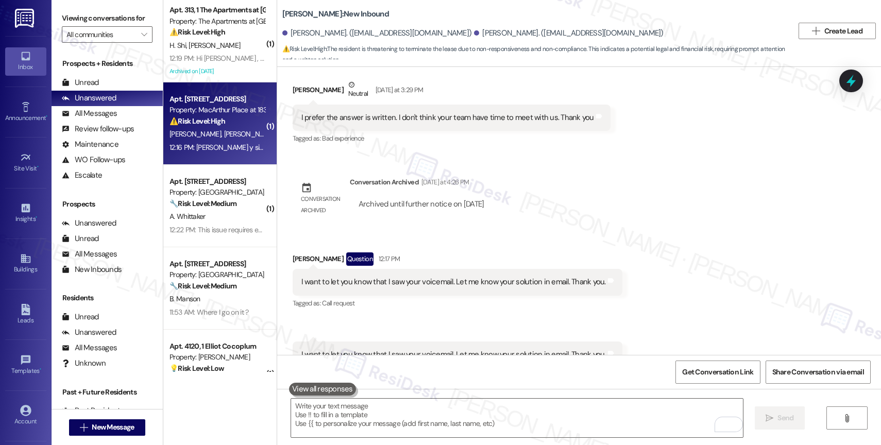
click at [219, 138] on div "[PERSON_NAME] [PERSON_NAME]" at bounding box center [216, 134] width 97 height 13
type textarea "Fetching suggested responses. Please feel free to read through the conversation…"
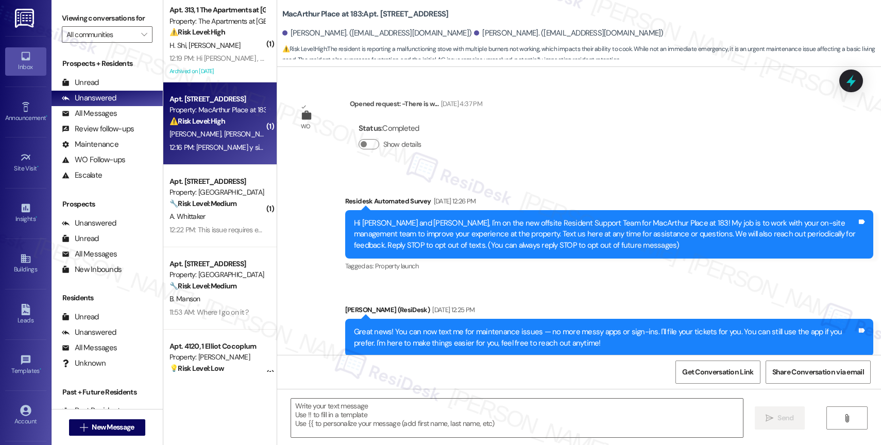
type textarea "Fetching suggested responses. Please feel free to read through the conversation…"
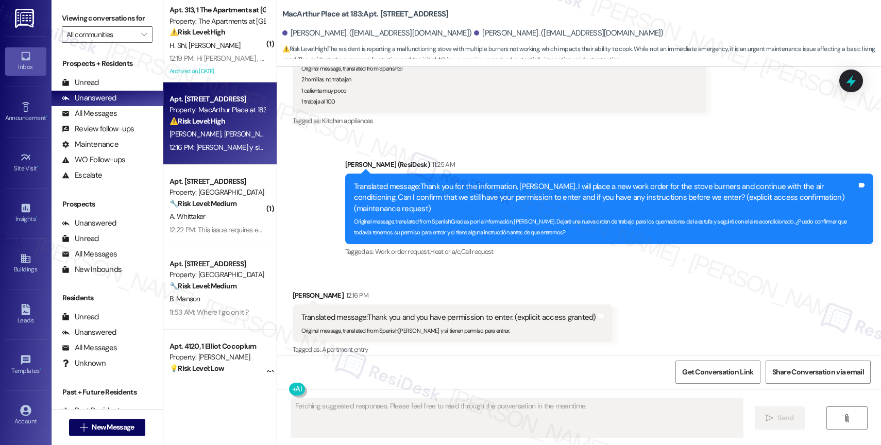
click at [434, 282] on div "Received via SMS [PERSON_NAME] 12:16 PM Translated message: Thank you and you h…" at bounding box center [452, 323] width 335 height 82
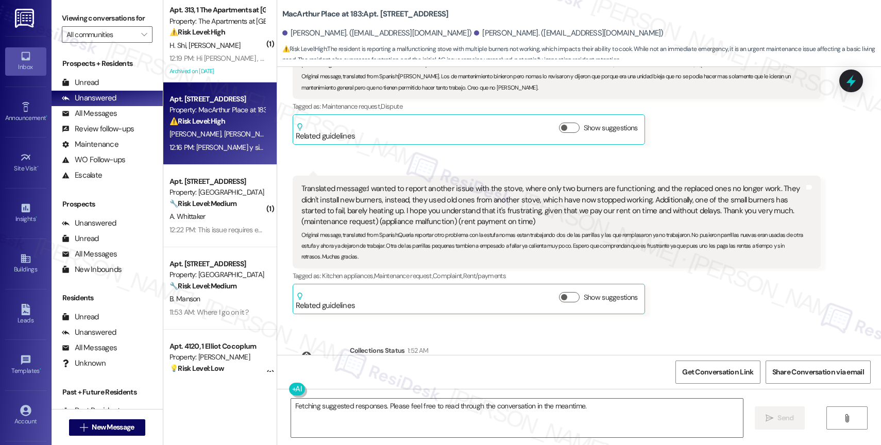
scroll to position [5884, 0]
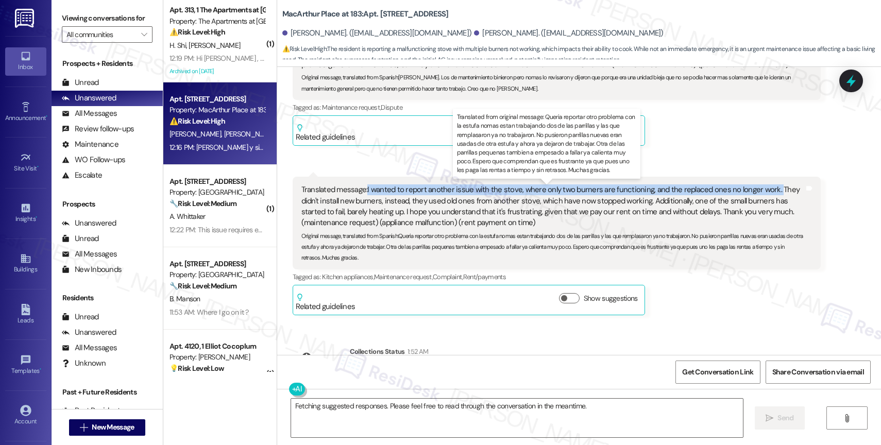
drag, startPoint x: 360, startPoint y: 188, endPoint x: 762, endPoint y: 194, distance: 402.2
click at [762, 194] on div "Translated message: I wanted to report another issue with the stove, where only…" at bounding box center [552, 206] width 503 height 44
copy div "I wanted to report another issue with the stove, where only two burners are fun…"
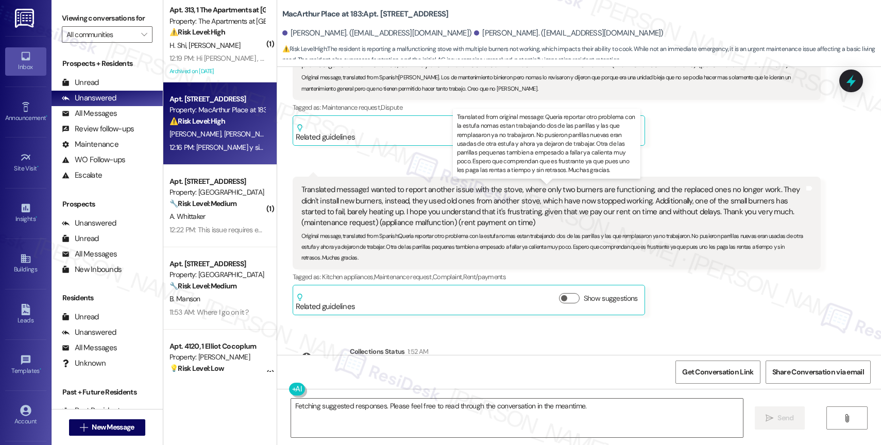
click at [472, 229] on div "Original message, translated from Spanish : Queria reportar otro problema con l…" at bounding box center [552, 245] width 503 height 33
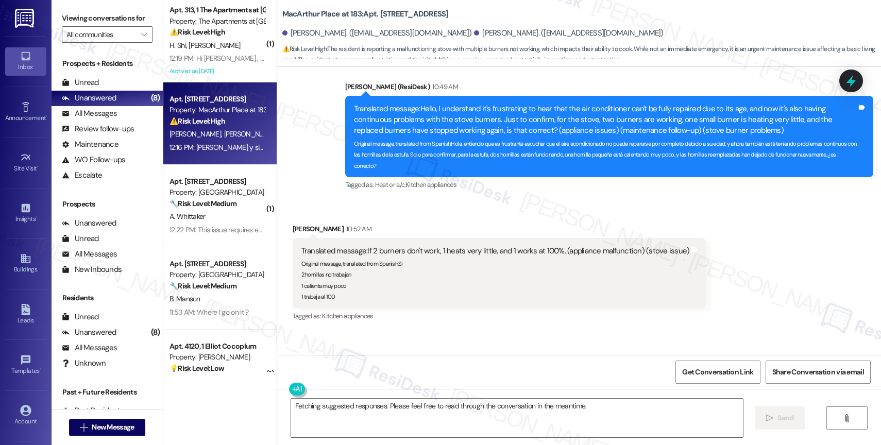
scroll to position [6439, 0]
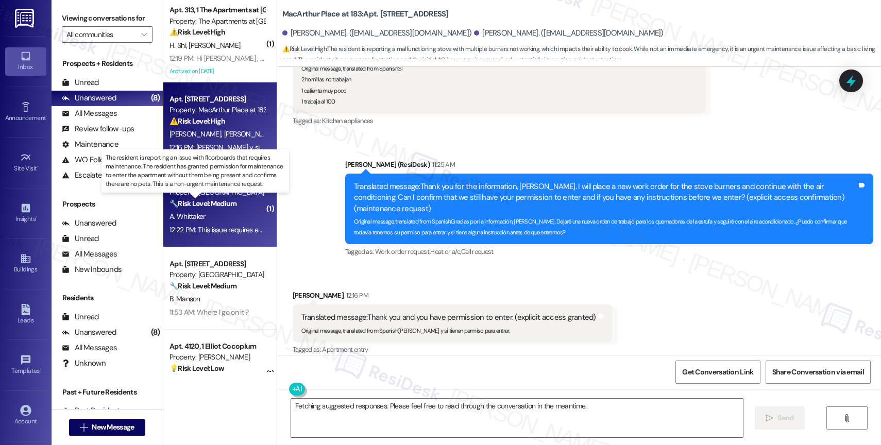
click at [200, 204] on strong "🔧 Risk Level: Medium" at bounding box center [202, 203] width 67 height 9
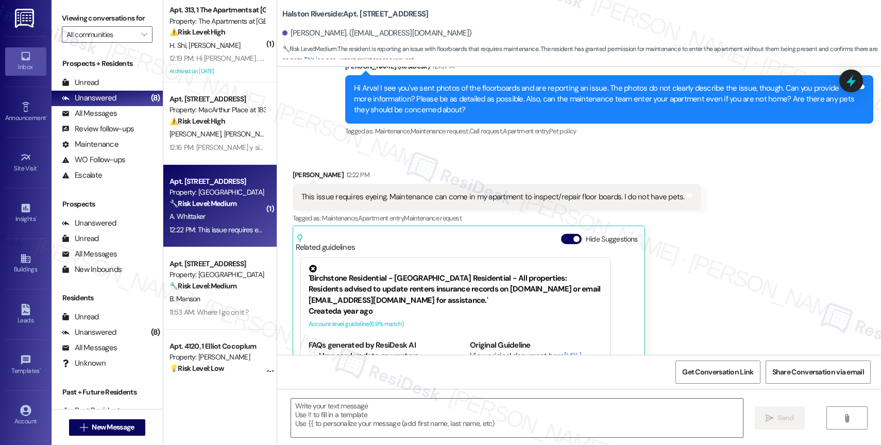
type textarea "Fetching suggested responses. Please feel free to read through the conversation…"
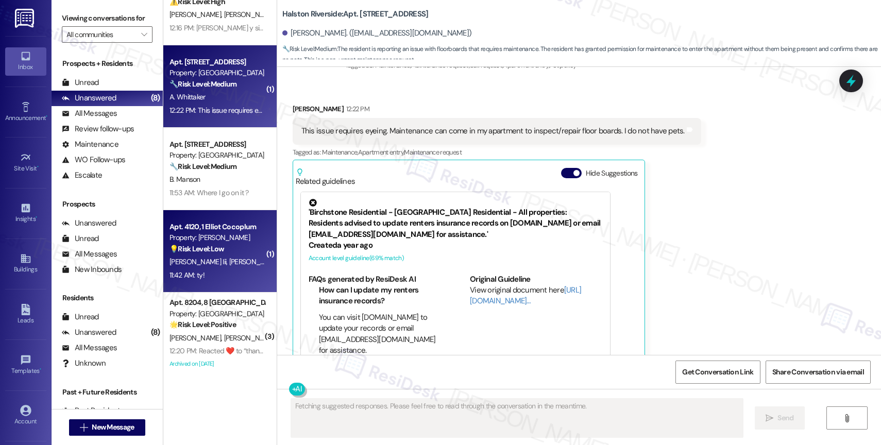
scroll to position [221, 0]
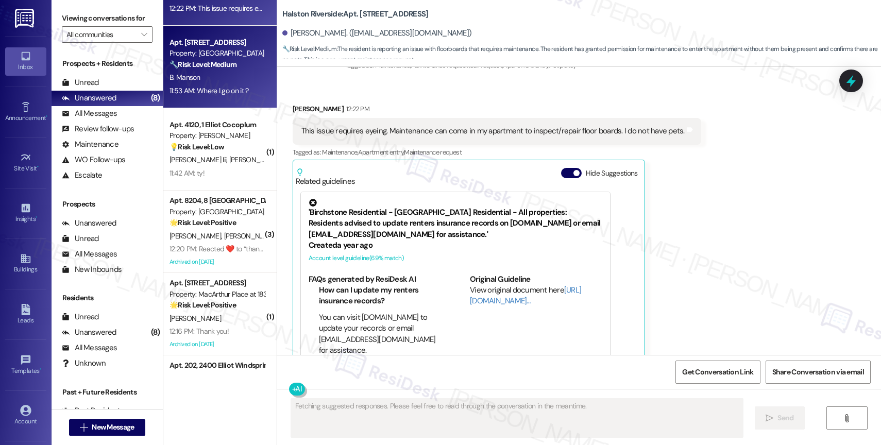
click at [216, 68] on strong "🔧 Risk Level: Medium" at bounding box center [202, 64] width 67 height 9
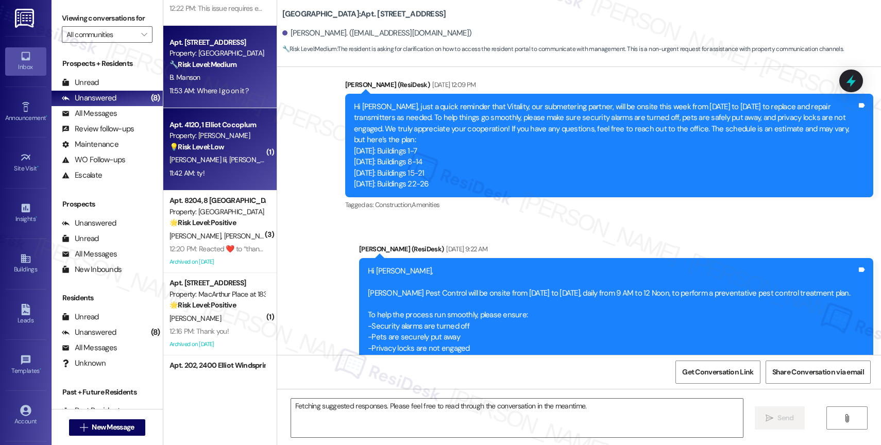
click at [204, 151] on strong "💡 Risk Level: Low" at bounding box center [196, 146] width 55 height 9
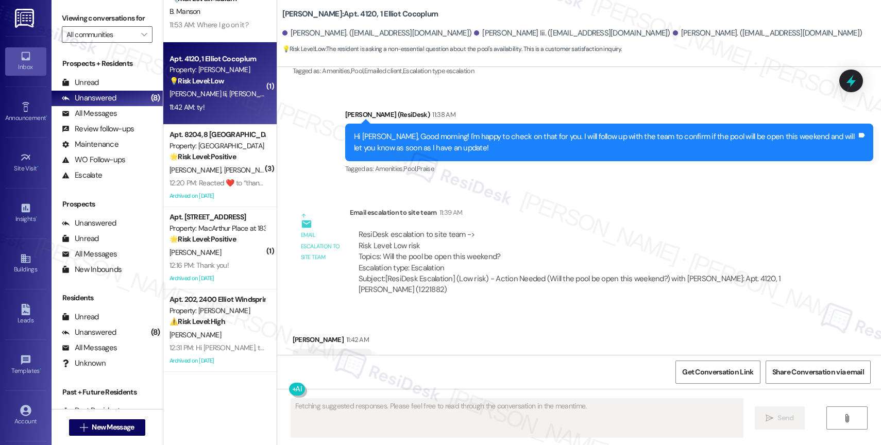
scroll to position [7633, 0]
drag, startPoint x: 426, startPoint y: 318, endPoint x: 403, endPoint y: 370, distance: 57.6
click at [426, 318] on div "Received via SMS Amanda Johnson 11:42 AM ty! Tags and notes Tagged as: Positive…" at bounding box center [579, 354] width 604 height 87
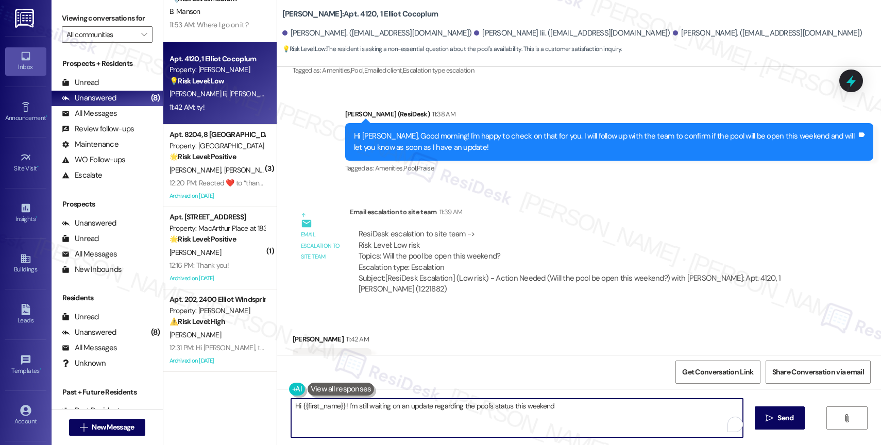
click at [378, 411] on textarea "Hi {{first_name}}! I'm still waiting on an update regarding the pool's status t…" at bounding box center [517, 418] width 452 height 39
type textarea "You're welcome!"
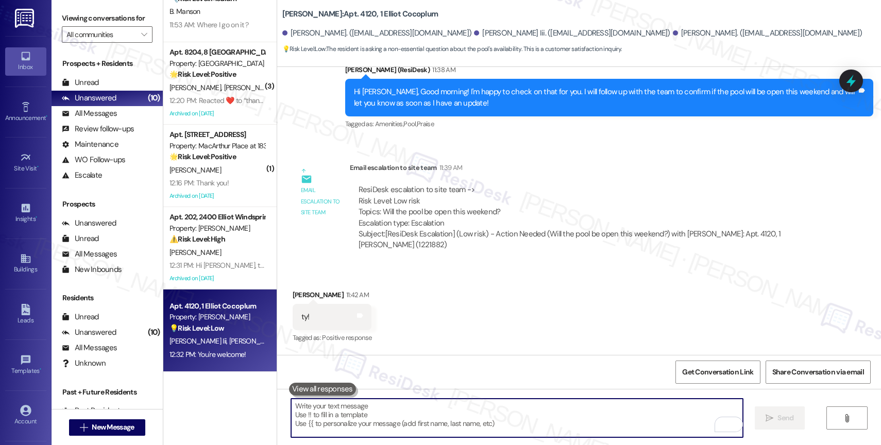
scroll to position [7705, 0]
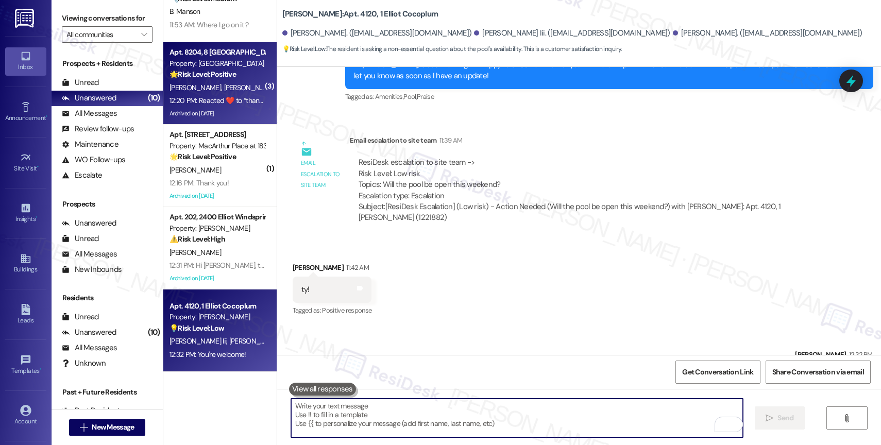
click at [198, 74] on strong "🌟 Risk Level: Positive" at bounding box center [202, 74] width 66 height 9
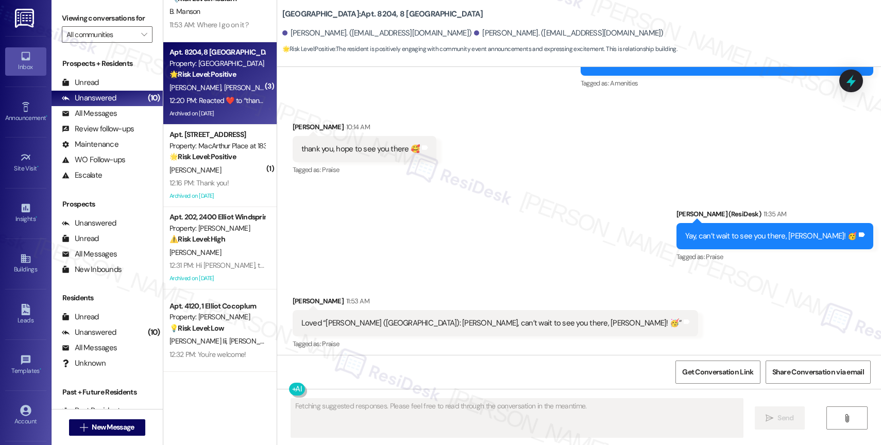
scroll to position [7784, 0]
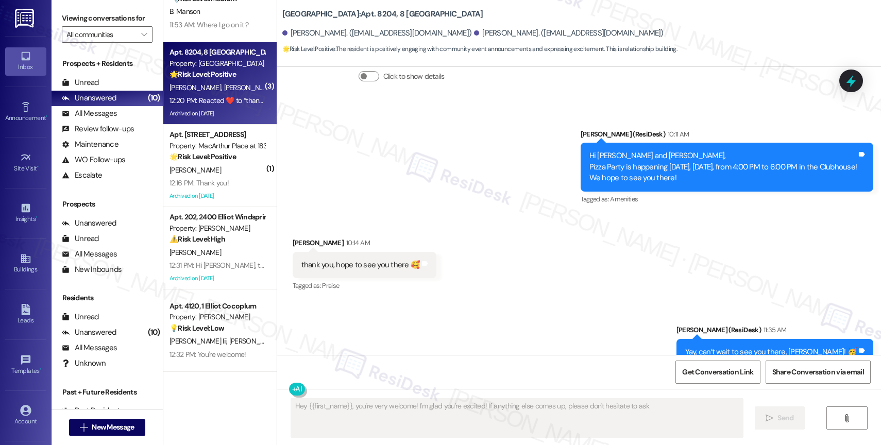
type textarea "Hey {{first_name}}, you're very welcome! I'm glad you're excited! If anything e…"
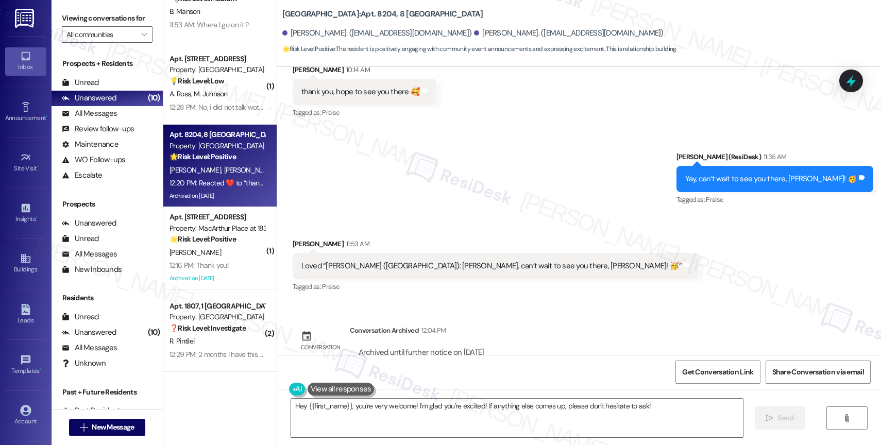
scroll to position [8189, 0]
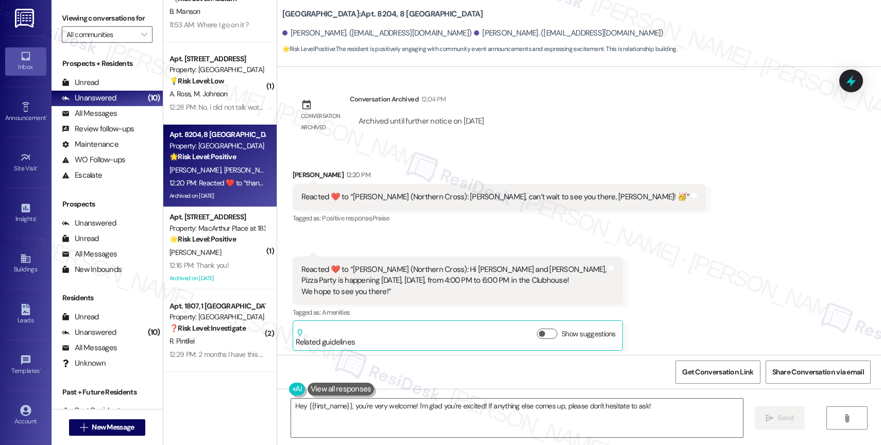
click at [497, 307] on div "Received via SMS Brian Calhoun 12:20 PM Reacted ❤️ to “Sarah (Northern Cross): …" at bounding box center [579, 288] width 604 height 285
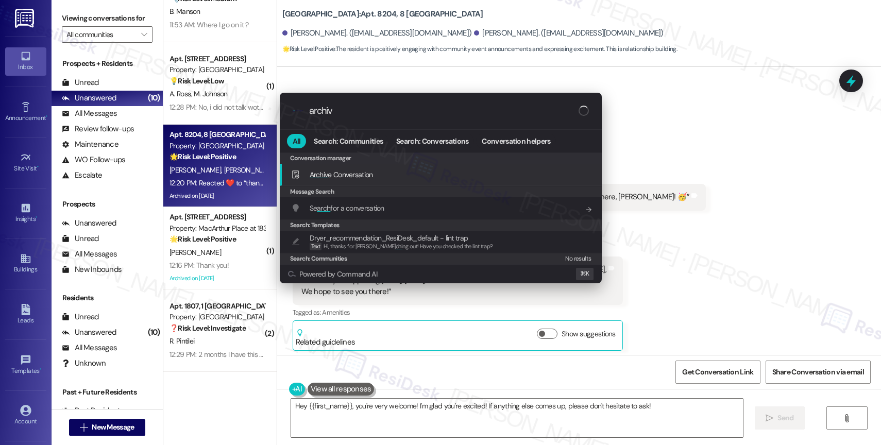
type input "archive"
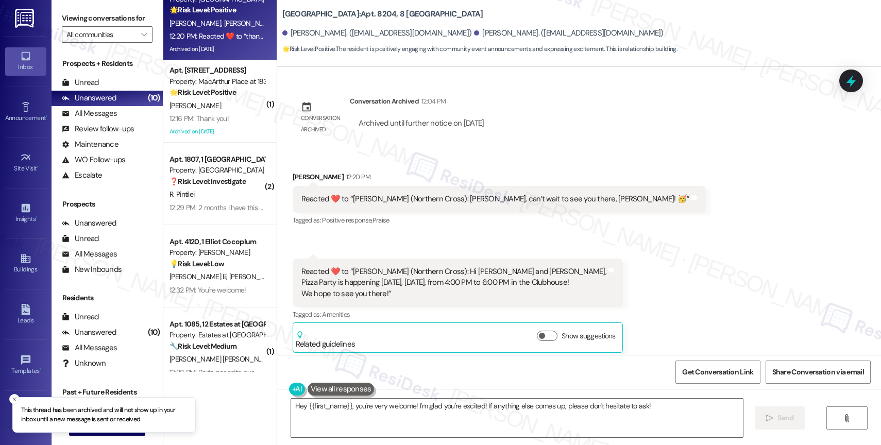
scroll to position [452, 0]
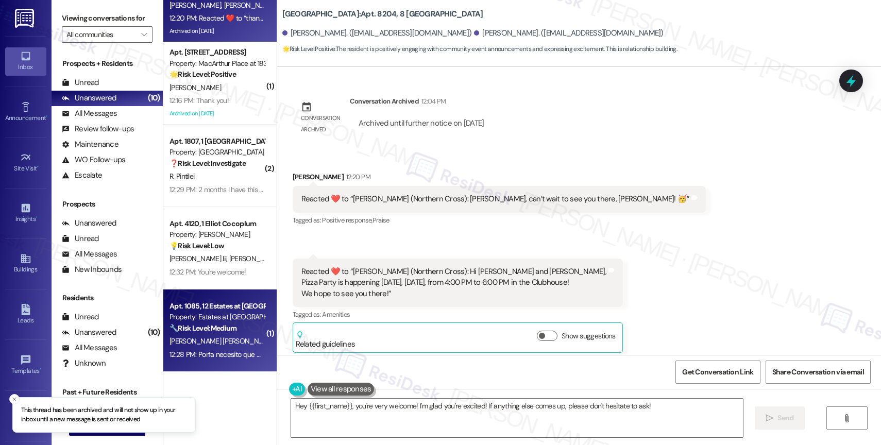
click at [226, 322] on div "Property: Estates at Las Colinas" at bounding box center [216, 317] width 95 height 11
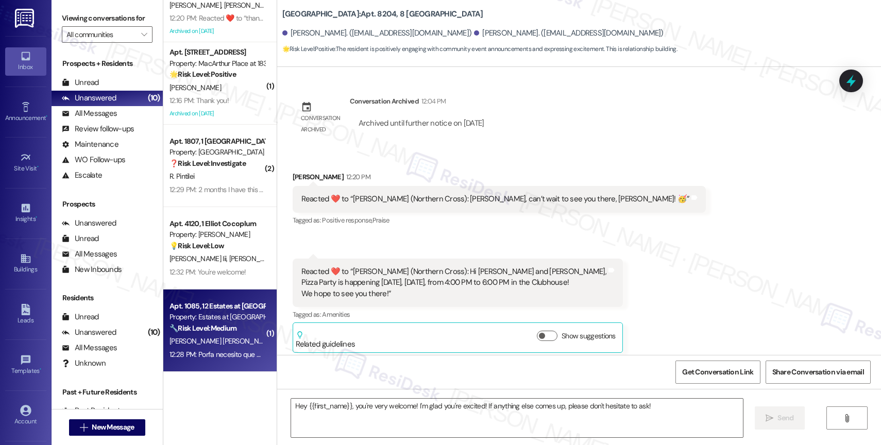
type textarea "Fetching suggested responses. Please feel free to read through the conversation…"
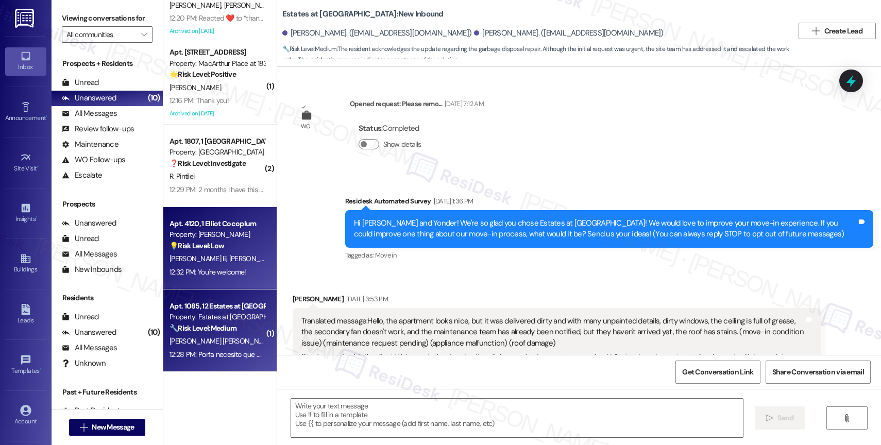
scroll to position [9256, 0]
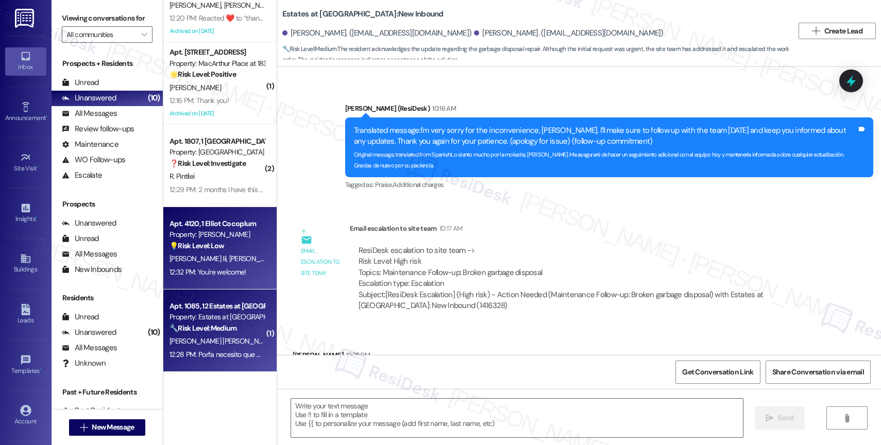
type textarea "Fetching suggested responses. Please feel free to read through the conversation…"
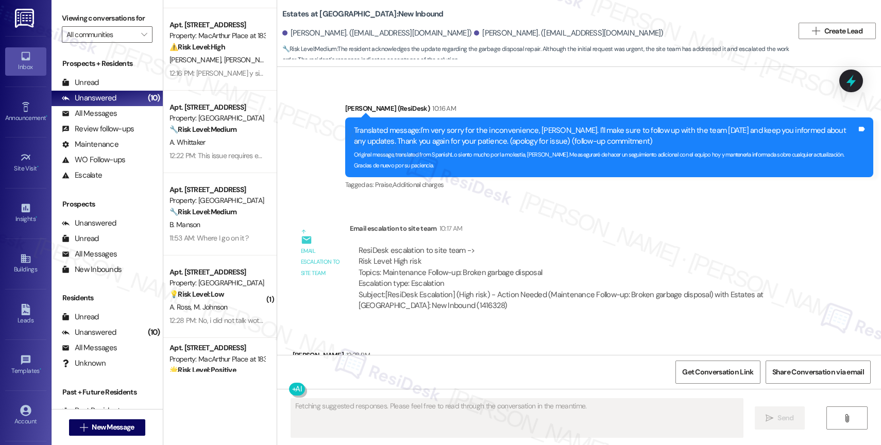
scroll to position [0, 0]
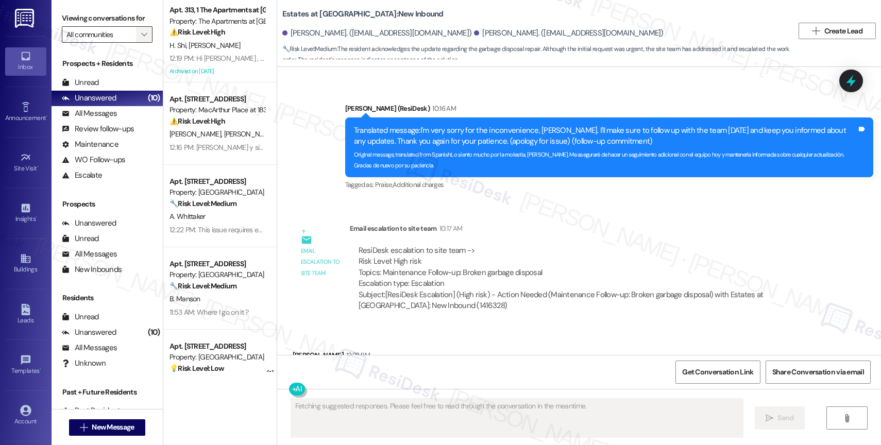
click at [139, 40] on span "" at bounding box center [144, 34] width 10 height 16
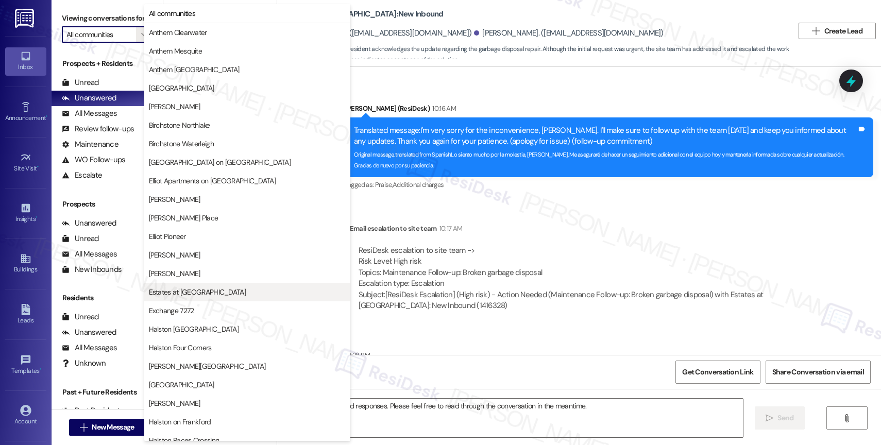
click at [188, 298] on button "Estates at [GEOGRAPHIC_DATA]" at bounding box center [247, 292] width 206 height 19
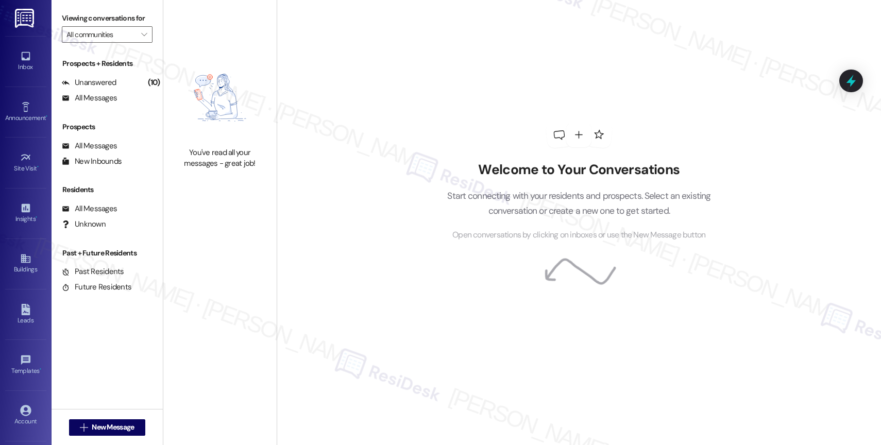
type input "Estates at [GEOGRAPHIC_DATA]"
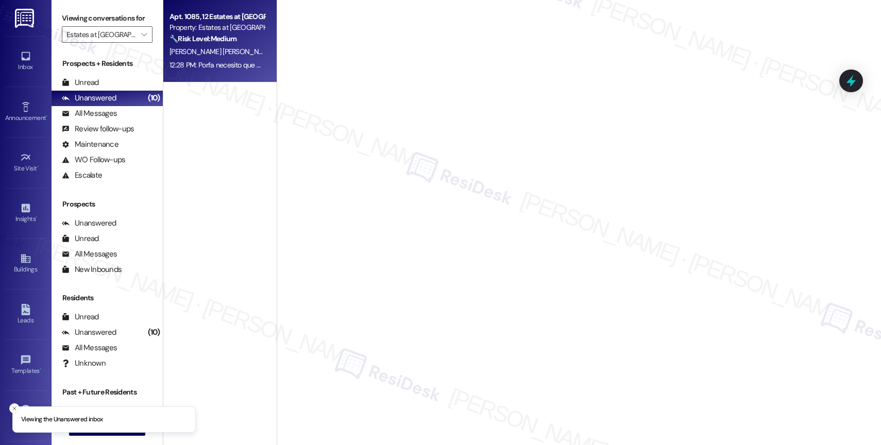
click at [243, 47] on div "Y. Zambrano Chaparro" at bounding box center [216, 51] width 97 height 13
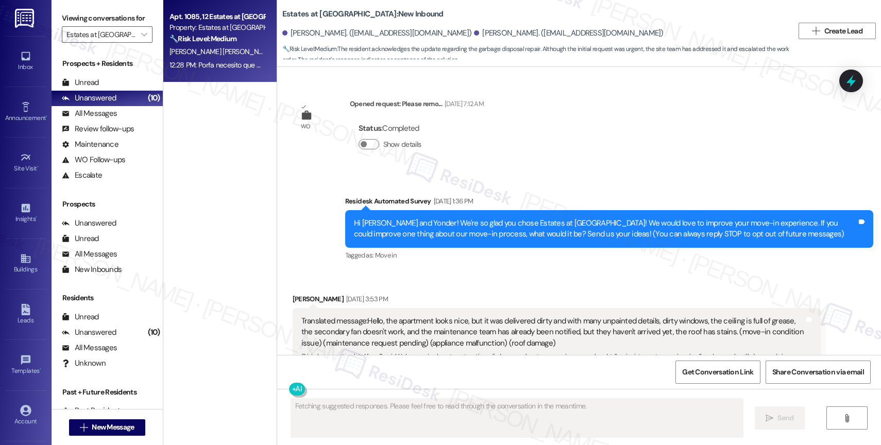
scroll to position [9256, 0]
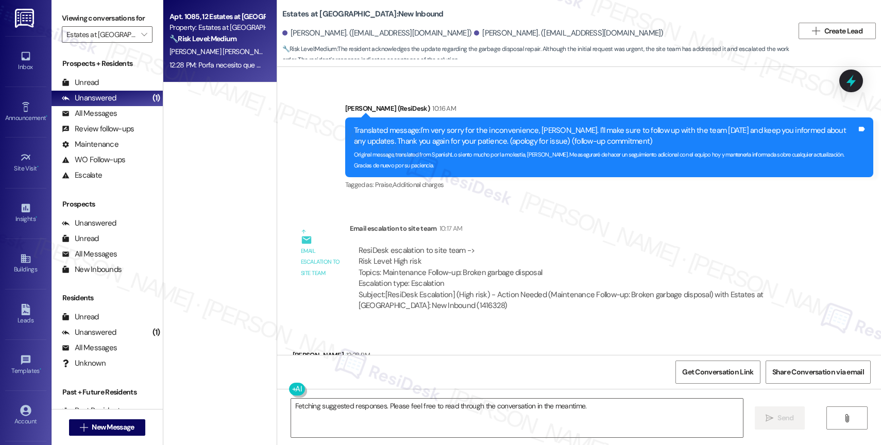
click at [372, 372] on div "Porfa necesito que me digan cuando van a ir" at bounding box center [393, 377] width 184 height 11
click at [491, 327] on div "Received via SMS Yngrith Hernandez 12:28 PM Porfa necesito que me digan cuando …" at bounding box center [579, 363] width 604 height 72
click at [354, 372] on div "Porfa necesito que me digan cuando van a ir" at bounding box center [393, 377] width 184 height 11
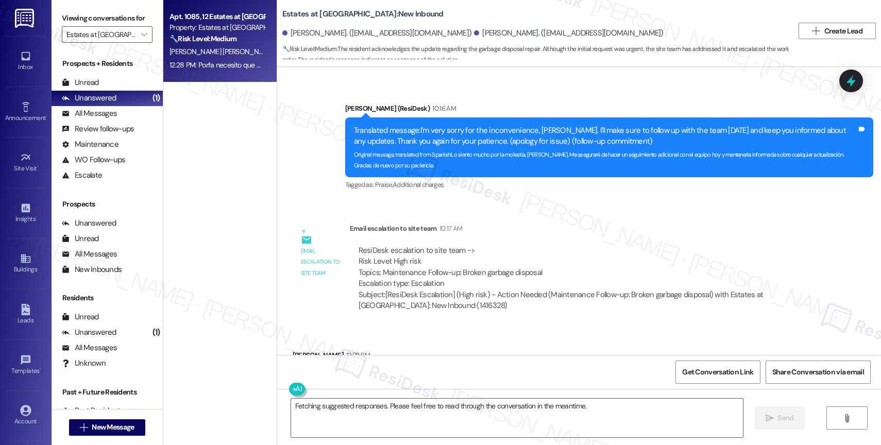
click at [354, 372] on div "Porfa necesito que me digan cuando van a ir" at bounding box center [393, 377] width 184 height 11
copy div "Porfa necesito que me digan cuando van a ir Tags and notes"
click at [520, 327] on div "Received via SMS Yngrith Hernandez 12:28 PM Porfa necesito que me digan cuando …" at bounding box center [579, 363] width 604 height 72
click at [350, 410] on textarea "Fetching suggested responses. Please feel free to read through the conversation…" at bounding box center [517, 418] width 452 height 39
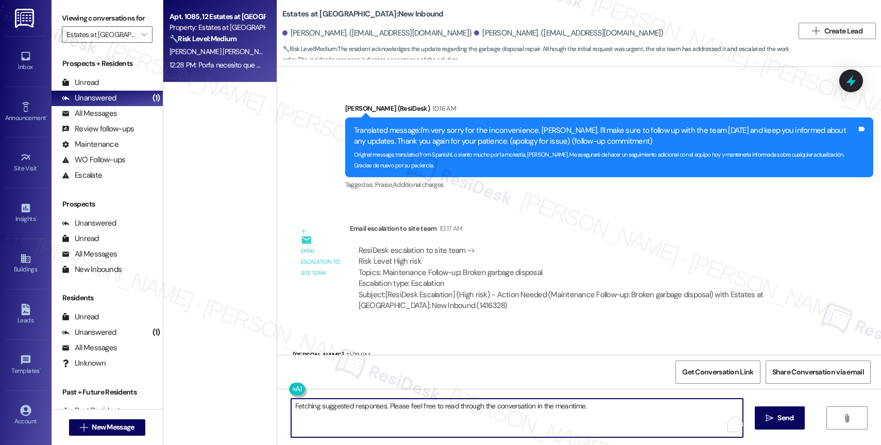
click at [350, 410] on textarea "Fetching suggested responses. Please feel free to read through the conversation…" at bounding box center [517, 418] width 452 height 39
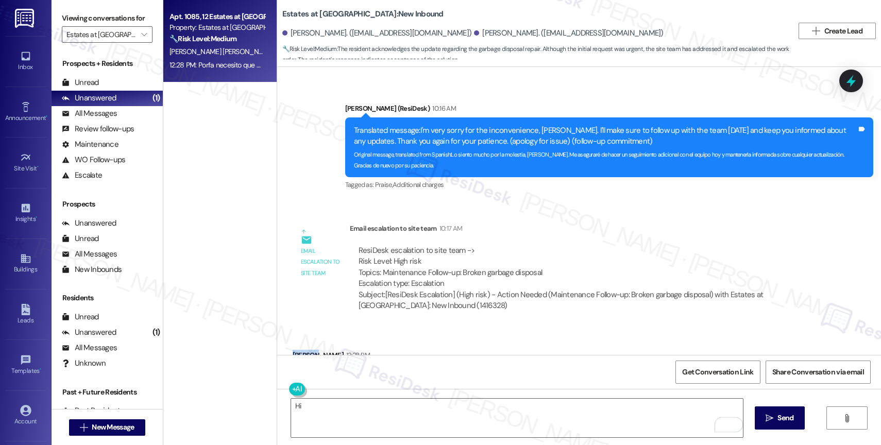
drag, startPoint x: 305, startPoint y: 311, endPoint x: 281, endPoint y: 309, distance: 23.8
click at [285, 342] on div "Received via SMS Yngrith Hernandez 12:28 PM Porfa necesito que me digan cuando …" at bounding box center [397, 370] width 225 height 56
copy div "Yngrith"
click at [301, 413] on textarea "Hi" at bounding box center [517, 418] width 452 height 39
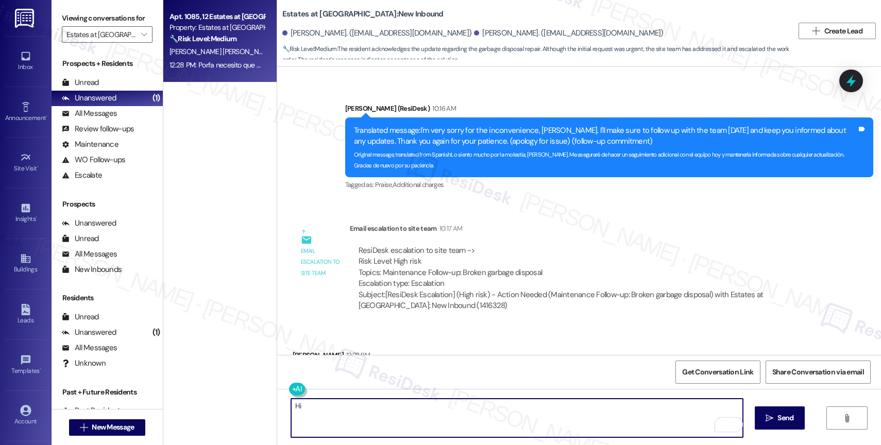
paste textarea "Yngrith"
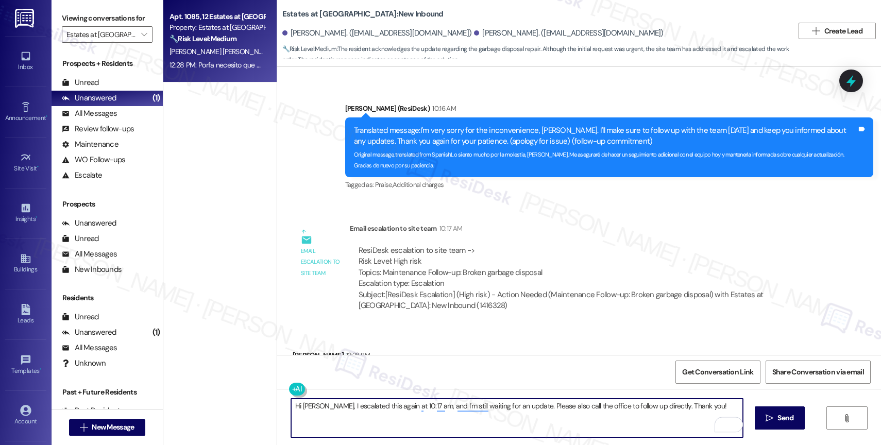
click at [380, 404] on textarea "Hi Yngrith, I escalated this again at 10:17 am, and I'm still waiting for an up…" at bounding box center [517, 418] width 452 height 39
click at [411, 405] on textarea "Hi Yngrith, I escalated this again at 10:17 am, and I'm still waiting for an up…" at bounding box center [517, 418] width 452 height 39
click at [441, 373] on span "today and" at bounding box center [437, 374] width 44 height 9
click at [486, 413] on textarea "Hi Yngrith, I escalated this again at 10:17 am today and am still awaiting an u…" at bounding box center [517, 418] width 452 height 39
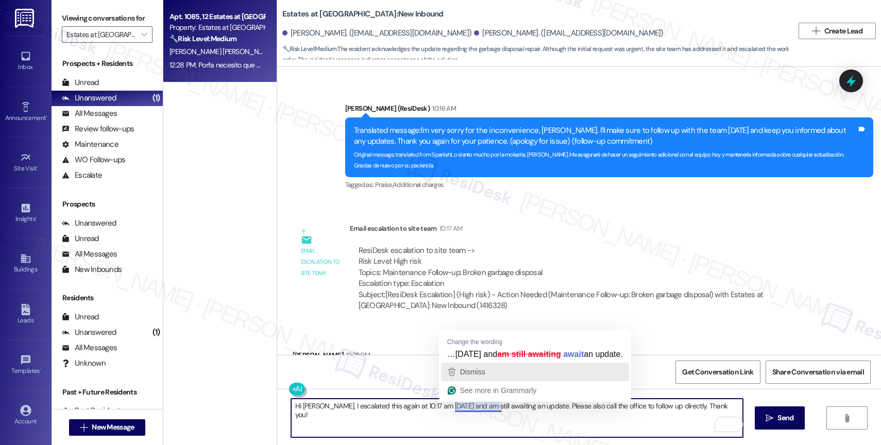
click at [478, 369] on span "Dismiss" at bounding box center [472, 372] width 25 height 8
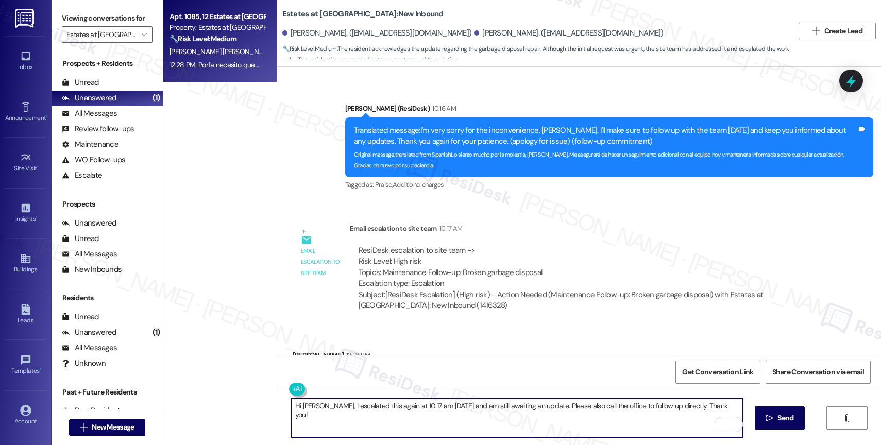
click at [716, 406] on textarea "Hi Yngrith, I escalated this again at 10:17 am today and am still awaiting an u…" at bounding box center [517, 418] width 452 height 39
type textarea "Hi Yngrith, I escalated this again at 10:17 am today and am still awaiting an u…"
click at [727, 423] on icon "Open Grammarly. 0 Suggestions." at bounding box center [727, 424] width 11 height 11
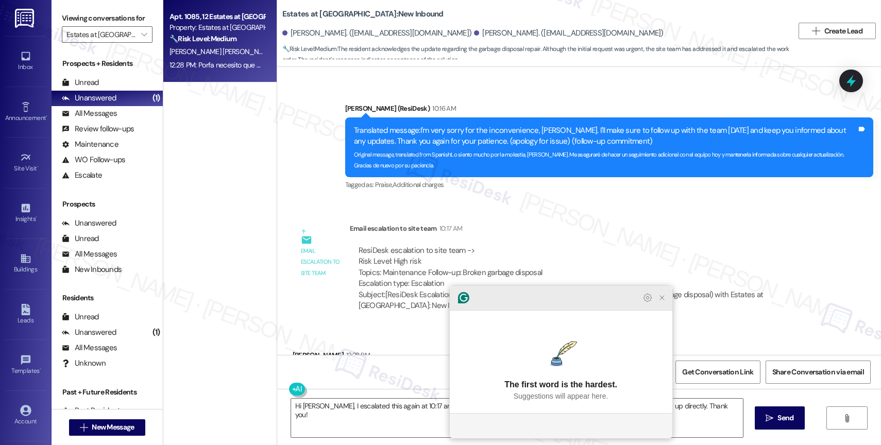
click at [658, 302] on icon "Close Grammarly Assistant" at bounding box center [662, 298] width 8 height 8
click at [657, 304] on icon "Close Grammarly Assistant" at bounding box center [662, 297] width 12 height 12
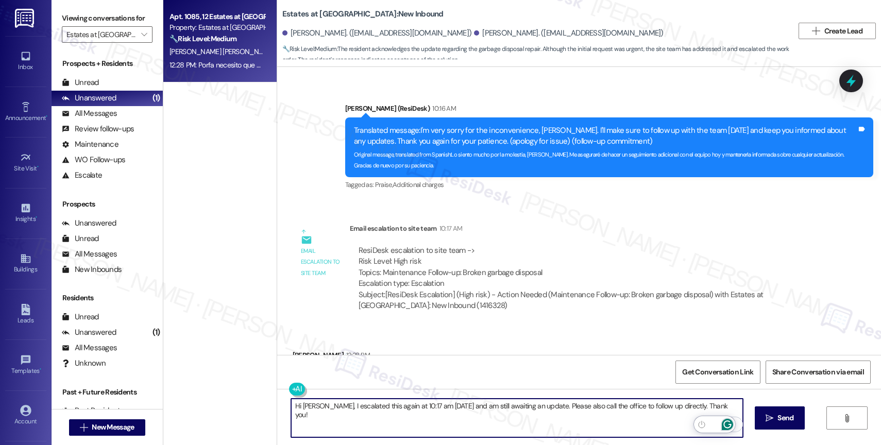
click at [726, 423] on icon "Open Grammarly. 0 Suggestions." at bounding box center [727, 424] width 11 height 11
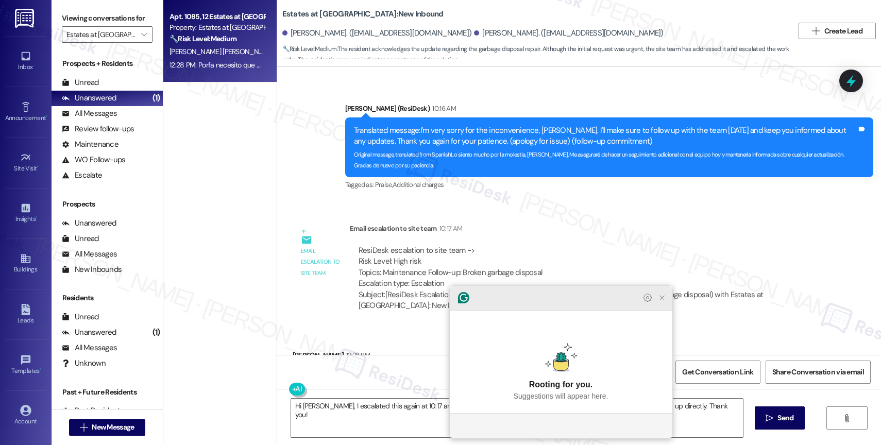
click at [661, 302] on icon "Close Grammarly Assistant" at bounding box center [662, 298] width 8 height 8
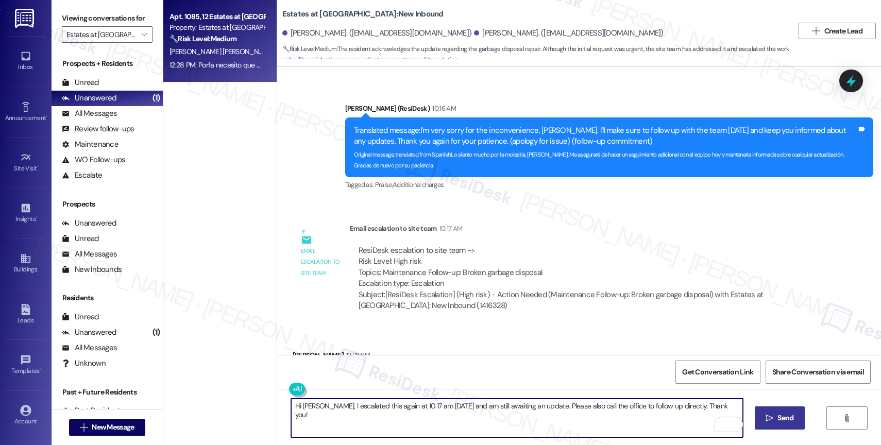
click at [766, 414] on icon "" at bounding box center [769, 418] width 8 height 8
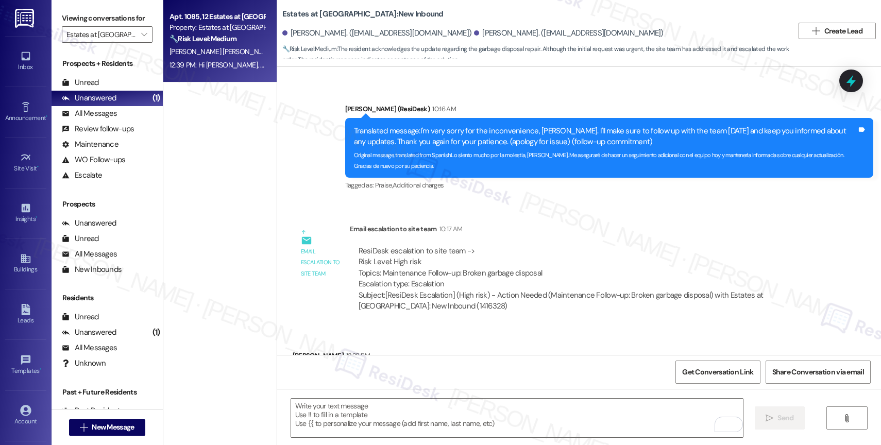
scroll to position [9327, 0]
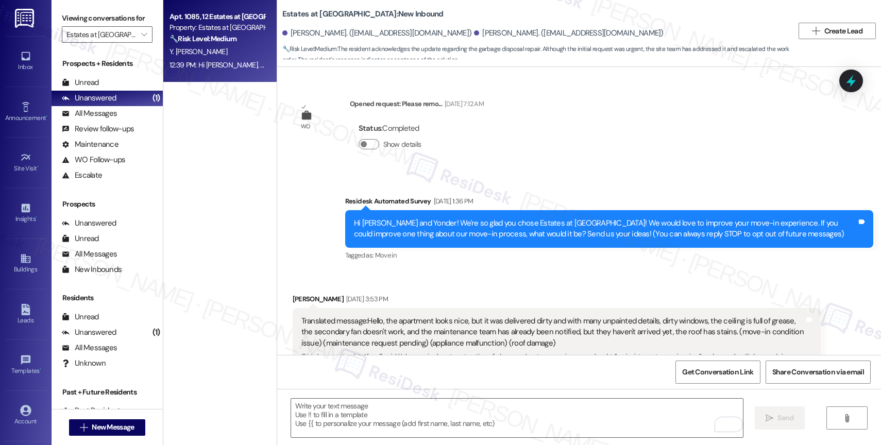
scroll to position [9327, 0]
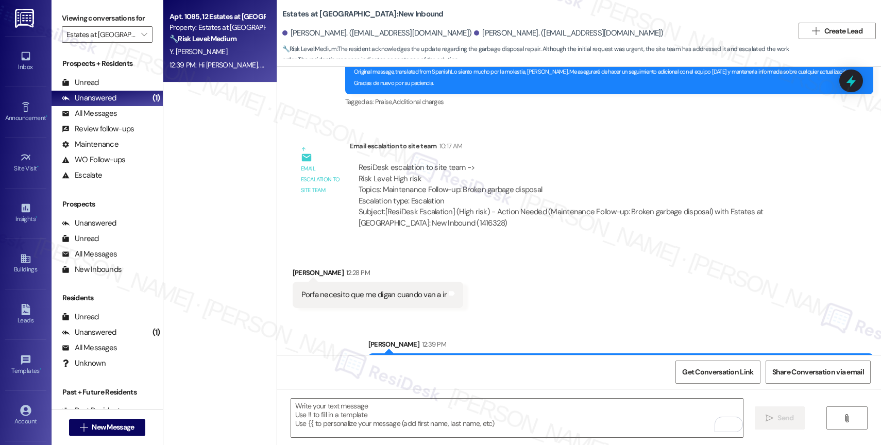
click at [456, 361] on div "Hi [PERSON_NAME], I escalated this again at 10:17 am [DATE] and am still awaiti…" at bounding box center [617, 366] width 480 height 11
copy div "Hi [PERSON_NAME], I escalated this again at 10:17 am [DATE] and am still awaiti…"
click at [518, 264] on div "Received via SMS [PERSON_NAME] 12:28 PM Porfa necesito que me digan cuando van …" at bounding box center [579, 280] width 604 height 72
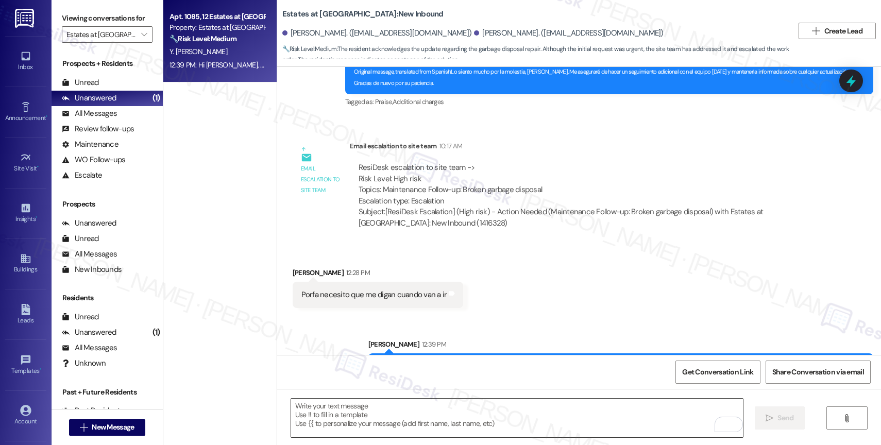
click at [388, 416] on textarea "To enrich screen reader interactions, please activate Accessibility in Grammarl…" at bounding box center [517, 418] width 452 height 39
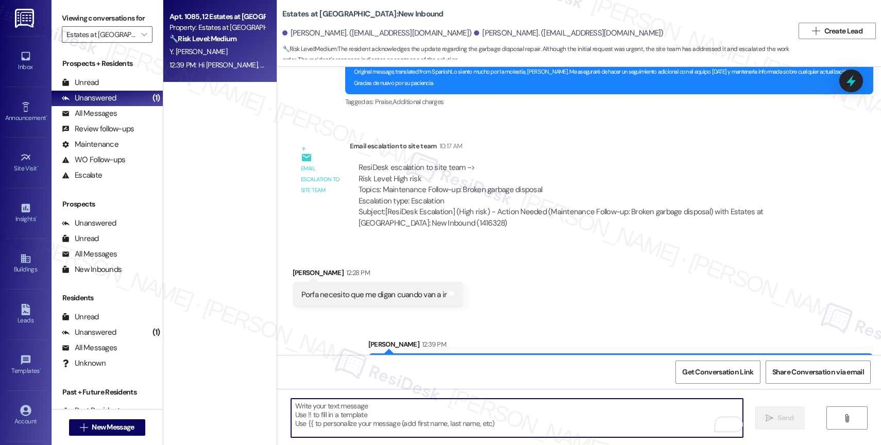
paste textarea "Hi [PERSON_NAME], I escalated this again at 10:17 am [DATE] and am still awaiti…"
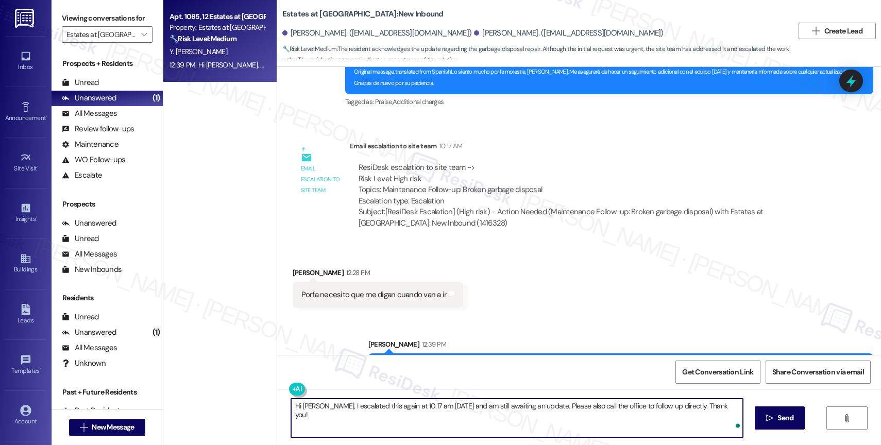
type textarea "Hi [PERSON_NAME], I escalated this again at 10:17 am [DATE] and am still awaiti…"
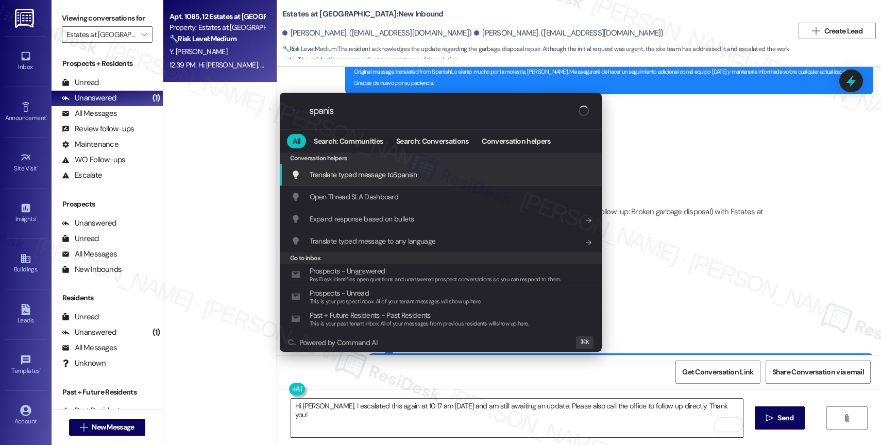
type input "spanish"
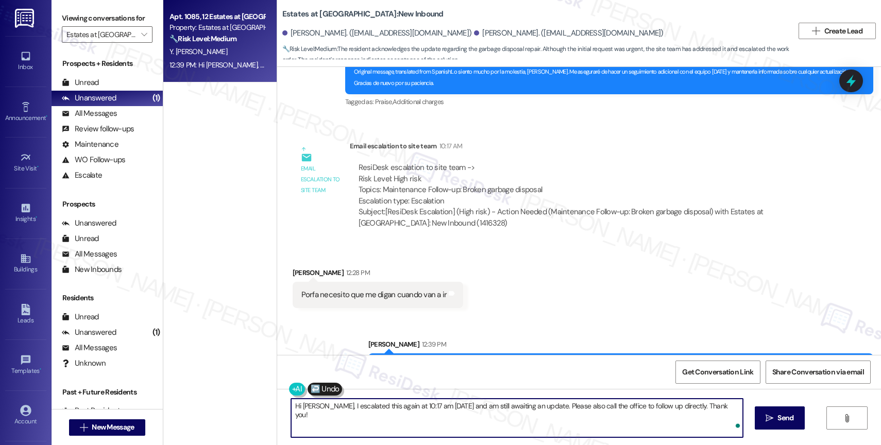
drag, startPoint x: 315, startPoint y: 416, endPoint x: 497, endPoint y: 427, distance: 182.7
click at [497, 427] on textarea "[PERSON_NAME], volví a escalar esto a las 10:17 am [DATE] y todavía estoy esper…" at bounding box center [517, 418] width 452 height 39
type textarea "[PERSON_NAME], volví a escalar esto a las 10:17 am [DATE] y todavía estoy esper…"
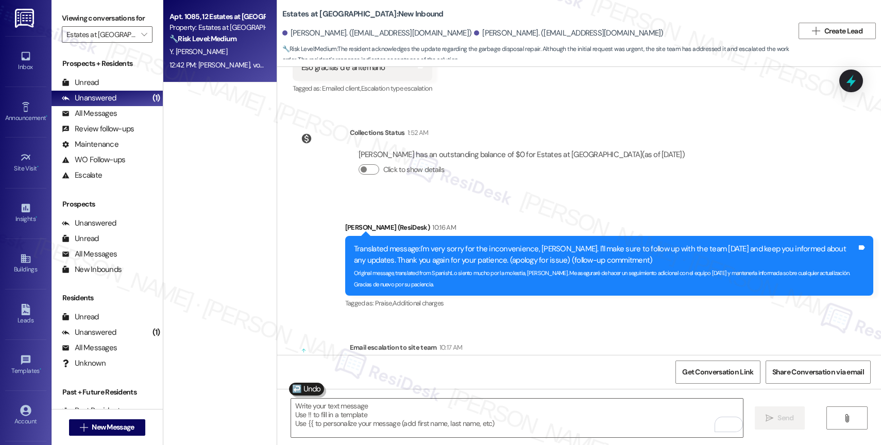
scroll to position [9399, 0]
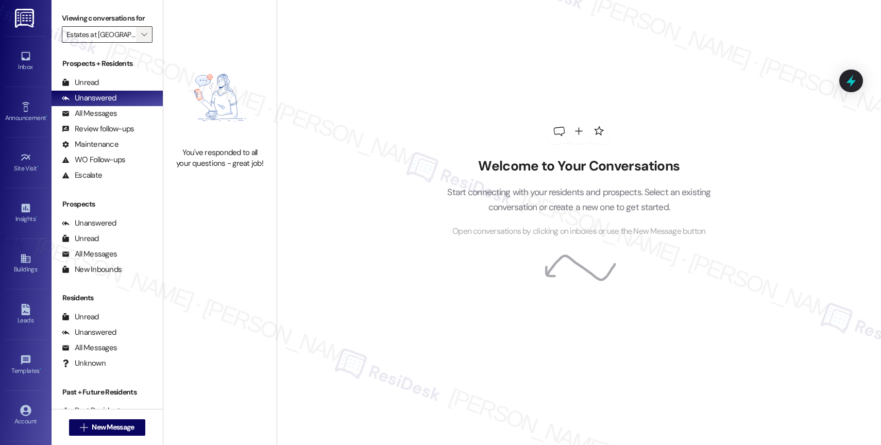
click at [141, 39] on icon "" at bounding box center [144, 34] width 6 height 8
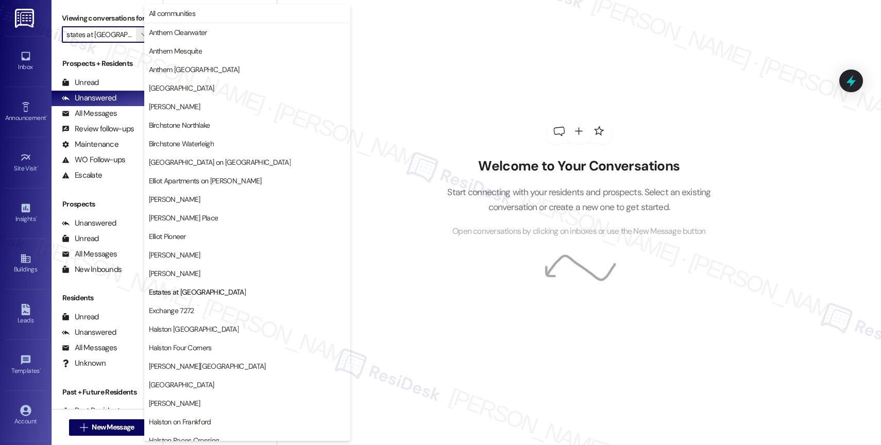
click at [514, 80] on div "Welcome to Your Conversations Start connecting with your residents and prospect…" at bounding box center [578, 178] width 309 height 356
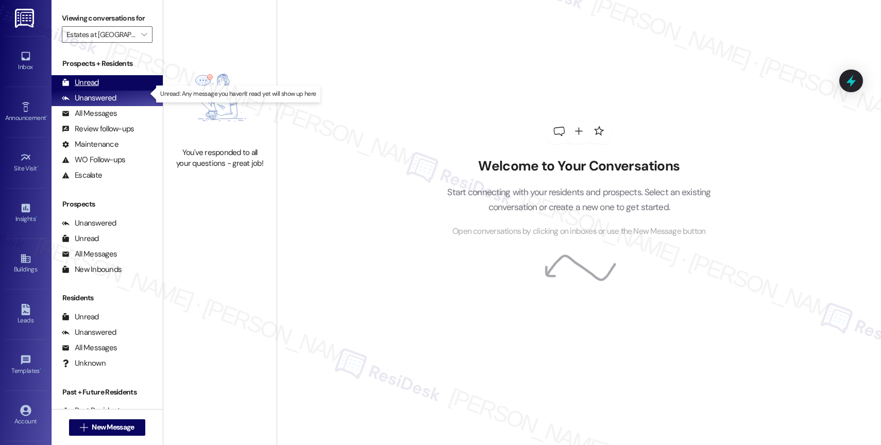
click at [117, 91] on div "Unread (0)" at bounding box center [107, 82] width 111 height 15
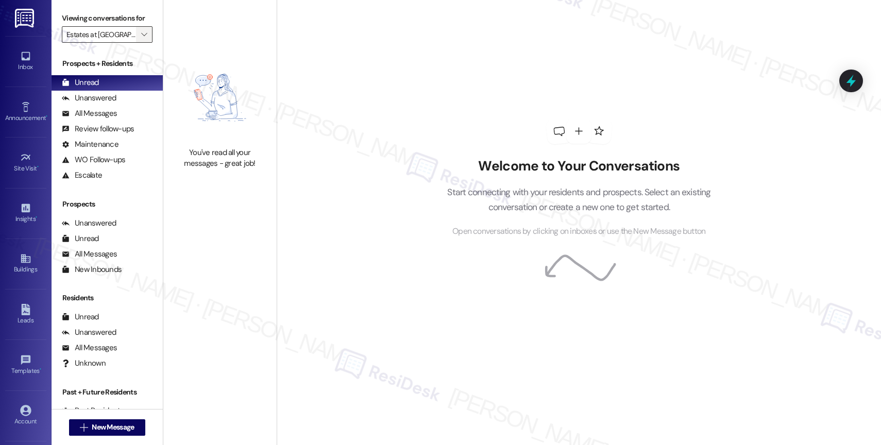
click at [139, 43] on span "" at bounding box center [144, 34] width 10 height 16
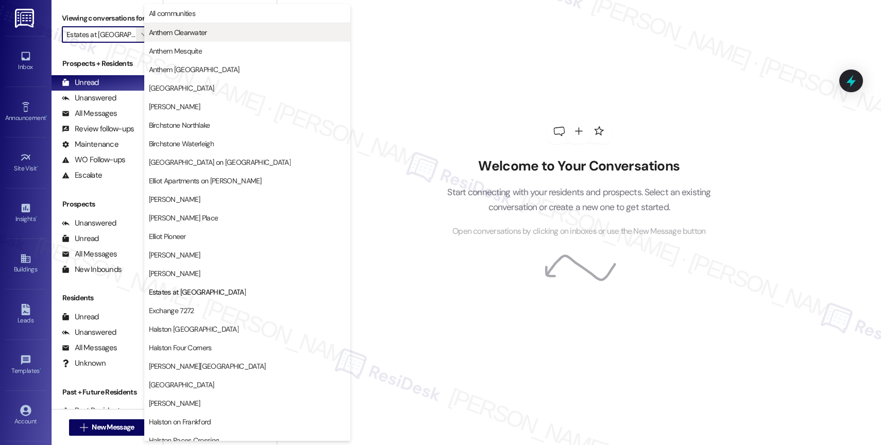
click at [209, 37] on span "Anthem Clearwater" at bounding box center [247, 32] width 197 height 10
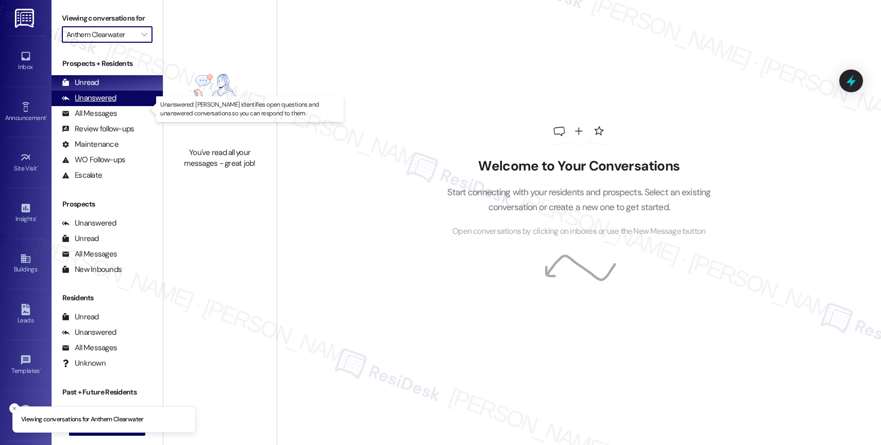
click at [121, 106] on div "Unanswered (0)" at bounding box center [107, 98] width 111 height 15
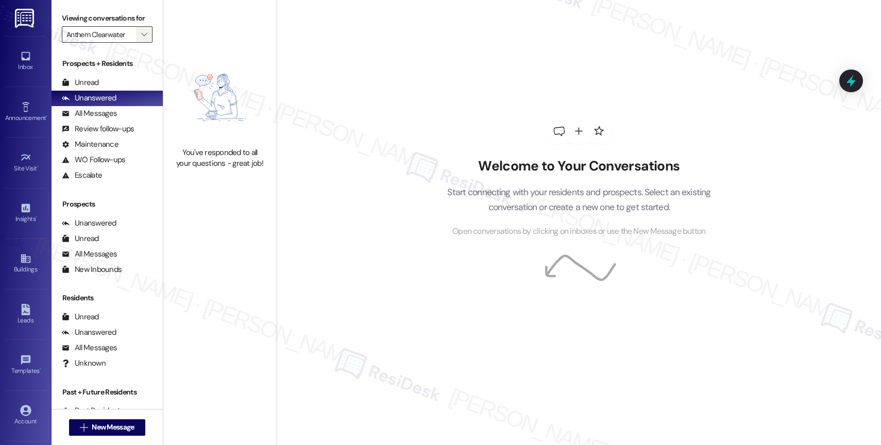
click at [141, 39] on icon "" at bounding box center [144, 34] width 6 height 8
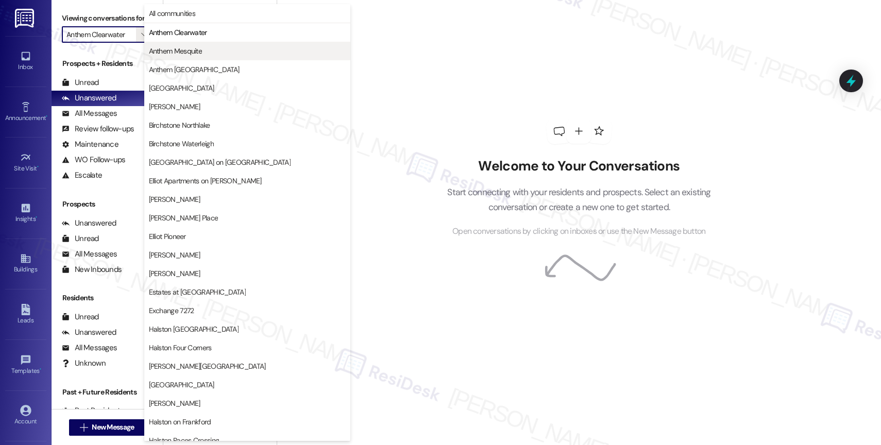
click at [179, 50] on span "Anthem Mesquite" at bounding box center [176, 51] width 54 height 10
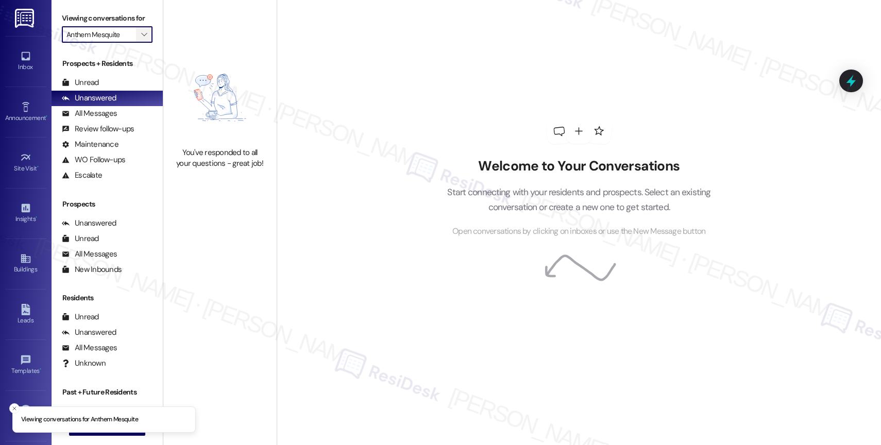
click at [141, 43] on button "" at bounding box center [144, 34] width 16 height 16
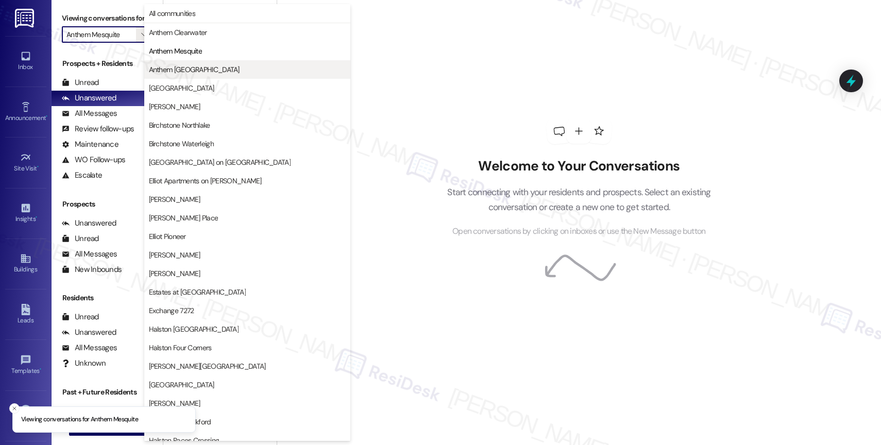
click at [197, 73] on span "Anthem [GEOGRAPHIC_DATA]" at bounding box center [194, 69] width 91 height 10
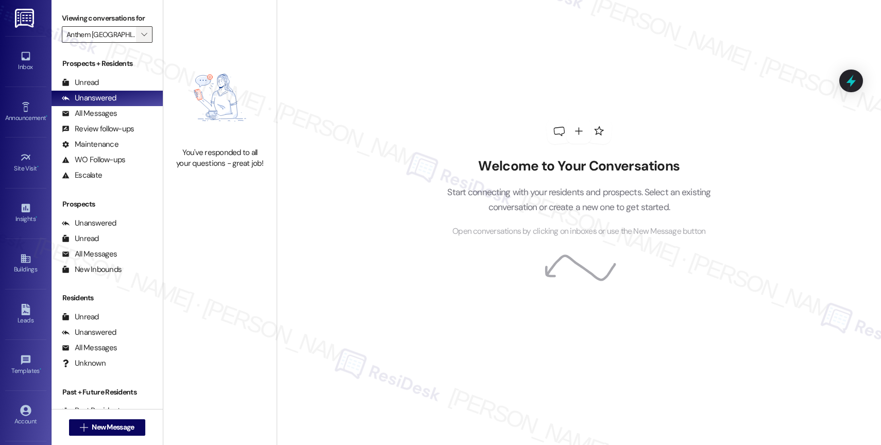
drag, startPoint x: 147, startPoint y: 45, endPoint x: 134, endPoint y: 41, distance: 13.7
click at [147, 45] on div "Viewing conversations for Anthem Town East " at bounding box center [107, 26] width 111 height 53
click at [139, 40] on span "" at bounding box center [144, 34] width 10 height 16
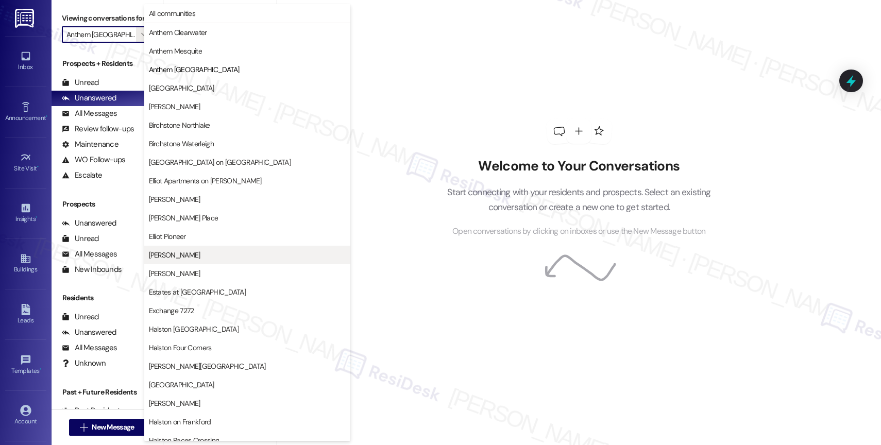
click at [174, 261] on button "[PERSON_NAME]" at bounding box center [247, 255] width 206 height 19
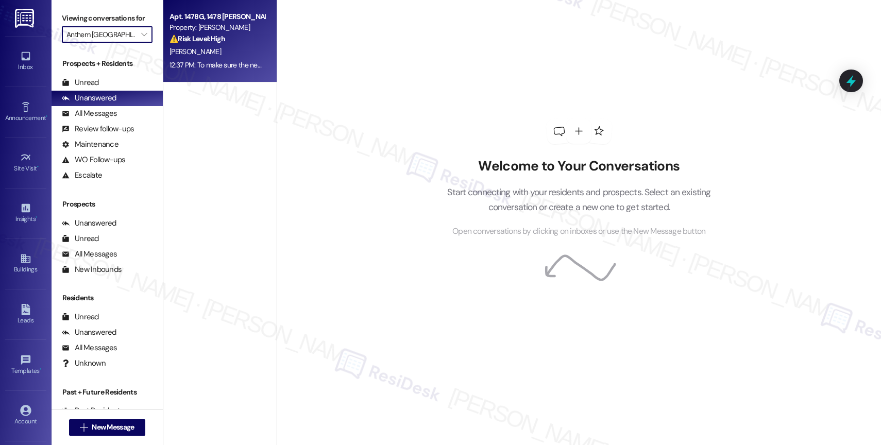
type input "[PERSON_NAME]"
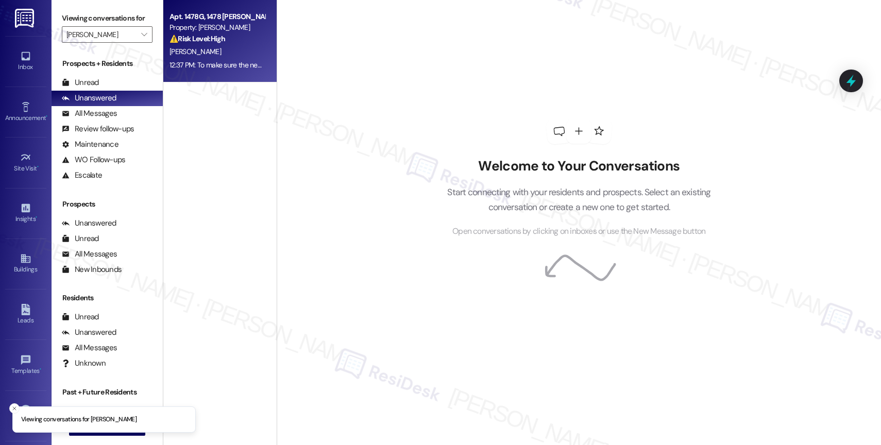
click at [201, 44] on div "⚠️ Risk Level: High The resident expresses concern that the apartment wasn't re…" at bounding box center [216, 38] width 95 height 11
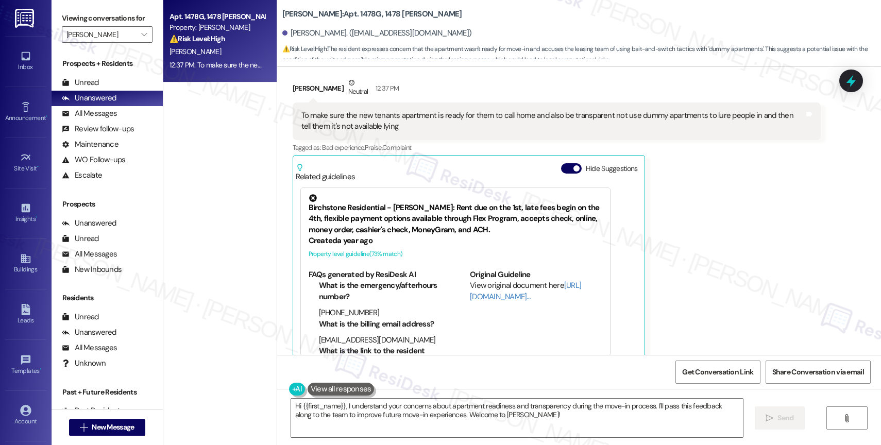
scroll to position [196, 0]
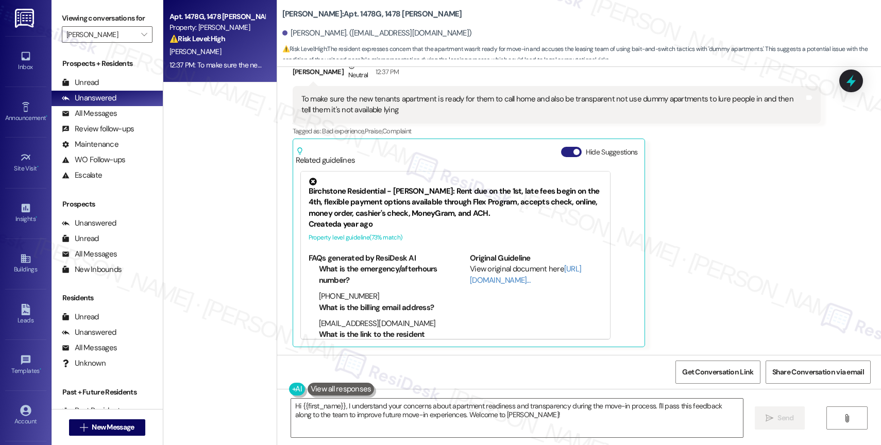
click at [573, 152] on span "button" at bounding box center [576, 152] width 6 height 6
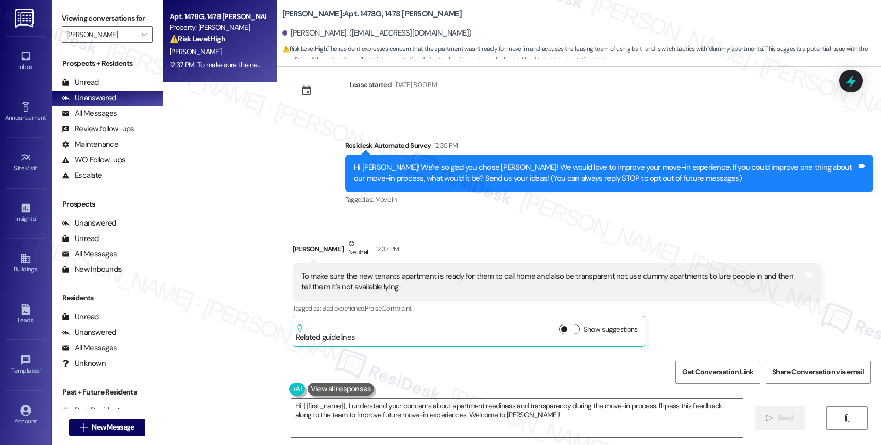
scroll to position [19, 0]
click at [461, 230] on div "Received via SMS [PERSON_NAME] Neutral 12:37 PM To make sure the new tenants ap…" at bounding box center [556, 292] width 543 height 124
click at [477, 233] on div "Received via SMS [PERSON_NAME] Neutral 12:37 PM To make sure the new tenants ap…" at bounding box center [556, 292] width 543 height 124
click at [344, 390] on button at bounding box center [340, 389] width 67 height 13
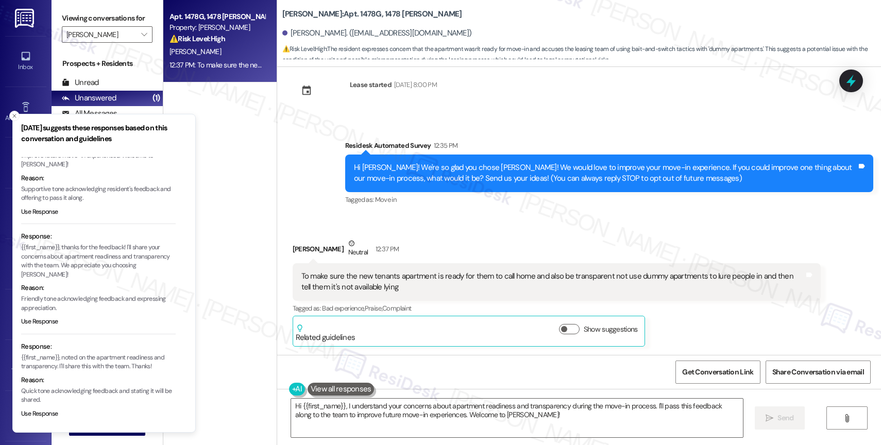
scroll to position [59, 0]
click at [36, 324] on button "Use Response" at bounding box center [39, 320] width 37 height 9
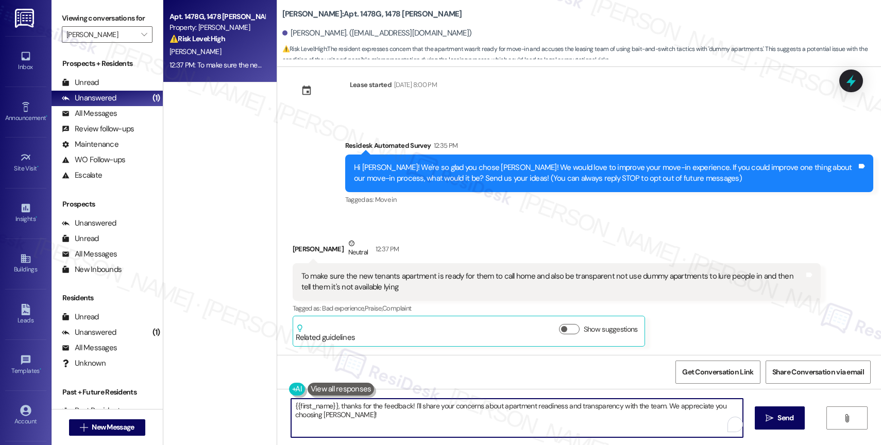
drag, startPoint x: 660, startPoint y: 405, endPoint x: 669, endPoint y: 432, distance: 27.7
click at [669, 432] on textarea "{{first_name}}, thanks for the feedback! I'll share your concerns about apartme…" at bounding box center [517, 418] width 452 height 39
click at [673, 408] on textarea "{{first_name}}, thanks for the feedback! I'll share your concerns about apartme…" at bounding box center [517, 418] width 452 height 39
click at [726, 422] on icon "Open Grammarly. 0 Suggestions." at bounding box center [727, 424] width 11 height 11
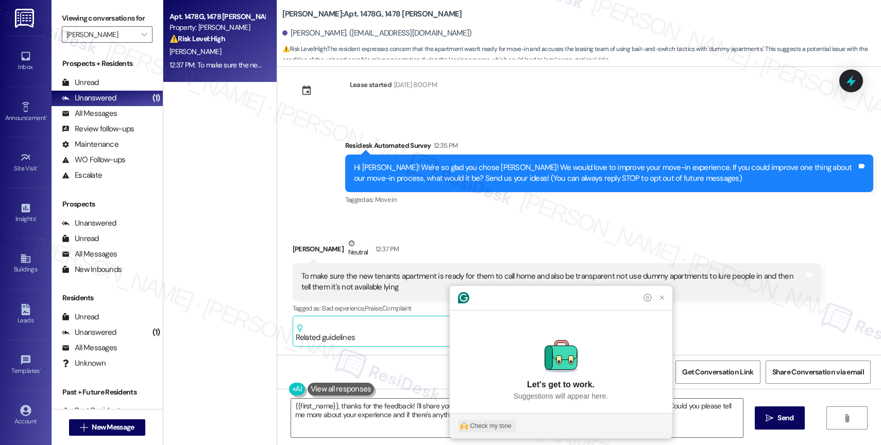
click at [503, 427] on div "Check my tone" at bounding box center [490, 425] width 41 height 9
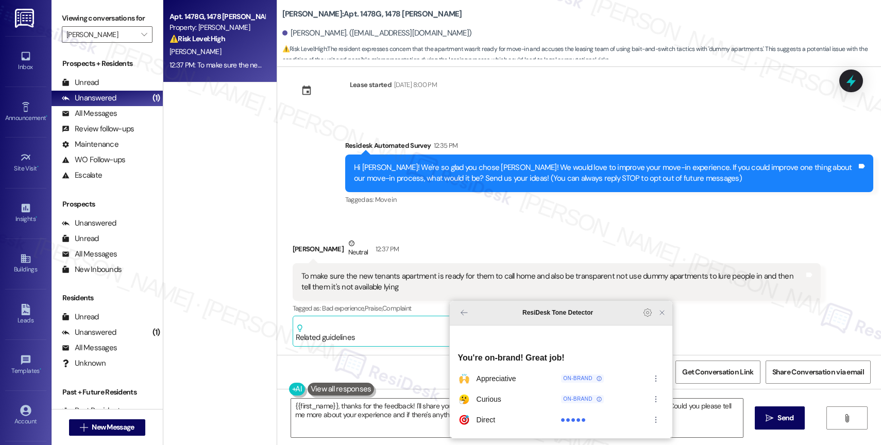
click at [663, 317] on icon "Close Grammarly Assistant" at bounding box center [662, 312] width 8 height 8
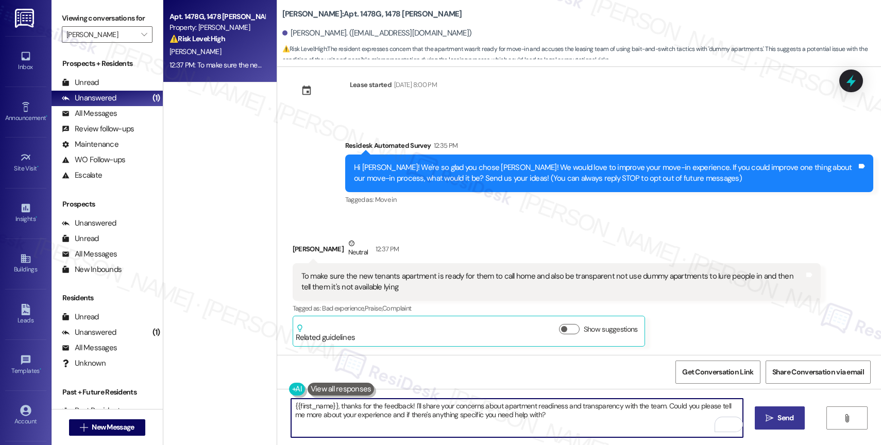
click at [775, 415] on span "Send" at bounding box center [785, 418] width 20 height 11
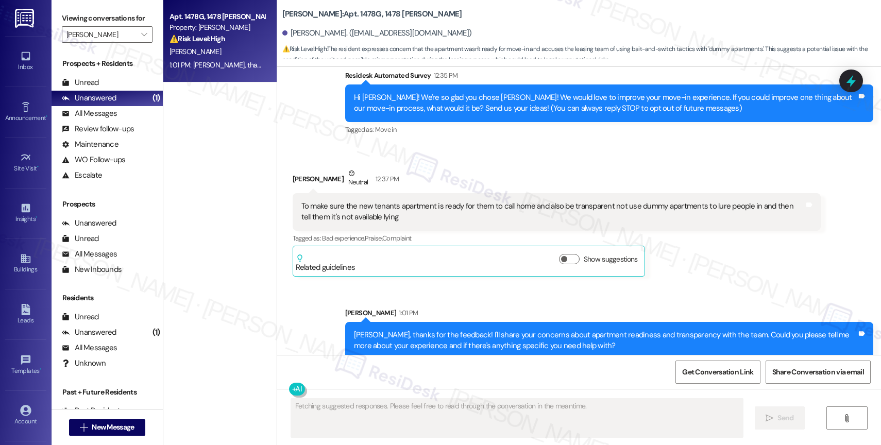
scroll to position [101, 0]
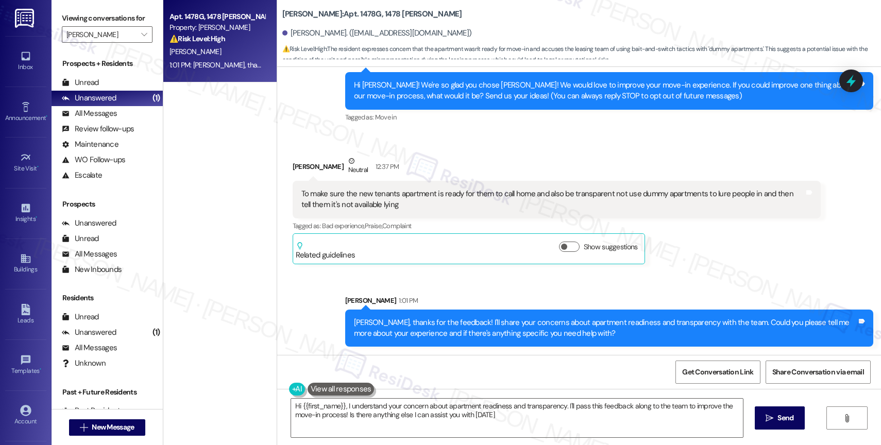
type textarea "Hi {{first_name}}, I understand your concern about apartment readiness and tran…"
